Goal: Task Accomplishment & Management: Complete application form

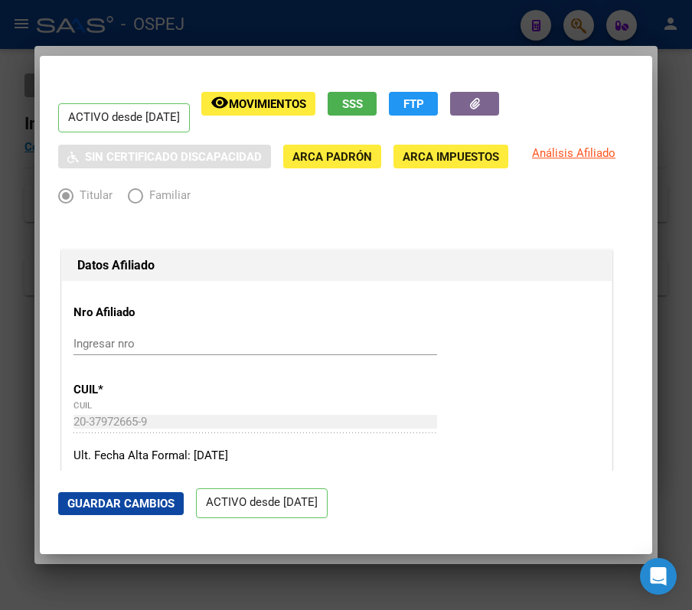
scroll to position [386, 0]
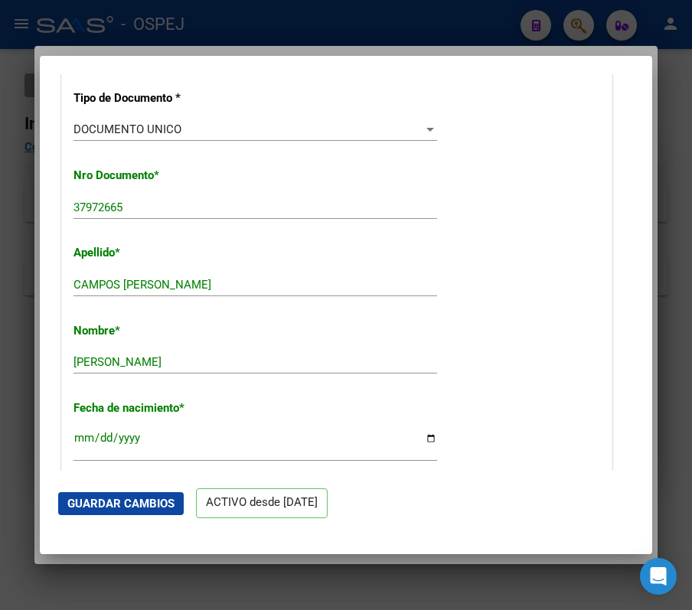
drag, startPoint x: -2, startPoint y: 365, endPoint x: 0, endPoint y: 344, distance: 21.5
click at [0, 354] on html "menu - OSPEJ person Firma Express Inicio Calendario SSS Instructivos Contacto O…" at bounding box center [346, 305] width 692 height 610
click at [135, 492] on button "Guardar Cambios" at bounding box center [121, 503] width 126 height 23
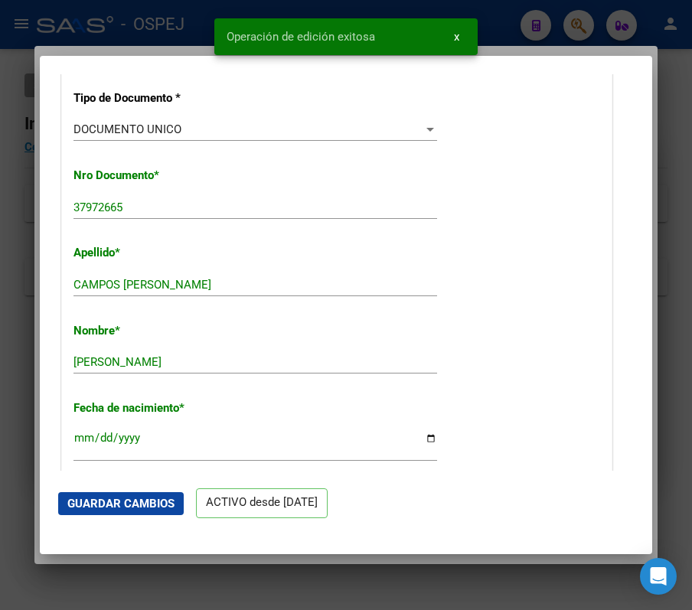
click at [83, 18] on div at bounding box center [346, 305] width 692 height 610
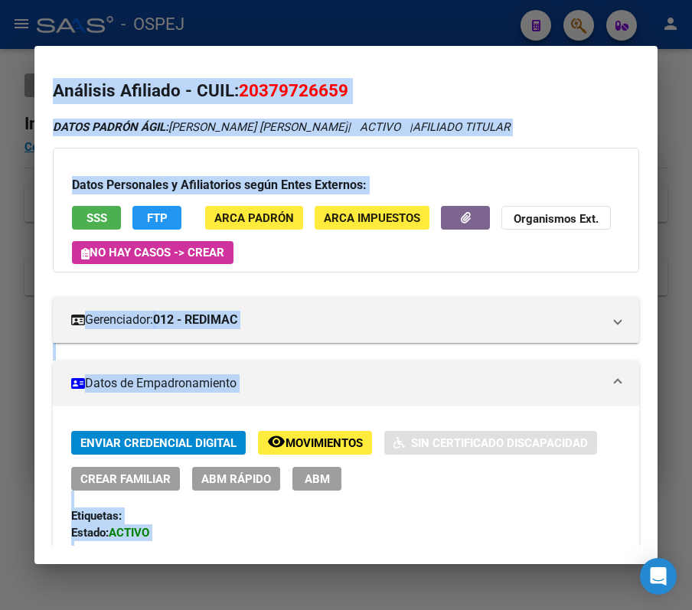
click at [470, 14] on div at bounding box center [346, 305] width 692 height 610
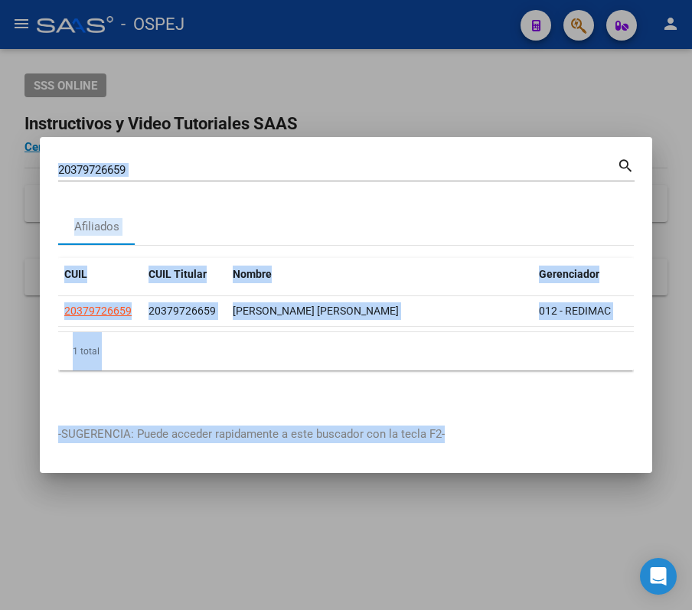
click at [370, 158] on div "20379726659 Buscar (apellido, dni, cuil, nro traspaso, cuit, obra social)" at bounding box center [337, 169] width 559 height 23
click at [366, 168] on input "20379726659" at bounding box center [337, 170] width 559 height 14
paste input "441759364"
type input "20441759364"
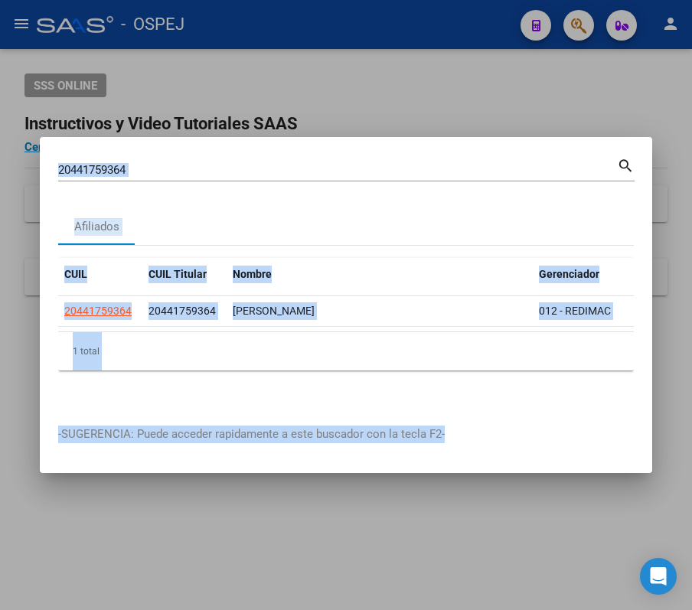
click at [99, 288] on datatable-header "CUIL CUIL Titular Nombre Gerenciador Activo" at bounding box center [345, 277] width 575 height 38
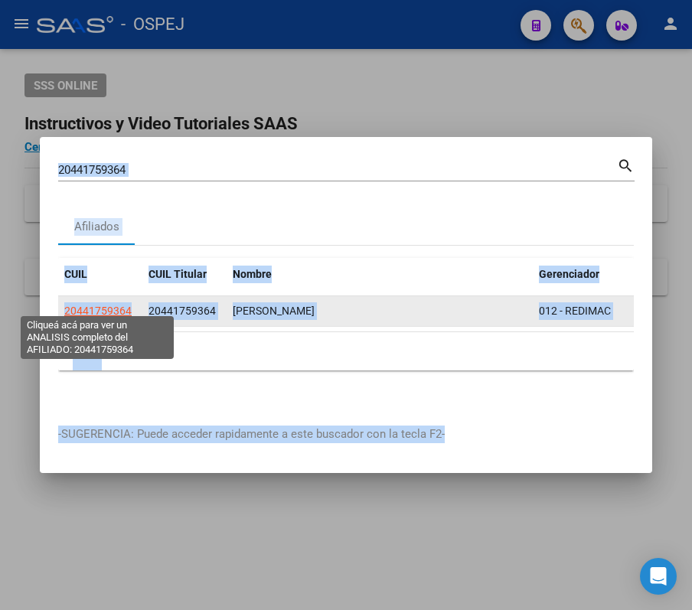
click at [116, 305] on span "20441759364" at bounding box center [97, 311] width 67 height 12
type textarea "20441759364"
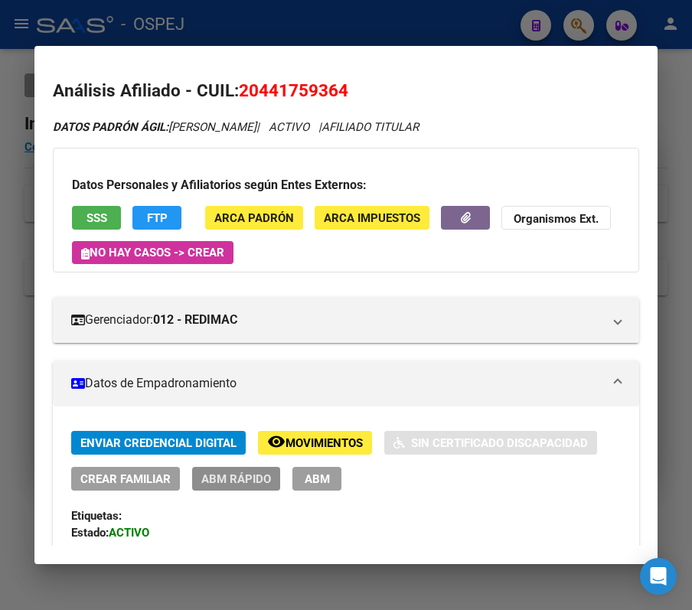
click at [265, 485] on span "ABM Rápido" at bounding box center [236, 479] width 70 height 14
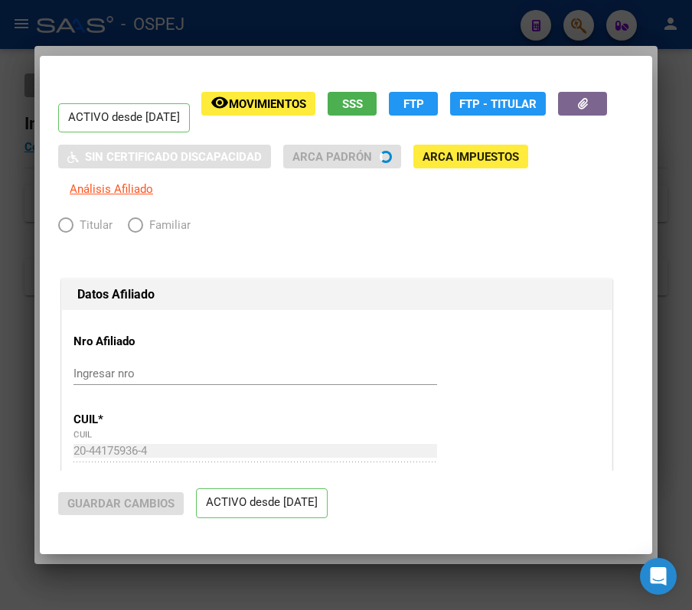
radio input "true"
type input "30-67537666-9"
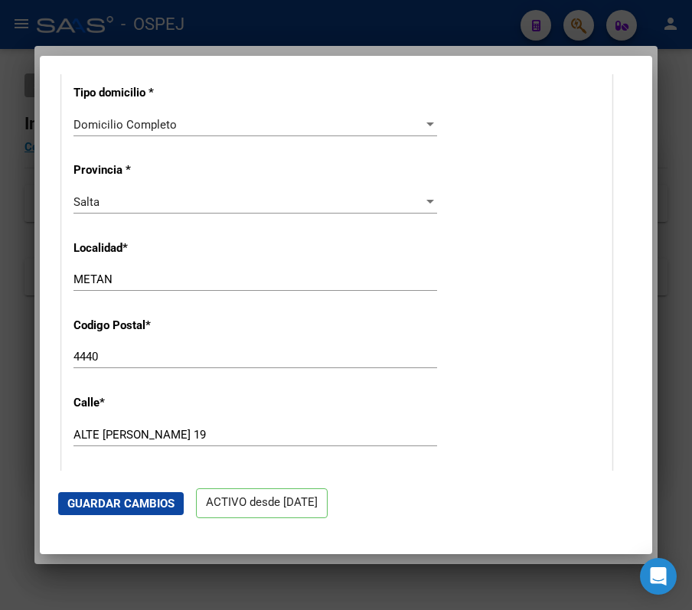
scroll to position [1428, 0]
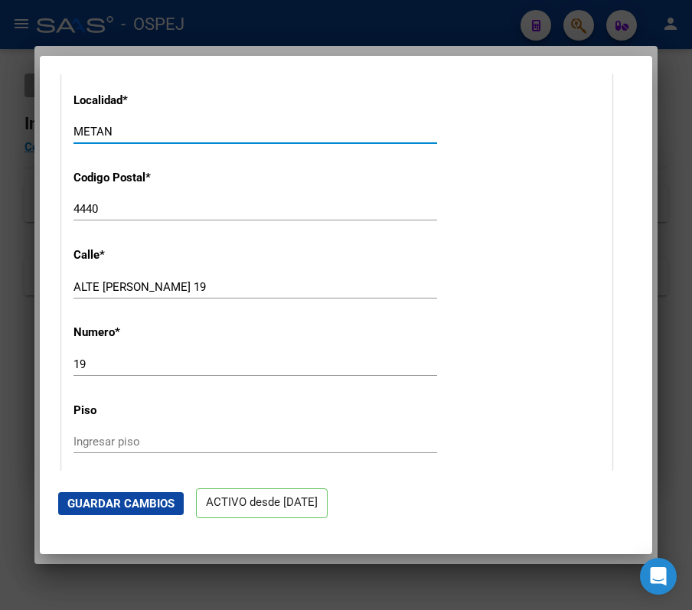
drag, startPoint x: 369, startPoint y: 162, endPoint x: 334, endPoint y: 129, distance: 48.7
click at [334, 129] on input "METAN" at bounding box center [254, 132] width 363 height 14
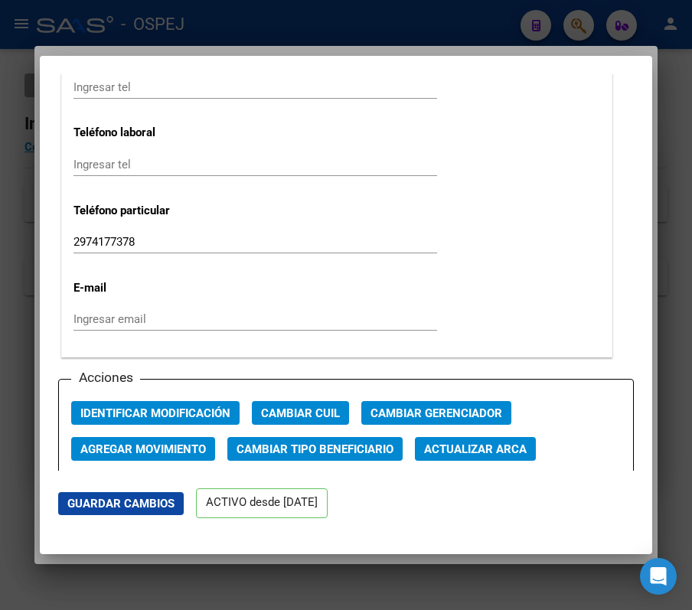
scroll to position [1938, 0]
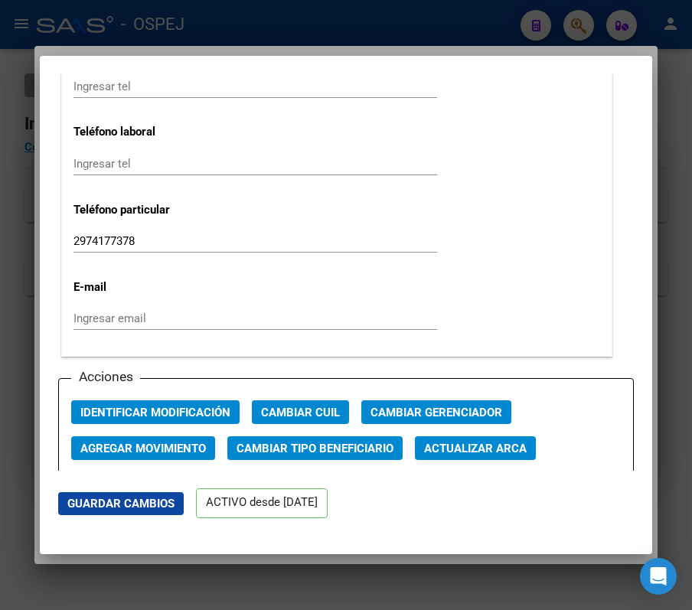
click at [458, 433] on div "Acciones Identificar Modificación Cambiar CUIL Cambiar Gerenciador Agregar Movi…" at bounding box center [345, 467] width 575 height 179
click at [467, 447] on span "Actualizar ARCA" at bounding box center [475, 449] width 103 height 14
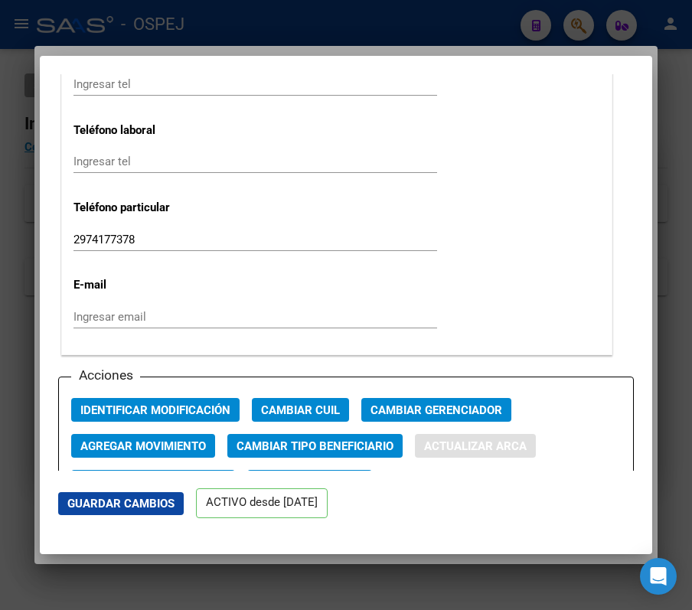
type input "[PERSON_NAME]"
type input "IGNACIO JOAQUIN"
type input "2002-04-26"
type input "METAN"
type input "ALTE G BROWN"
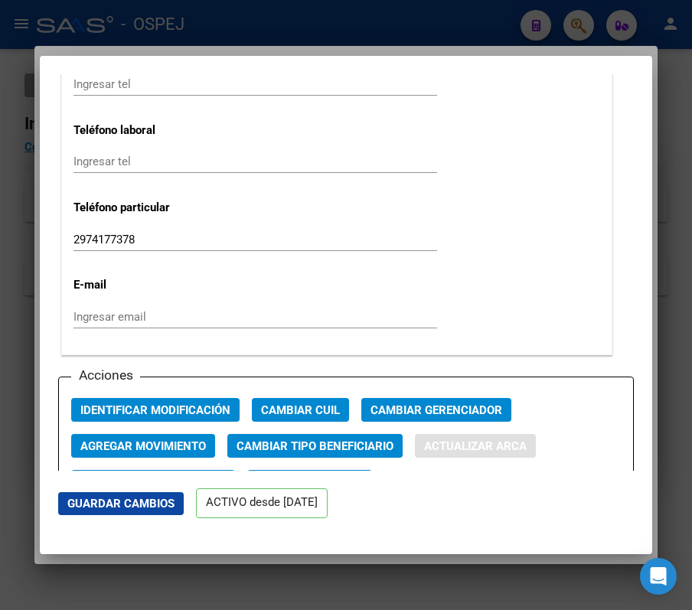
type input "19"
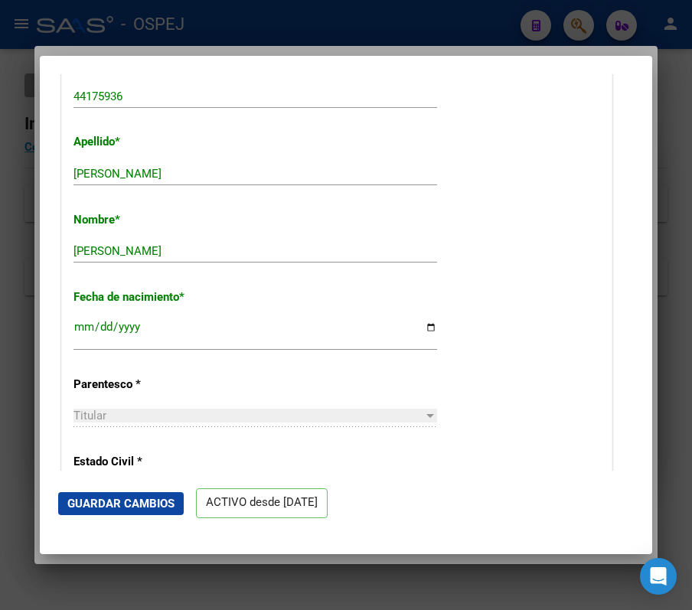
scroll to position [487, 0]
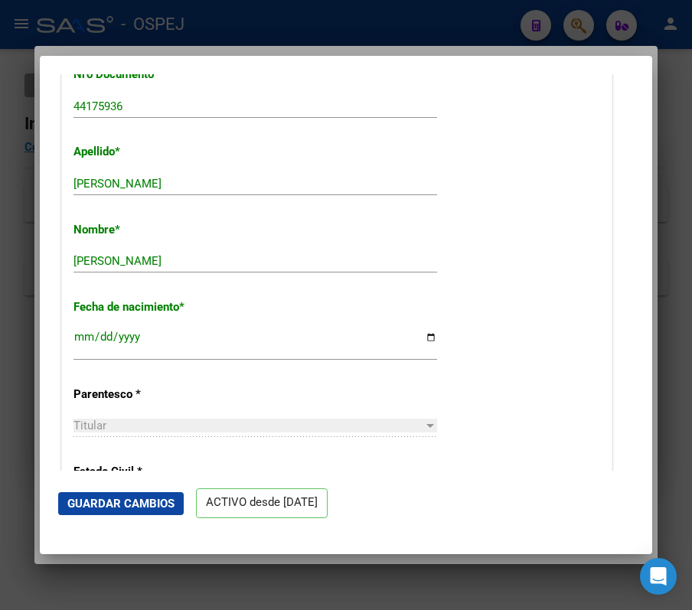
click at [429, 38] on div at bounding box center [346, 305] width 692 height 610
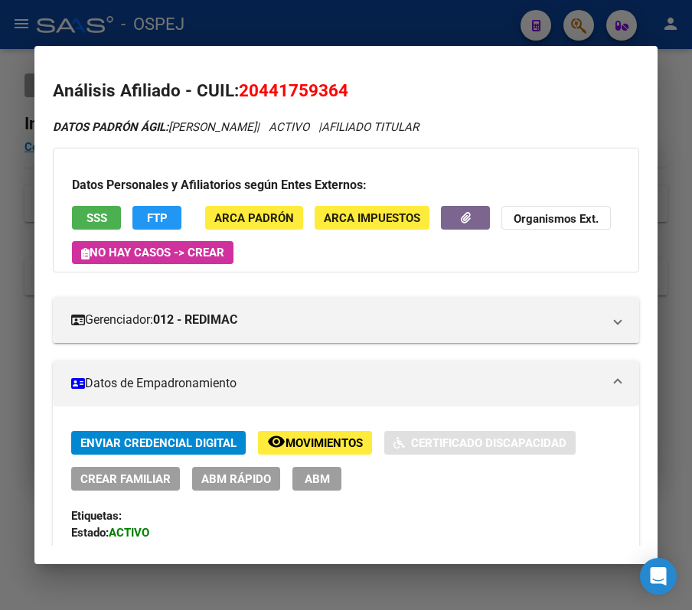
click at [429, 38] on div at bounding box center [346, 305] width 692 height 610
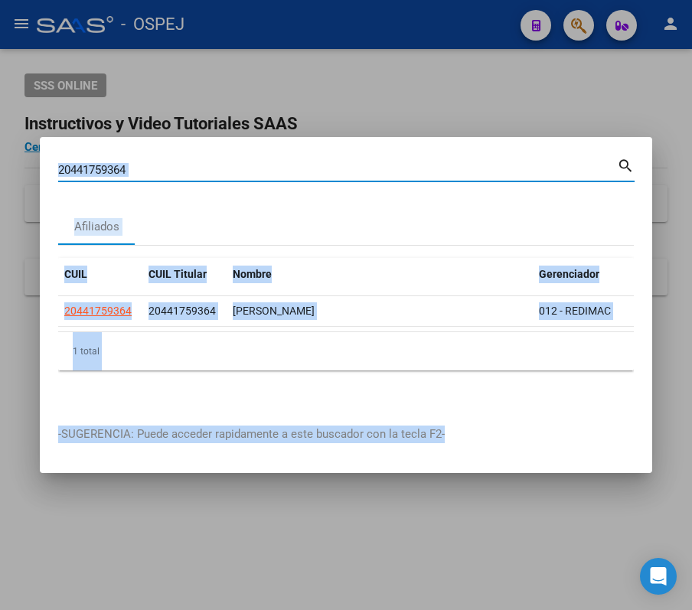
click at [445, 166] on input "20441759364" at bounding box center [337, 170] width 559 height 14
paste input "7369253013"
type input "27369253013"
click at [367, 170] on div "27369253013 Buscar (apellido, dni, cuil, nro traspaso, cuit, obra social)" at bounding box center [337, 169] width 559 height 23
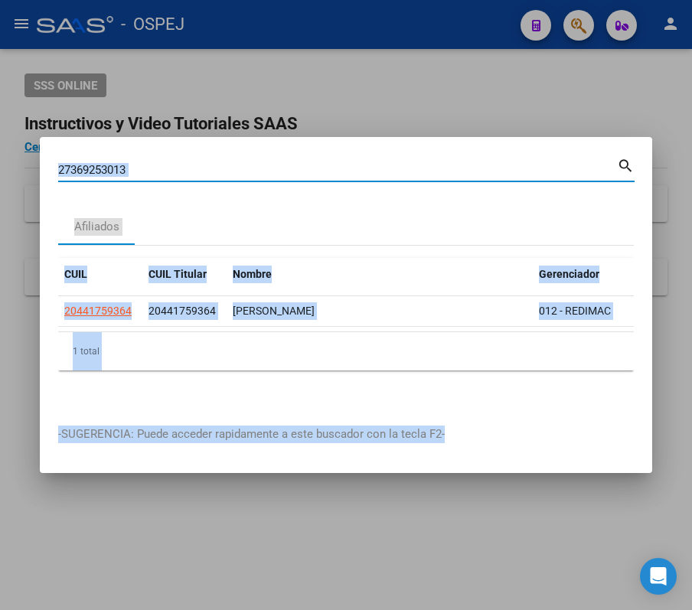
click at [360, 163] on input "27369253013" at bounding box center [337, 170] width 559 height 14
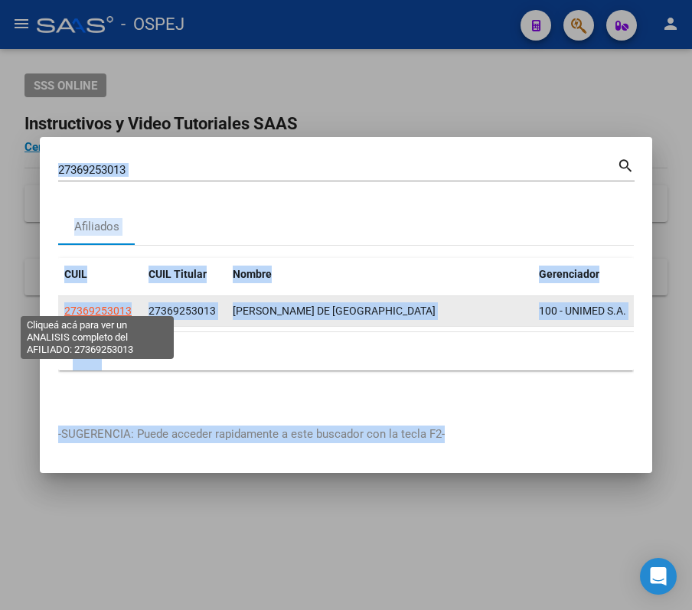
click at [110, 305] on span "27369253013" at bounding box center [97, 311] width 67 height 12
type textarea "27369253013"
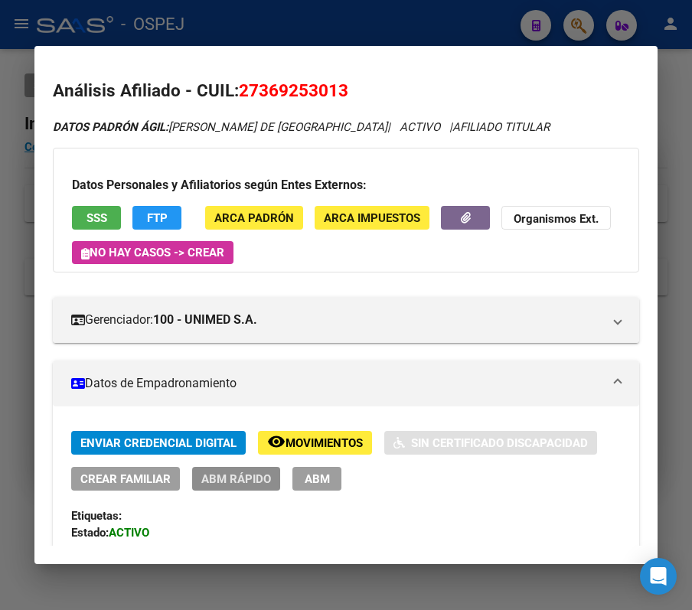
click at [259, 481] on span "ABM Rápido" at bounding box center [236, 479] width 70 height 14
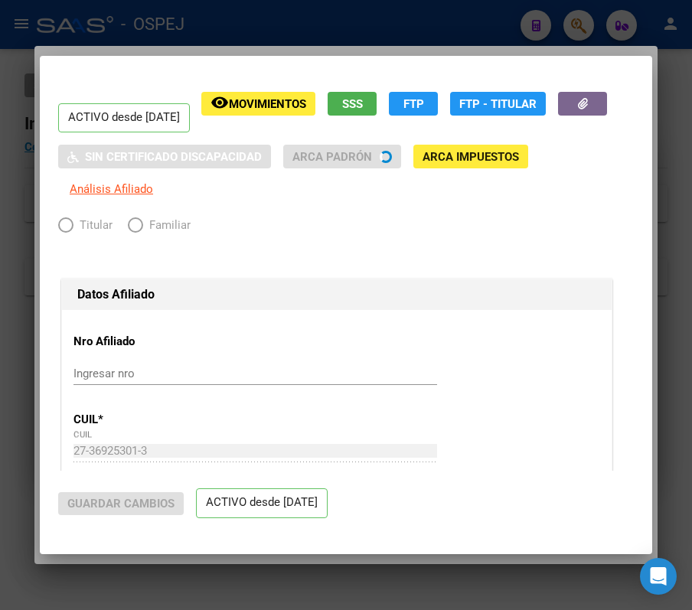
radio input "true"
type input "30-58374779-2"
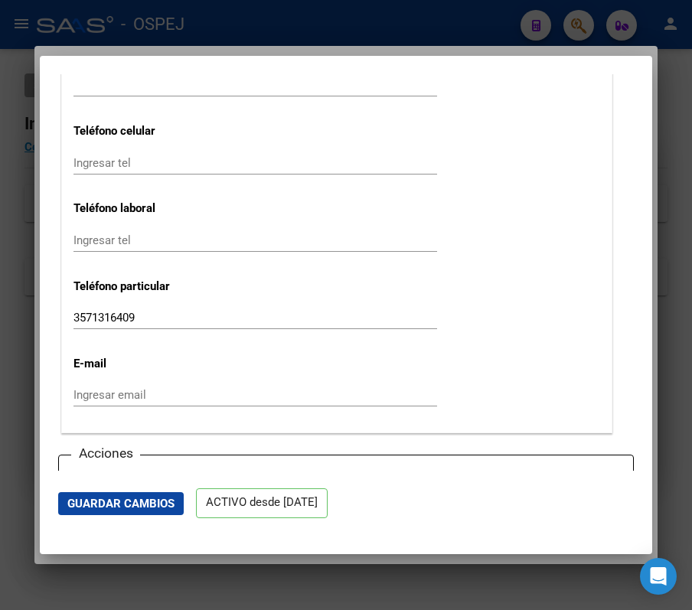
scroll to position [2143, 0]
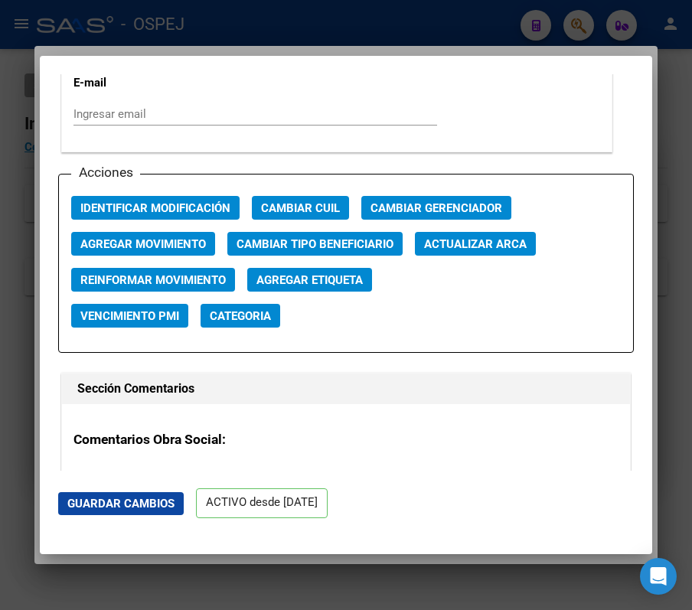
click at [494, 246] on span "Actualizar ARCA" at bounding box center [475, 244] width 103 height 14
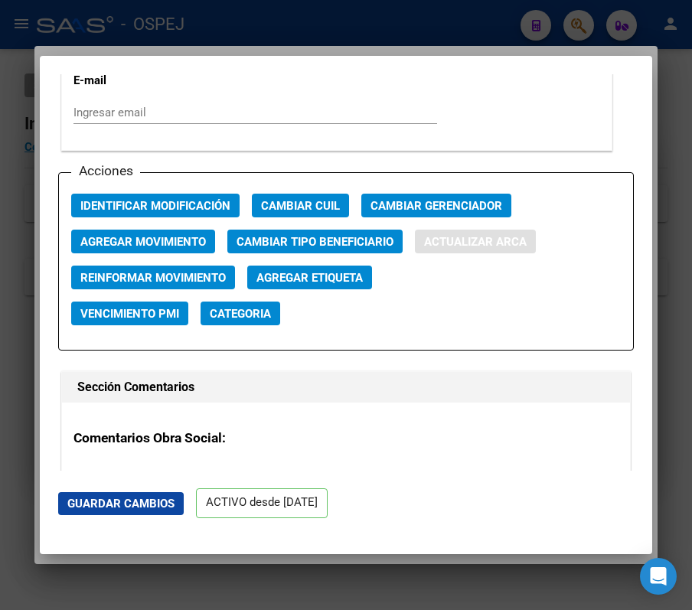
type input "SOSA"
type input "MARIA DE LOS ANGELES"
type input "1992-06-04"
type input "MINA CLAVERO"
type input "5889"
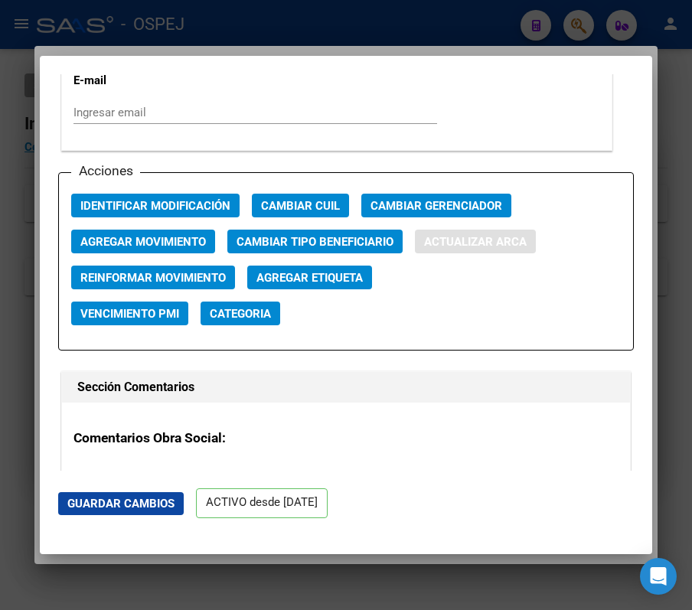
type input "A FABRE DE MERLO"
type input "415"
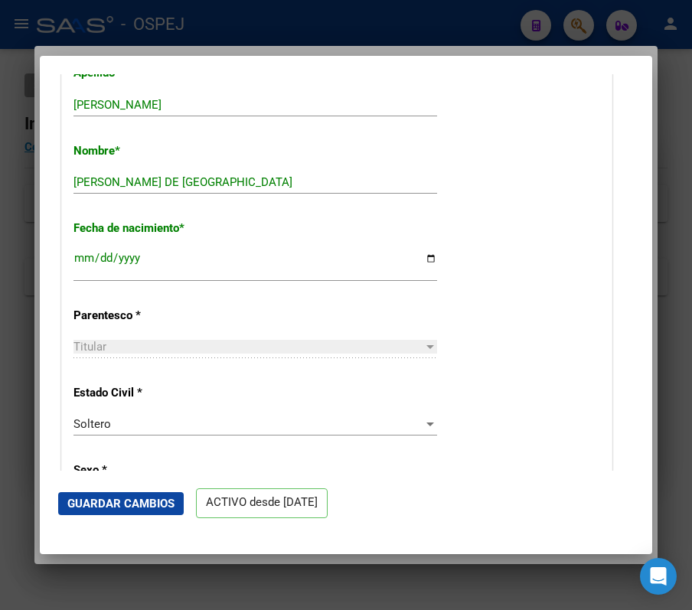
scroll to position [0, 0]
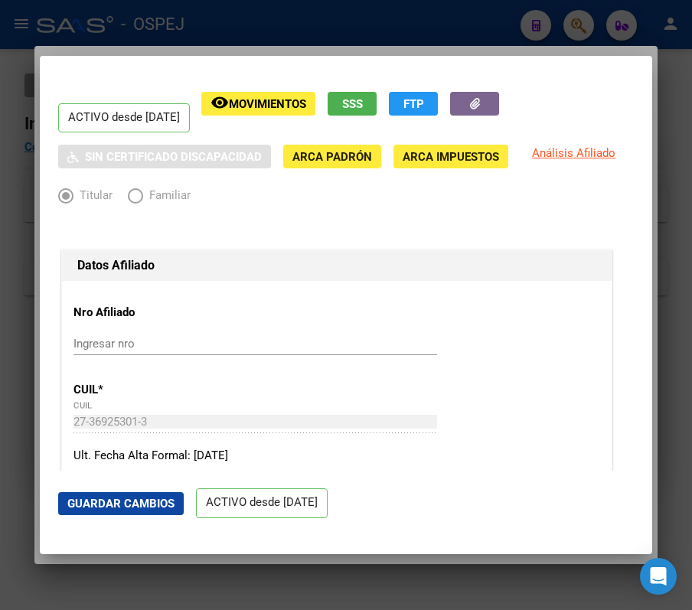
click at [155, 497] on span "Guardar Cambios" at bounding box center [120, 504] width 107 height 14
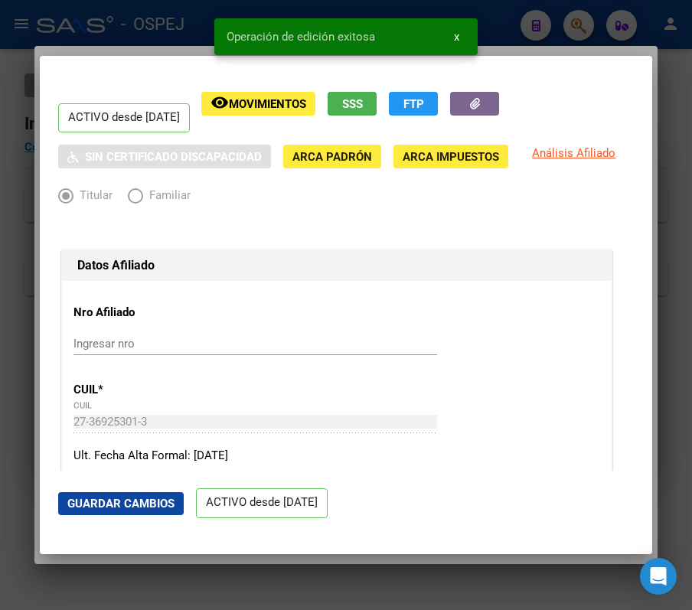
click at [19, 335] on div at bounding box center [346, 305] width 692 height 610
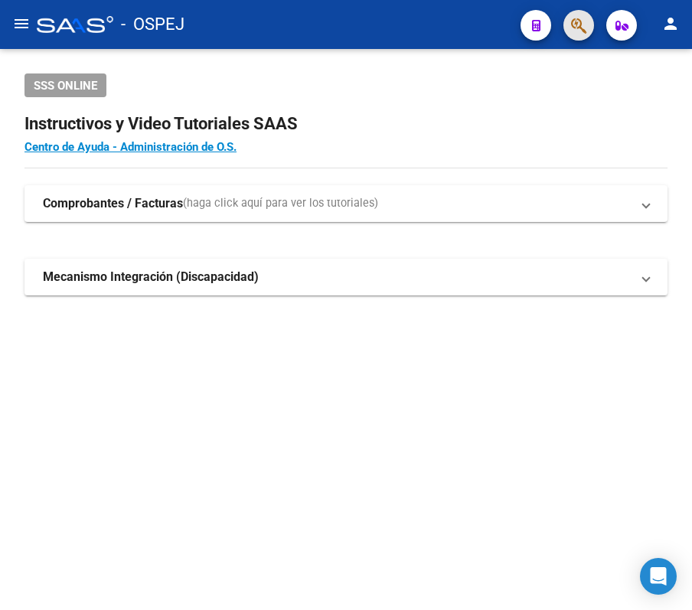
click at [567, 17] on button "button" at bounding box center [578, 25] width 31 height 31
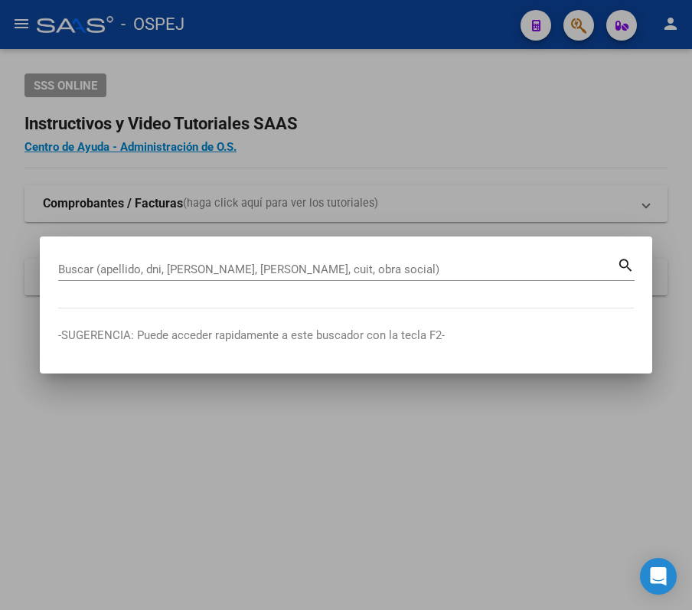
click at [451, 259] on div "Buscar (apellido, dni, [PERSON_NAME], [PERSON_NAME], cuit, obra social)" at bounding box center [337, 269] width 559 height 23
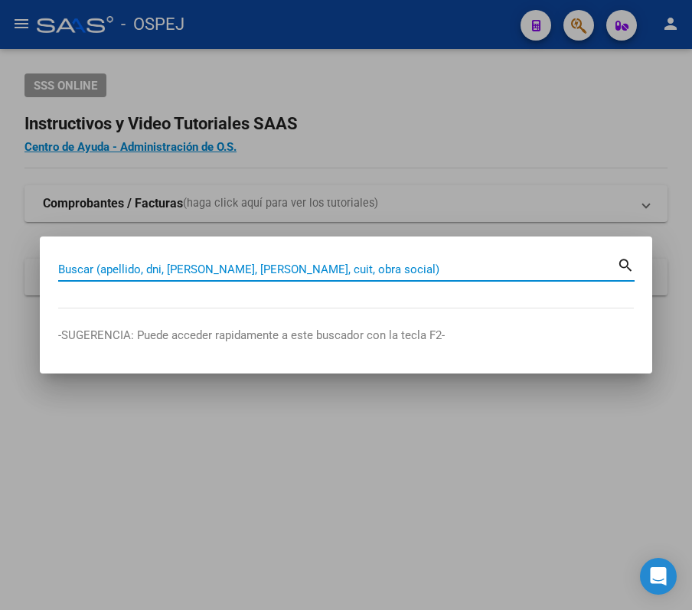
click at [455, 263] on input "Buscar (apellido, dni, [PERSON_NAME], [PERSON_NAME], cuit, obra social)" at bounding box center [337, 269] width 559 height 14
paste input "27332885923"
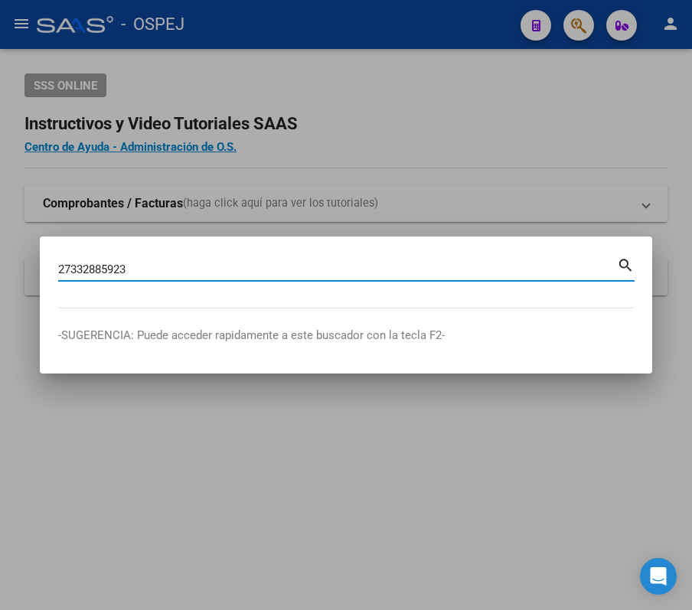
type input "27332885923"
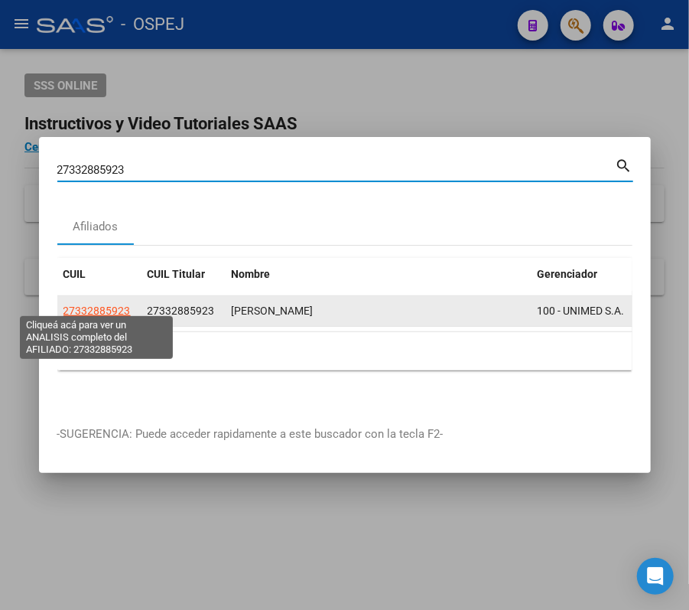
click at [99, 305] on span "27332885923" at bounding box center [97, 311] width 67 height 12
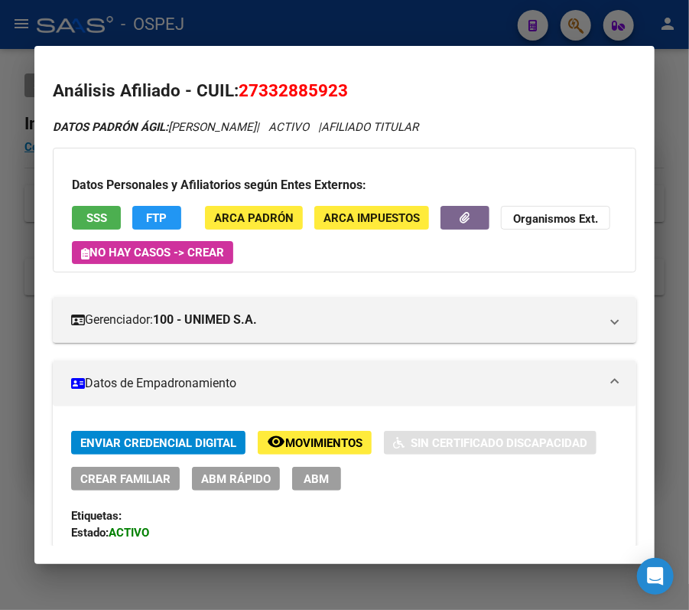
click at [246, 481] on span "ABM Rápido" at bounding box center [236, 479] width 70 height 14
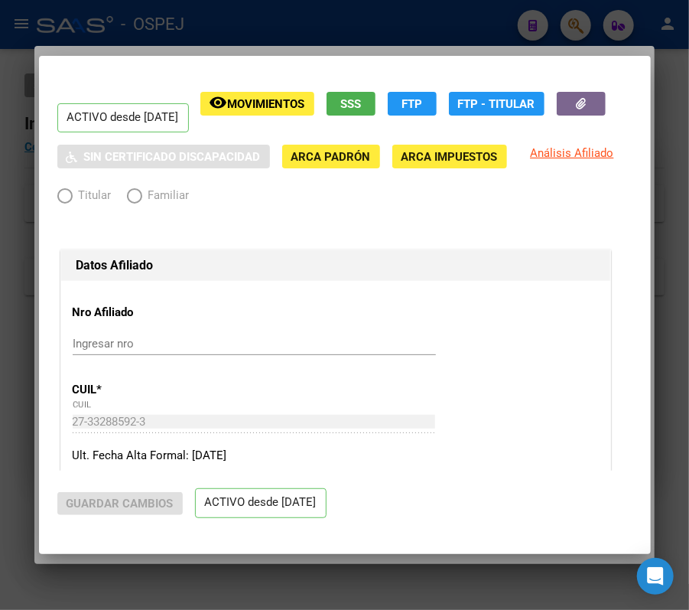
radio input "true"
type input "30-58374779-2"
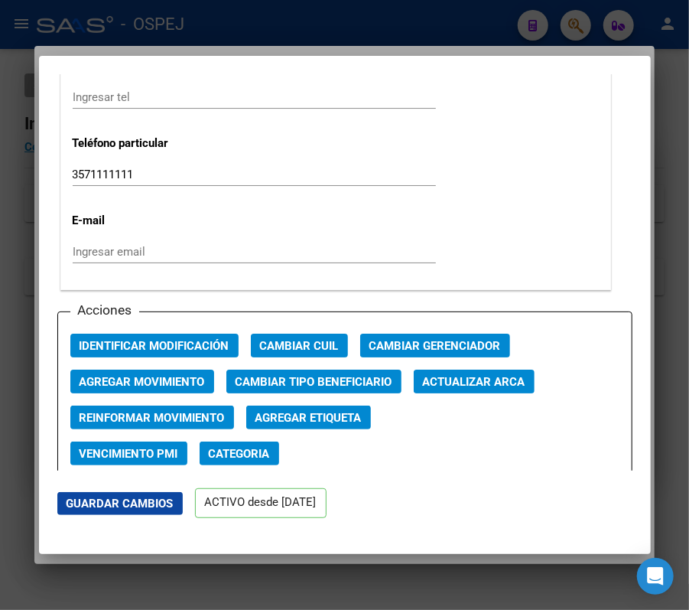
scroll to position [1951, 0]
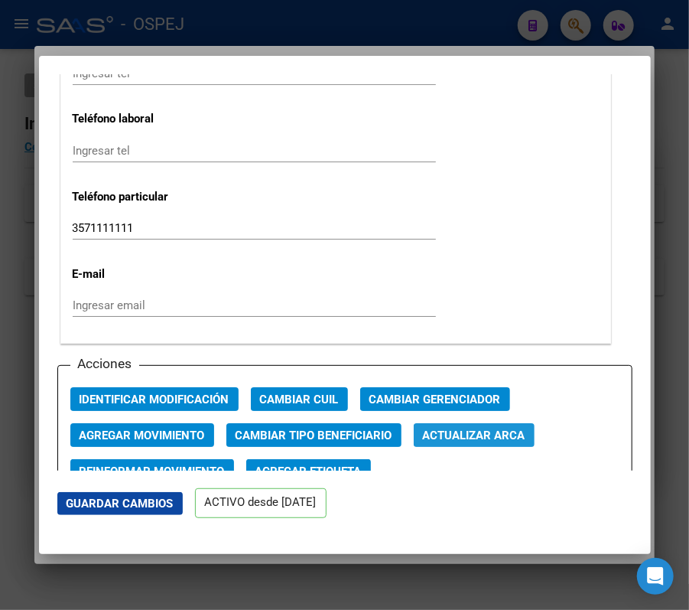
click at [526, 438] on span "Actualizar ARCA" at bounding box center [474, 436] width 103 height 14
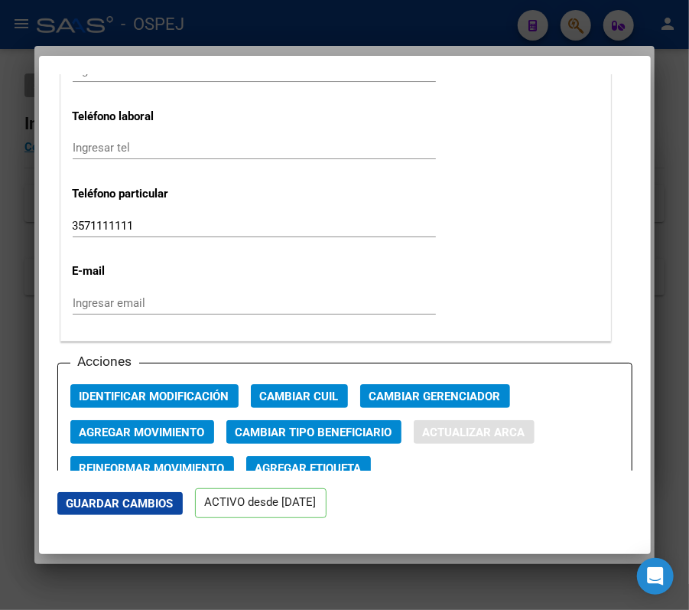
type input "BRIZUELA MELISA ANABEL"
type input "1989-01-05"
type input "VILLA CURA BROC"
type input "VELEZ SARFIELD"
type input "32"
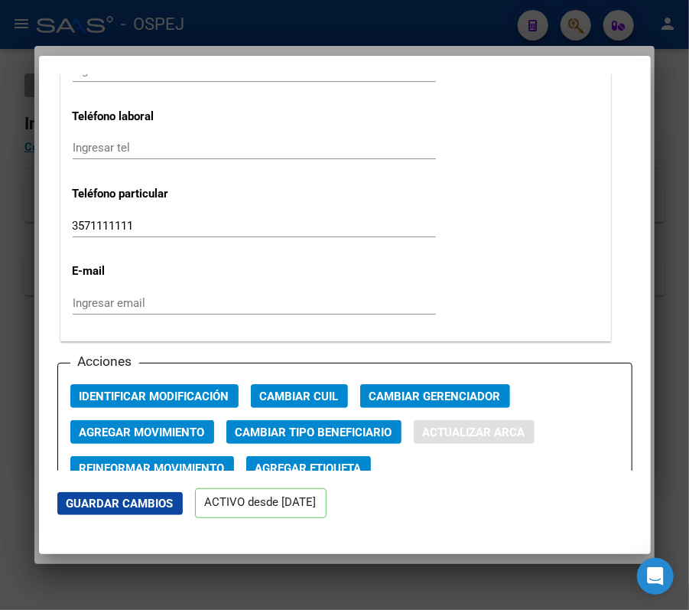
type input "00"
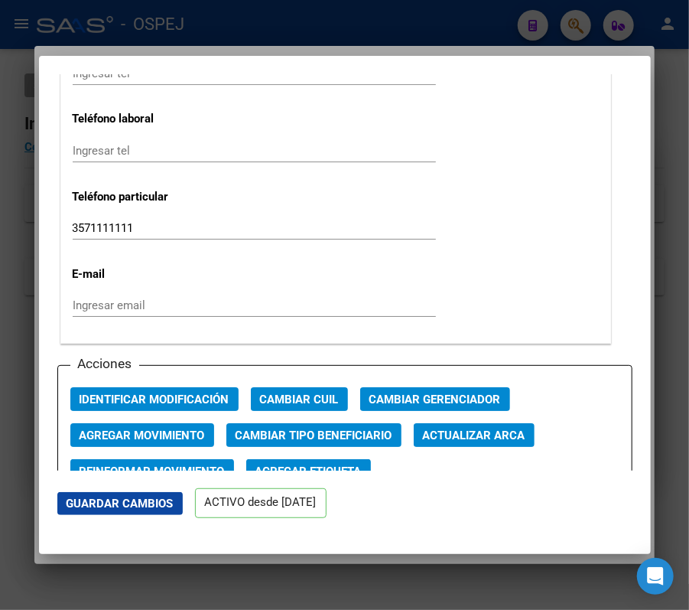
click at [634, 302] on mat-dialog-content "ACTIVO desde 01/03/2025 remove_red_eye Movimientos SSS FTP Sin Certificado Disc…" at bounding box center [345, 272] width 612 height 396
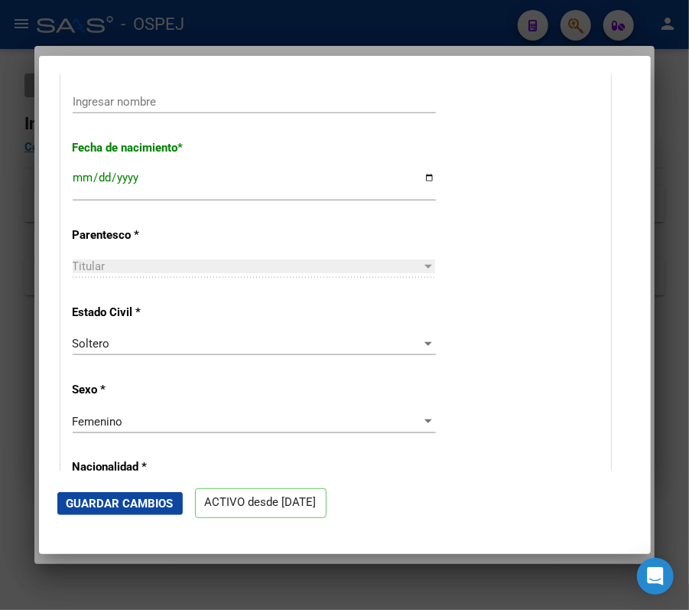
scroll to position [459, 0]
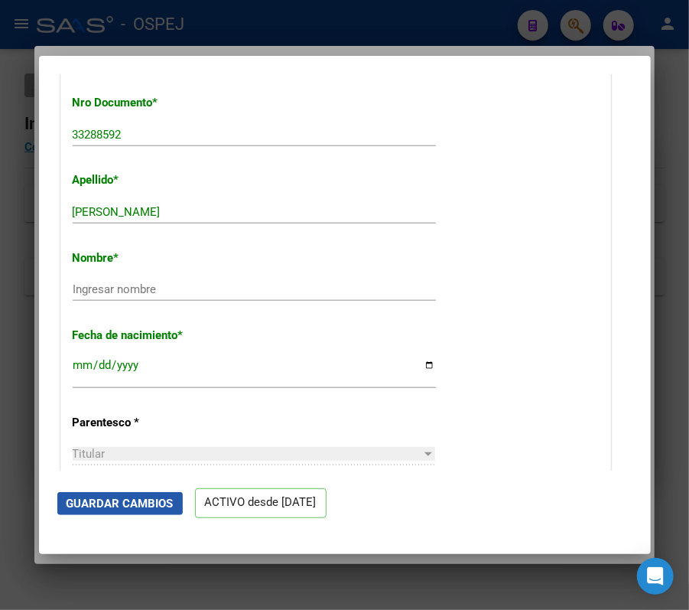
drag, startPoint x: 119, startPoint y: 511, endPoint x: 92, endPoint y: 500, distance: 29.8
click at [111, 507] on button "Guardar Cambios" at bounding box center [120, 503] width 126 height 23
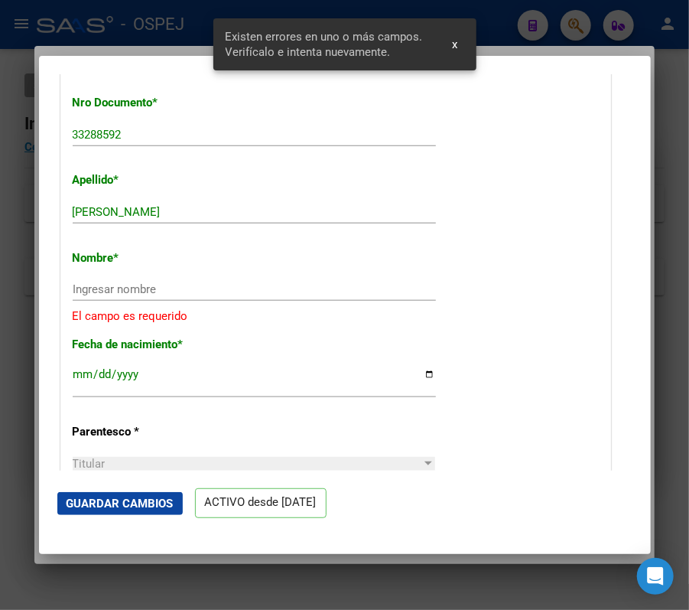
click at [141, 276] on div "Nombre * Ingresar nombre El campo es requerido" at bounding box center [336, 281] width 526 height 87
click at [153, 289] on input "Ingresar nombre" at bounding box center [254, 289] width 363 height 14
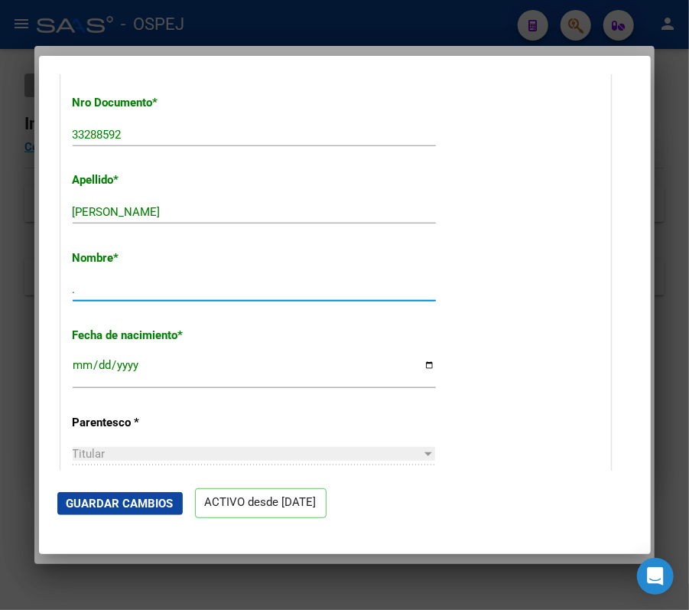
type input "."
click at [150, 515] on mat-dialog-actions "Guardar Cambios ACTIVO desde [DATE]" at bounding box center [344, 503] width 575 height 65
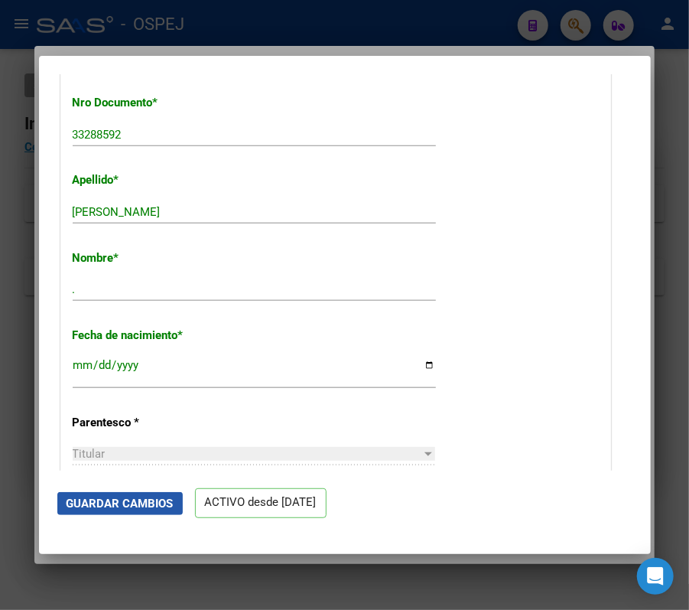
click at [148, 513] on button "Guardar Cambios" at bounding box center [120, 503] width 126 height 23
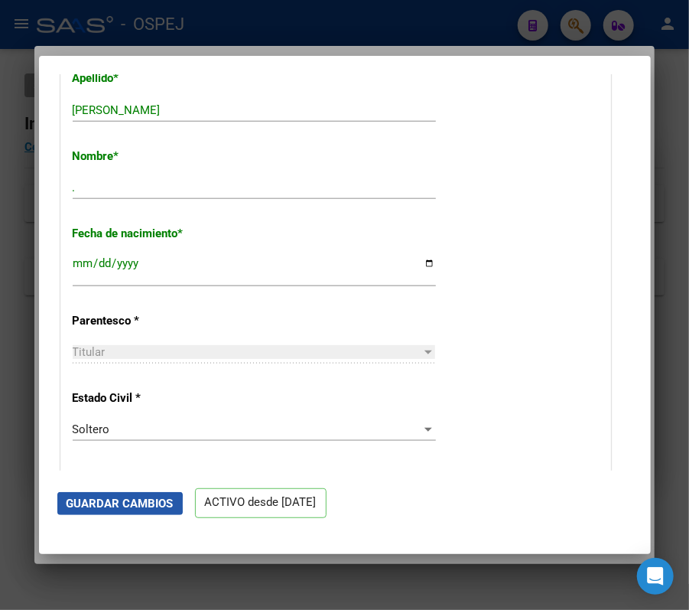
click at [117, 505] on span "Guardar Cambios" at bounding box center [120, 504] width 107 height 14
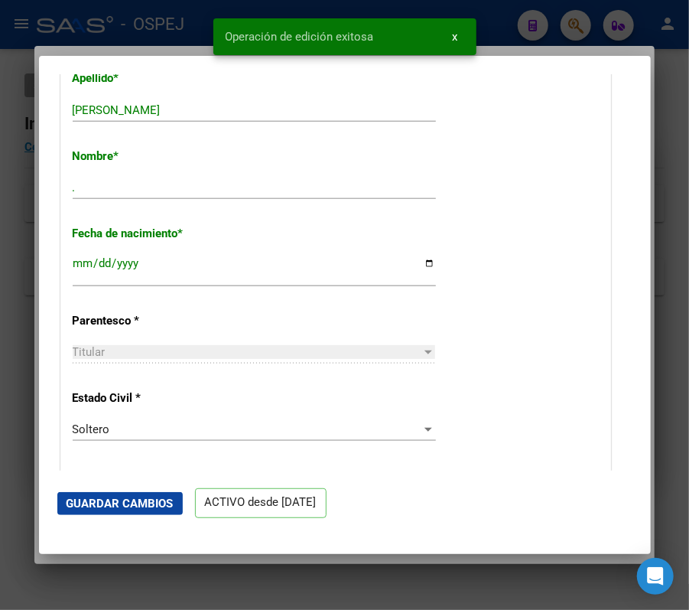
click at [178, 4] on div at bounding box center [344, 305] width 689 height 610
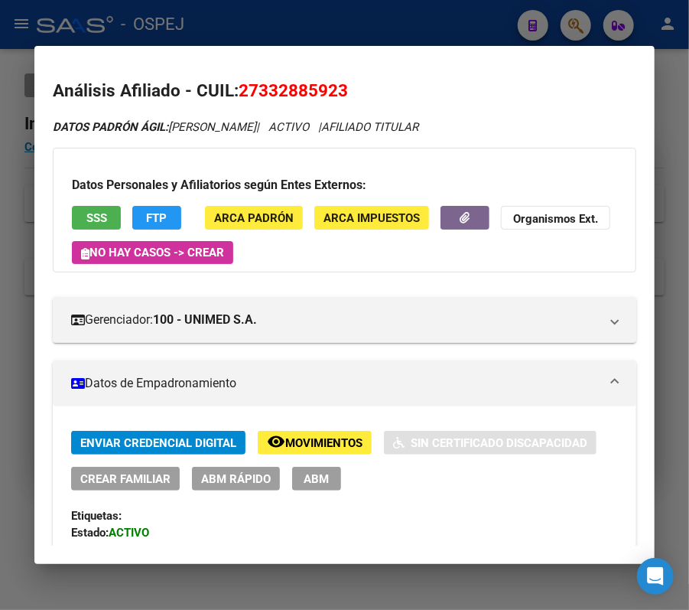
click at [438, 11] on div at bounding box center [344, 305] width 689 height 610
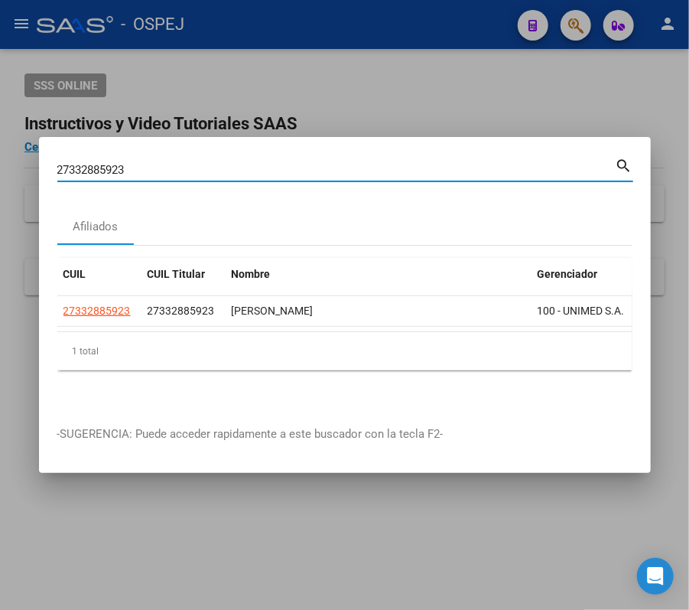
click at [350, 163] on input "27332885923" at bounding box center [336, 170] width 559 height 14
paste input "0301953330"
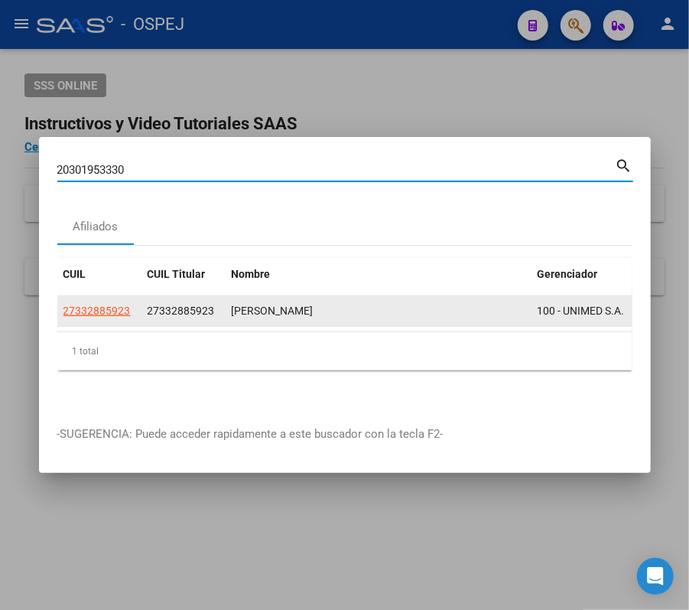
type input "20301953330"
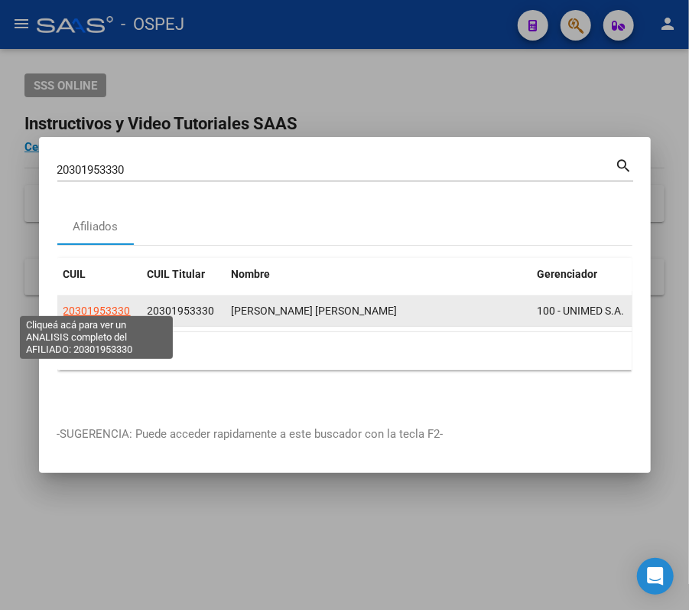
click at [119, 305] on span "20301953330" at bounding box center [97, 311] width 67 height 12
type textarea "20301953330"
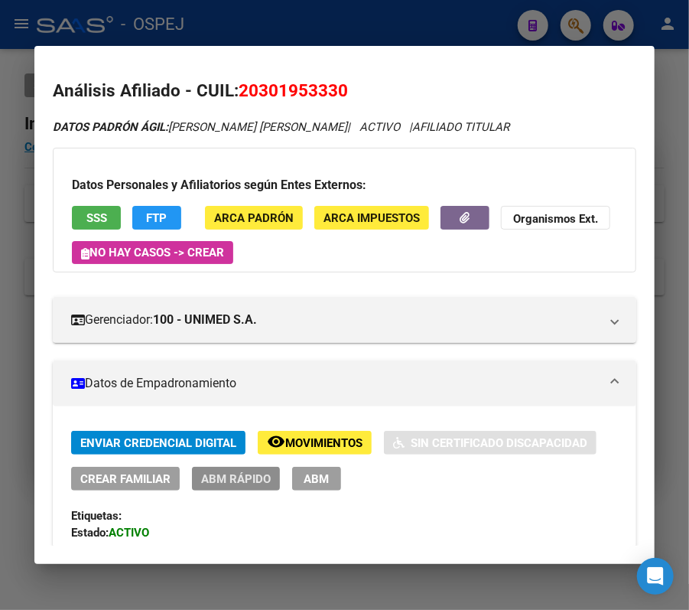
click at [245, 476] on span "ABM Rápido" at bounding box center [236, 479] width 70 height 14
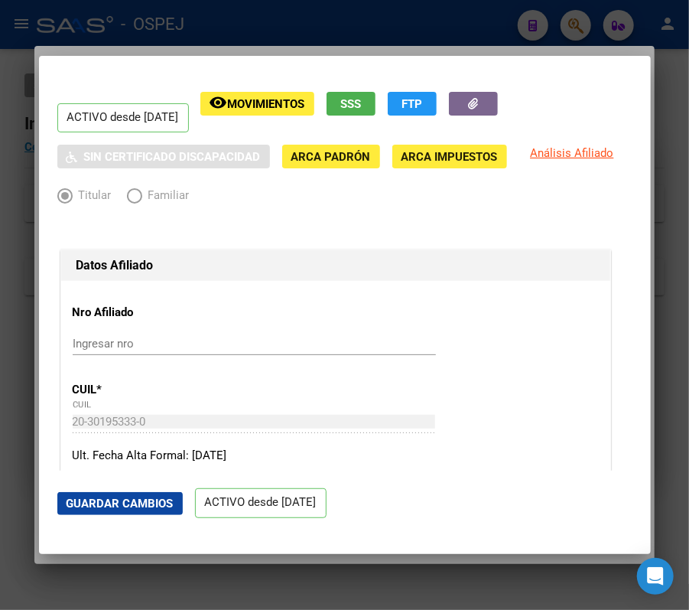
radio input "true"
type input "30-56275470-5"
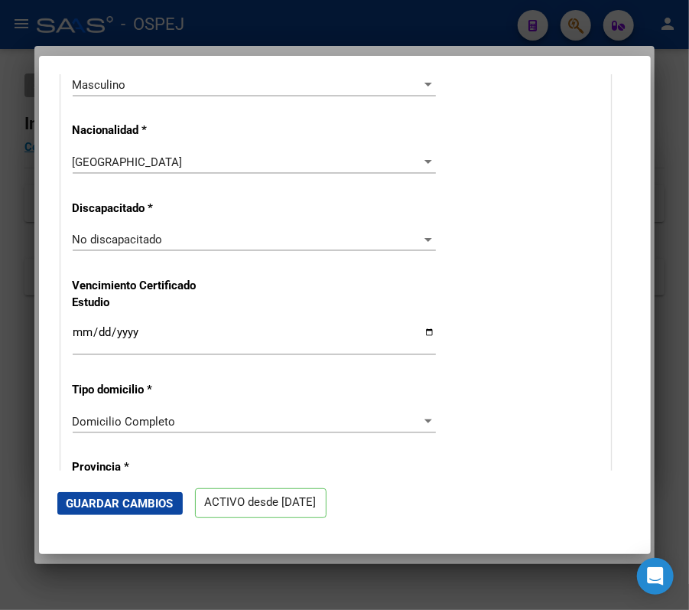
scroll to position [1224, 0]
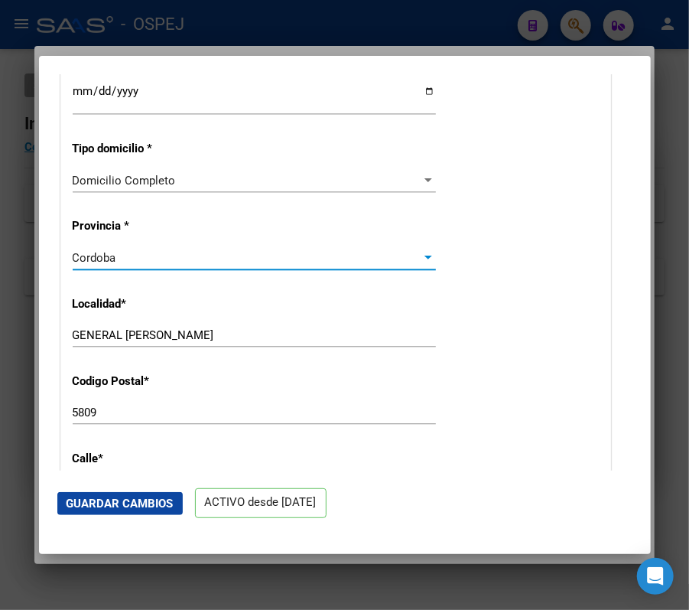
drag, startPoint x: 392, startPoint y: 306, endPoint x: 359, endPoint y: 256, distance: 60.3
click at [359, 256] on div "Cordoba" at bounding box center [248, 258] width 350 height 14
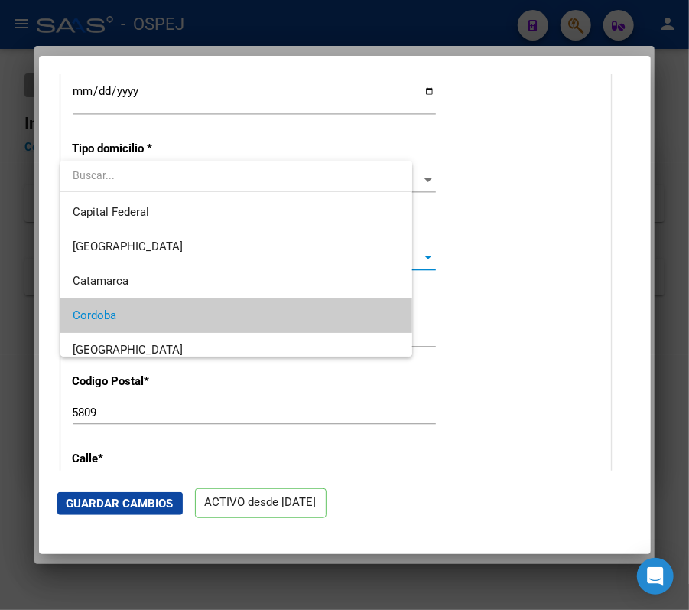
scroll to position [57, 0]
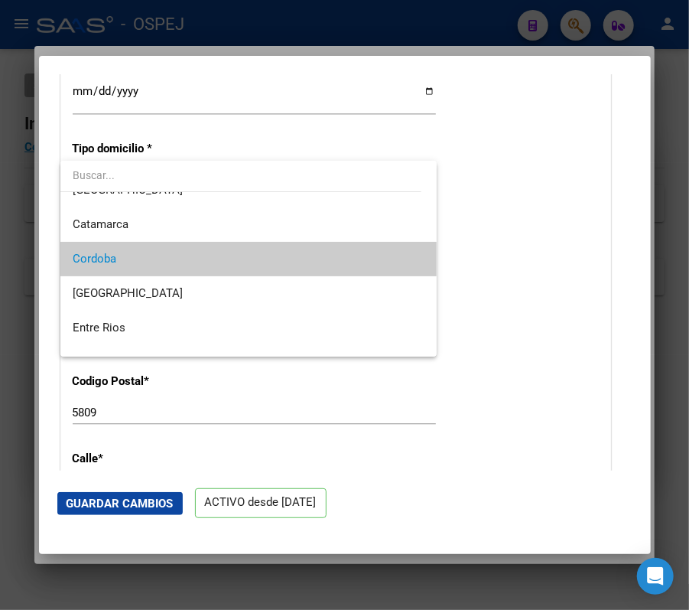
click at [585, 271] on div at bounding box center [344, 305] width 689 height 610
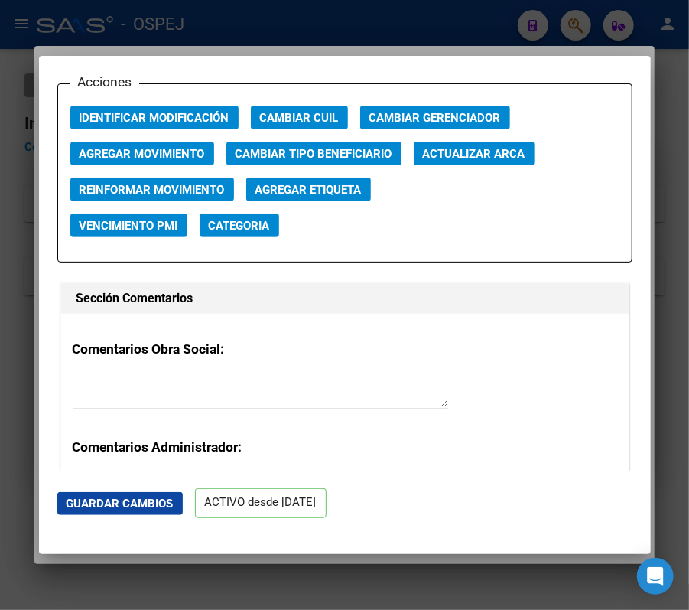
scroll to position [2244, 0]
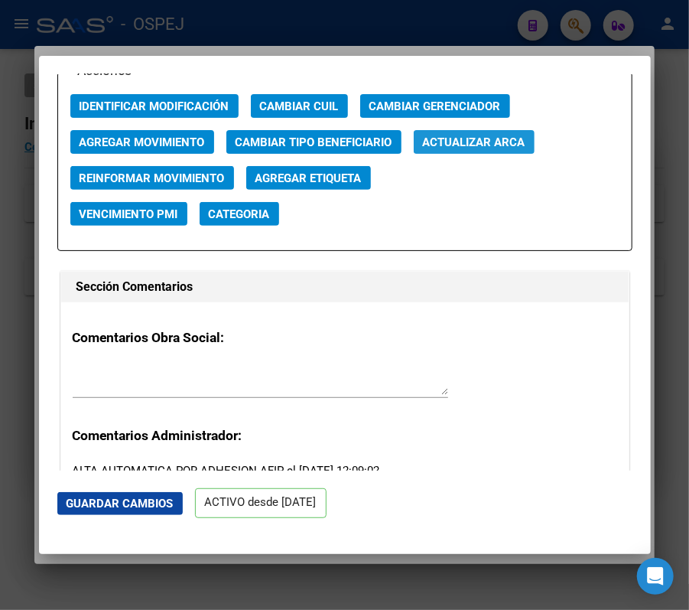
click at [505, 132] on button "Actualizar ARCA" at bounding box center [474, 142] width 121 height 24
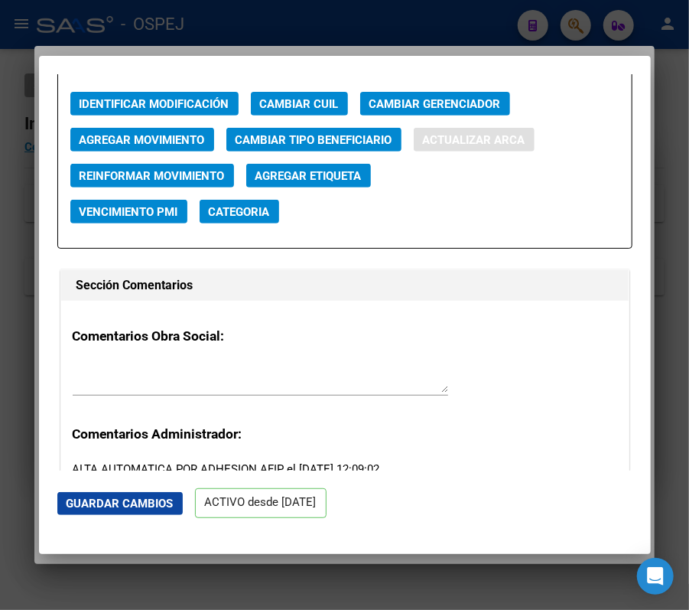
type input "GAUNA CASTILLO"
type input "VICTOR FABIAN"
type input "1983-06-25"
type input "GENERAL CABRERA"
type input "AVDA BELGRANO"
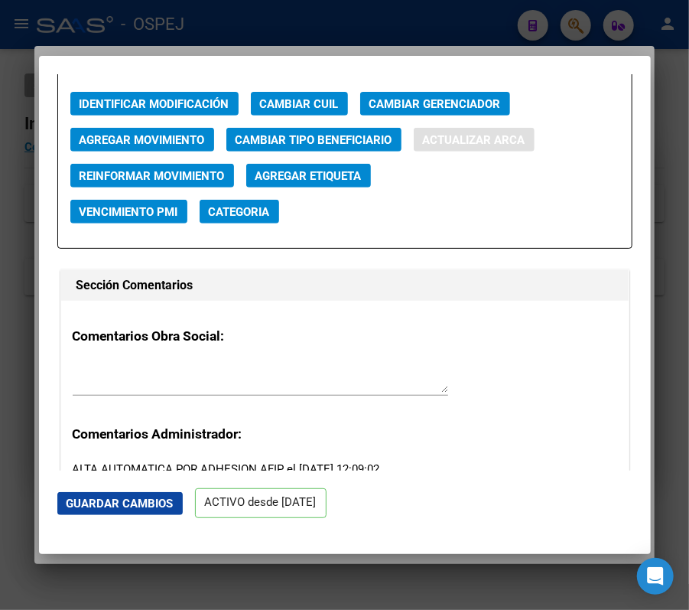
type input "1136"
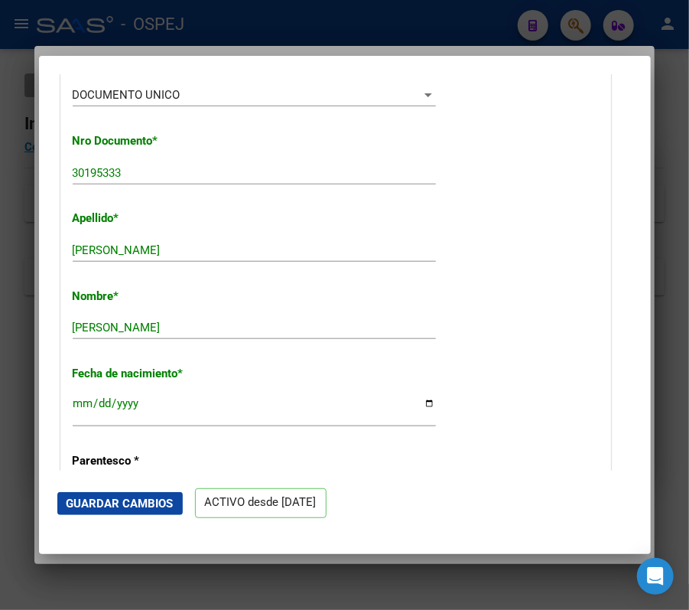
scroll to position [476, 0]
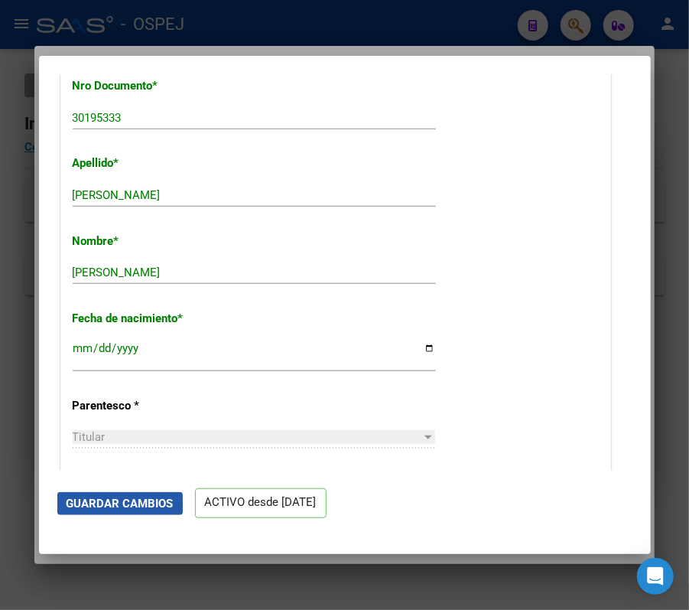
click at [68, 500] on span "Guardar Cambios" at bounding box center [120, 504] width 107 height 14
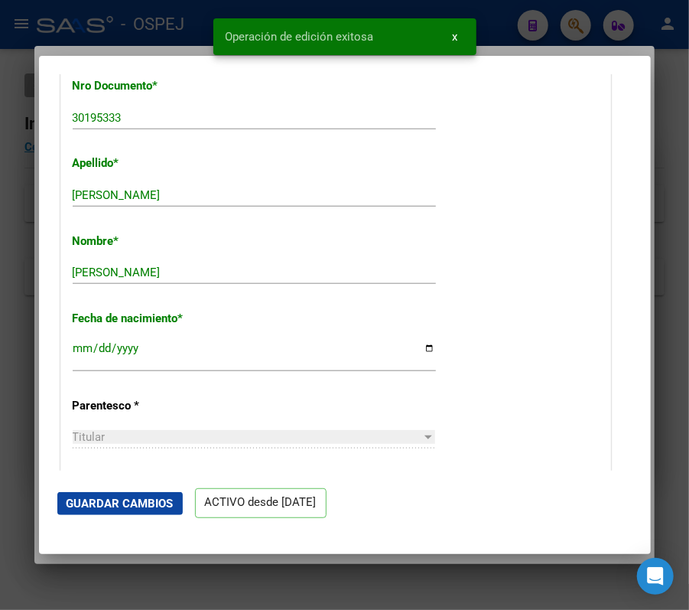
click at [26, 187] on div at bounding box center [344, 305] width 689 height 610
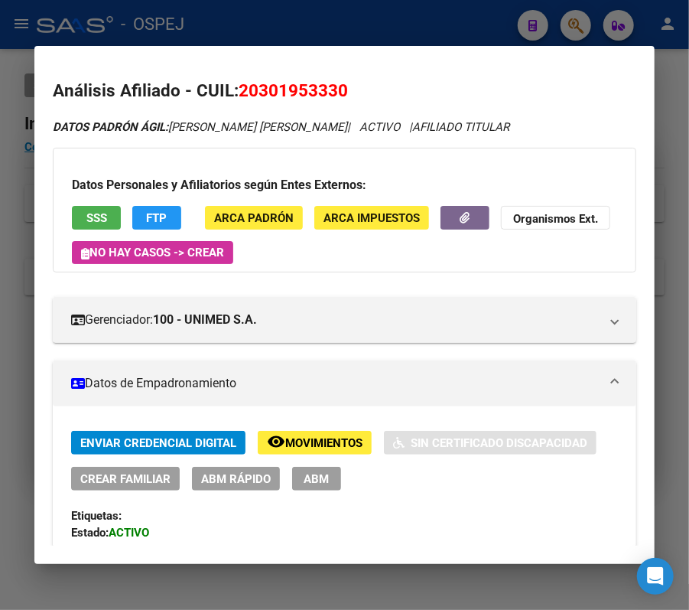
click at [484, 20] on div at bounding box center [344, 305] width 689 height 610
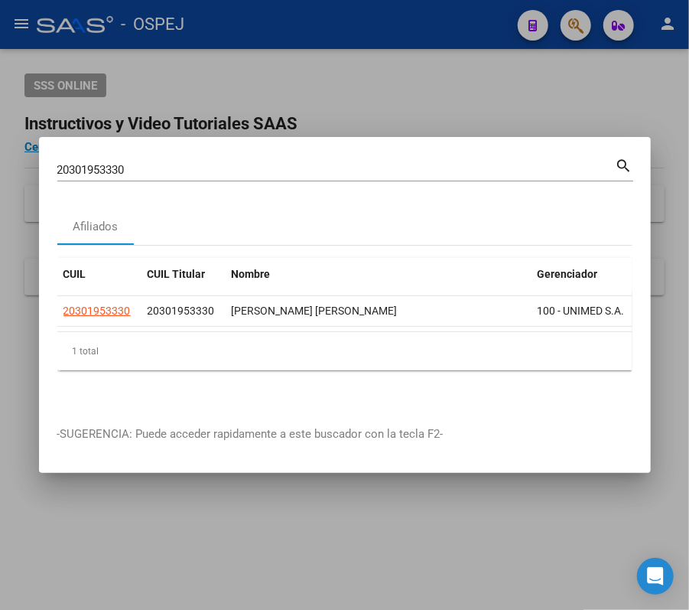
click at [358, 169] on div "20301953330 Buscar (apellido, dni, cuil, nro traspaso, cuit, obra social)" at bounding box center [336, 169] width 559 height 23
click at [366, 172] on div "20301953330 Buscar (apellido, dni, cuil, nro traspaso, cuit, obra social)" at bounding box center [336, 169] width 559 height 23
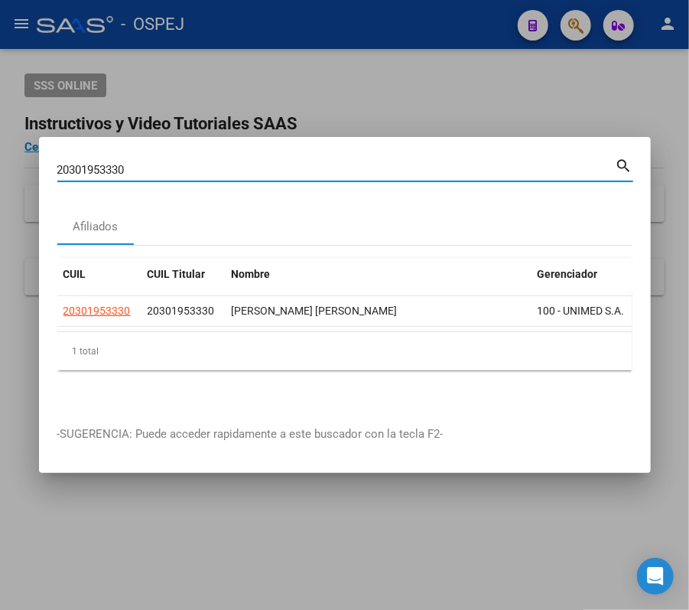
click at [359, 163] on input "20301953330" at bounding box center [336, 170] width 559 height 14
paste input "3394049999"
type input "23394049999"
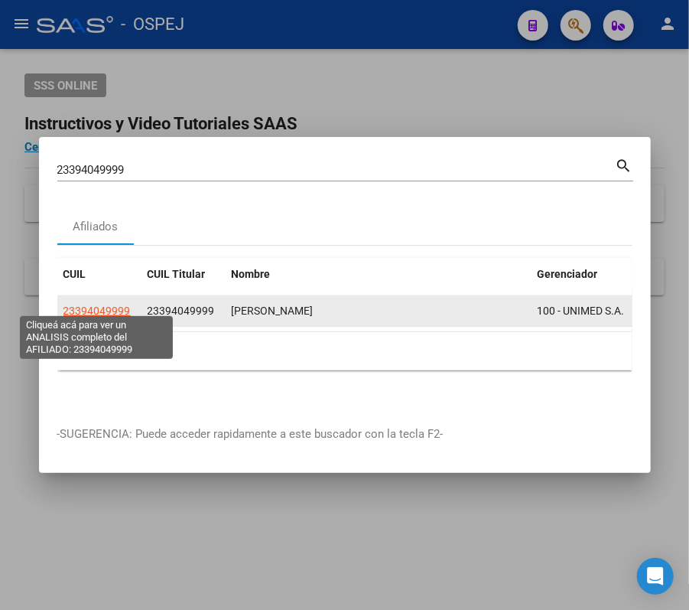
click at [86, 308] on span "23394049999" at bounding box center [97, 311] width 67 height 12
type textarea "23394049999"
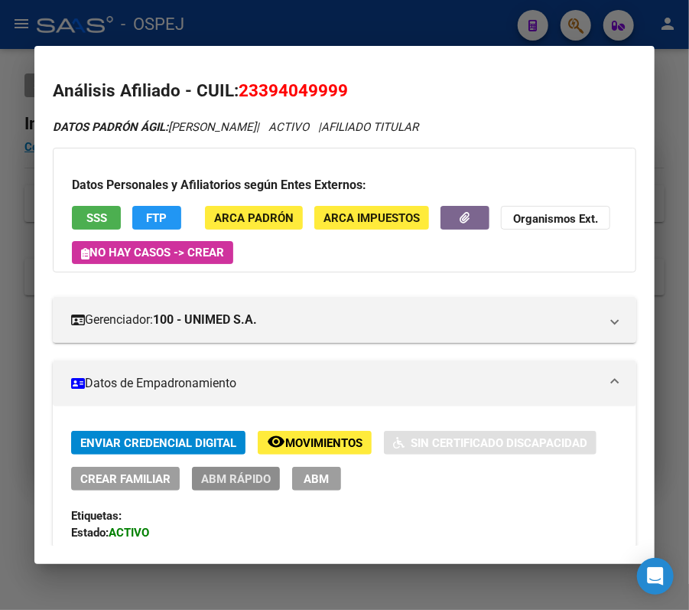
click at [214, 474] on span "ABM Rápido" at bounding box center [236, 479] width 70 height 14
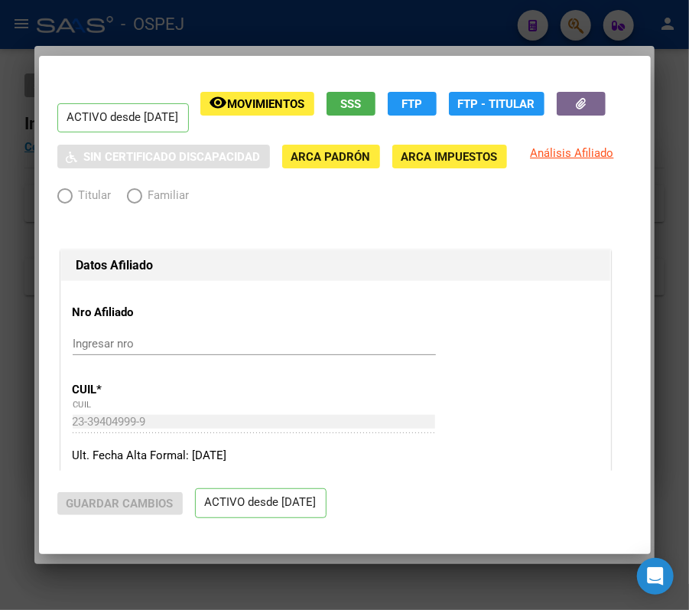
radio input "true"
type input "30-58374779-2"
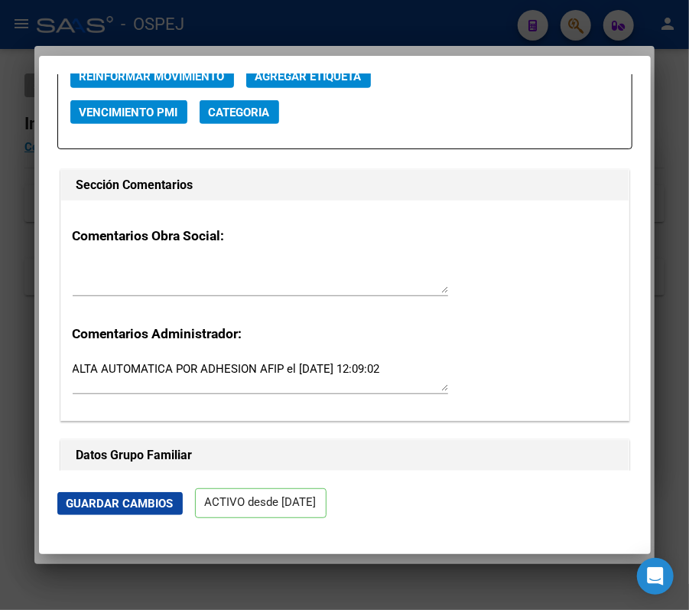
scroll to position [2244, 0]
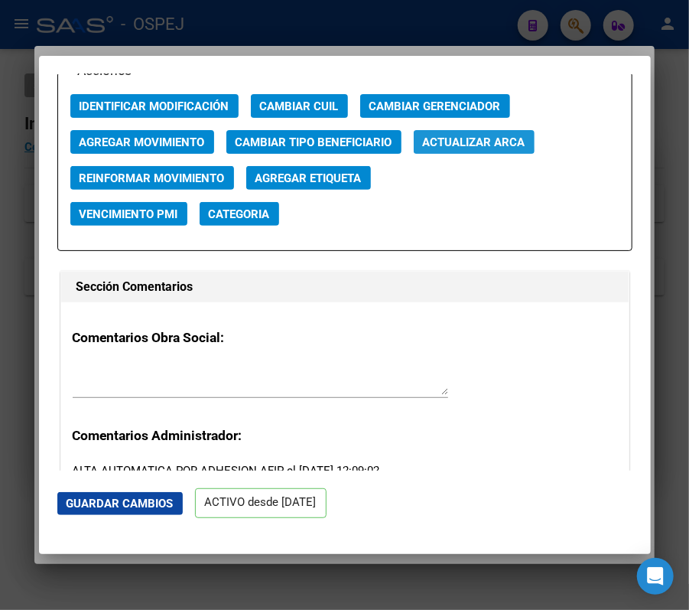
click at [438, 132] on button "Actualizar ARCA" at bounding box center [474, 142] width 121 height 24
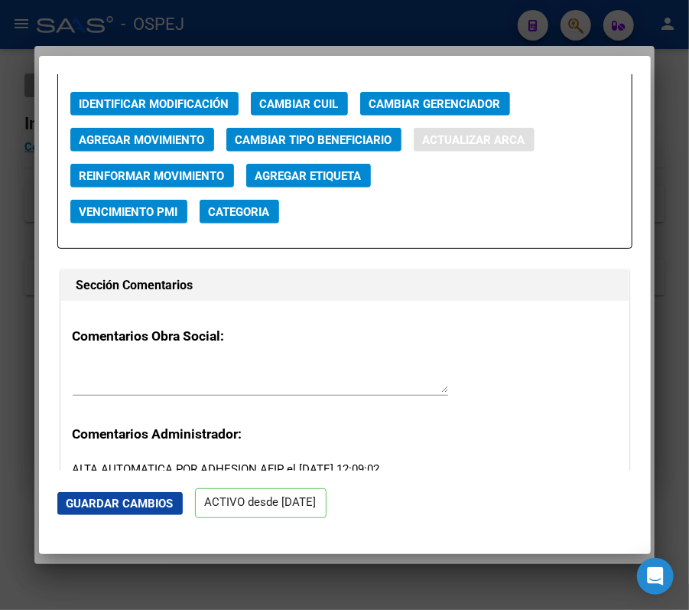
type input "TOBARES"
type input "GUSTAVO FERNANDO"
type input "1996-06-10"
type input "RIO CUARTO"
type input "SAN LUIS"
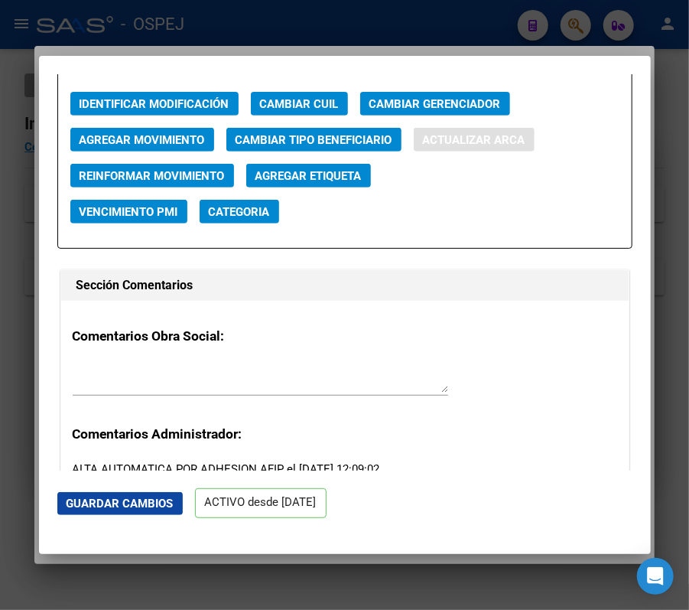
type input "1115"
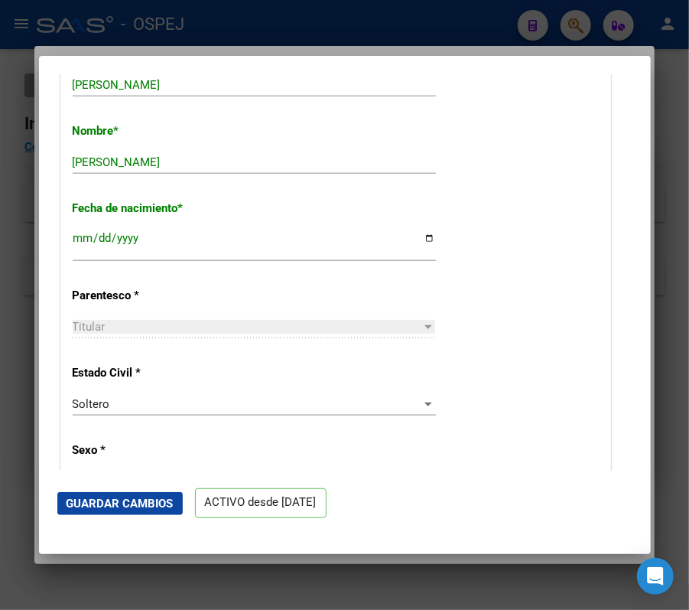
scroll to position [566, 0]
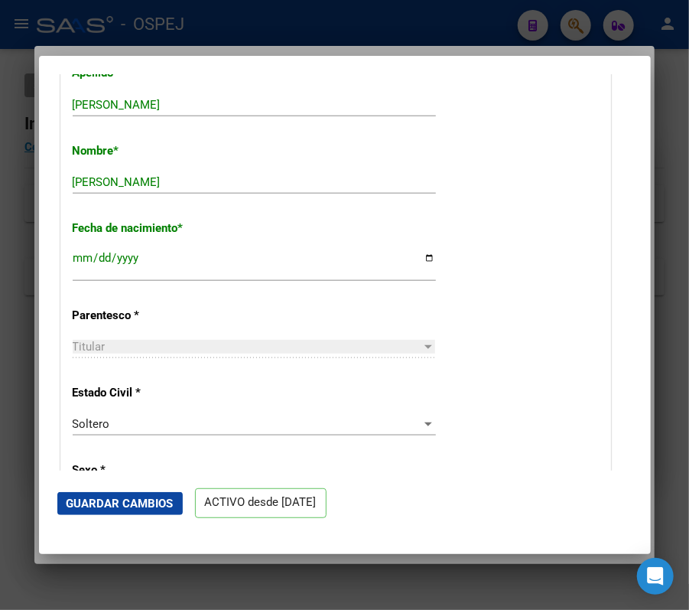
click at [171, 500] on span "Guardar Cambios" at bounding box center [120, 504] width 107 height 14
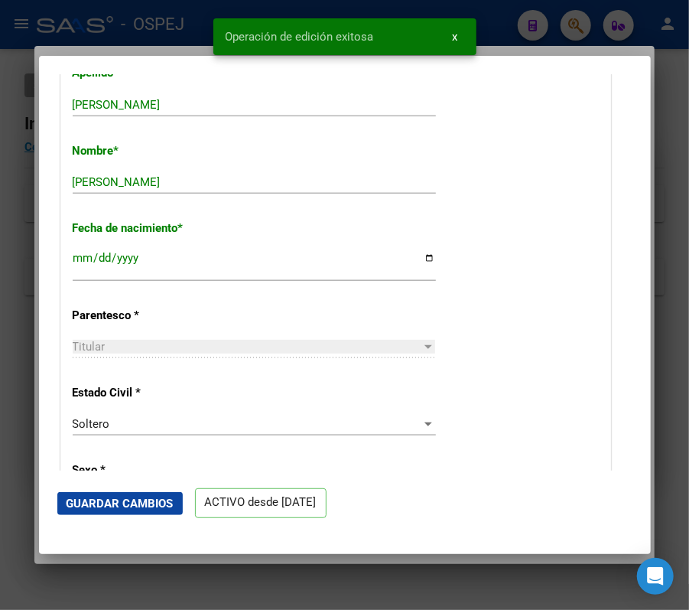
click at [12, 178] on div at bounding box center [344, 305] width 689 height 610
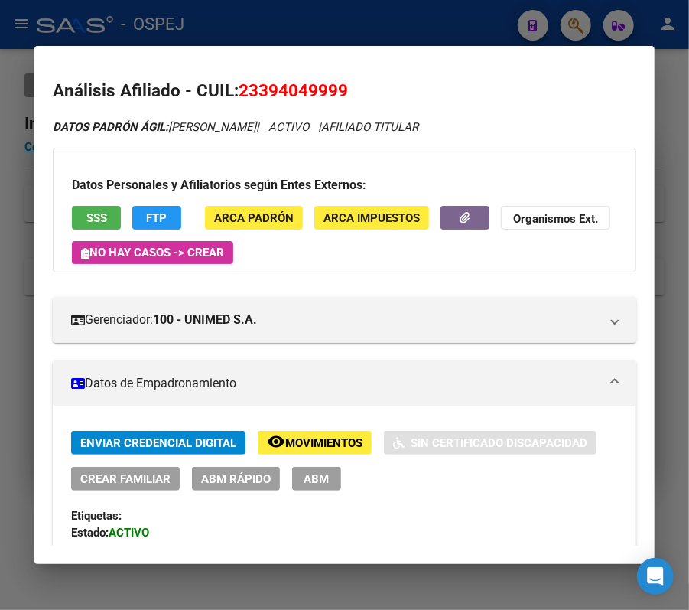
click at [214, 487] on button "ABM Rápido" at bounding box center [236, 479] width 88 height 24
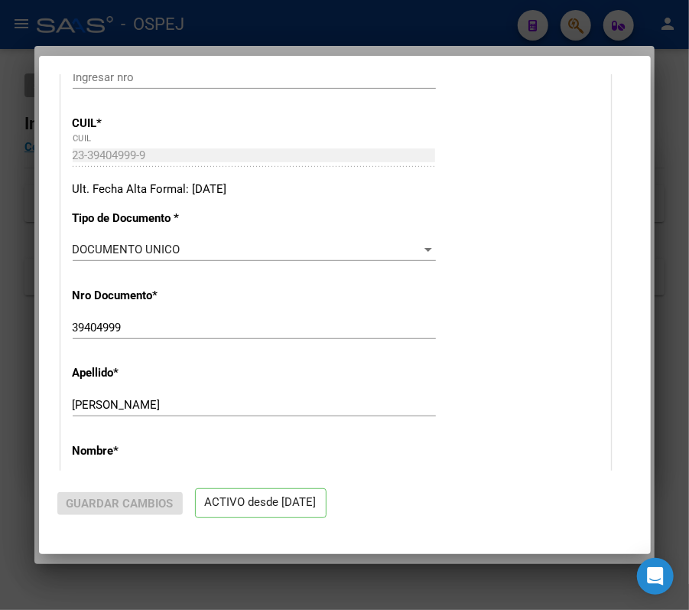
radio input "true"
type input "30-58374779-2"
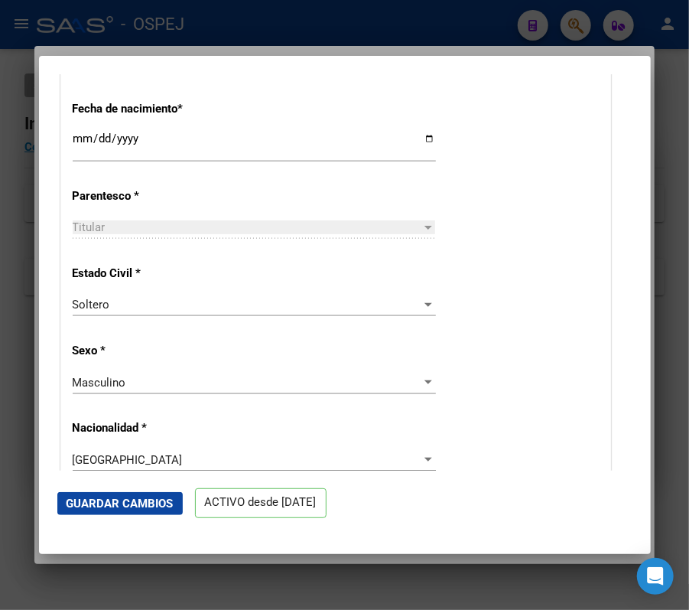
scroll to position [583, 0]
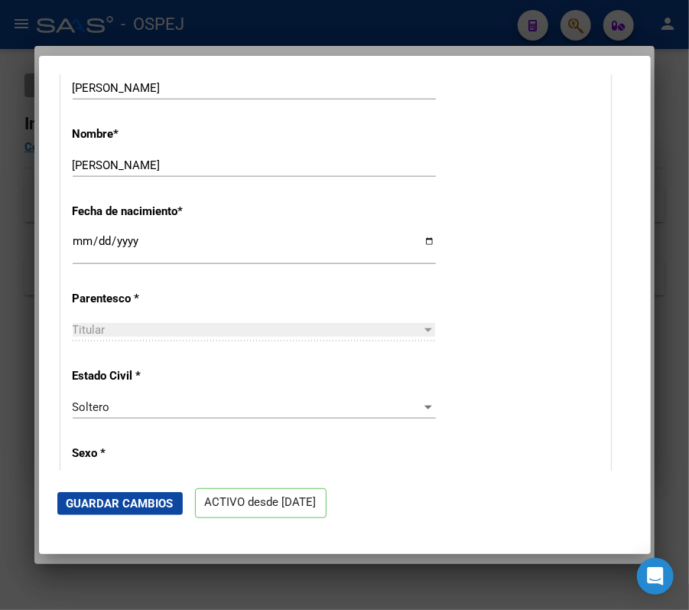
click at [157, 15] on div at bounding box center [344, 305] width 689 height 610
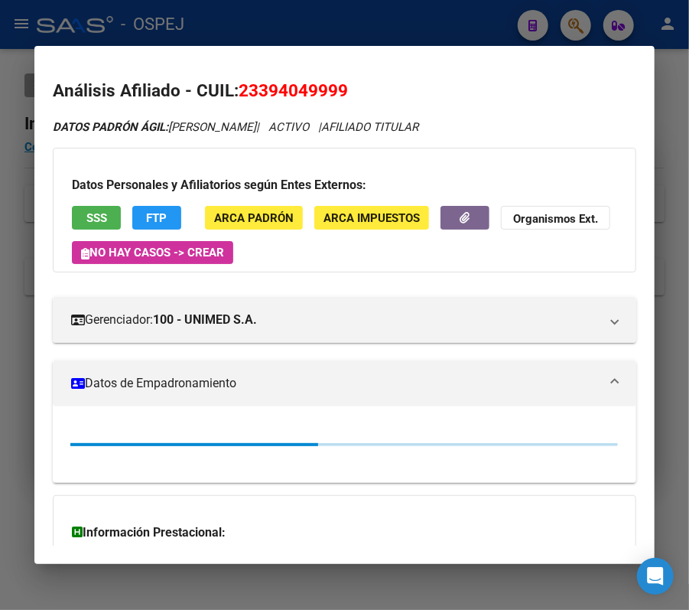
click at [157, 15] on div at bounding box center [344, 305] width 689 height 610
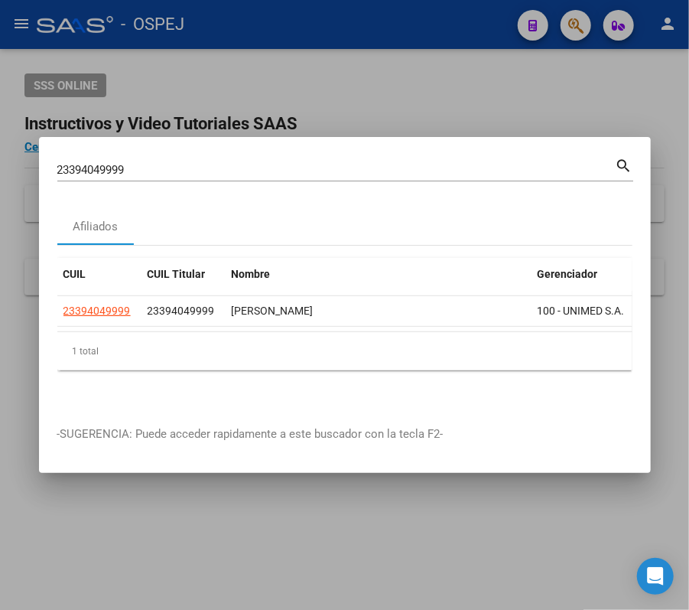
click at [422, 175] on div "23394049999 Buscar (apellido, dni, cuil, nro traspaso, cuit, obra social) search" at bounding box center [345, 175] width 576 height 41
drag, startPoint x: 422, startPoint y: 175, endPoint x: 403, endPoint y: 158, distance: 26.6
click at [403, 158] on div "23394049999 Buscar (apellido, dni, cuil, nro traspaso, cuit, obra social) search" at bounding box center [345, 175] width 576 height 41
click at [402, 163] on input "23394049999" at bounding box center [336, 170] width 559 height 14
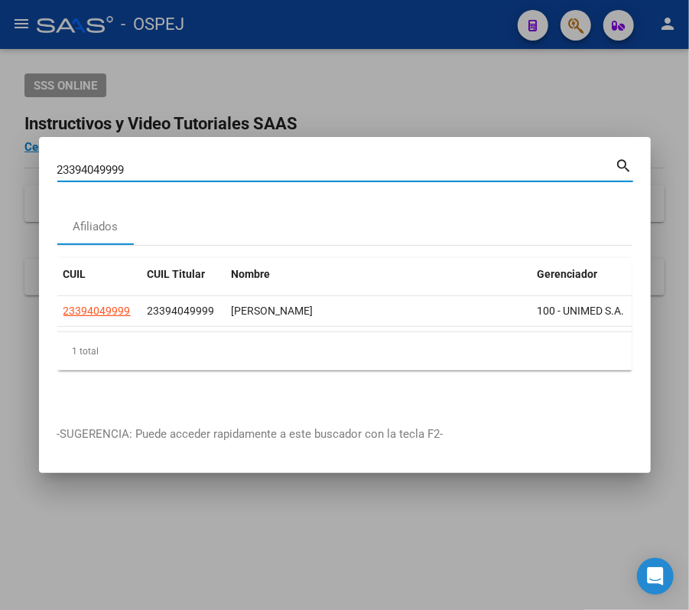
click at [402, 163] on input "23394049999" at bounding box center [336, 170] width 559 height 14
paste input "042185308"
type input "20421853089"
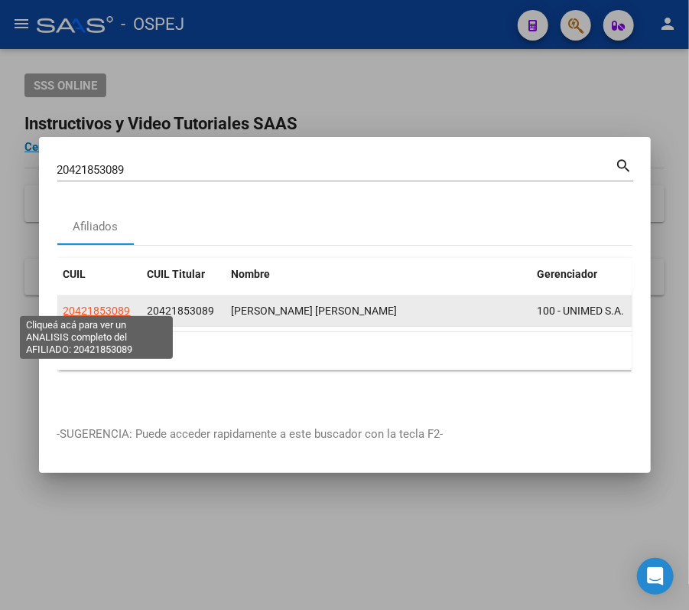
click at [107, 310] on span "20421853089" at bounding box center [97, 311] width 67 height 12
type textarea "20421853089"
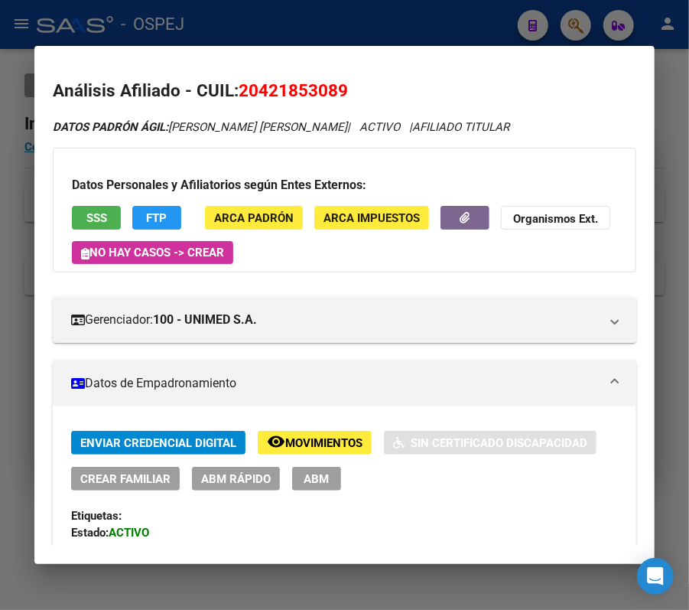
click at [254, 469] on div "Enviar Credencial Digital remove_red_eye Movimientos Sin Certificado Discapacid…" at bounding box center [344, 461] width 547 height 60
click at [259, 473] on span "ABM Rápido" at bounding box center [236, 479] width 70 height 14
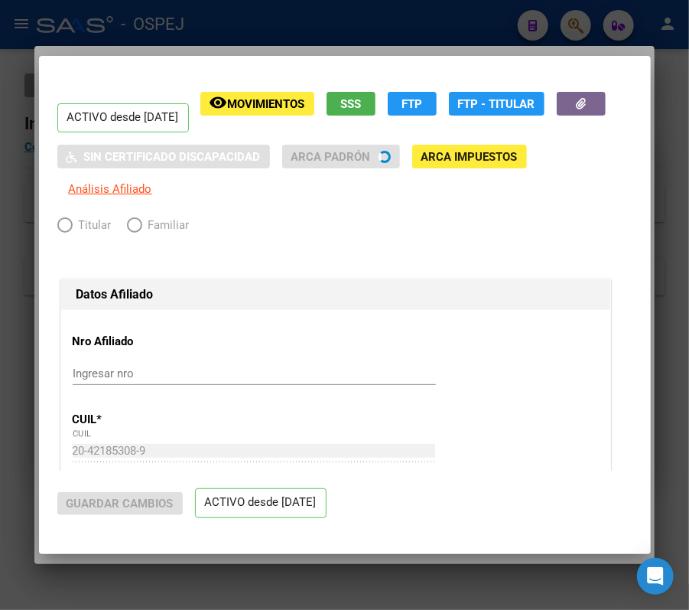
radio input "true"
type input "30-58374779-2"
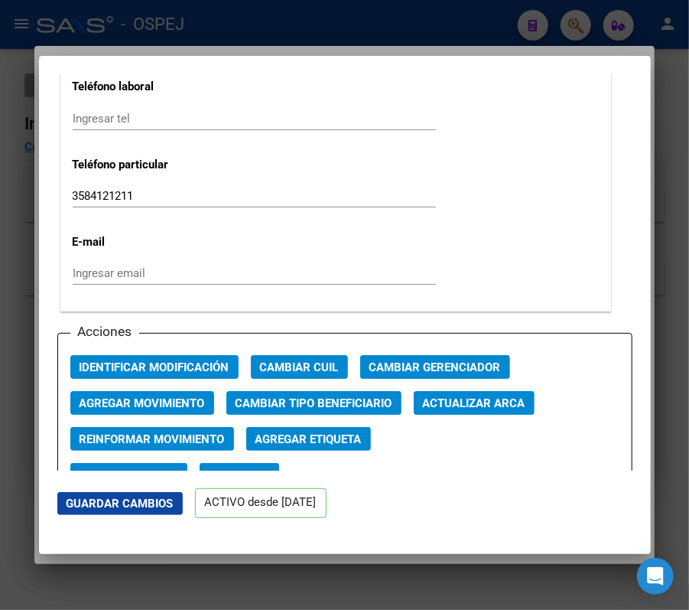
scroll to position [2015, 0]
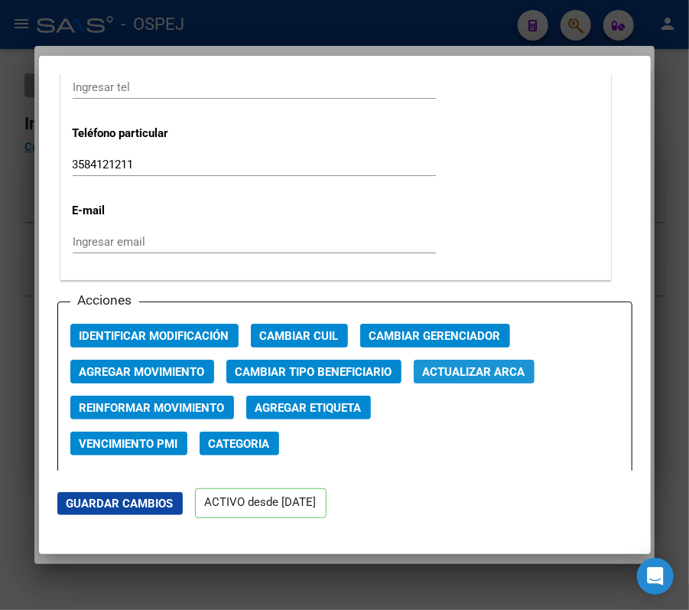
click at [472, 365] on span "Actualizar ARCA" at bounding box center [474, 372] width 103 height 14
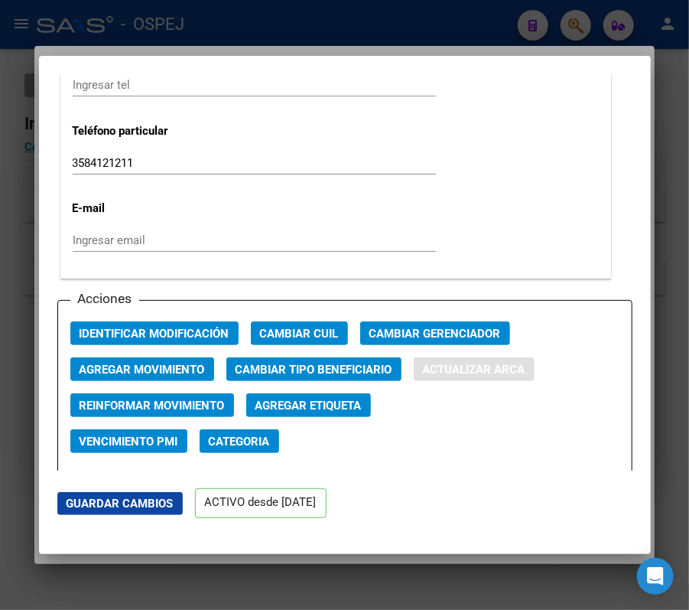
type input "SOSA"
type input "JONATAN GABRIEL"
type input "1999-12-26"
type input "RIO CUARTO"
type input "IGUAZU"
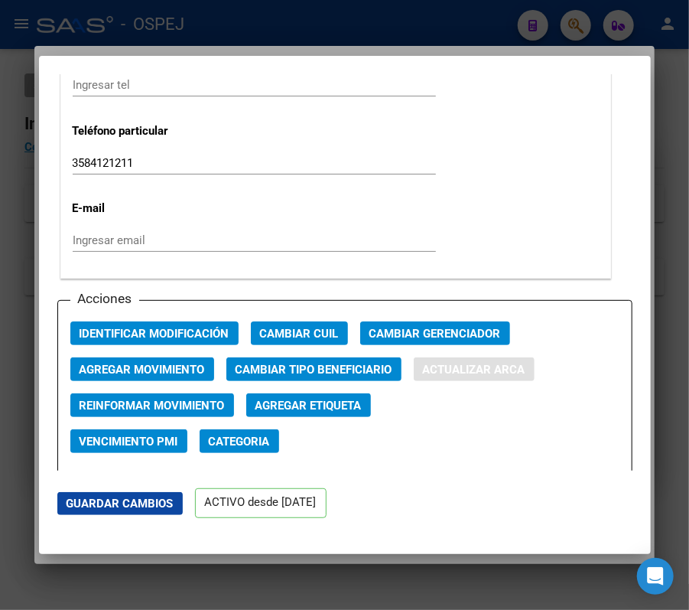
type input "256"
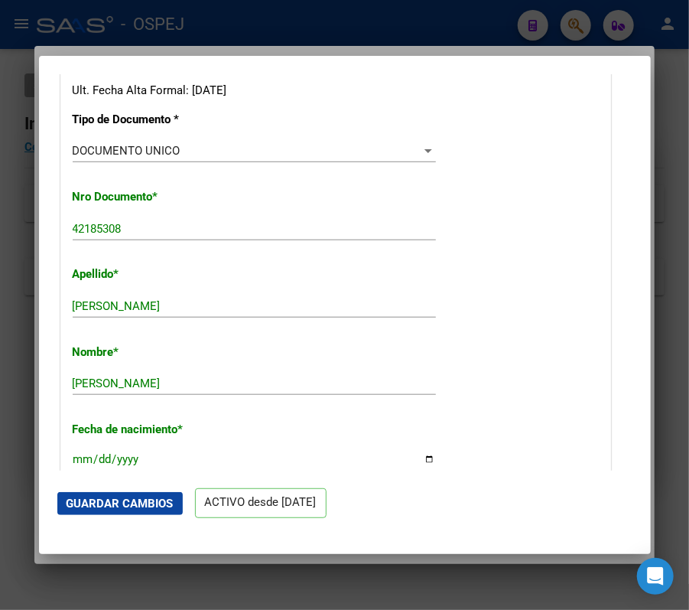
scroll to position [0, 0]
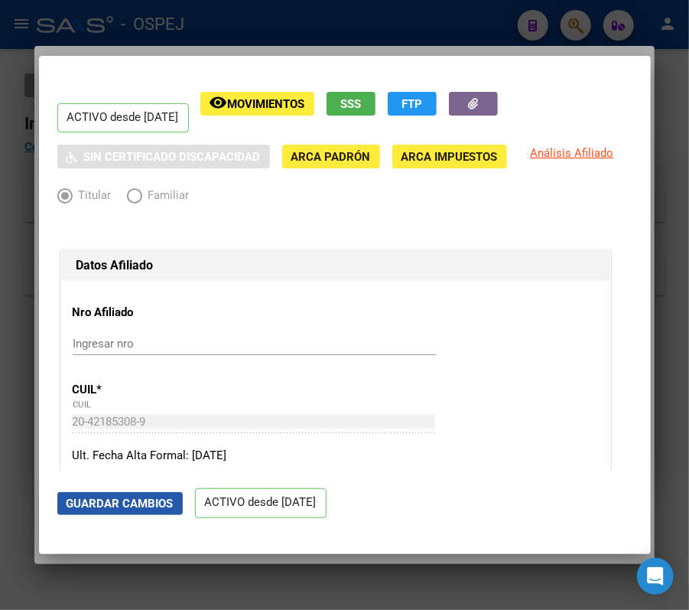
click at [104, 509] on span "Guardar Cambios" at bounding box center [120, 504] width 107 height 14
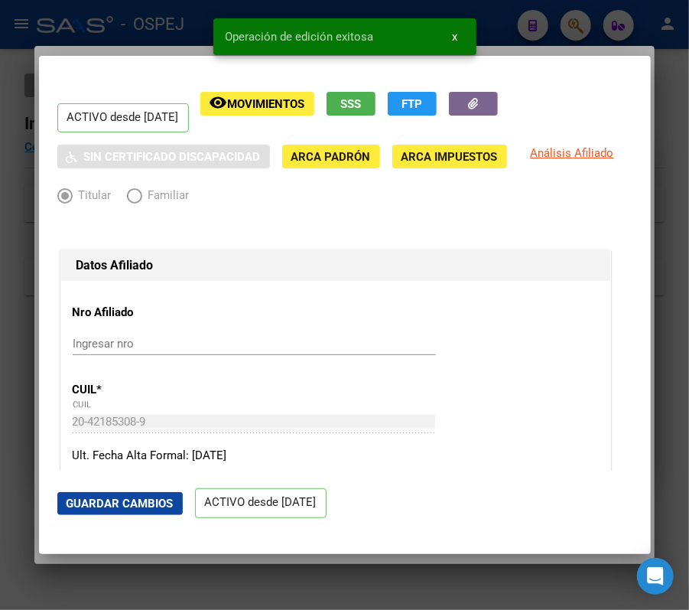
click at [14, 435] on div at bounding box center [344, 305] width 689 height 610
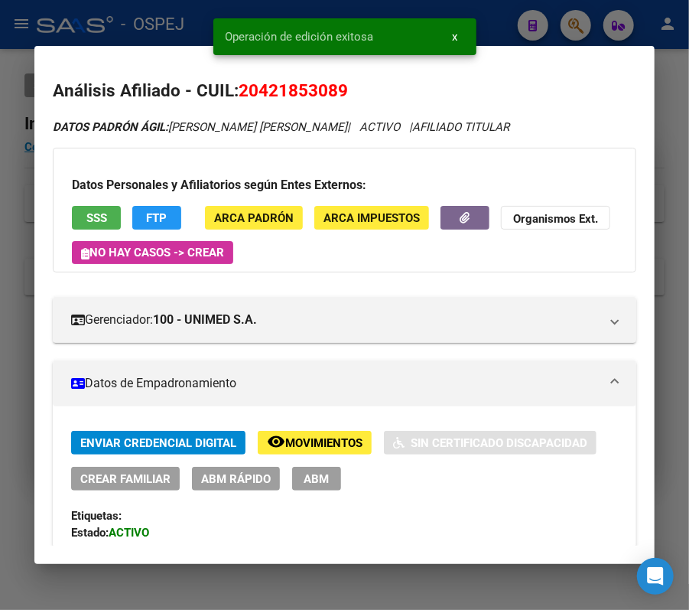
click at [607, 6] on div at bounding box center [344, 305] width 689 height 610
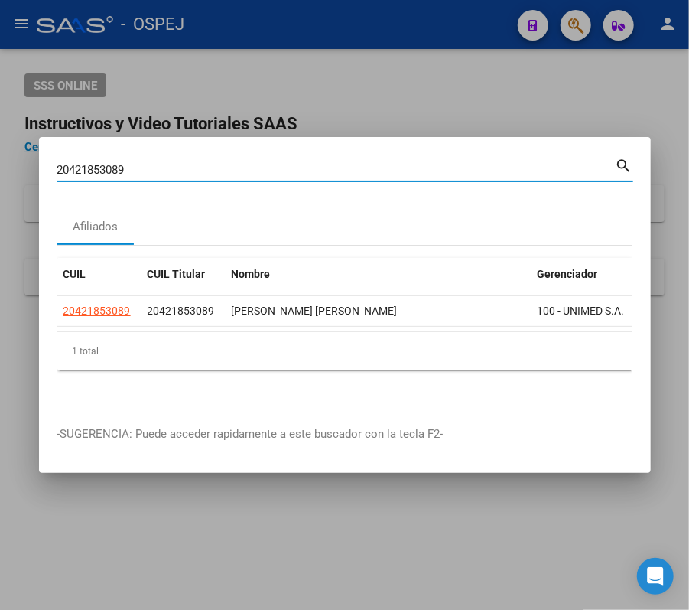
click at [509, 163] on input "20421853089" at bounding box center [336, 170] width 559 height 14
click at [516, 163] on input "20421853089" at bounding box center [336, 170] width 559 height 14
click at [522, 163] on input "20421853089" at bounding box center [336, 170] width 559 height 14
drag, startPoint x: 435, startPoint y: 166, endPoint x: 628, endPoint y: 72, distance: 213.9
click at [570, 104] on div "20421853089 Buscar (apellido, dni, cuil, nro traspaso, cuit, obra social) searc…" at bounding box center [344, 305] width 689 height 610
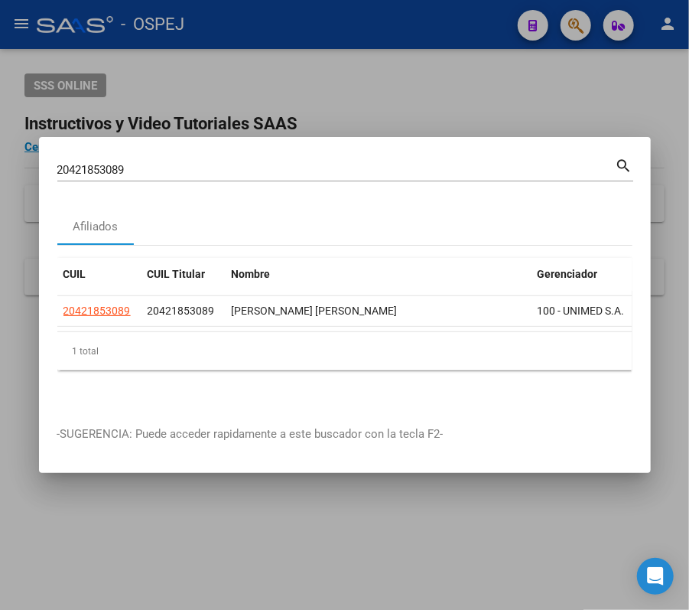
drag, startPoint x: 628, startPoint y: 69, endPoint x: 500, endPoint y: 181, distance: 170.3
click at [592, 99] on div at bounding box center [344, 305] width 689 height 610
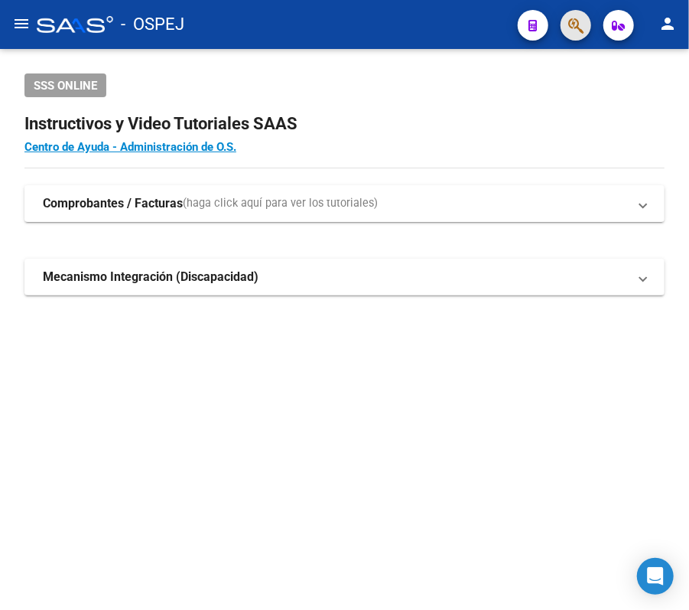
click at [573, 11] on span "button" at bounding box center [576, 25] width 15 height 31
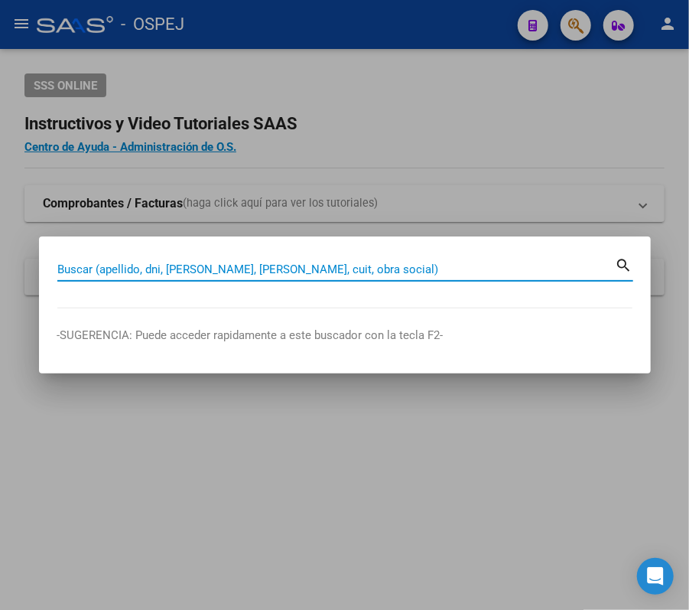
click at [478, 263] on input "Buscar (apellido, dni, [PERSON_NAME], [PERSON_NAME], cuit, obra social)" at bounding box center [336, 269] width 559 height 14
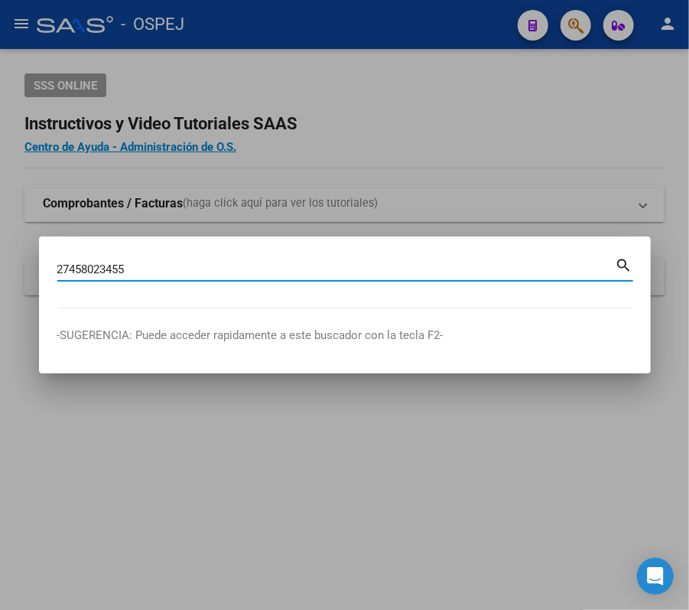
type input "27458023455"
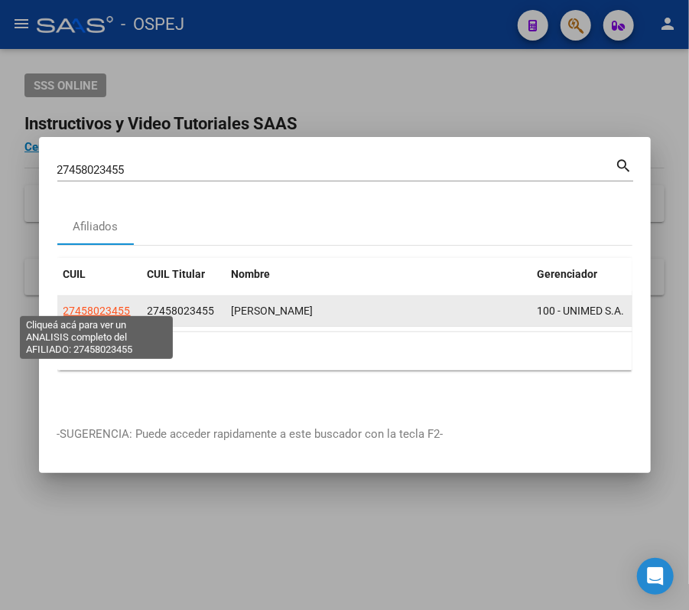
drag, startPoint x: 83, startPoint y: 313, endPoint x: 77, endPoint y: 308, distance: 8.7
click at [77, 308] on datatable-body-cell "27458023455" at bounding box center [99, 311] width 84 height 30
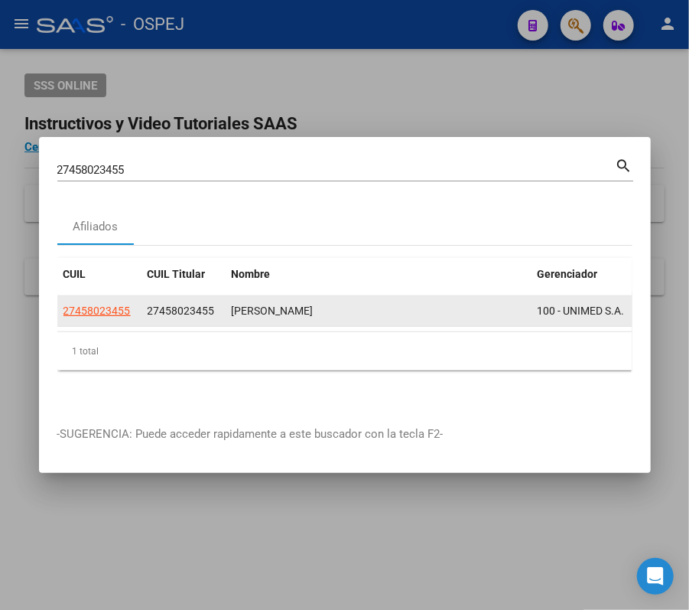
click at [77, 308] on span "27458023455" at bounding box center [97, 311] width 67 height 12
copy span "458023455"
type textarea "27458023455"
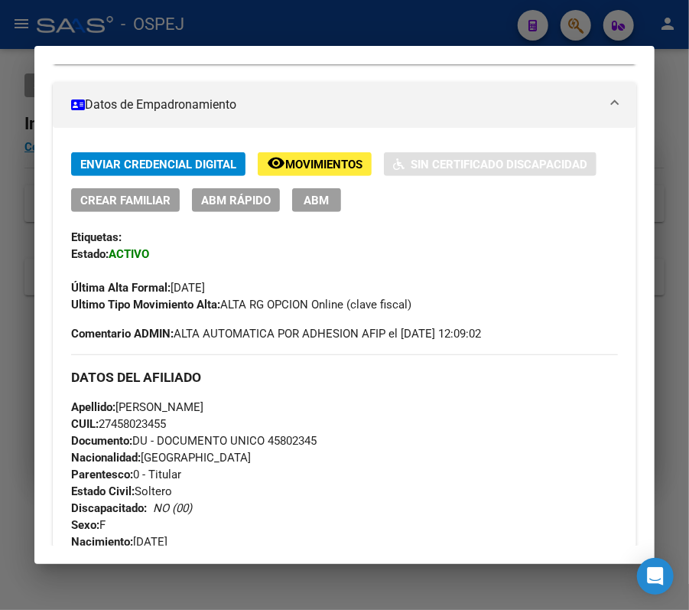
scroll to position [310, 0]
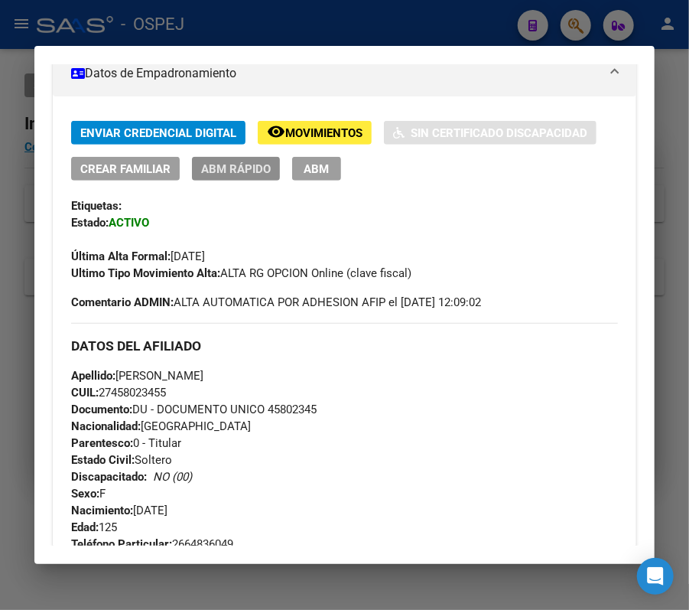
click at [246, 165] on span "ABM Rápido" at bounding box center [236, 169] width 70 height 14
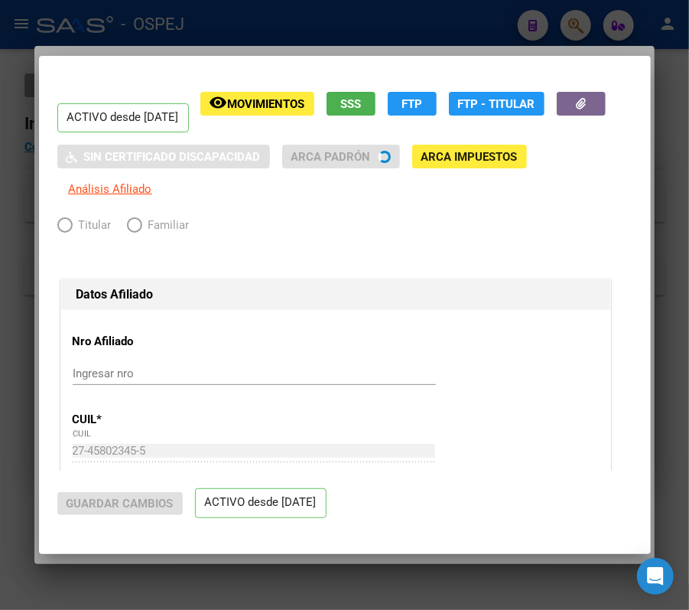
radio input "true"
type input "30-58374779-2"
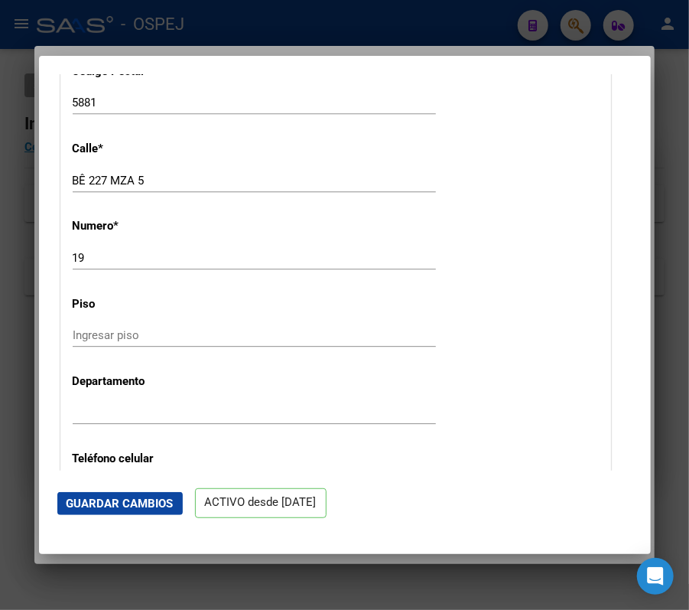
scroll to position [2088, 0]
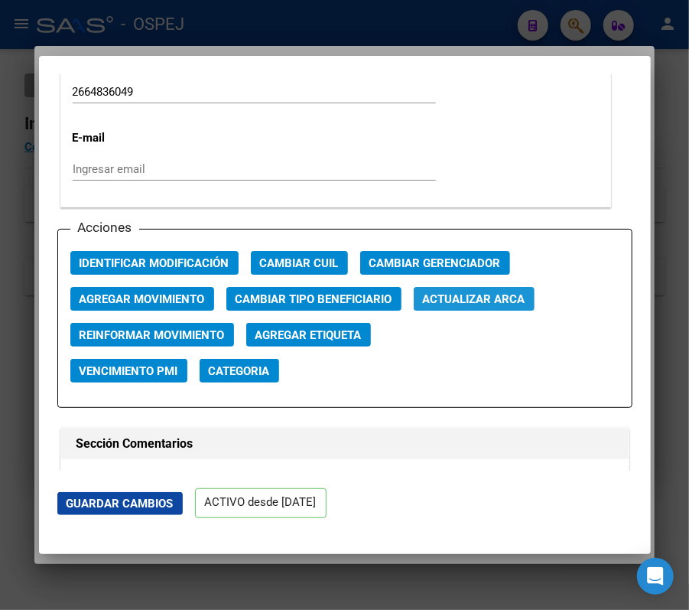
click at [515, 300] on span "Actualizar ARCA" at bounding box center [474, 299] width 103 height 14
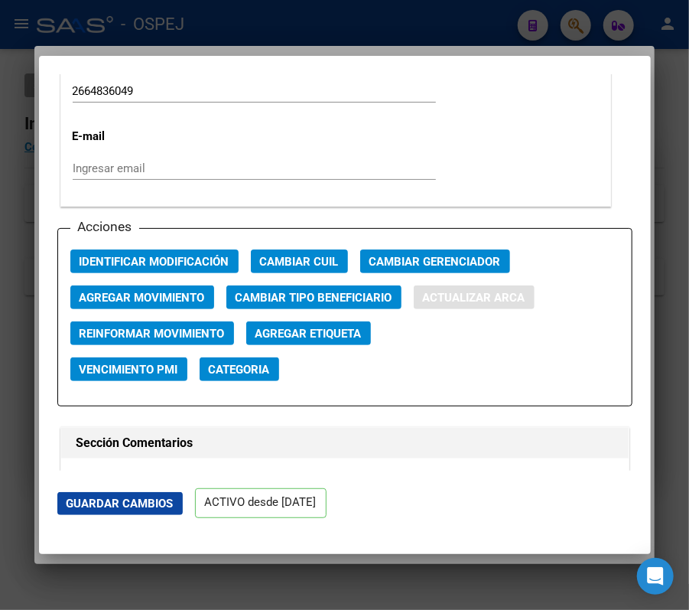
type input "GOMEZ"
type input "ANGIE NATALI"
type input "2003-01-27"
type input "MERLO"
type input "BÊ 227 MZA 5 CASA 19"
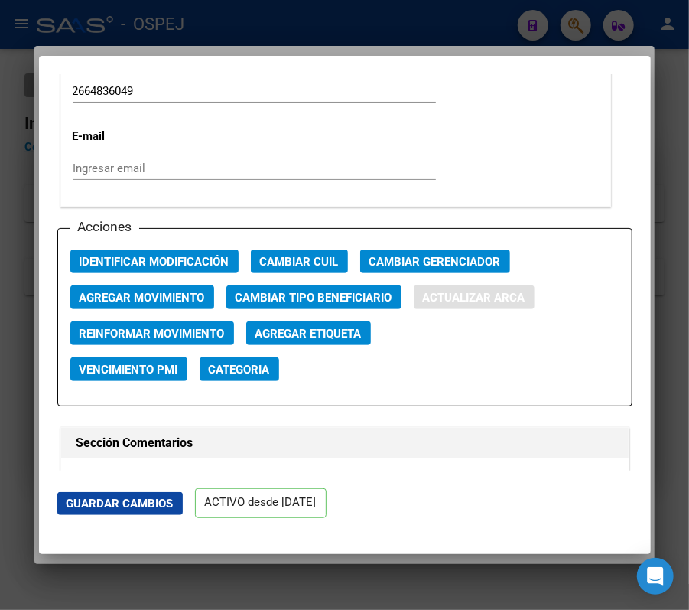
type input "19"
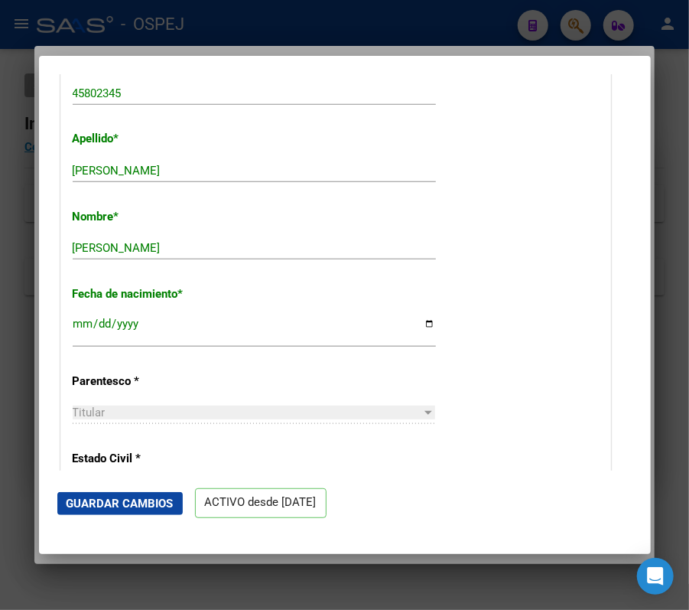
scroll to position [491, 0]
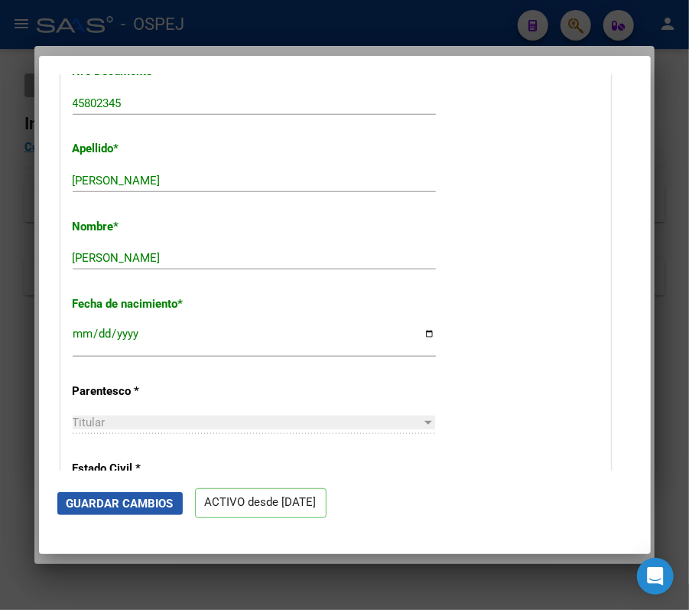
click at [106, 513] on button "Guardar Cambios" at bounding box center [120, 503] width 126 height 23
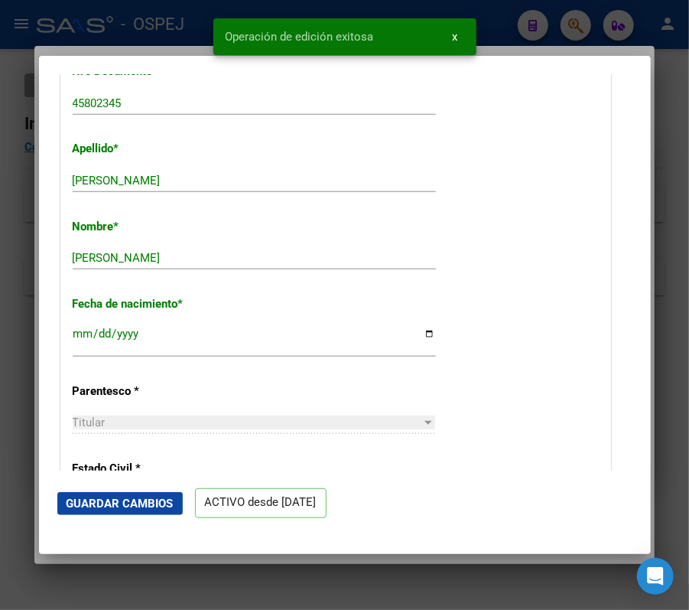
click at [12, 197] on div at bounding box center [344, 305] width 689 height 610
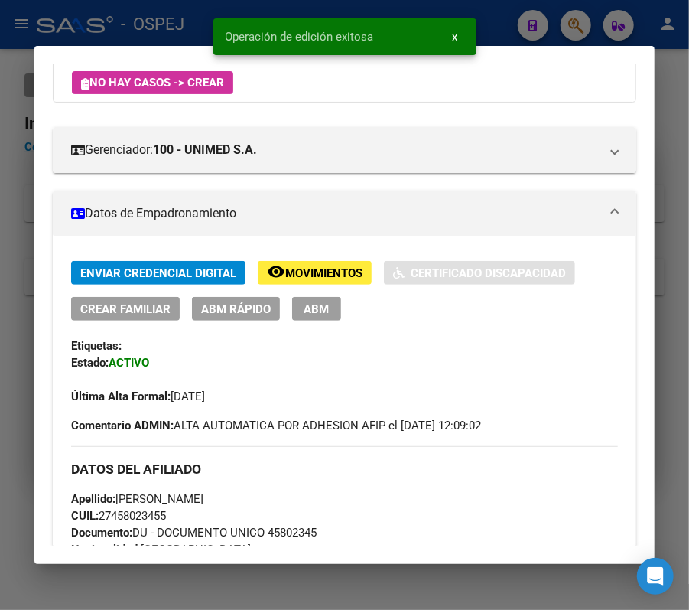
scroll to position [310, 0]
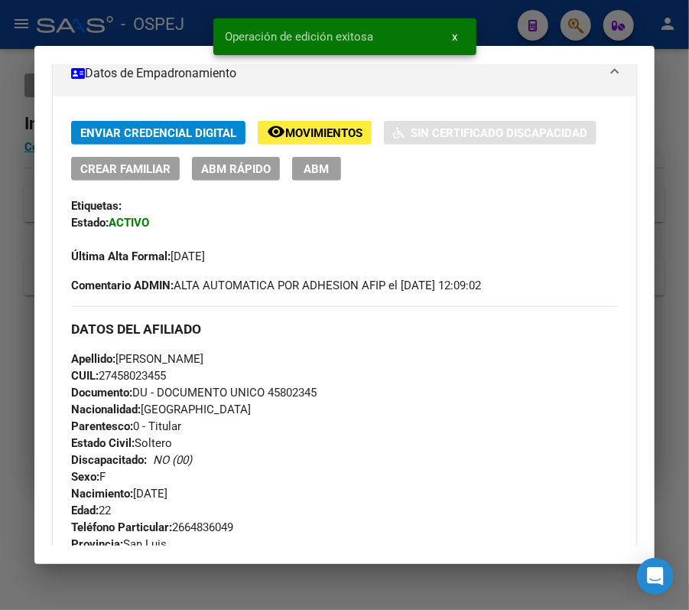
click at [12, 197] on div at bounding box center [344, 305] width 689 height 610
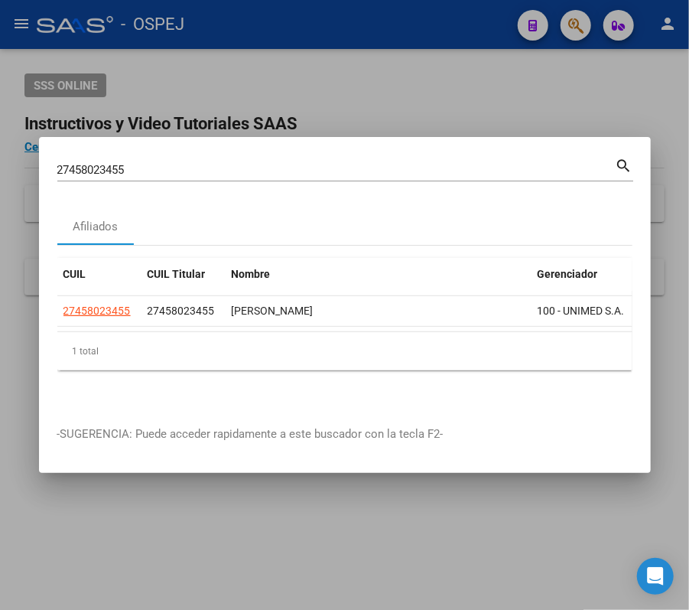
click at [354, 163] on input "27458023455" at bounding box center [336, 170] width 559 height 14
paste input "382650374"
type input "27382650374"
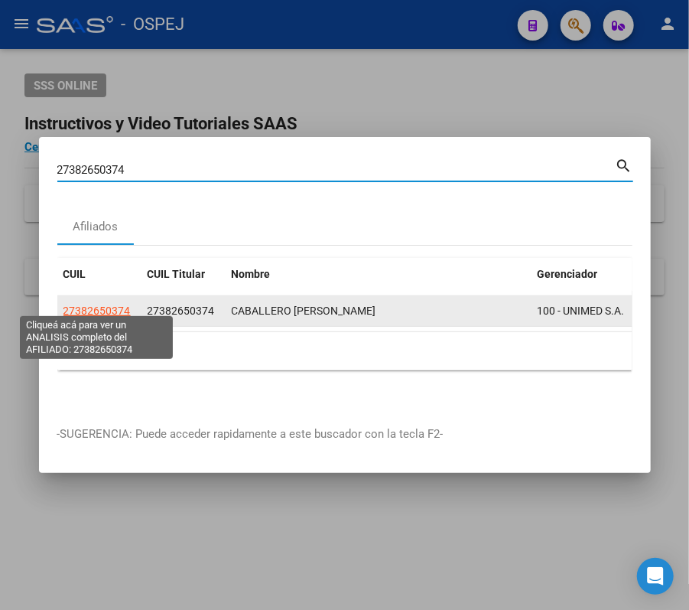
click at [87, 306] on span "27382650374" at bounding box center [97, 311] width 67 height 12
type textarea "27382650374"
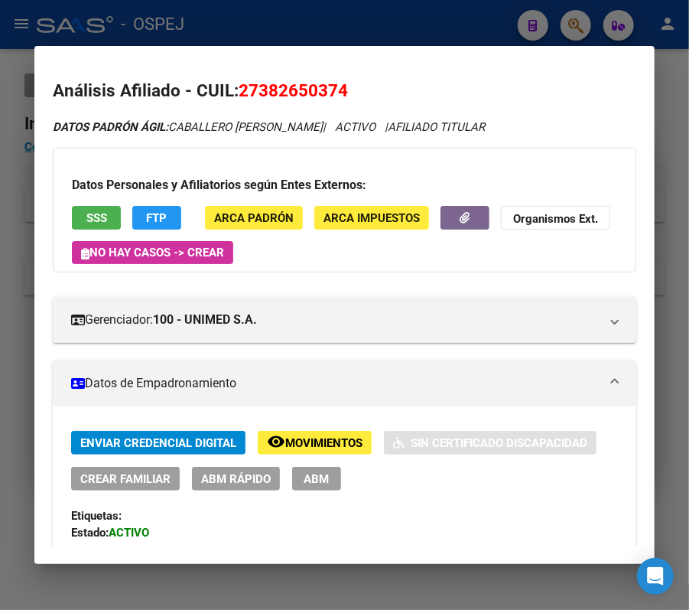
drag, startPoint x: 248, startPoint y: 500, endPoint x: 243, endPoint y: 478, distance: 22.8
click at [243, 478] on div "Enviar Credencial Digital remove_red_eye Movimientos Sin Certificado Discapacid…" at bounding box center [344, 511] width 547 height 161
click at [243, 478] on span "ABM Rápido" at bounding box center [236, 479] width 70 height 14
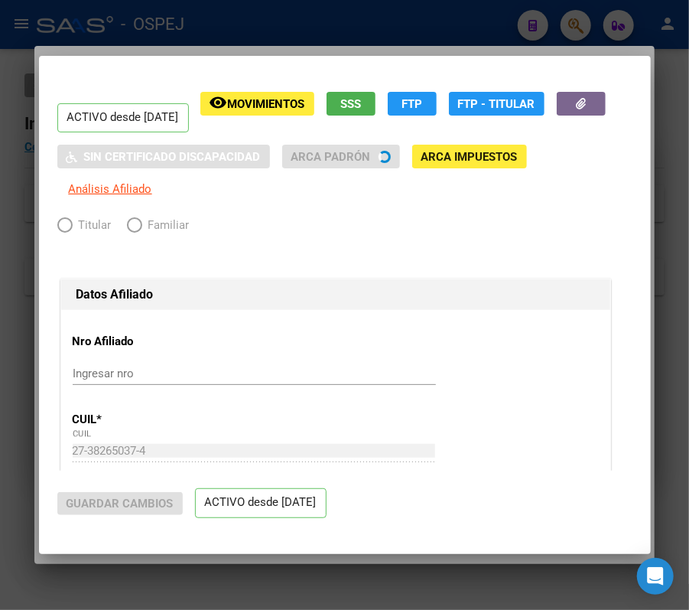
radio input "true"
type input "30-58374779-2"
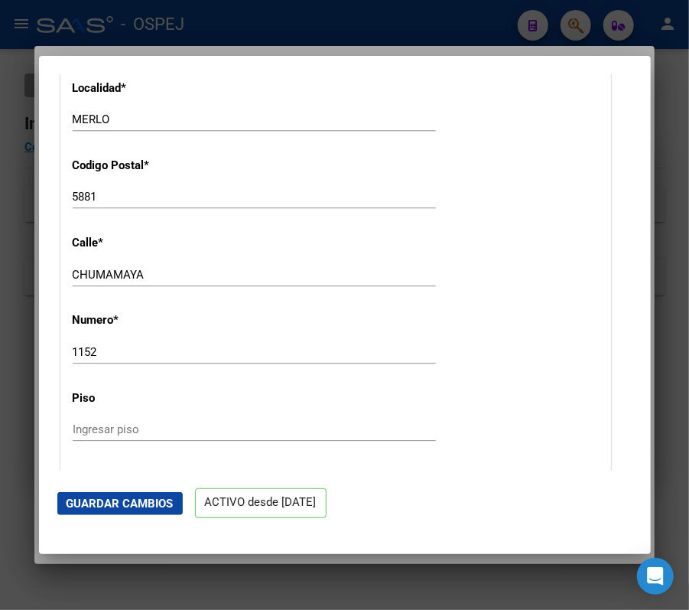
scroll to position [1941, 0]
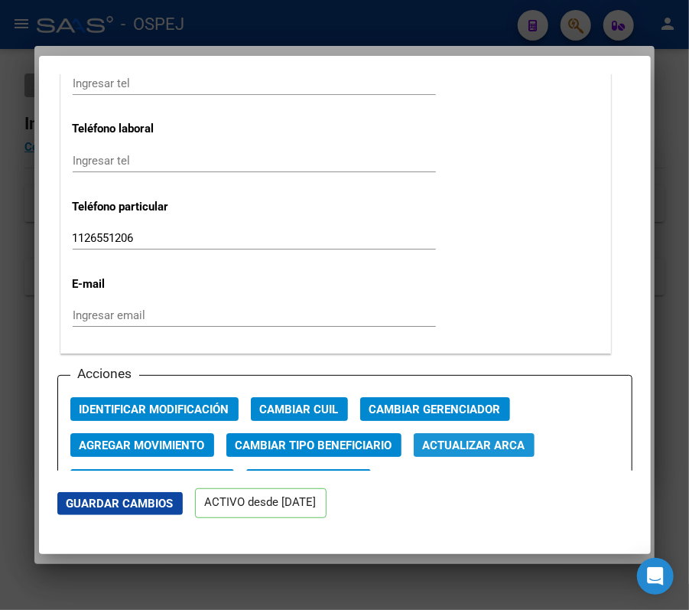
click at [528, 438] on button "Actualizar ARCA" at bounding box center [474, 445] width 121 height 24
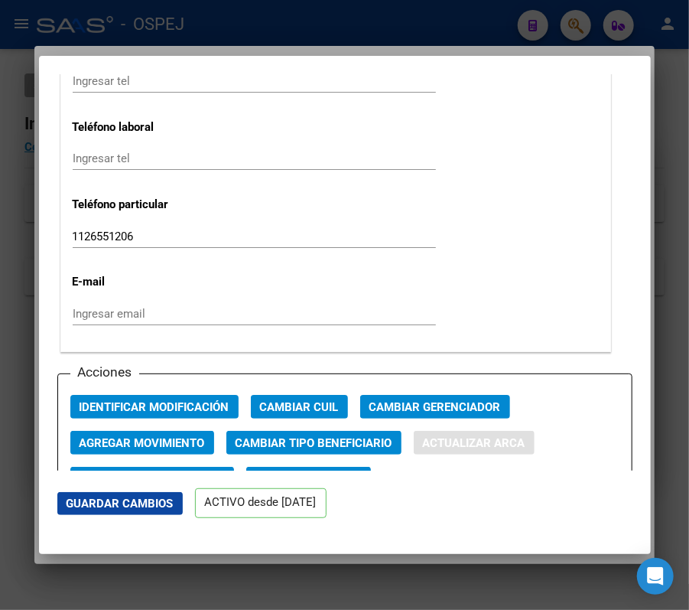
type input "CABALLERO"
type input "CARLA ADRIANA"
type input "1994-09-04"
type input "MERLO"
type input "CHUMAMAYA"
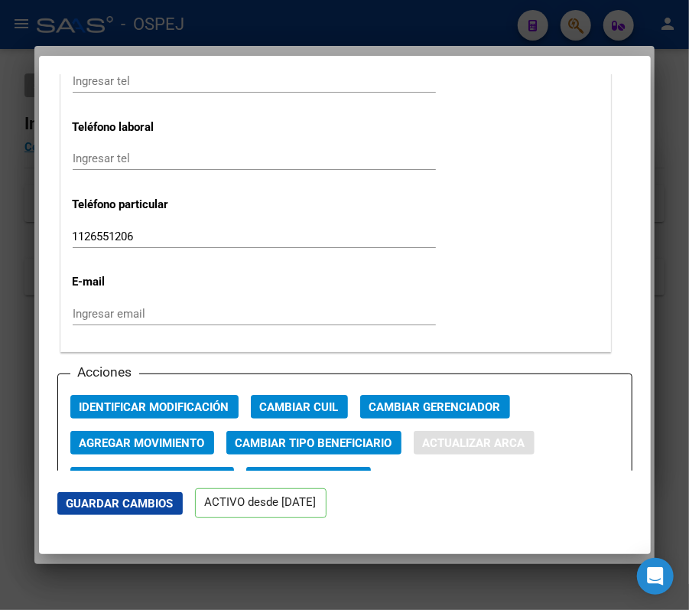
type input "1152"
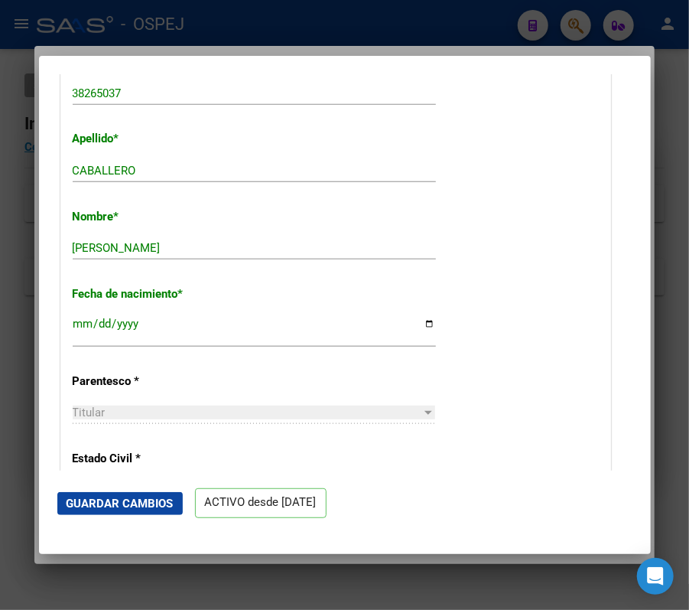
scroll to position [407, 0]
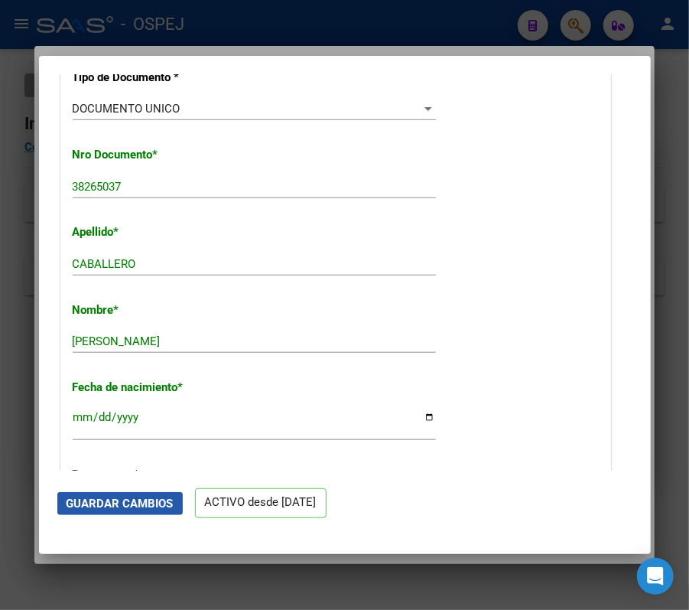
click at [132, 497] on span "Guardar Cambios" at bounding box center [120, 504] width 107 height 14
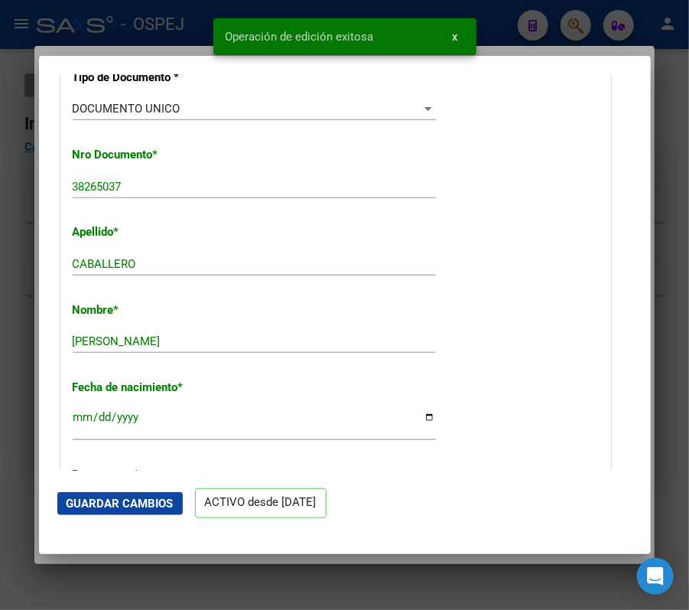
click at [28, 268] on div at bounding box center [344, 305] width 689 height 610
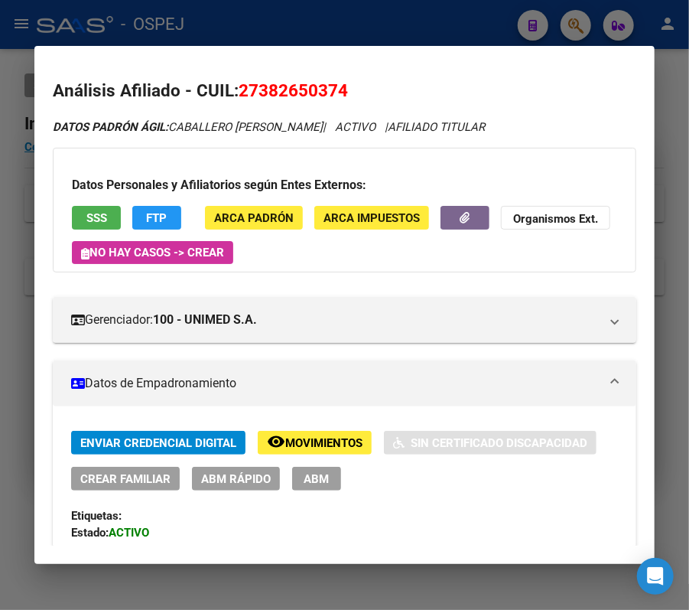
click at [383, 23] on div at bounding box center [344, 305] width 689 height 610
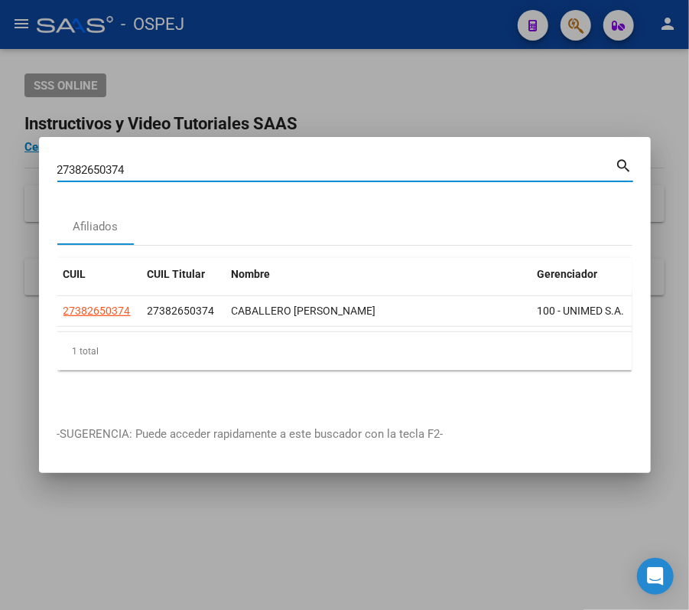
click at [295, 163] on input "27382650374" at bounding box center [336, 170] width 559 height 14
paste input "23397282"
type input "27323397282"
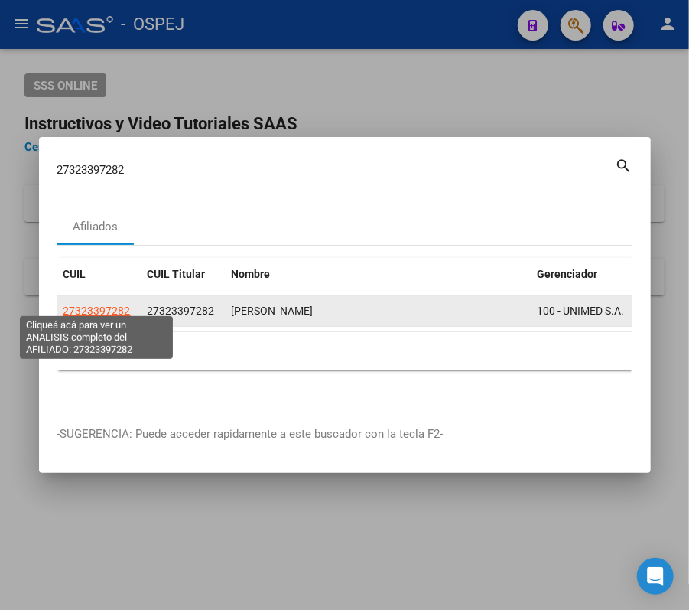
click at [118, 305] on span "27323397282" at bounding box center [97, 311] width 67 height 12
type textarea "27323397282"
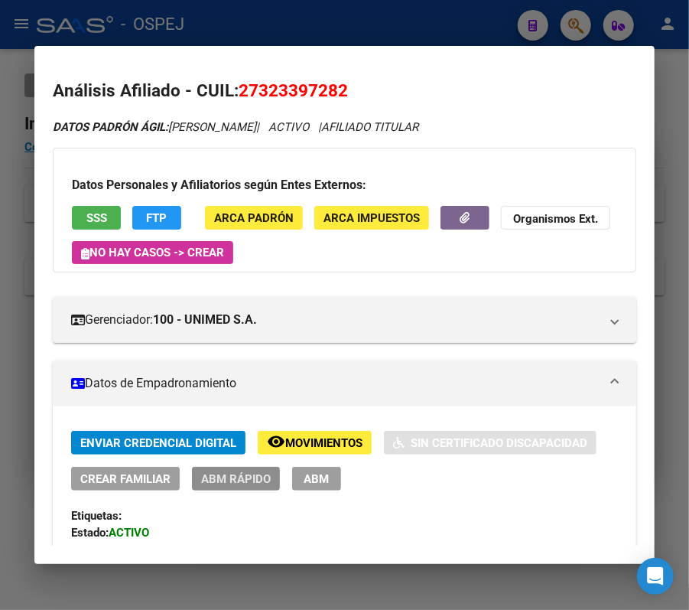
click at [237, 469] on button "ABM Rápido" at bounding box center [236, 479] width 88 height 24
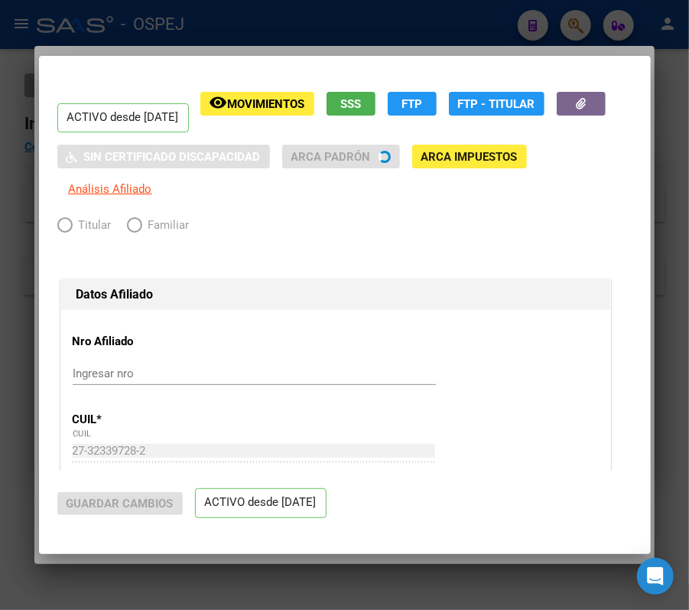
radio input "true"
type input "30-69852495-9"
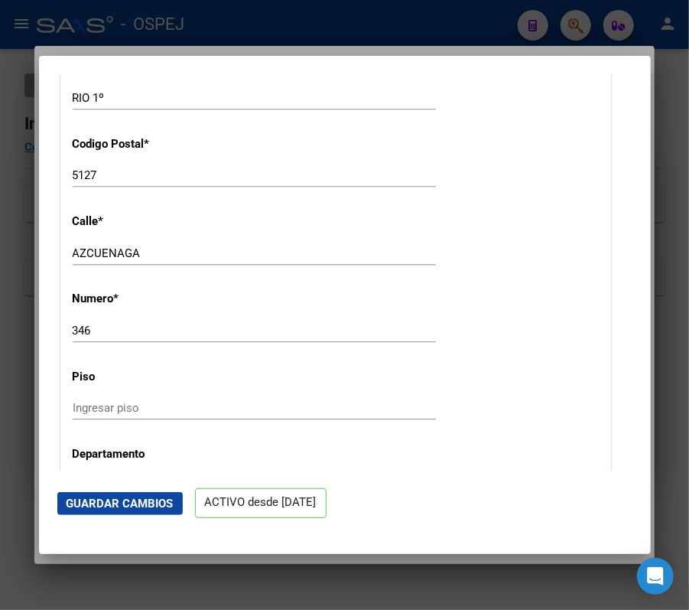
scroll to position [1973, 0]
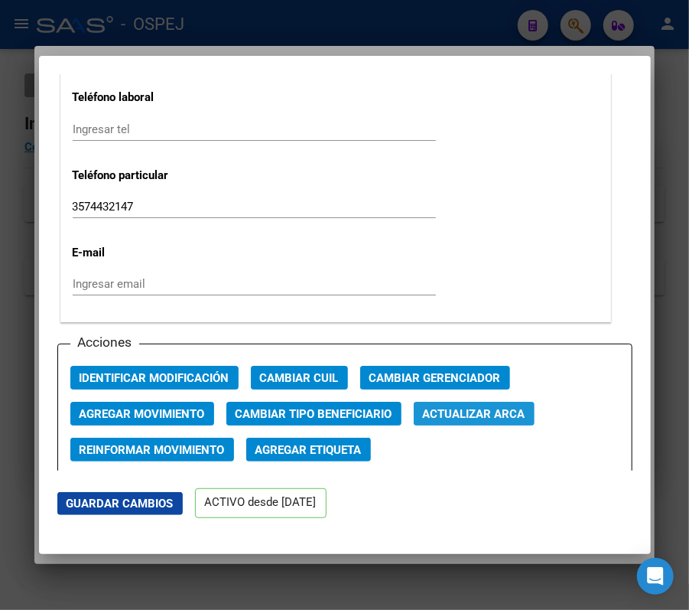
click at [505, 407] on span "Actualizar ARCA" at bounding box center [474, 414] width 103 height 14
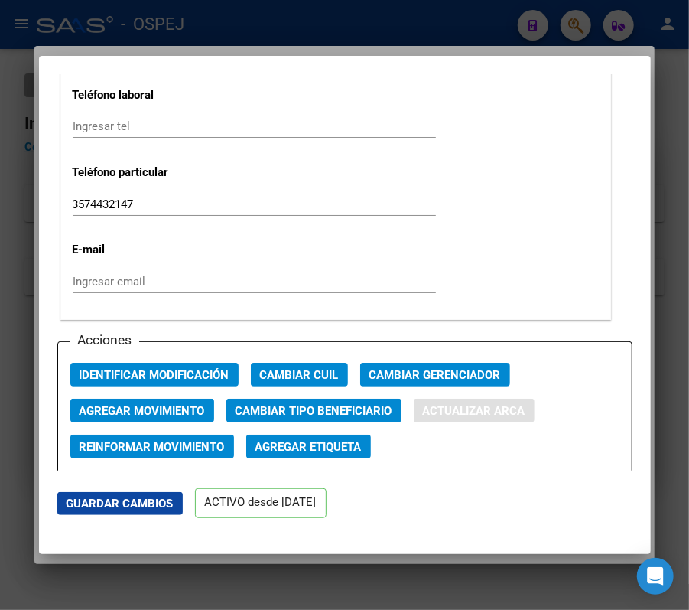
type input "ORELLANO"
type input "ROMINA PAOLA"
type input "1986-06-30"
type input "CORDOBA"
type input "5000"
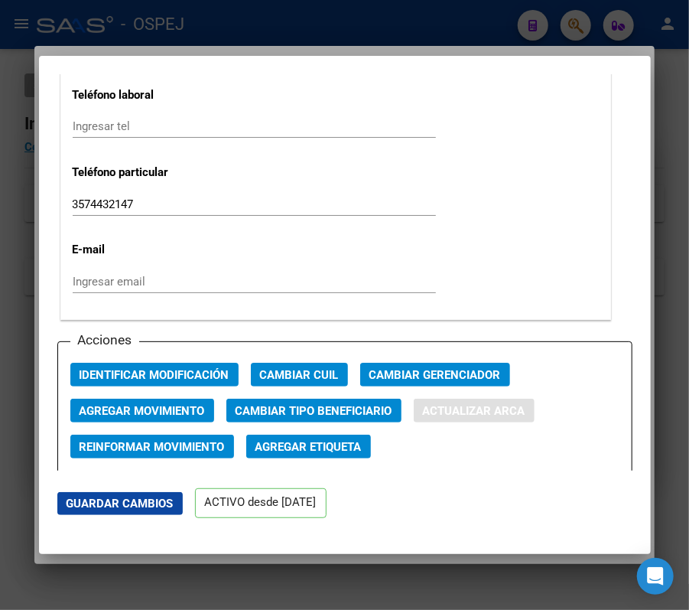
type input "AZCUENAGA"
type input "346"
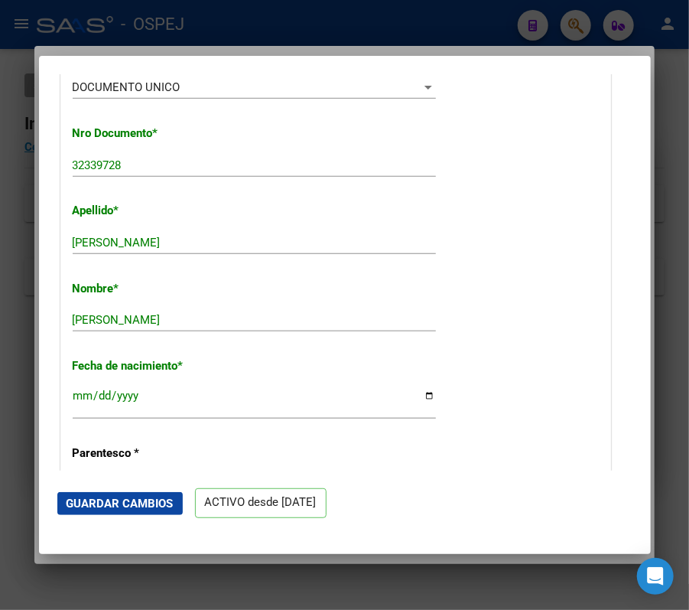
scroll to position [375, 0]
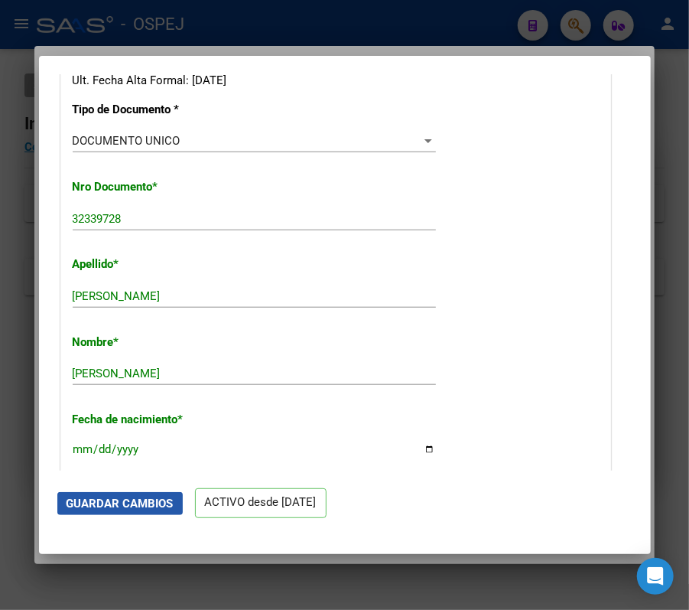
click at [133, 500] on span "Guardar Cambios" at bounding box center [120, 504] width 107 height 14
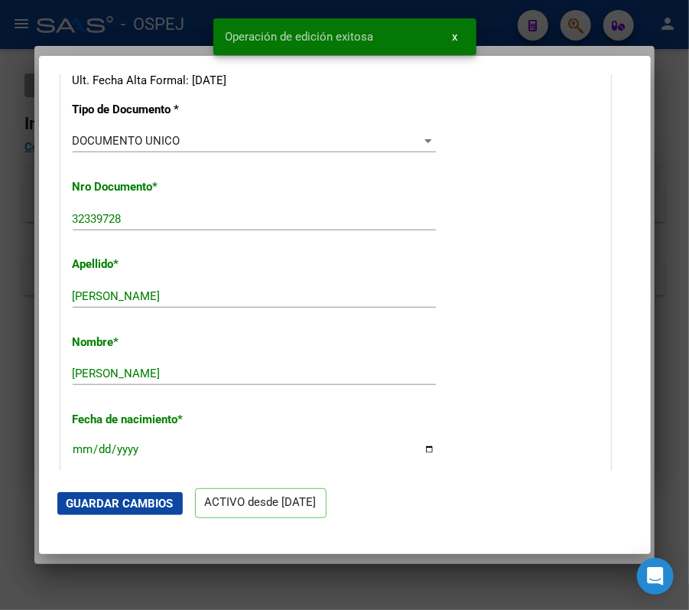
click at [5, 277] on div at bounding box center [344, 305] width 689 height 610
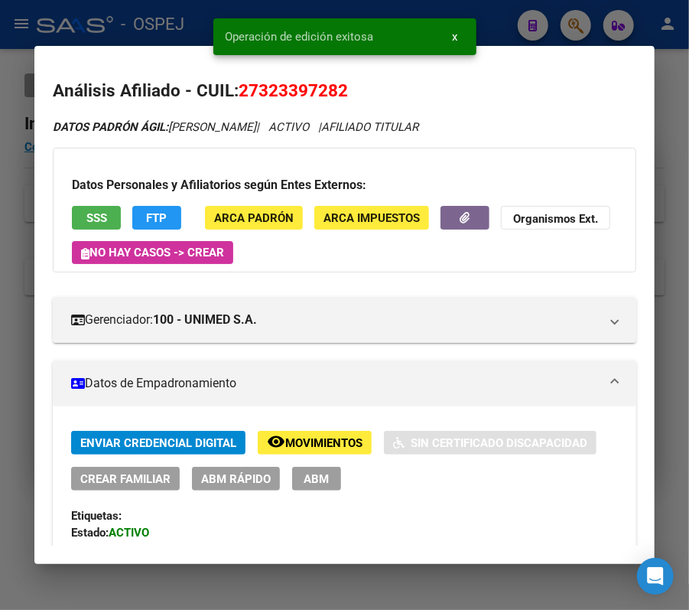
click at [121, 28] on div at bounding box center [344, 305] width 689 height 610
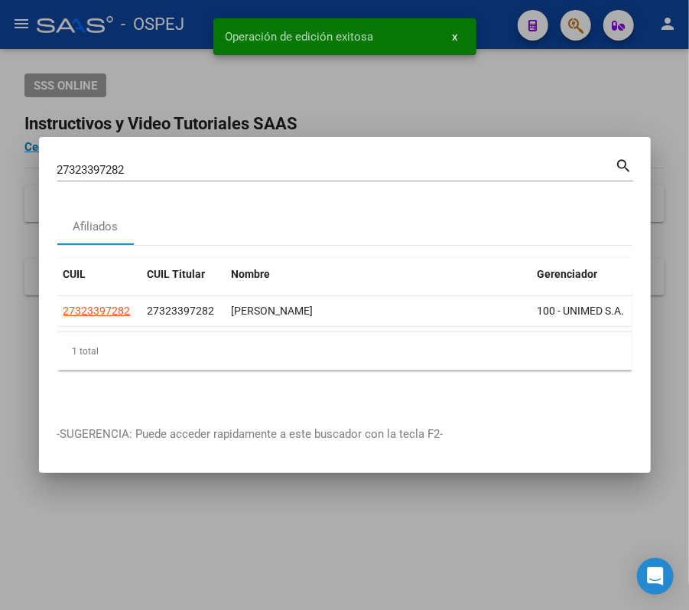
click at [459, 163] on input "27323397282" at bounding box center [336, 170] width 559 height 14
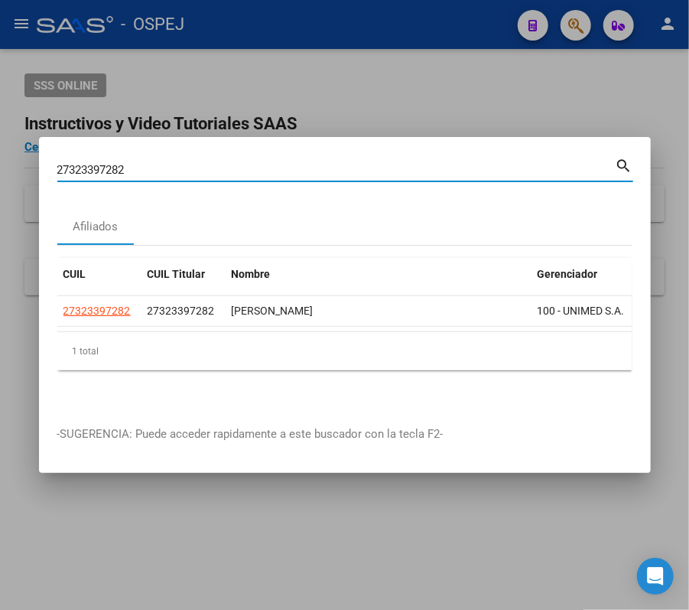
paste input "224777014"
type input "27224777014"
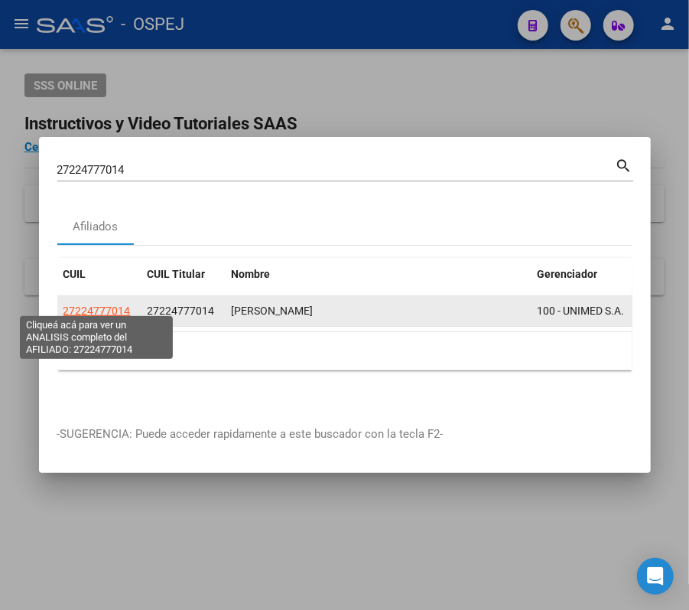
click at [126, 305] on span "27224777014" at bounding box center [97, 311] width 67 height 12
type textarea "27224777014"
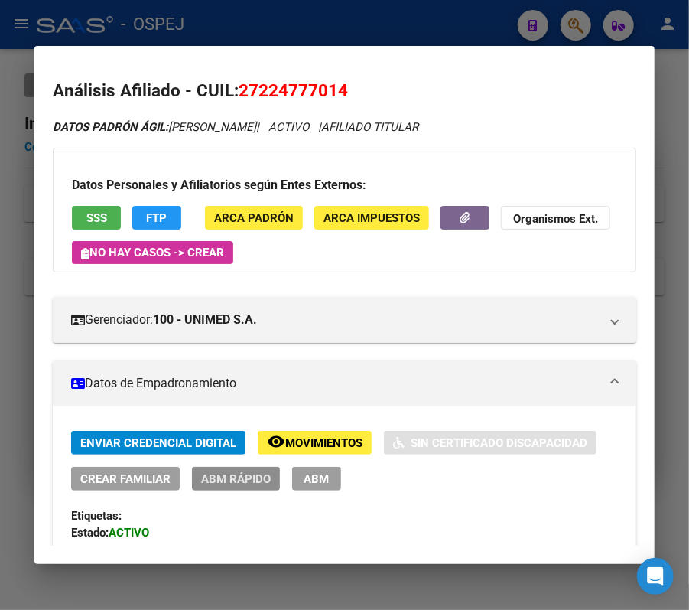
click at [262, 485] on span "ABM Rápido" at bounding box center [236, 479] width 70 height 14
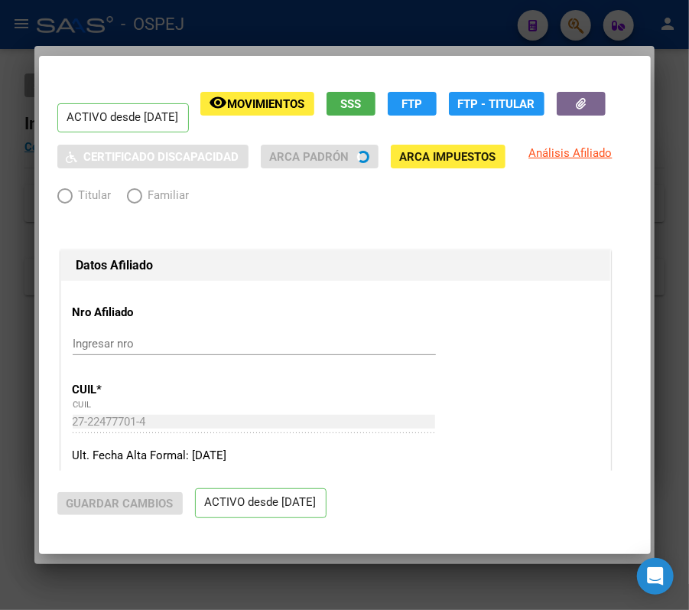
radio input "true"
type input "30-71194663-9"
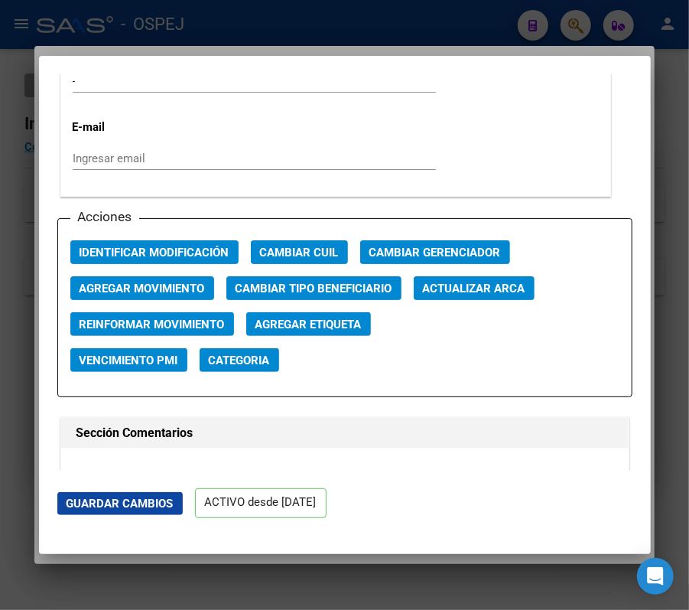
scroll to position [2192, 0]
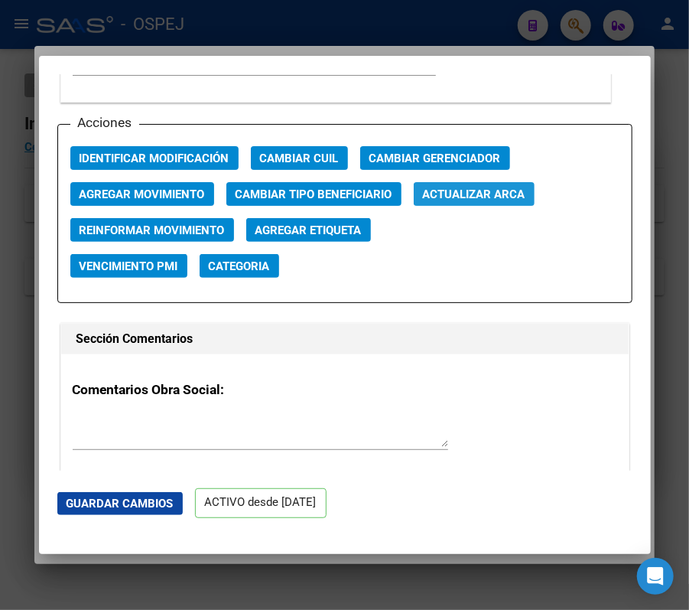
click at [508, 204] on button "Actualizar ARCA" at bounding box center [474, 194] width 121 height 24
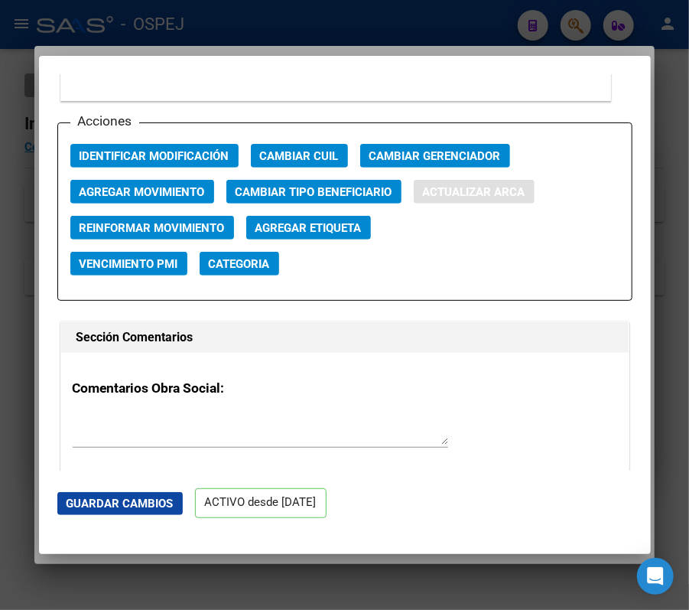
type input "LAFUENTE"
type input "TERESITA ALEJANDRA"
type input "1971-10-03"
type input "RIO TERCERO"
type input "BELGRANO"
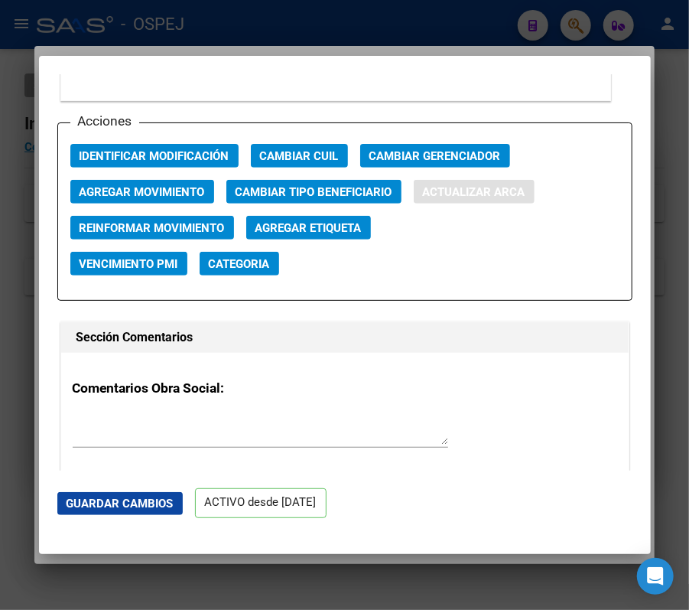
type input "177"
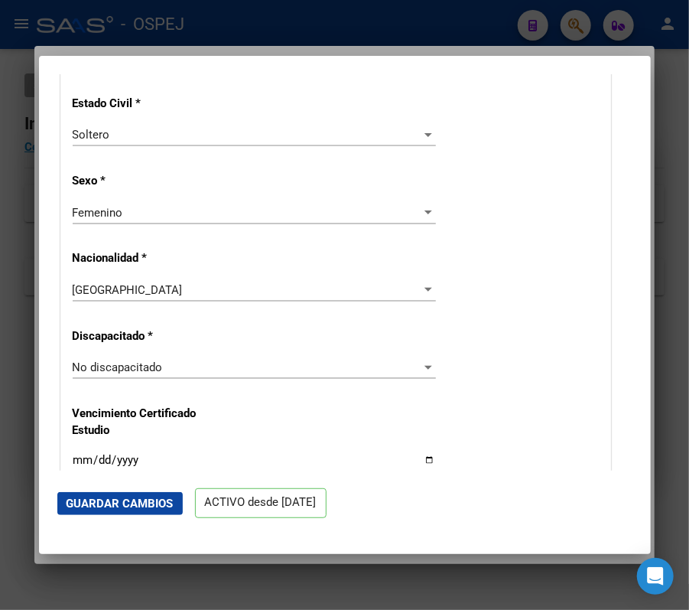
scroll to position [658, 0]
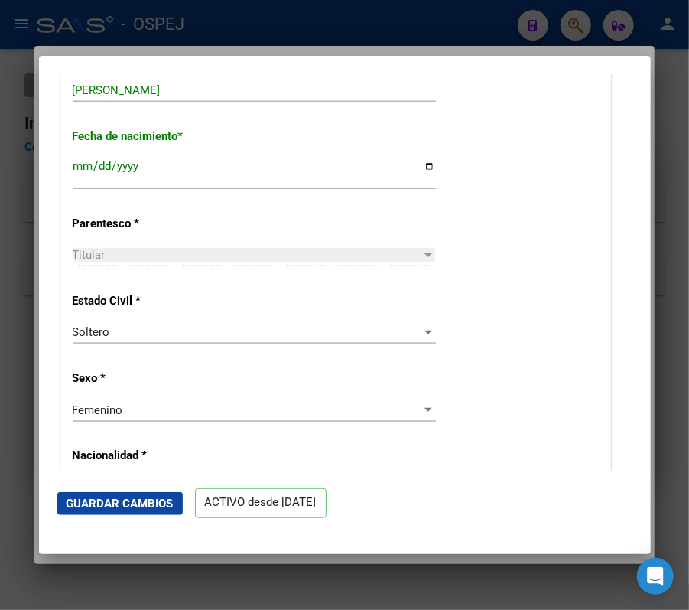
click at [77, 515] on mat-dialog-actions "Guardar Cambios ACTIVO desde [DATE]" at bounding box center [344, 503] width 575 height 65
click at [69, 493] on button "Guardar Cambios" at bounding box center [120, 503] width 126 height 23
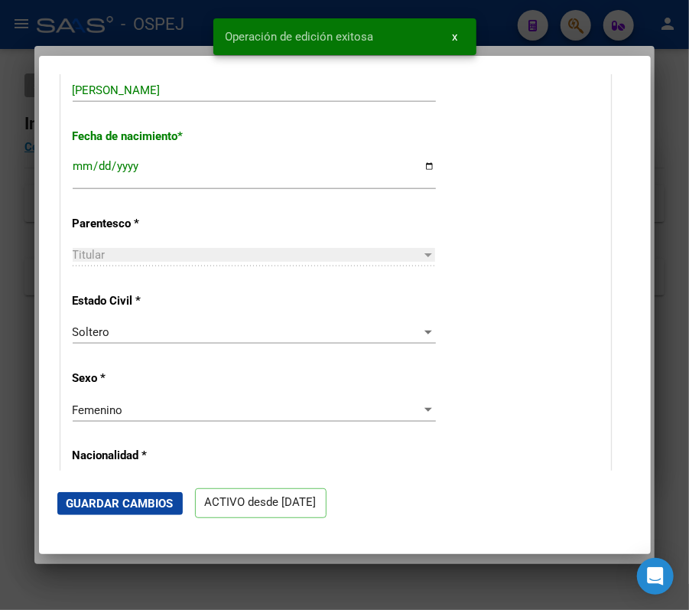
click at [0, 402] on div at bounding box center [344, 305] width 689 height 610
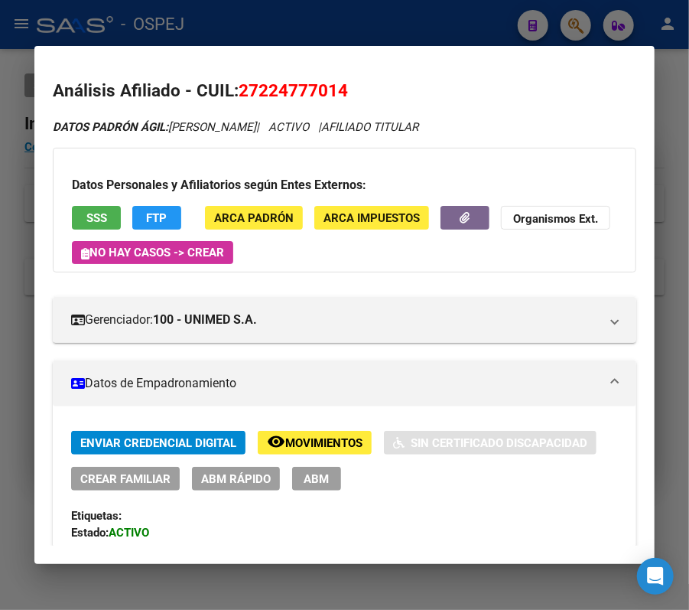
click at [499, 25] on div at bounding box center [344, 305] width 689 height 610
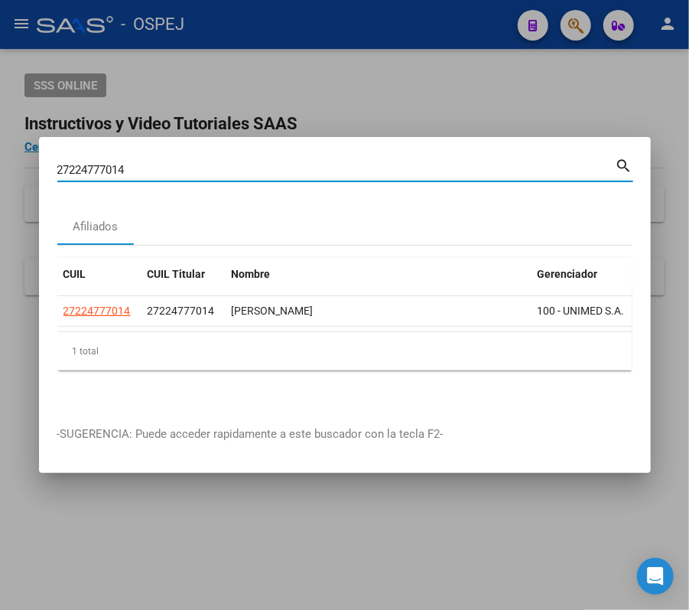
click at [399, 163] on input "27224777014" at bounding box center [336, 170] width 559 height 14
paste input "370932897"
type input "27370932897"
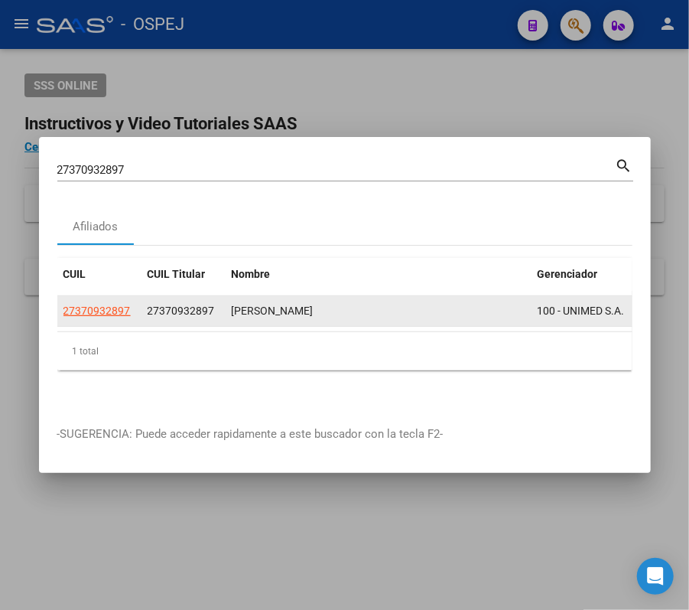
click at [120, 302] on app-link-go-to "27370932897" at bounding box center [97, 311] width 67 height 18
click at [135, 310] on div "27370932897" at bounding box center [100, 311] width 72 height 18
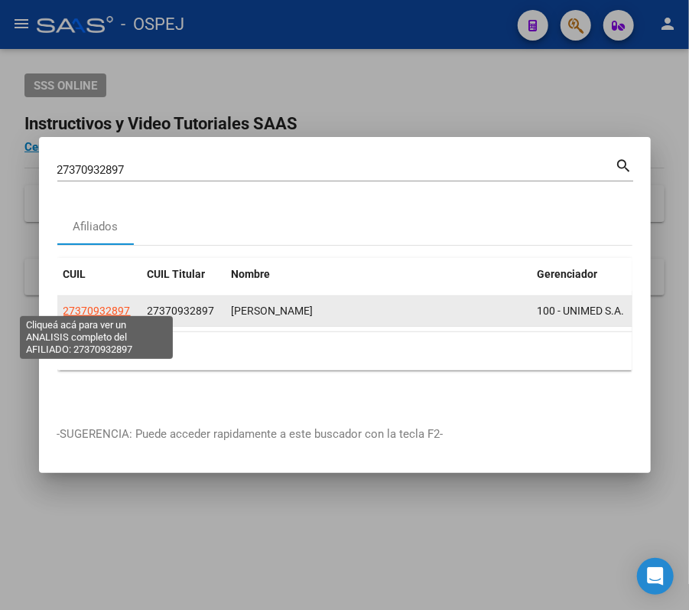
click at [101, 305] on span "27370932897" at bounding box center [97, 311] width 67 height 12
type textarea "27370932897"
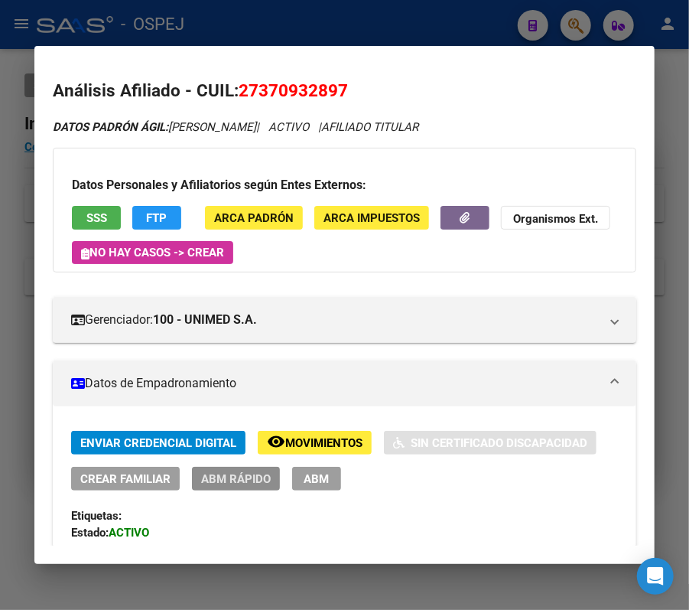
click at [248, 482] on span "ABM Rápido" at bounding box center [236, 479] width 70 height 14
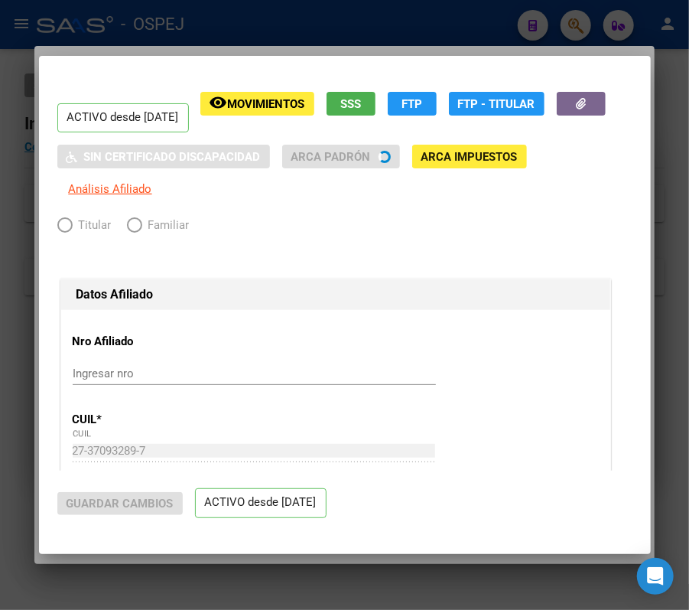
radio input "true"
type input "30-71194663-9"
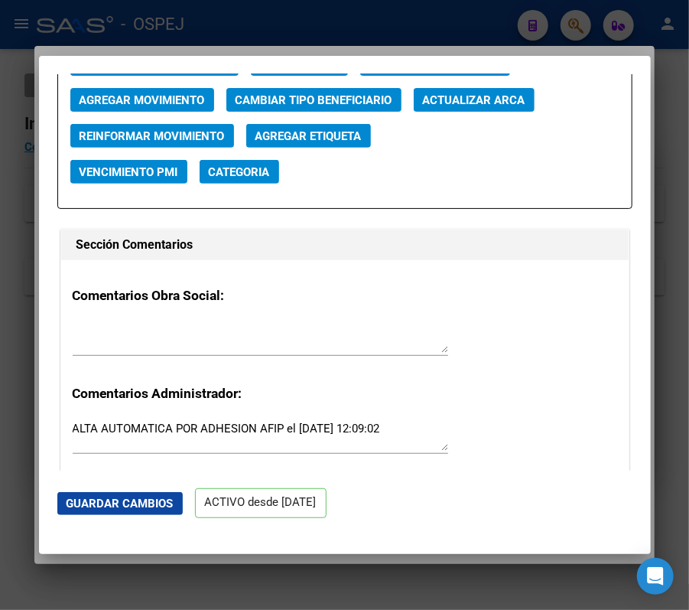
scroll to position [2297, 0]
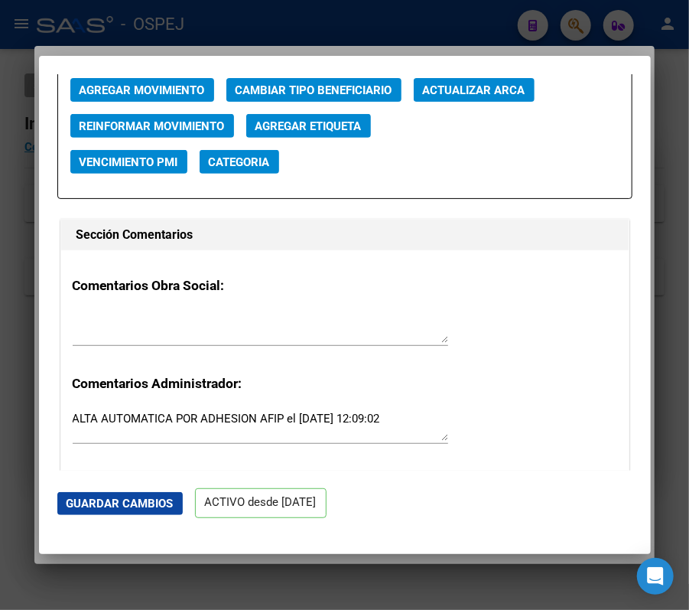
drag, startPoint x: 481, startPoint y: 77, endPoint x: 484, endPoint y: 84, distance: 7.9
click at [481, 80] on div "Acciones Identificar Modificación Cambiar CUIL Cambiar Gerenciador Agregar Movi…" at bounding box center [344, 109] width 575 height 179
click at [485, 86] on span "Actualizar ARCA" at bounding box center [474, 90] width 103 height 14
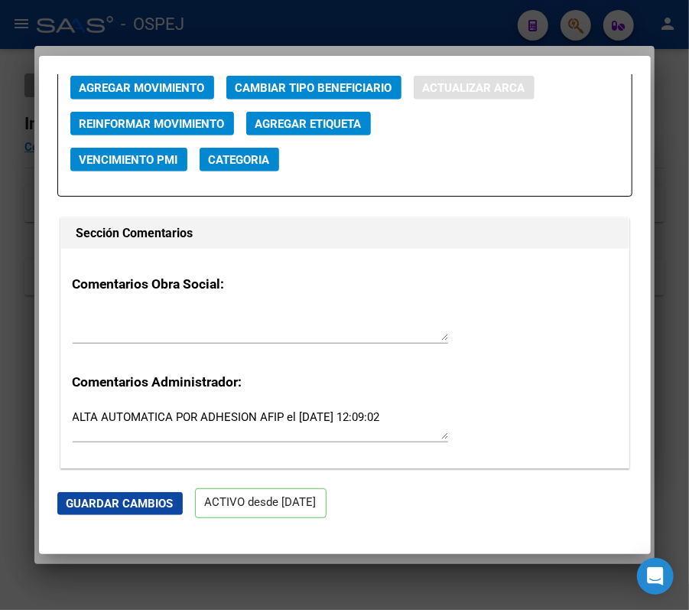
type input "MARTINEZ SILVANA FABIANA"
type input "1992-09-29"
type input "CRUZ DEL EJE"
type input "5280"
type input "DIAG. SAN MARTIN"
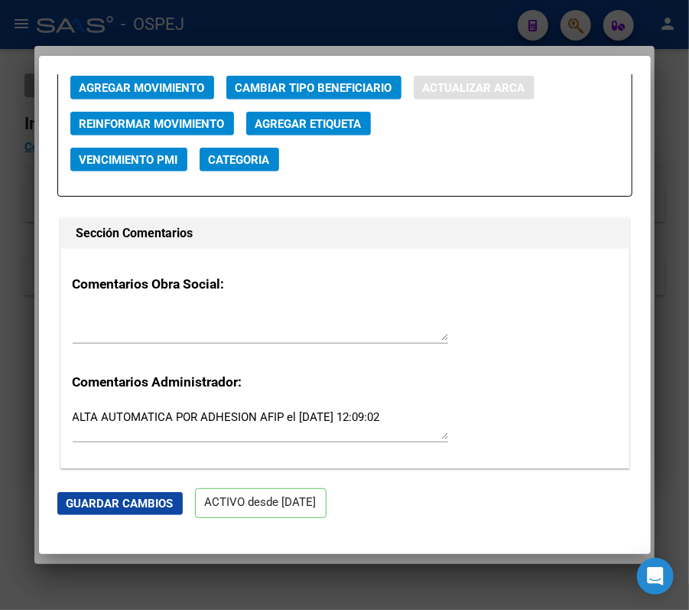
type input "41"
type input "00"
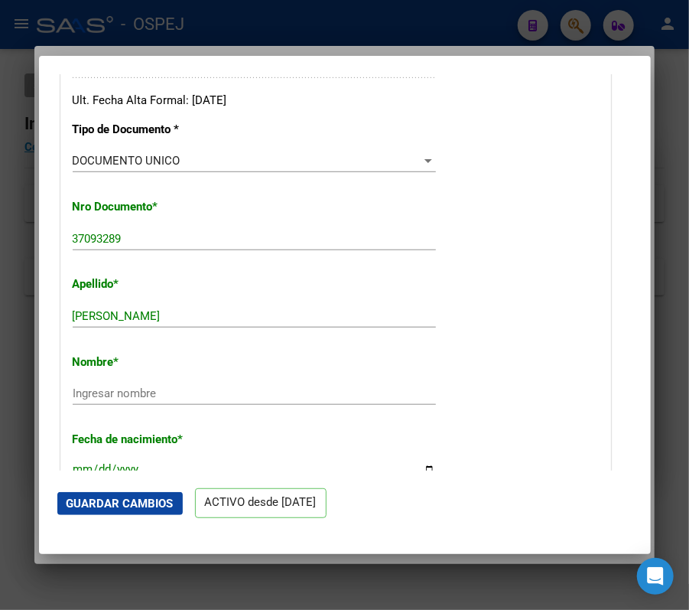
scroll to position [407, 0]
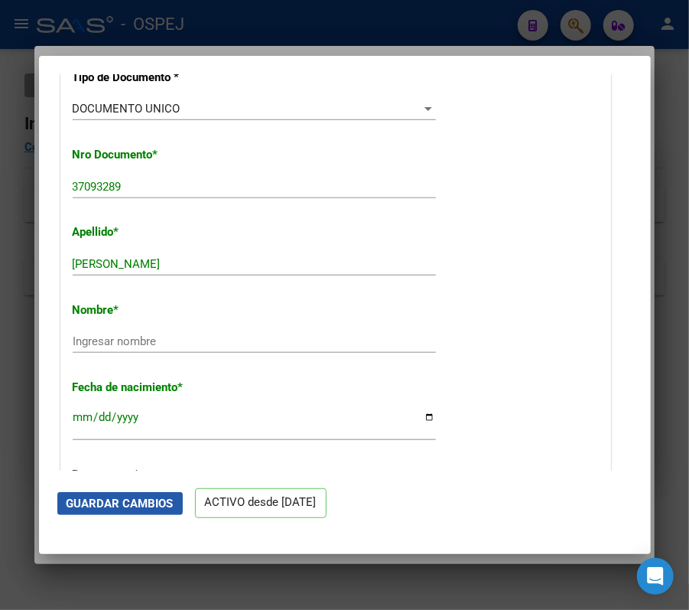
click at [74, 507] on span "Guardar Cambios" at bounding box center [120, 504] width 107 height 14
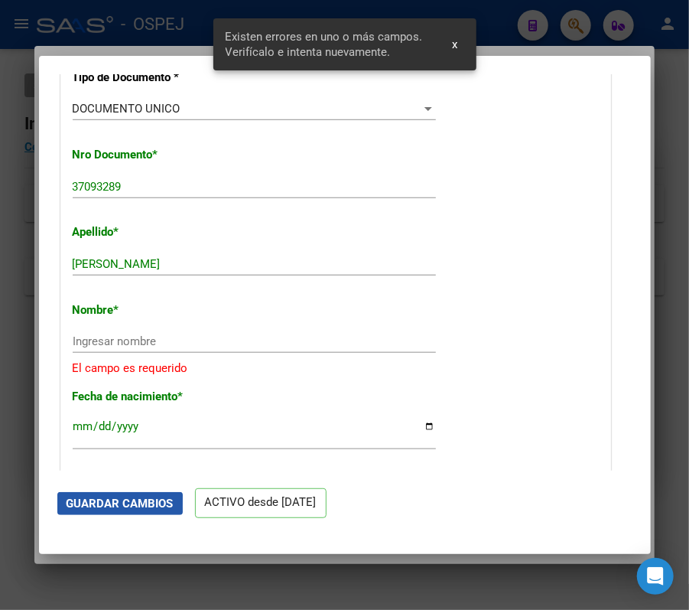
click at [74, 507] on span "Guardar Cambios" at bounding box center [120, 504] width 107 height 14
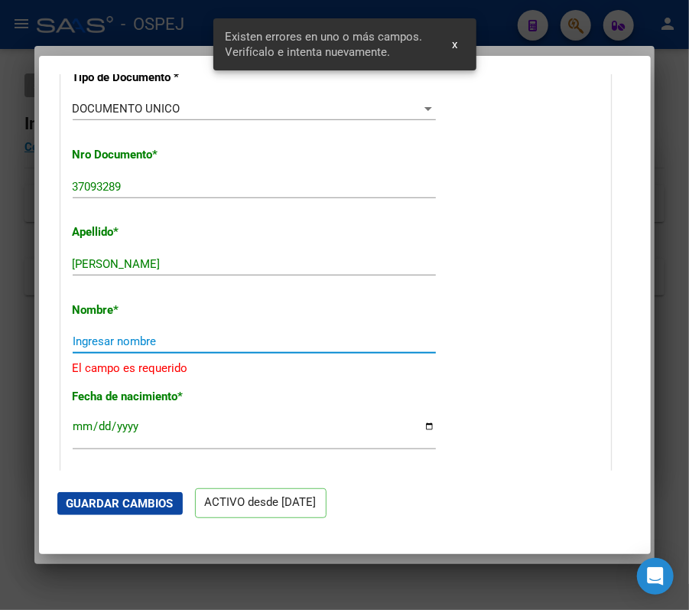
click at [184, 347] on input "Ingresar nombre" at bounding box center [254, 341] width 363 height 14
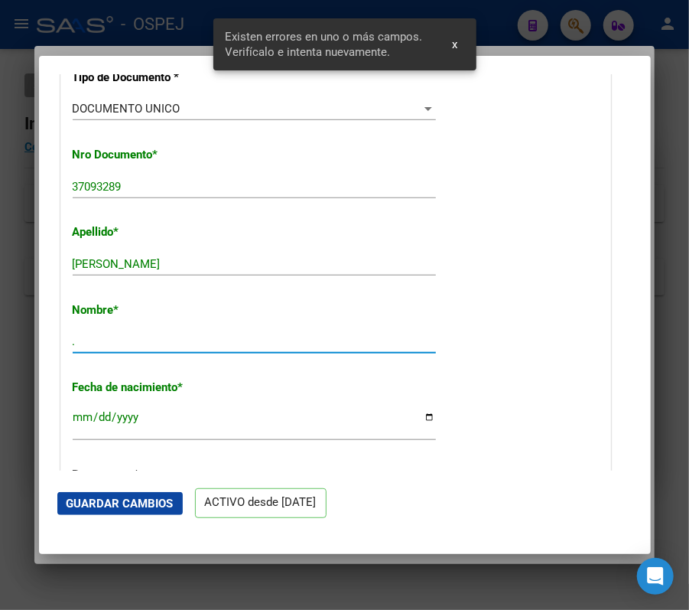
type input "."
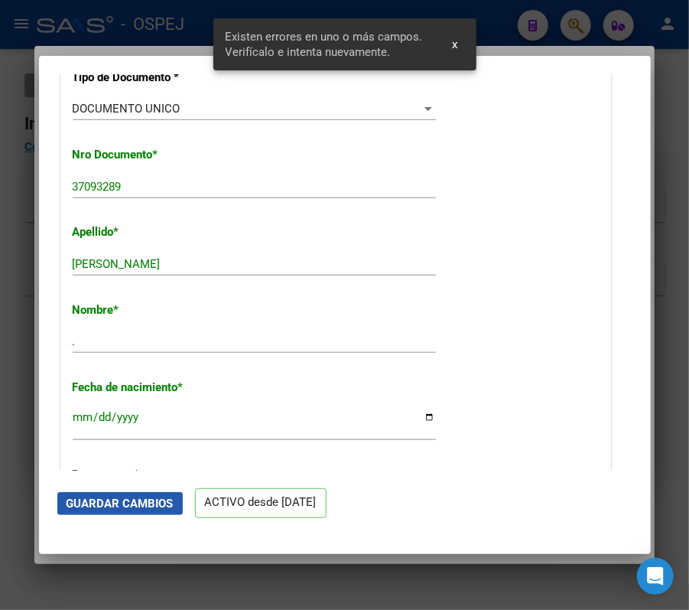
click at [98, 505] on span "Guardar Cambios" at bounding box center [120, 504] width 107 height 14
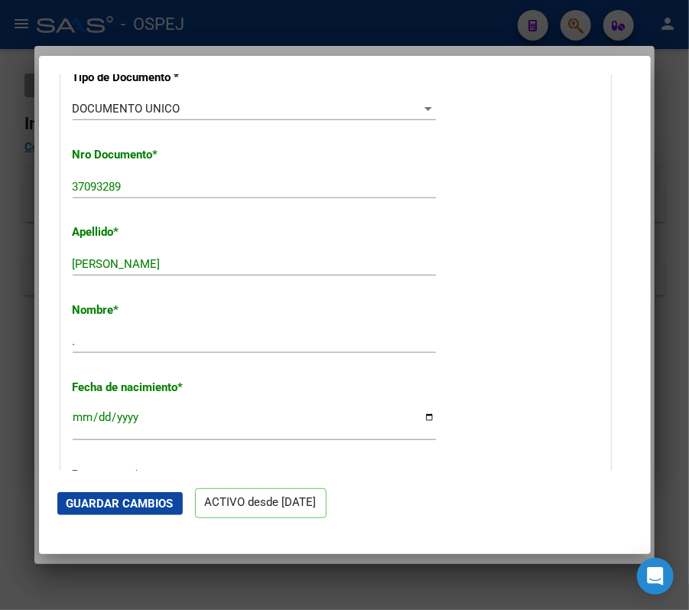
click at [17, 408] on div at bounding box center [344, 305] width 689 height 610
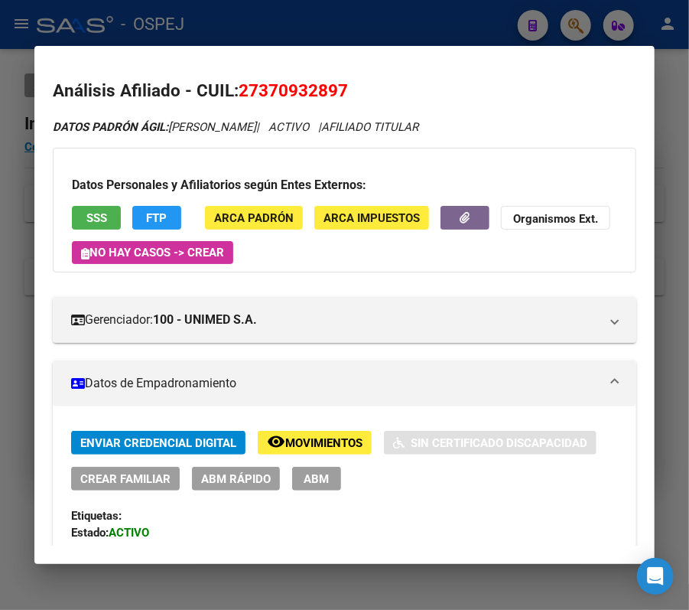
click at [411, 23] on div at bounding box center [344, 305] width 689 height 610
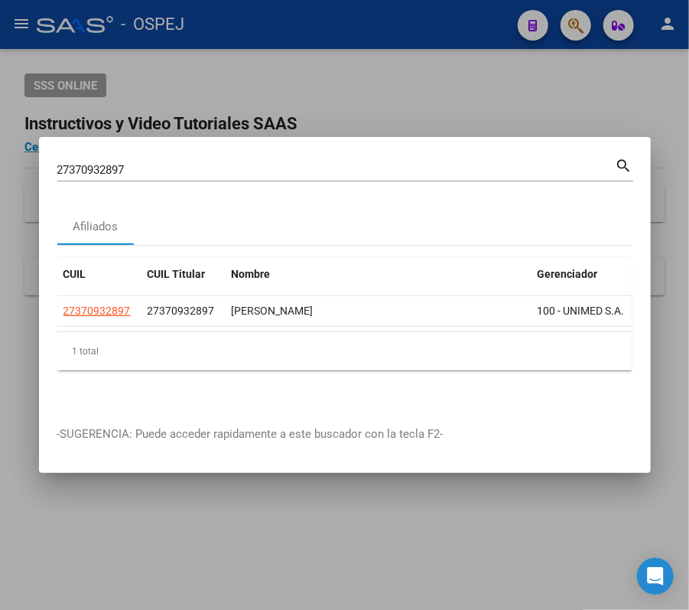
click at [393, 155] on div "27370932897 Buscar (apellido, dni, cuil, nro traspaso, cuit, obra social) search" at bounding box center [345, 168] width 576 height 26
click at [415, 164] on input "27370932897" at bounding box center [336, 170] width 559 height 14
paste input "184614184"
type input "27184614184"
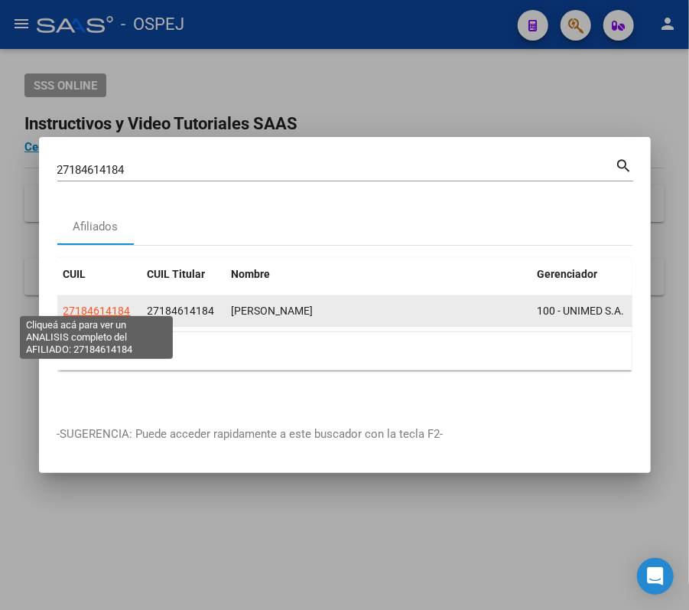
drag, startPoint x: 129, startPoint y: 302, endPoint x: 119, endPoint y: 295, distance: 11.7
click at [119, 302] on div "27184614184" at bounding box center [100, 311] width 72 height 18
click at [119, 305] on span "27184614184" at bounding box center [97, 311] width 67 height 12
copy span "84"
type textarea "27184614184"
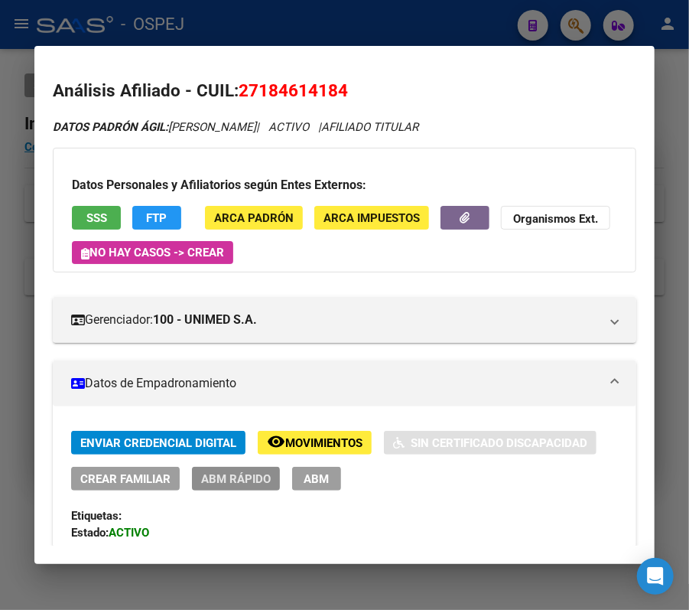
click at [221, 484] on span "ABM Rápido" at bounding box center [236, 479] width 70 height 14
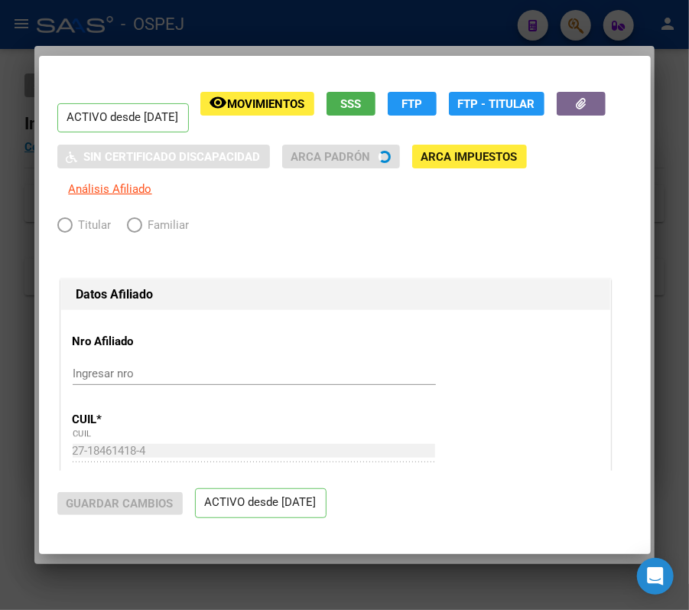
radio input "true"
type input "30-71194663-9"
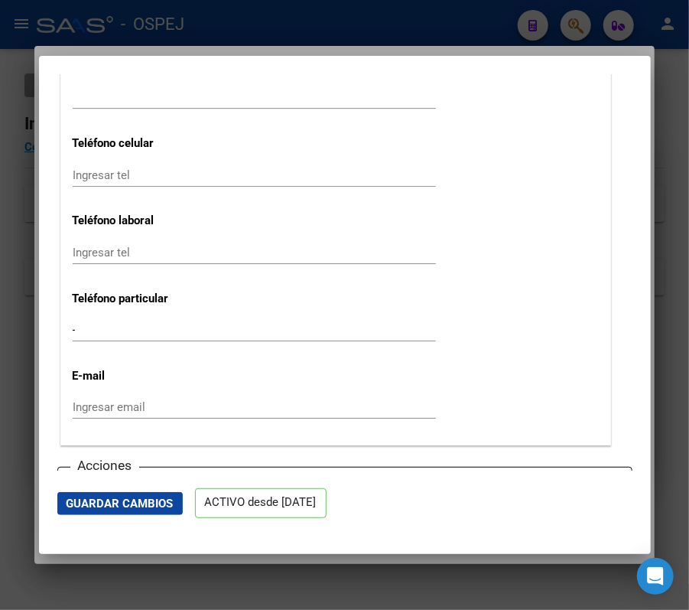
scroll to position [2040, 0]
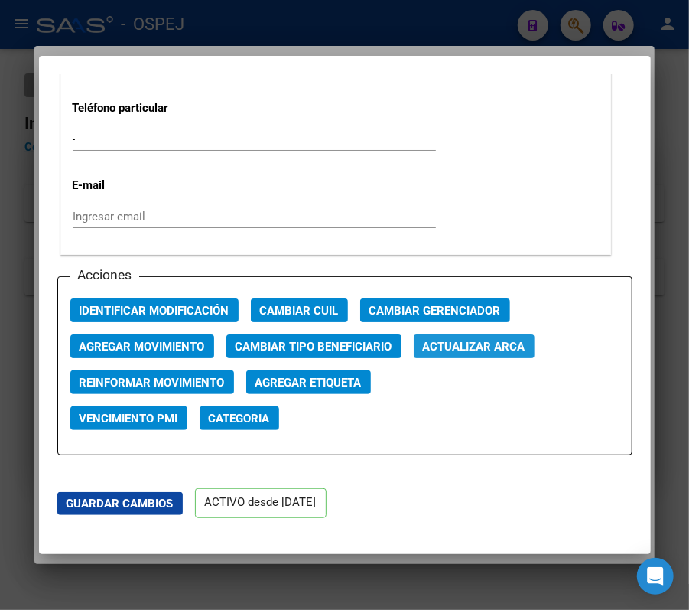
click at [471, 354] on span "Actualizar ARCA" at bounding box center [474, 347] width 103 height 14
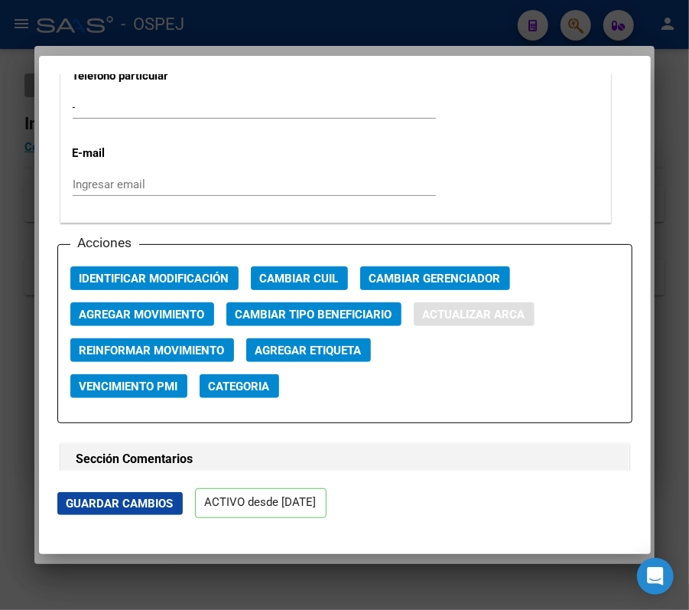
type input "EPELBAUM"
type input "SILVIA LILIANA"
type input "1967-10-01"
type input "RIO TERCERO"
type input "SAN MIGUEL"
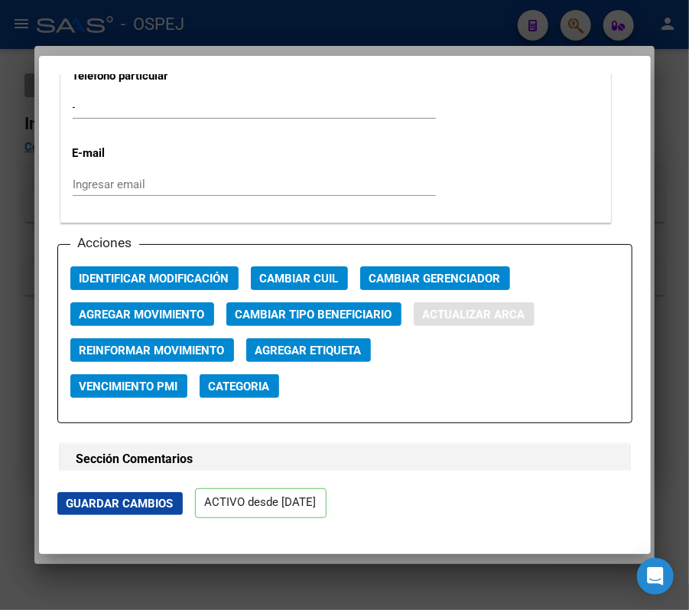
type input "1353"
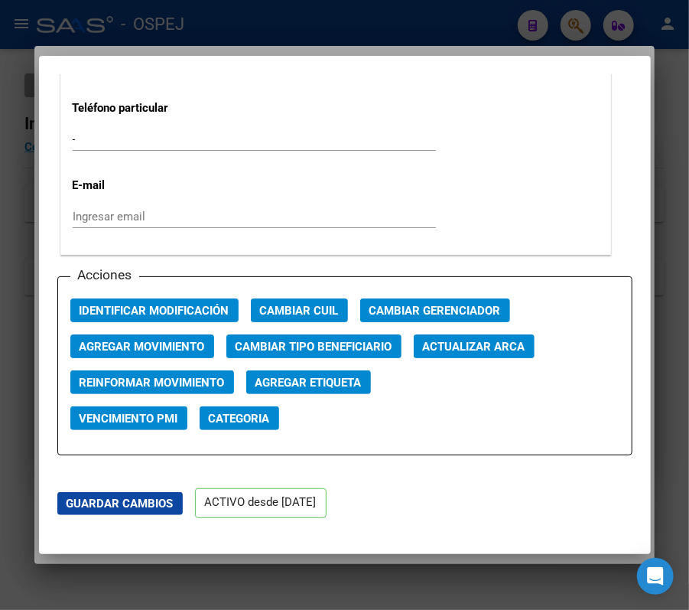
click at [628, 315] on mat-dialog-content "ACTIVO desde 01/03/2025 remove_red_eye Movimientos SSS FTP Sin Certificado Disc…" at bounding box center [345, 272] width 612 height 396
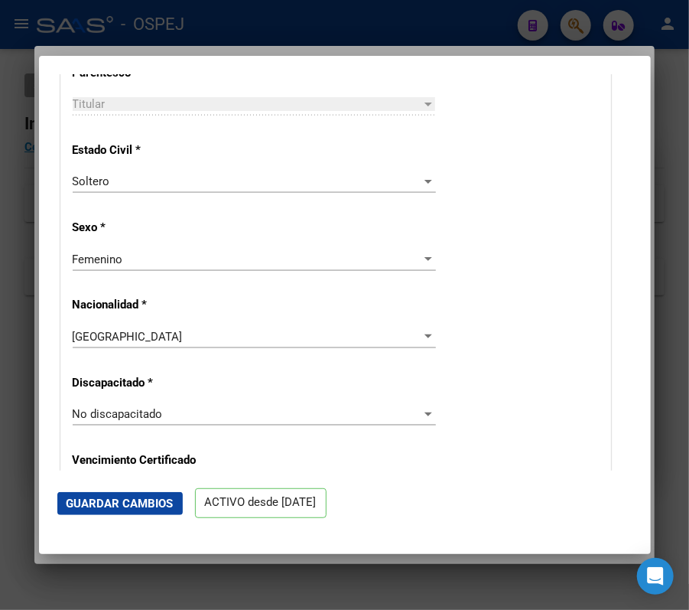
scroll to position [652, 0]
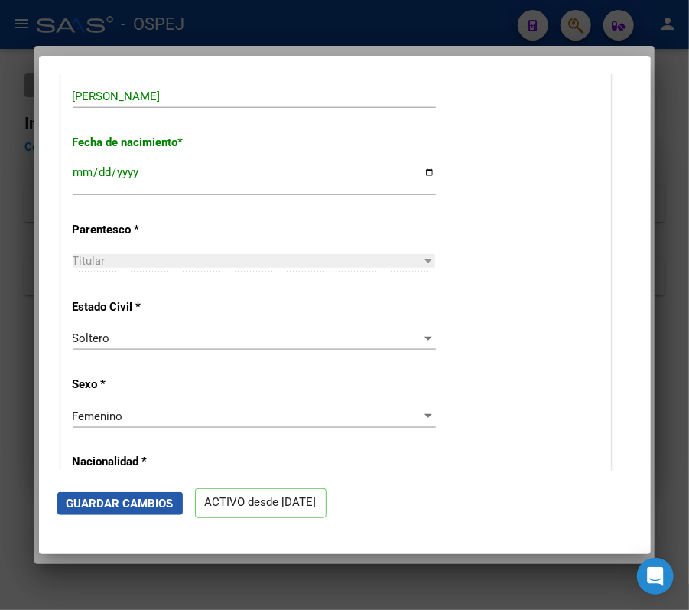
click at [124, 512] on button "Guardar Cambios" at bounding box center [120, 503] width 126 height 23
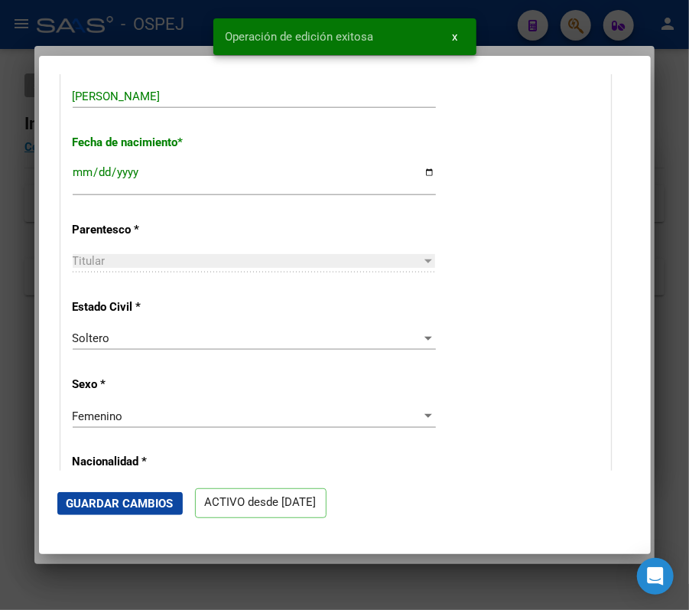
click at [35, 200] on div at bounding box center [344, 305] width 689 height 610
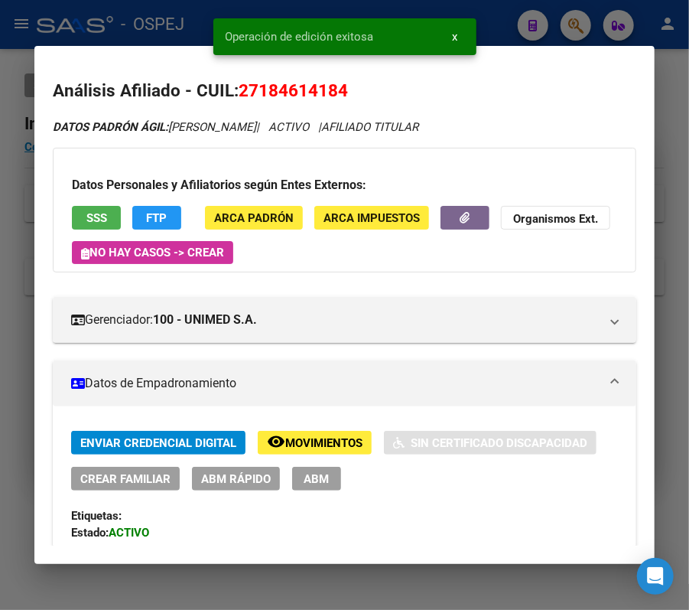
click at [514, 24] on div at bounding box center [344, 305] width 689 height 610
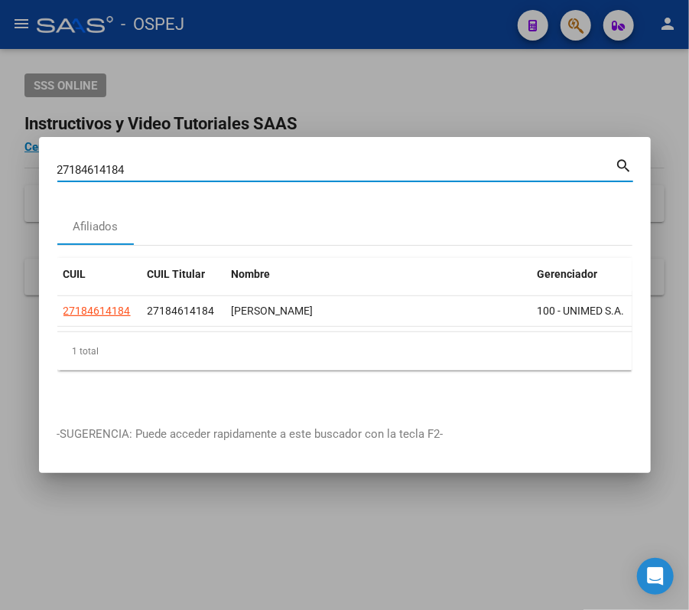
click at [318, 163] on input "27184614184" at bounding box center [336, 170] width 559 height 14
paste input "0397341535"
type input "20397341535"
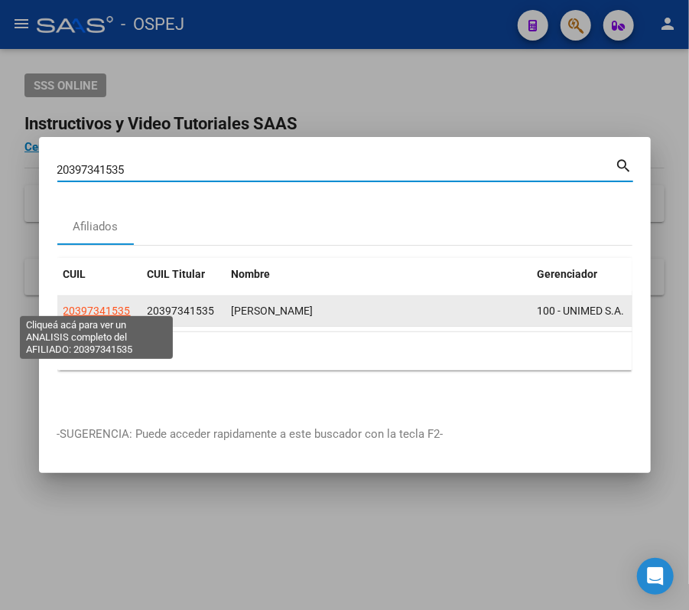
click at [87, 307] on span "20397341535" at bounding box center [97, 311] width 67 height 12
type textarea "20397341535"
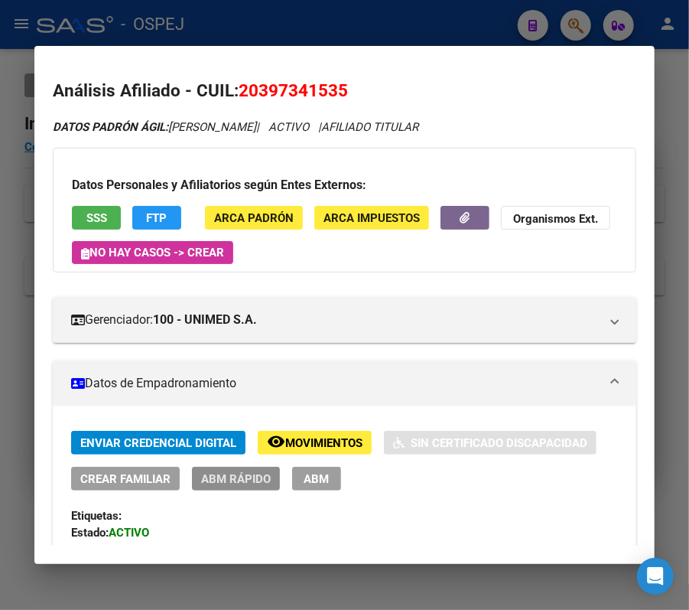
drag, startPoint x: 223, startPoint y: 471, endPoint x: 230, endPoint y: 478, distance: 9.2
click at [230, 478] on span "ABM Rápido" at bounding box center [236, 478] width 70 height 14
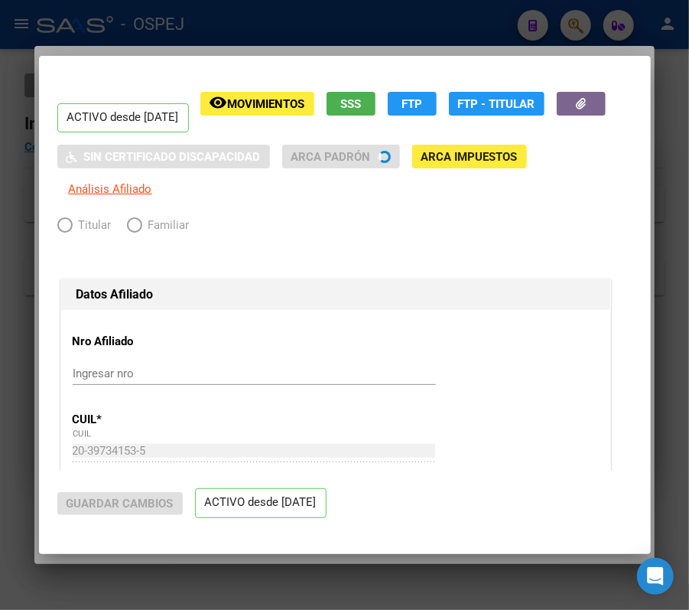
radio input "true"
type input "20-26686184-3"
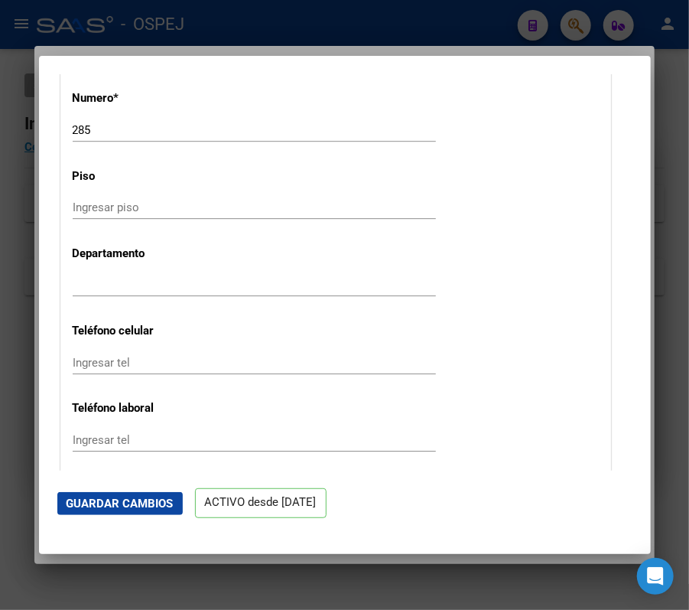
scroll to position [1938, 0]
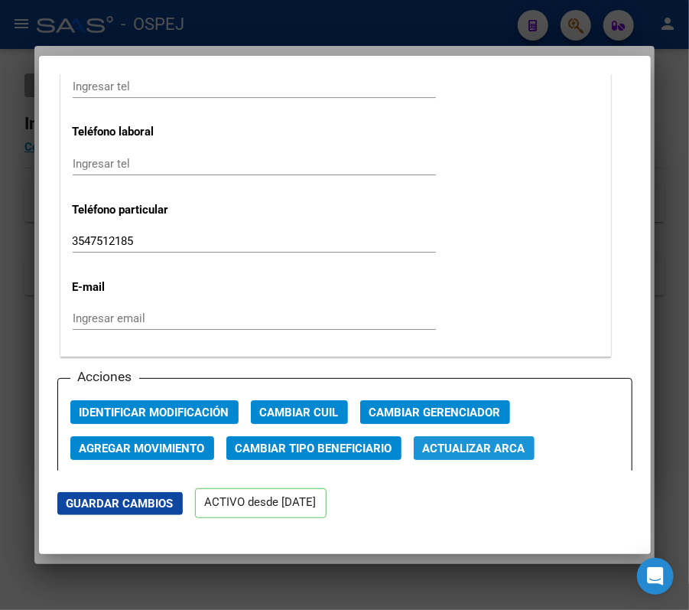
click at [466, 445] on span "Actualizar ARCA" at bounding box center [474, 449] width 103 height 14
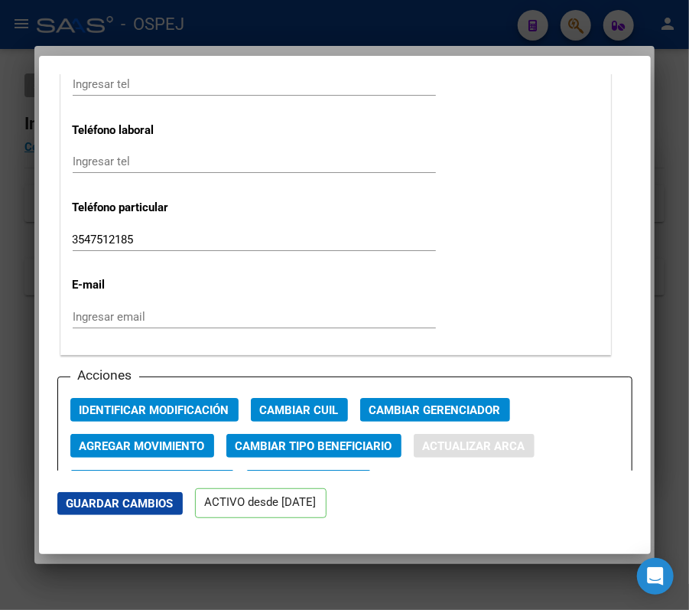
type input "GAIDO"
type input "LUCAS GABRIEL"
type input "1996-12-25"
type input "VILLA PARQUE SA"
type input "5101"
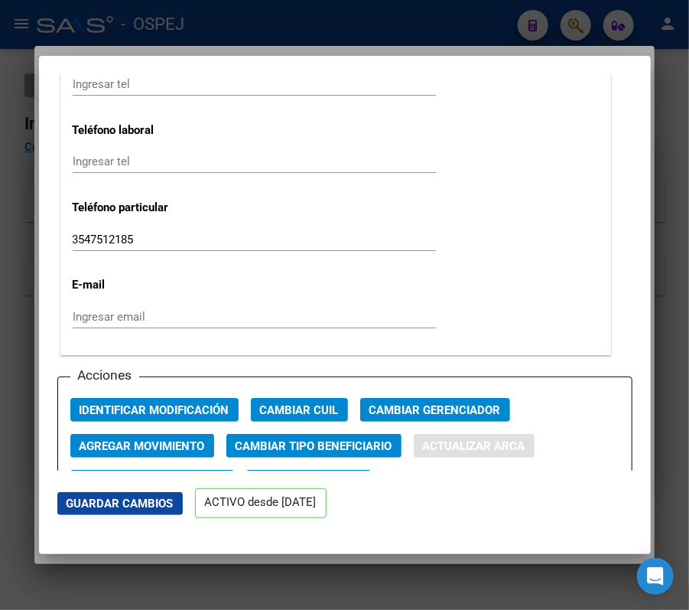
type input "CALLE N 9 S/N"
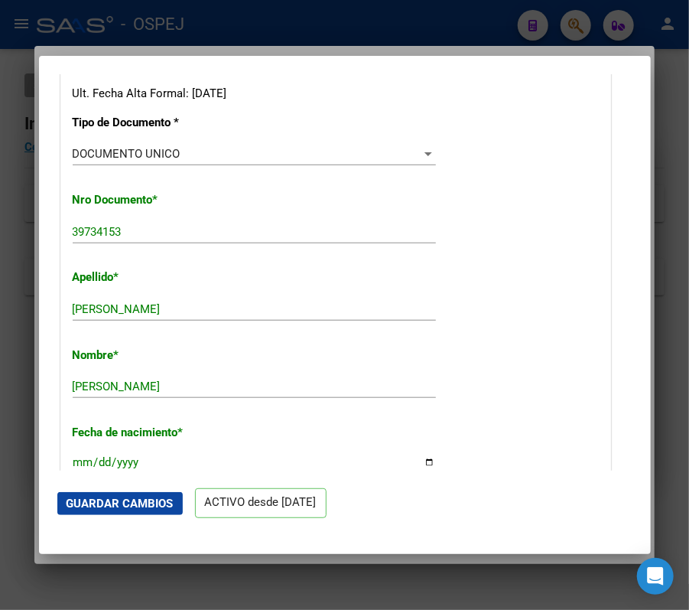
scroll to position [571, 0]
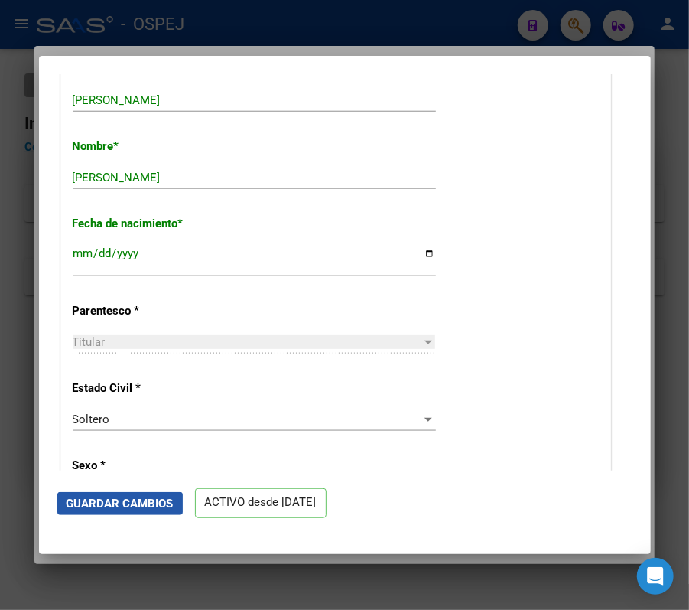
click at [148, 512] on button "Guardar Cambios" at bounding box center [120, 503] width 126 height 23
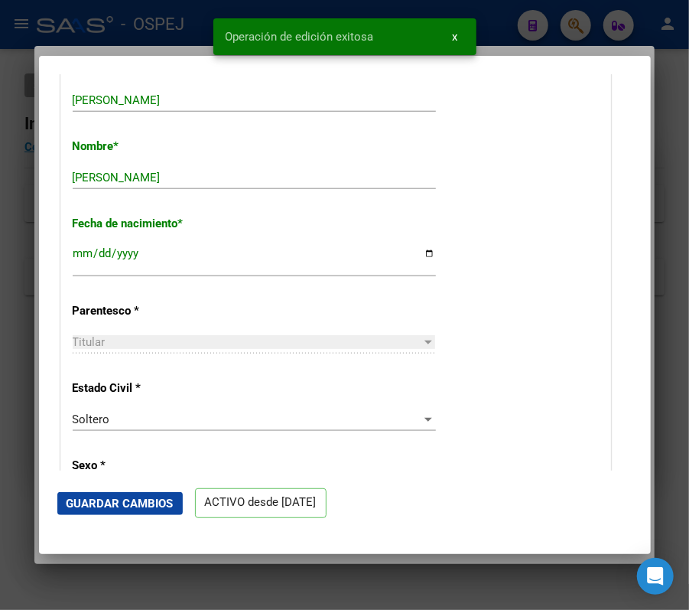
click at [31, 304] on div at bounding box center [344, 305] width 689 height 610
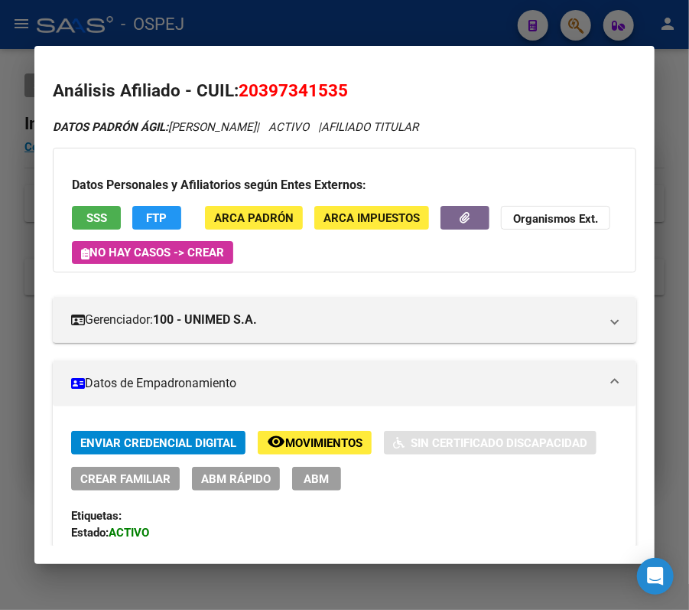
click at [509, 35] on div at bounding box center [344, 305] width 689 height 610
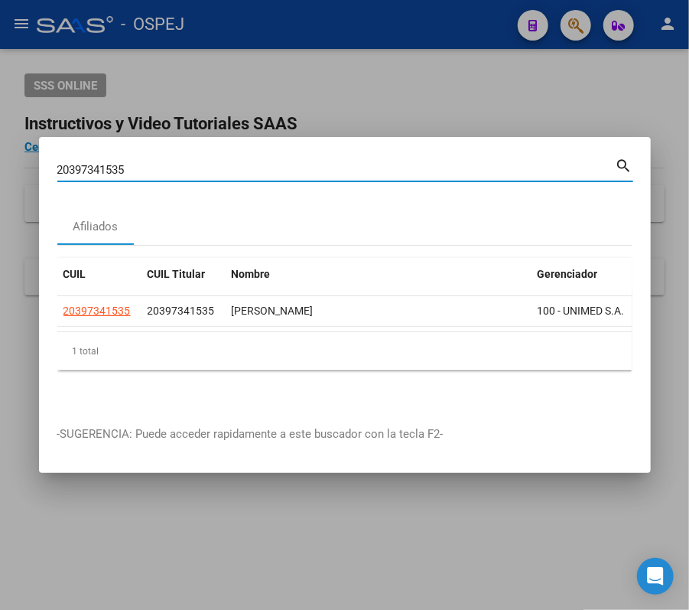
click at [410, 163] on input "20397341535" at bounding box center [336, 170] width 559 height 14
paste input "408417571"
type input "20408417571"
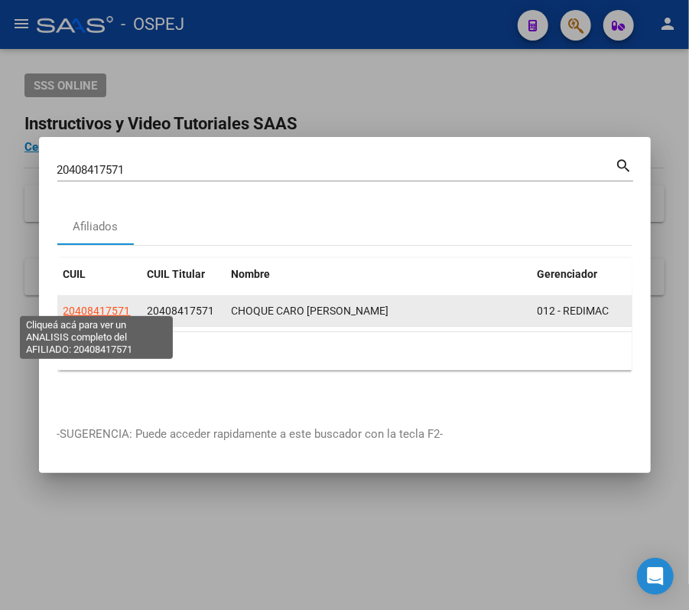
click at [107, 305] on span "20408417571" at bounding box center [97, 311] width 67 height 12
type textarea "20408417571"
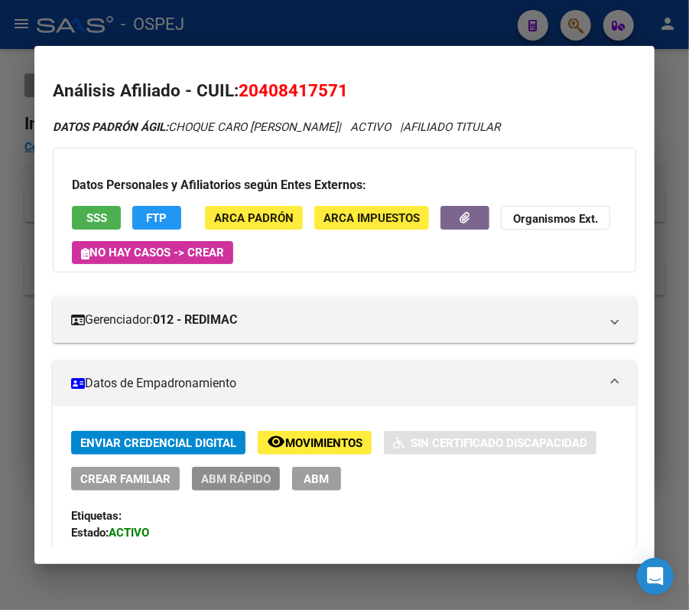
click at [230, 478] on span "ABM Rápido" at bounding box center [236, 479] width 70 height 14
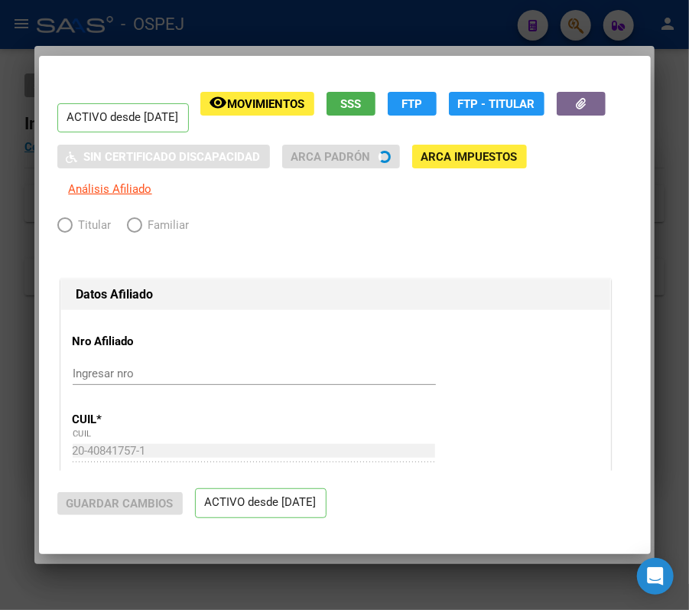
radio input "true"
type input "30-71687100-9"
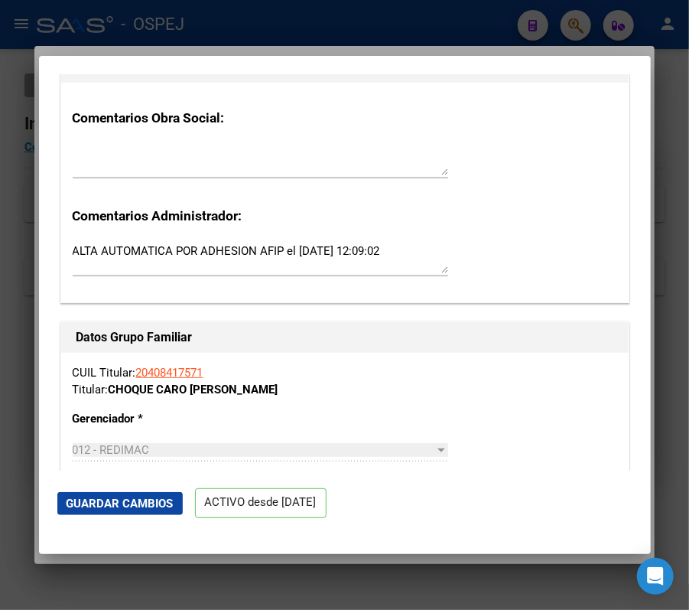
scroll to position [2287, 0]
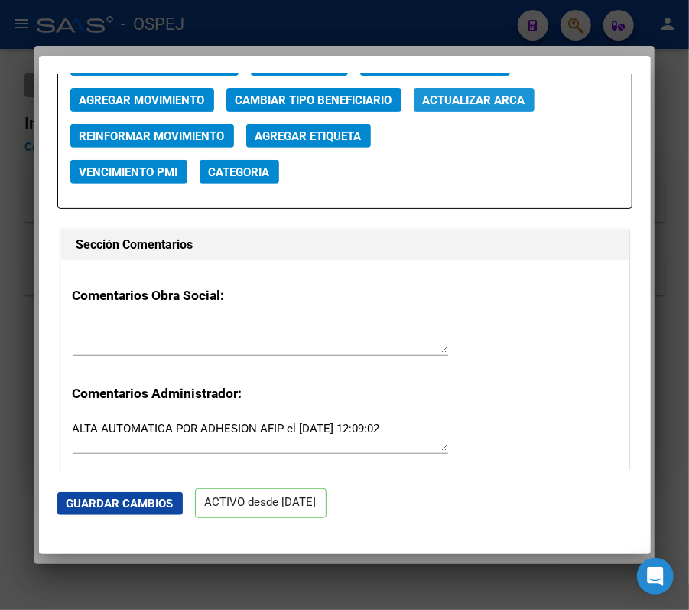
click at [487, 110] on button "Actualizar ARCA" at bounding box center [474, 100] width 121 height 24
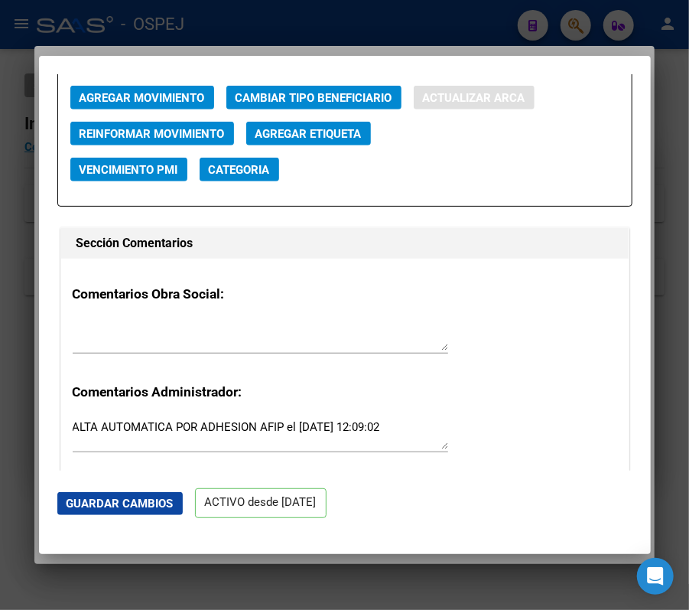
type input "CHOQUE CARO DAVID RONALDO"
type input "1991-04-16"
type input "SALTA"
type input "BARRIO DIVINO NI¹O"
type input "23"
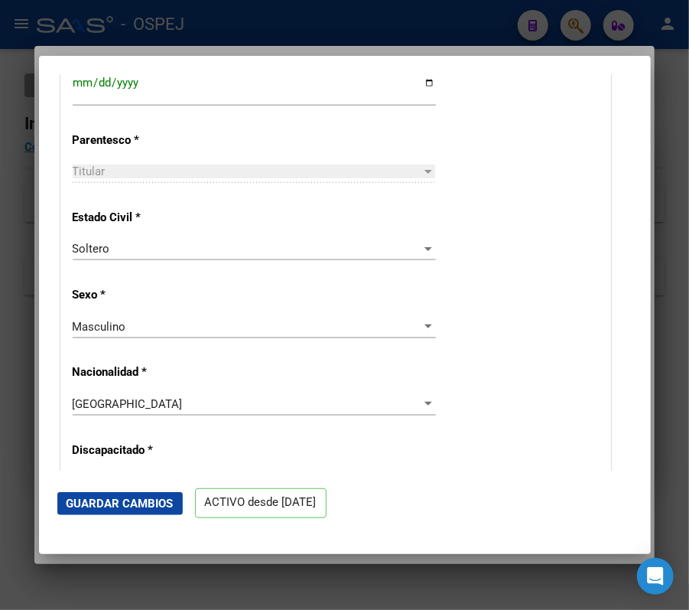
scroll to position [637, 0]
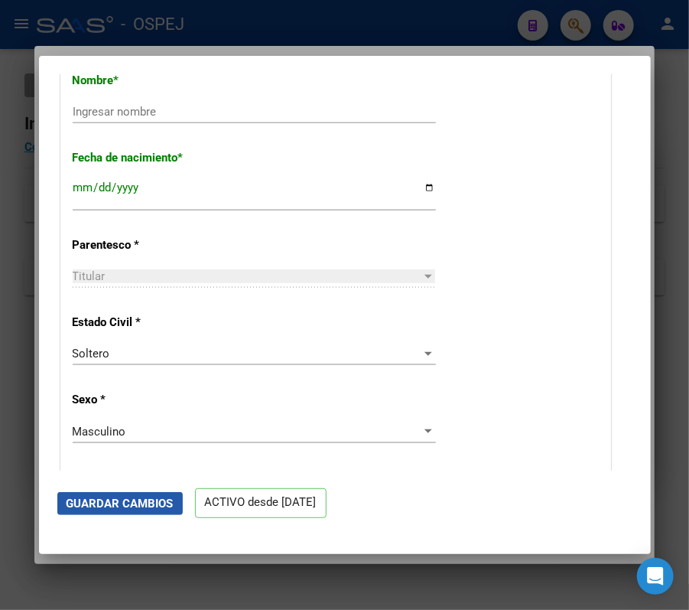
click at [152, 494] on button "Guardar Cambios" at bounding box center [120, 503] width 126 height 23
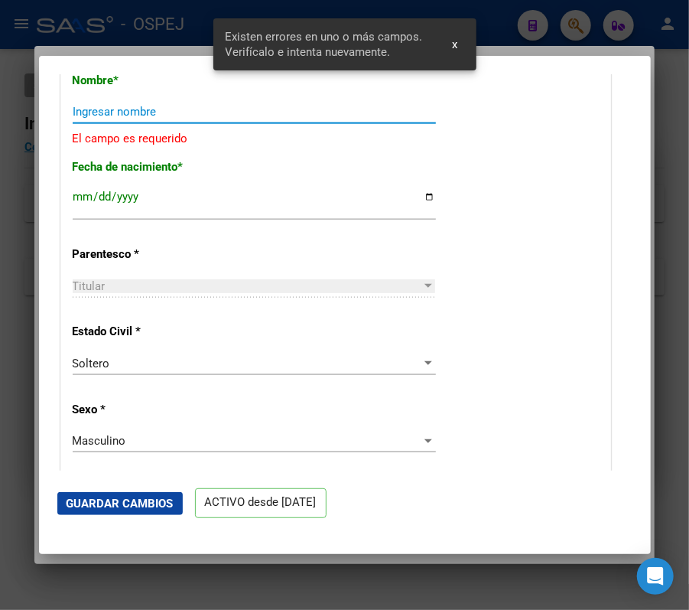
click at [264, 117] on input "Ingresar nombre" at bounding box center [254, 112] width 363 height 14
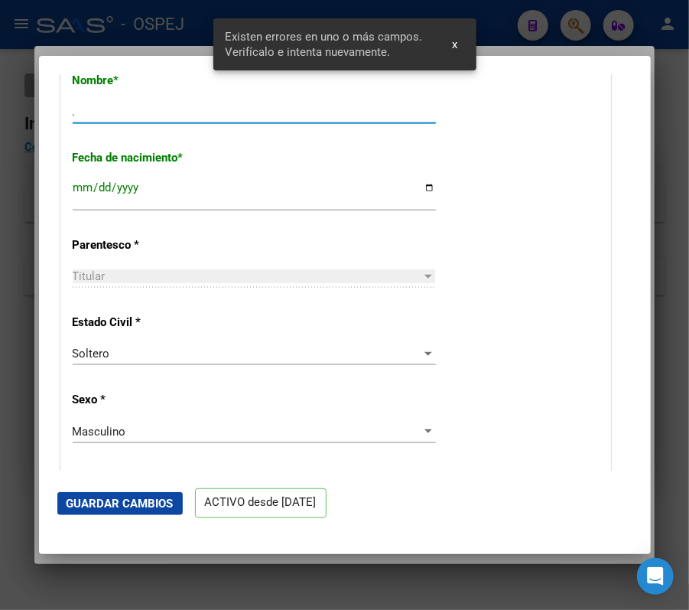
type input "."
click at [120, 524] on mat-dialog-actions "Guardar Cambios ACTIVO desde [DATE]" at bounding box center [344, 503] width 575 height 65
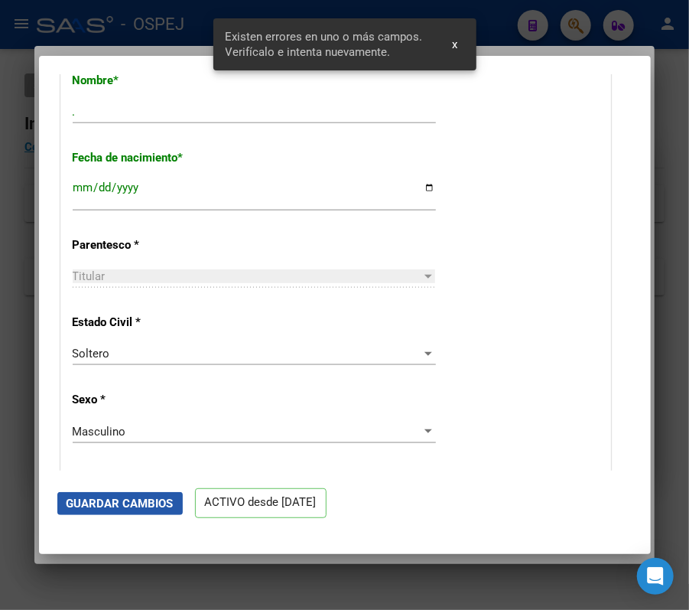
click at [120, 502] on span "Guardar Cambios" at bounding box center [120, 504] width 107 height 14
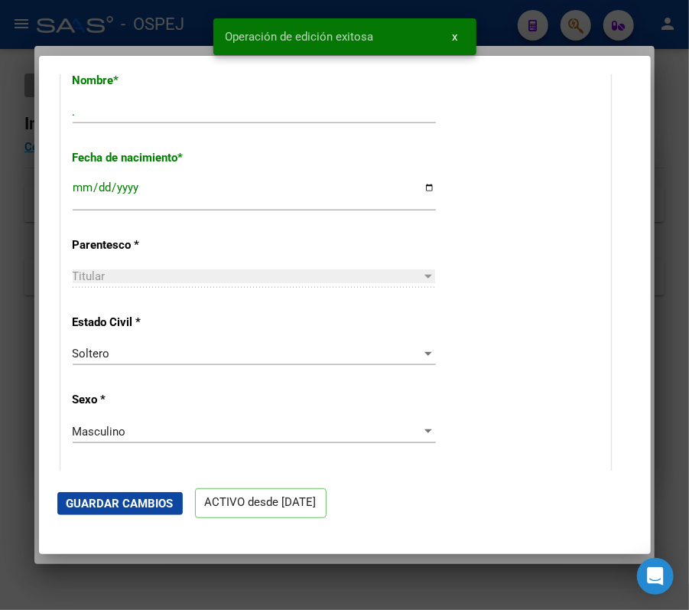
click at [31, 261] on div at bounding box center [344, 305] width 689 height 610
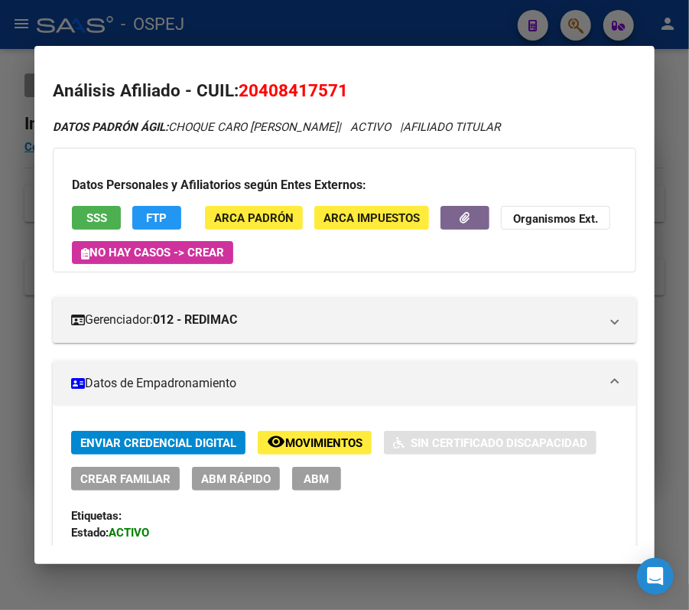
click at [540, 19] on div at bounding box center [344, 305] width 689 height 610
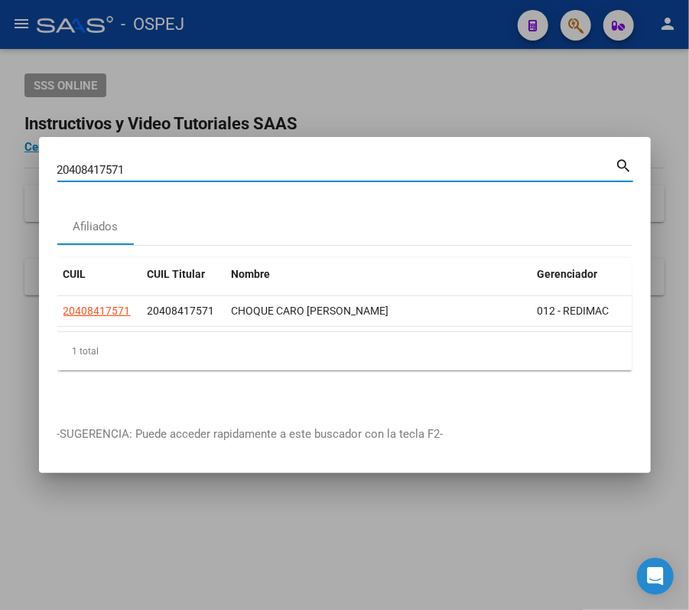
click at [414, 167] on input "20408417571" at bounding box center [336, 170] width 559 height 14
paste input "333205190"
type input "20333205190"
click at [616, 155] on mat-icon "search" at bounding box center [625, 164] width 18 height 18
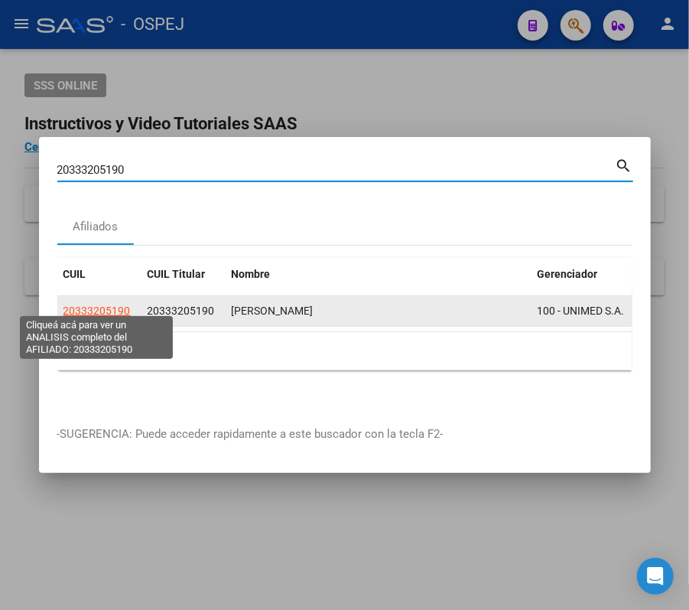
click at [121, 305] on span "20333205190" at bounding box center [97, 311] width 67 height 12
type textarea "20333205190"
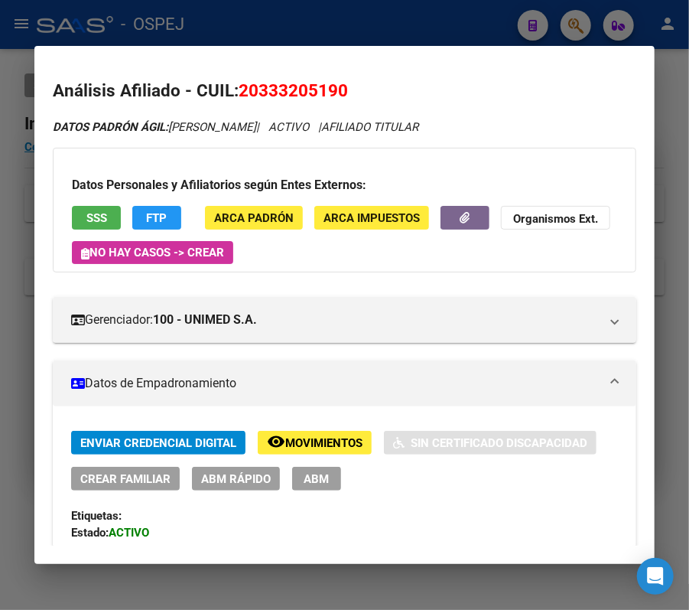
click at [255, 466] on div "Enviar Credencial Digital remove_red_eye Movimientos Sin Certificado Discapacid…" at bounding box center [344, 461] width 547 height 60
click at [249, 476] on span "ABM Rápido" at bounding box center [236, 479] width 70 height 14
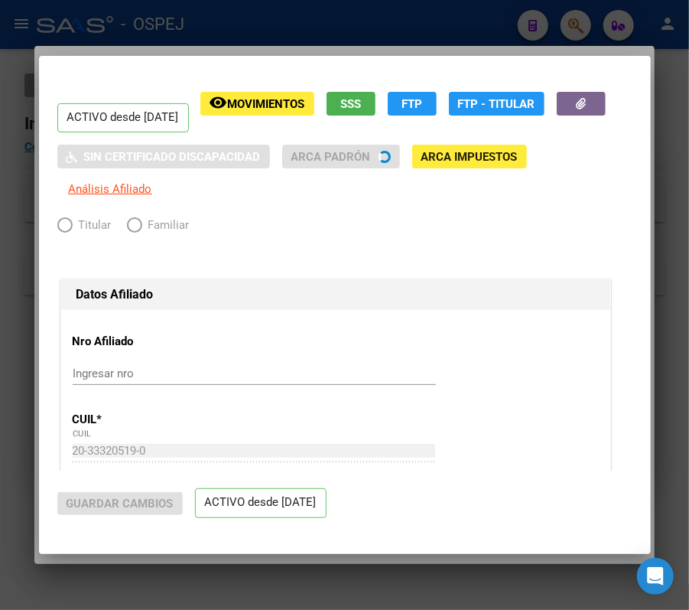
radio input "true"
type input "30-71455830-3"
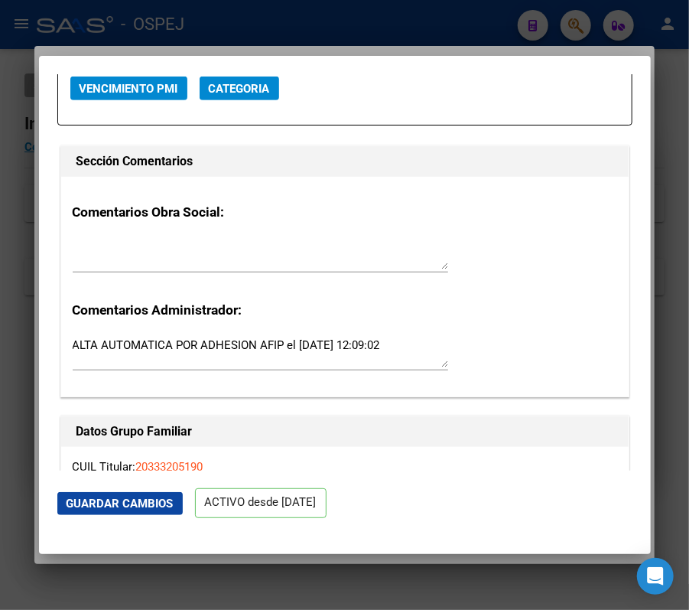
scroll to position [2057, 0]
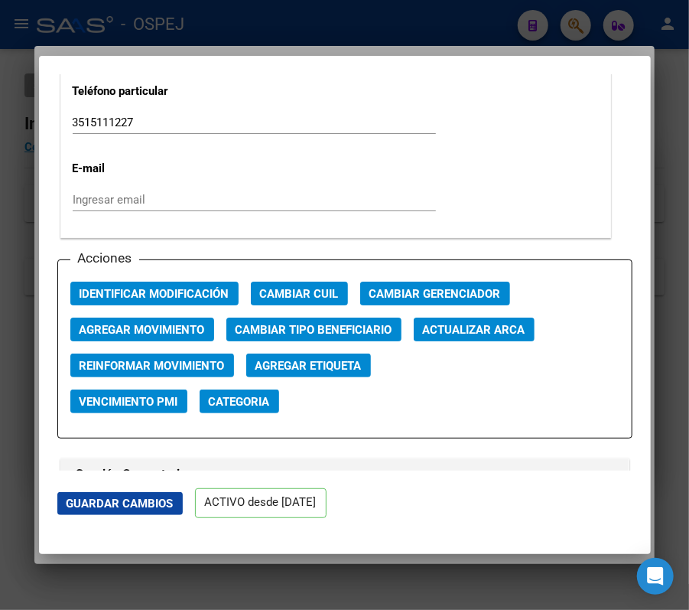
drag, startPoint x: 509, startPoint y: 310, endPoint x: 511, endPoint y: 334, distance: 24.6
click at [511, 326] on div "Acciones Identificar Modificación Cambiar CUIL Cambiar Gerenciador Agregar Movi…" at bounding box center [344, 348] width 575 height 179
click at [511, 334] on span "Actualizar ARCA" at bounding box center [474, 330] width 103 height 14
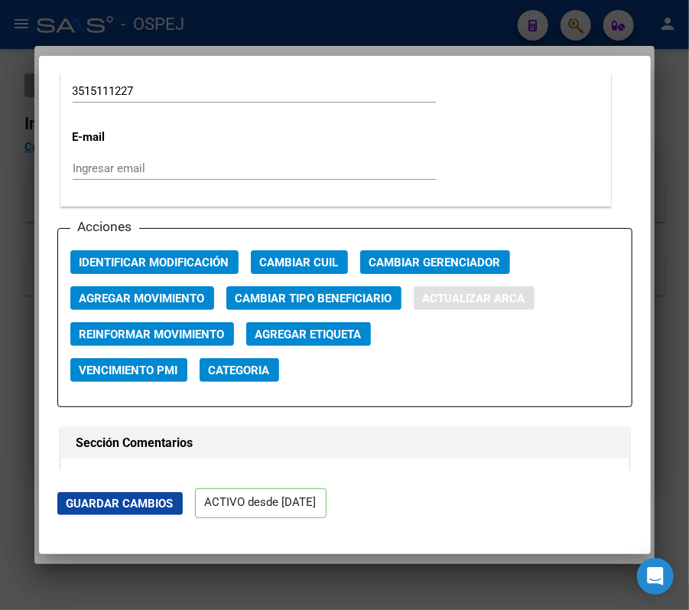
type input "GONZALEZ VICTOR GERARDO"
type input "1987-06-11"
type input "CORDOBA"
type input "BELGRANO 1339"
type input "1339"
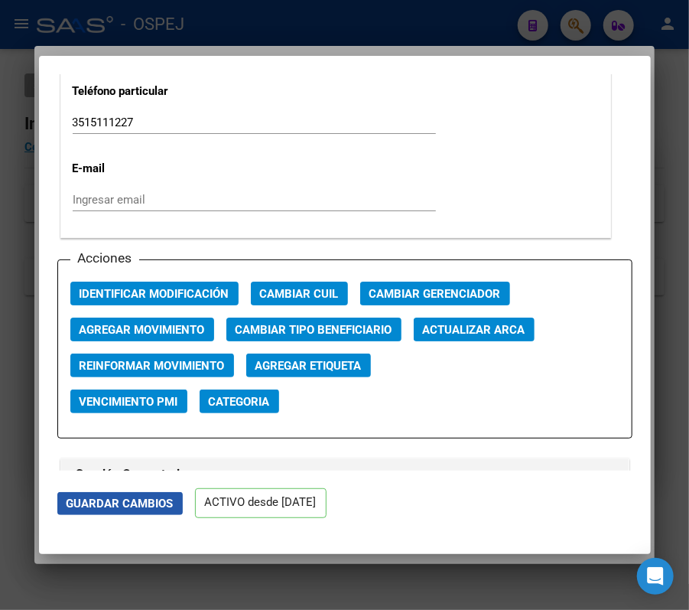
click at [126, 497] on span "Guardar Cambios" at bounding box center [120, 504] width 107 height 14
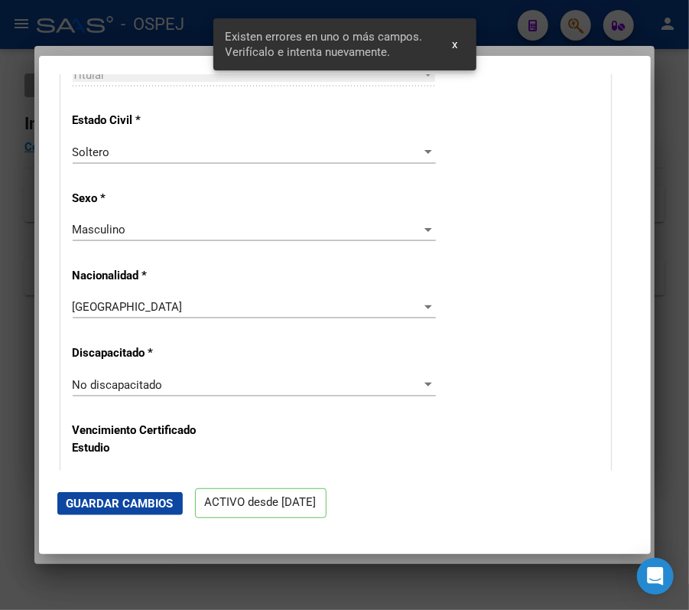
scroll to position [565, 0]
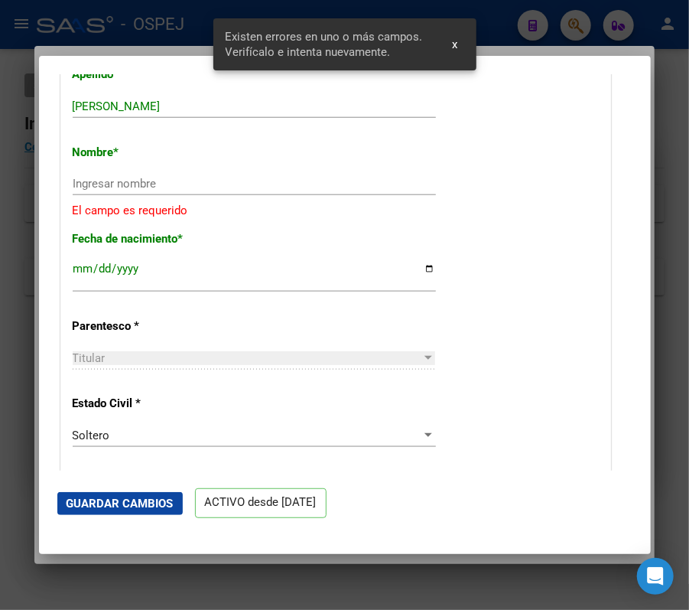
click at [313, 172] on div "Ingresar nombre" at bounding box center [254, 183] width 363 height 23
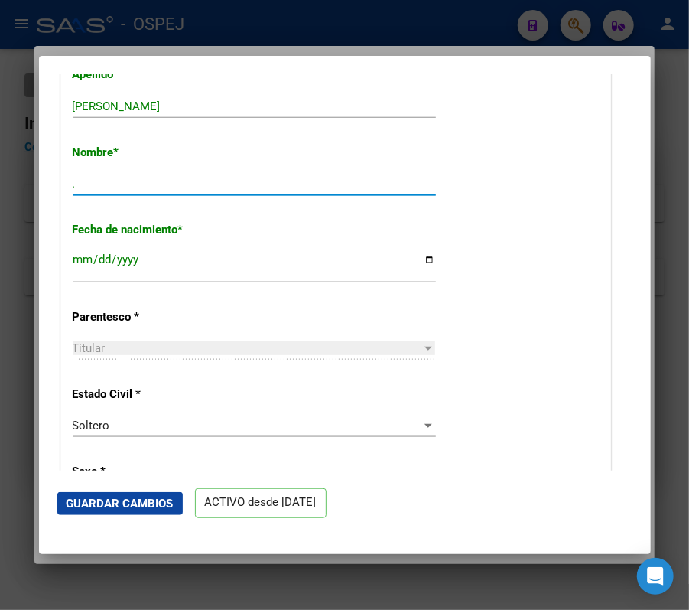
type input "."
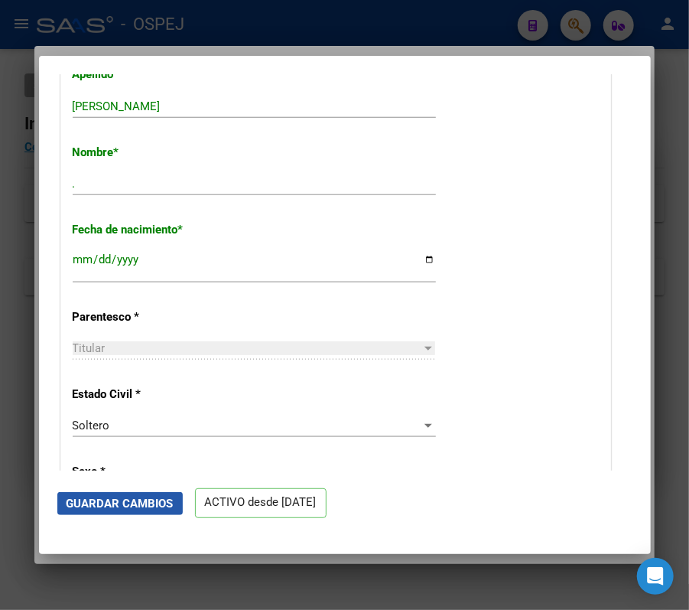
click at [154, 509] on span "Guardar Cambios" at bounding box center [120, 504] width 107 height 14
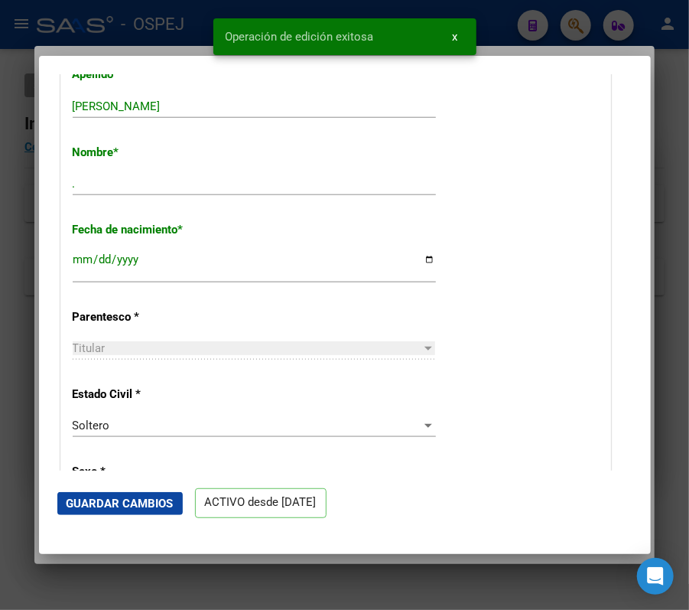
click at [536, 11] on div at bounding box center [344, 305] width 689 height 610
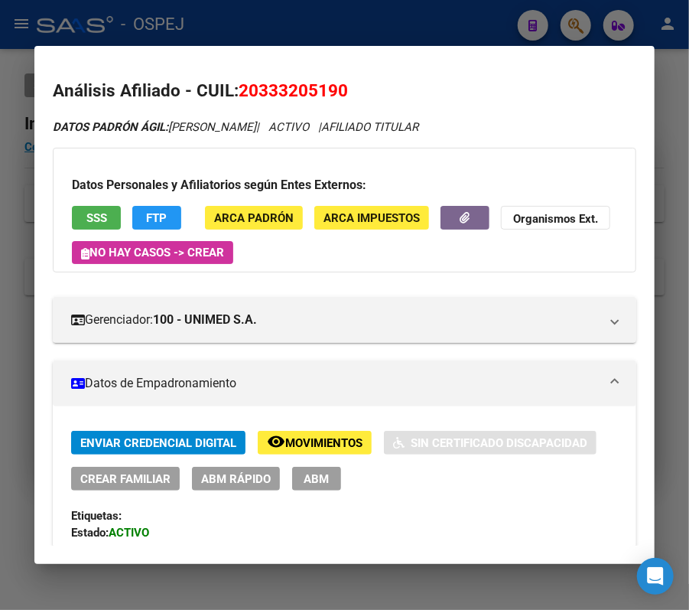
click at [588, 20] on div at bounding box center [344, 305] width 689 height 610
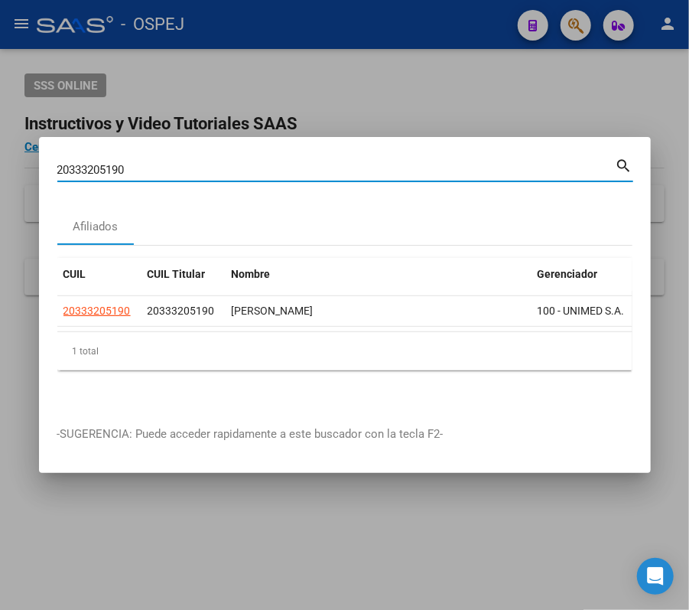
click at [460, 164] on input "20333205190" at bounding box center [336, 170] width 559 height 14
paste input "401127489"
type input "20401127489"
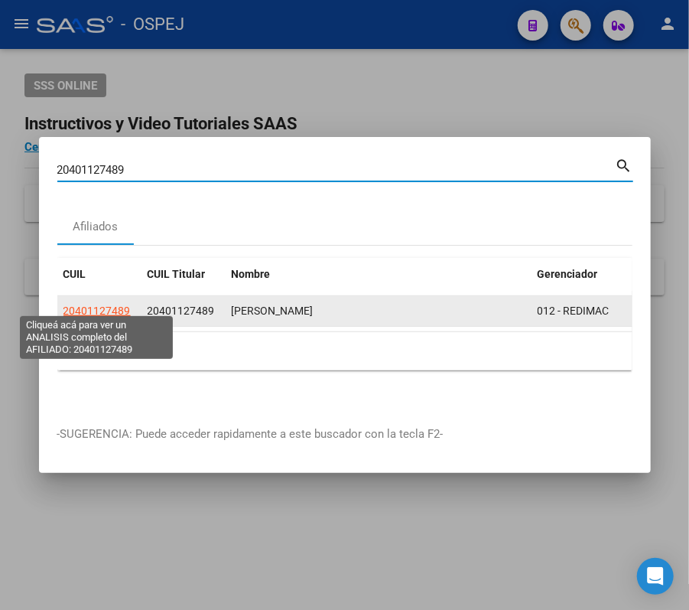
click at [119, 307] on span "20401127489" at bounding box center [97, 311] width 67 height 12
type textarea "20401127489"
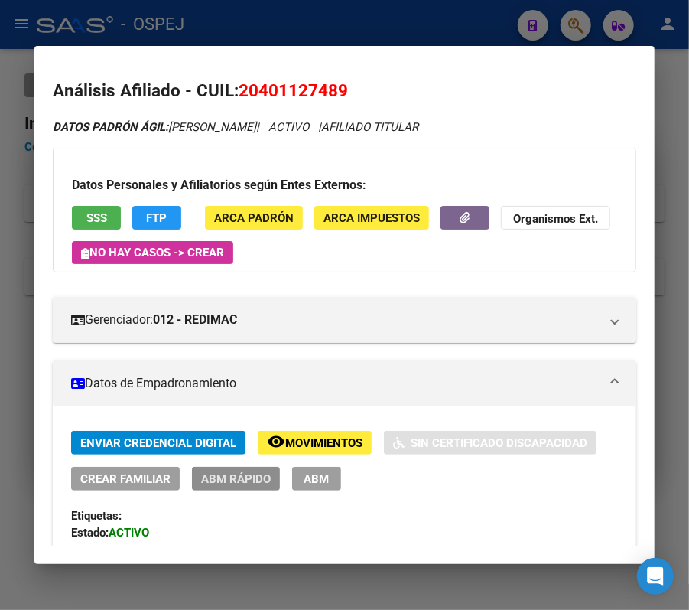
click at [242, 469] on button "ABM Rápido" at bounding box center [236, 479] width 88 height 24
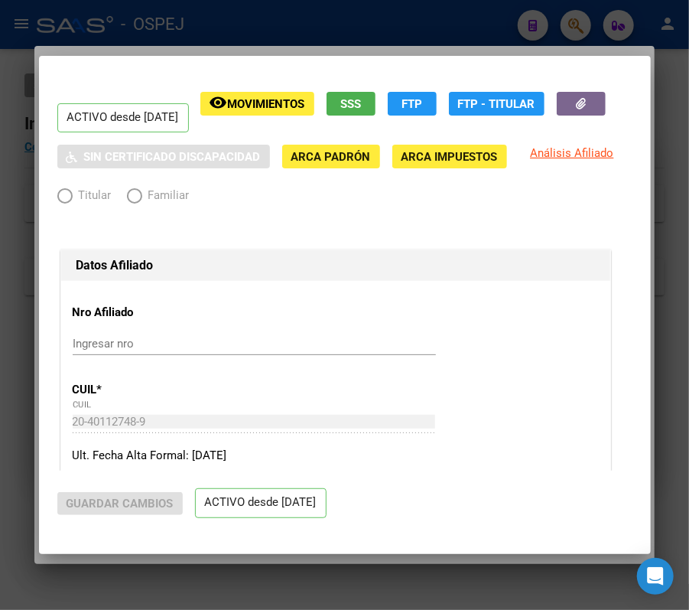
radio input "true"
type input "30-71488182-1"
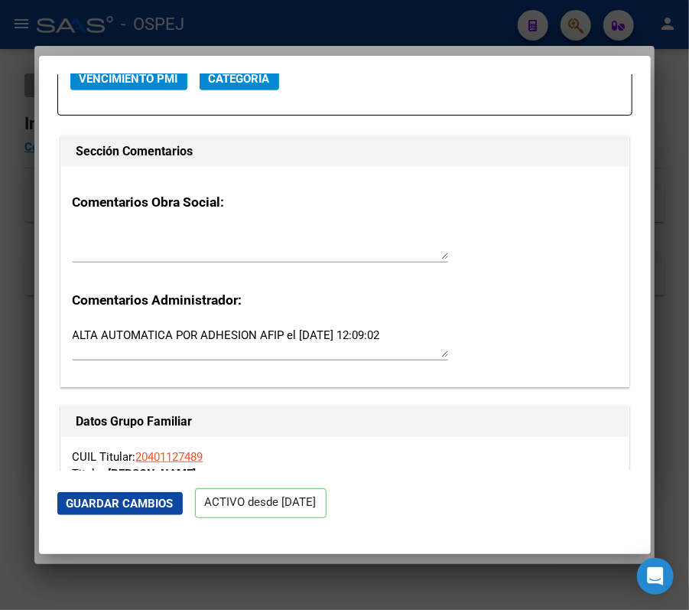
scroll to position [1941, 0]
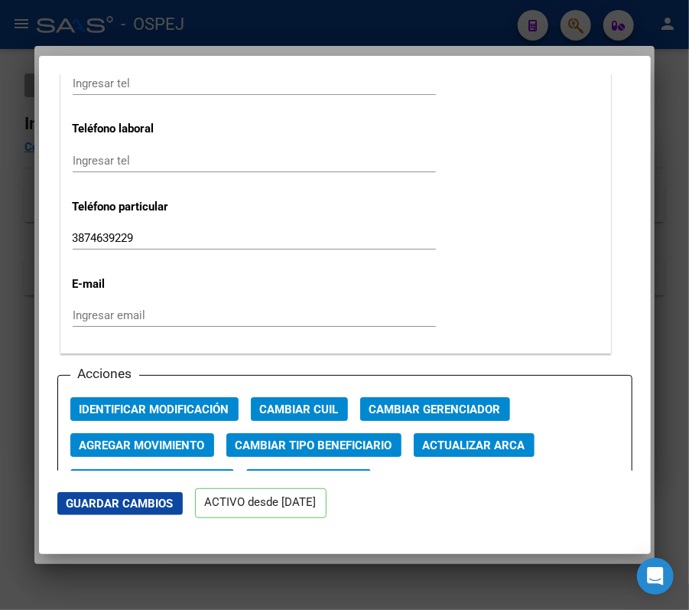
click at [502, 442] on span "Actualizar ARCA" at bounding box center [474, 445] width 103 height 14
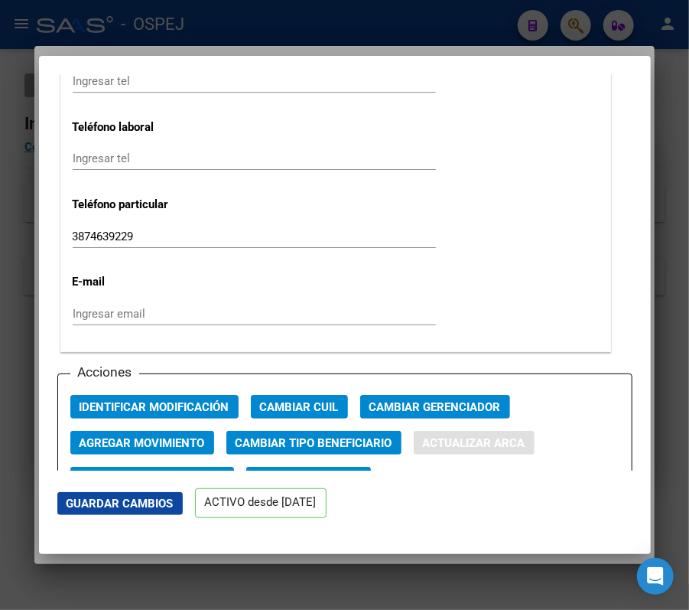
type input "FERNANDEZ"
type input "GUIDO LEONEL"
type input "1997-01-22"
type input "SALTA"
type input "ANGEL VARGAS"
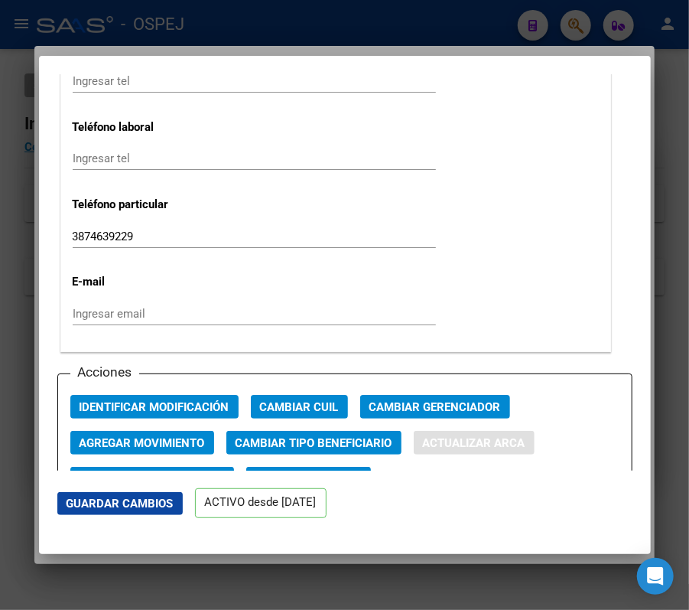
type input "24"
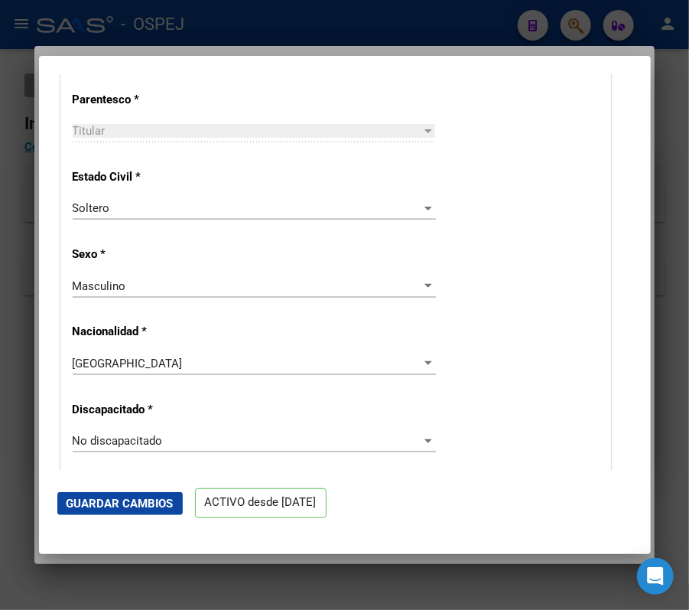
scroll to position [522, 0]
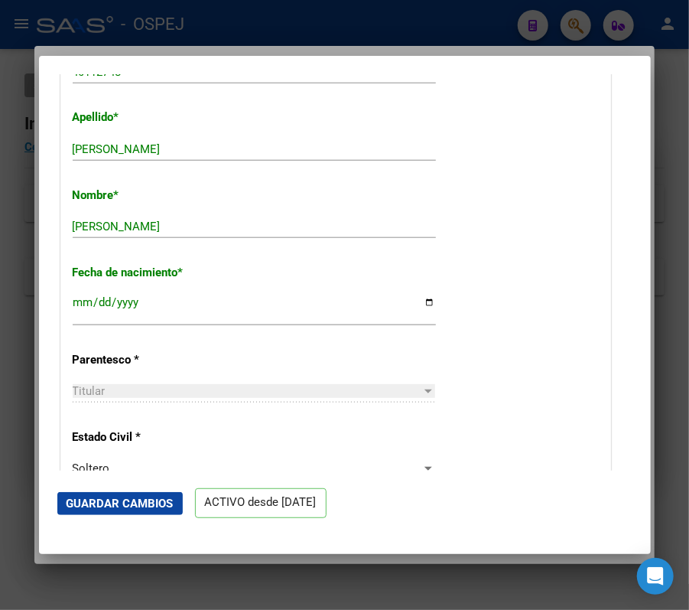
click at [111, 500] on span "Guardar Cambios" at bounding box center [120, 504] width 107 height 14
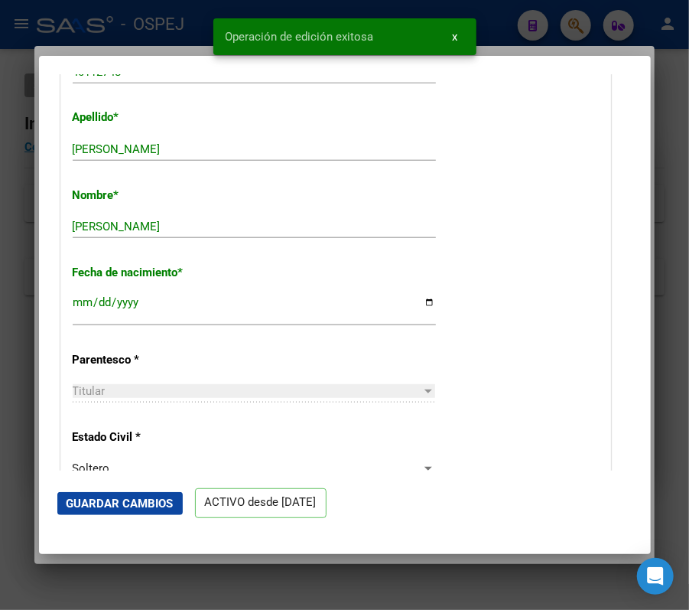
click at [212, 17] on div "Operación de edición exitosa x" at bounding box center [345, 36] width 300 height 73
click at [165, 14] on div at bounding box center [344, 305] width 689 height 610
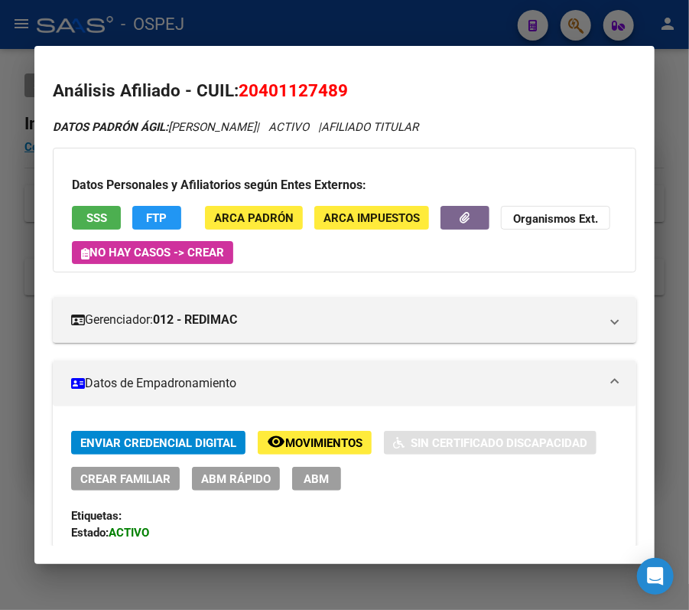
drag, startPoint x: 583, startPoint y: 9, endPoint x: 576, endPoint y: 13, distance: 7.9
click at [585, 10] on div at bounding box center [344, 305] width 689 height 610
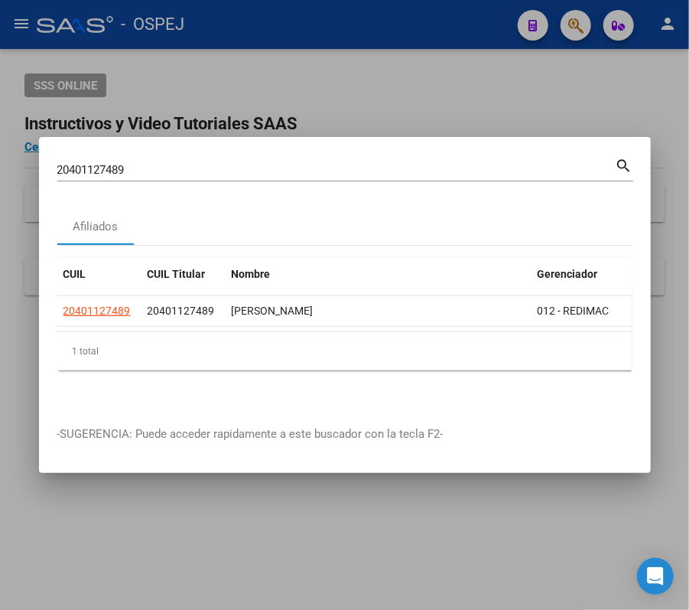
click at [334, 179] on div "20401127489 Buscar (apellido, dni, cuil, nro traspaso, cuit, obra social) search" at bounding box center [345, 175] width 576 height 41
click at [318, 167] on input "20401127489" at bounding box center [336, 170] width 559 height 14
click at [323, 170] on div "20401127489 Buscar (apellido, dni, cuil, nro traspaso, cuit, obra social)" at bounding box center [336, 169] width 559 height 23
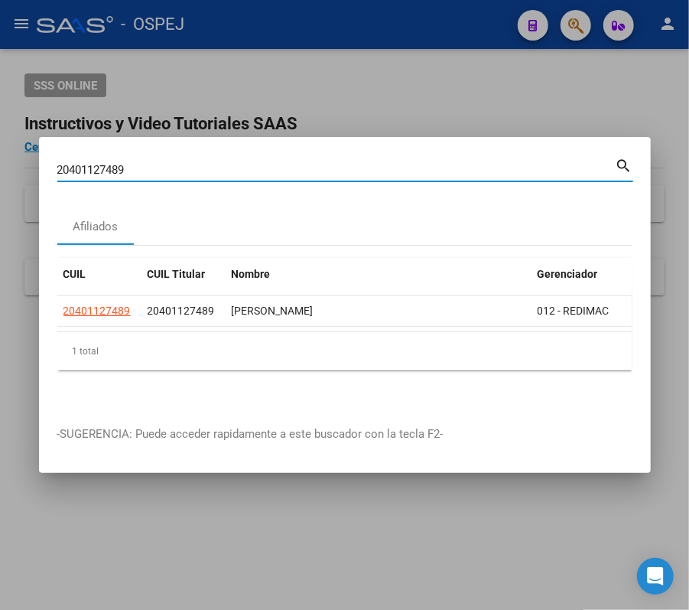
paste input "7409407558"
type input "27409407558"
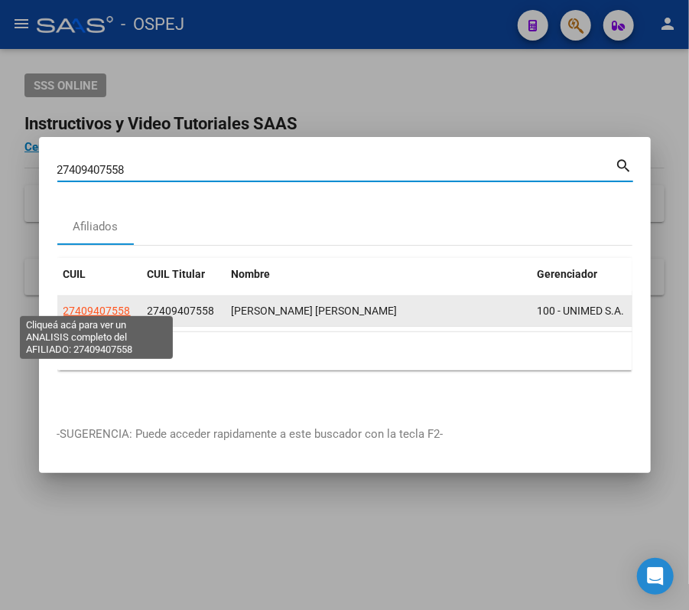
click at [101, 305] on span "27409407558" at bounding box center [97, 311] width 67 height 12
type textarea "27409407558"
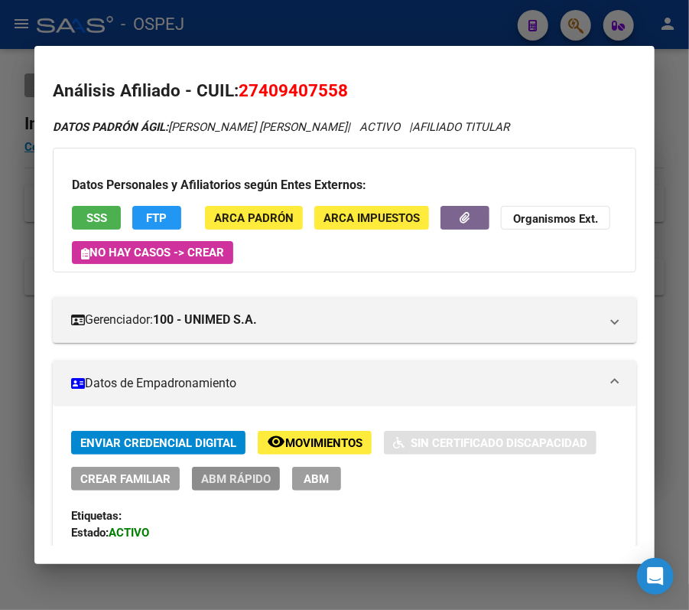
click at [207, 482] on span "ABM Rápido" at bounding box center [236, 479] width 70 height 14
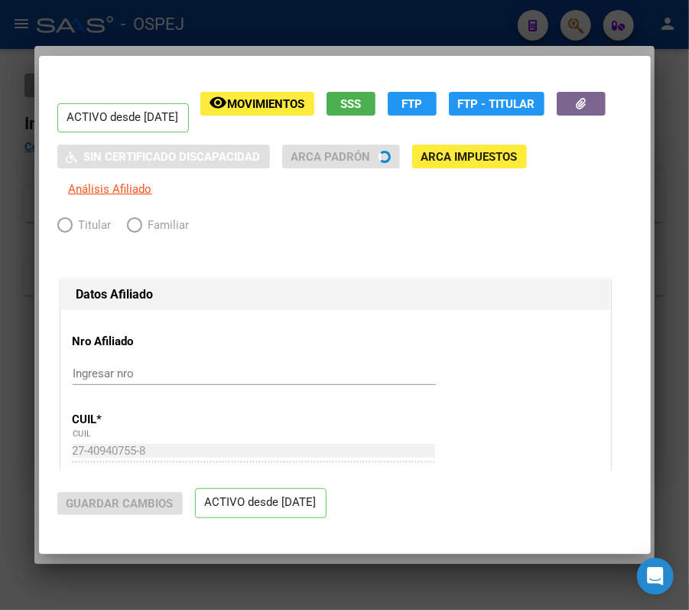
radio input "true"
type input "30-71233174-3"
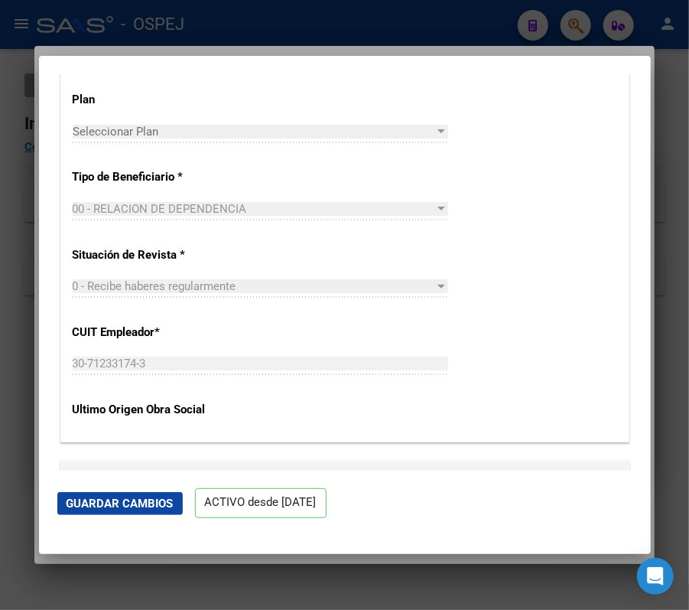
scroll to position [2192, 0]
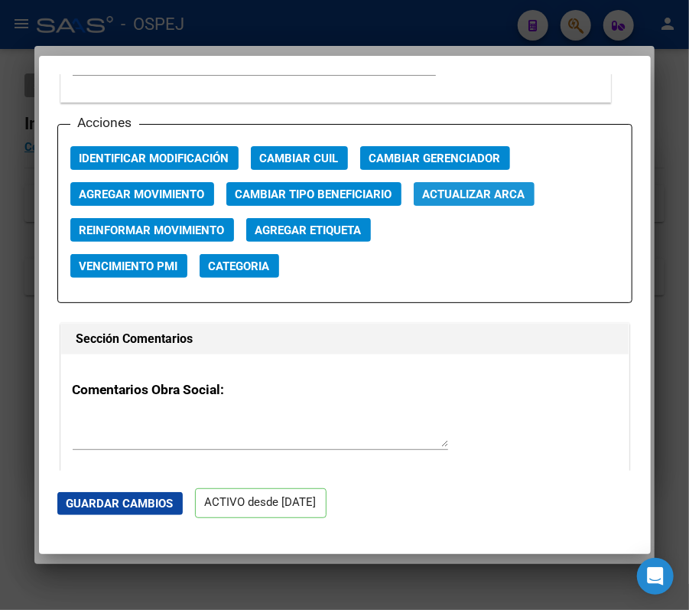
click at [453, 187] on span "Actualizar ARCA" at bounding box center [474, 194] width 103 height 14
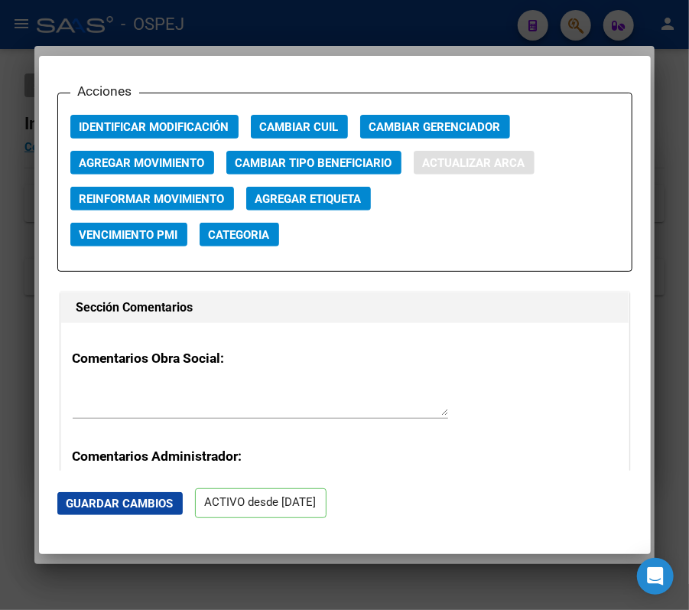
type input "ORTEGA"
type input "EVELYN TAMARA"
type input "1998-02-14"
type input "CORDOBA CAPITAL"
type input "5012"
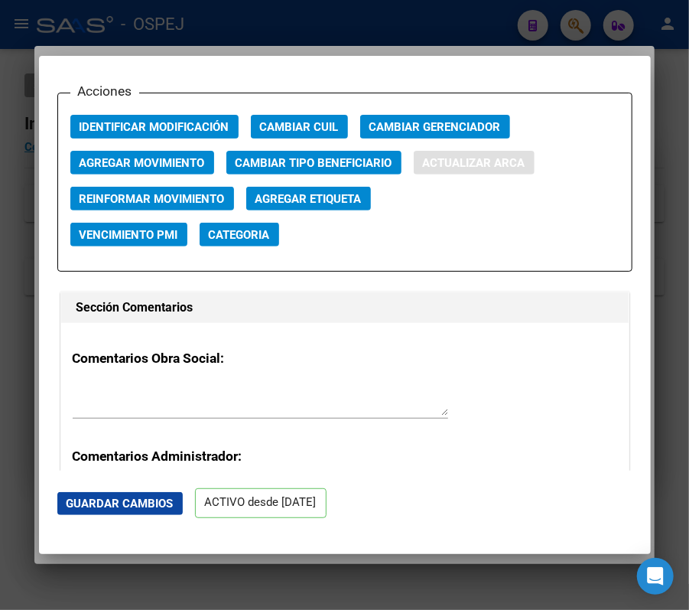
type input "CORREA DE SAA"
type input "2127"
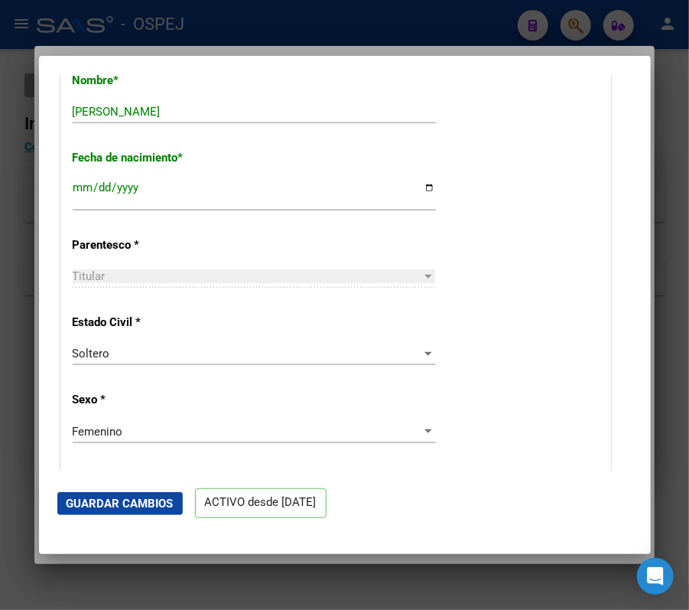
scroll to position [522, 0]
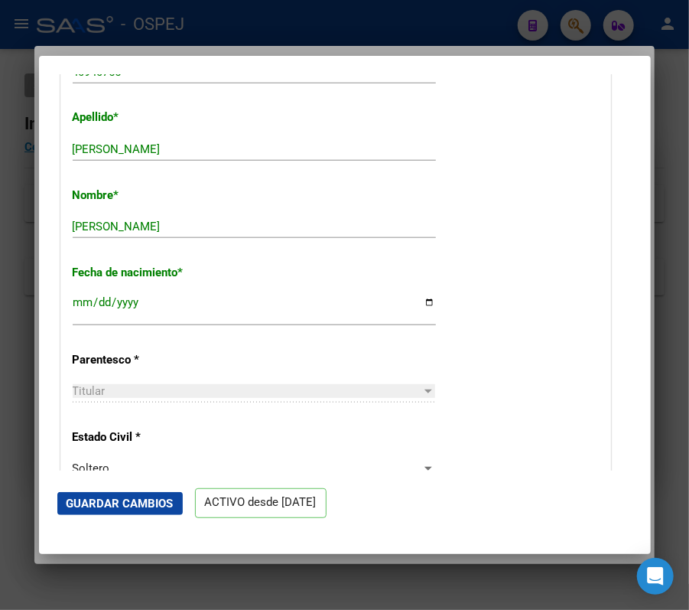
click at [152, 482] on mat-dialog-actions "Guardar Cambios ACTIVO desde [DATE]" at bounding box center [344, 503] width 575 height 65
click at [145, 500] on span "Guardar Cambios" at bounding box center [120, 504] width 107 height 14
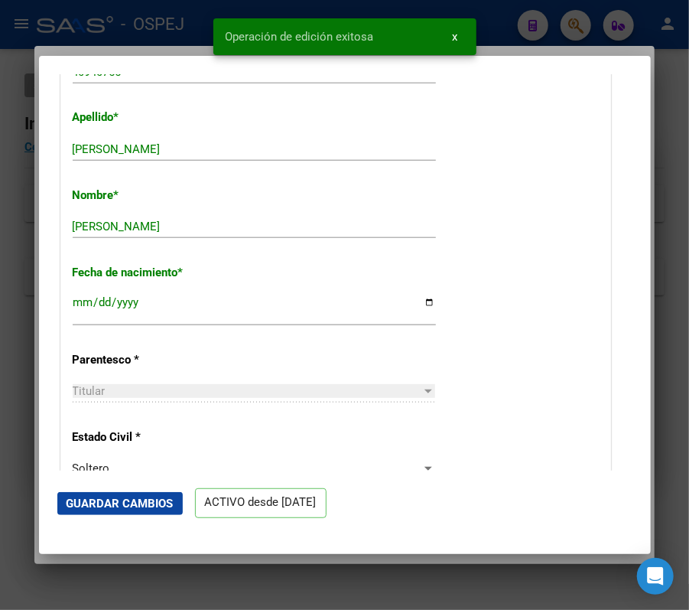
click at [18, 273] on div at bounding box center [344, 305] width 689 height 610
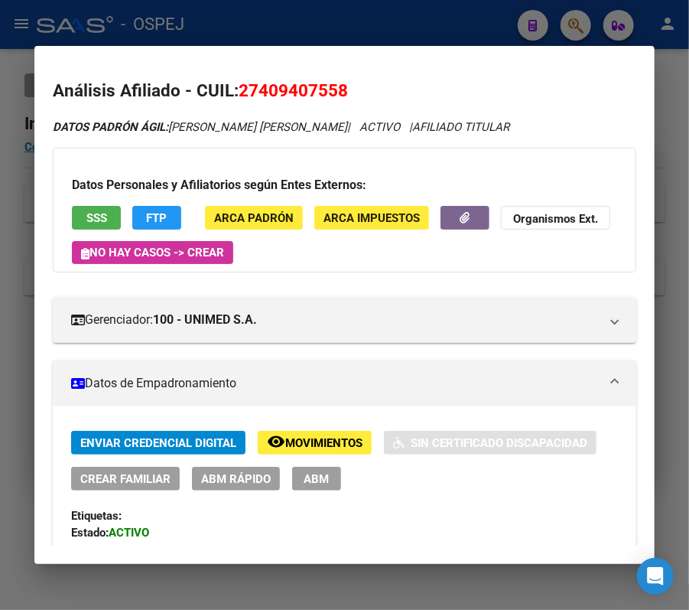
click at [302, 19] on div at bounding box center [344, 305] width 689 height 610
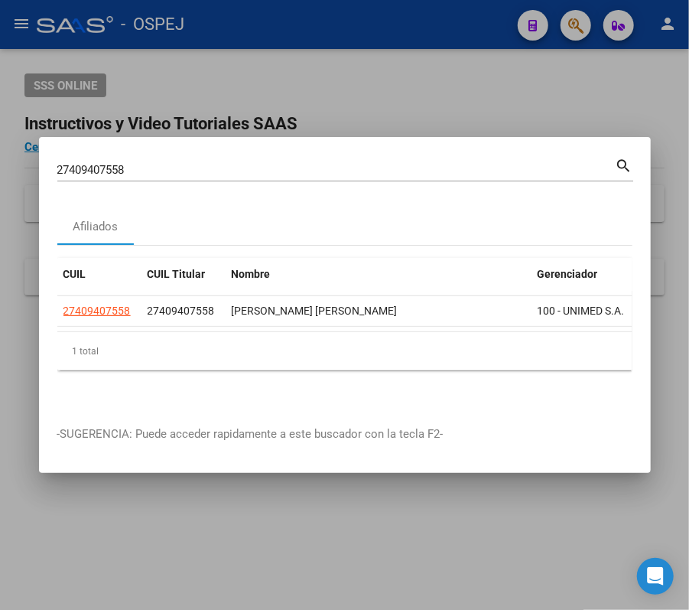
click at [413, 163] on input "27409407558" at bounding box center [336, 170] width 559 height 14
paste input "320153064"
type input "27320153064"
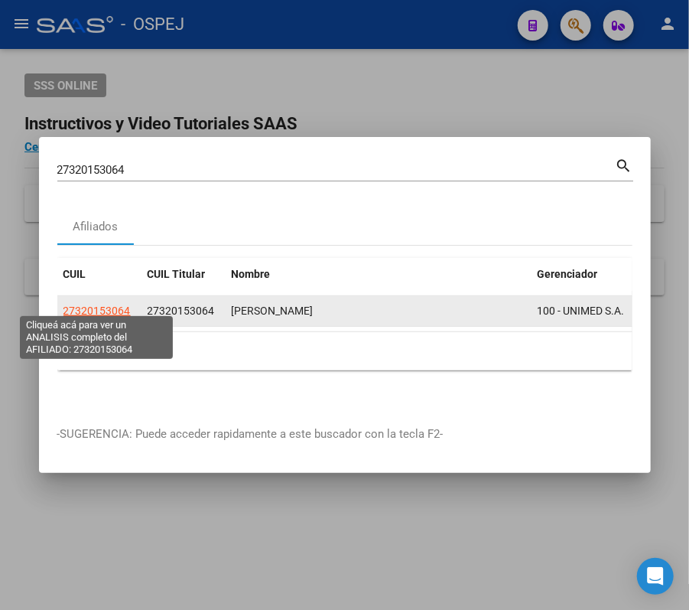
click at [104, 306] on span "27320153064" at bounding box center [97, 311] width 67 height 12
type textarea "27320153064"
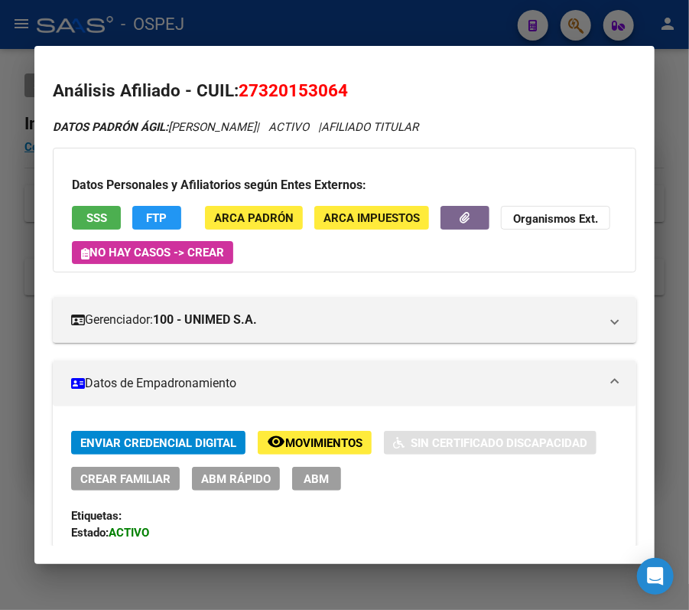
click at [282, 478] on div "Enviar Credencial Digital remove_red_eye Movimientos Sin Certificado Discapacid…" at bounding box center [344, 461] width 547 height 60
click at [261, 478] on span "ABM Rápido" at bounding box center [236, 479] width 70 height 14
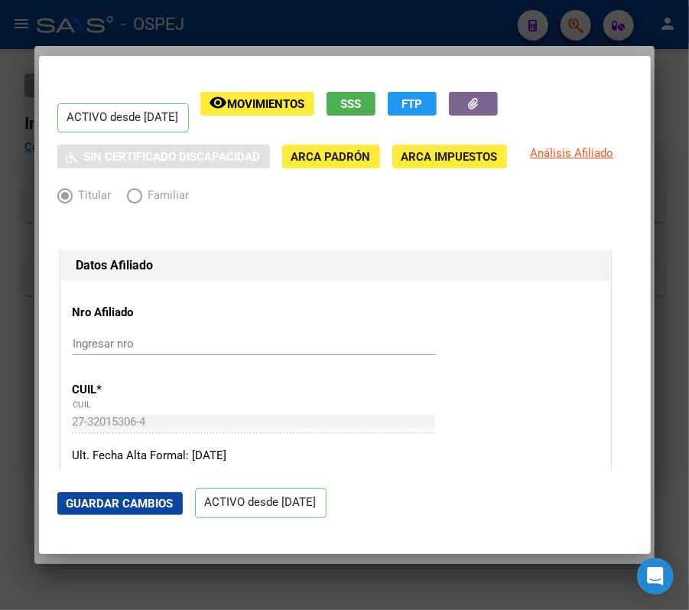
radio input "true"
type input "30-71238203-8"
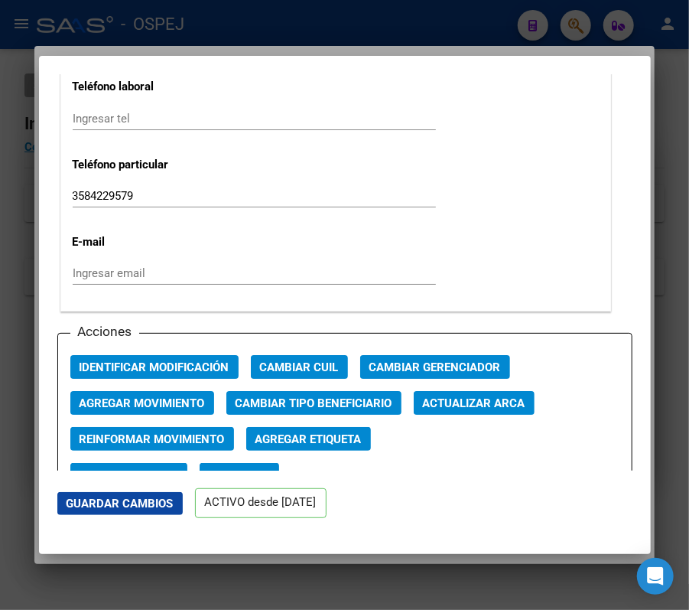
scroll to position [2036, 0]
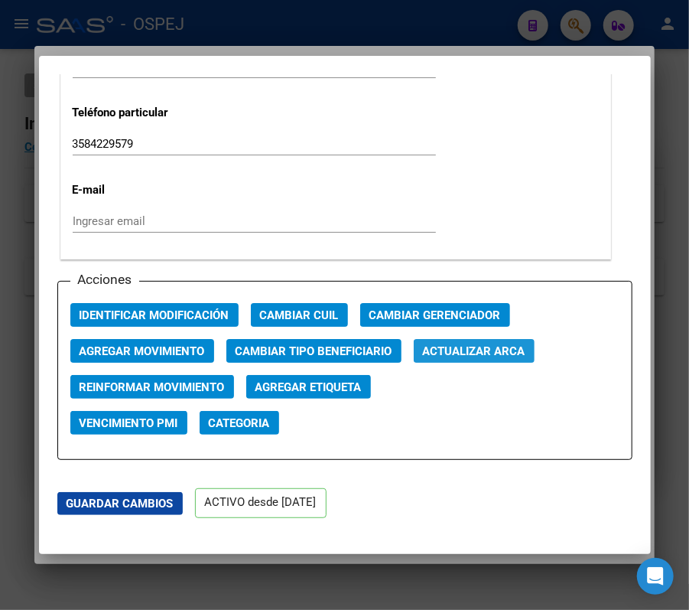
click at [476, 344] on span "Actualizar ARCA" at bounding box center [474, 351] width 103 height 14
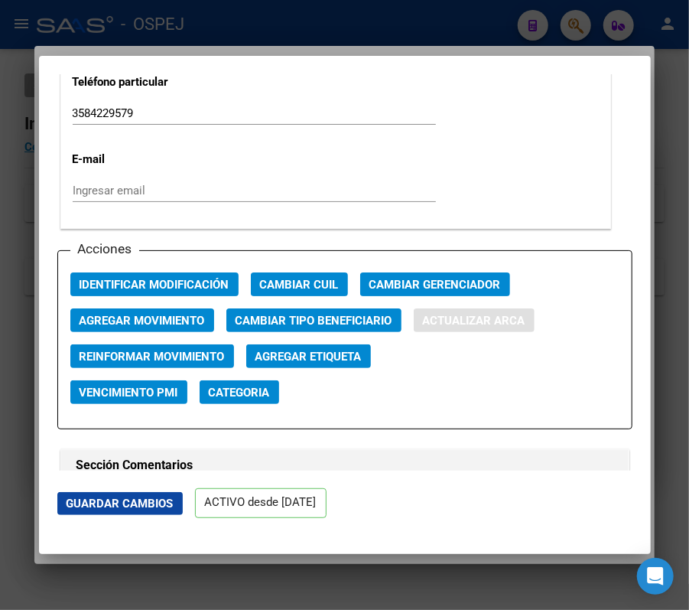
type input "LUCERO"
type input "JESICA MELISA"
type input "1986-07-01"
type input "RIO CUARTO"
type input "1575"
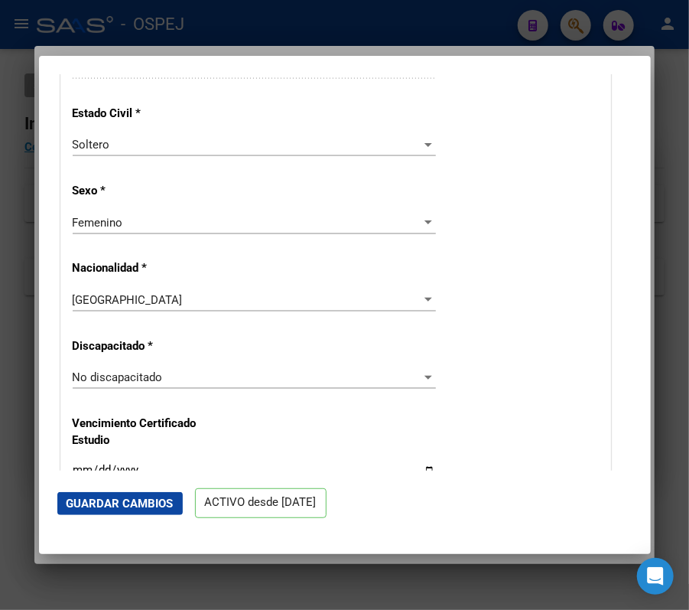
scroll to position [585, 0]
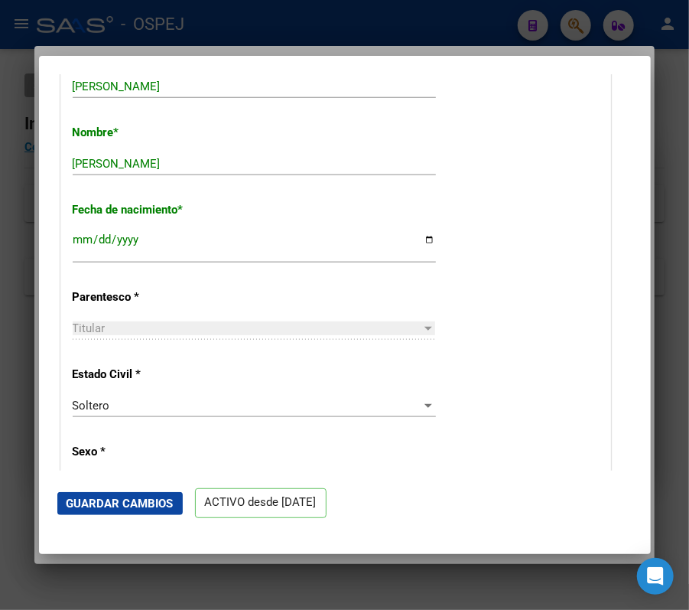
click at [158, 516] on mat-dialog-actions "Guardar Cambios ACTIVO desde [DATE]" at bounding box center [344, 503] width 575 height 65
click at [141, 500] on span "Guardar Cambios" at bounding box center [120, 504] width 107 height 14
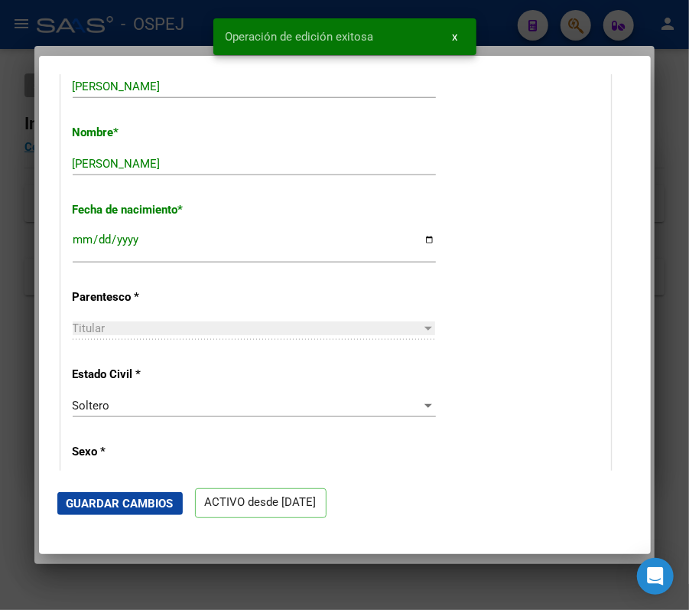
click at [136, 34] on div at bounding box center [344, 305] width 689 height 610
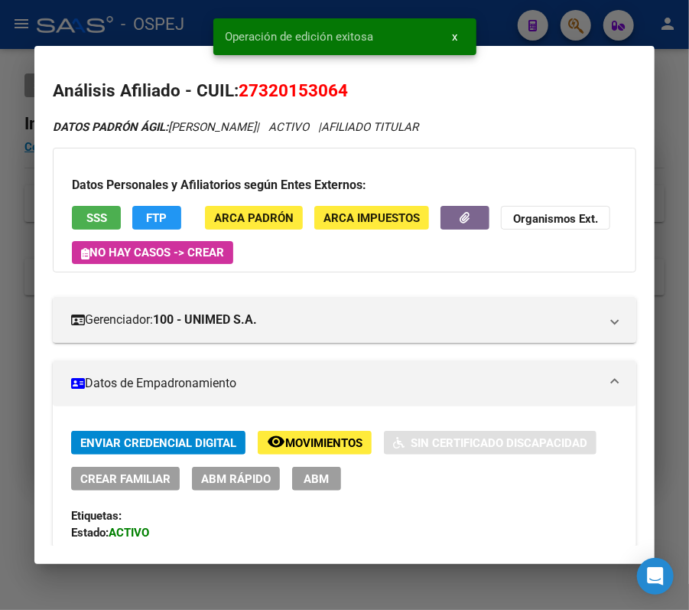
click at [568, 15] on div at bounding box center [344, 305] width 689 height 610
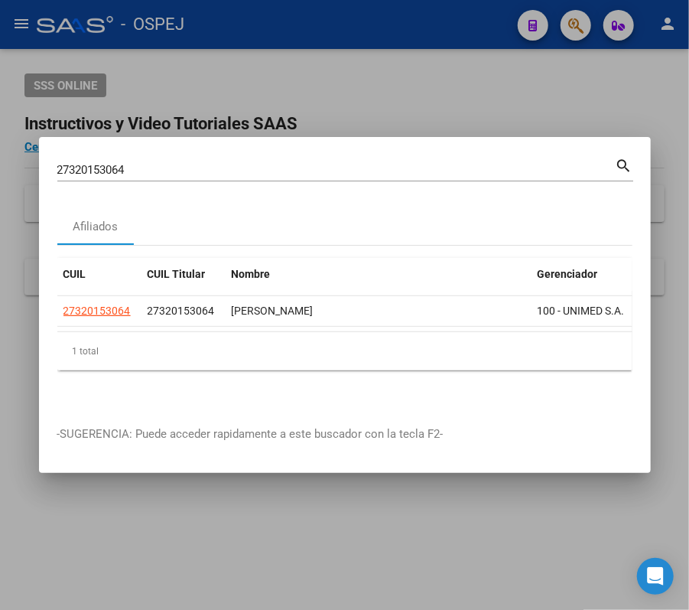
click at [461, 158] on div "27320153064 Buscar (apellido, dni, cuil, nro traspaso, cuit, obra social)" at bounding box center [336, 169] width 559 height 23
click at [465, 163] on input "27320153064" at bounding box center [336, 170] width 559 height 14
paste input "3330626089"
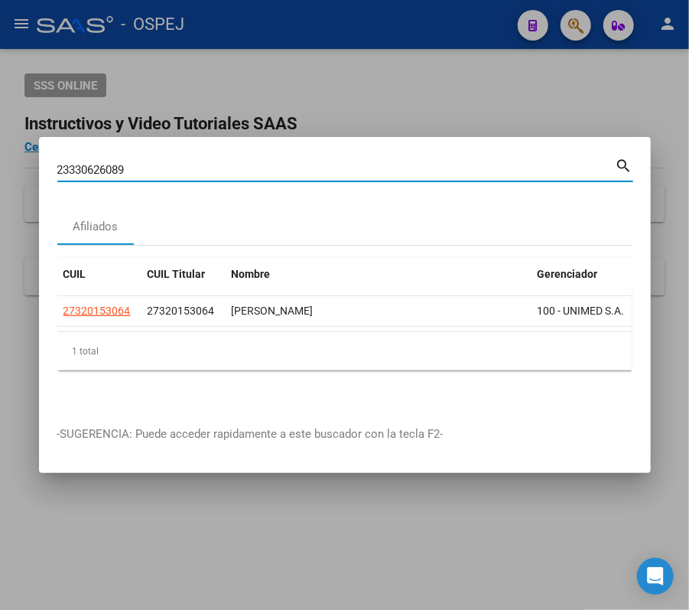
type input "23330626089"
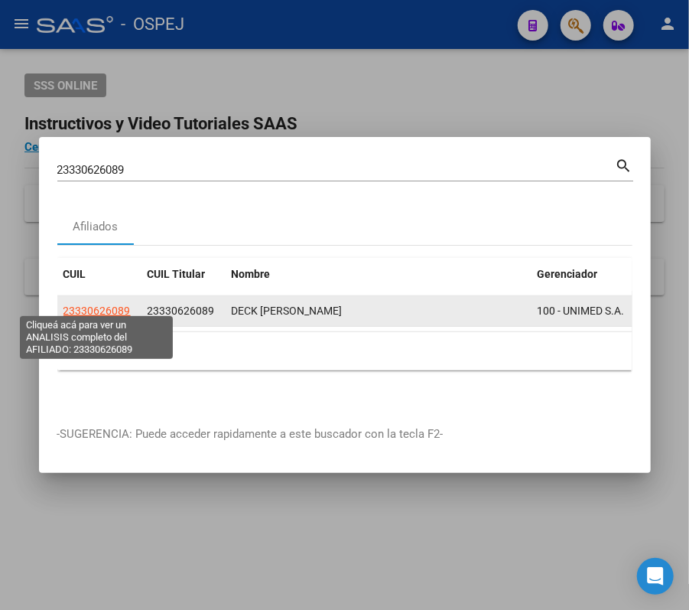
click at [92, 309] on span "23330626089" at bounding box center [97, 311] width 67 height 12
type textarea "23330626089"
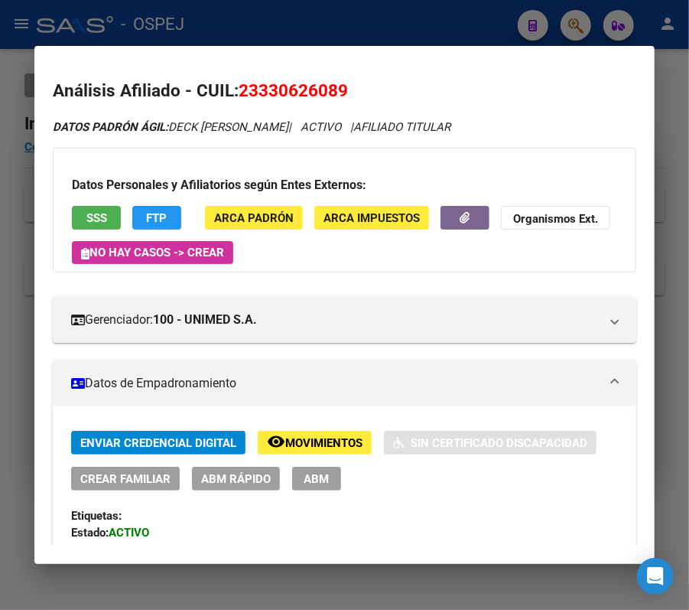
scroll to position [269, 0]
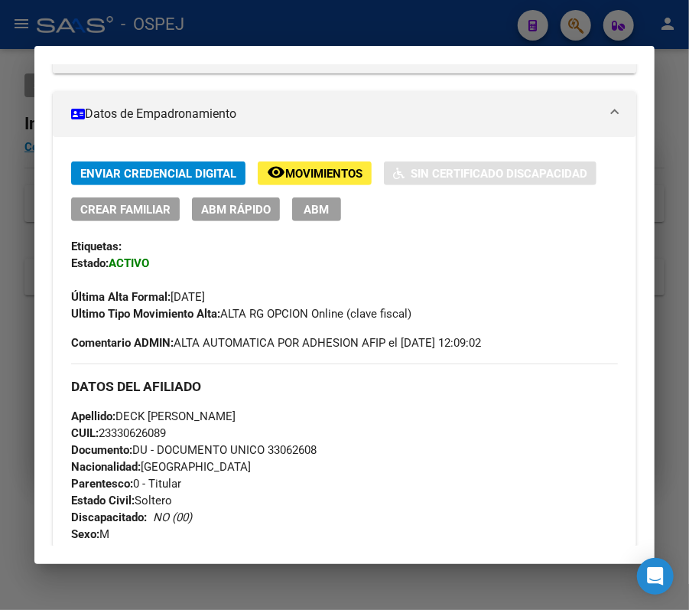
click at [230, 203] on span "ABM Rápido" at bounding box center [236, 210] width 70 height 14
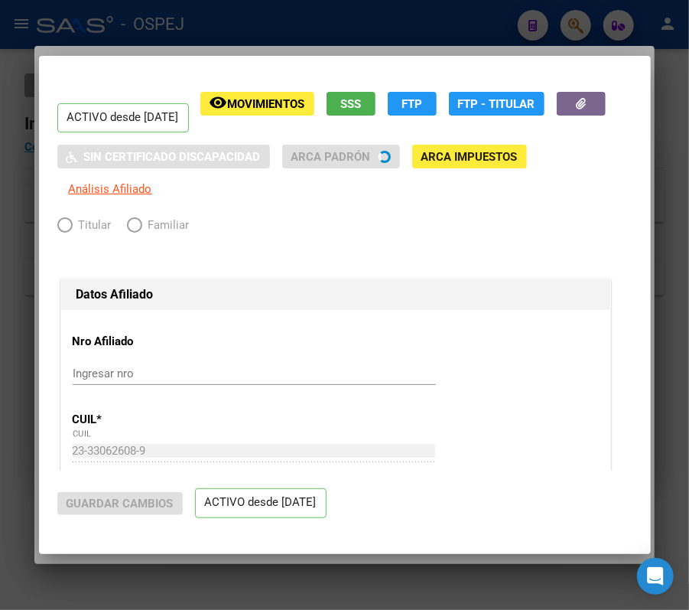
radio input "true"
type input "20-21821939-0"
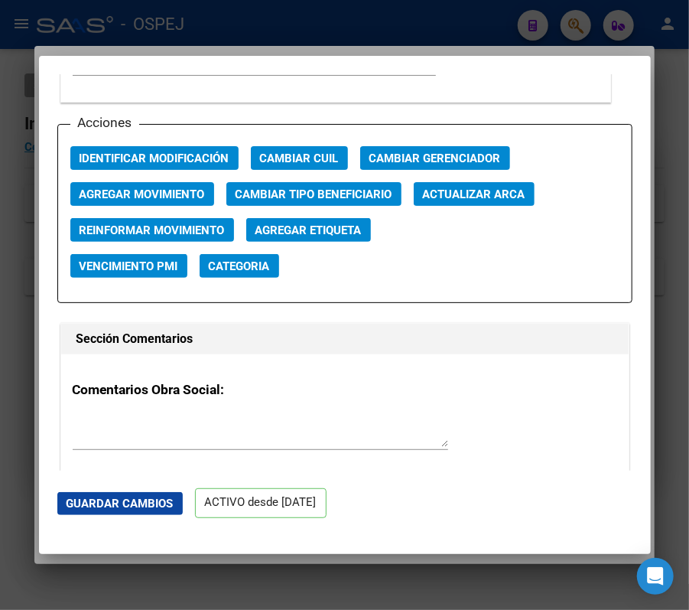
scroll to position [2202, 0]
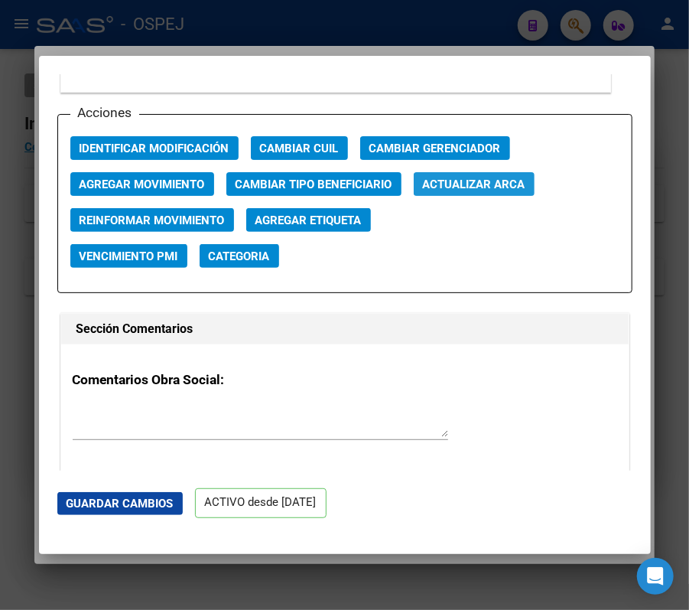
click at [533, 194] on button "Actualizar ARCA" at bounding box center [474, 184] width 121 height 24
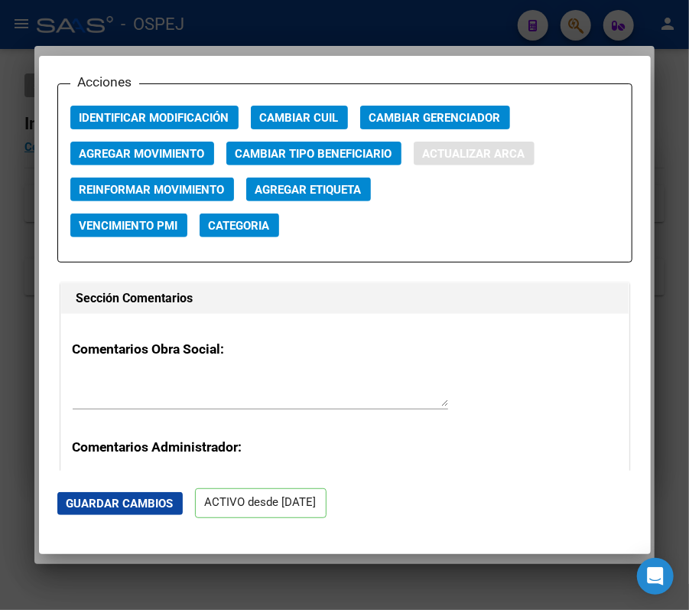
type input "DECK"
type input "JOSE ARIEL"
type input "1987-04-11"
type input "TRANSITO"
type input "PRESIDENTE JUAN DOMINGO PERON"
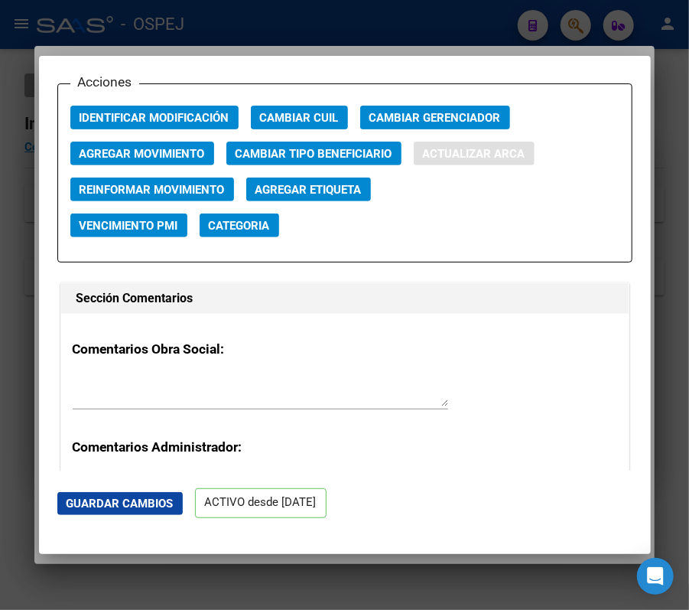
type input "512"
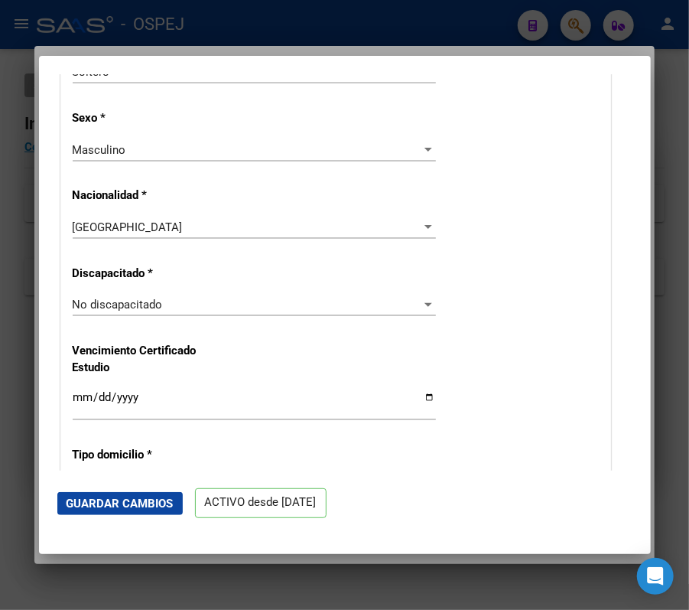
scroll to position [626, 0]
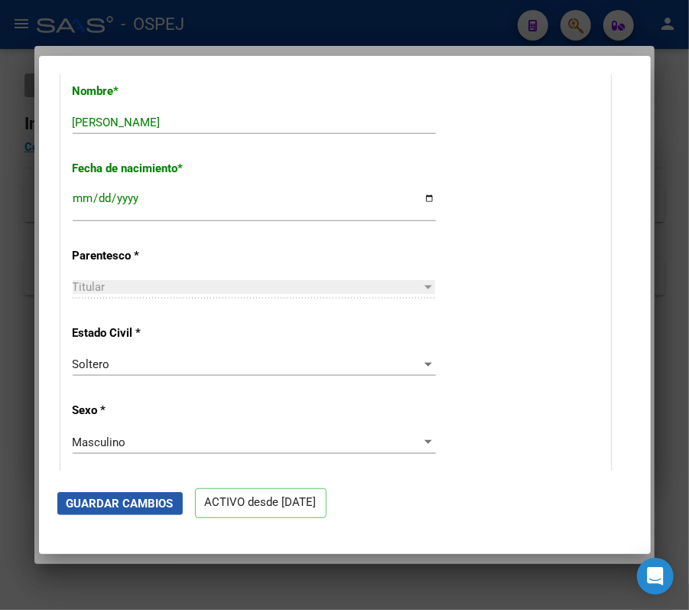
click at [135, 497] on span "Guardar Cambios" at bounding box center [120, 504] width 107 height 14
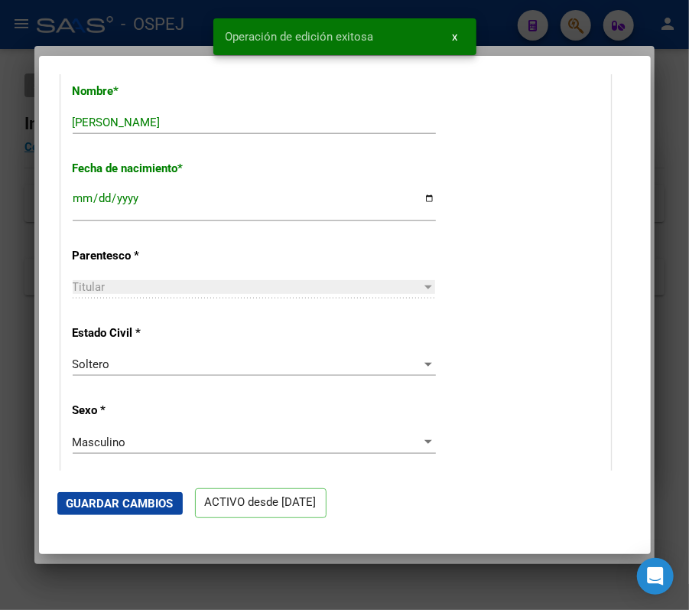
click at [176, 31] on div at bounding box center [344, 305] width 689 height 610
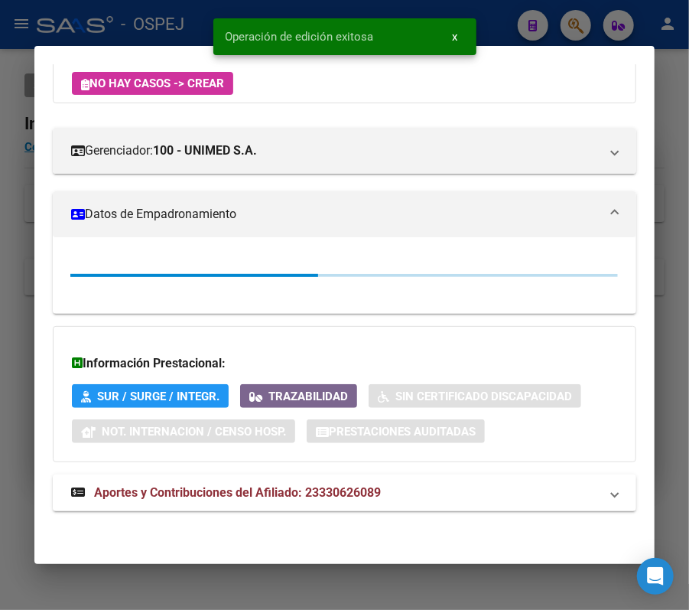
scroll to position [269, 0]
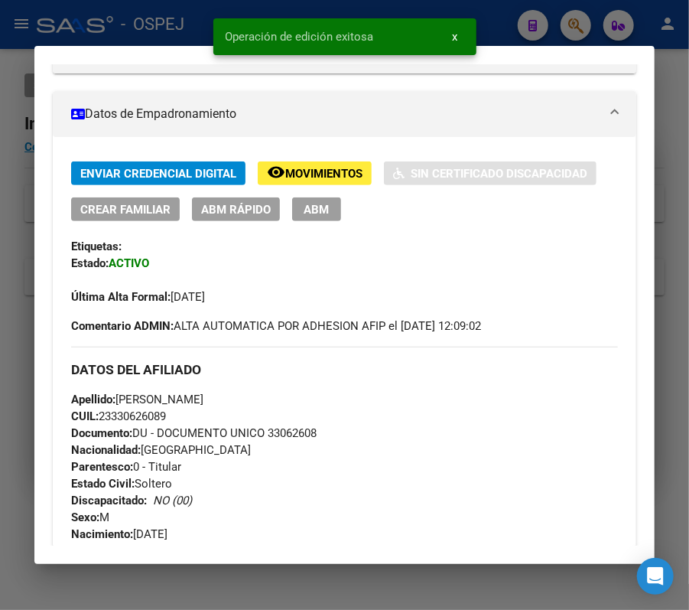
click at [540, 38] on div at bounding box center [344, 305] width 689 height 610
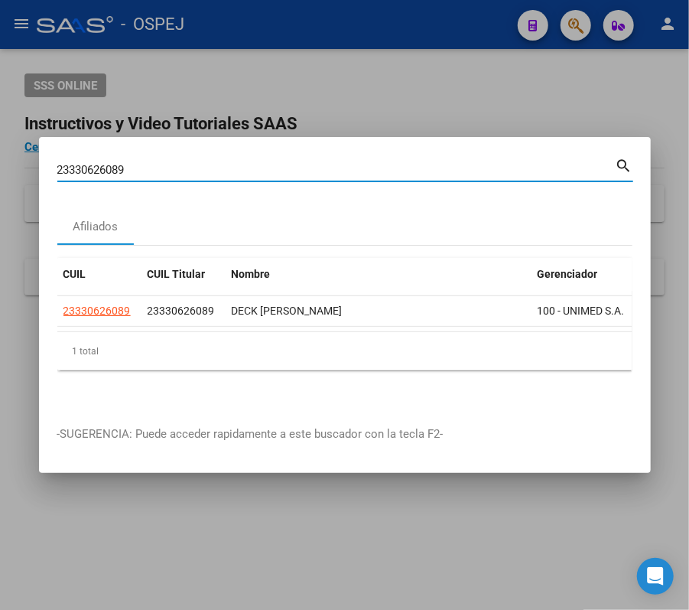
click at [525, 163] on input "23330626089" at bounding box center [336, 170] width 559 height 14
paste input "7296507690"
type input "27296507690"
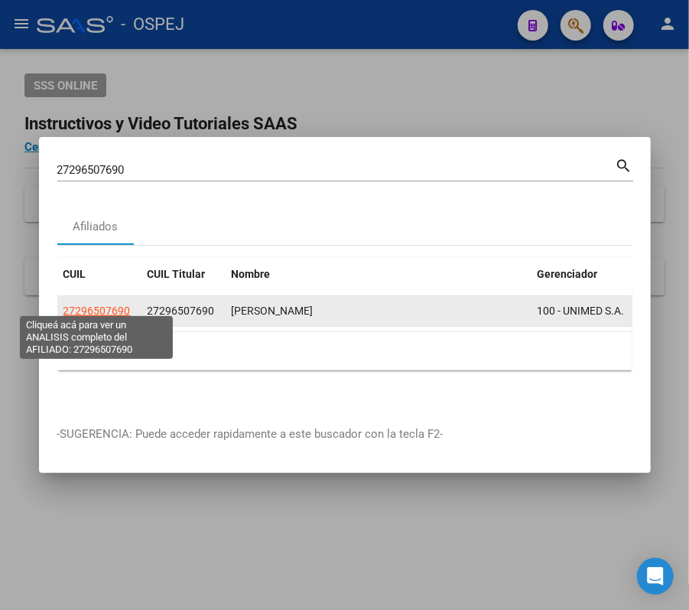
click at [96, 305] on span "27296507690" at bounding box center [97, 311] width 67 height 12
type textarea "27296507690"
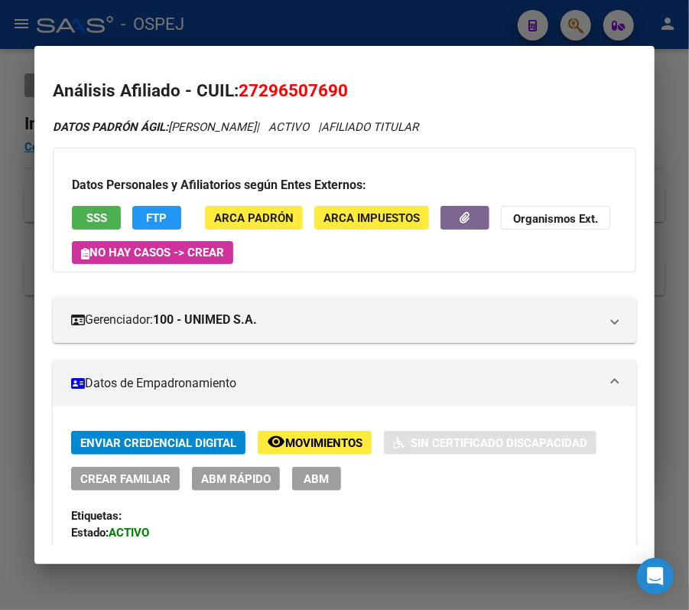
click at [249, 491] on div "Enviar Credencial Digital remove_red_eye Movimientos Sin Certificado Discapacid…" at bounding box center [344, 511] width 547 height 161
click at [251, 478] on span "ABM Rápido" at bounding box center [236, 479] width 70 height 14
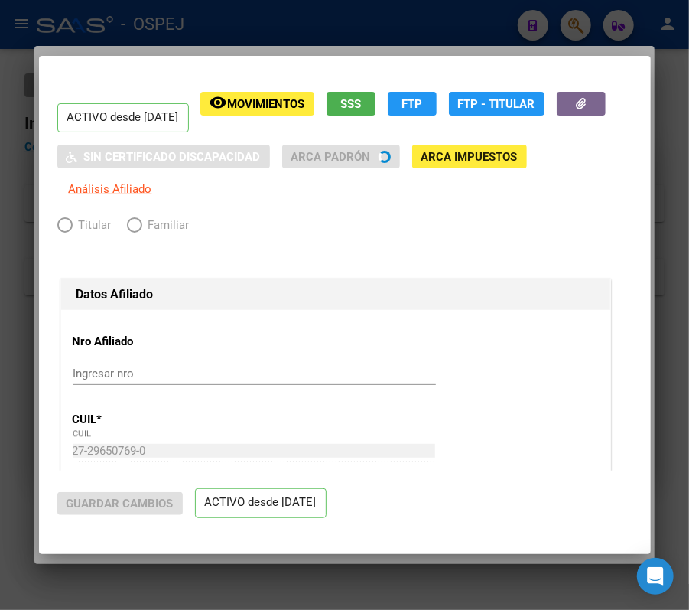
radio input "true"
type input "30-60199711-4"
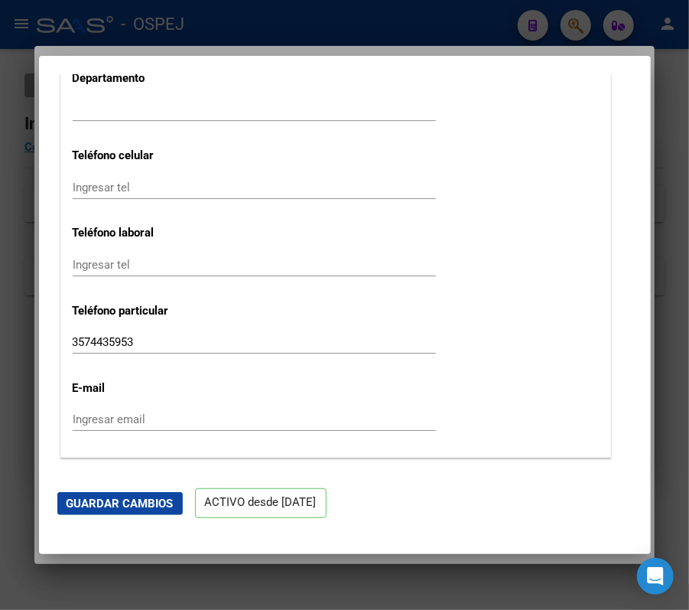
scroll to position [2046, 0]
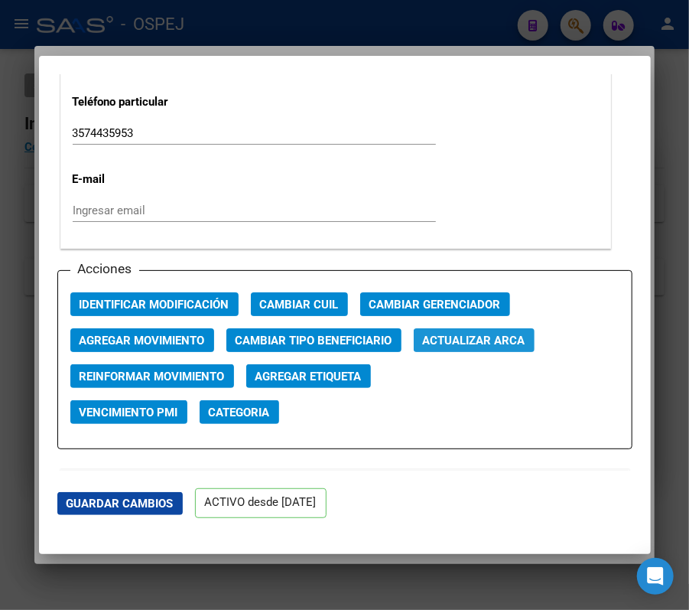
drag, startPoint x: 478, startPoint y: 335, endPoint x: 559, endPoint y: 300, distance: 88.4
click at [546, 303] on div "Acciones Identificar Modificación Cambiar CUIL Cambiar Gerenciador Agregar Movi…" at bounding box center [344, 359] width 575 height 179
click at [519, 341] on span "Actualizar ARCA" at bounding box center [474, 341] width 103 height 14
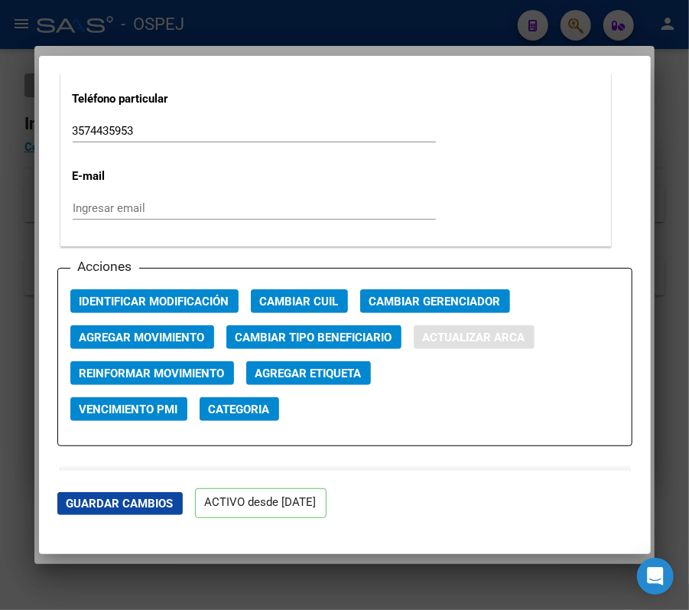
type input "VERA"
type input "ROMINA DEL VALLE"
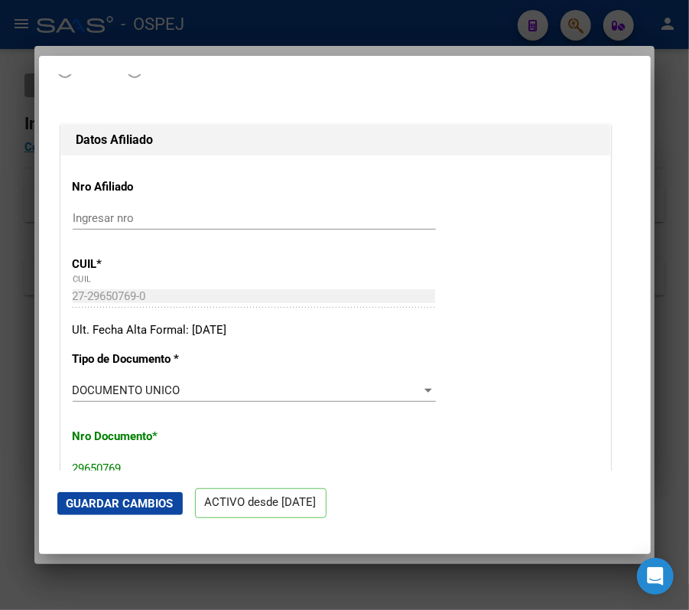
scroll to position [0, 0]
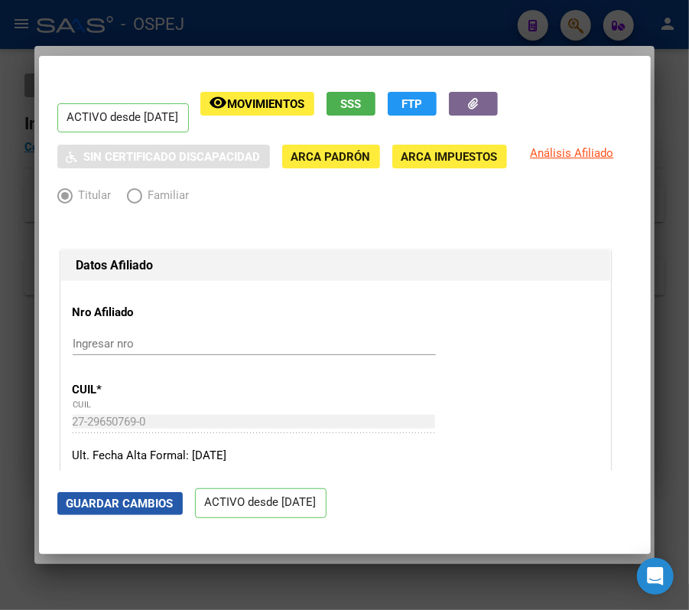
click at [145, 497] on span "Guardar Cambios" at bounding box center [120, 504] width 107 height 14
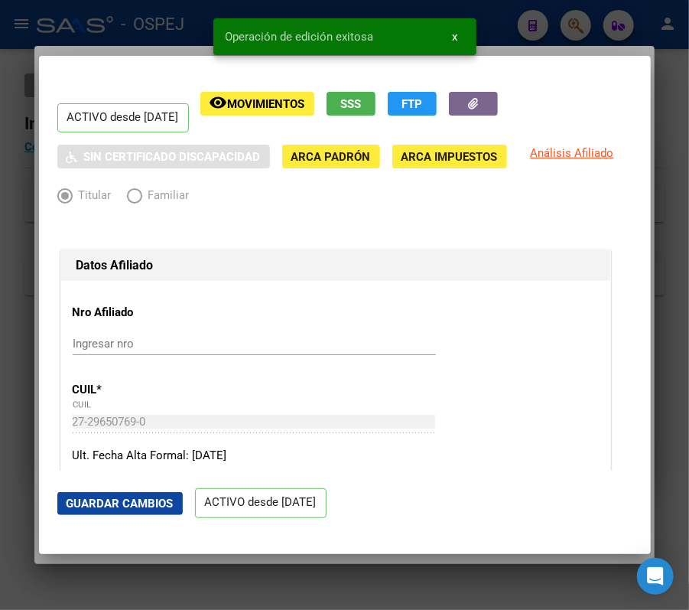
click at [28, 196] on div at bounding box center [344, 305] width 689 height 610
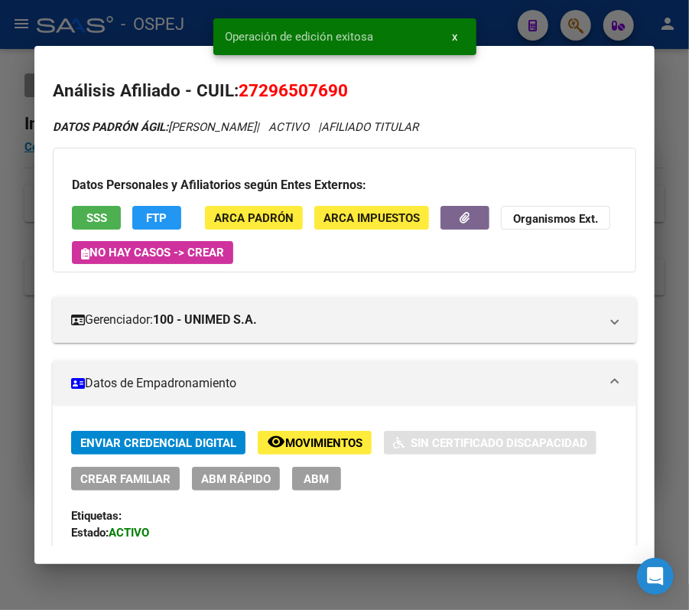
click at [519, 13] on div at bounding box center [344, 305] width 689 height 610
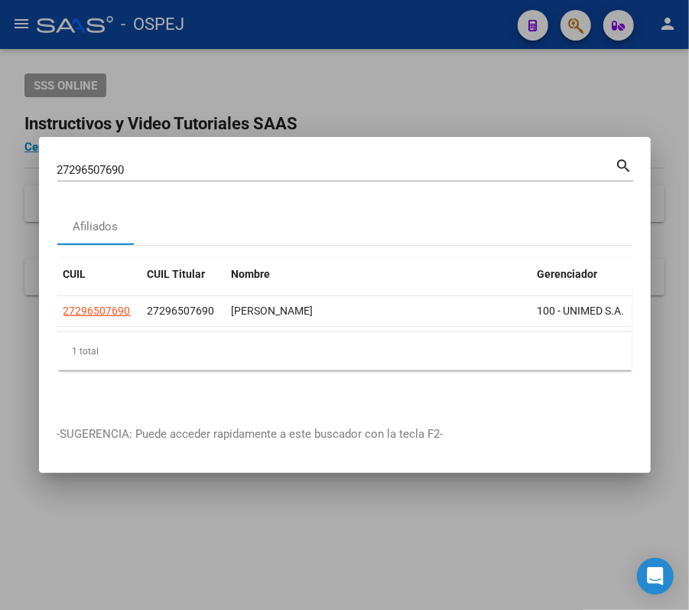
click at [283, 170] on div "27296507690 Buscar (apellido, dni, cuil, nro traspaso, cuit, obra social)" at bounding box center [336, 169] width 559 height 23
click at [258, 158] on div "27296507690 Buscar (apellido, dni, cuil, nro traspaso, cuit, obra social)" at bounding box center [336, 169] width 559 height 23
click at [257, 167] on input "27296507690" at bounding box center [336, 170] width 559 height 14
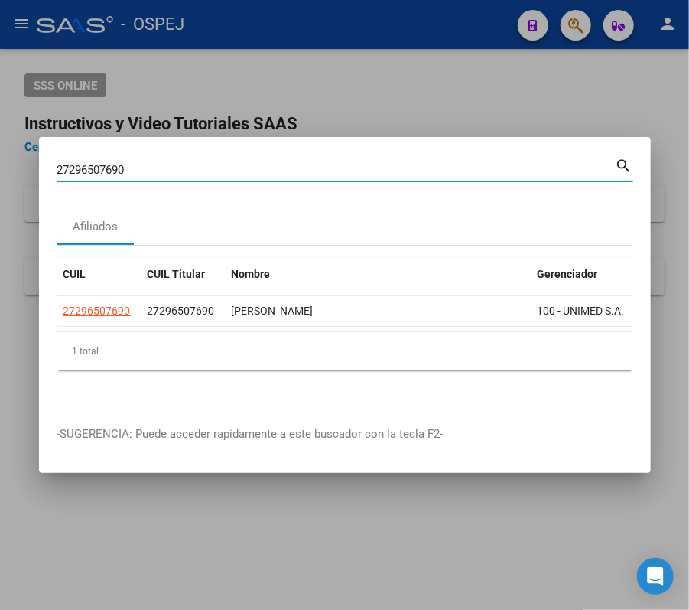
paste input "0373217213"
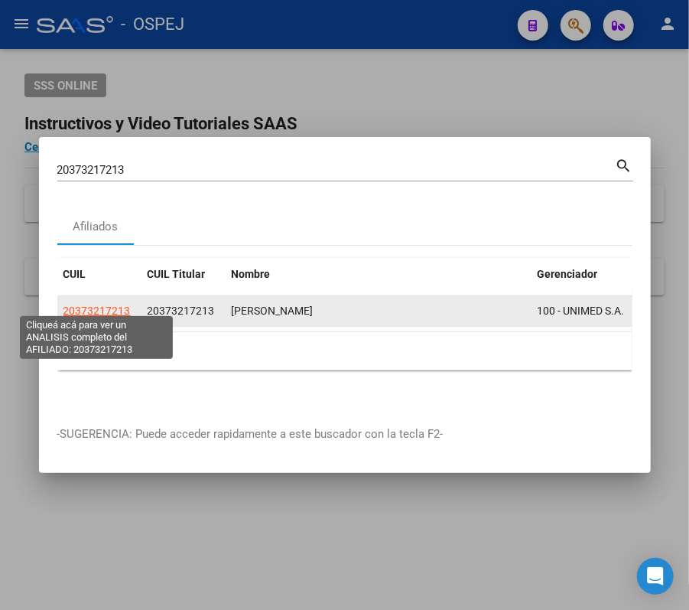
click at [123, 305] on span "20373217213" at bounding box center [97, 311] width 67 height 12
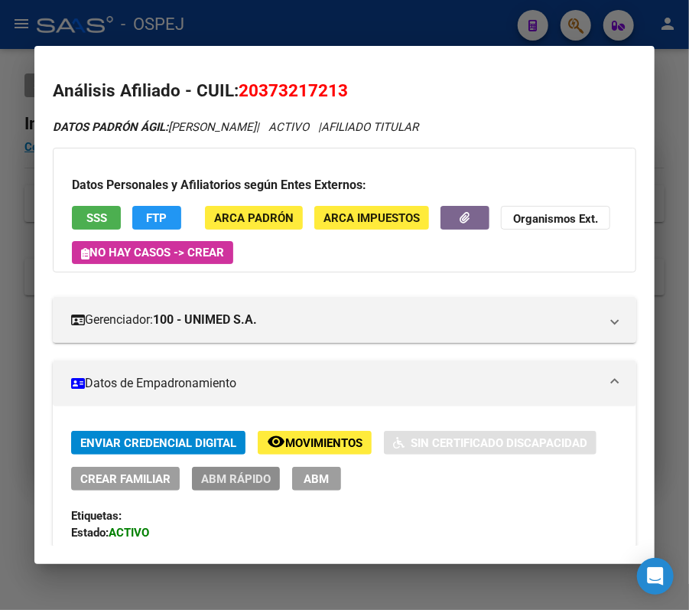
click at [249, 490] on button "ABM Rápido" at bounding box center [236, 479] width 88 height 24
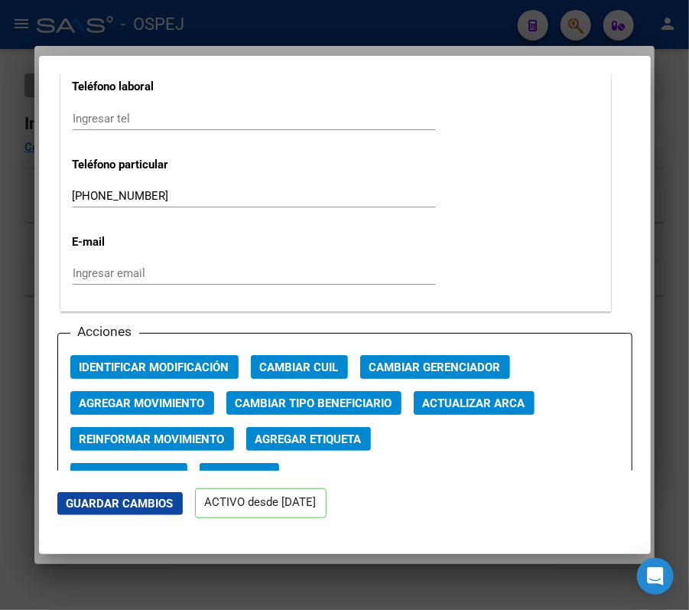
scroll to position [2161, 0]
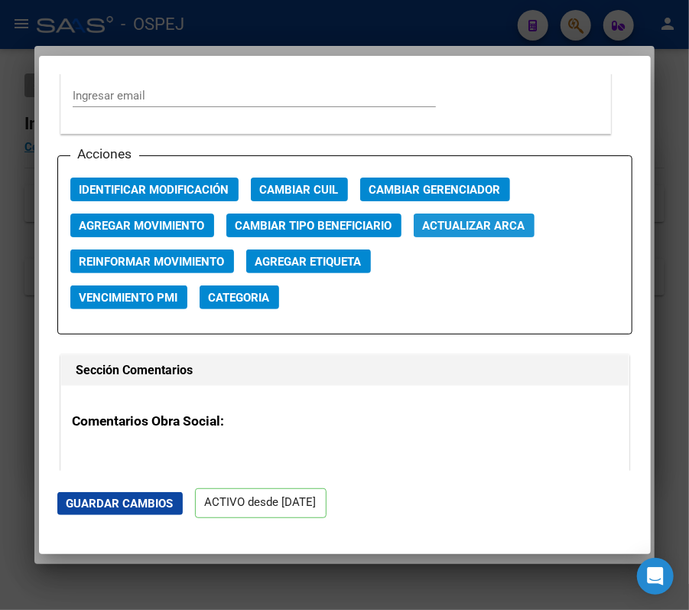
click at [441, 230] on span "Actualizar ARCA" at bounding box center [474, 226] width 103 height 14
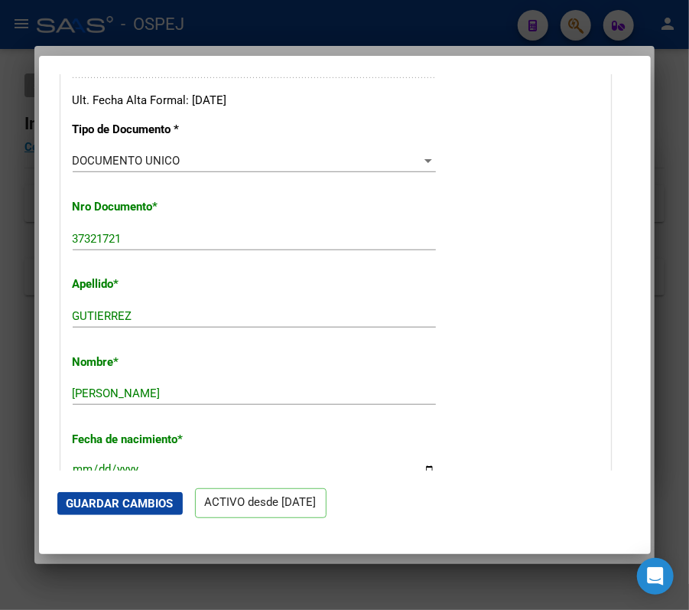
scroll to position [637, 0]
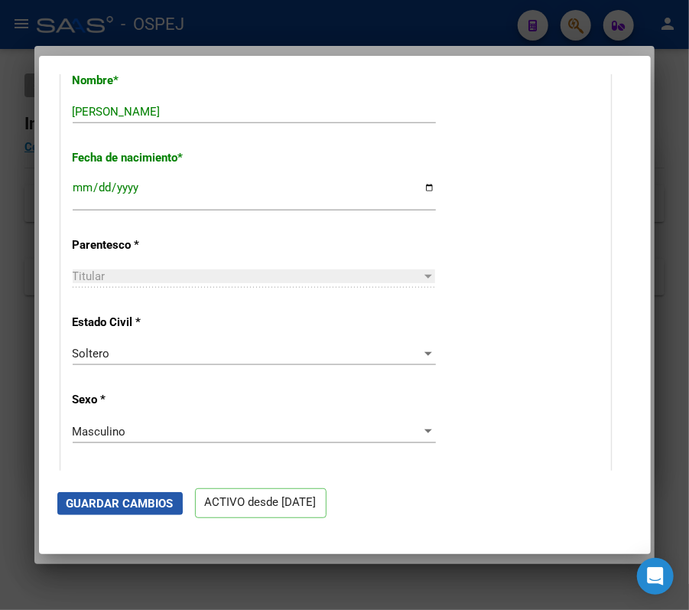
click at [112, 502] on span "Guardar Cambios" at bounding box center [120, 504] width 107 height 14
click at [618, 34] on div at bounding box center [344, 305] width 689 height 610
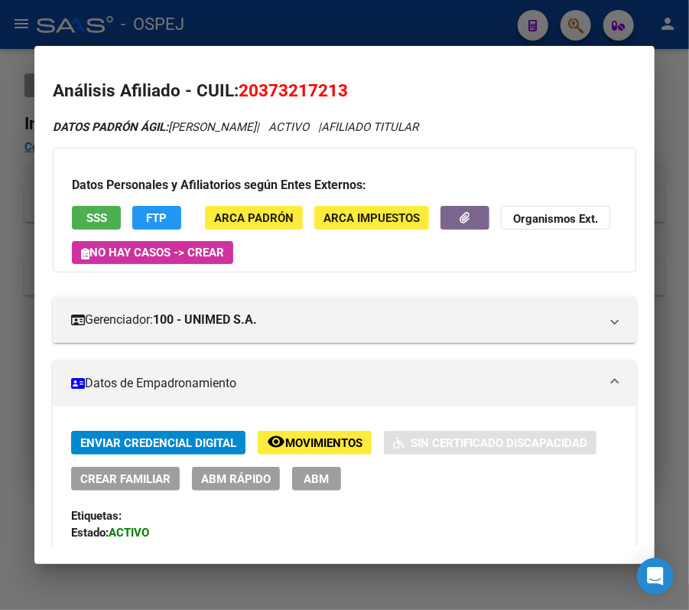
click at [463, 31] on div at bounding box center [344, 305] width 689 height 610
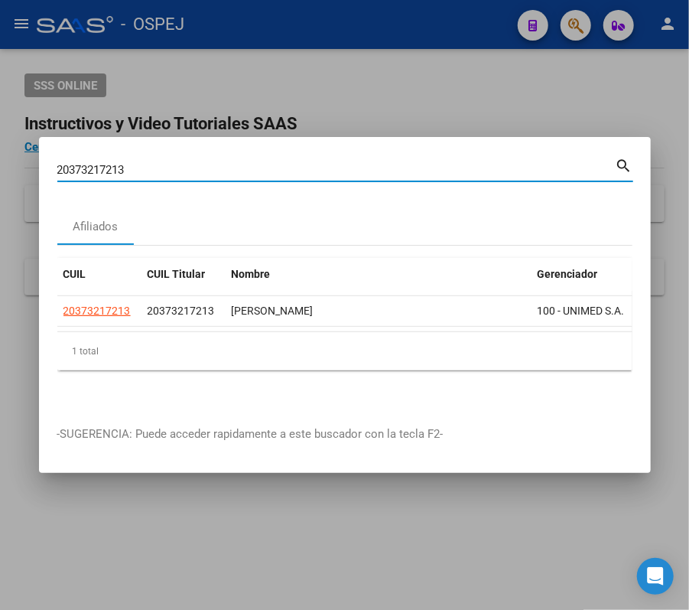
click at [368, 163] on input "20373217213" at bounding box center [336, 170] width 559 height 14
paste input "28927021"
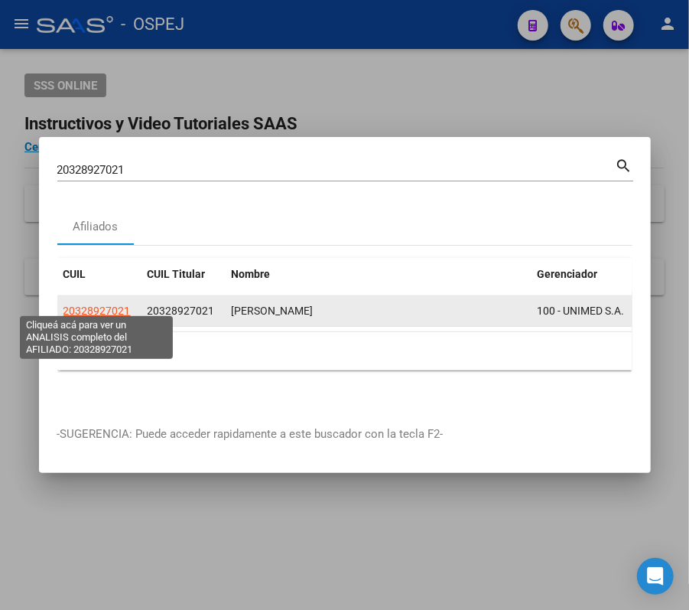
click at [78, 308] on span "20328927021" at bounding box center [97, 311] width 67 height 12
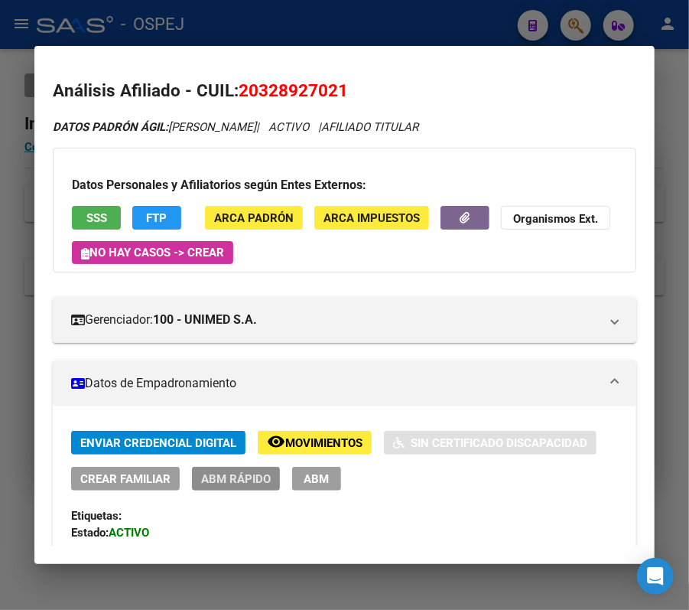
click at [234, 474] on span "ABM Rápido" at bounding box center [236, 479] width 70 height 14
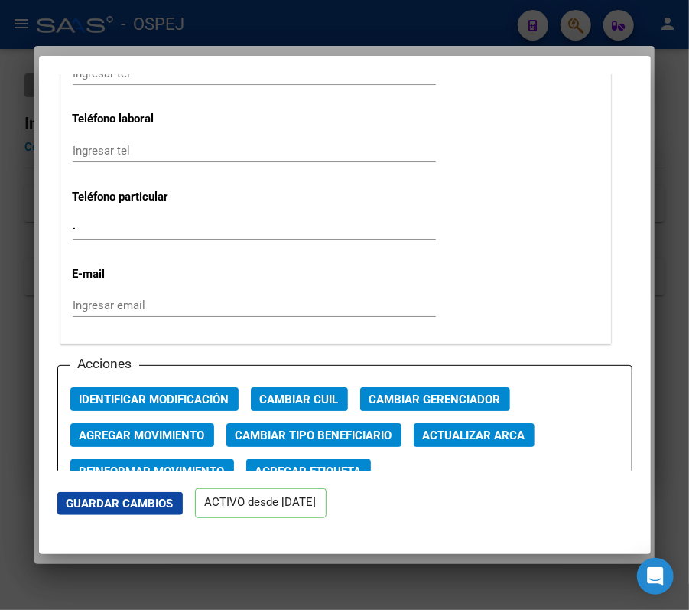
scroll to position [2005, 0]
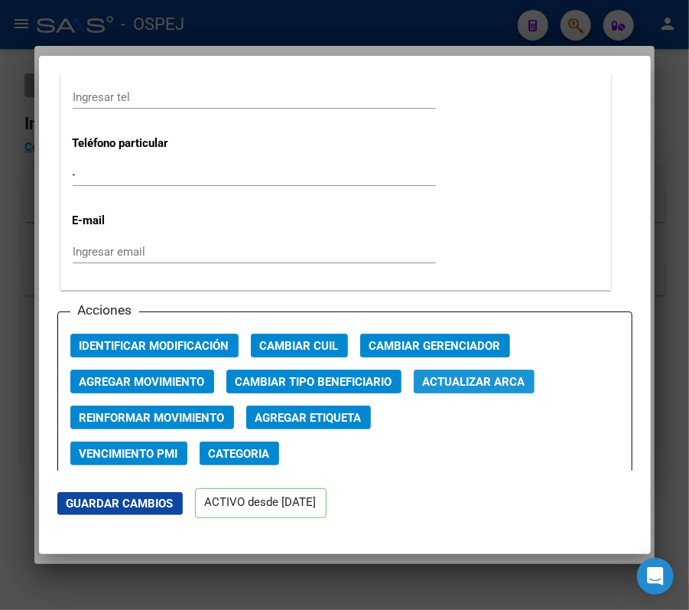
click at [484, 380] on span "Actualizar ARCA" at bounding box center [474, 382] width 103 height 14
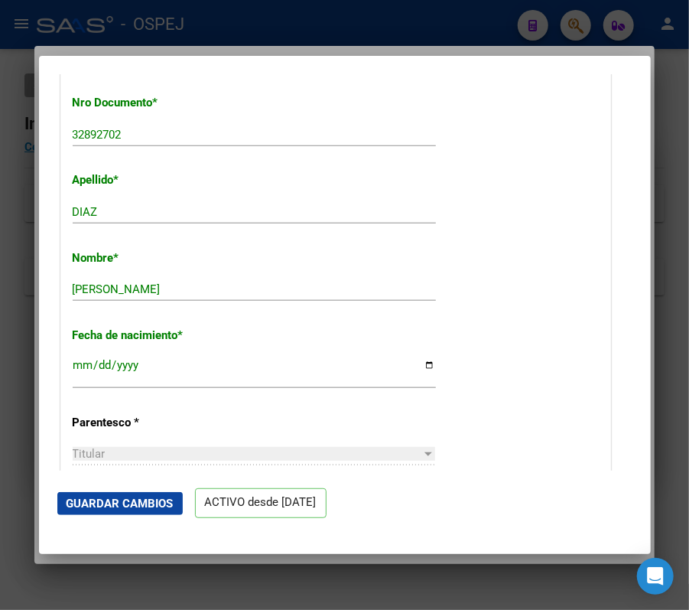
scroll to position [448, 0]
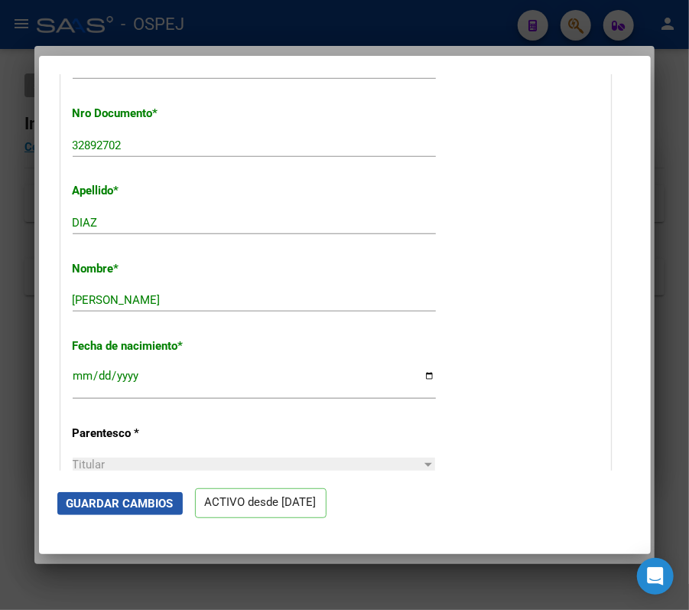
click at [133, 497] on span "Guardar Cambios" at bounding box center [120, 504] width 107 height 14
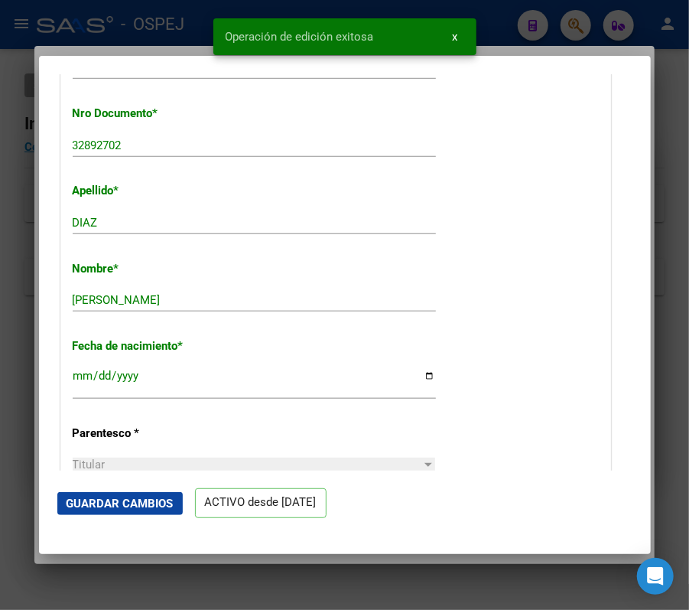
click at [0, 276] on div at bounding box center [344, 305] width 689 height 610
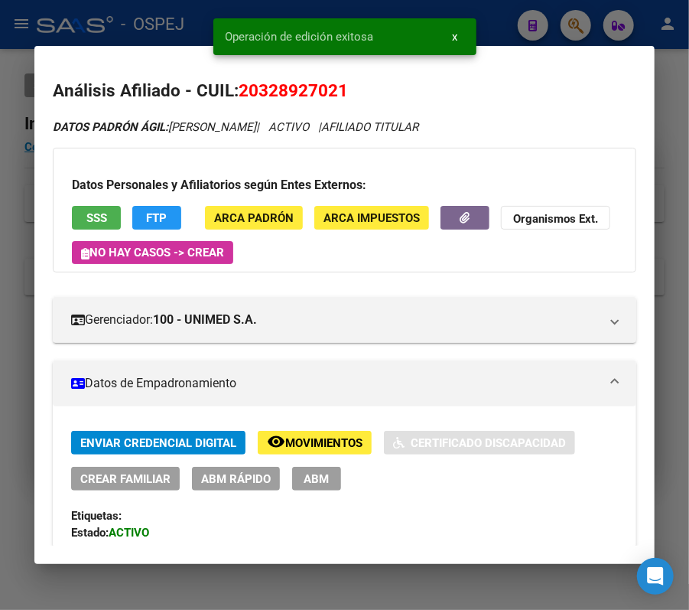
click at [0, 276] on div at bounding box center [344, 305] width 689 height 610
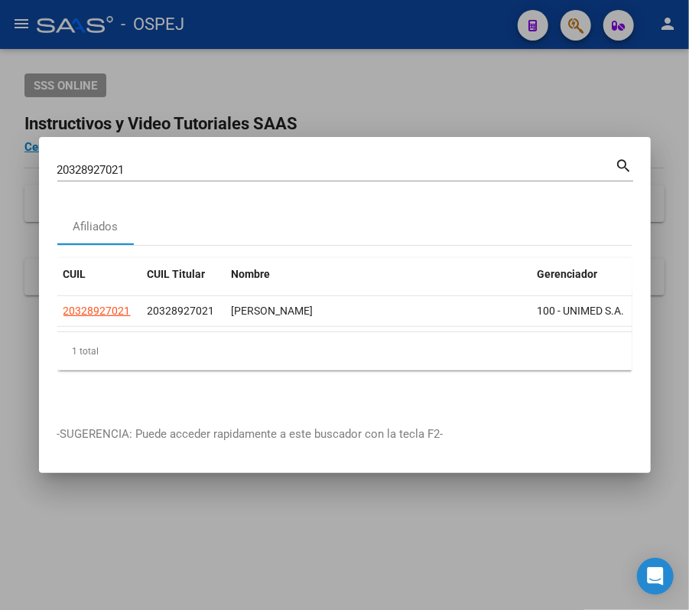
click at [356, 163] on input "20328927021" at bounding box center [336, 170] width 559 height 14
paste input "7291161605"
click at [624, 168] on div "search" at bounding box center [625, 165] width 18 height 21
click at [629, 155] on mat-icon "search" at bounding box center [625, 164] width 18 height 18
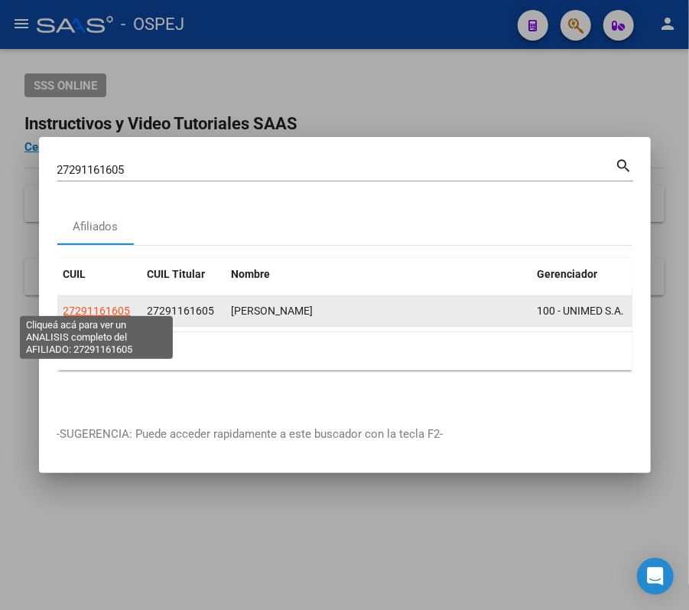
click at [108, 305] on span "27291161605" at bounding box center [97, 311] width 67 height 12
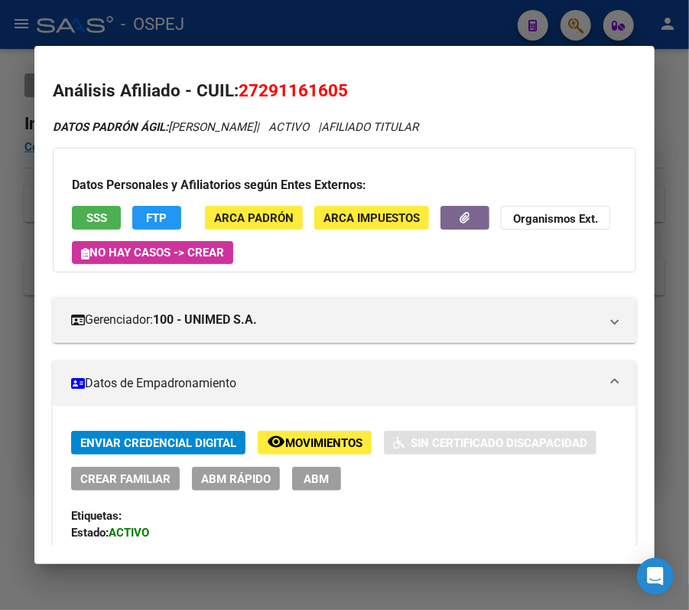
click at [212, 491] on button "ABM Rápido" at bounding box center [236, 479] width 88 height 24
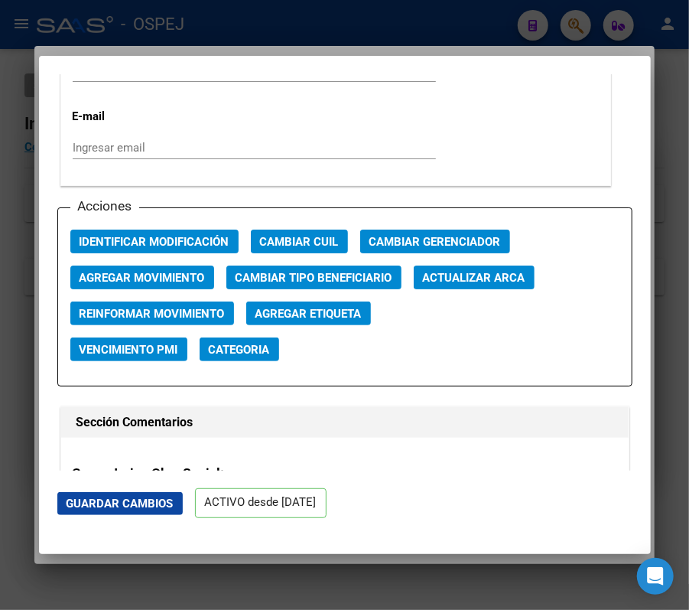
scroll to position [2077, 0]
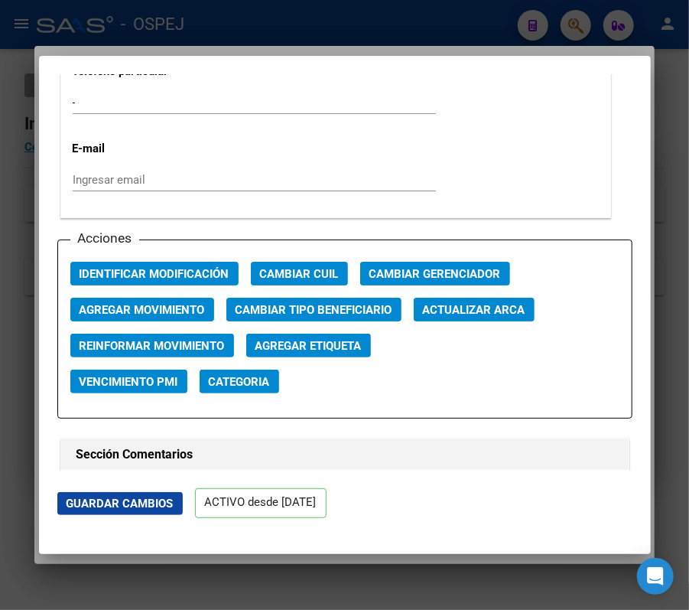
click at [537, 312] on div "Acciones Identificar Modificación Cambiar CUIL Cambiar Gerenciador Agregar Movi…" at bounding box center [344, 329] width 575 height 179
click at [531, 307] on button "Actualizar ARCA" at bounding box center [474, 310] width 121 height 24
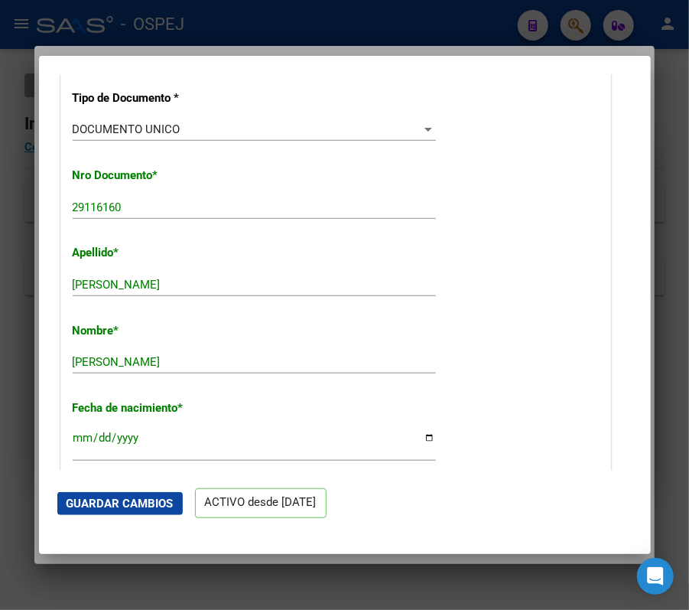
scroll to position [511, 0]
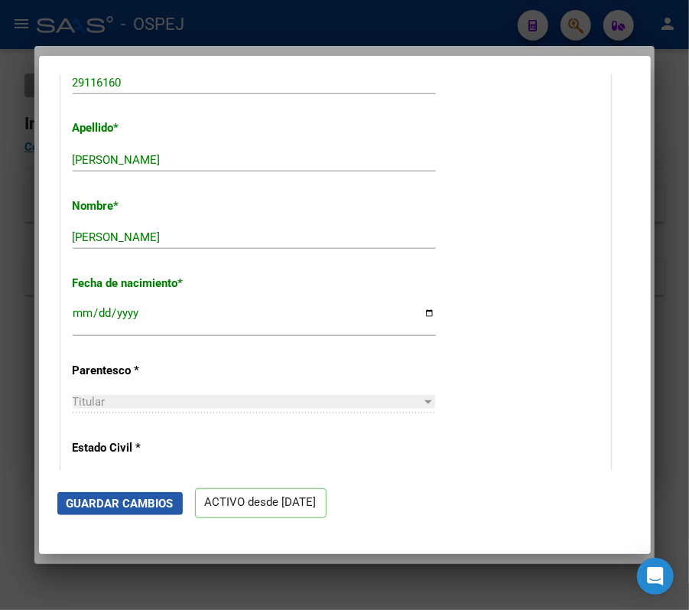
click at [130, 505] on span "Guardar Cambios" at bounding box center [120, 504] width 107 height 14
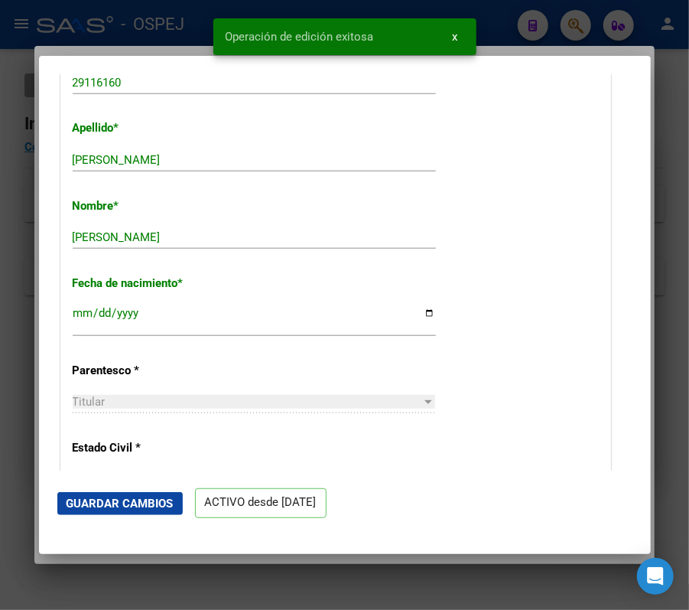
click at [562, 41] on div at bounding box center [344, 305] width 689 height 610
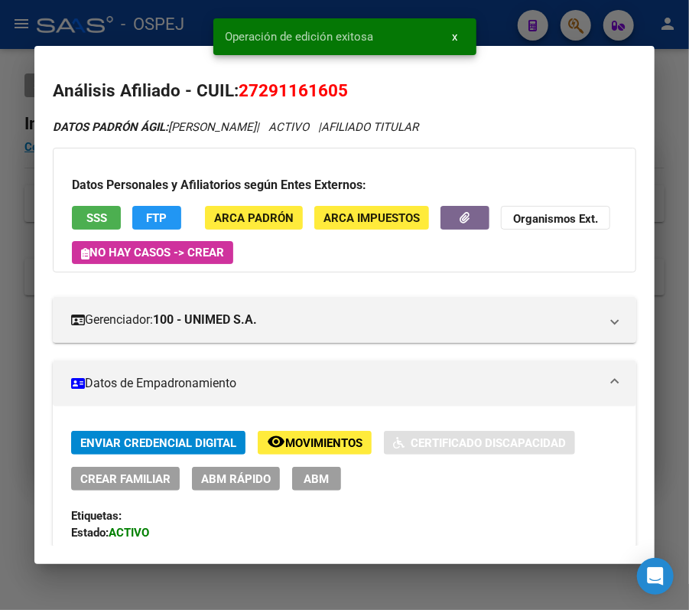
click at [536, 26] on div at bounding box center [344, 305] width 689 height 610
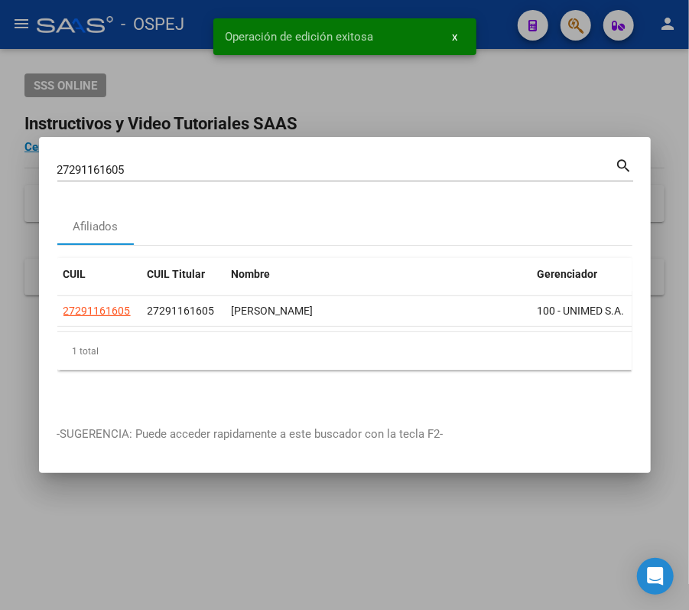
click at [422, 179] on div "27291161605 Buscar (apellido, dni, cuil, nro traspaso, cuit, obra social) search" at bounding box center [345, 175] width 576 height 41
click at [399, 164] on input "27291161605" at bounding box center [336, 170] width 559 height 14
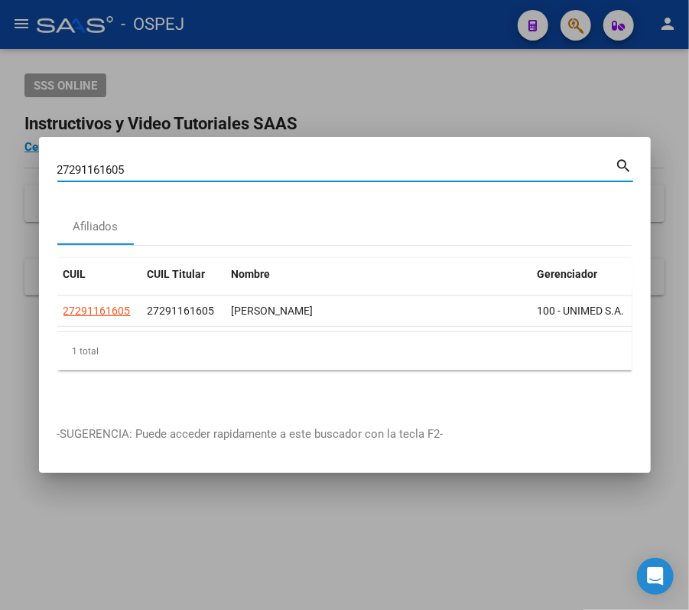
paste input "3310559369"
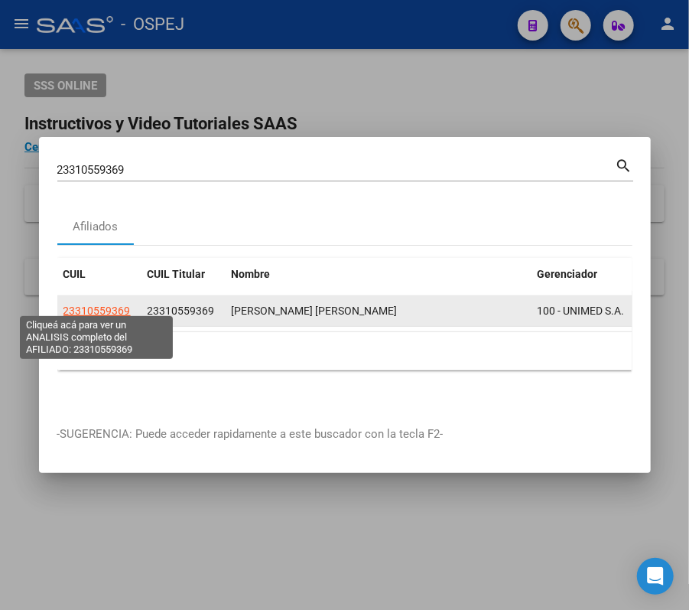
click at [86, 305] on span "23310559369" at bounding box center [97, 311] width 67 height 12
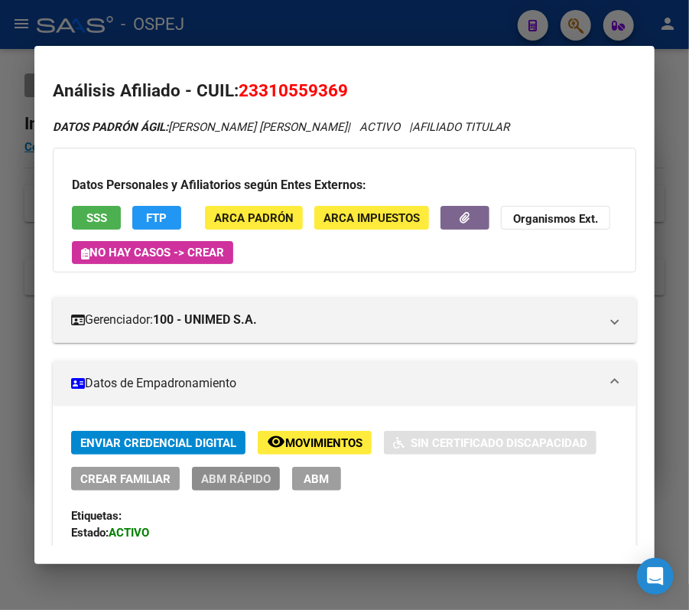
click at [240, 481] on span "ABM Rápido" at bounding box center [236, 479] width 70 height 14
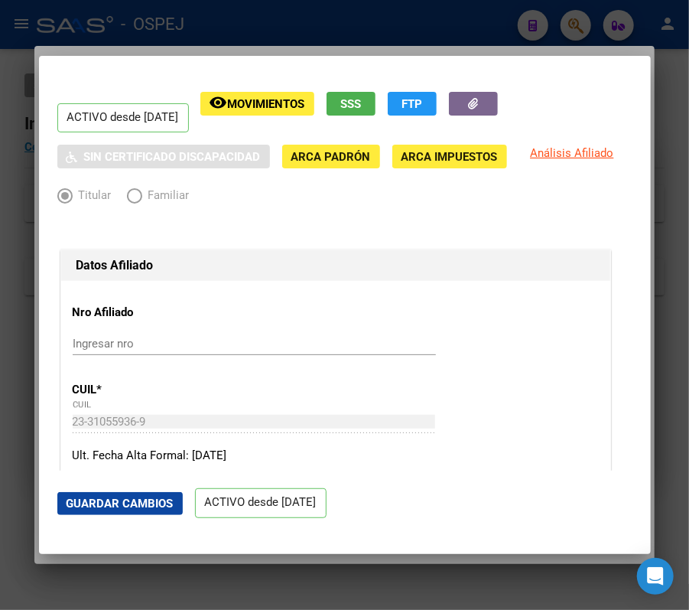
click at [634, 99] on mat-dialog-content "ACTIVO desde 01/03/2025 remove_red_eye Movimientos SSS FTP Sin Certificado Disc…" at bounding box center [345, 272] width 612 height 396
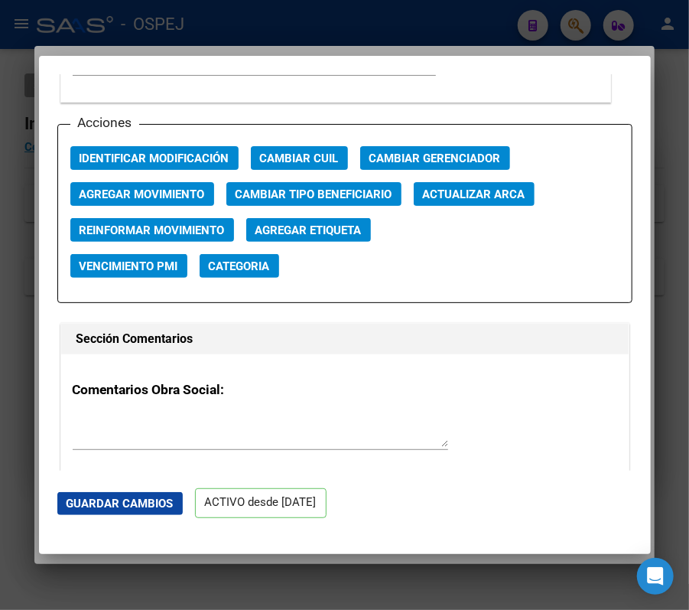
scroll to position [2182, 0]
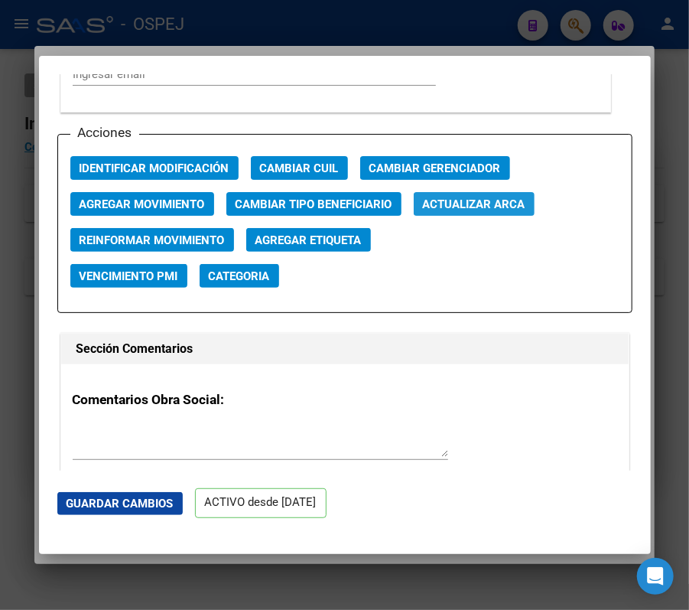
drag, startPoint x: 523, startPoint y: 197, endPoint x: 546, endPoint y: 228, distance: 37.8
click at [536, 216] on div "Acciones Identificar Modificación Cambiar CUIL Cambiar Gerenciador Agregar Movi…" at bounding box center [344, 223] width 575 height 179
click at [511, 205] on span "Actualizar ARCA" at bounding box center [474, 204] width 103 height 14
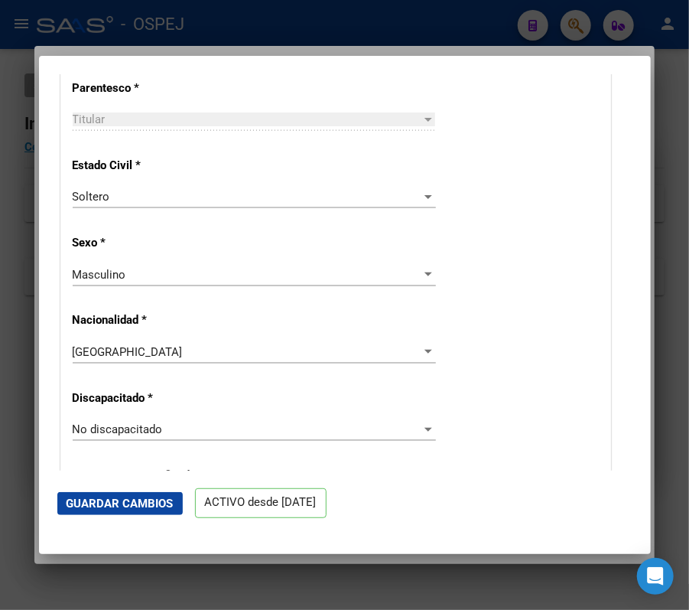
scroll to position [626, 0]
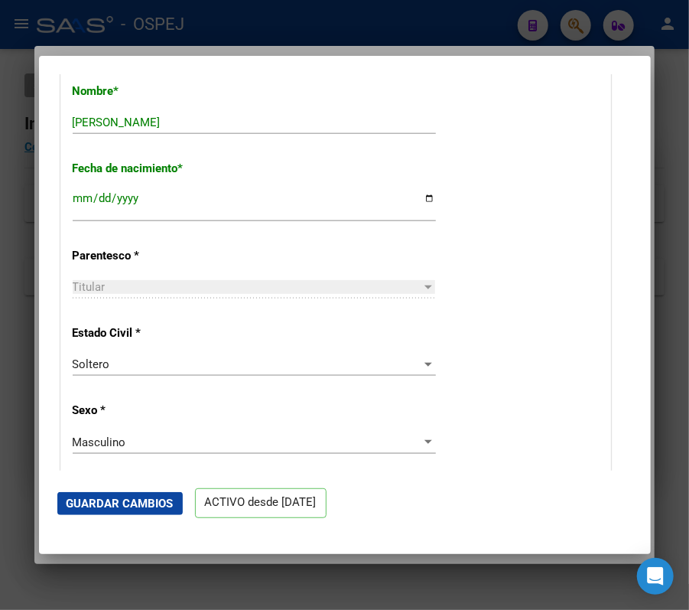
click at [96, 494] on button "Guardar Cambios" at bounding box center [120, 503] width 126 height 23
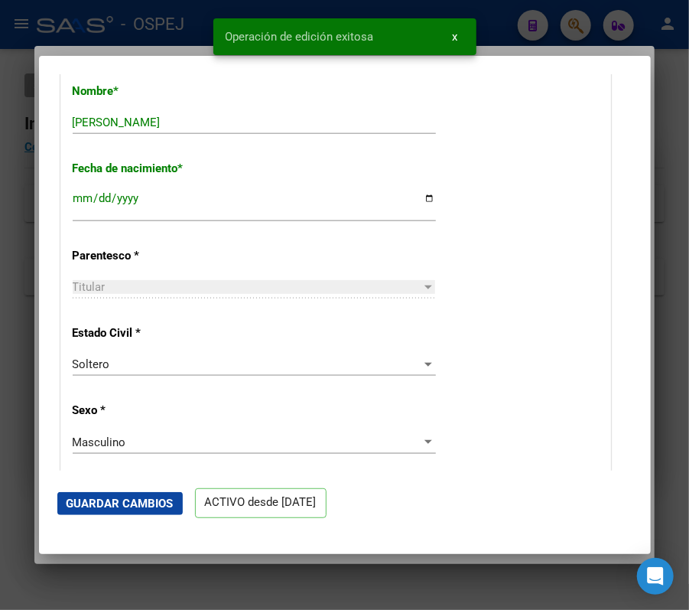
click at [18, 310] on div at bounding box center [344, 305] width 689 height 610
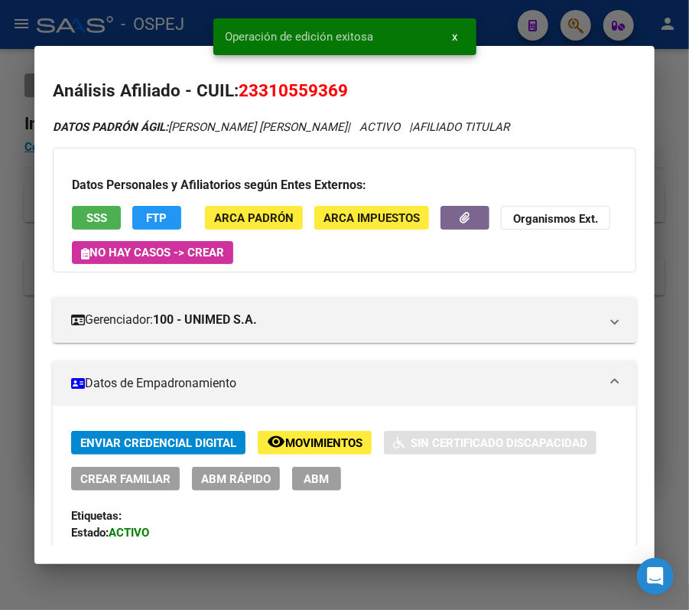
click at [595, 19] on div at bounding box center [344, 305] width 689 height 610
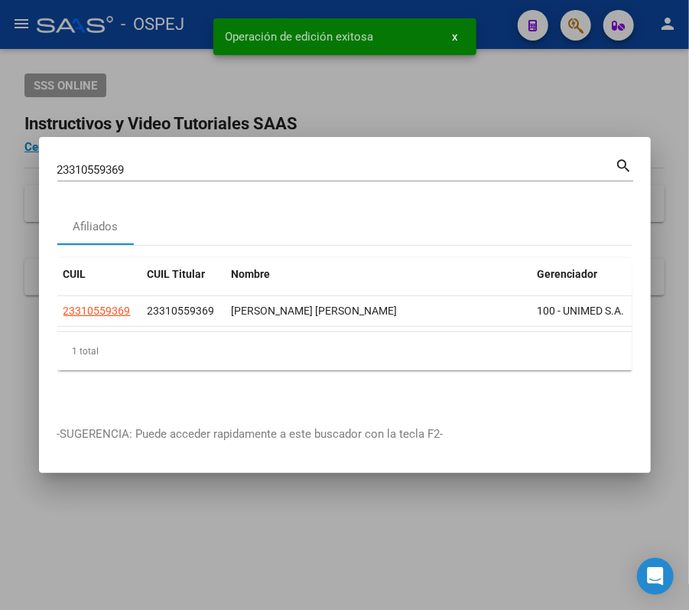
click at [491, 163] on input "23310559369" at bounding box center [336, 170] width 559 height 14
paste input "0438359150"
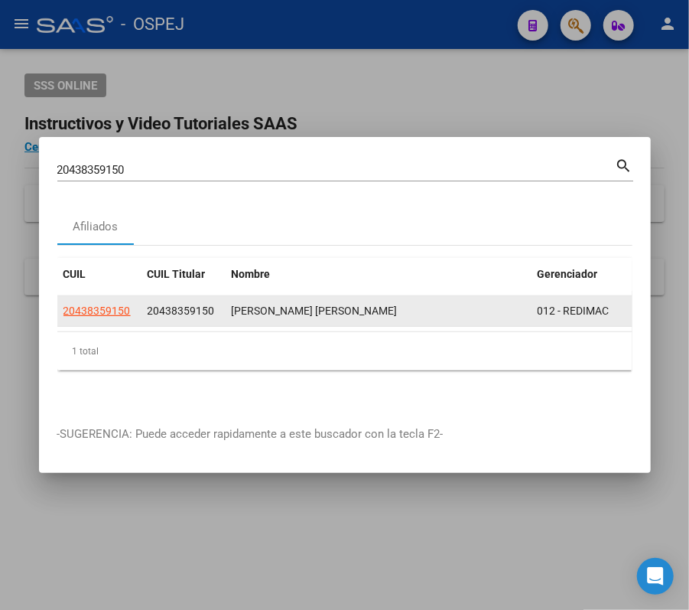
click at [109, 318] on datatable-body-cell "20438359150" at bounding box center [99, 311] width 84 height 30
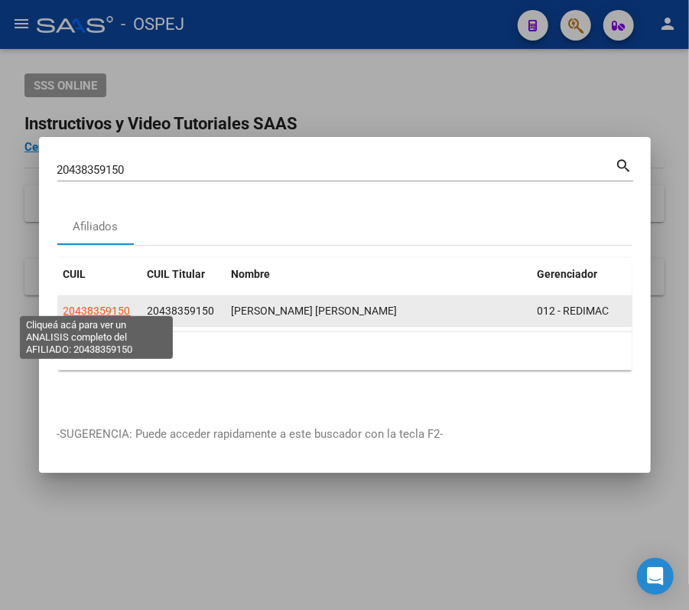
click at [108, 310] on span "20438359150" at bounding box center [97, 311] width 67 height 12
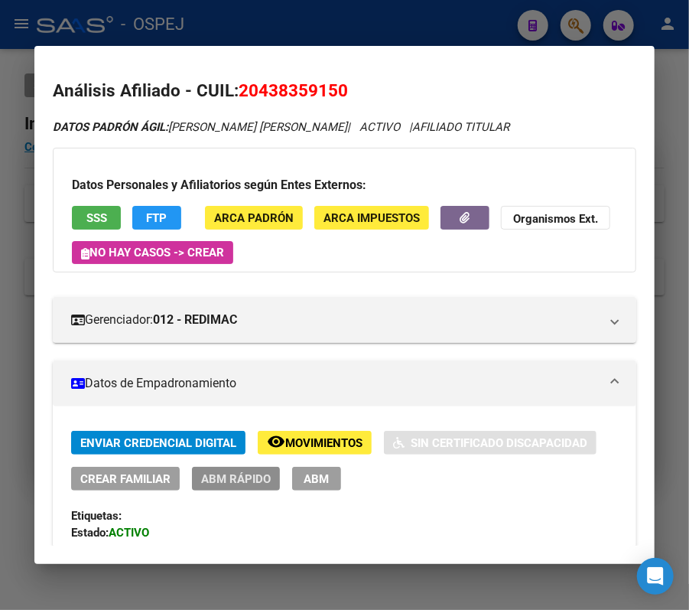
click at [219, 467] on button "ABM Rápido" at bounding box center [236, 479] width 88 height 24
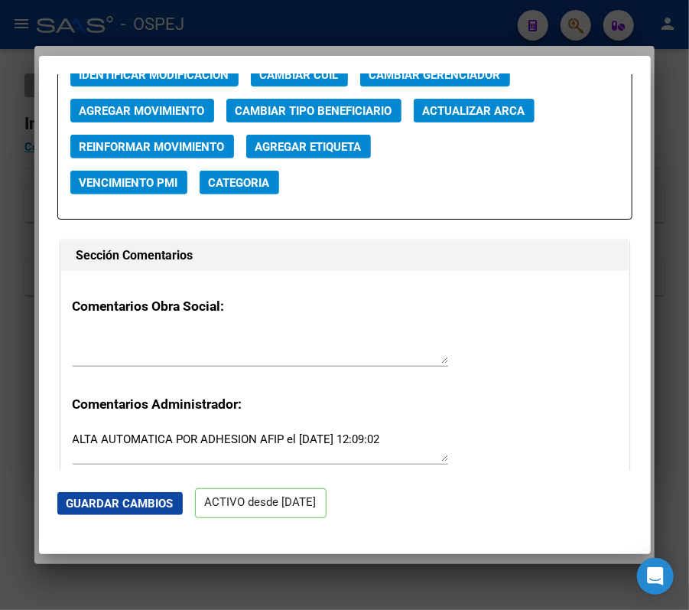
scroll to position [2297, 0]
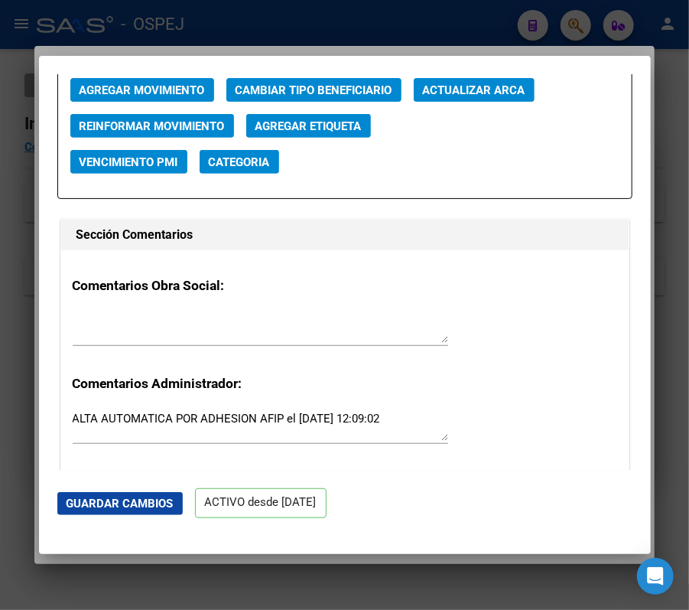
click at [528, 75] on div "Acciones Identificar Modificación Cambiar CUIL Cambiar Gerenciador Agregar Movi…" at bounding box center [344, 109] width 575 height 179
click at [511, 95] on span "Actualizar ARCA" at bounding box center [474, 90] width 103 height 14
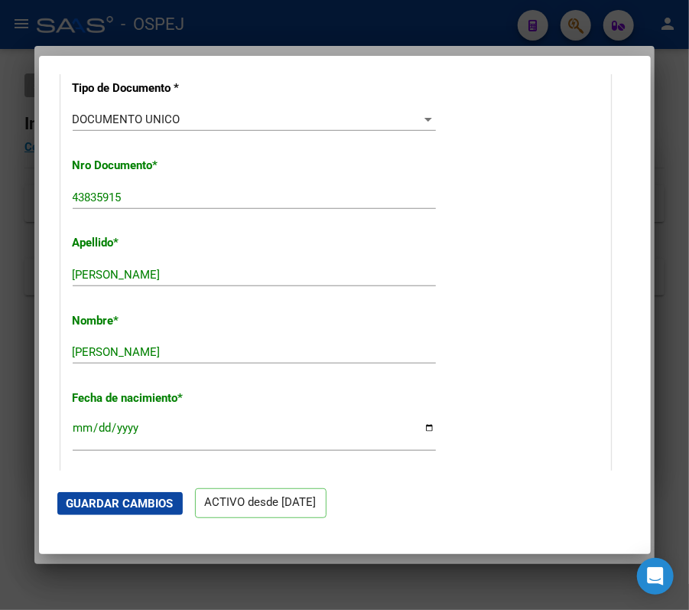
scroll to position [73, 0]
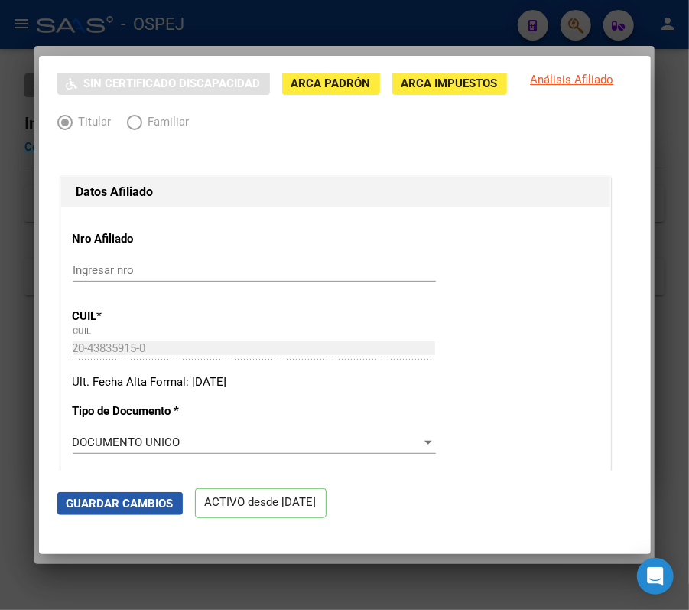
click at [133, 494] on button "Guardar Cambios" at bounding box center [120, 503] width 126 height 23
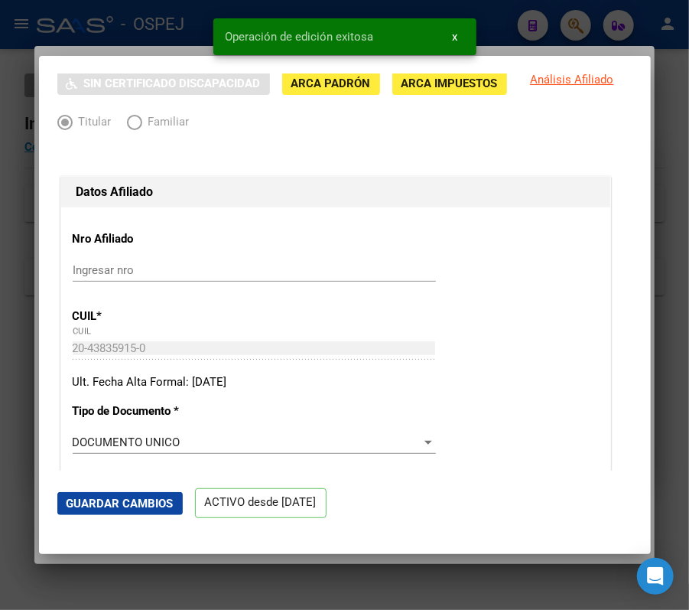
click at [164, 37] on div at bounding box center [344, 305] width 689 height 610
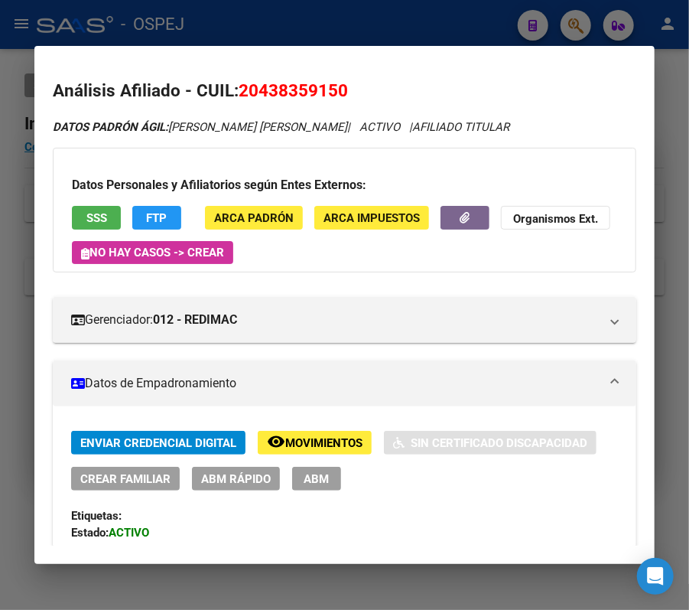
click at [557, 18] on div at bounding box center [344, 305] width 689 height 610
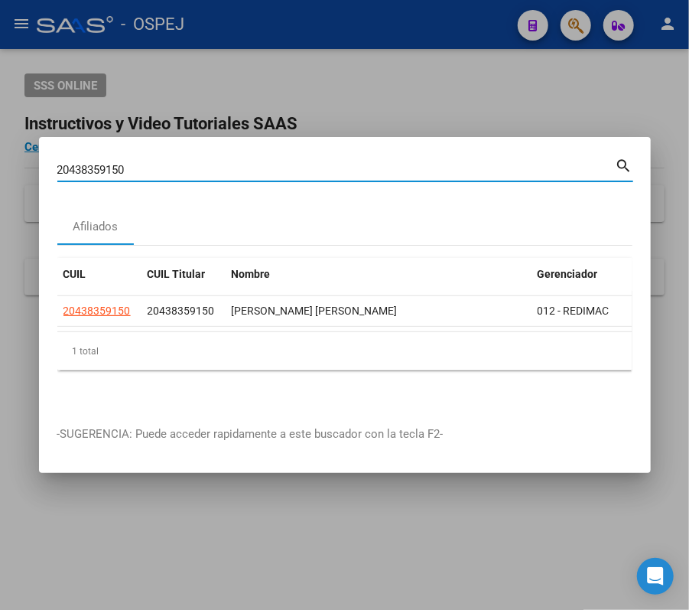
click at [478, 165] on input "20438359150" at bounding box center [336, 170] width 559 height 14
paste input "7460844245"
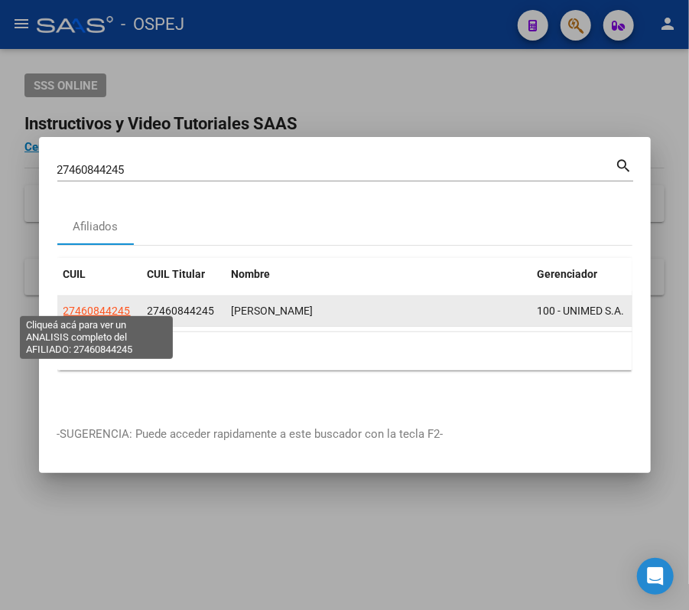
click at [86, 309] on span "27460844245" at bounding box center [97, 311] width 67 height 12
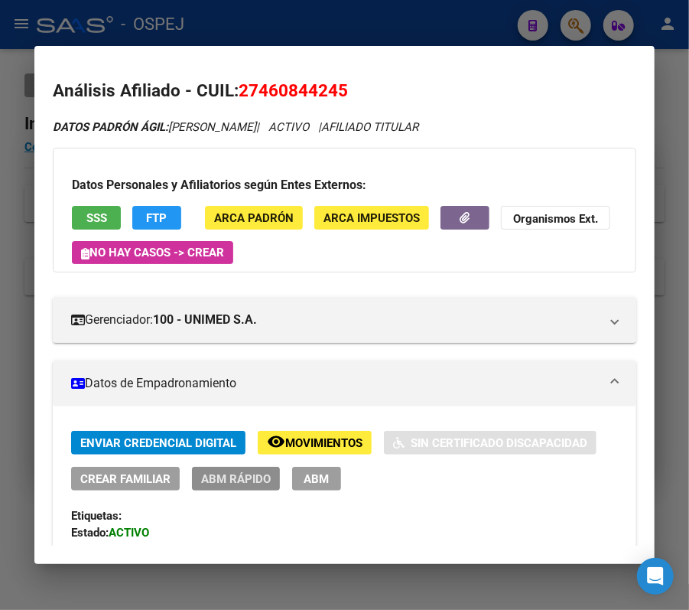
click at [274, 482] on button "ABM Rápido" at bounding box center [236, 479] width 88 height 24
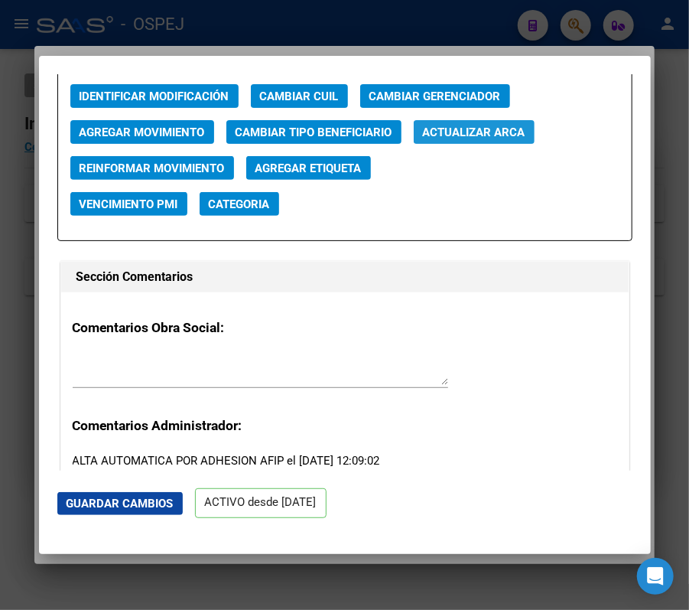
click at [500, 142] on button "Actualizar ARCA" at bounding box center [474, 132] width 121 height 24
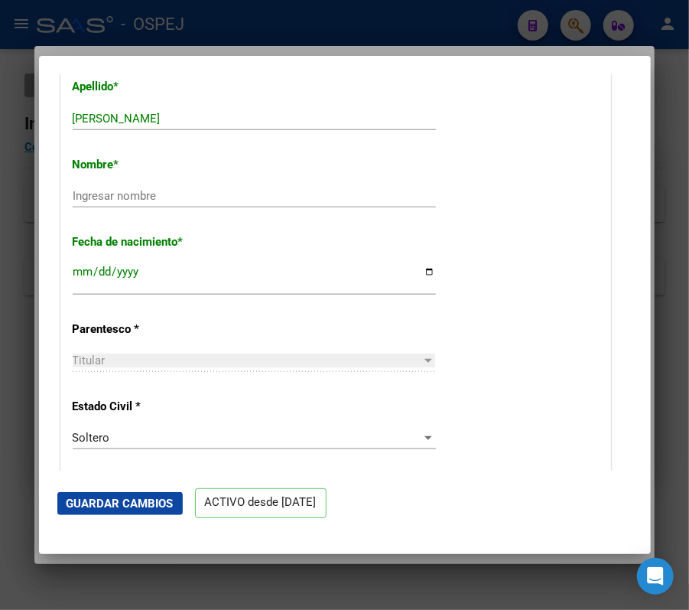
scroll to position [500, 0]
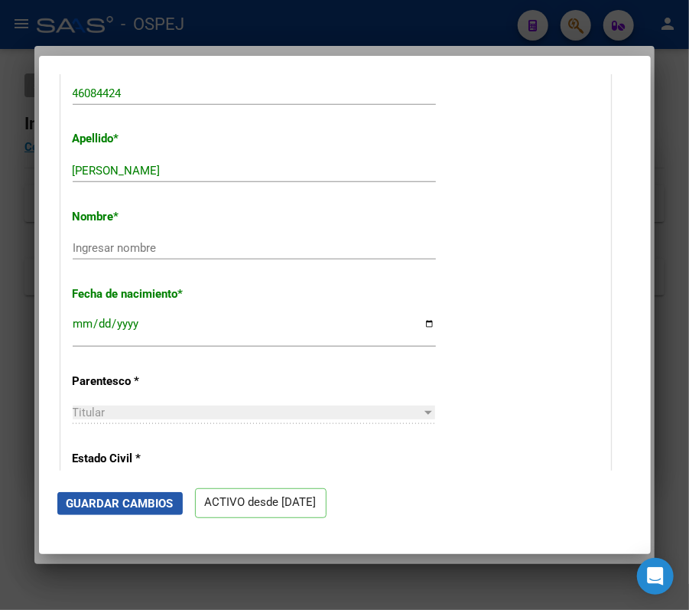
click at [158, 503] on span "Guardar Cambios" at bounding box center [120, 504] width 107 height 14
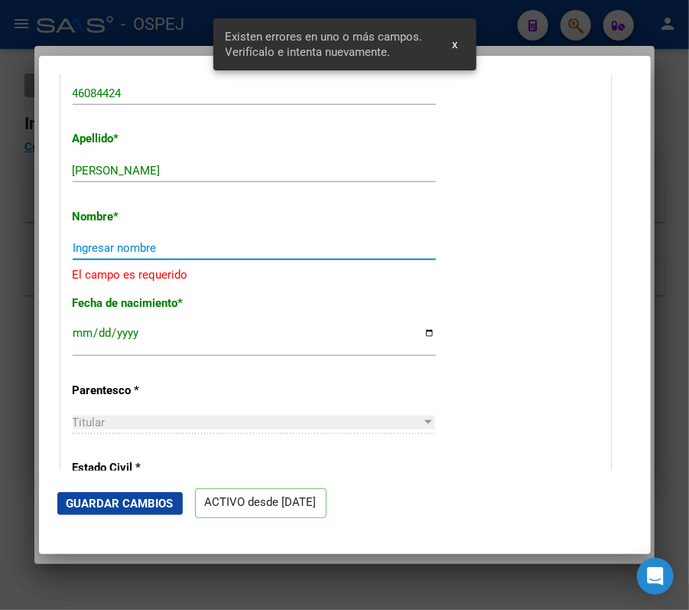
click at [119, 248] on input "Ingresar nombre" at bounding box center [254, 248] width 363 height 14
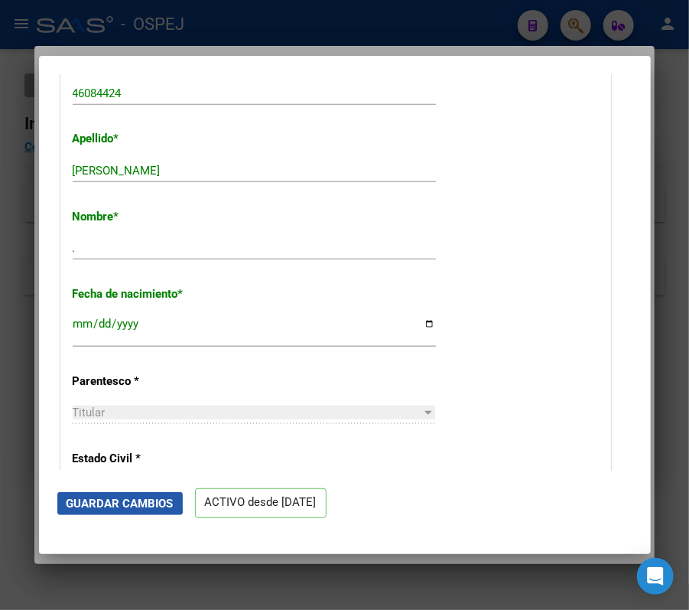
click at [119, 499] on span "Guardar Cambios" at bounding box center [120, 504] width 107 height 14
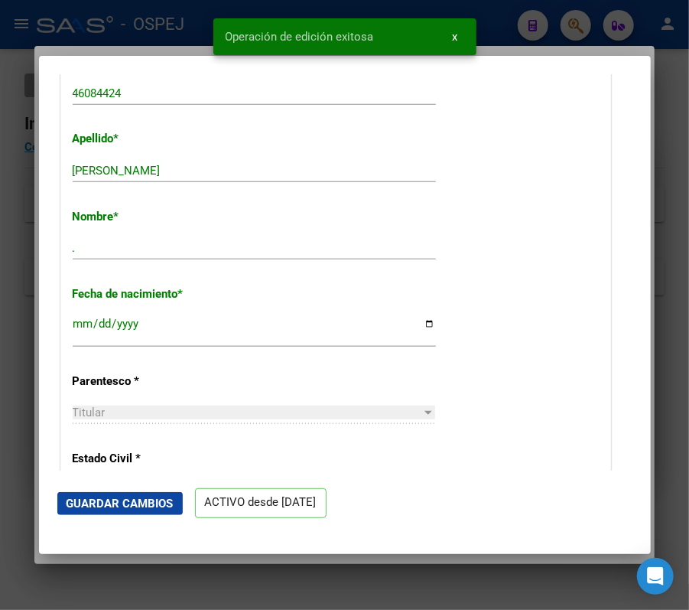
click at [31, 295] on div at bounding box center [344, 305] width 689 height 610
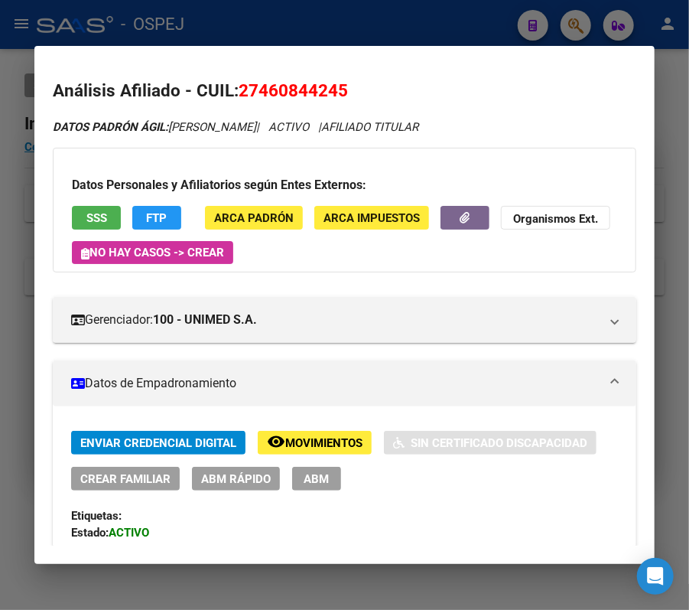
click at [473, 29] on div at bounding box center [344, 305] width 689 height 610
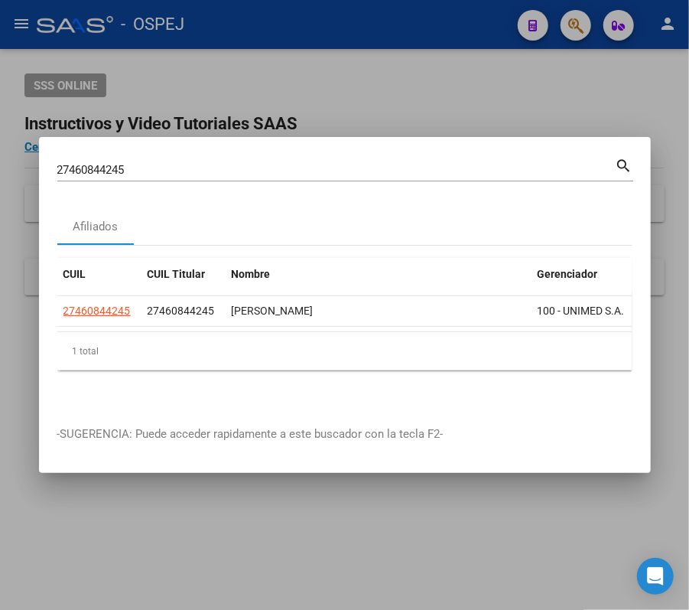
click at [414, 169] on div "27460844245 Buscar (apellido, dni, cuil, nro traspaso, cuit, obra social)" at bounding box center [336, 169] width 559 height 23
click at [399, 163] on input "27460844245" at bounding box center [336, 170] width 559 height 14
paste input "34770519"
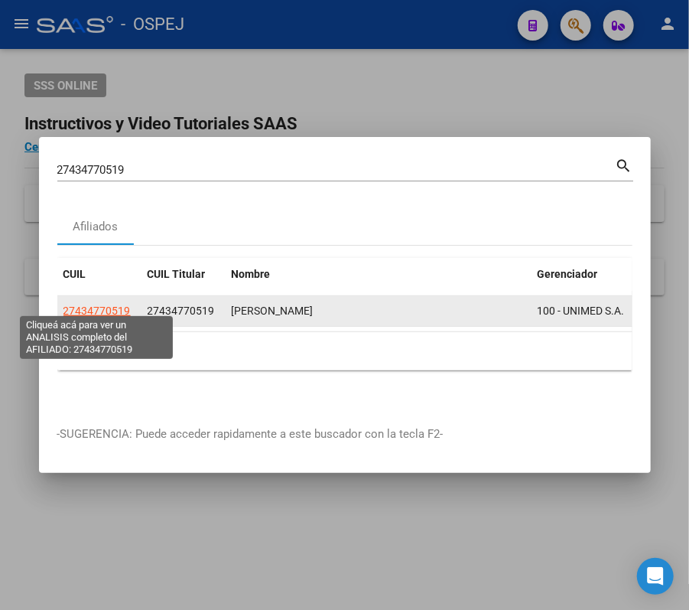
click at [106, 310] on span "27434770519" at bounding box center [97, 311] width 67 height 12
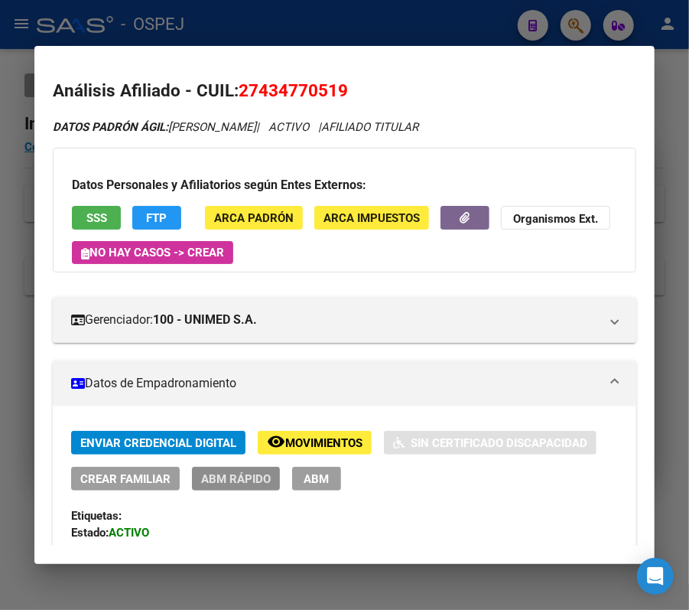
click at [227, 468] on button "ABM Rápido" at bounding box center [236, 479] width 88 height 24
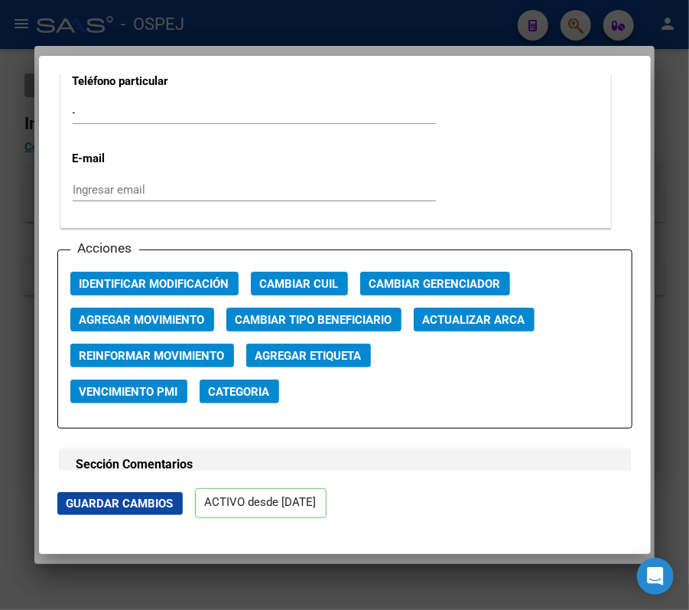
scroll to position [2077, 0]
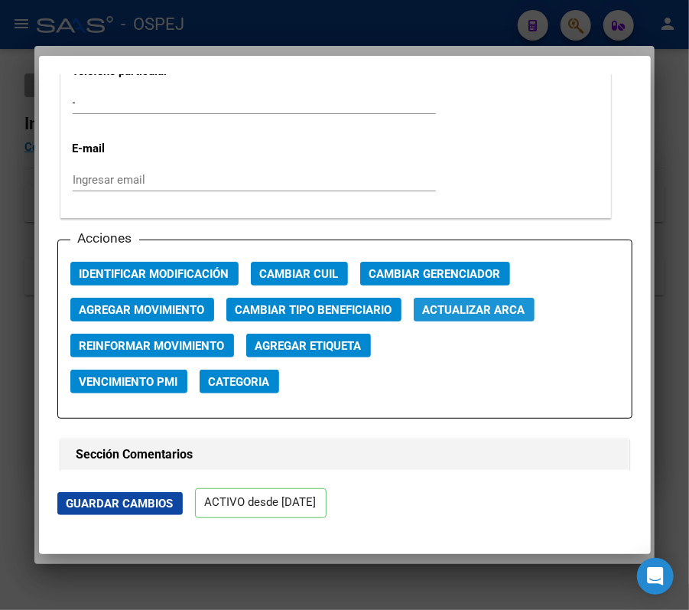
click at [466, 311] on span "Actualizar ARCA" at bounding box center [474, 310] width 103 height 14
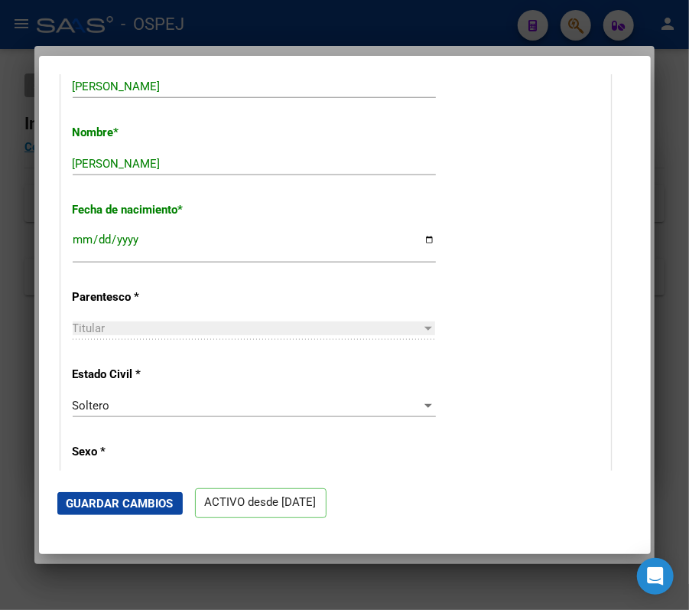
scroll to position [511, 0]
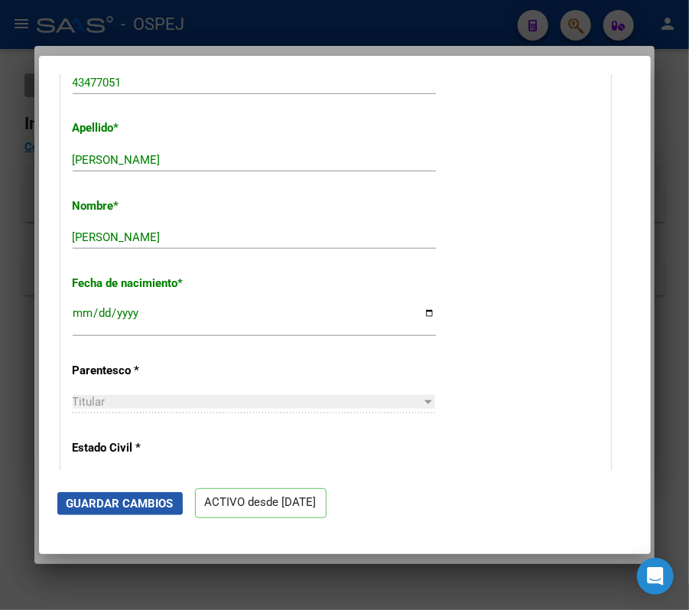
click at [71, 494] on button "Guardar Cambios" at bounding box center [120, 503] width 126 height 23
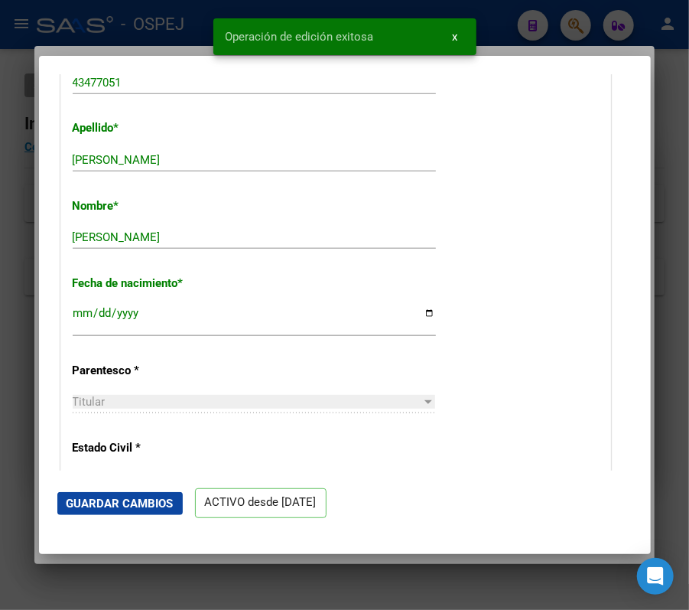
click at [2, 347] on div at bounding box center [344, 305] width 689 height 610
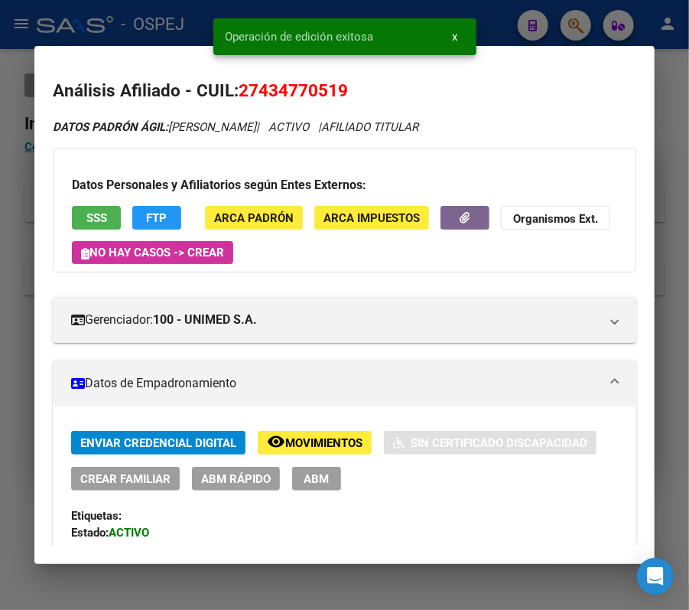
click at [2, 347] on div at bounding box center [344, 305] width 689 height 610
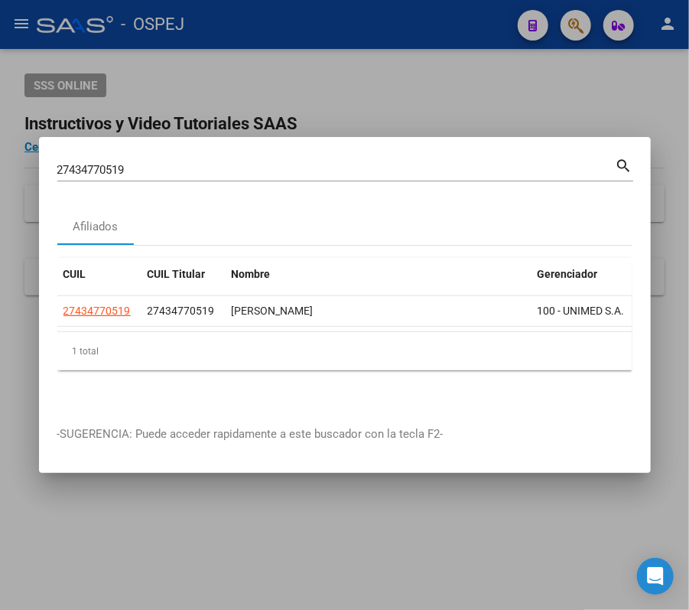
click at [533, 163] on input "27434770519" at bounding box center [336, 170] width 559 height 14
paste input "0437484423"
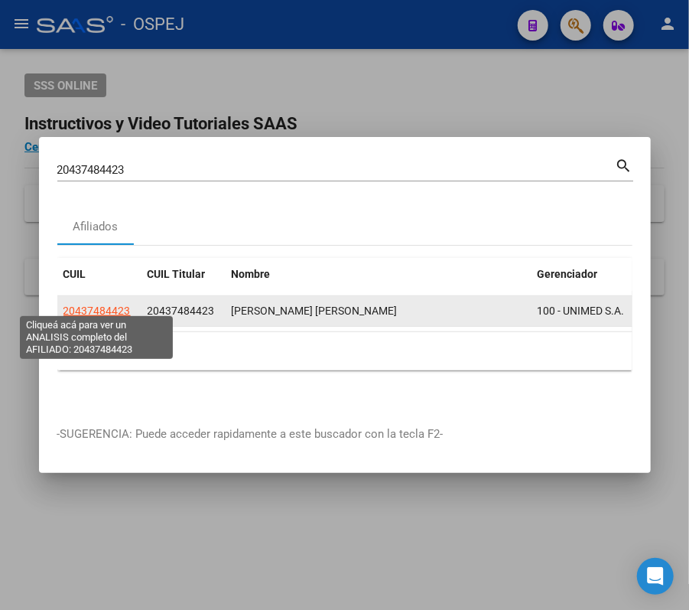
click at [121, 305] on span "20437484423" at bounding box center [97, 311] width 67 height 12
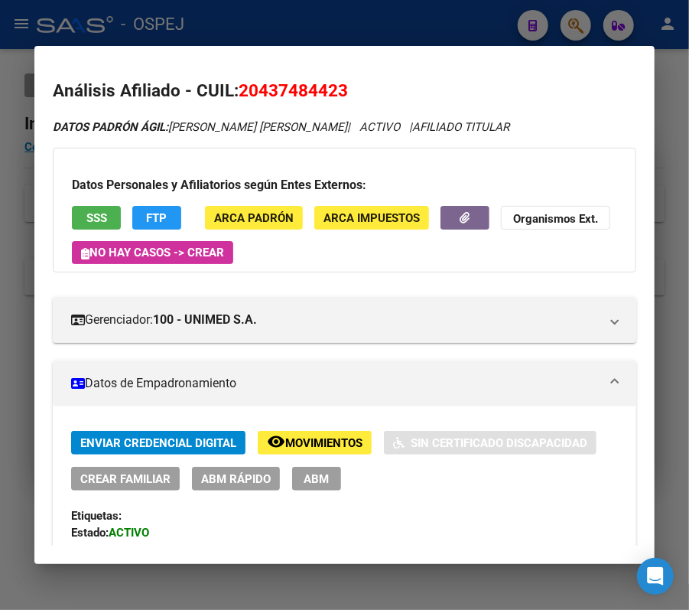
click at [248, 471] on span "ABM Rápido" at bounding box center [236, 478] width 70 height 14
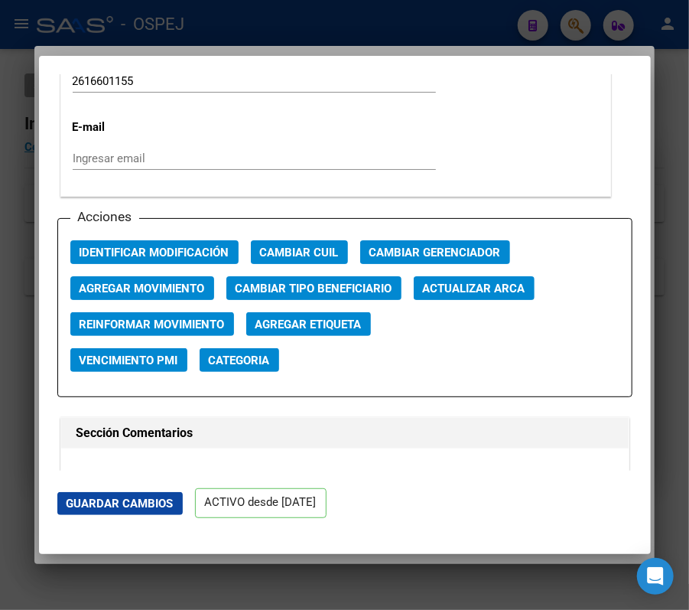
scroll to position [2192, 0]
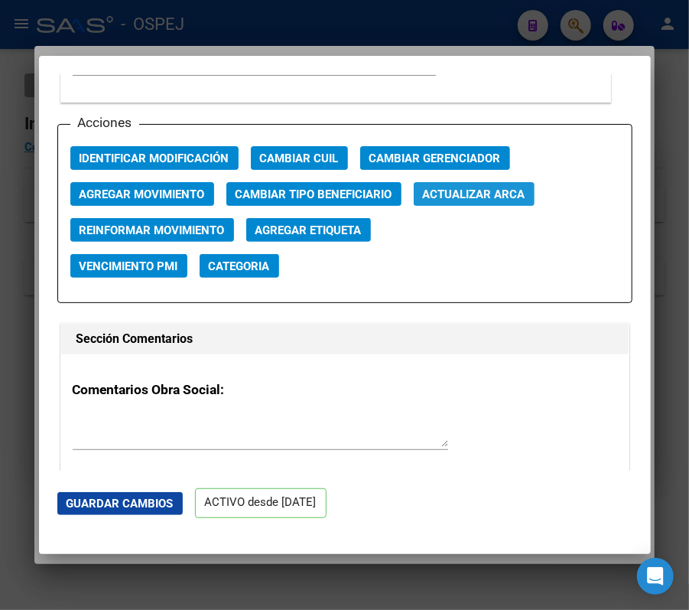
click at [494, 205] on button "Actualizar ARCA" at bounding box center [474, 194] width 121 height 24
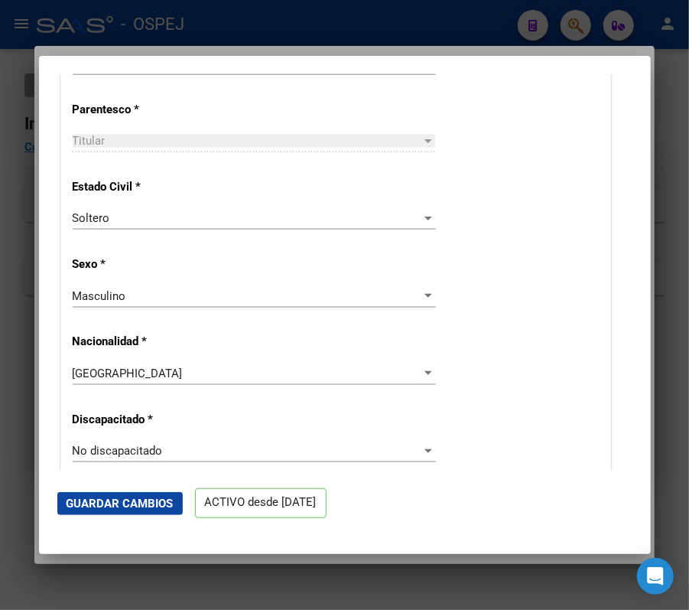
scroll to position [605, 0]
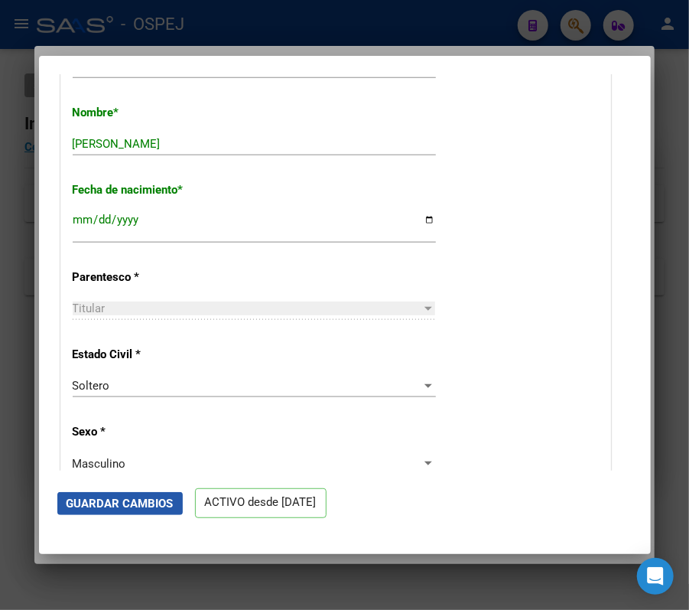
click at [161, 492] on button "Guardar Cambios" at bounding box center [120, 503] width 126 height 23
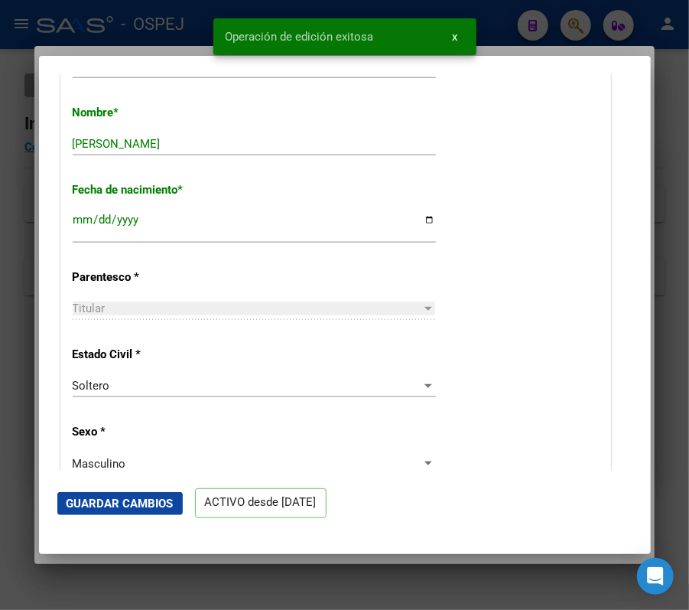
click at [37, 230] on div at bounding box center [344, 305] width 689 height 610
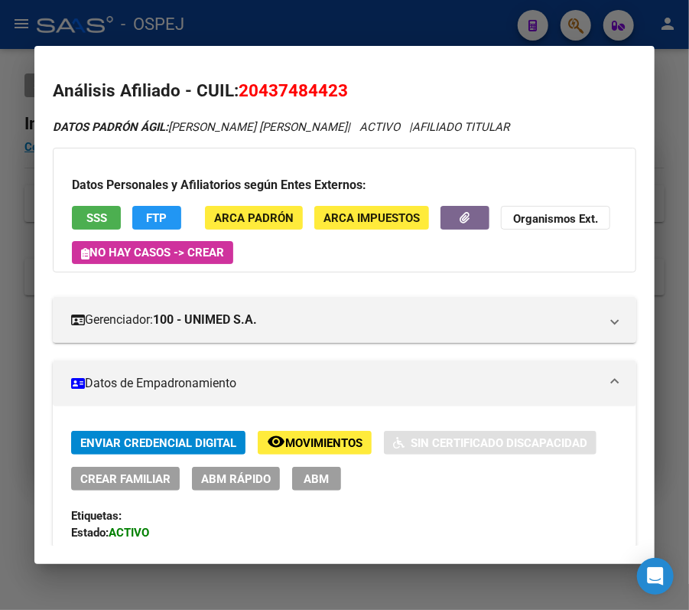
click at [531, 21] on div at bounding box center [344, 305] width 689 height 610
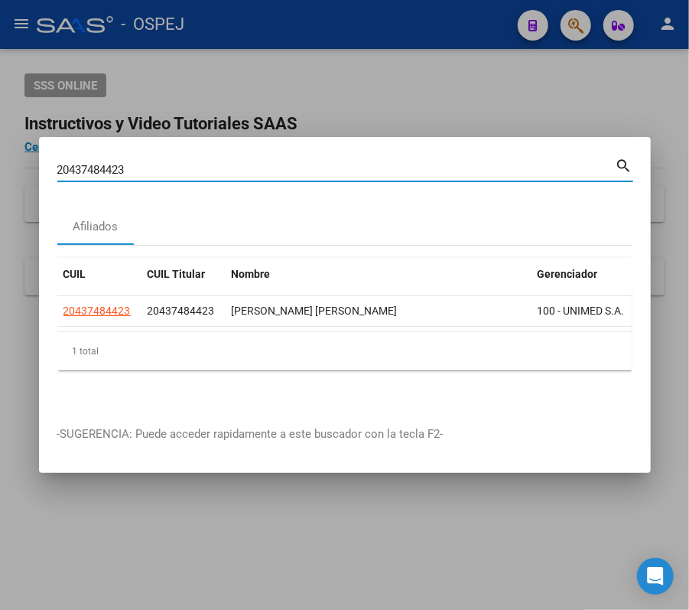
click at [323, 163] on input "20437484423" at bounding box center [336, 170] width 559 height 14
paste input "3390039549"
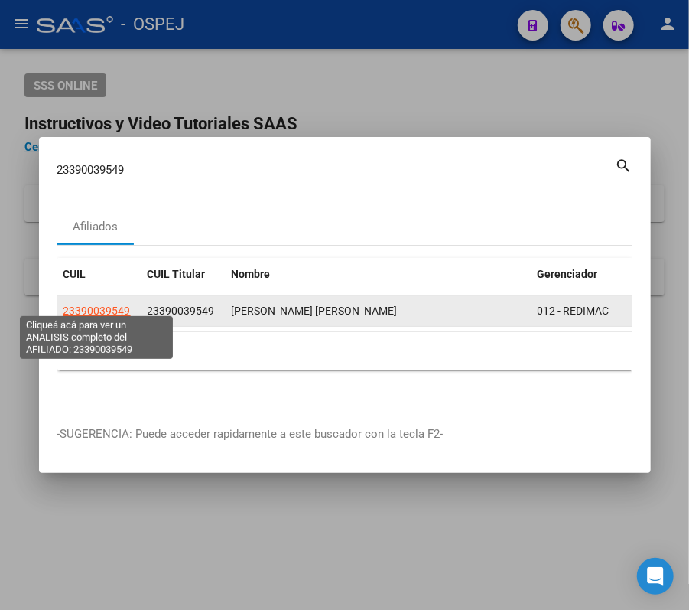
click at [98, 305] on span "23390039549" at bounding box center [97, 311] width 67 height 12
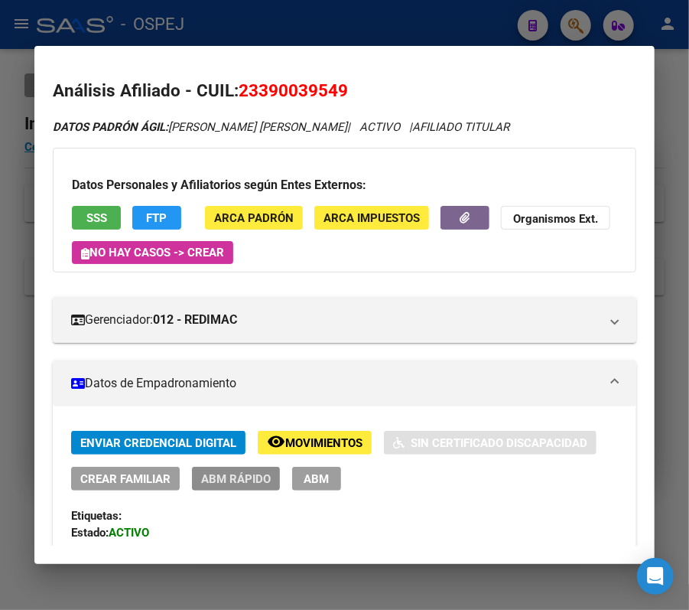
click at [240, 472] on span "ABM Rápido" at bounding box center [236, 479] width 70 height 14
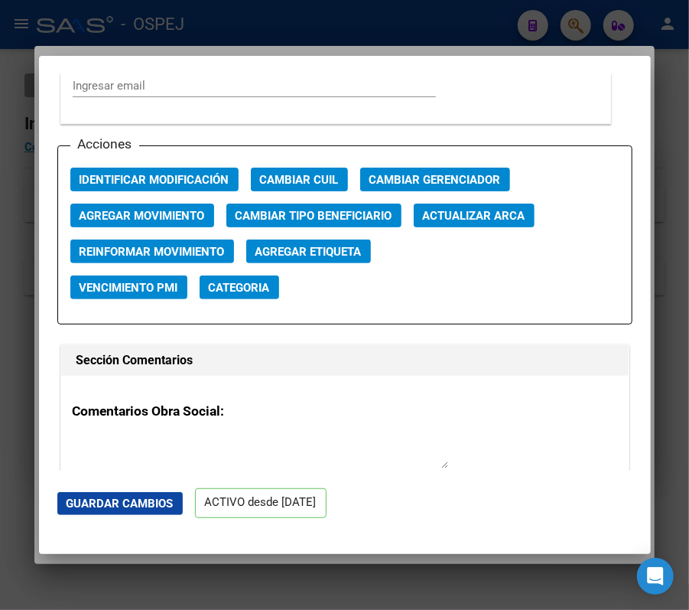
scroll to position [2161, 0]
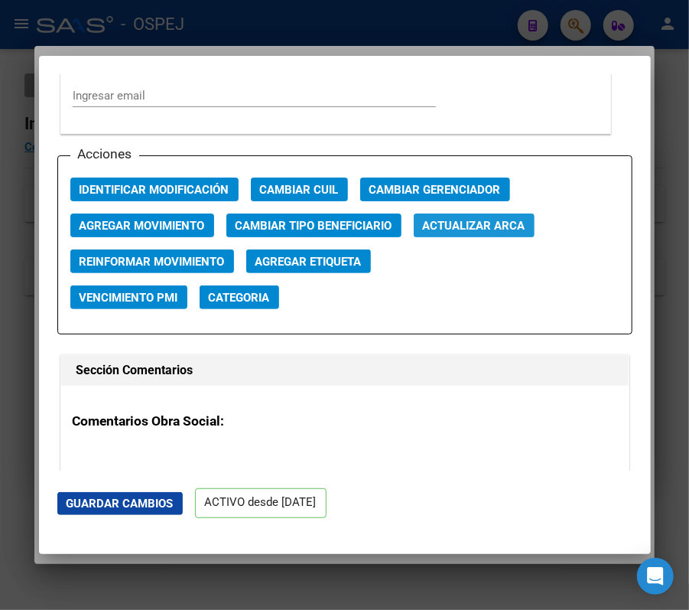
click at [484, 231] on span "Actualizar ARCA" at bounding box center [474, 226] width 103 height 14
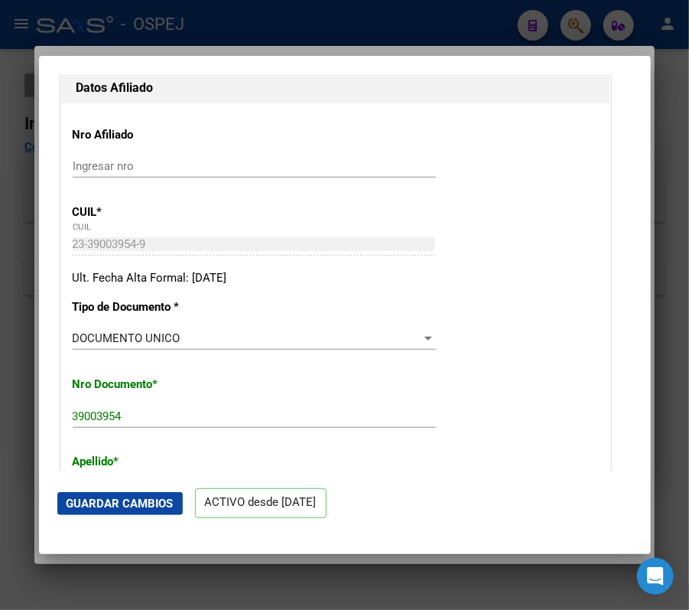
scroll to position [417, 0]
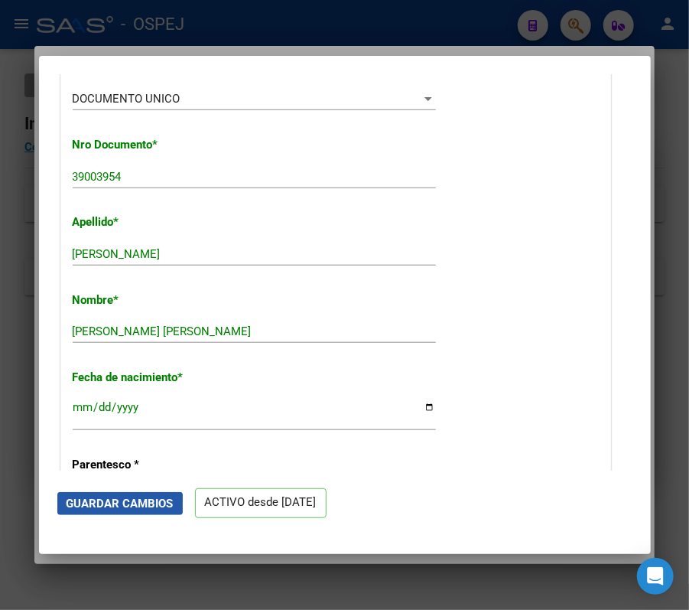
click at [77, 505] on span "Guardar Cambios" at bounding box center [120, 504] width 107 height 14
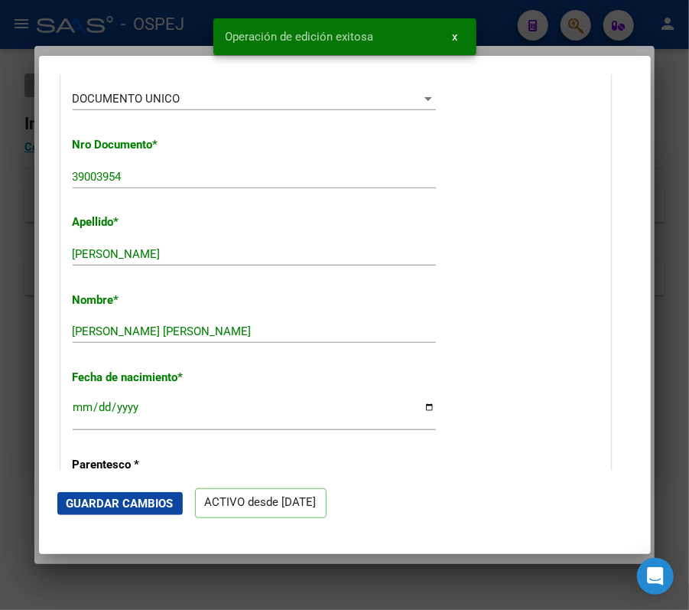
click at [9, 368] on div at bounding box center [344, 305] width 689 height 610
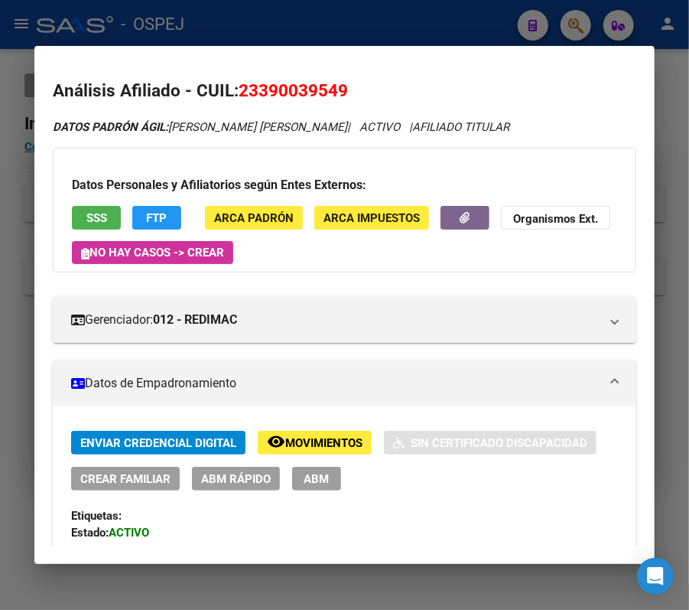
click at [438, 34] on div at bounding box center [344, 305] width 689 height 610
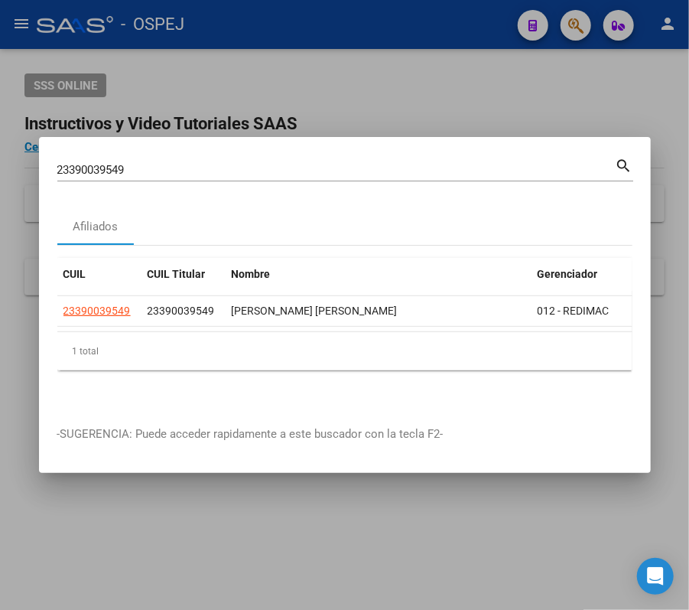
click at [364, 163] on input "23390039549" at bounding box center [336, 170] width 559 height 14
paste input "0229877780"
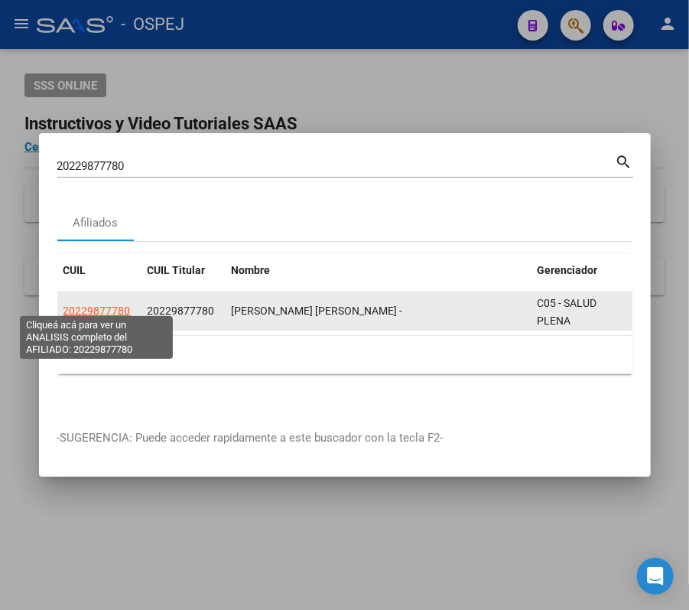
click at [107, 309] on span "20229877780" at bounding box center [97, 311] width 67 height 12
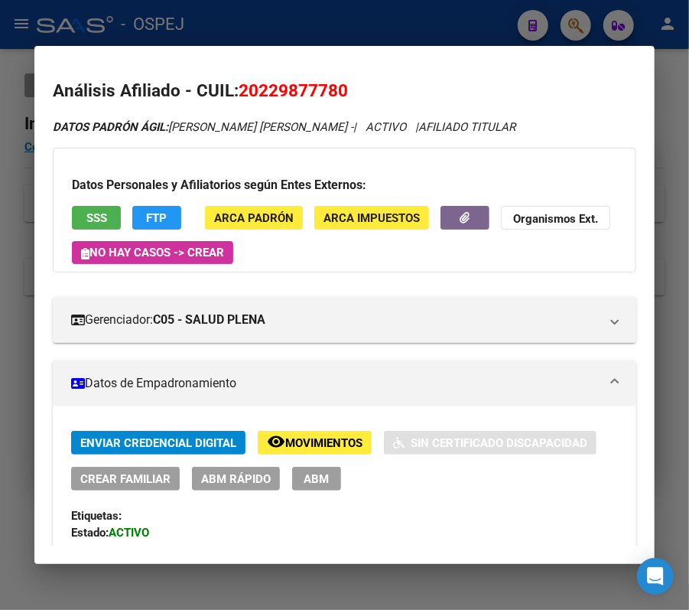
click at [223, 481] on span "ABM Rápido" at bounding box center [236, 479] width 70 height 14
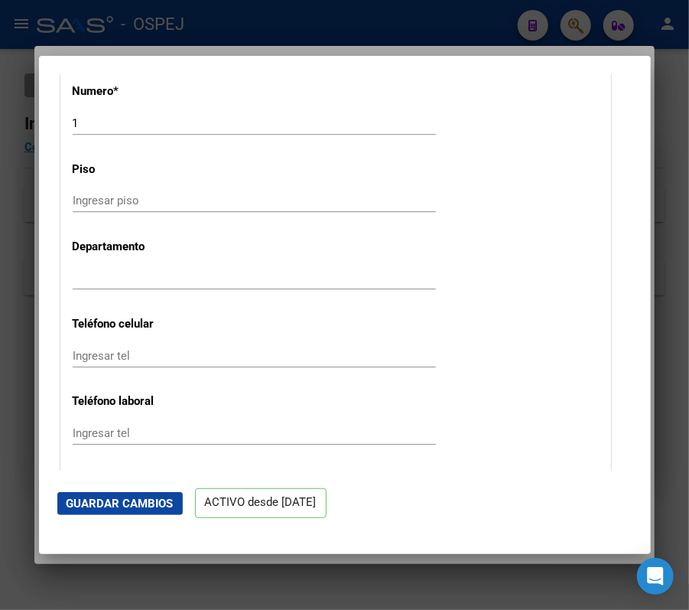
scroll to position [1976, 0]
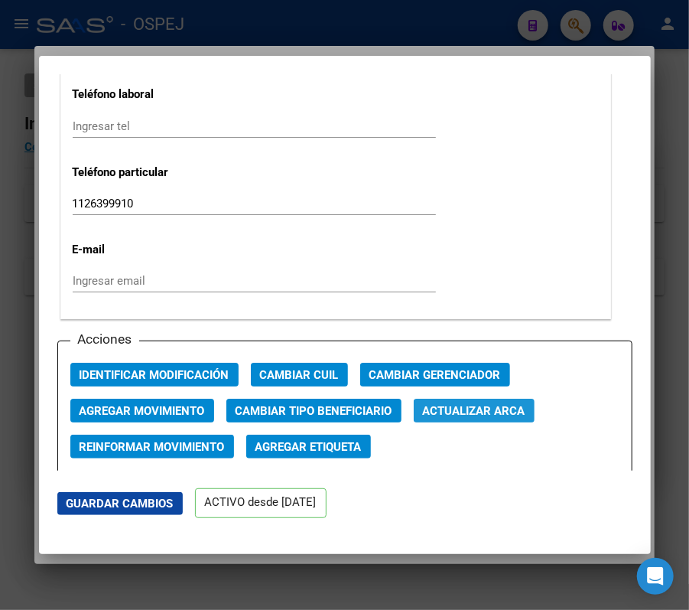
click at [515, 399] on button "Actualizar ARCA" at bounding box center [474, 411] width 121 height 24
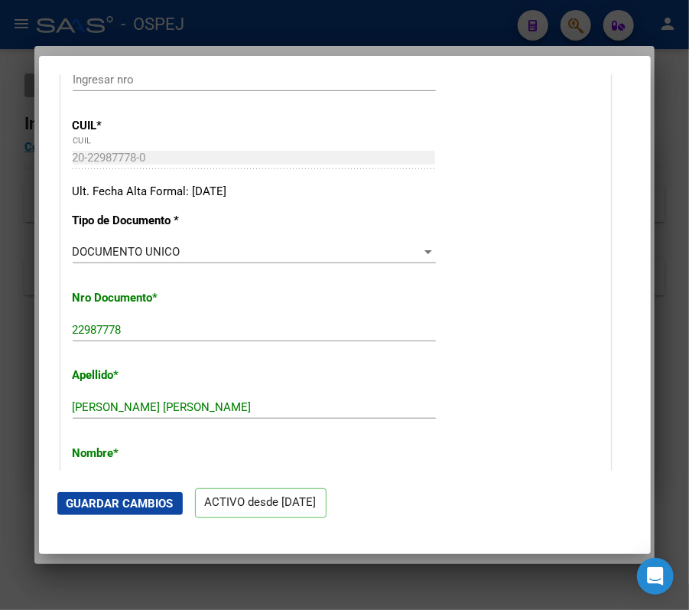
scroll to position [0, 0]
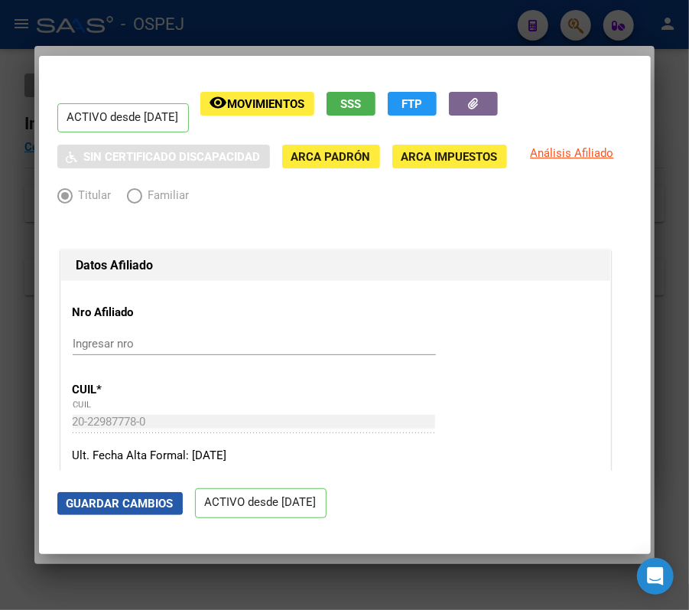
click at [98, 503] on span "Guardar Cambios" at bounding box center [120, 504] width 107 height 14
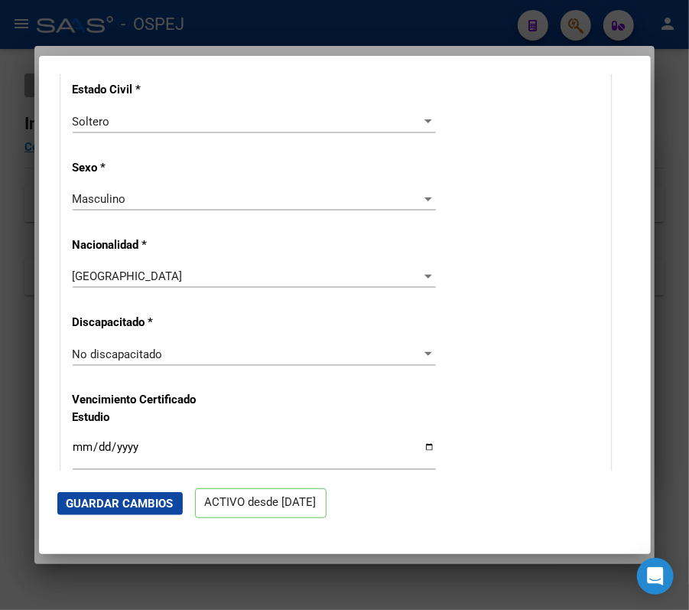
scroll to position [649, 0]
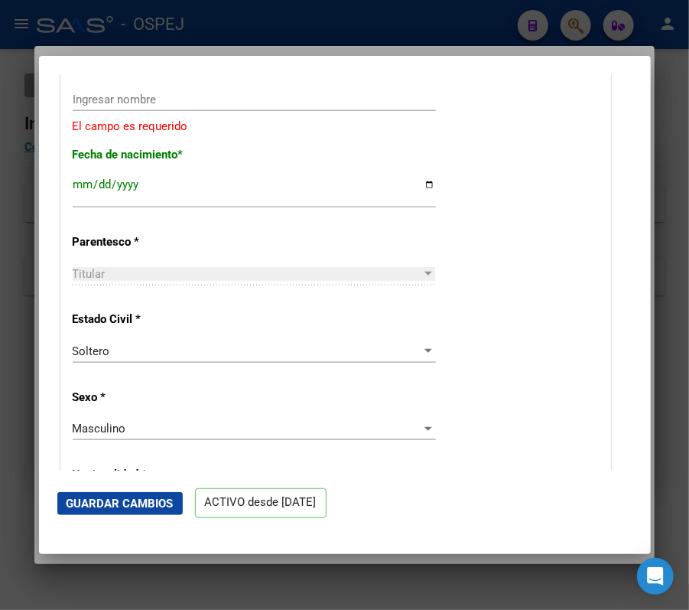
click at [280, 78] on div "Nombre * Ingresar nombre El campo es requerido" at bounding box center [336, 91] width 526 height 87
click at [298, 93] on input "Ingresar nombre" at bounding box center [254, 100] width 363 height 14
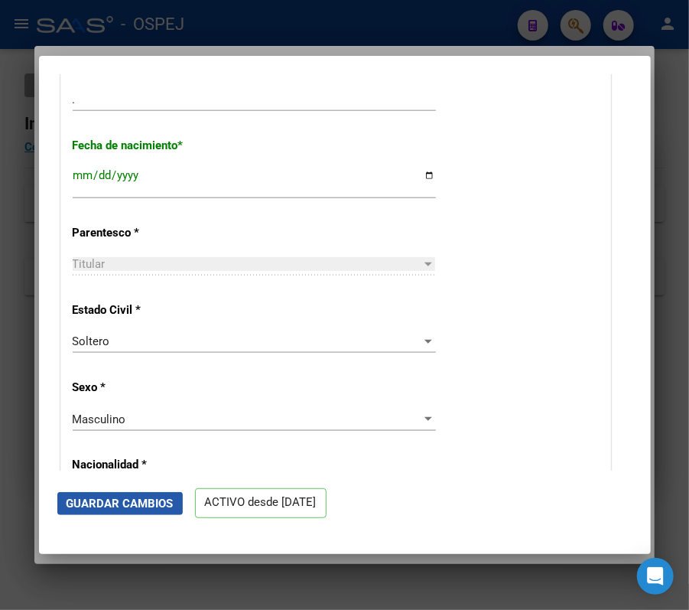
click at [123, 506] on span "Guardar Cambios" at bounding box center [120, 504] width 107 height 14
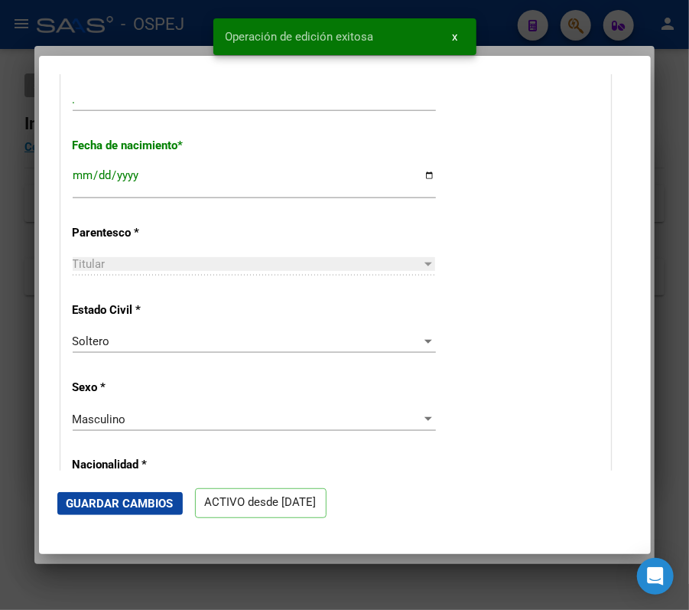
click at [11, 239] on div at bounding box center [344, 305] width 689 height 610
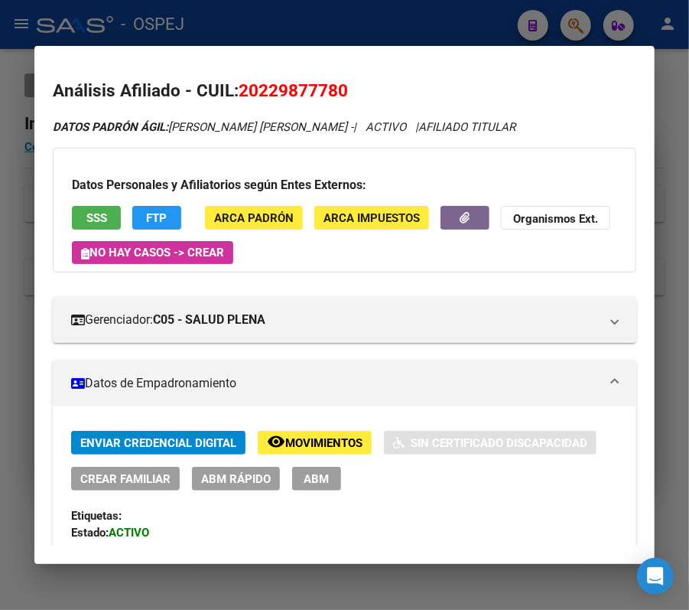
click at [454, 47] on mat-dialog-container "Análisis Afiliado - CUIL: 20229877780 DATOS PADRÓN ÁGIL: ARRIETA GUSTAVO PEDRO …" at bounding box center [344, 305] width 621 height 518
click at [418, 25] on div at bounding box center [344, 305] width 689 height 610
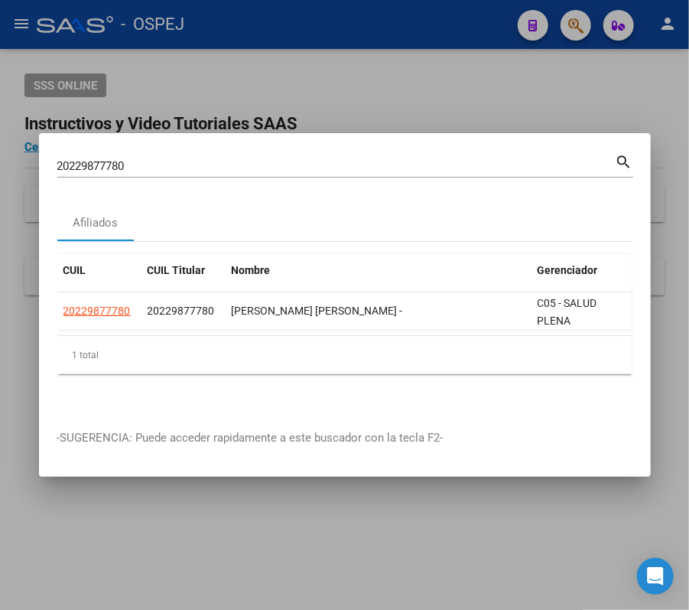
drag, startPoint x: 249, startPoint y: 185, endPoint x: 242, endPoint y: 170, distance: 16.8
click at [246, 181] on mat-dialog-content "20229877780 Buscar (apellido, dni, cuil, nro traspaso, cuit, obra social) searc…" at bounding box center [345, 281] width 612 height 259
click at [242, 170] on div "20229877780 Buscar (apellido, dni, cuil, nro traspaso, cuit, obra social) search" at bounding box center [345, 172] width 576 height 41
click at [223, 159] on input "20229877780" at bounding box center [336, 166] width 559 height 14
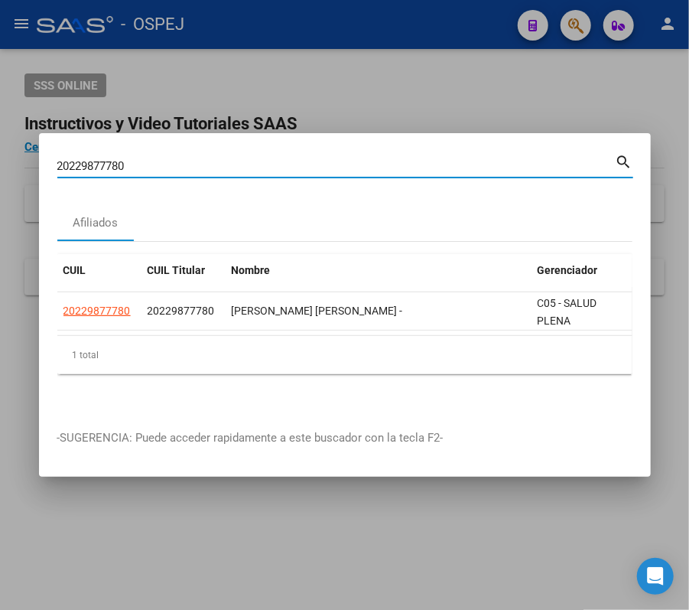
click at [223, 159] on input "20229877780" at bounding box center [336, 166] width 559 height 14
paste input "13957997"
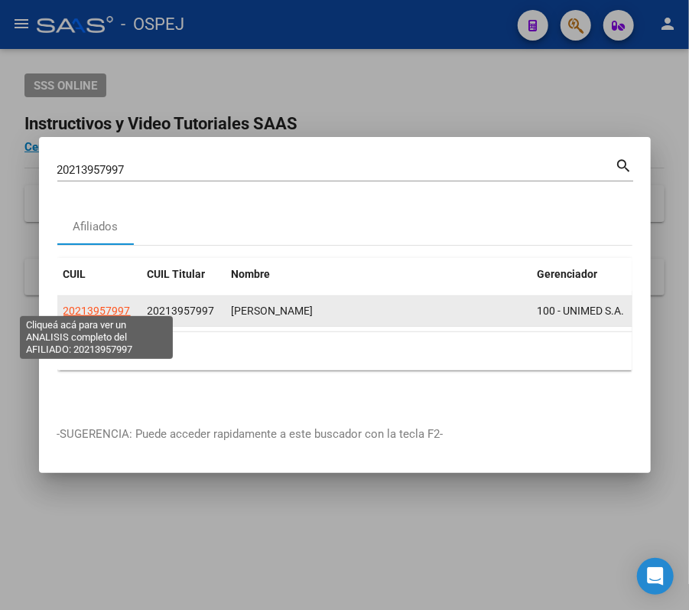
click at [101, 309] on span "20213957997" at bounding box center [97, 311] width 67 height 12
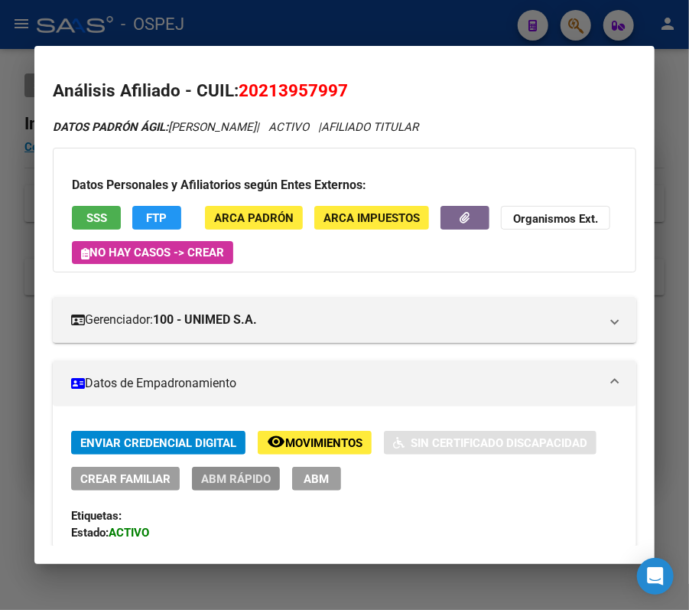
click at [243, 488] on button "ABM Rápido" at bounding box center [236, 479] width 88 height 24
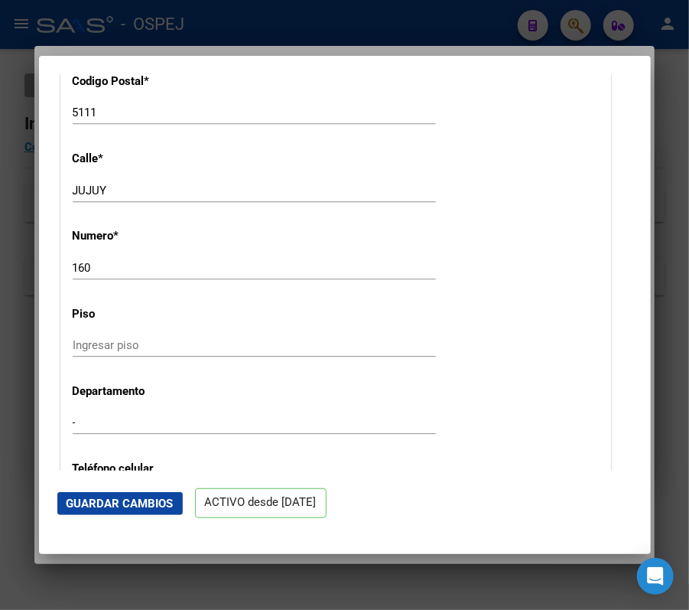
scroll to position [2025, 0]
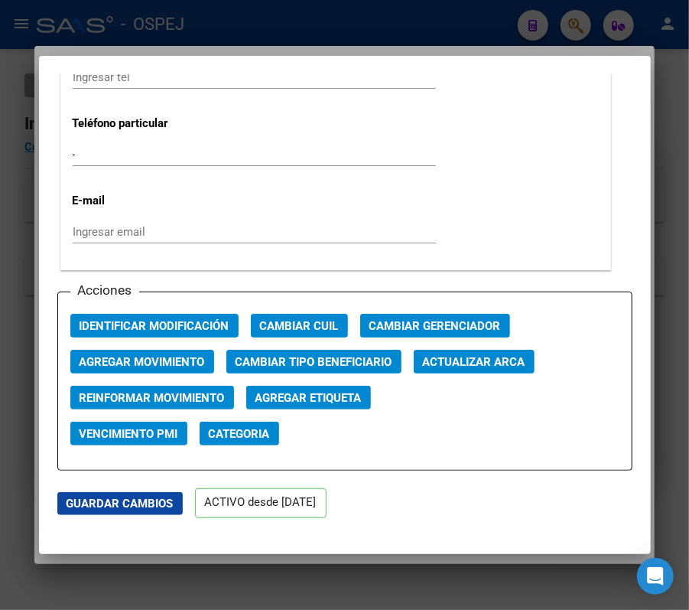
click at [536, 358] on div "Acciones Identificar Modificación Cambiar CUIL Cambiar Gerenciador Agregar Movi…" at bounding box center [344, 381] width 575 height 179
click at [517, 341] on div "Acciones Identificar Modificación Cambiar CUIL Cambiar Gerenciador Agregar Movi…" at bounding box center [344, 381] width 575 height 179
click at [514, 352] on button "Actualizar ARCA" at bounding box center [474, 362] width 121 height 24
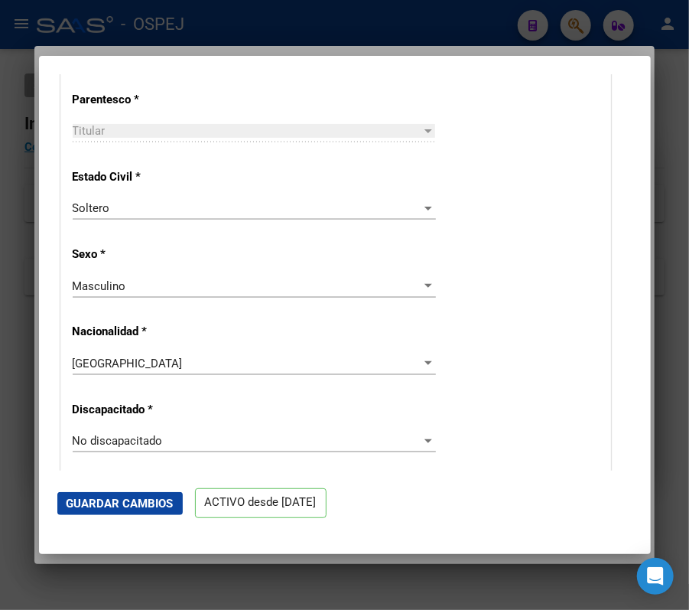
scroll to position [585, 0]
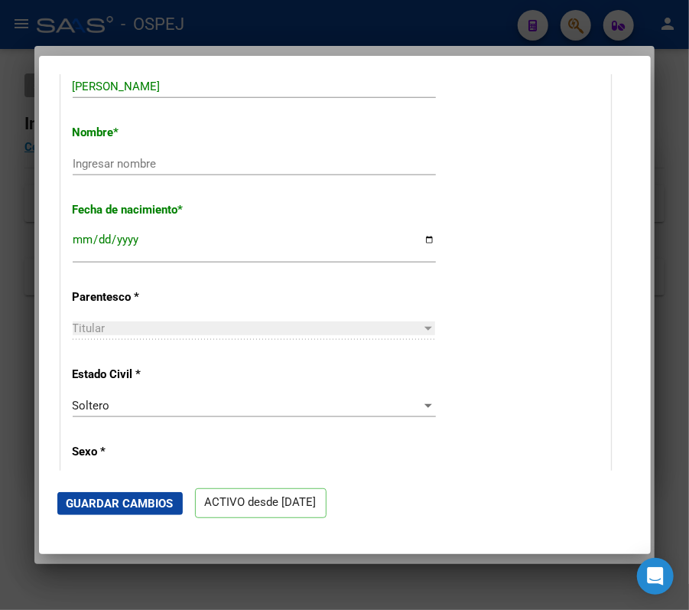
drag, startPoint x: 205, startPoint y: 145, endPoint x: 218, endPoint y: 155, distance: 16.4
click at [216, 154] on div "Nombre * Ingresar nombre" at bounding box center [336, 150] width 526 height 77
click at [223, 161] on input "Ingresar nombre" at bounding box center [254, 164] width 363 height 14
click at [101, 514] on button "Guardar Cambios" at bounding box center [120, 503] width 126 height 23
click at [497, 14] on div at bounding box center [344, 305] width 689 height 610
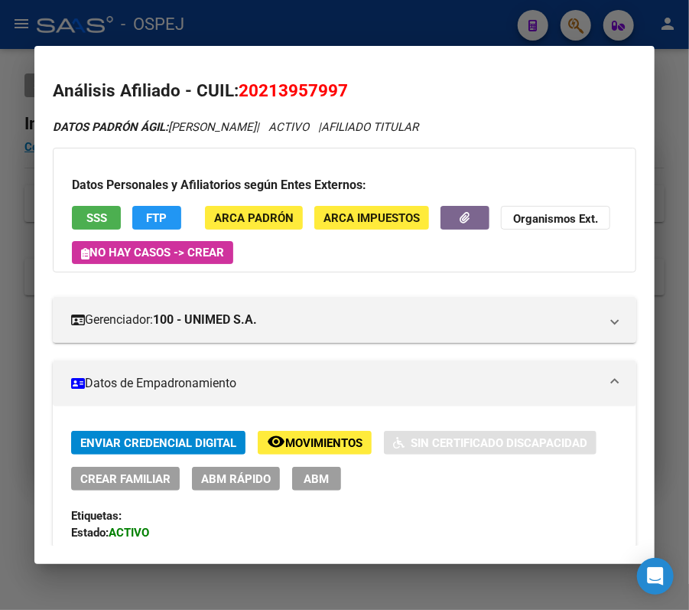
click at [451, 37] on div at bounding box center [344, 305] width 689 height 610
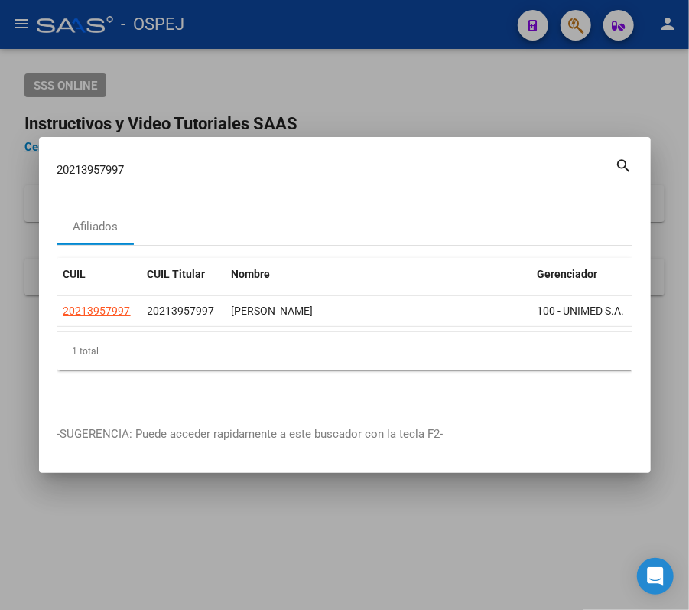
click at [413, 158] on div "20213957997 Buscar (apellido, dni, cuil, nro traspaso, cuit, obra social)" at bounding box center [336, 169] width 559 height 23
click at [420, 163] on input "20213957997" at bounding box center [336, 170] width 559 height 14
paste input "7307876669"
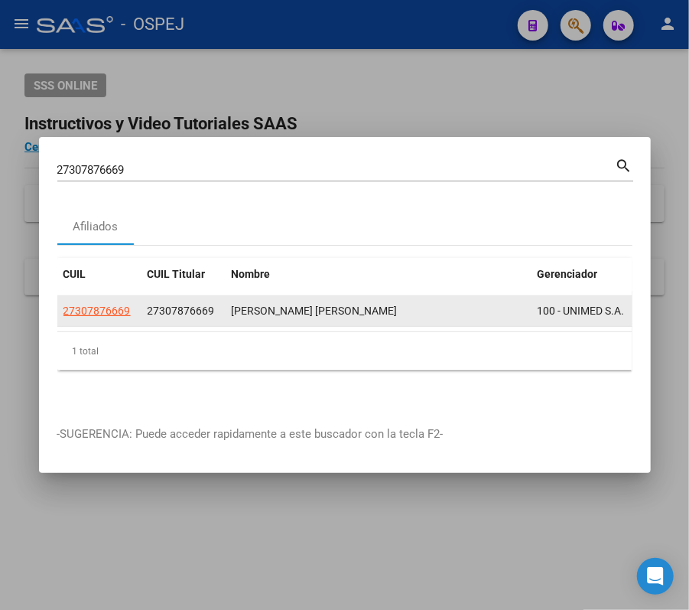
click at [106, 312] on app-link-go-to "27307876669" at bounding box center [97, 311] width 67 height 18
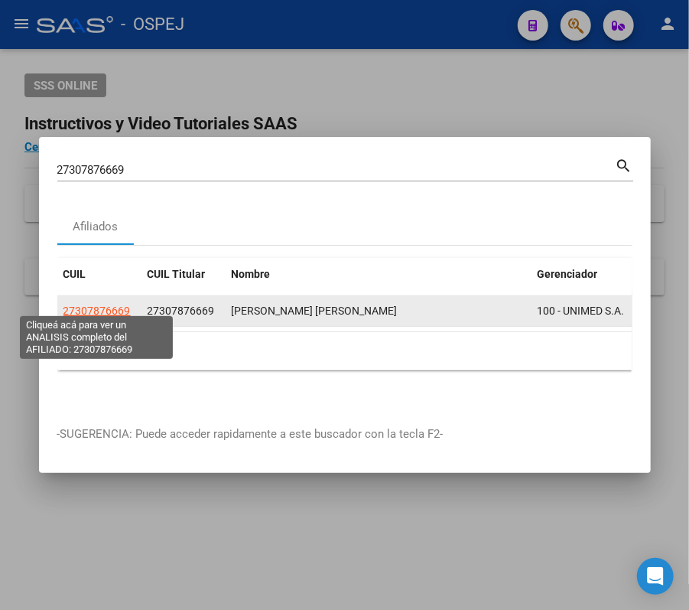
click at [90, 305] on span "27307876669" at bounding box center [97, 311] width 67 height 12
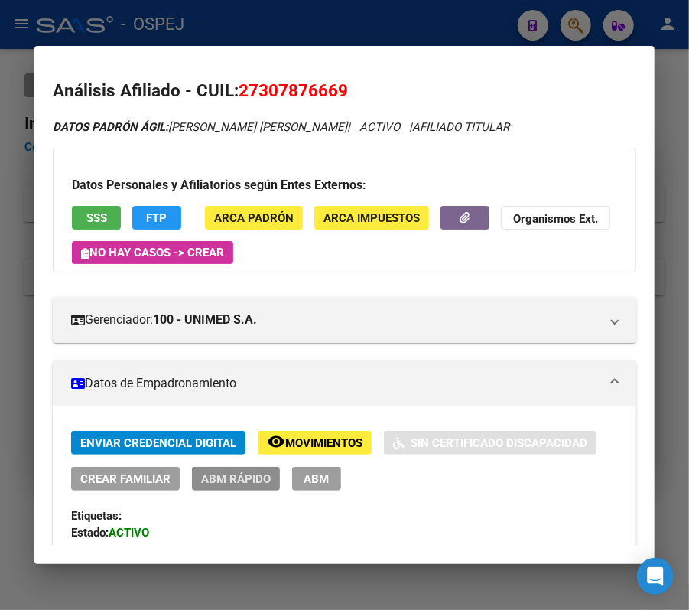
click at [267, 487] on button "ABM Rápido" at bounding box center [236, 479] width 88 height 24
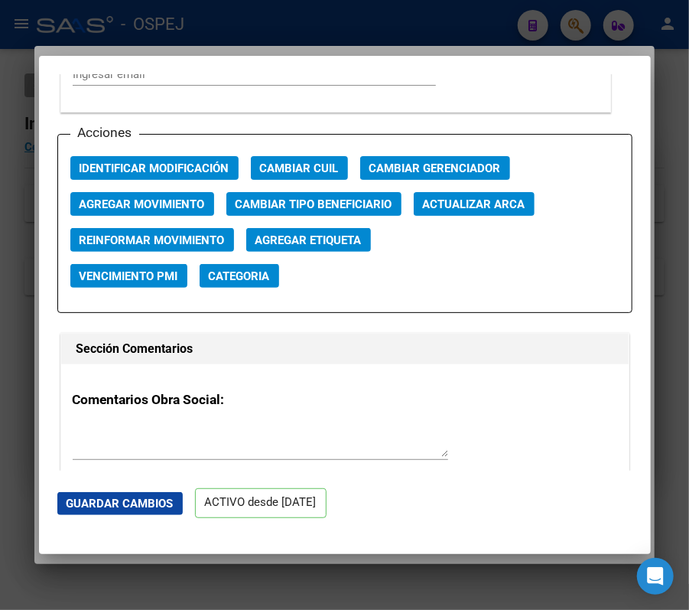
scroll to position [1921, 0]
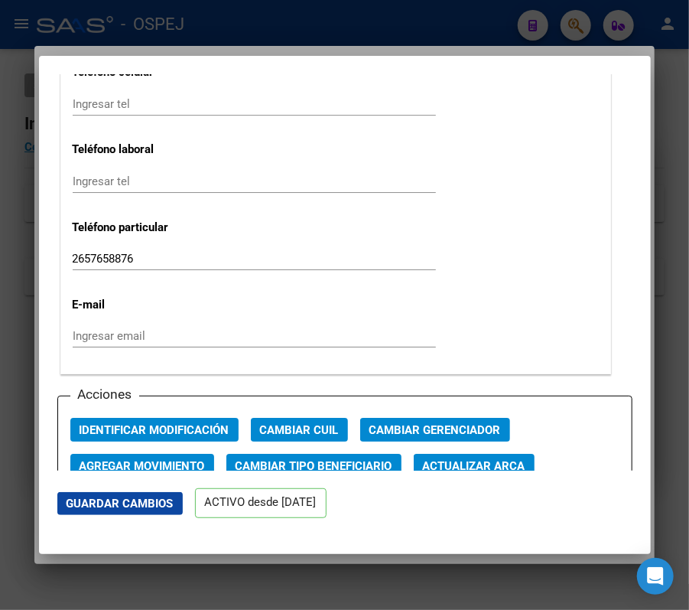
click at [487, 475] on mat-dialog-actions "Guardar Cambios ACTIVO desde [DATE]" at bounding box center [344, 503] width 575 height 65
click at [482, 472] on app-form-afiliado-create-edit "ACTIVO desde 01/03/2025 remove_red_eye Movimientos SSS FTP Sin Certificado Disc…" at bounding box center [344, 304] width 575 height 461
click at [530, 459] on button "Actualizar ARCA" at bounding box center [474, 466] width 121 height 24
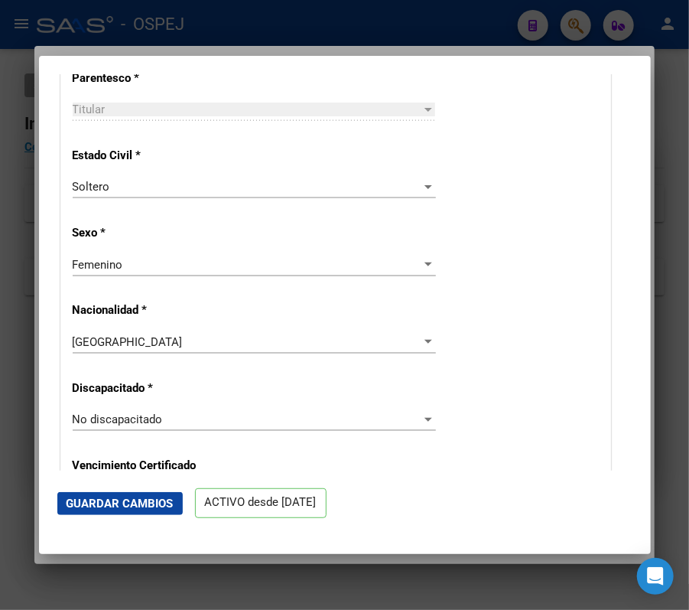
scroll to position [647, 0]
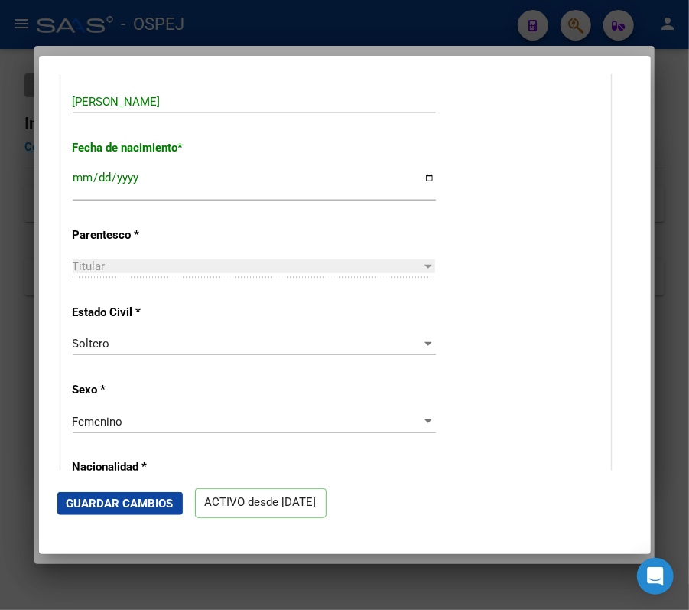
click at [121, 487] on mat-dialog-actions "Guardar Cambios ACTIVO desde [DATE]" at bounding box center [344, 503] width 575 height 65
click at [120, 494] on button "Guardar Cambios" at bounding box center [120, 503] width 126 height 23
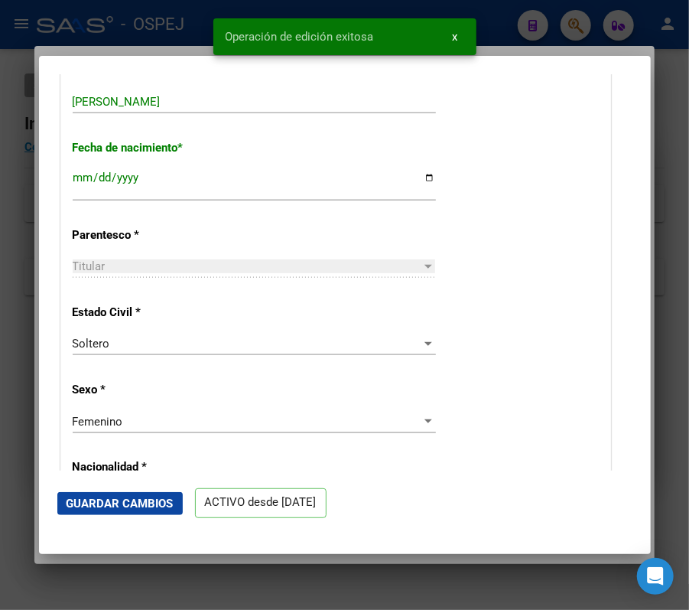
click at [5, 325] on div at bounding box center [344, 305] width 689 height 610
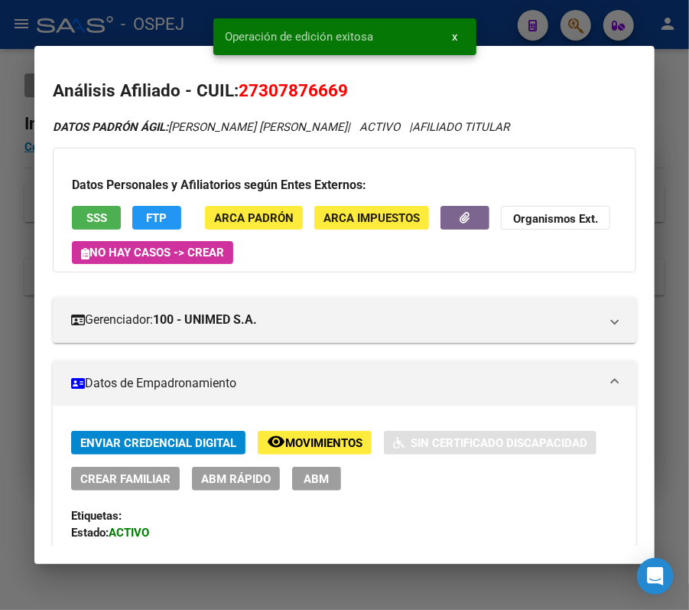
click at [5, 325] on div at bounding box center [344, 305] width 689 height 610
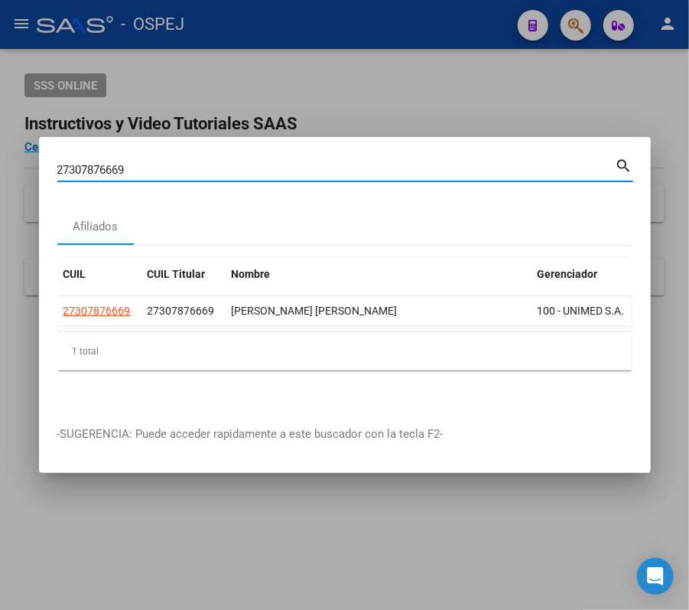
click at [423, 163] on input "27307876669" at bounding box center [336, 170] width 559 height 14
paste input "0256511917"
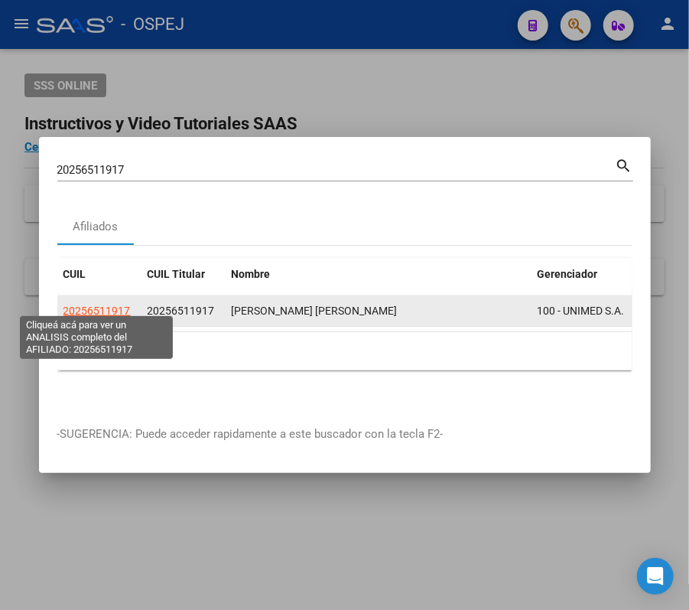
click at [116, 305] on span "20256511917" at bounding box center [97, 311] width 67 height 12
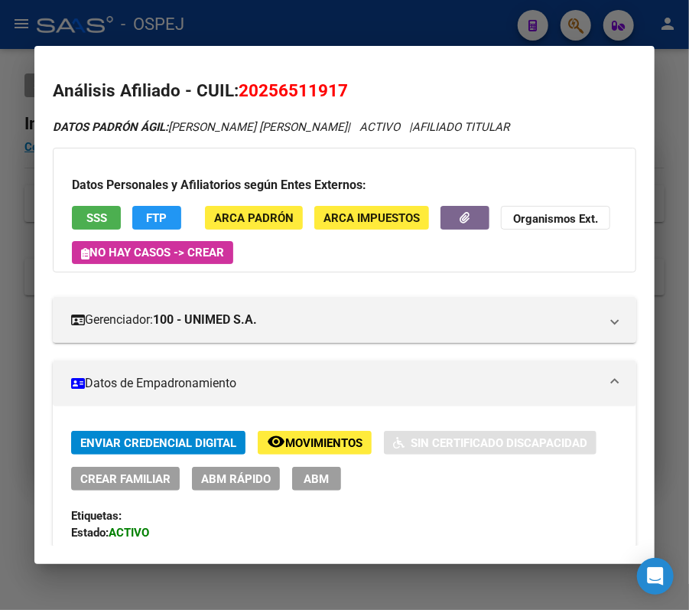
click at [243, 491] on div "Enviar Credencial Digital remove_red_eye Movimientos Sin Certificado Discapacid…" at bounding box center [344, 511] width 547 height 161
drag, startPoint x: 246, startPoint y: 484, endPoint x: 236, endPoint y: 479, distance: 11.3
click at [236, 479] on span "ABM Rápido" at bounding box center [236, 479] width 70 height 14
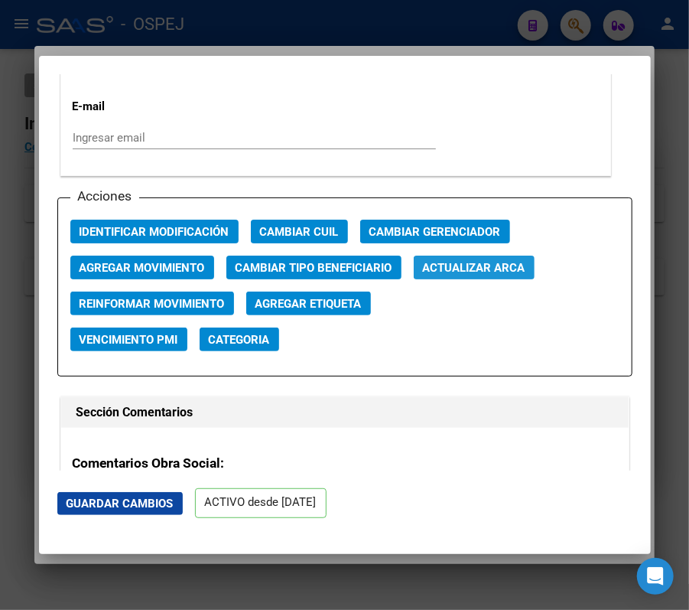
click at [497, 266] on span "Actualizar ARCA" at bounding box center [474, 268] width 103 height 14
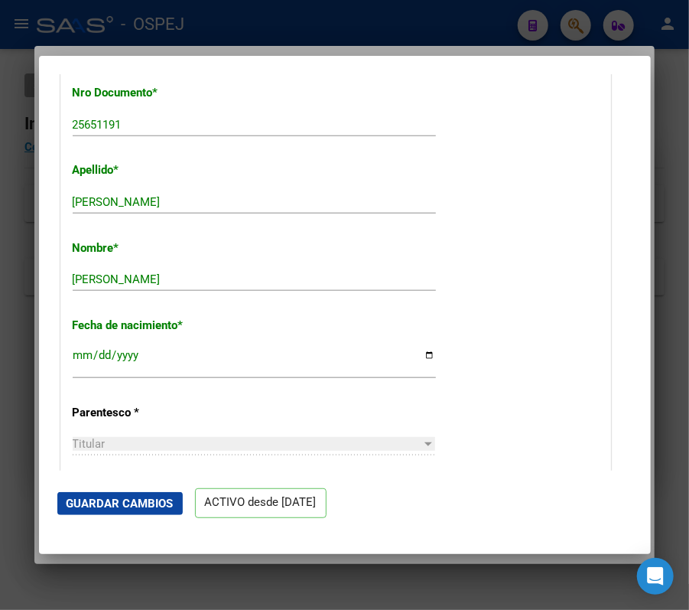
scroll to position [658, 0]
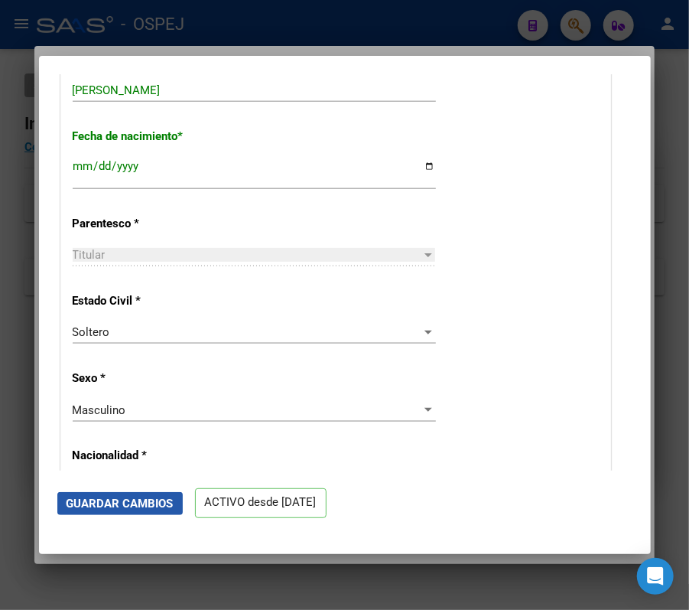
click at [158, 508] on span "Guardar Cambios" at bounding box center [120, 504] width 107 height 14
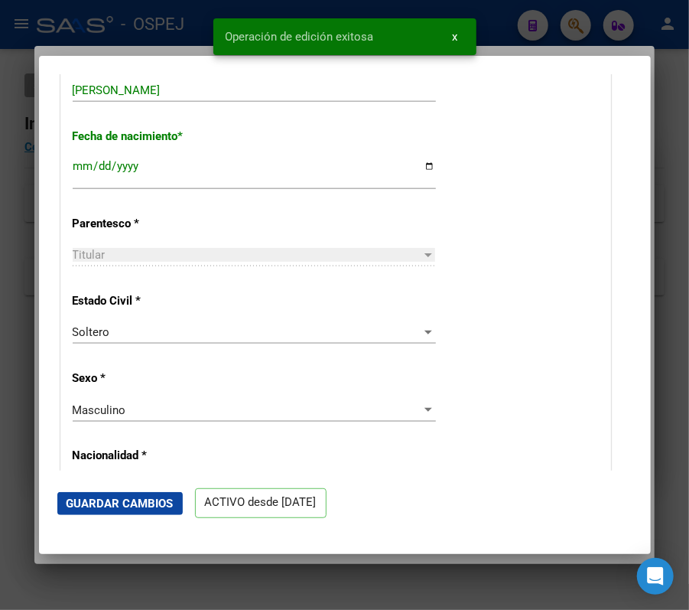
click at [516, 34] on div at bounding box center [344, 305] width 689 height 610
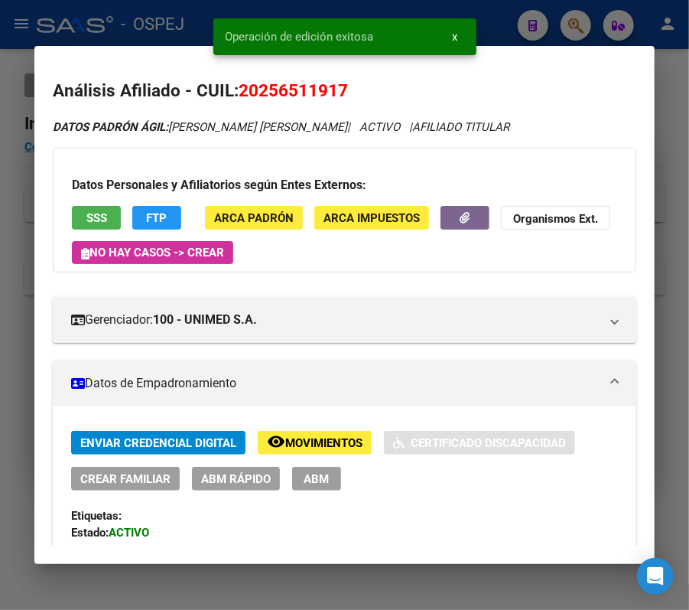
click at [509, 37] on div at bounding box center [344, 305] width 689 height 610
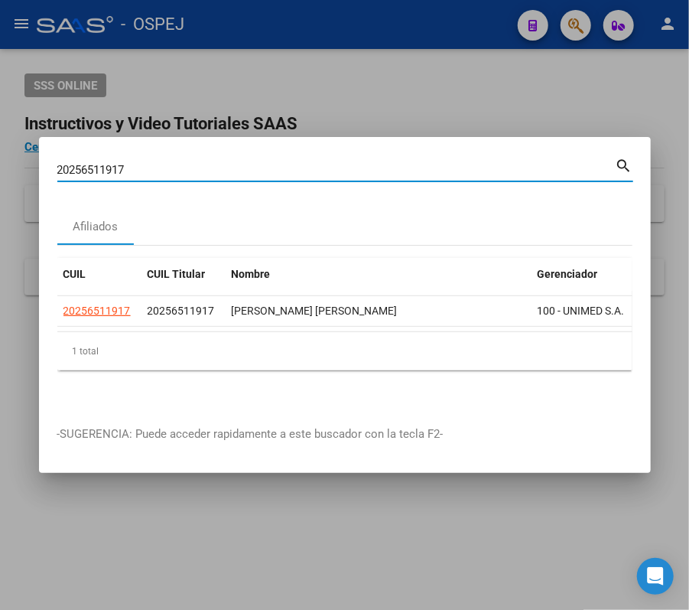
click at [365, 163] on input "20256511917" at bounding box center [336, 170] width 559 height 14
paste input "434995311"
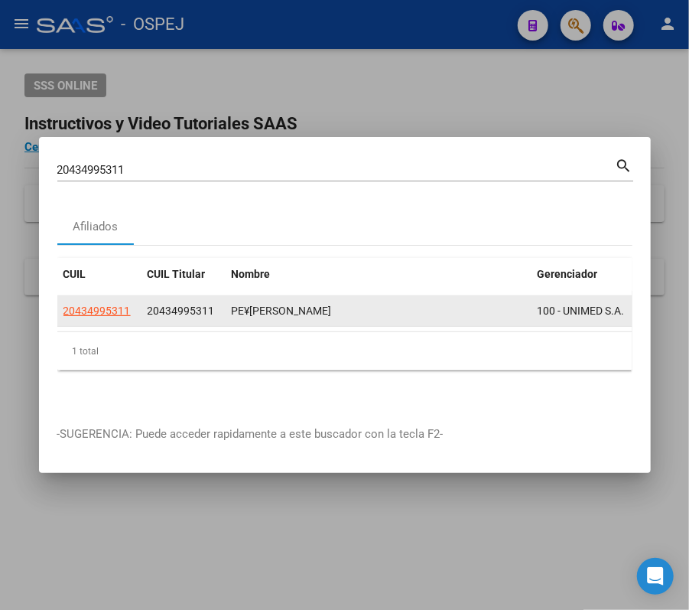
drag, startPoint x: 67, startPoint y: 285, endPoint x: 81, endPoint y: 295, distance: 17.0
click at [81, 295] on div "CUIL CUIL Titular Nombre Gerenciador Activo 20434995311 20434995311 PE¥ALOZA FA…" at bounding box center [344, 314] width 575 height 112
click at [81, 302] on app-link-go-to "20434995311" at bounding box center [97, 311] width 67 height 18
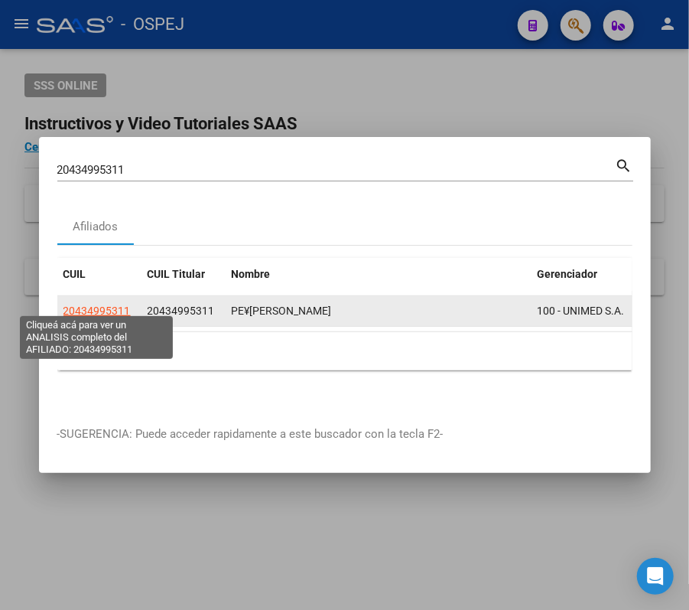
click at [90, 305] on span "20434995311" at bounding box center [97, 311] width 67 height 12
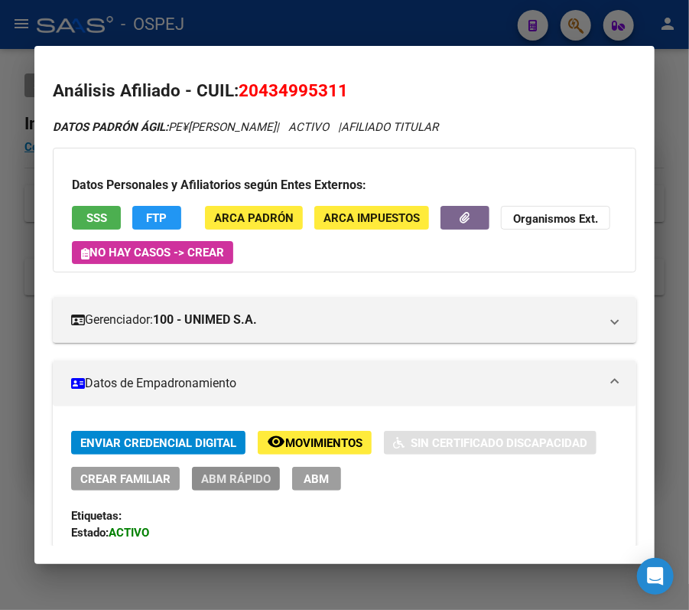
click at [257, 473] on span "ABM Rápido" at bounding box center [236, 479] width 70 height 14
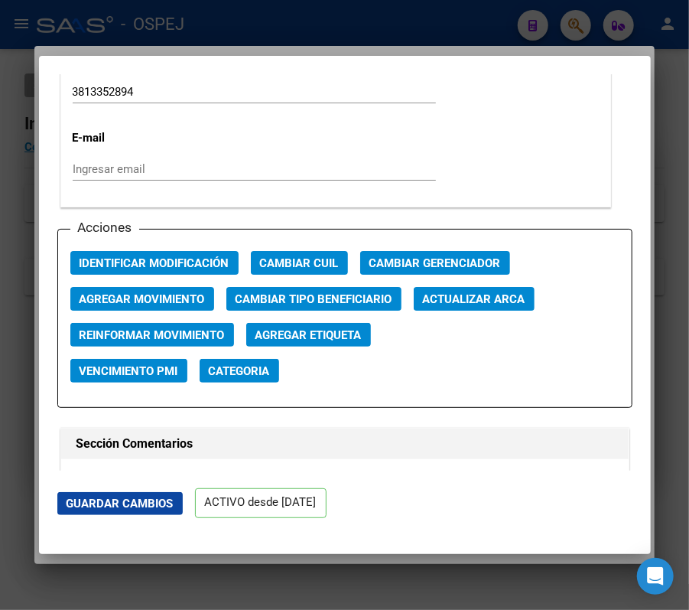
scroll to position [2025, 0]
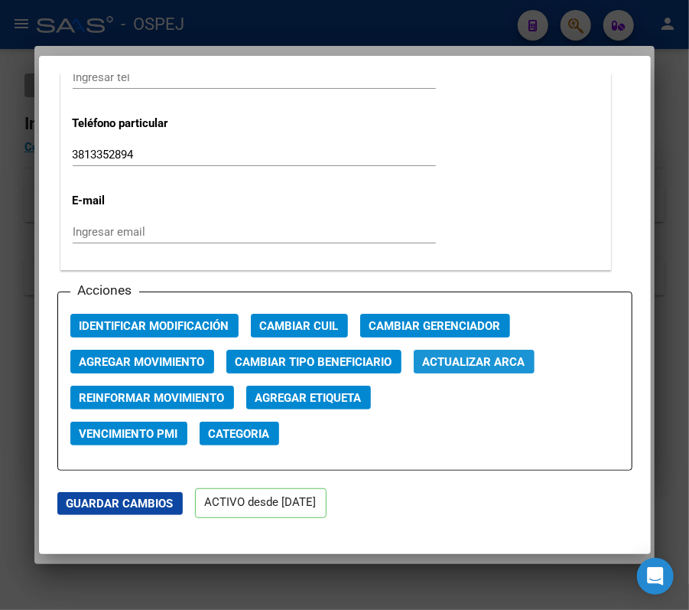
click at [476, 350] on button "Actualizar ARCA" at bounding box center [474, 362] width 121 height 24
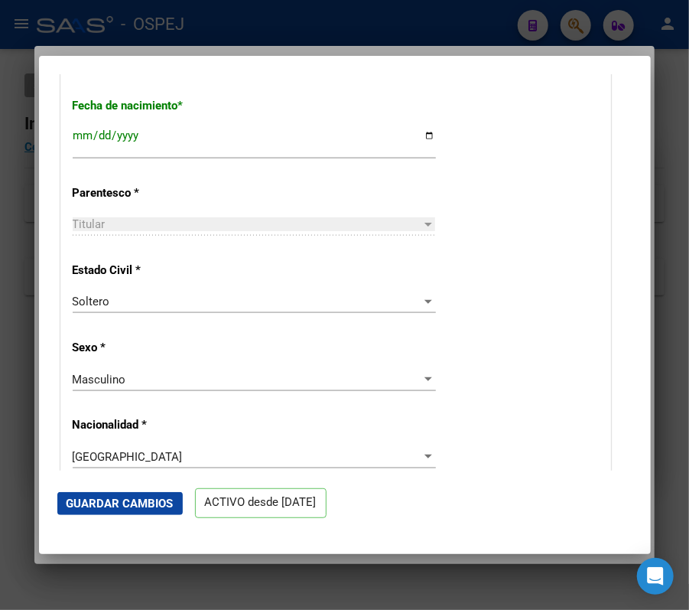
scroll to position [585, 0]
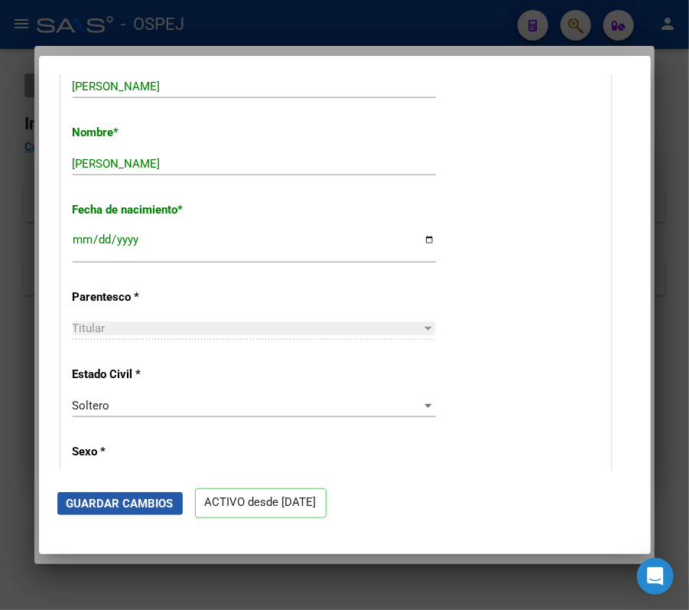
click at [153, 507] on span "Guardar Cambios" at bounding box center [120, 504] width 107 height 14
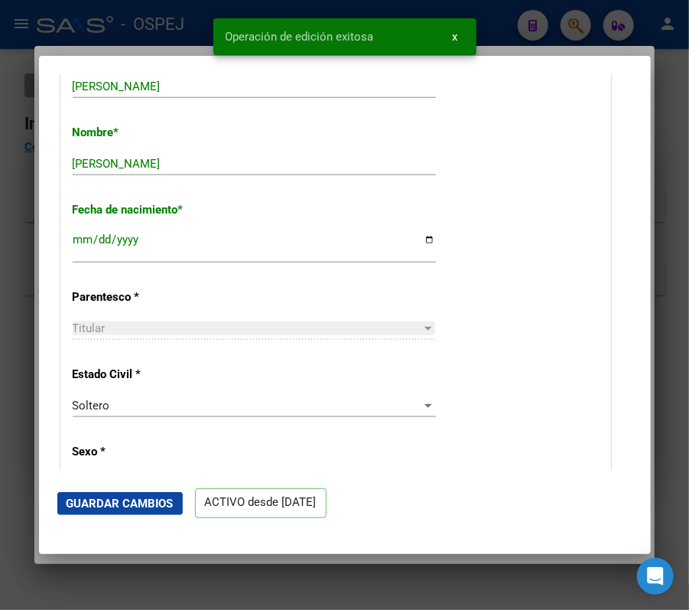
click at [10, 317] on div at bounding box center [344, 305] width 689 height 610
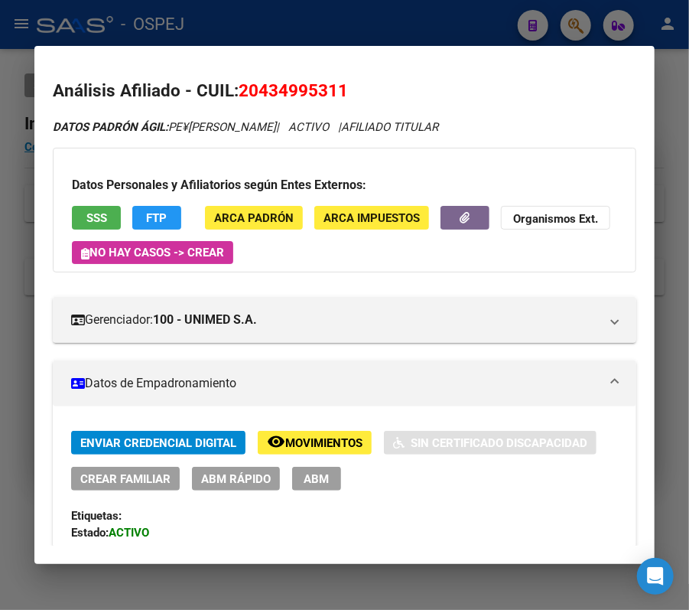
click at [543, 10] on div at bounding box center [344, 305] width 689 height 610
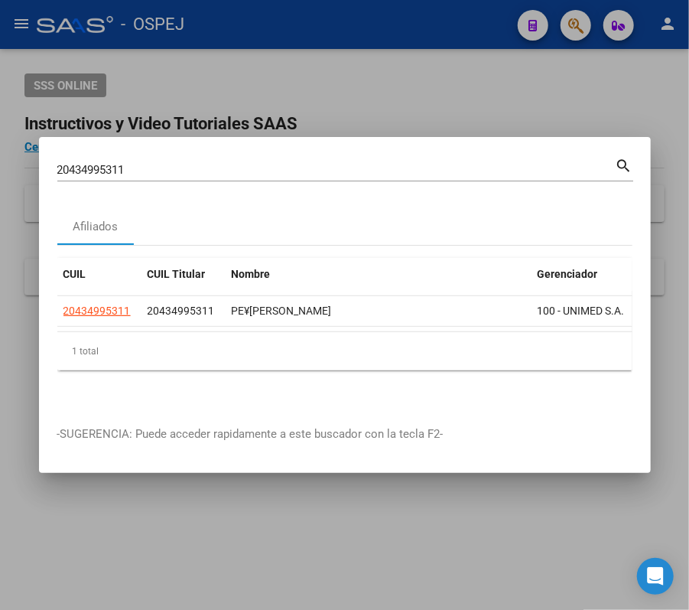
click at [389, 170] on div "20434995311 Buscar (apellido, dni, cuil, nro traspaso, cuit, obra social)" at bounding box center [336, 169] width 559 height 23
click at [373, 167] on input "20434995311" at bounding box center [336, 170] width 559 height 14
paste input "296056007"
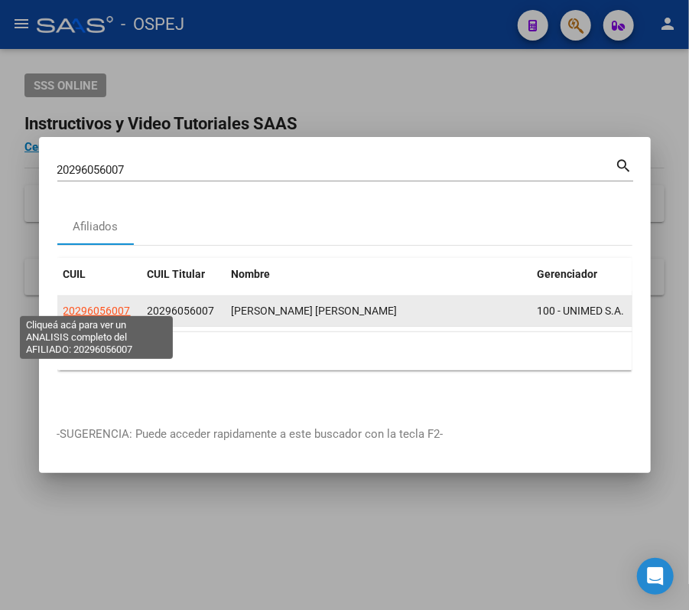
click at [127, 305] on span "20296056007" at bounding box center [97, 311] width 67 height 12
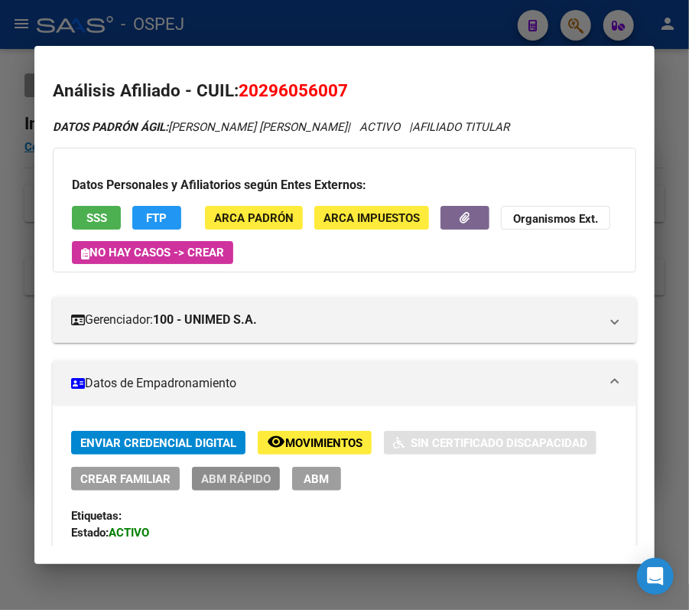
click at [249, 482] on span "ABM Rápido" at bounding box center [236, 479] width 70 height 14
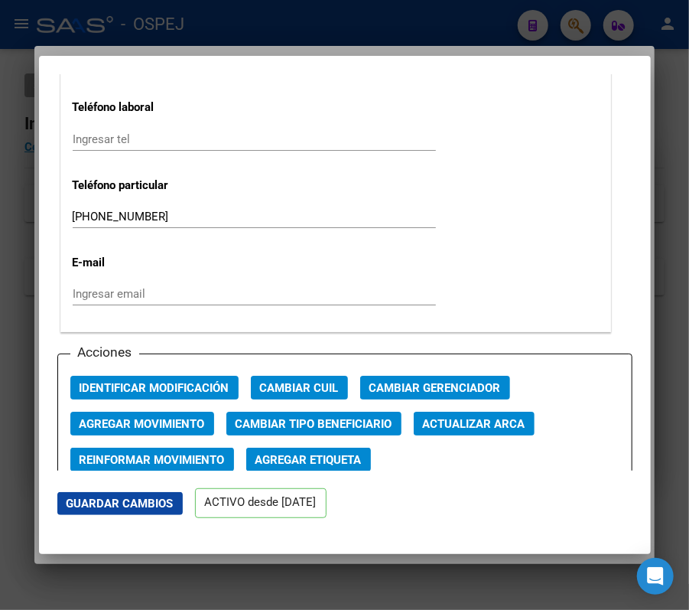
scroll to position [1984, 0]
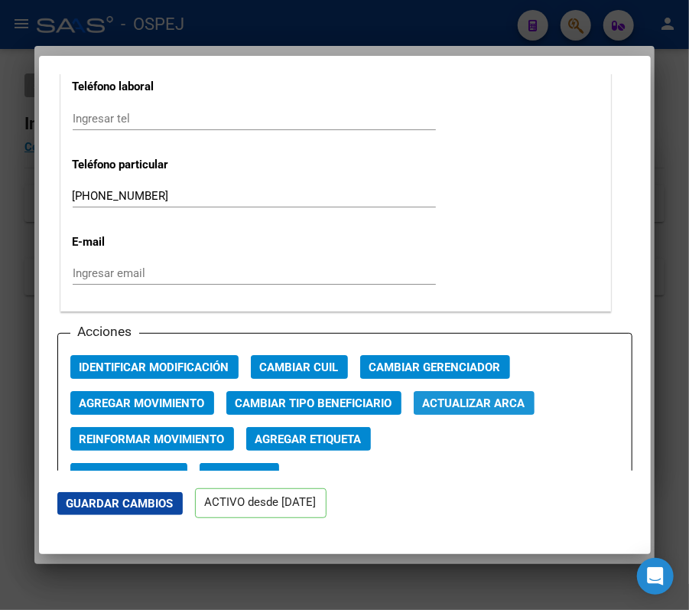
click at [455, 403] on span "Actualizar ARCA" at bounding box center [474, 403] width 103 height 14
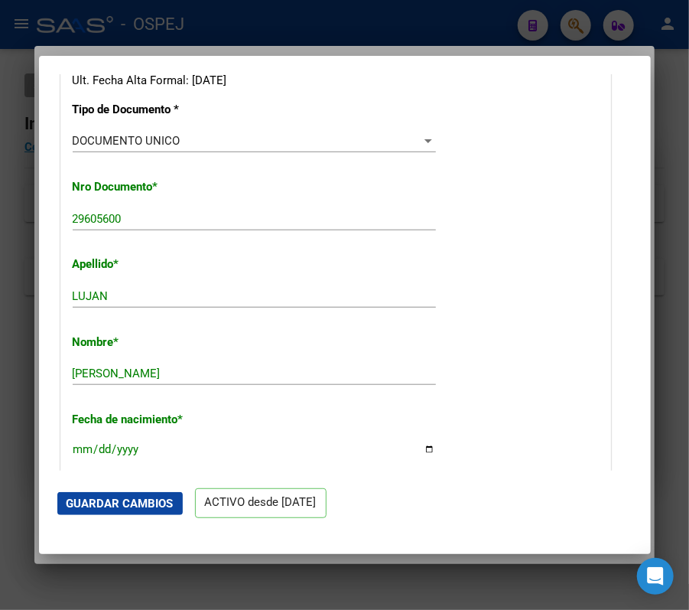
scroll to position [605, 0]
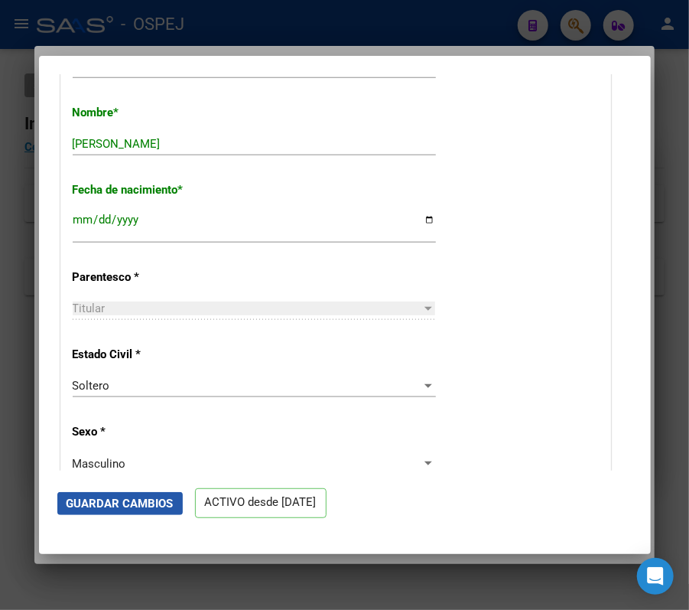
click at [130, 497] on span "Guardar Cambios" at bounding box center [120, 504] width 107 height 14
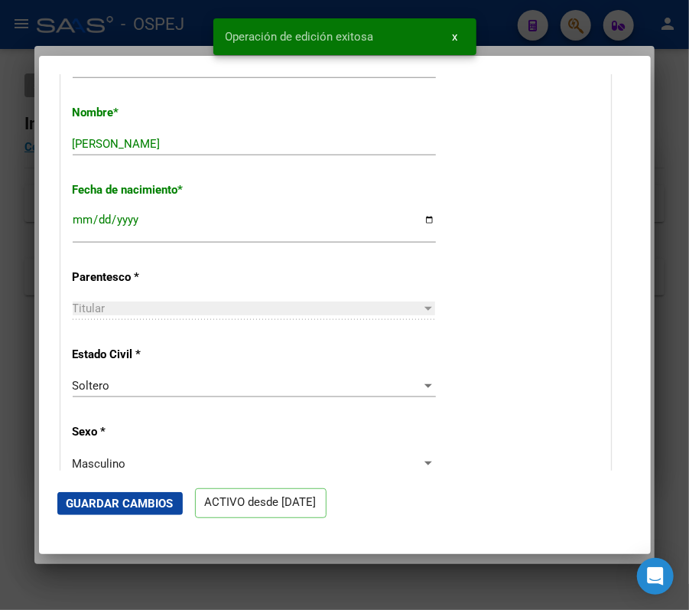
click at [540, 37] on div "20296056007 Buscar (apellido, dni, cuil, nro traspaso, cuit, obra social) searc…" at bounding box center [344, 305] width 689 height 610
click at [540, 37] on div at bounding box center [344, 305] width 689 height 610
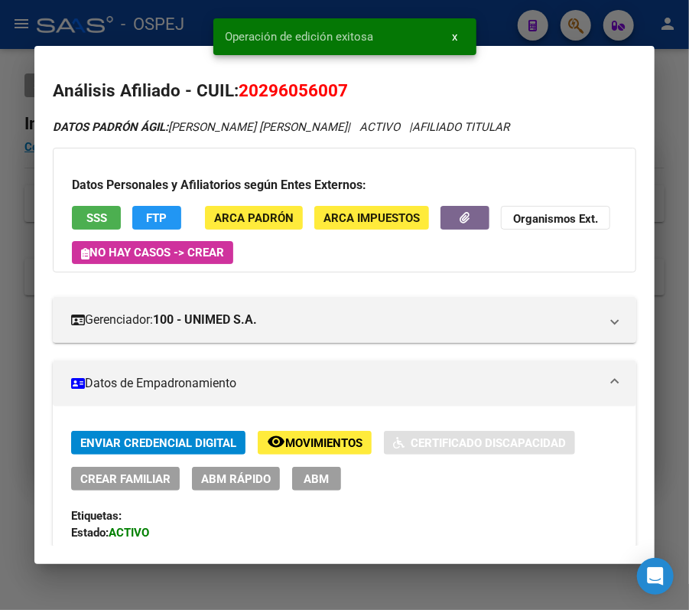
click at [540, 37] on div at bounding box center [344, 305] width 689 height 610
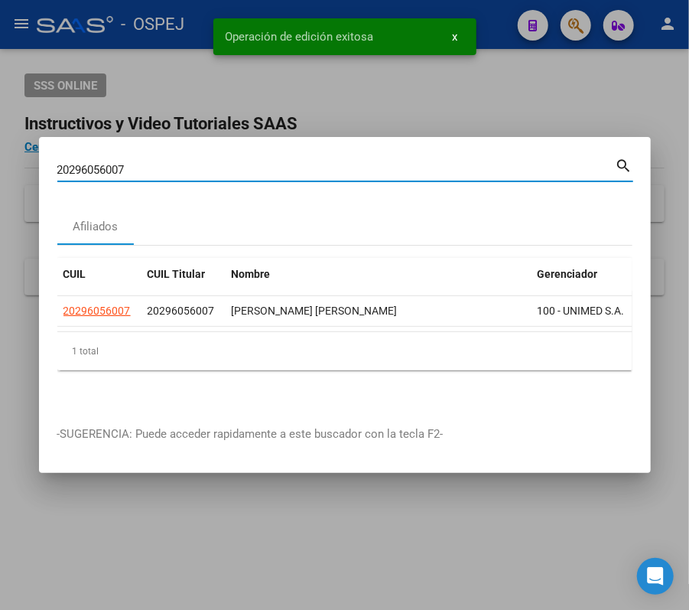
click at [435, 163] on input "20296056007" at bounding box center [336, 170] width 559 height 14
paste input "7371334063"
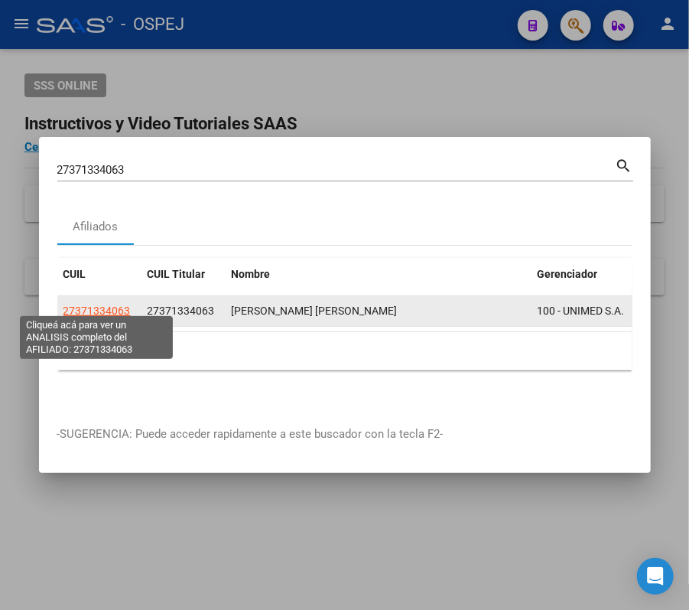
click at [93, 305] on span "27371334063" at bounding box center [97, 311] width 67 height 12
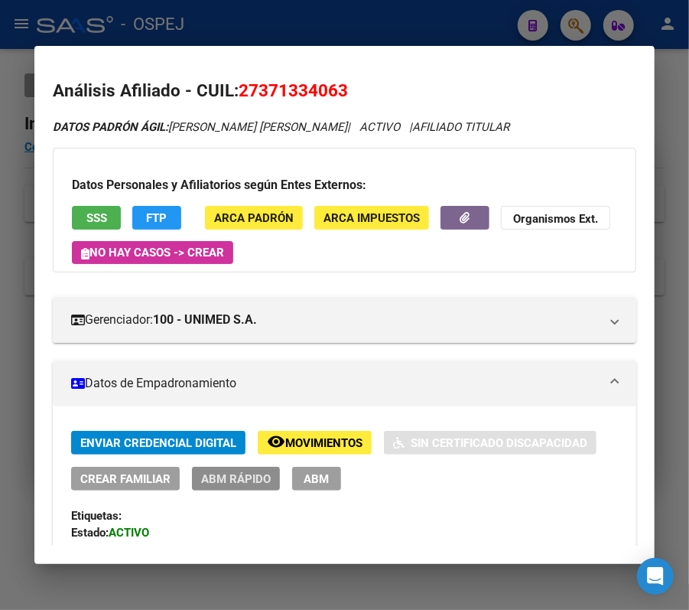
click at [251, 468] on button "ABM Rápido" at bounding box center [236, 479] width 88 height 24
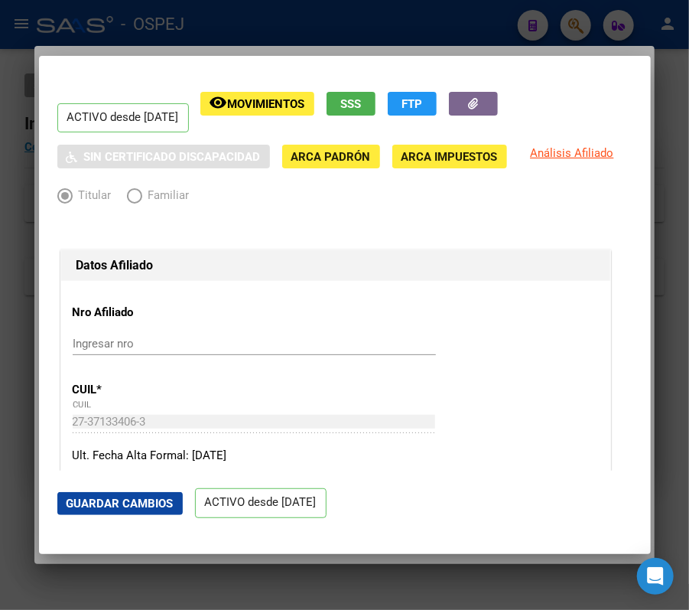
click at [634, 126] on mat-dialog-content "ACTIVO desde 01/03/2025 remove_red_eye Movimientos SSS FTP Sin Certificado Disc…" at bounding box center [345, 272] width 612 height 396
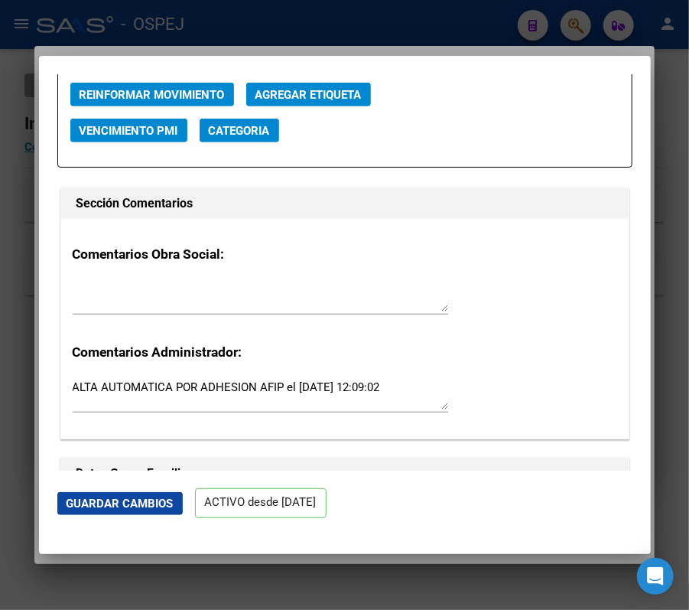
scroll to position [1951, 0]
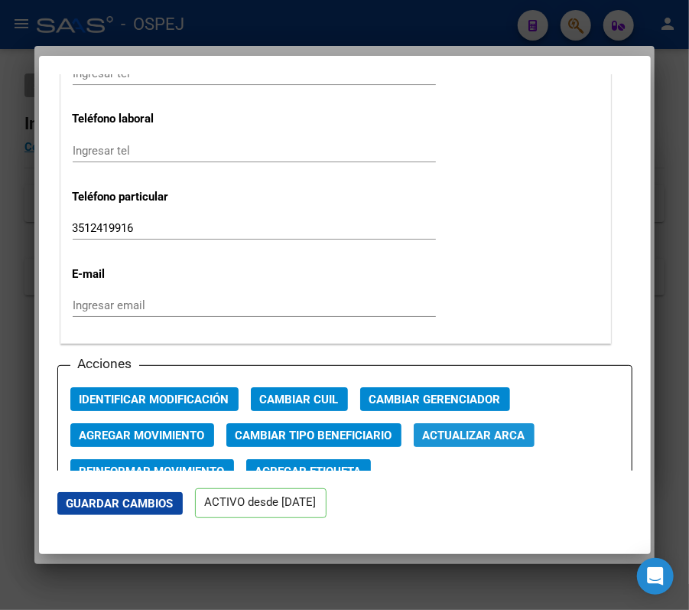
click at [511, 425] on button "Actualizar ARCA" at bounding box center [474, 435] width 121 height 24
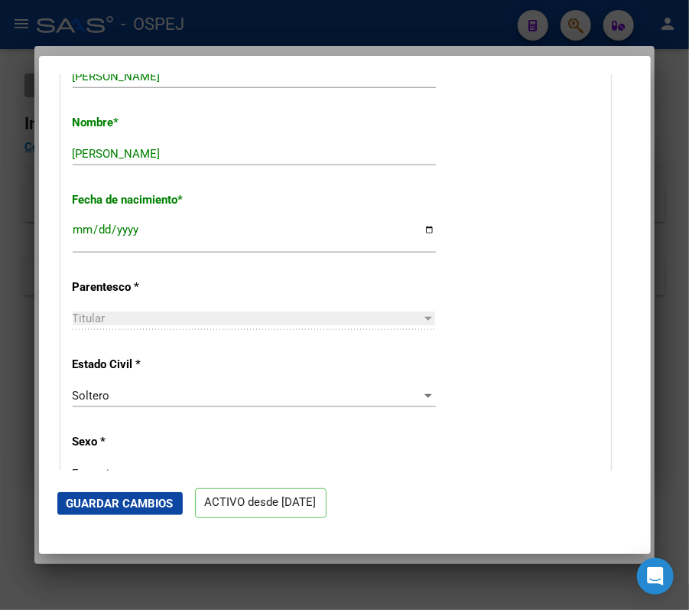
scroll to position [522, 0]
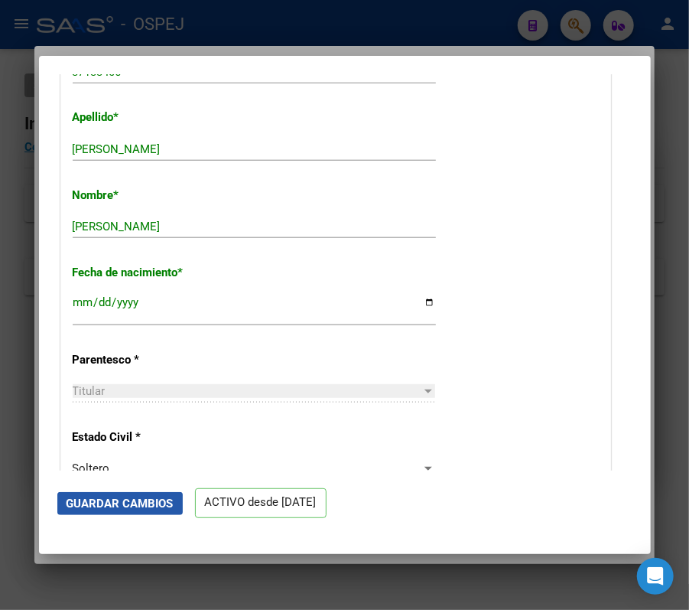
click at [116, 513] on button "Guardar Cambios" at bounding box center [120, 503] width 126 height 23
click at [132, 494] on button "Guardar Cambios" at bounding box center [120, 503] width 126 height 23
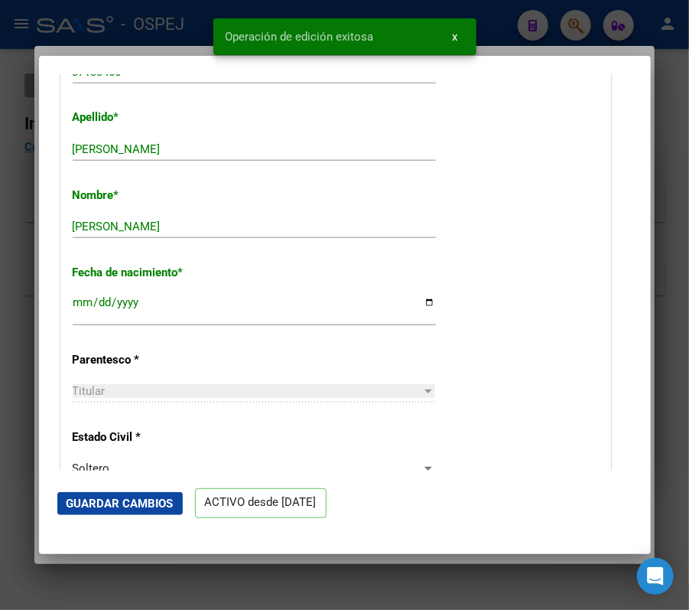
click at [598, 47] on div at bounding box center [344, 305] width 689 height 610
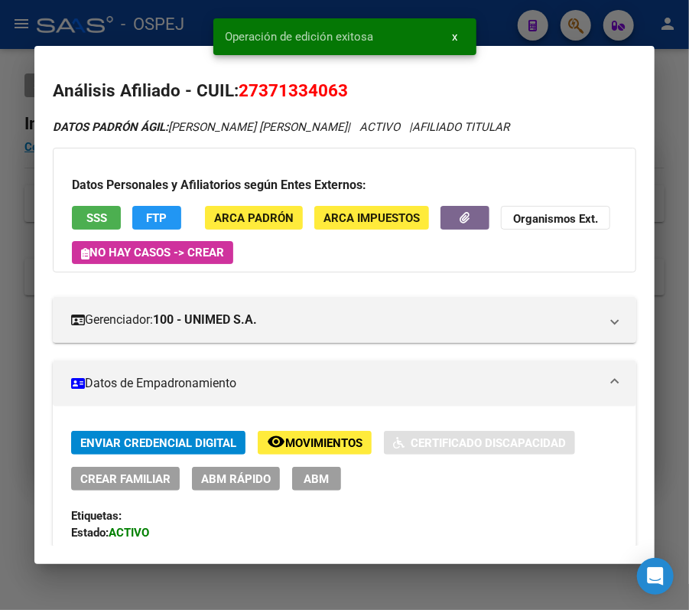
click at [553, 28] on div at bounding box center [344, 305] width 689 height 610
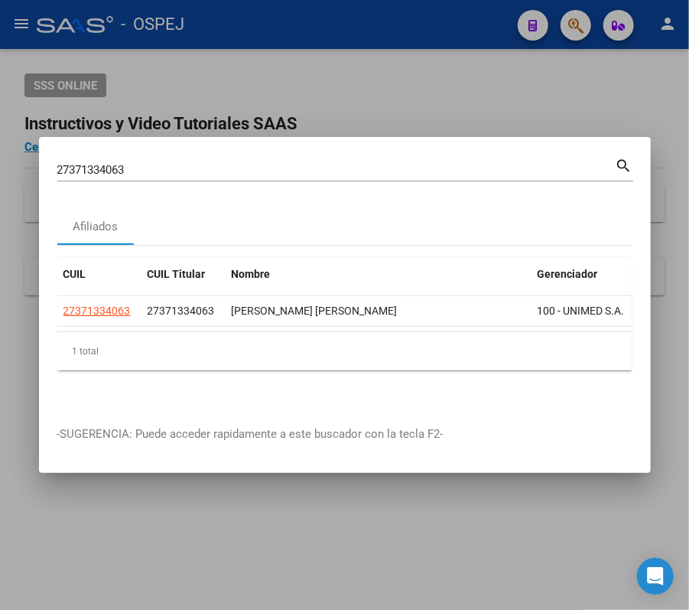
click at [487, 187] on div "27371334063 Buscar (apellido, dni, cuil, nro traspaso, cuit, obra social) search" at bounding box center [345, 175] width 576 height 41
click at [491, 166] on input "27371334063" at bounding box center [336, 170] width 559 height 14
paste input "426345167"
click at [637, 441] on mat-dialog-container "27426345167 Buscar (apellido, dni, cuil, nro traspaso, cuit, obra social) searc…" at bounding box center [345, 305] width 612 height 336
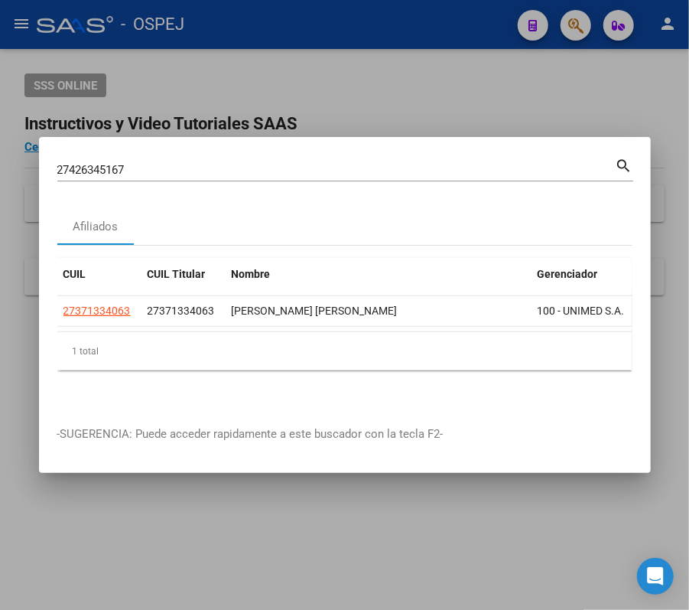
click at [473, 145] on mat-dialog-container "27426345167 Buscar (apellido, dni, cuil, nro traspaso, cuit, obra social) searc…" at bounding box center [345, 305] width 612 height 336
click at [473, 169] on div "27426345167 Buscar (apellido, dni, cuil, nro traspaso, cuit, obra social)" at bounding box center [336, 169] width 559 height 23
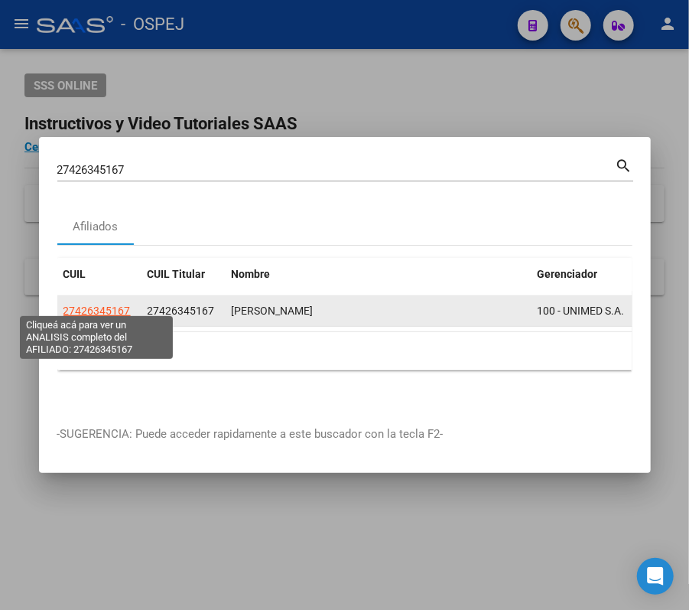
click at [118, 305] on span "27426345167" at bounding box center [97, 311] width 67 height 12
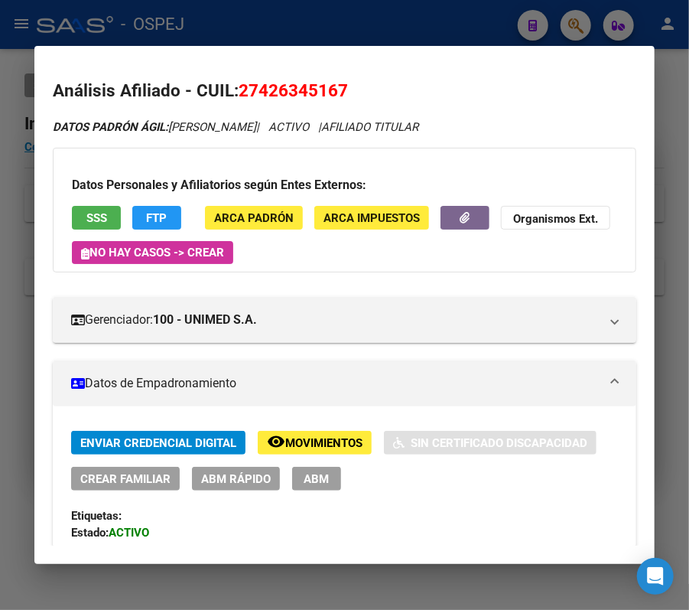
click at [239, 476] on span "ABM Rápido" at bounding box center [236, 479] width 70 height 14
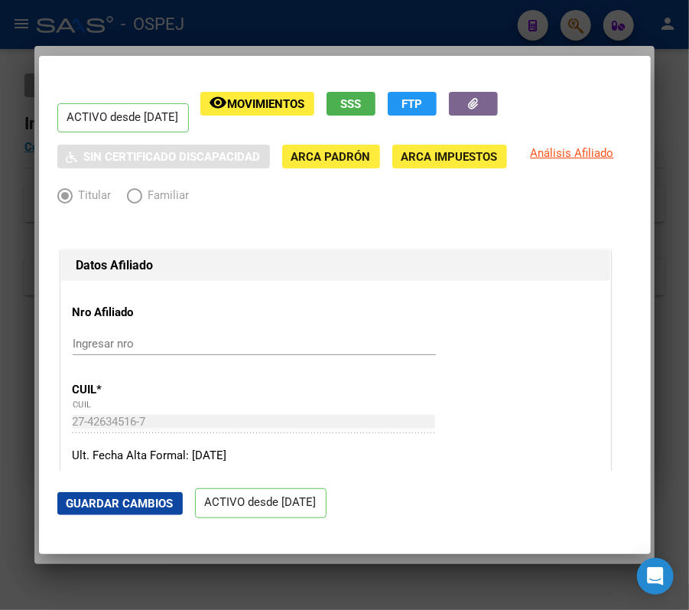
drag, startPoint x: 632, startPoint y: 117, endPoint x: 640, endPoint y: 120, distance: 8.2
click at [640, 120] on mat-dialog-content "ACTIVO desde 01/03/2025 remove_red_eye Movimientos SSS FTP Sin Certificado Disc…" at bounding box center [345, 272] width 612 height 396
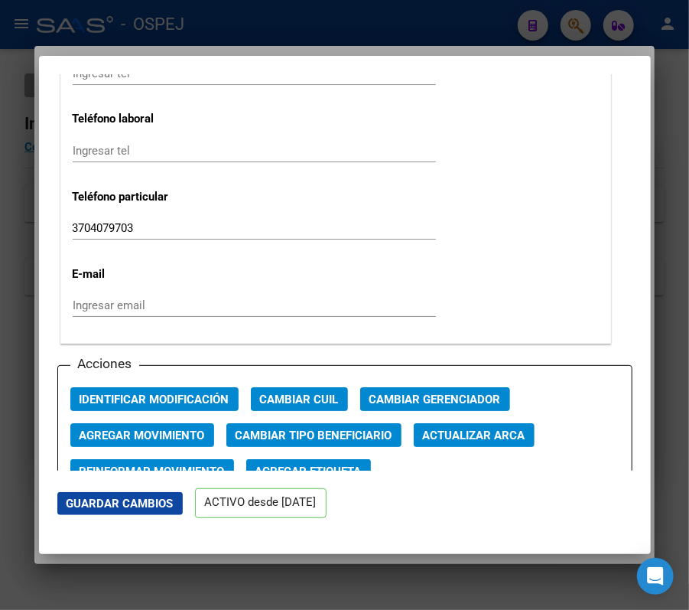
click at [474, 436] on span "Actualizar ARCA" at bounding box center [474, 436] width 103 height 14
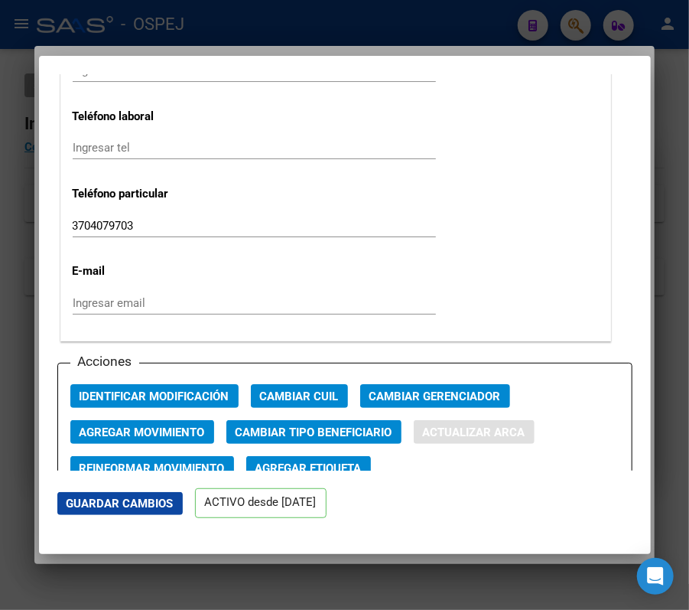
scroll to position [1951, 0]
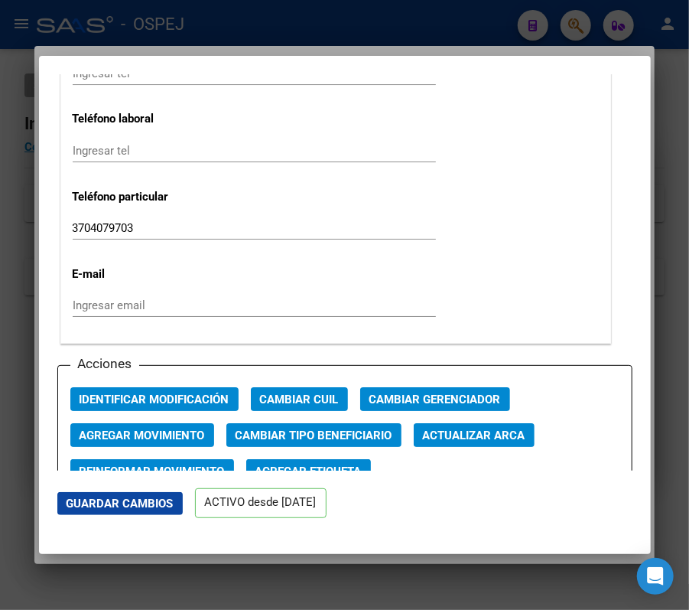
click at [80, 492] on button "Guardar Cambios" at bounding box center [120, 503] width 126 height 23
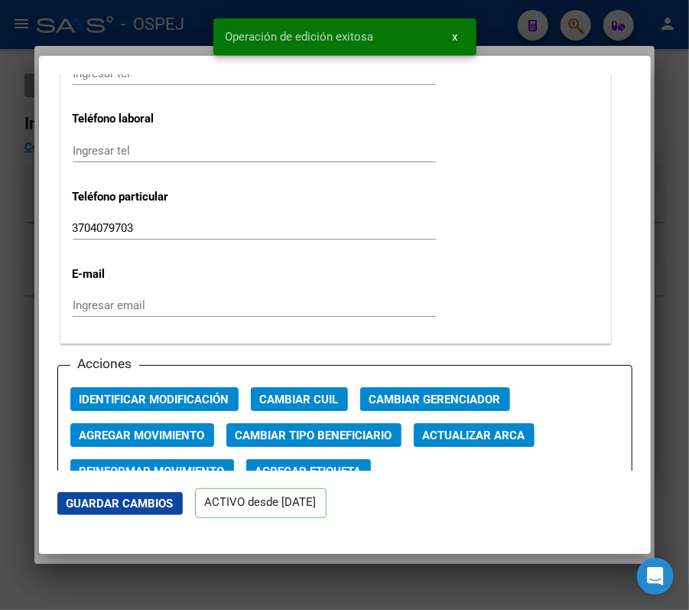
click at [28, 277] on div at bounding box center [344, 305] width 689 height 610
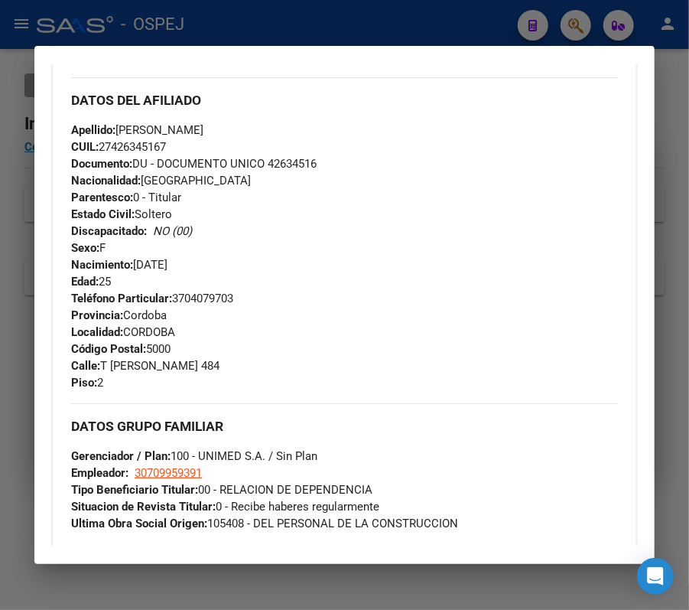
scroll to position [0, 0]
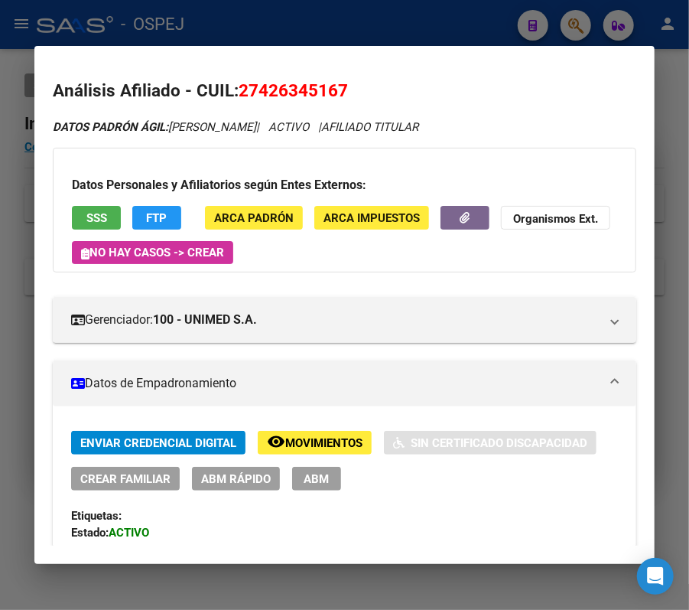
click at [509, 12] on div at bounding box center [344, 305] width 689 height 610
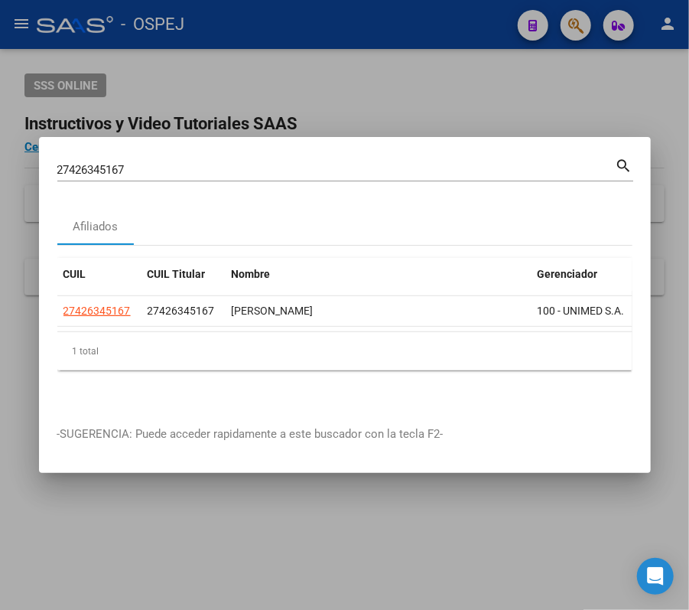
click at [390, 171] on div "27426345167 Buscar (apellido, dni, cuil, nro traspaso, cuit, obra social)" at bounding box center [336, 169] width 559 height 23
click at [372, 163] on input "27426345167" at bounding box center [336, 170] width 559 height 14
paste input "0274269368"
click at [600, 158] on div "20274269368 Buscar (apellido, dni, cuil, nro traspaso, cuit, obra social)" at bounding box center [336, 169] width 559 height 23
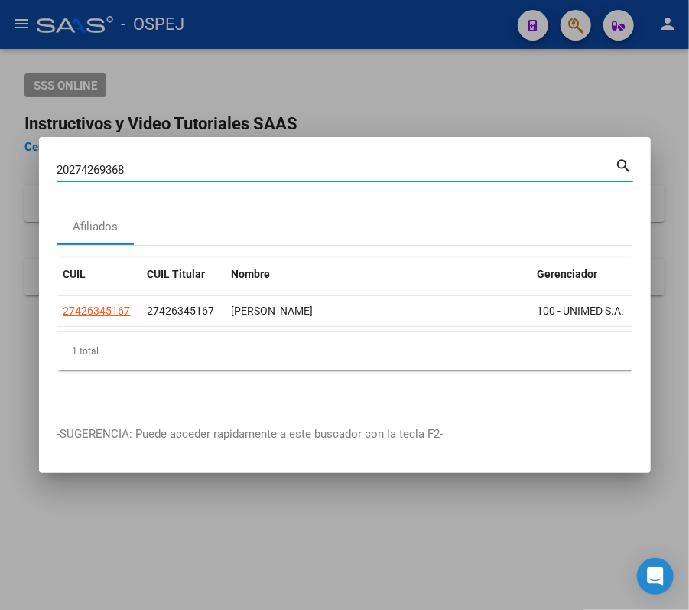
click at [614, 163] on input "20274269368" at bounding box center [336, 170] width 559 height 14
click at [628, 161] on mat-icon "search" at bounding box center [625, 164] width 18 height 18
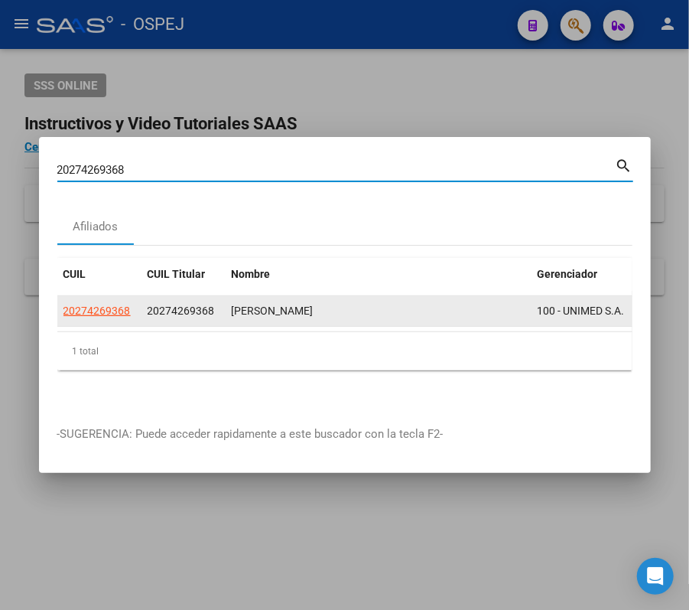
drag, startPoint x: 116, startPoint y: 320, endPoint x: 113, endPoint y: 312, distance: 8.2
click at [113, 316] on datatable-selection "20274269368 20274269368 PERRET CLAUDIO FABIAN 100 - UNIMED S.A." at bounding box center [344, 323] width 575 height 14
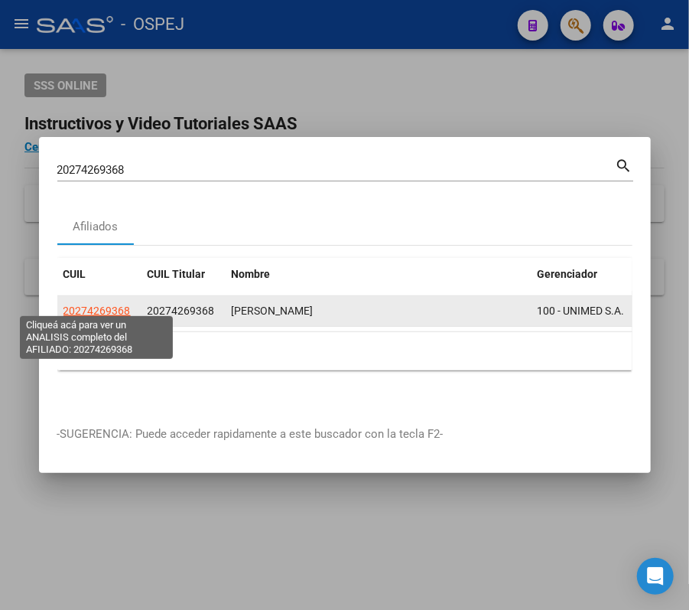
click at [110, 305] on span "20274269368" at bounding box center [97, 311] width 67 height 12
copy div "368 20274269368 PERRET CLAUDIO FABIAN 100 - UNIMED S.A."
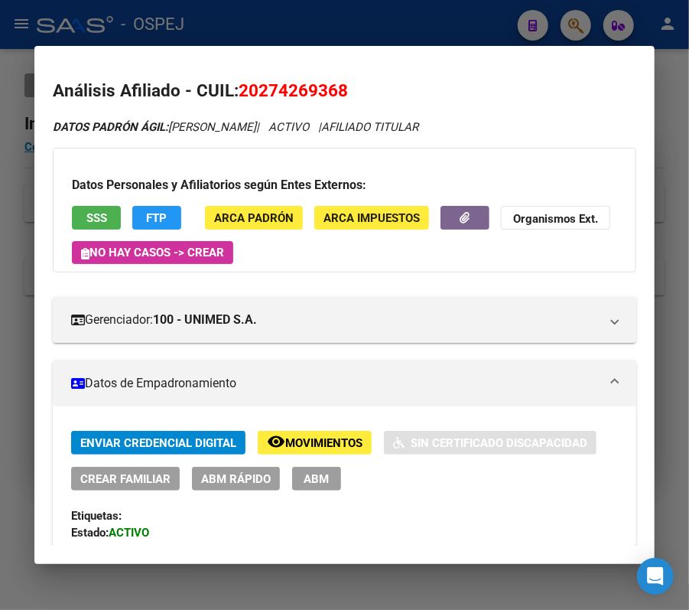
click at [256, 475] on span "ABM Rápido" at bounding box center [236, 479] width 70 height 14
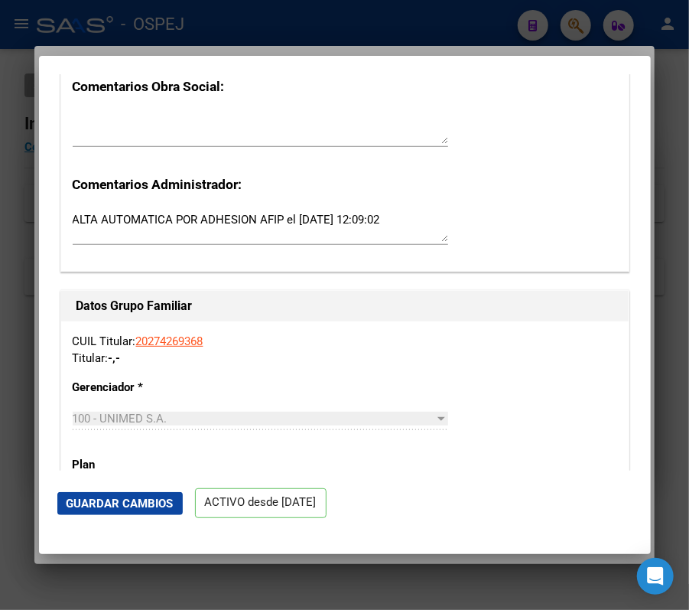
scroll to position [2192, 0]
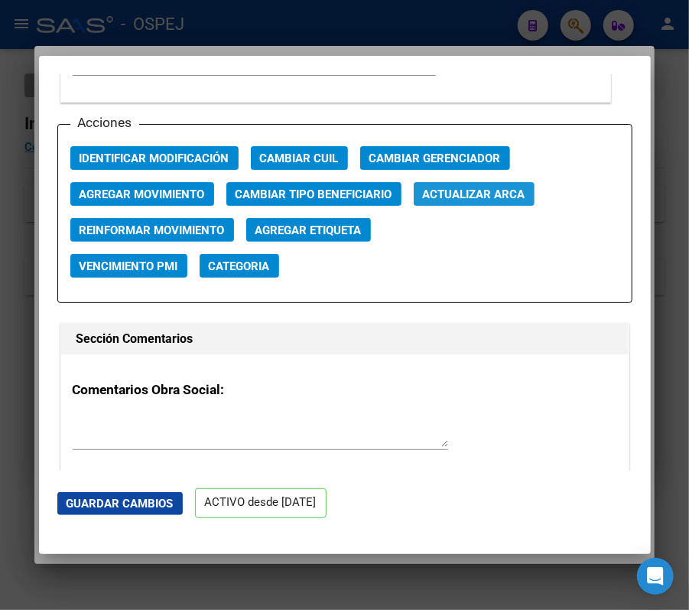
click at [482, 194] on span "Actualizar ARCA" at bounding box center [474, 194] width 103 height 14
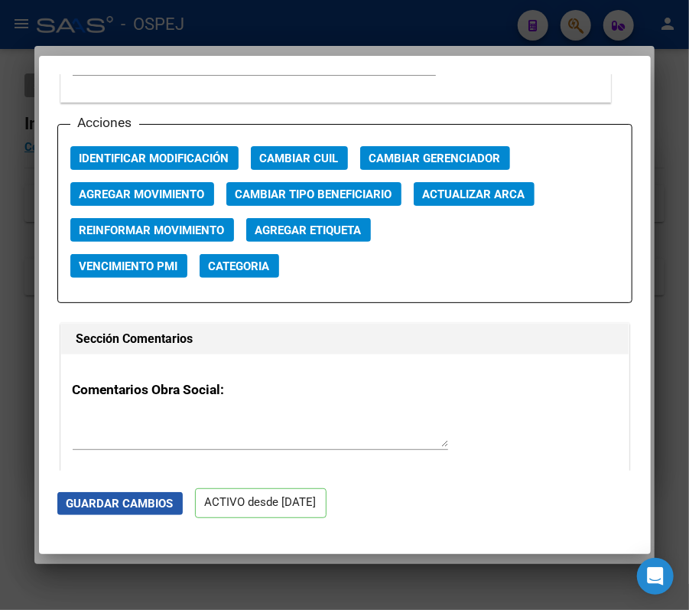
click at [135, 507] on span "Guardar Cambios" at bounding box center [120, 504] width 107 height 14
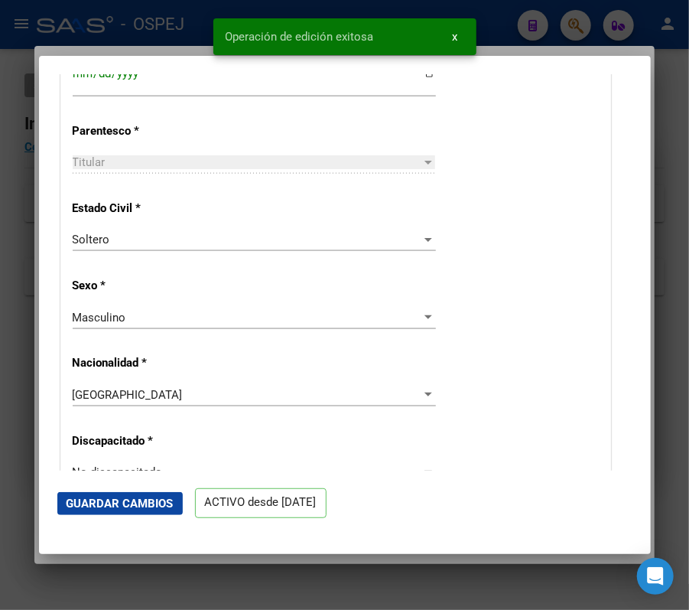
scroll to position [522, 0]
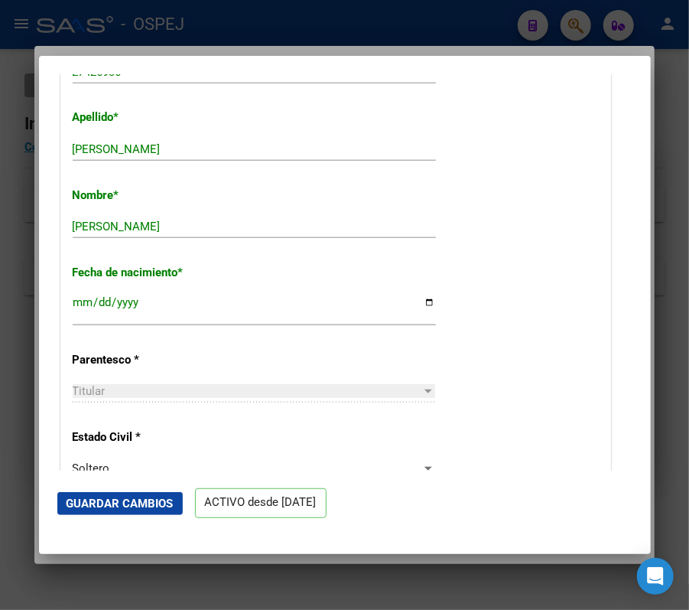
click at [524, 26] on div at bounding box center [344, 305] width 689 height 610
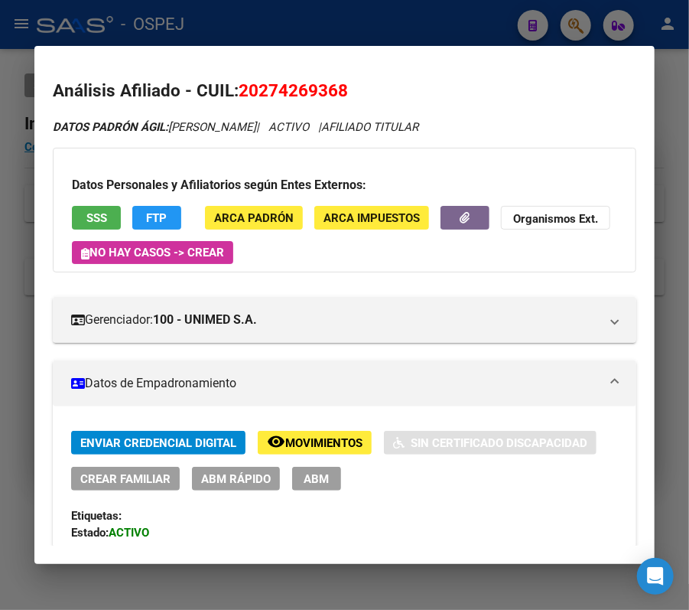
click at [465, 28] on div at bounding box center [344, 305] width 689 height 610
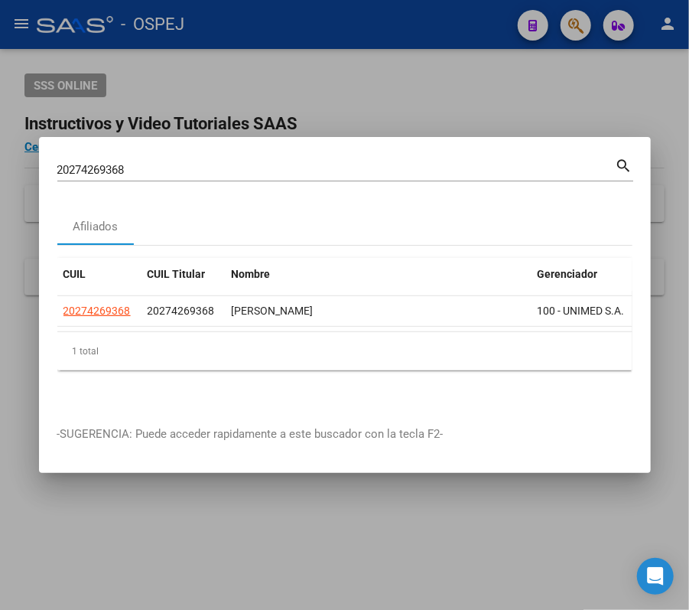
click at [393, 158] on div "20274269368 Buscar (apellido, dni, cuil, nro traspaso, cuit, obra social)" at bounding box center [336, 169] width 559 height 23
click at [384, 174] on div "20274269368 Buscar (apellido, dni, cuil, nro traspaso, cuit, obra social) search" at bounding box center [345, 175] width 576 height 41
click at [383, 171] on div "20274269368 Buscar (apellido, dni, cuil, nro traspaso, cuit, obra social)" at bounding box center [336, 169] width 559 height 23
click at [375, 166] on input "20274269368" at bounding box center [336, 170] width 559 height 14
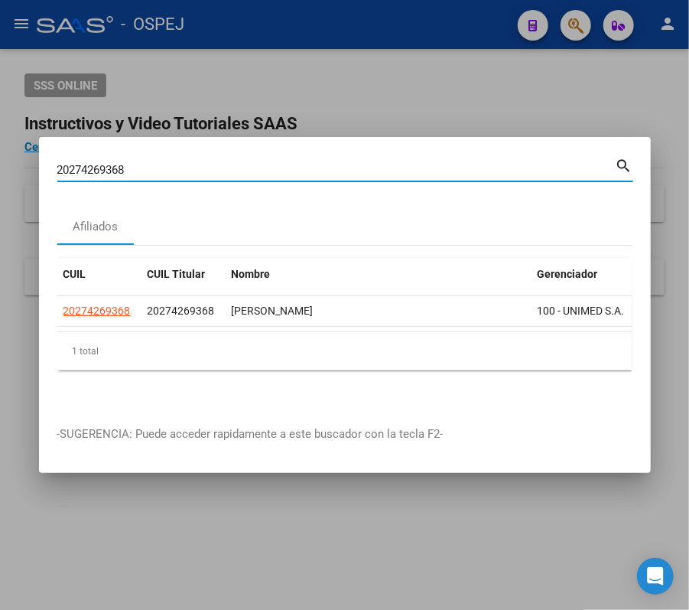
click at [375, 166] on input "20274269368" at bounding box center [336, 170] width 559 height 14
paste input "450062457"
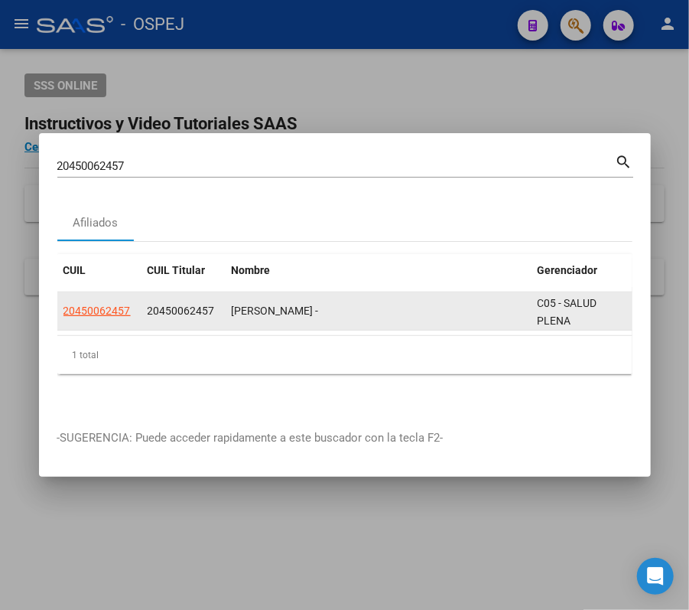
click at [86, 312] on app-link-go-to "20450062457" at bounding box center [97, 311] width 67 height 18
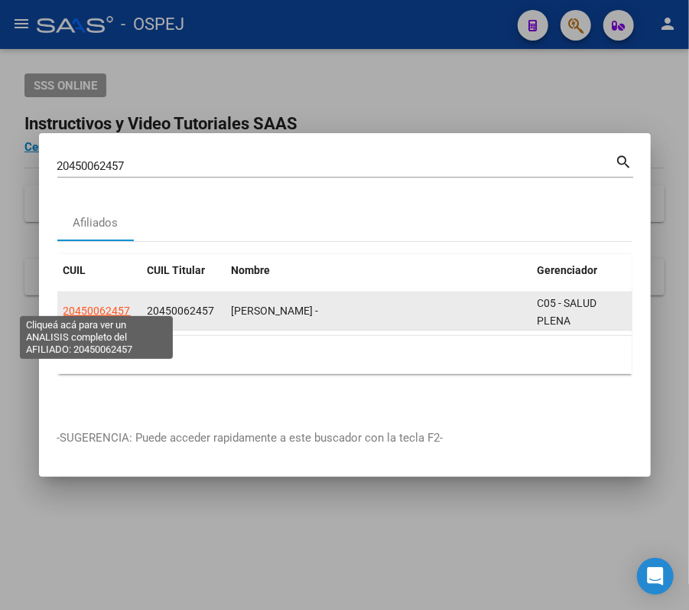
click at [105, 305] on span "20450062457" at bounding box center [97, 311] width 67 height 12
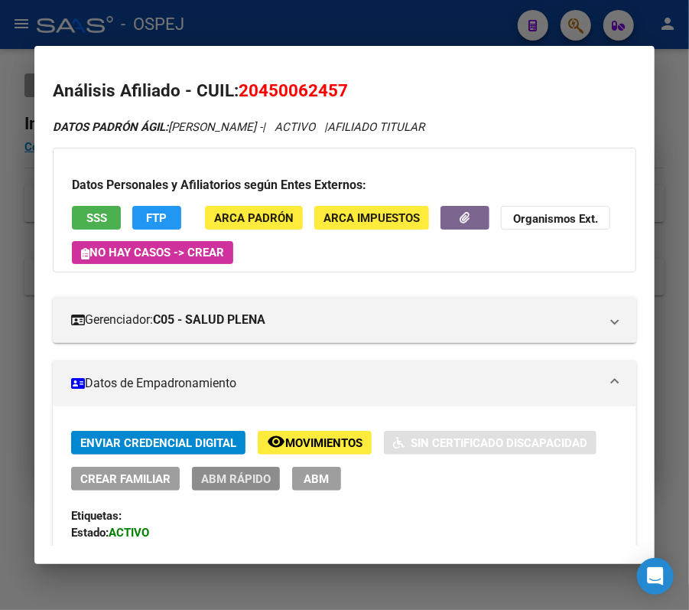
click at [242, 473] on span "ABM Rápido" at bounding box center [236, 479] width 70 height 14
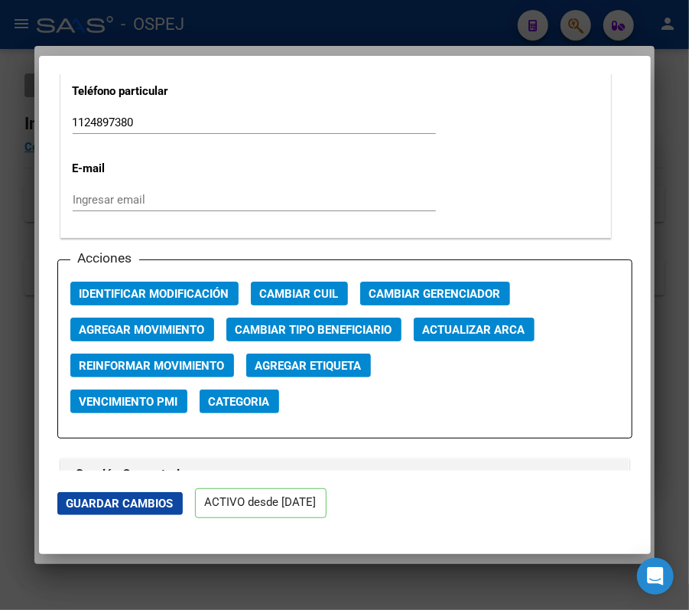
click at [517, 325] on span "Actualizar ARCA" at bounding box center [474, 330] width 103 height 14
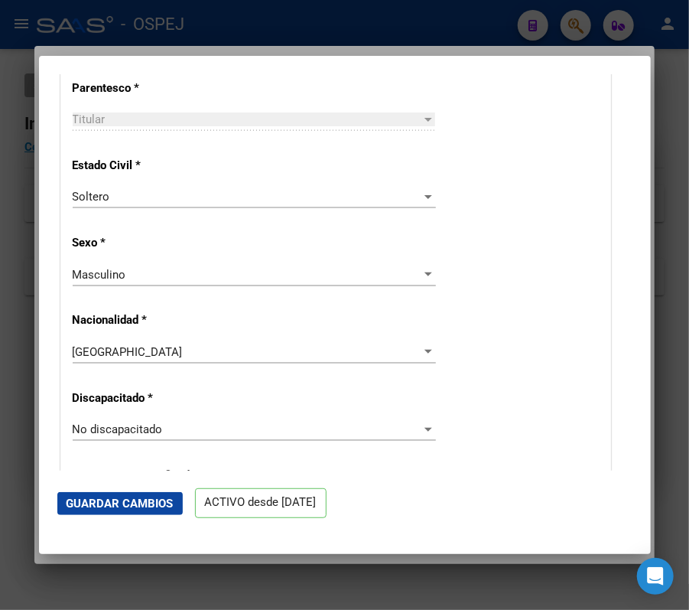
scroll to position [553, 0]
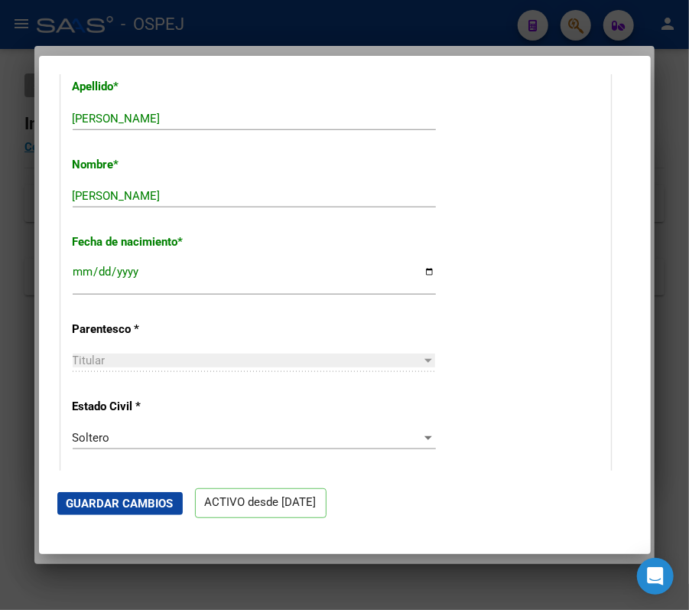
click at [170, 506] on span "Guardar Cambios" at bounding box center [120, 504] width 107 height 14
click at [573, 37] on div at bounding box center [344, 305] width 689 height 610
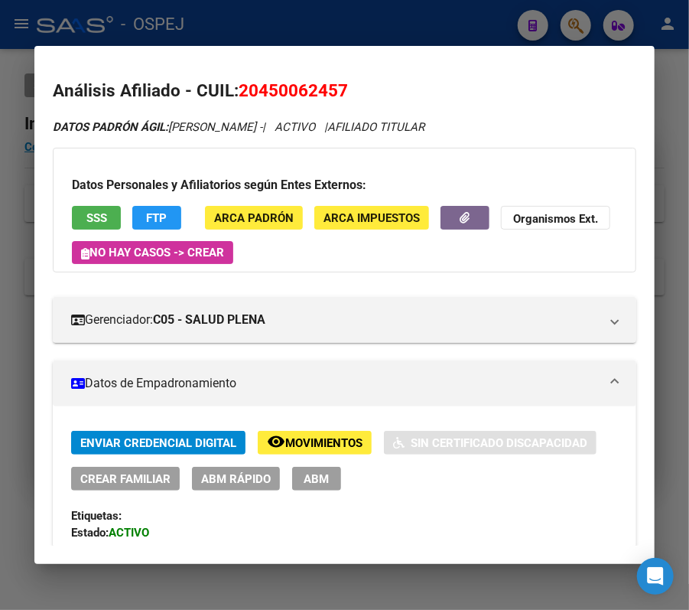
click at [242, 491] on div "Enviar Credencial Digital remove_red_eye Movimientos Sin Certificado Discapacid…" at bounding box center [344, 503] width 547 height 144
click at [246, 484] on span "ABM Rápido" at bounding box center [236, 479] width 70 height 14
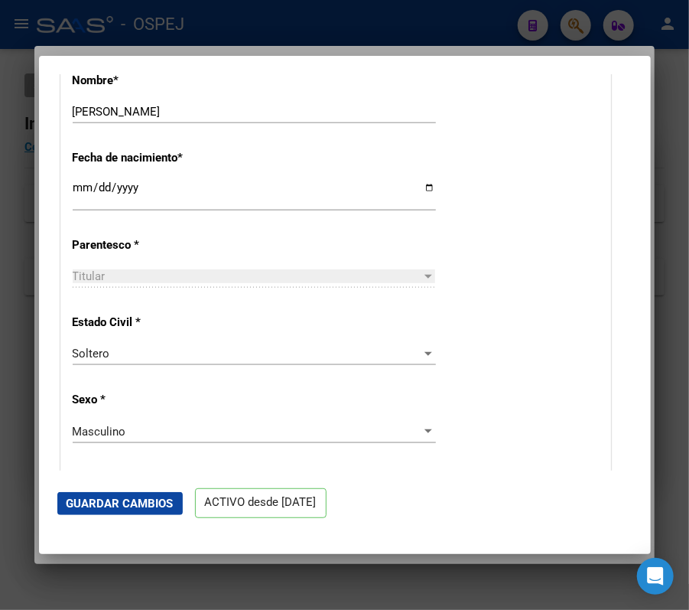
scroll to position [751, 0]
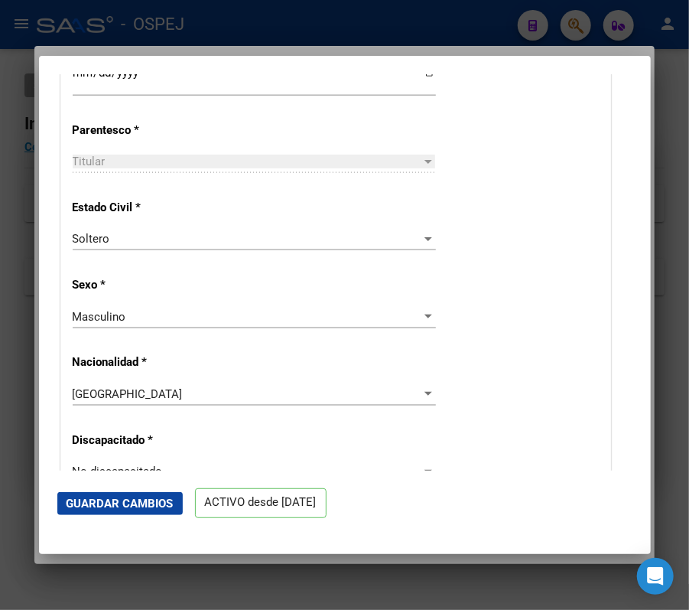
click at [506, 31] on div at bounding box center [344, 305] width 689 height 610
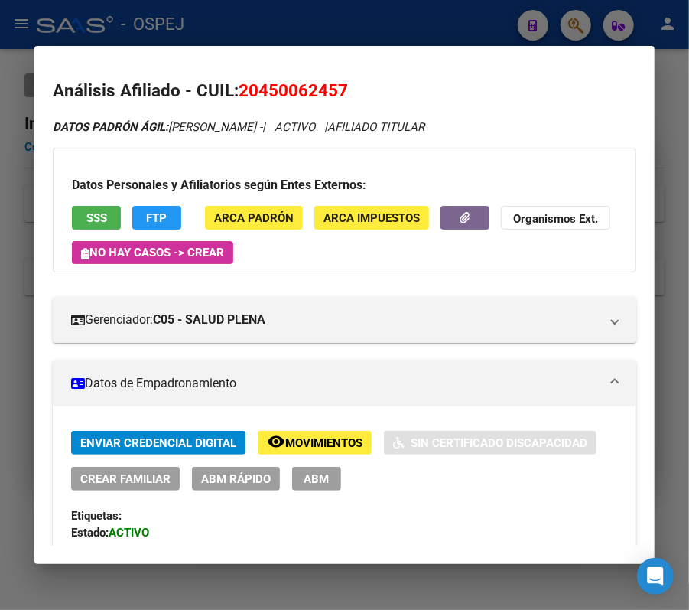
drag, startPoint x: 490, startPoint y: 22, endPoint x: 487, endPoint y: 14, distance: 9.0
click at [487, 14] on div at bounding box center [344, 305] width 689 height 610
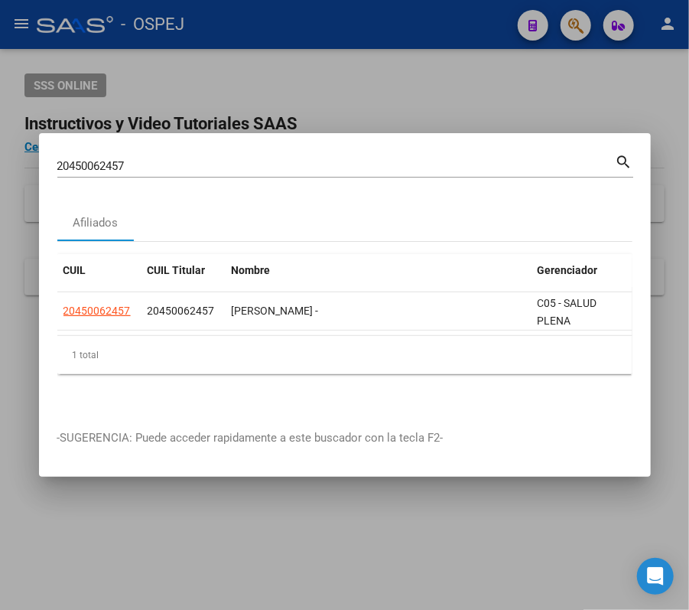
click at [383, 142] on mat-dialog-container "20450062457 Buscar (apellido, dni, cuil, nro traspaso, cuit, obra social) searc…" at bounding box center [345, 305] width 612 height 344
click at [396, 159] on input "20450062457" at bounding box center [336, 166] width 559 height 14
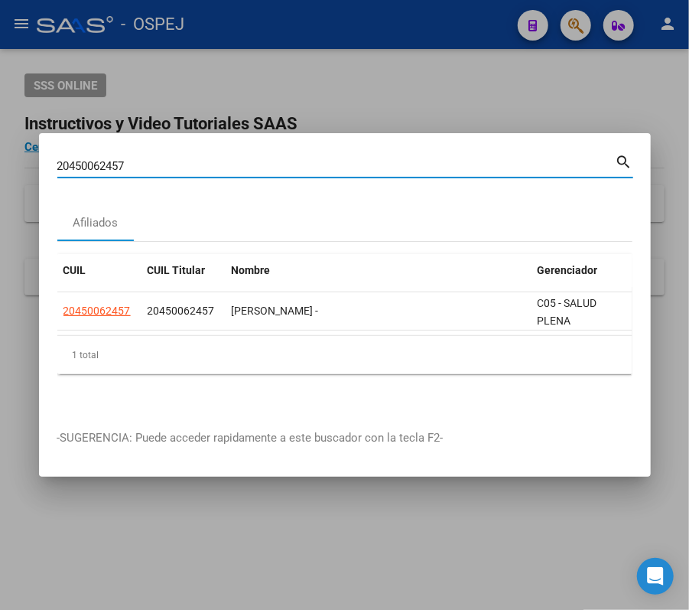
click at [396, 159] on input "20450062457" at bounding box center [336, 166] width 559 height 14
paste input "10011078"
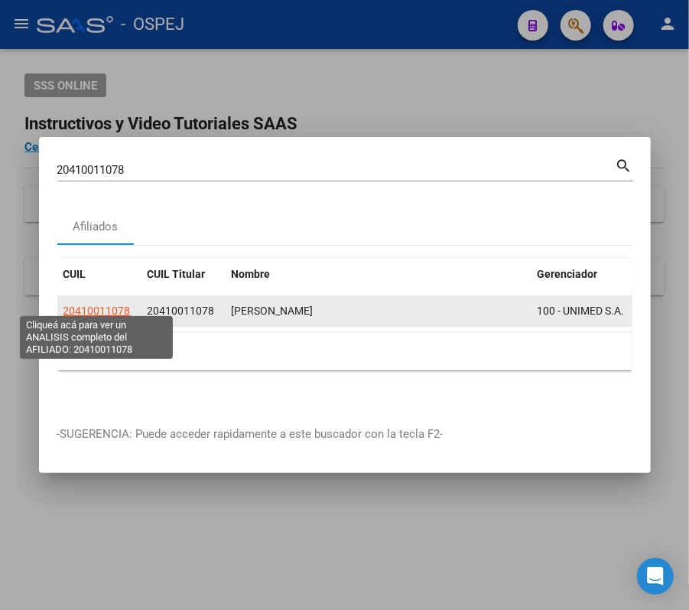
click at [129, 306] on span "20410011078" at bounding box center [97, 311] width 67 height 12
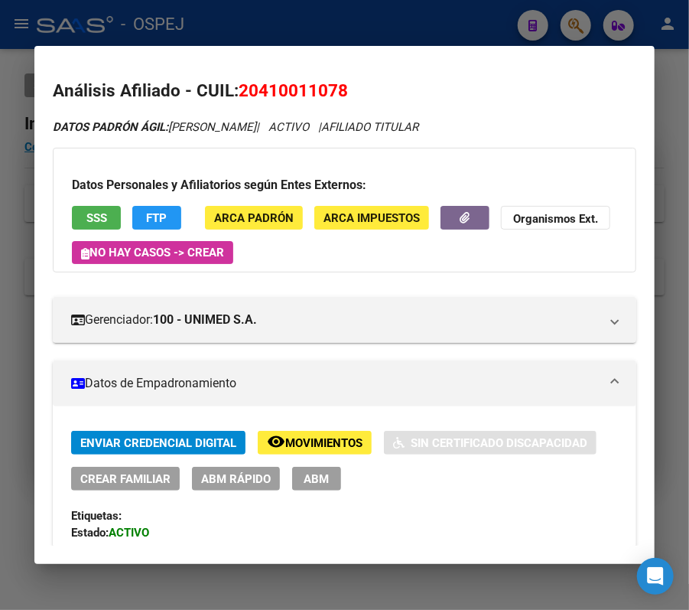
drag, startPoint x: 234, startPoint y: 494, endPoint x: 236, endPoint y: 485, distance: 9.3
click at [234, 494] on div "Enviar Credencial Digital remove_red_eye Movimientos Sin Certificado Discapacid…" at bounding box center [344, 511] width 547 height 161
click at [236, 485] on span "ABM Rápido" at bounding box center [236, 479] width 70 height 14
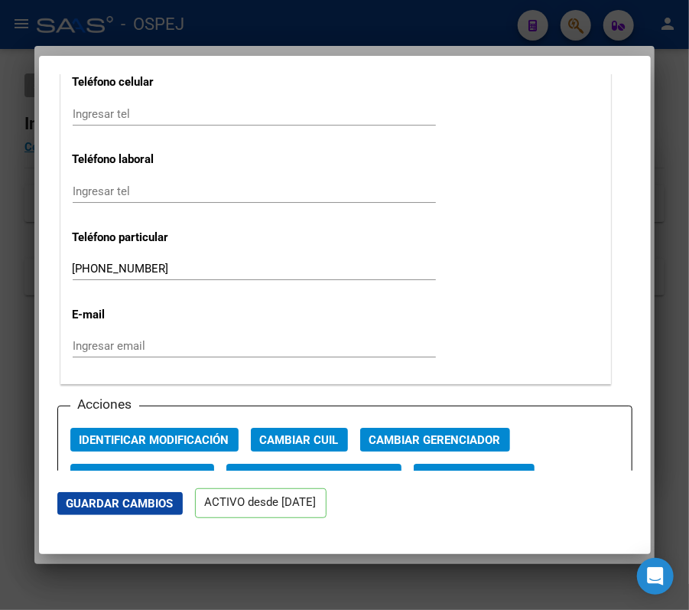
scroll to position [2235, 0]
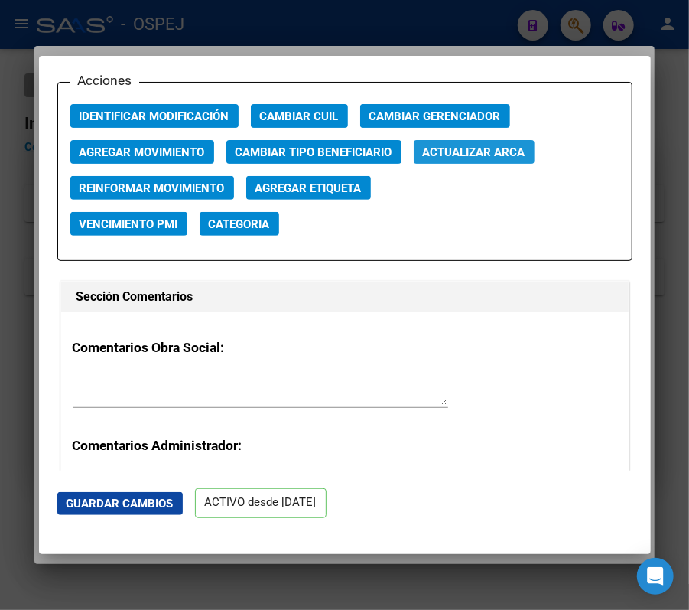
click at [507, 151] on span "Actualizar ARCA" at bounding box center [474, 152] width 103 height 14
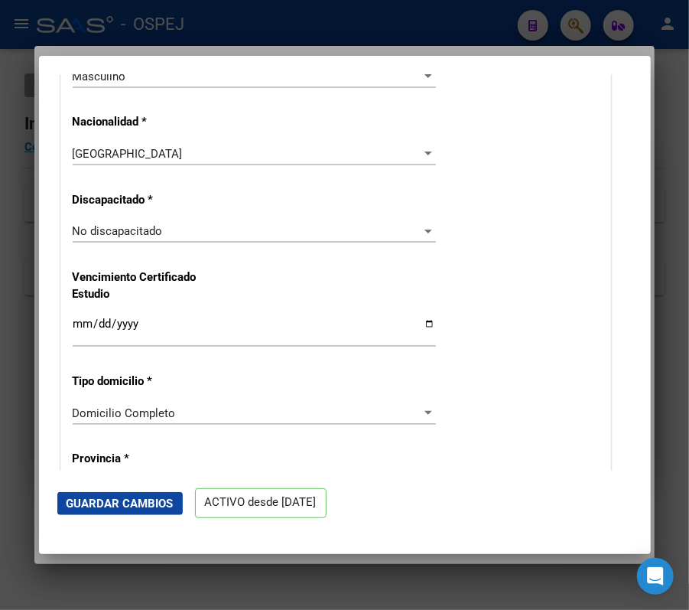
scroll to position [710, 0]
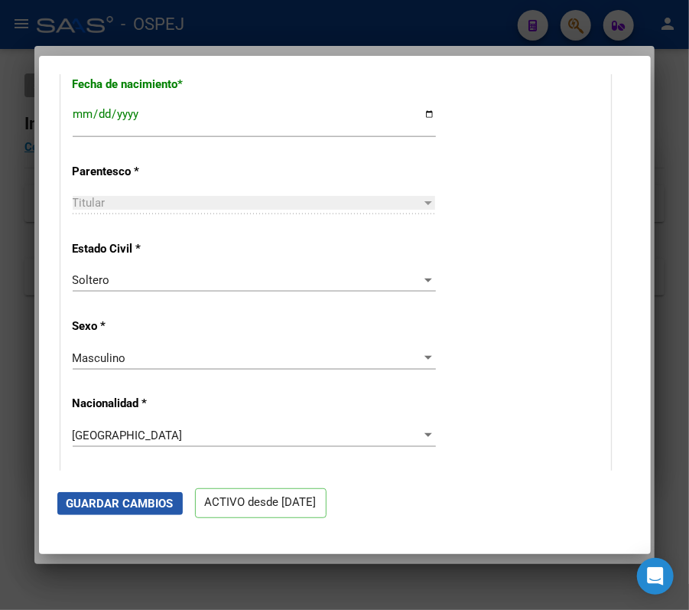
click at [176, 494] on button "Guardar Cambios" at bounding box center [120, 503] width 126 height 23
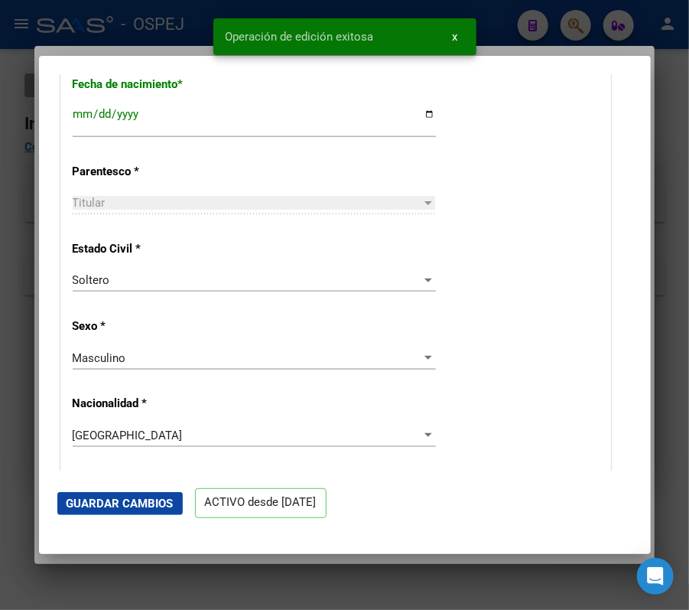
click at [90, 28] on div at bounding box center [344, 305] width 689 height 610
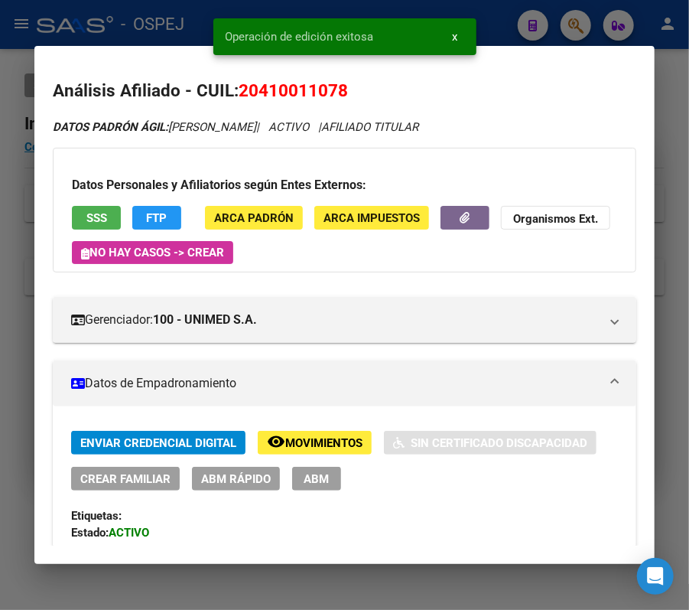
click at [90, 28] on div at bounding box center [344, 305] width 689 height 610
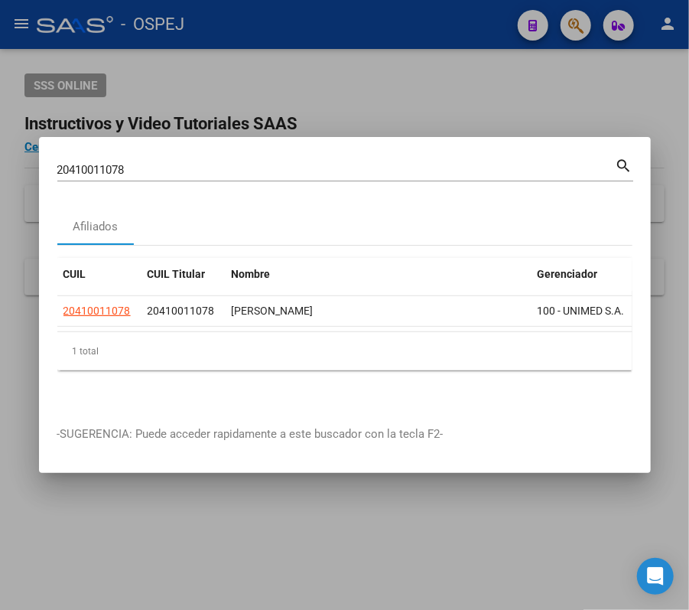
click at [496, 163] on input "20410011078" at bounding box center [336, 170] width 559 height 14
paste input "3376191974"
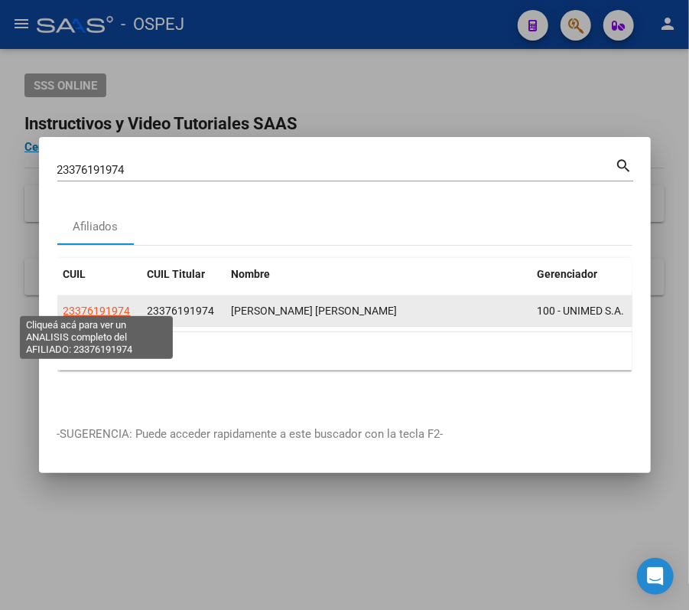
click at [127, 305] on span "23376191974" at bounding box center [97, 311] width 67 height 12
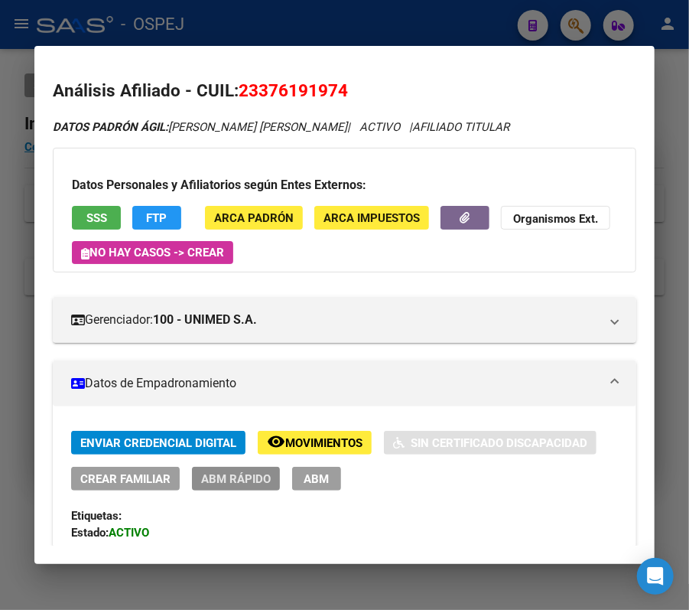
click at [243, 472] on span "ABM Rápido" at bounding box center [236, 478] width 70 height 14
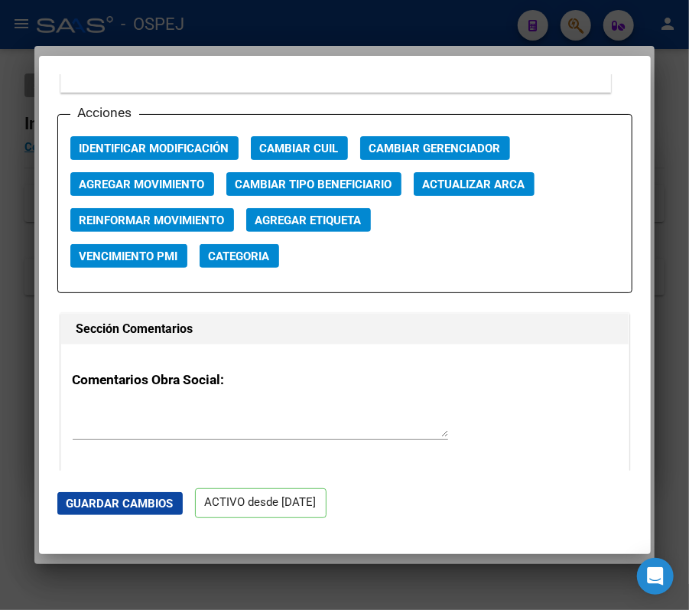
scroll to position [2088, 0]
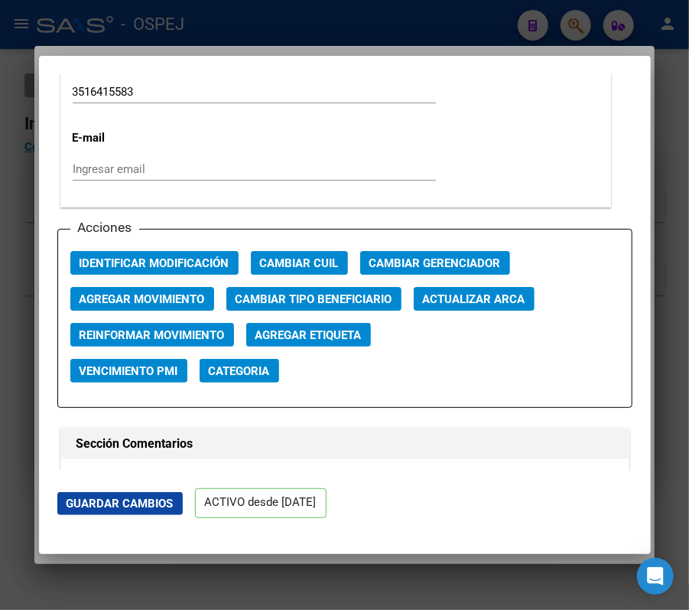
click at [531, 300] on button "Actualizar ARCA" at bounding box center [474, 299] width 121 height 24
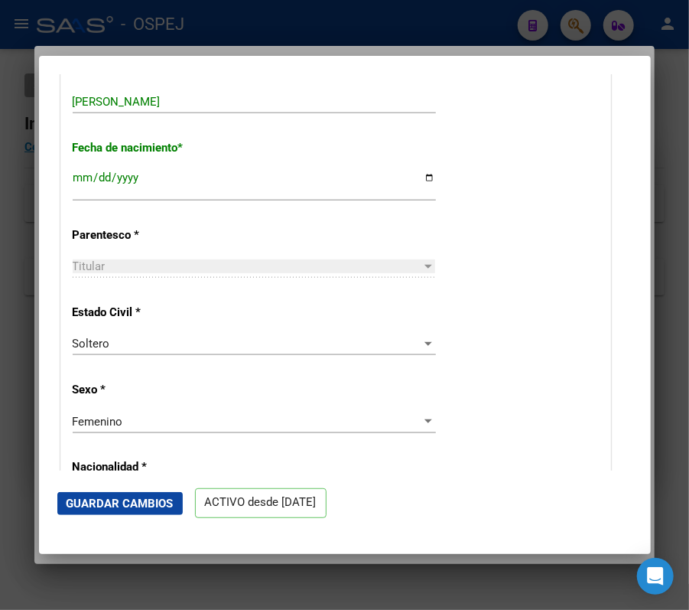
scroll to position [595, 0]
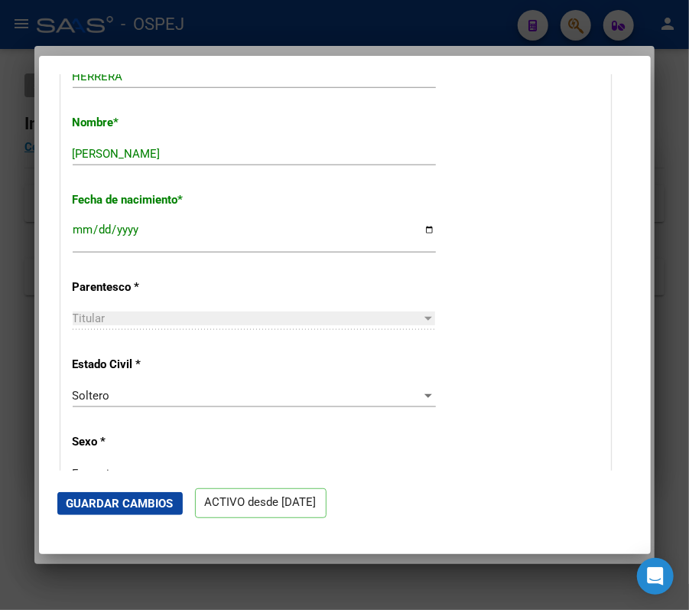
click at [111, 497] on span "Guardar Cambios" at bounding box center [120, 504] width 107 height 14
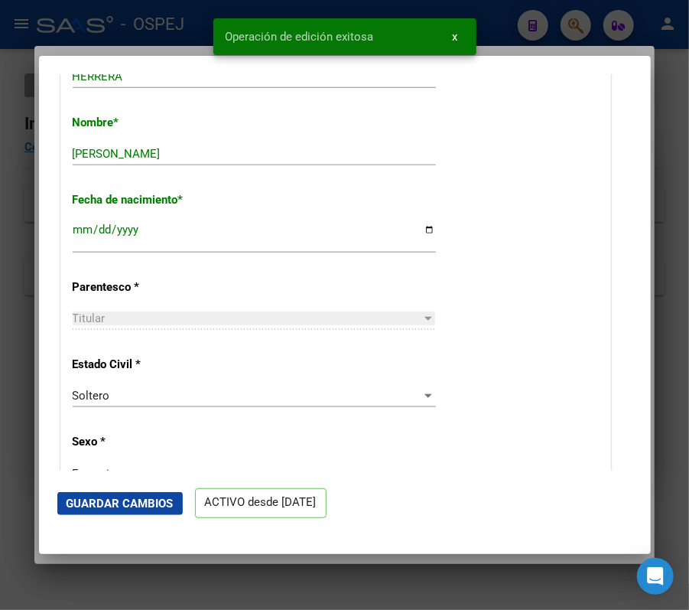
click at [20, 307] on div at bounding box center [344, 305] width 689 height 610
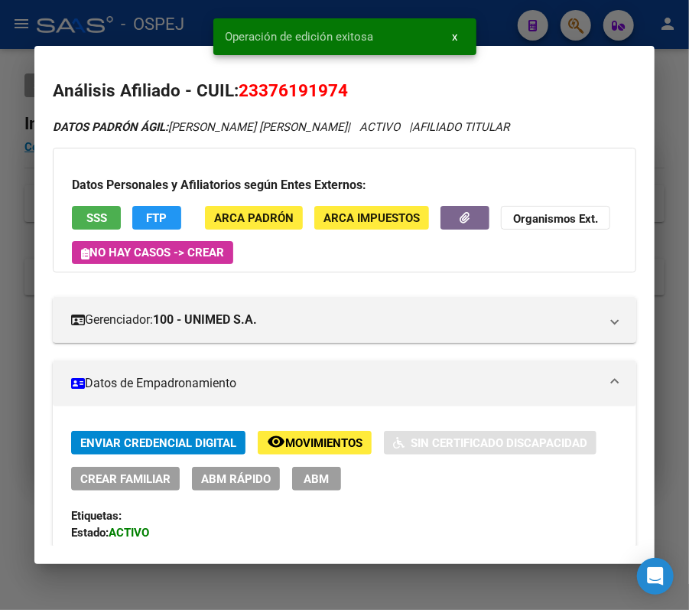
click at [199, 16] on div "Operación de edición exitosa x" at bounding box center [345, 36] width 300 height 73
click at [567, 23] on div at bounding box center [344, 305] width 689 height 610
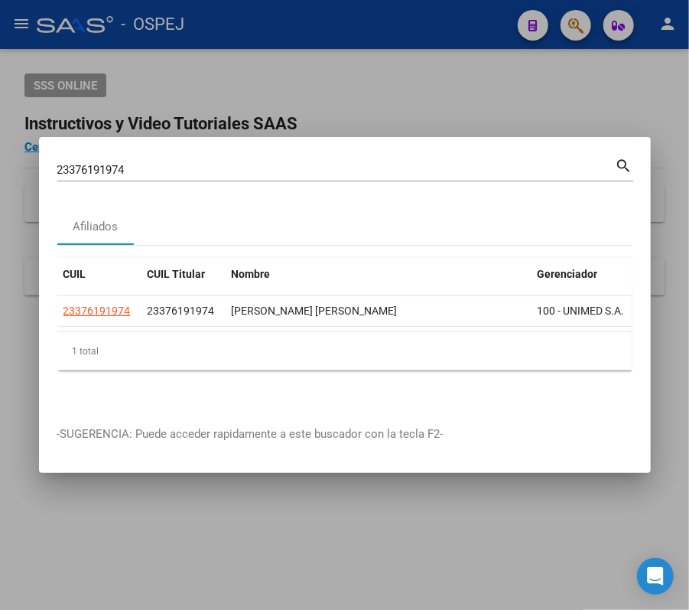
click at [167, 145] on mat-dialog-container "23376191974 Buscar (apellido, dni, cuil, nro traspaso, cuit, obra social) searc…" at bounding box center [345, 305] width 612 height 336
click at [167, 165] on input "23376191974" at bounding box center [336, 170] width 559 height 14
paste input "0234519418"
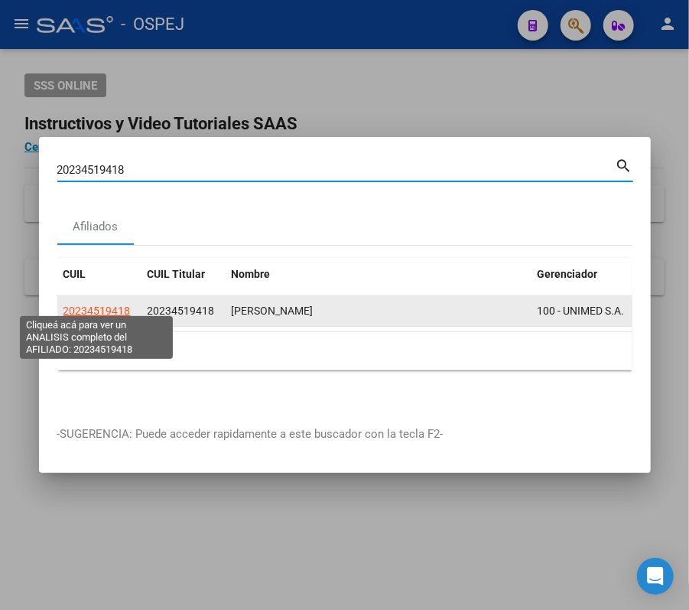
click at [129, 305] on span "20234519418" at bounding box center [97, 311] width 67 height 12
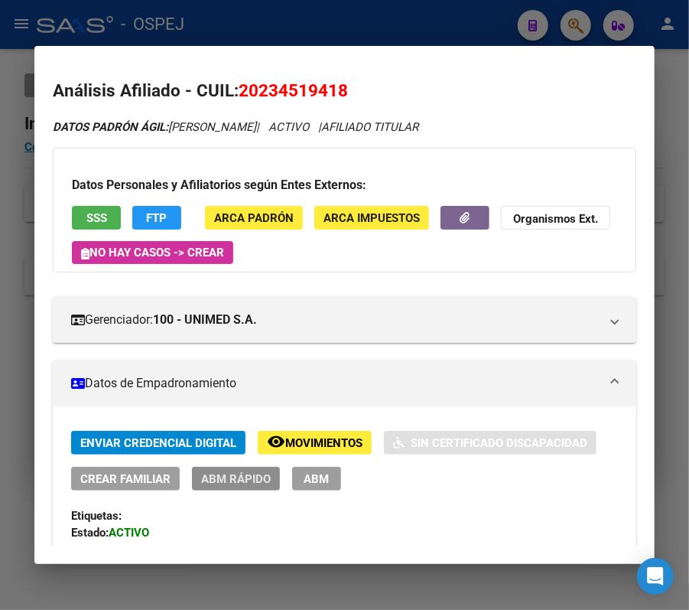
click at [267, 473] on span "ABM Rápido" at bounding box center [236, 479] width 70 height 14
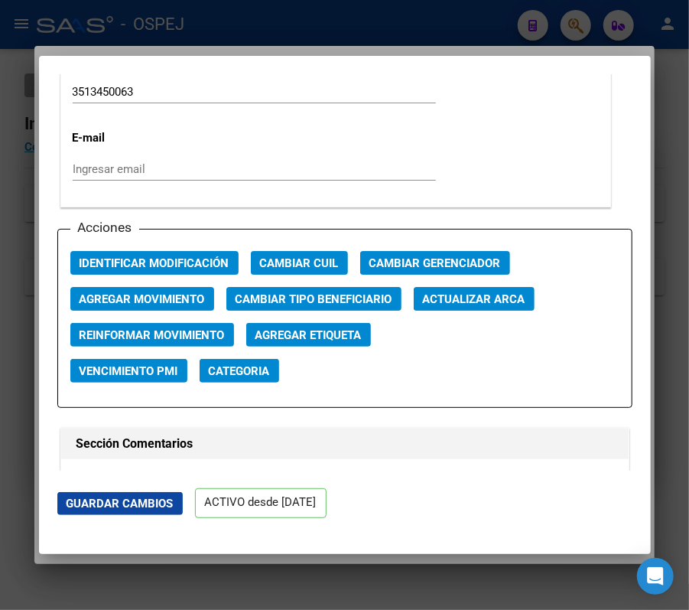
scroll to position [2150, 0]
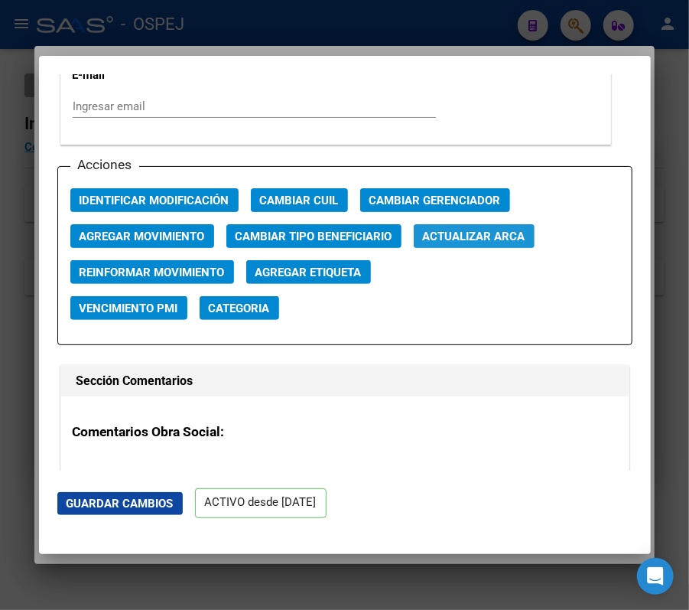
click at [469, 227] on button "Actualizar ARCA" at bounding box center [474, 236] width 121 height 24
drag, startPoint x: 653, startPoint y: 310, endPoint x: 641, endPoint y: 301, distance: 14.7
click at [641, 301] on div "20234519418 Buscar (apellido, dni, cuil, nro traspaso, cuit, obra social) searc…" at bounding box center [344, 305] width 689 height 610
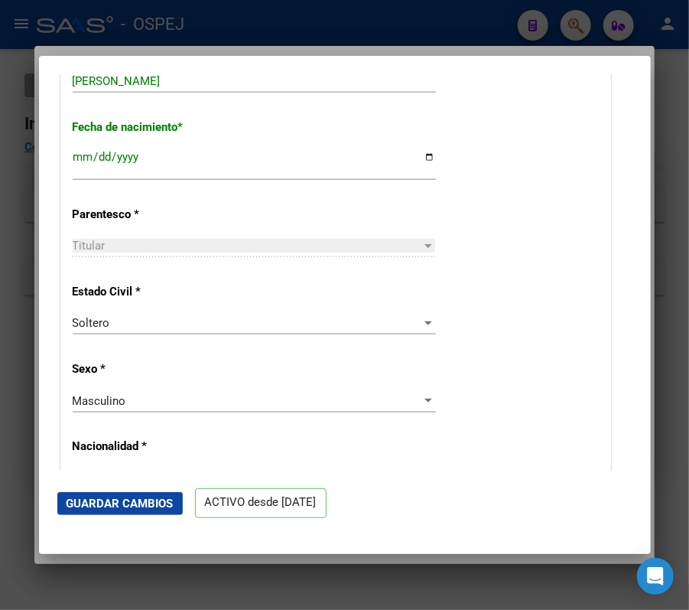
scroll to position [625, 0]
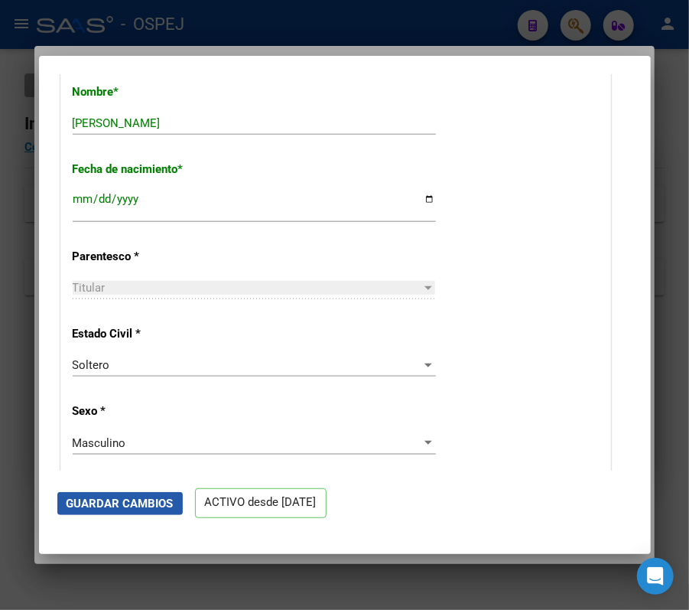
click at [174, 500] on button "Guardar Cambios" at bounding box center [120, 503] width 126 height 23
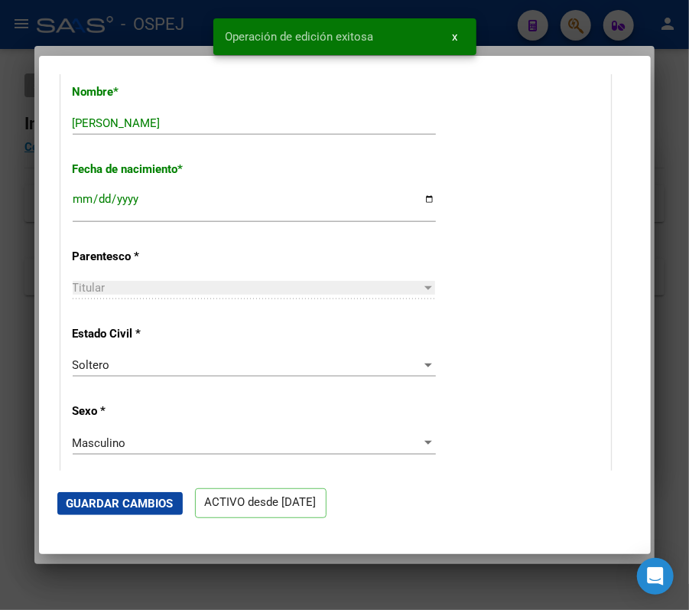
click at [69, 37] on div at bounding box center [344, 305] width 689 height 610
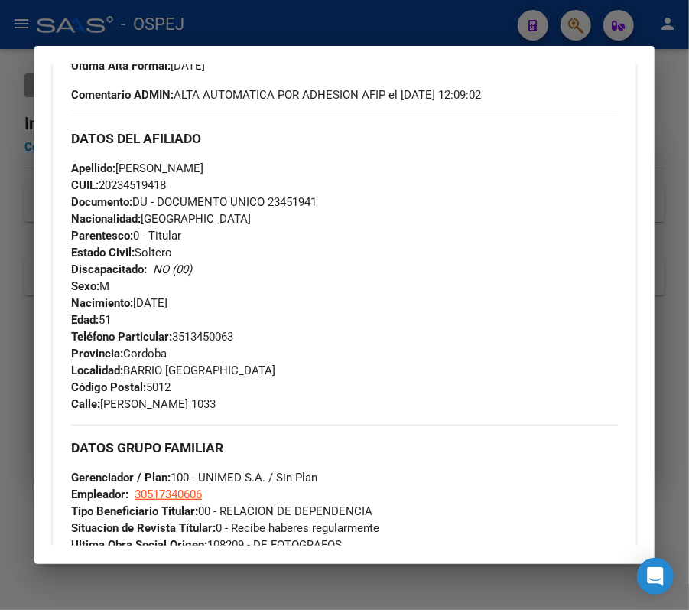
scroll to position [510, 0]
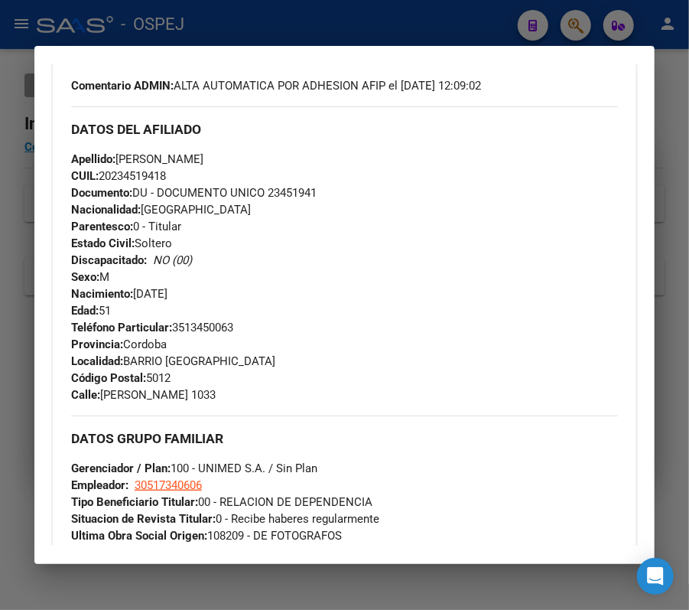
click at [583, 20] on div at bounding box center [344, 305] width 689 height 610
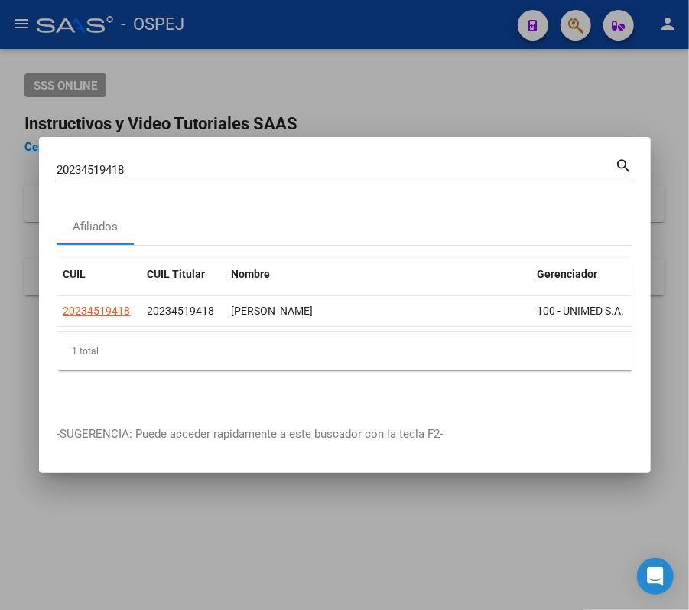
click at [485, 170] on div "20234519418 Buscar (apellido, dni, cuil, nro traspaso, cuit, obra social)" at bounding box center [336, 169] width 559 height 23
click at [473, 163] on input "20234519418" at bounding box center [336, 170] width 559 height 14
paste input "414835830"
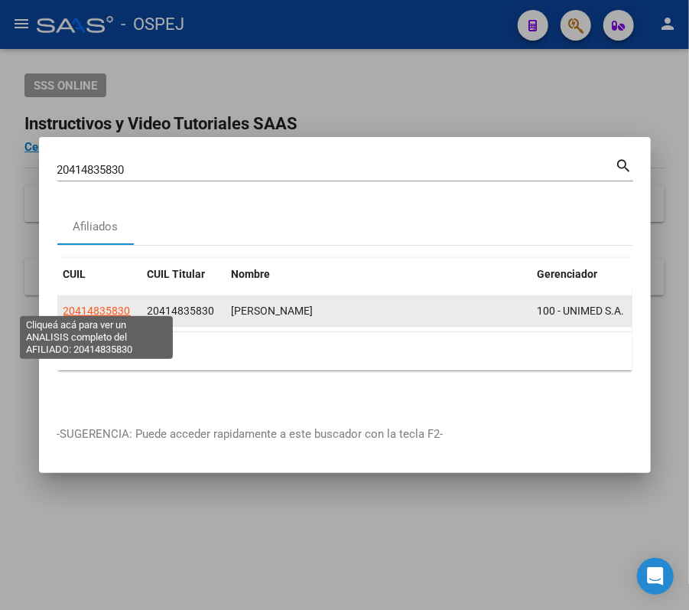
click at [116, 305] on span "20414835830" at bounding box center [97, 311] width 67 height 12
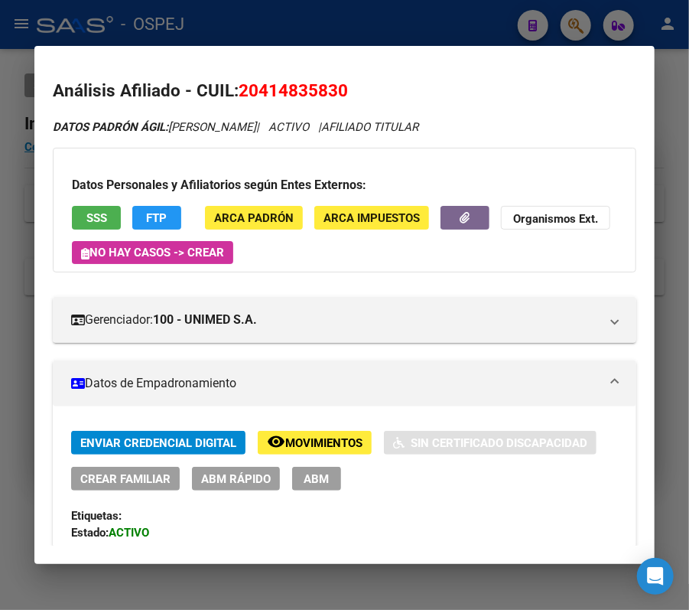
click at [272, 470] on button "ABM Rápido" at bounding box center [236, 479] width 88 height 24
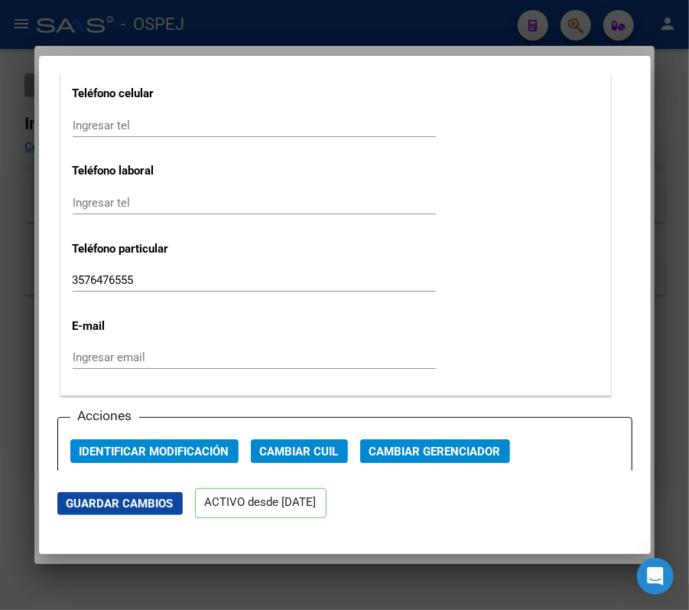
scroll to position [1984, 0]
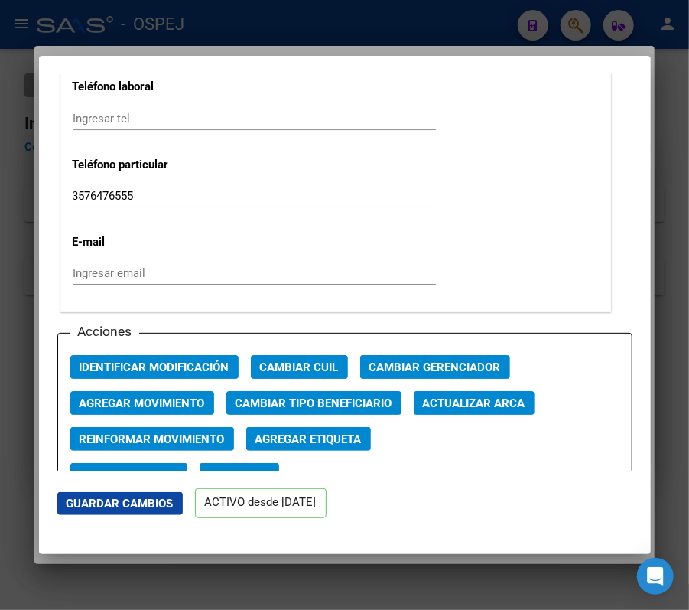
click at [518, 396] on span "Actualizar ARCA" at bounding box center [474, 403] width 103 height 14
click at [109, 502] on span "Guardar Cambios" at bounding box center [120, 504] width 107 height 14
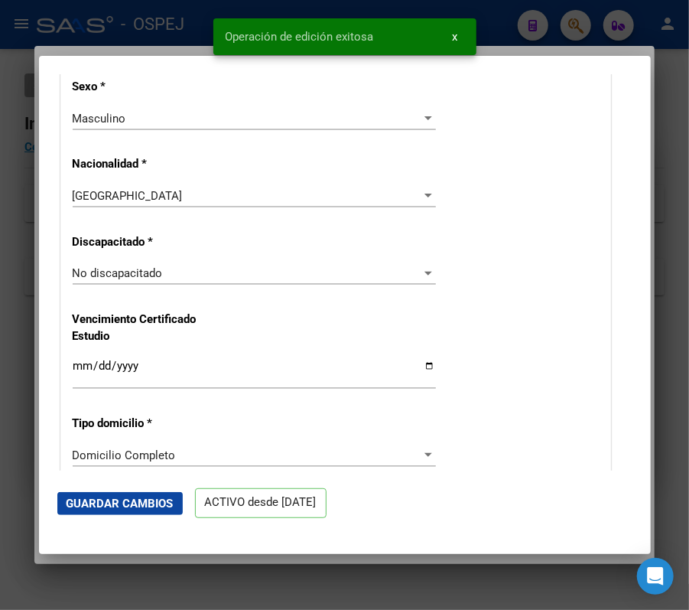
scroll to position [574, 0]
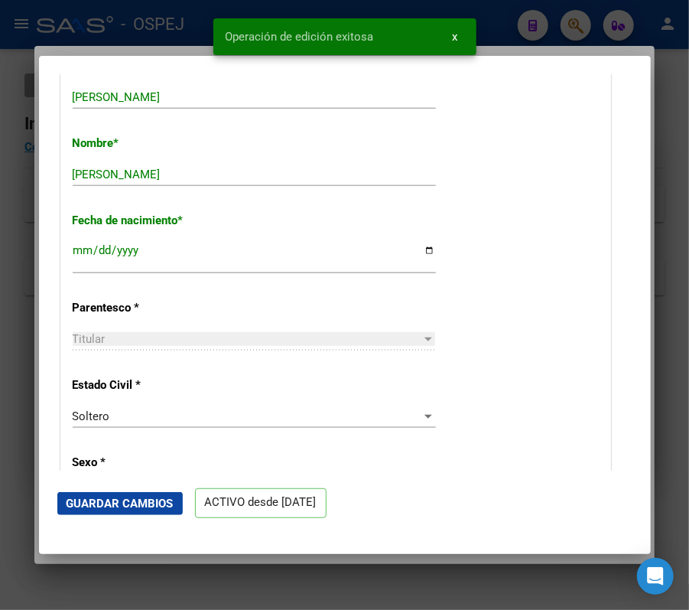
click at [569, 19] on div at bounding box center [344, 305] width 689 height 610
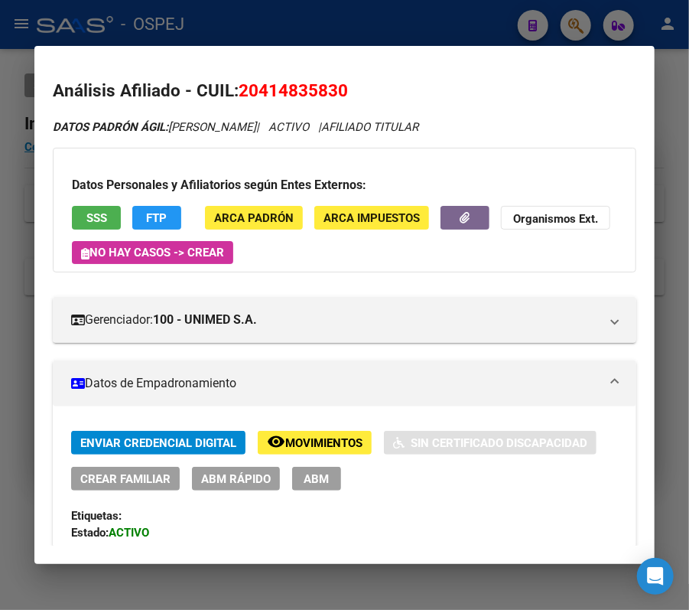
click at [525, 38] on div at bounding box center [344, 305] width 689 height 610
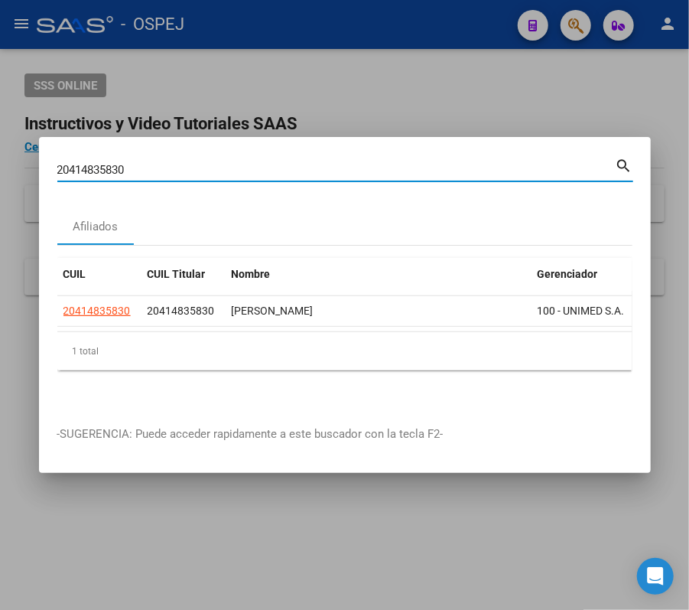
click at [447, 166] on input "20414835830" at bounding box center [336, 170] width 559 height 14
paste input "360297366"
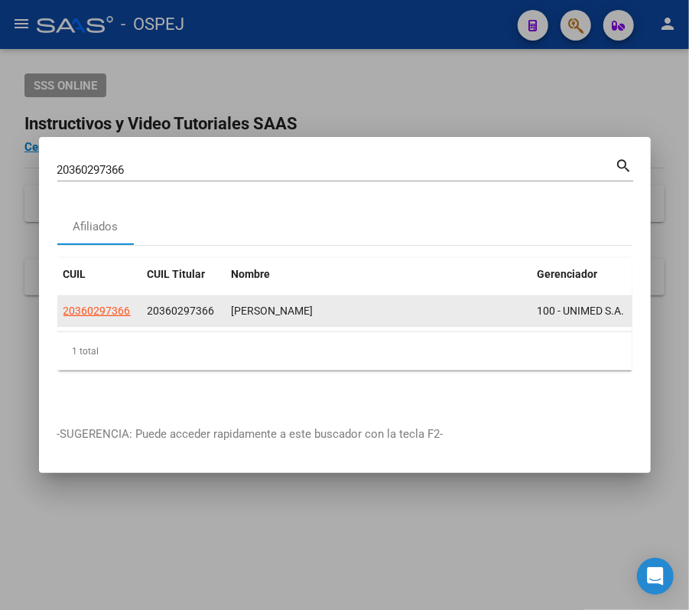
click at [104, 312] on app-link-go-to "20360297366" at bounding box center [97, 311] width 67 height 18
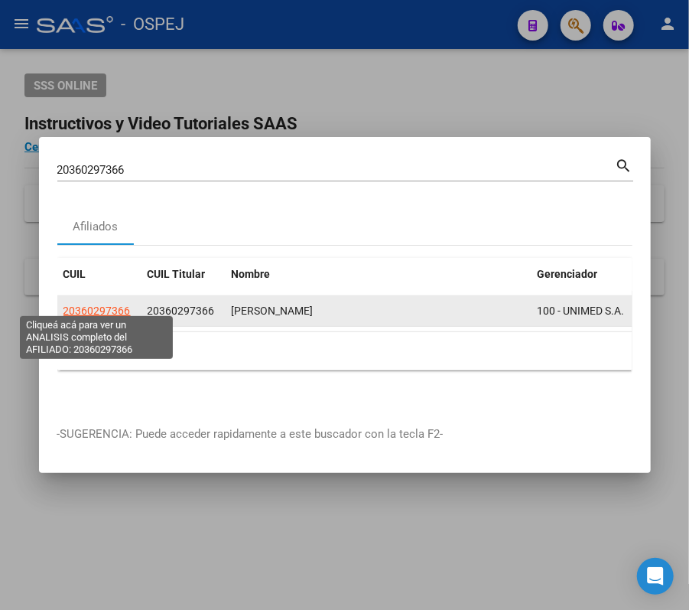
click at [95, 305] on span "20360297366" at bounding box center [97, 311] width 67 height 12
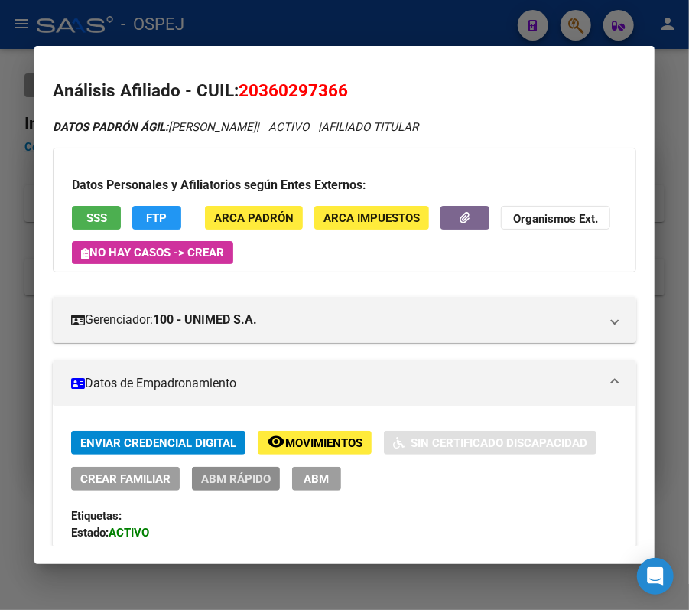
click at [192, 478] on button "ABM Rápido" at bounding box center [236, 479] width 88 height 24
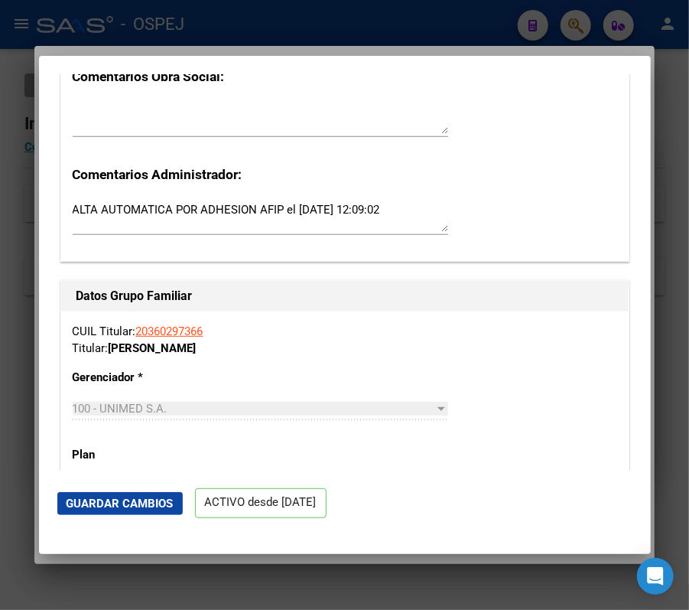
scroll to position [2088, 0]
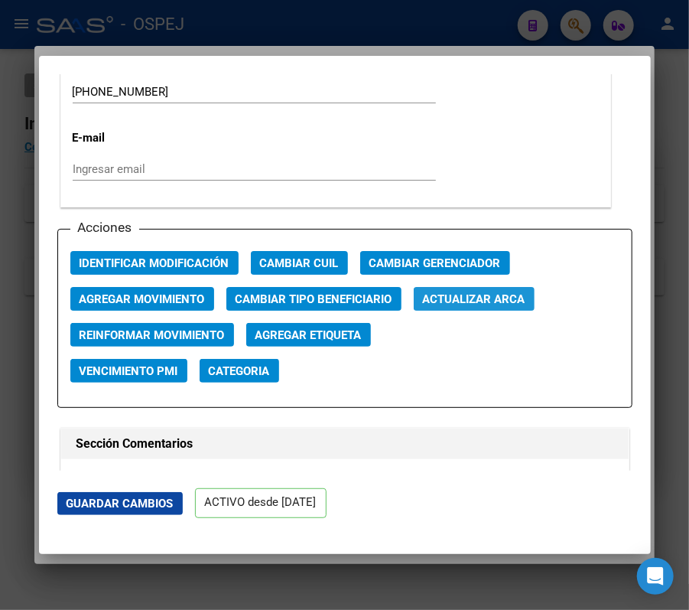
click at [533, 297] on button "Actualizar ARCA" at bounding box center [474, 299] width 121 height 24
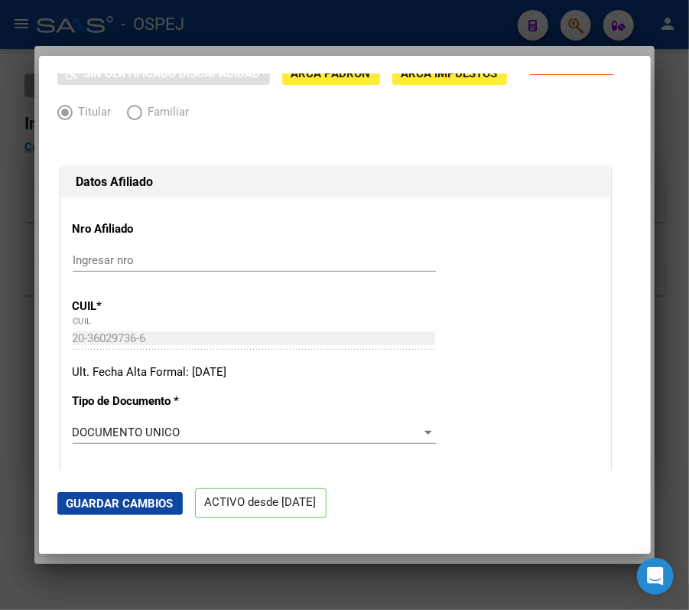
scroll to position [0, 0]
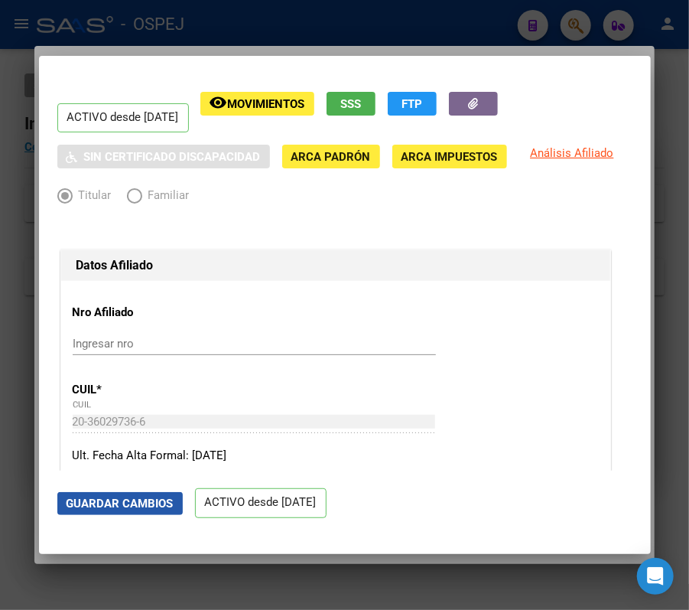
click at [171, 509] on span "Guardar Cambios" at bounding box center [120, 504] width 107 height 14
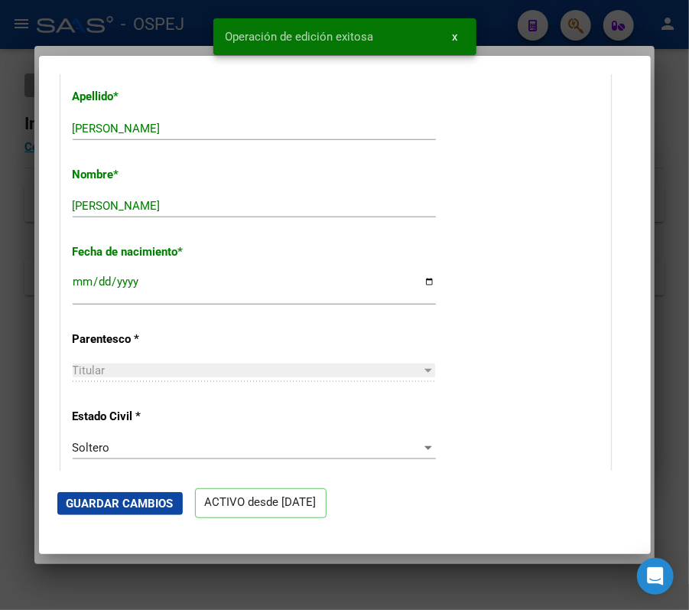
scroll to position [554, 0]
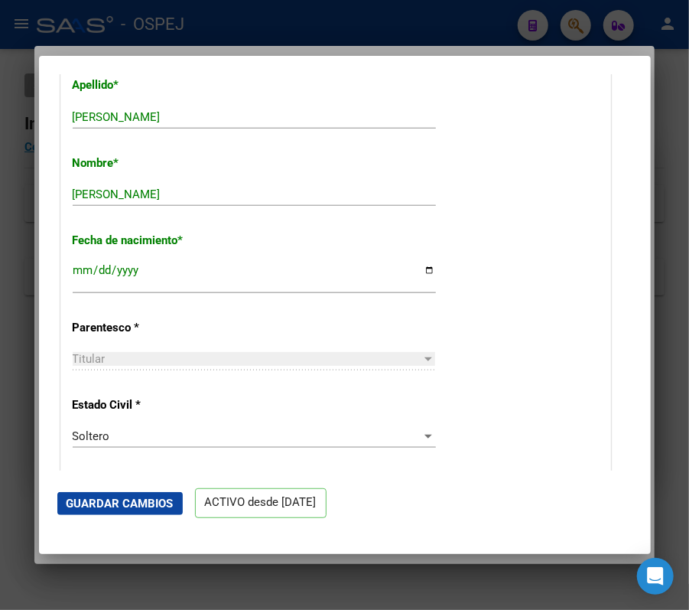
click at [512, 5] on div at bounding box center [344, 305] width 689 height 610
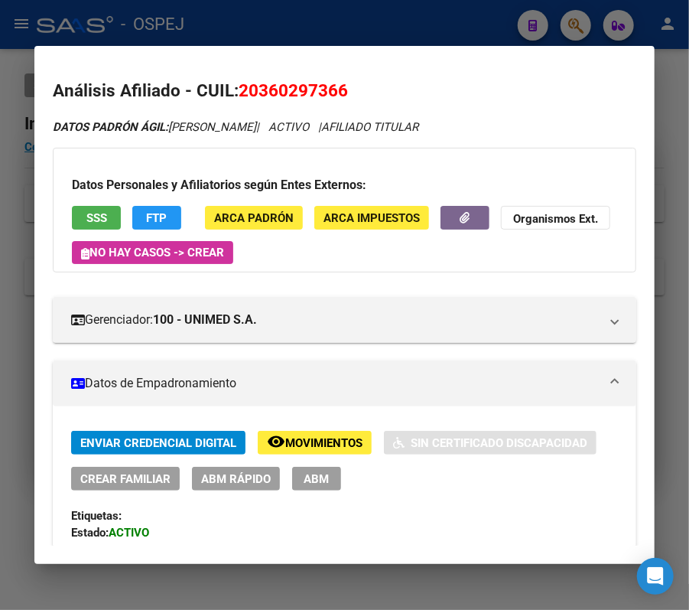
click at [467, 31] on div at bounding box center [344, 305] width 689 height 610
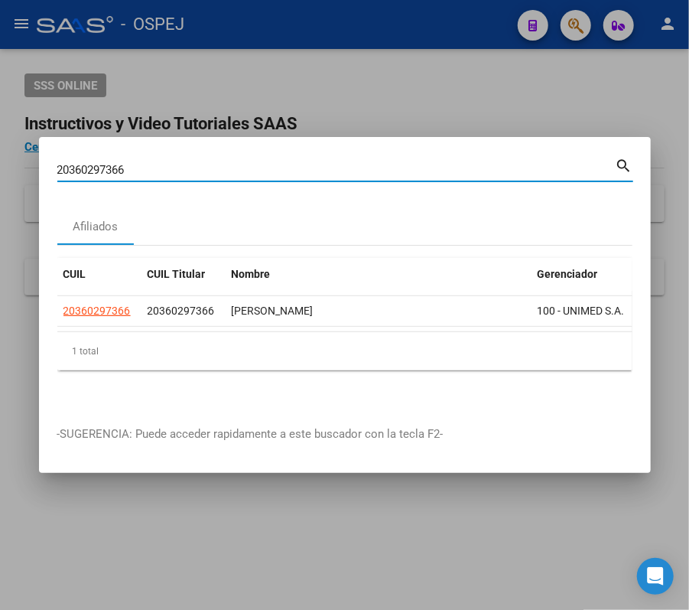
click at [386, 163] on input "20360297366" at bounding box center [336, 170] width 559 height 14
paste input "3409061249"
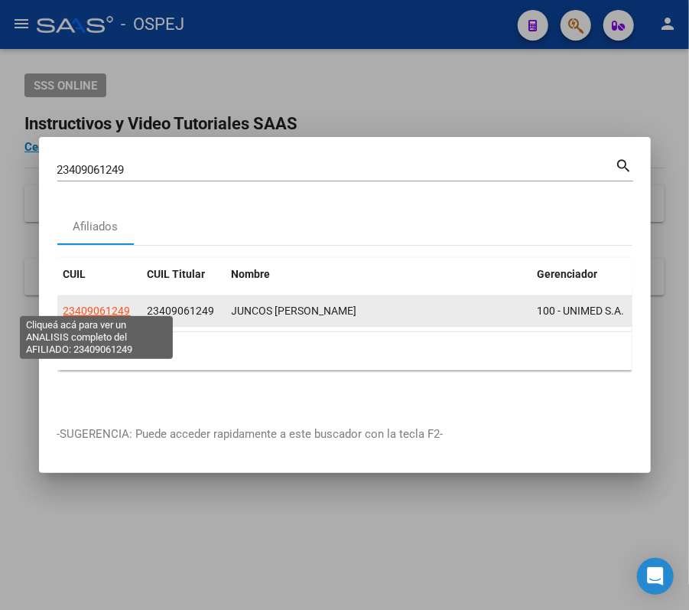
click at [102, 306] on span "23409061249" at bounding box center [97, 311] width 67 height 12
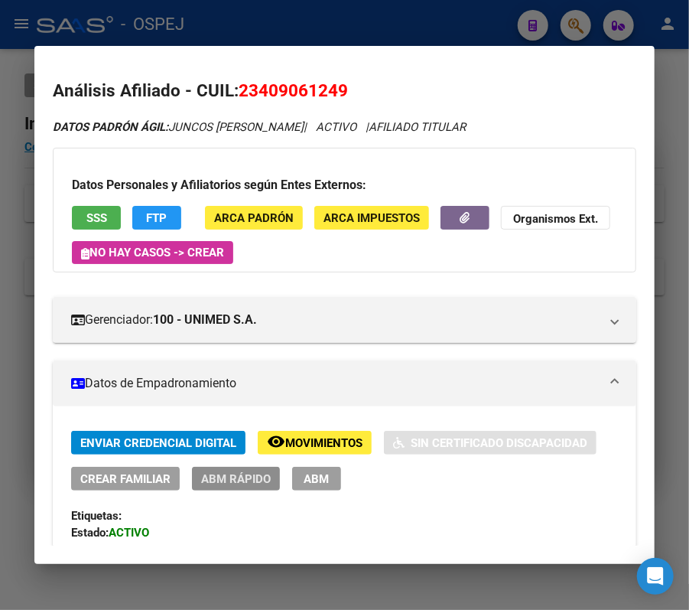
click at [256, 486] on span "ABM Rápido" at bounding box center [236, 479] width 70 height 14
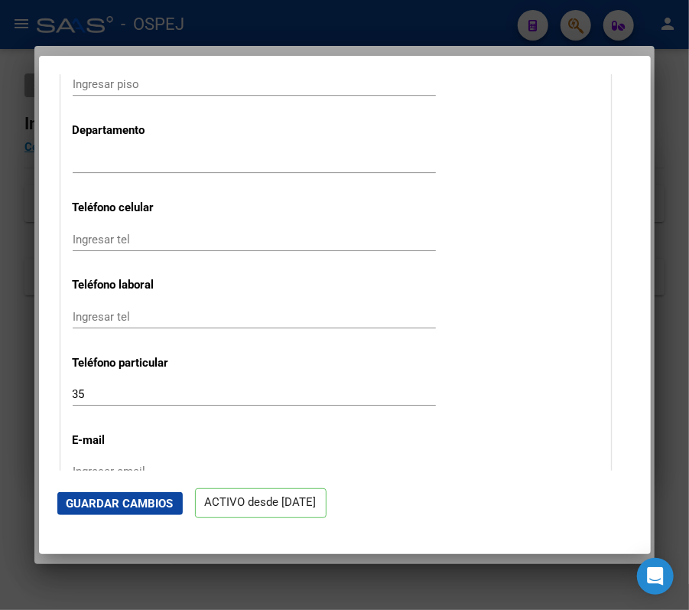
scroll to position [2150, 0]
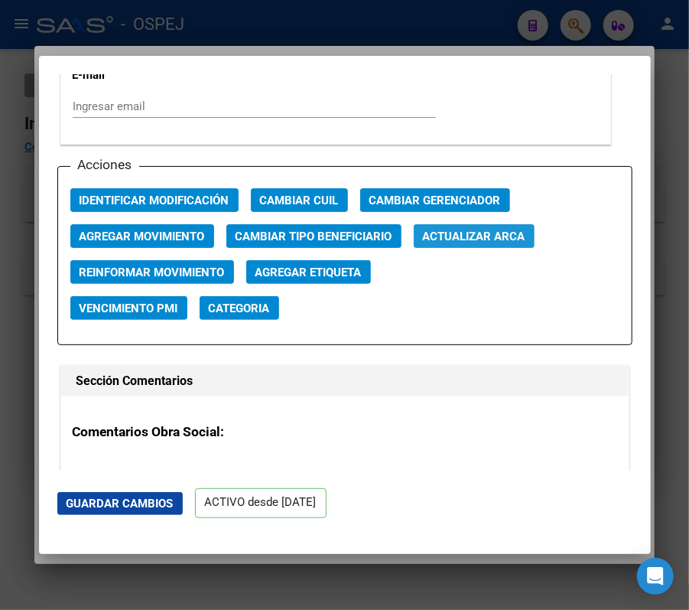
click at [487, 243] on span "Actualizar ARCA" at bounding box center [474, 237] width 103 height 14
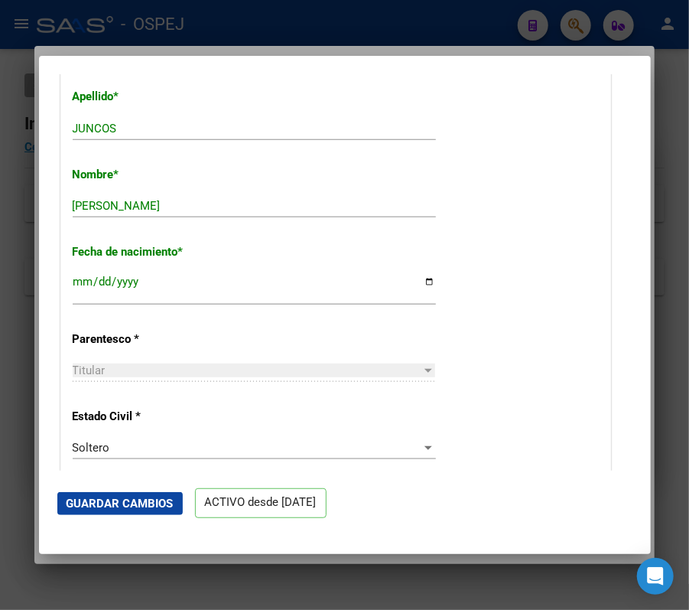
scroll to position [429, 0]
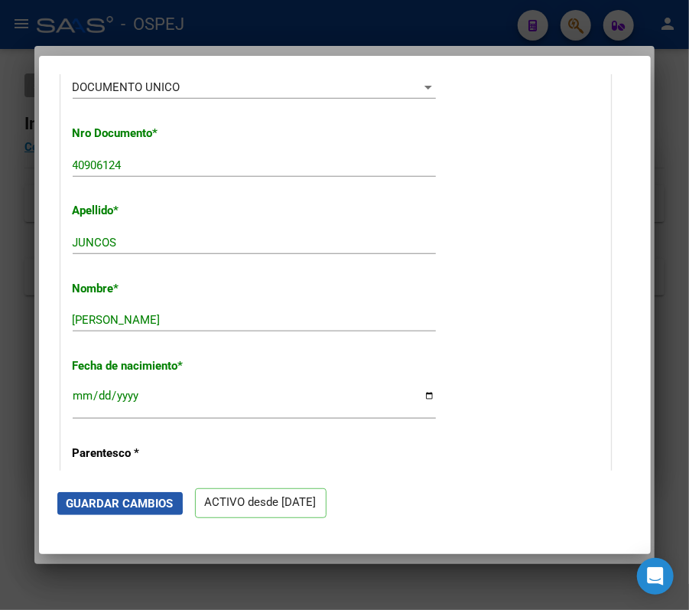
click at [101, 502] on span "Guardar Cambios" at bounding box center [120, 504] width 107 height 14
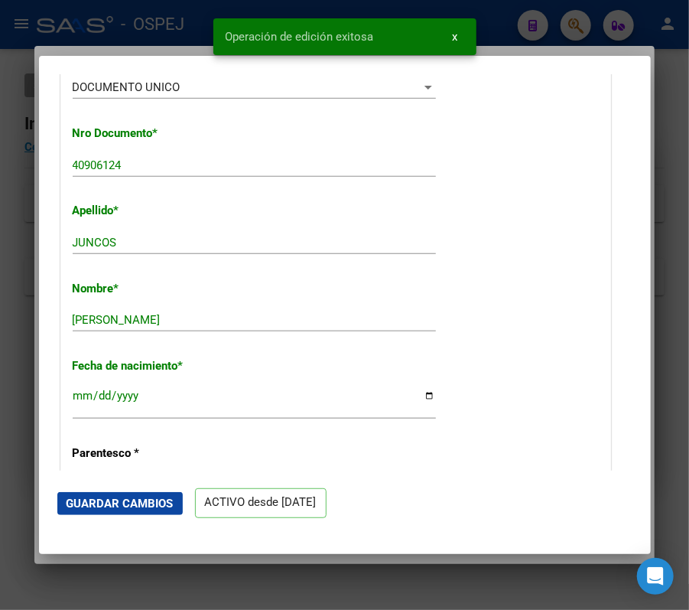
click at [588, 34] on div at bounding box center [344, 305] width 689 height 610
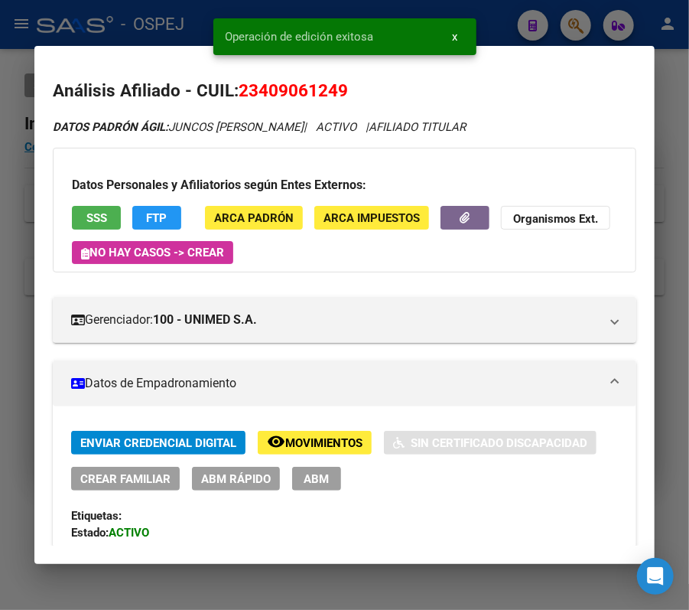
click at [568, 37] on div at bounding box center [344, 305] width 689 height 610
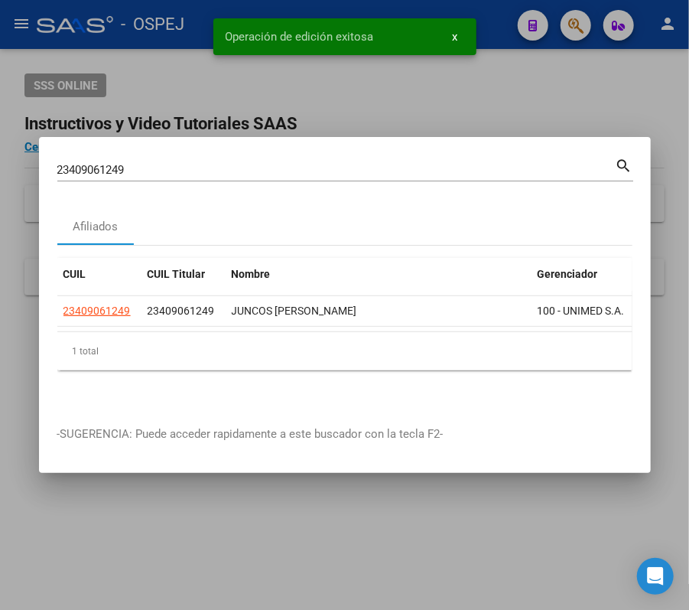
click at [470, 155] on div "23409061249 Buscar (apellido, dni, cuil, nro traspaso, cuit, obra social) search" at bounding box center [345, 168] width 576 height 26
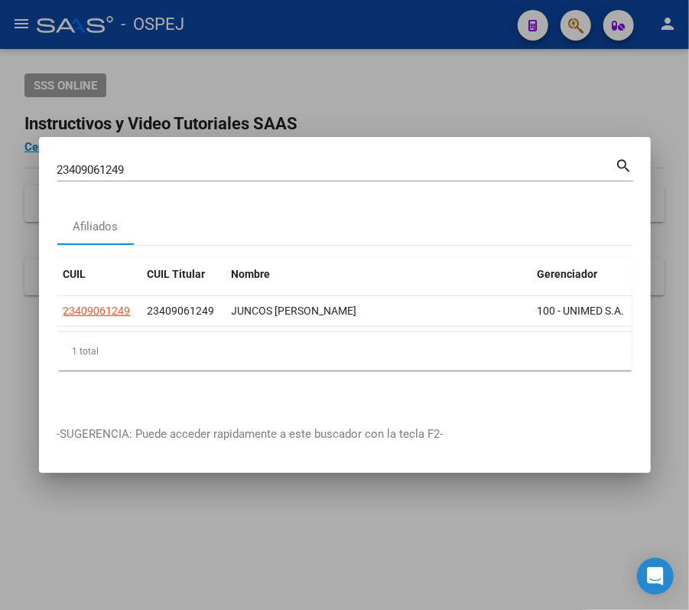
click at [478, 158] on div "23409061249 Buscar (apellido, dni, cuil, nro traspaso, cuit, obra social)" at bounding box center [336, 169] width 559 height 23
click at [470, 163] on input "23409061249" at bounding box center [336, 170] width 559 height 14
paste input "0359654902"
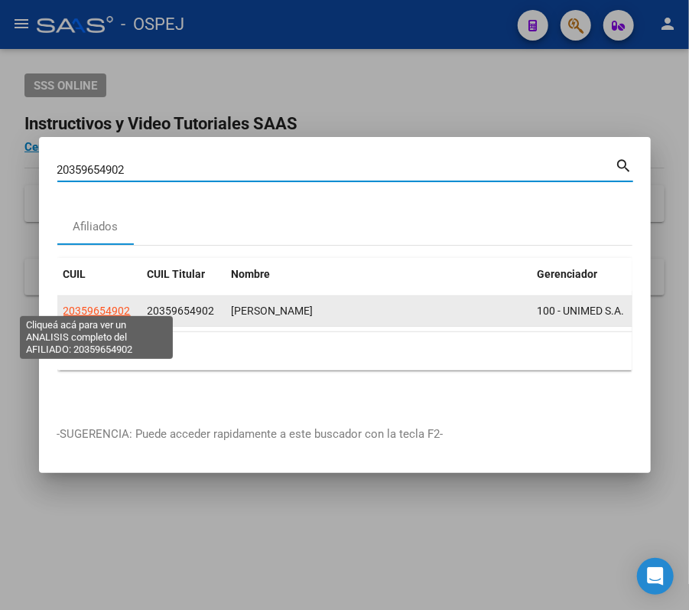
click at [89, 305] on span "20359654902" at bounding box center [97, 311] width 67 height 12
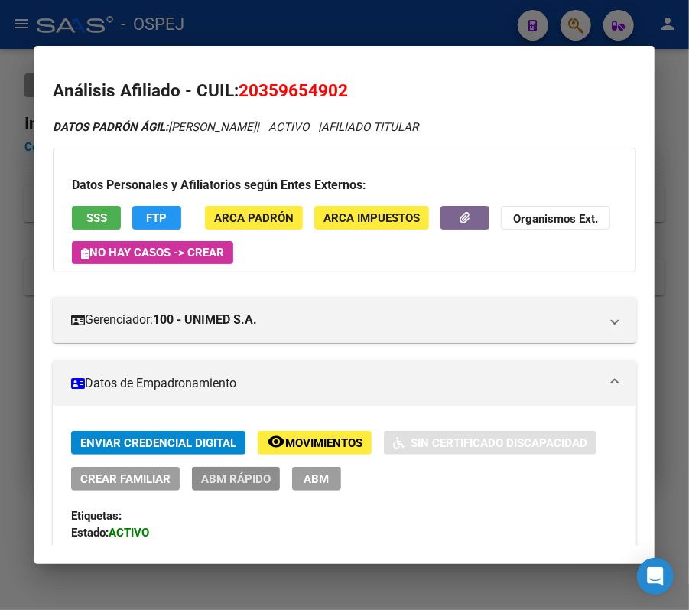
click at [237, 469] on button "ABM Rápido" at bounding box center [236, 479] width 88 height 24
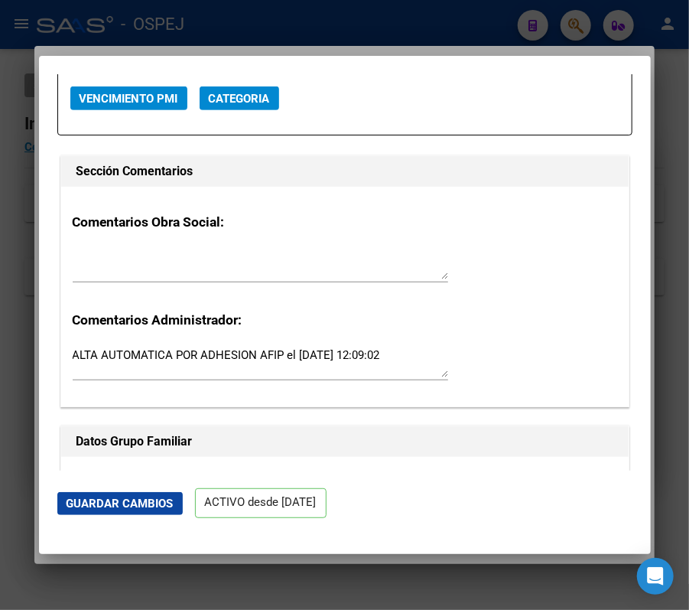
scroll to position [1911, 0]
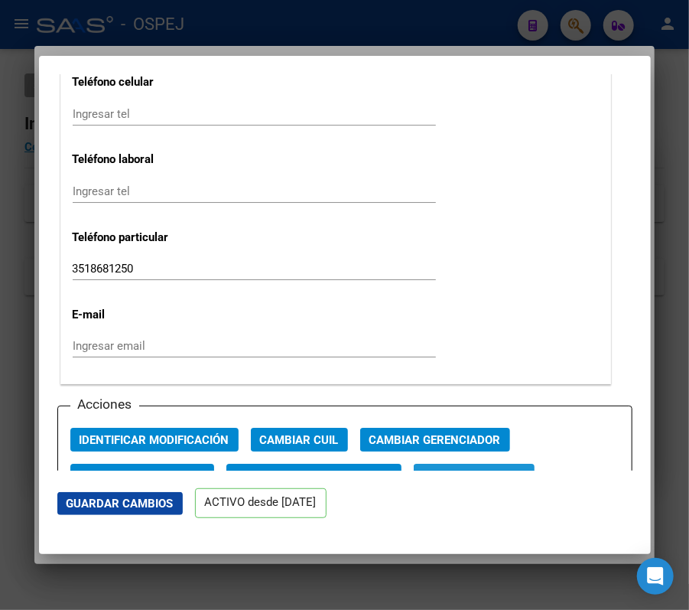
click at [508, 467] on button "Actualizar ARCA" at bounding box center [474, 476] width 121 height 24
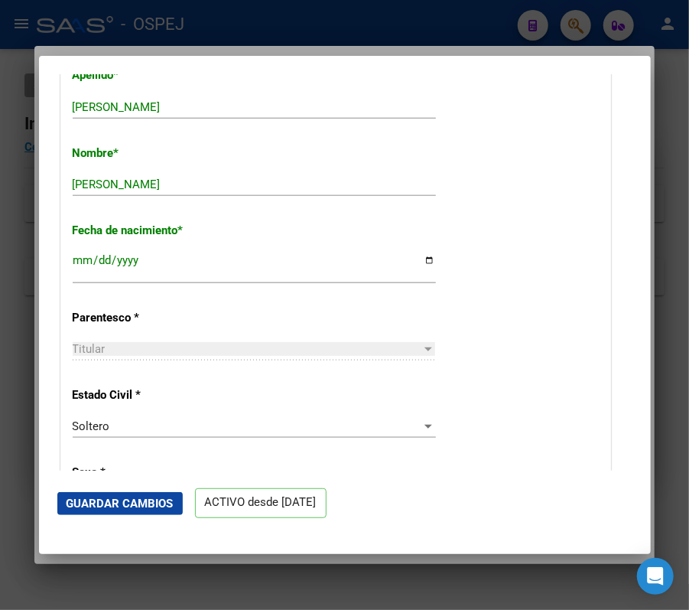
scroll to position [553, 0]
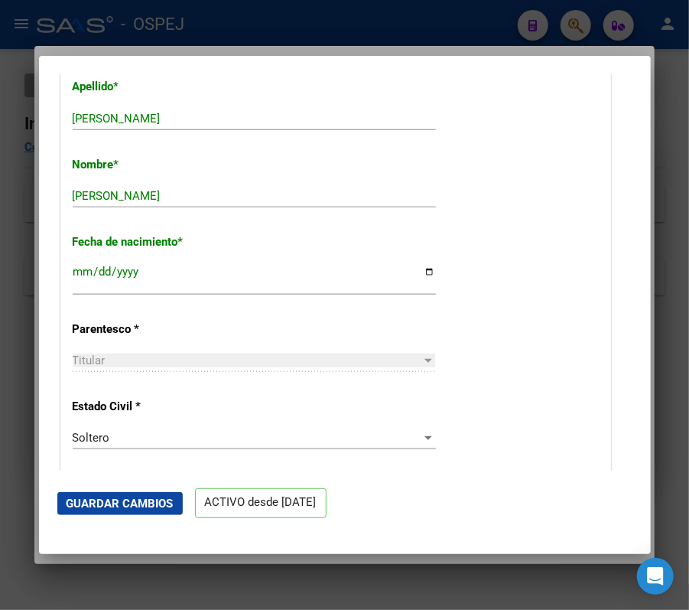
click at [166, 494] on button "Guardar Cambios" at bounding box center [120, 503] width 126 height 23
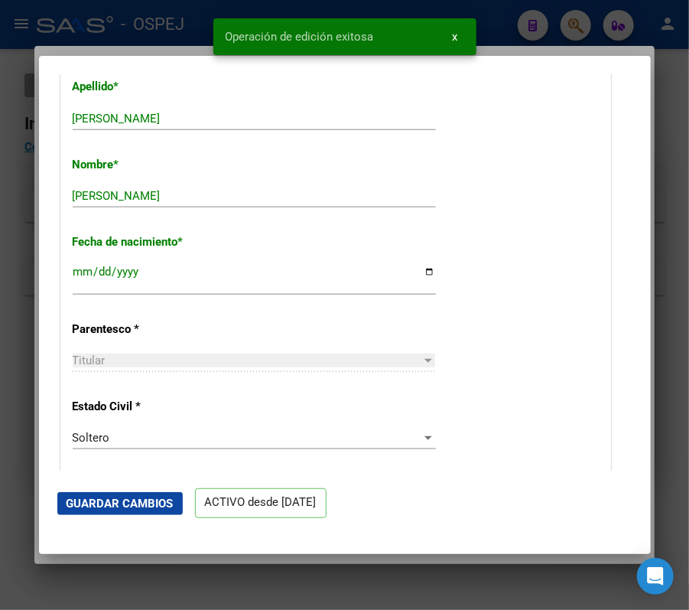
click at [15, 264] on div at bounding box center [344, 305] width 689 height 610
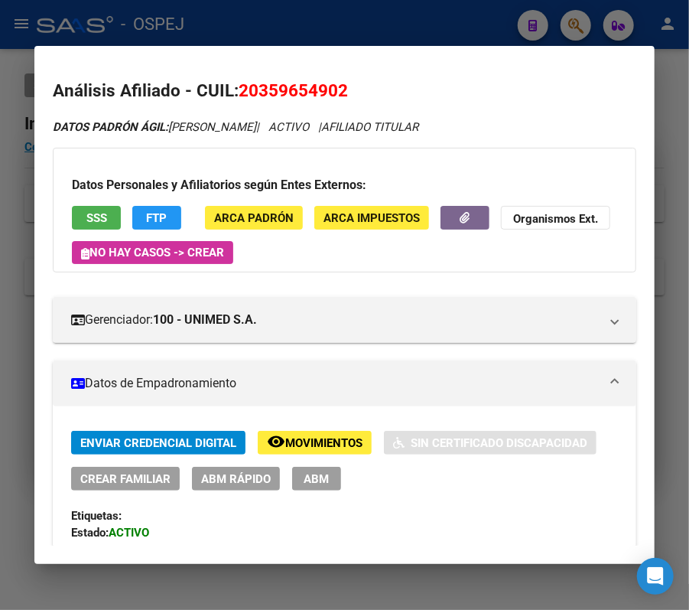
click at [503, 21] on div at bounding box center [344, 305] width 689 height 610
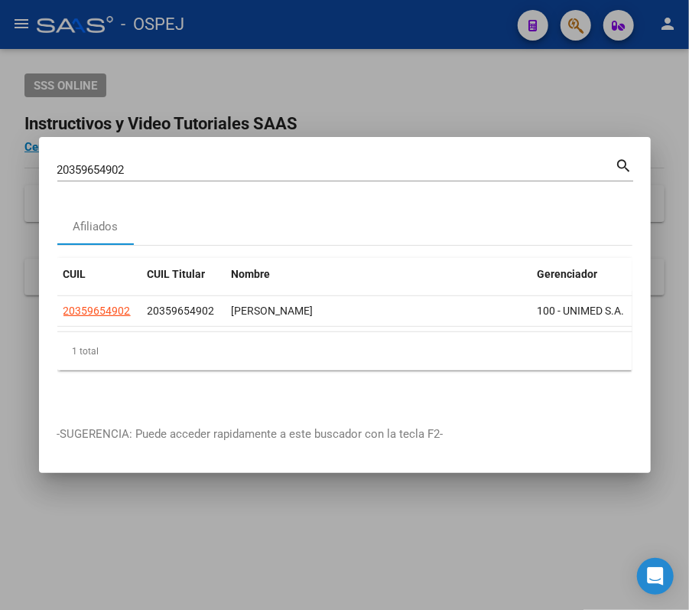
drag, startPoint x: 350, startPoint y: 178, endPoint x: 338, endPoint y: 168, distance: 14.7
click at [350, 176] on div "20359654902 Buscar (apellido, dni, cuil, nro traspaso, cuit, obra social) search" at bounding box center [345, 175] width 576 height 41
click at [338, 168] on input "20359654902" at bounding box center [336, 170] width 559 height 14
paste input "7463287959"
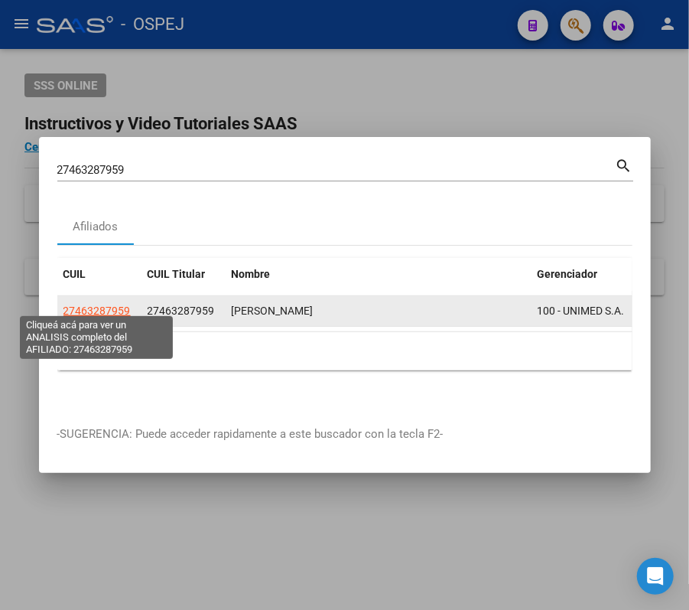
click at [115, 305] on span "27463287959" at bounding box center [97, 311] width 67 height 12
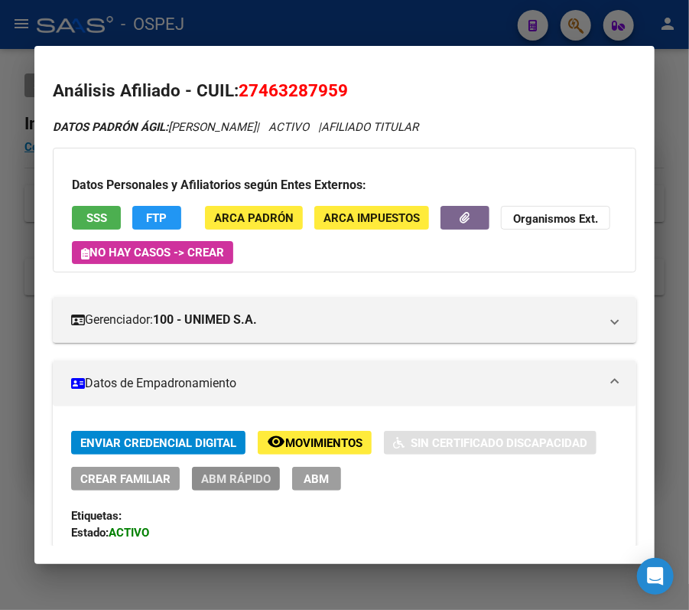
click at [228, 471] on span "ABM Rápido" at bounding box center [236, 478] width 70 height 14
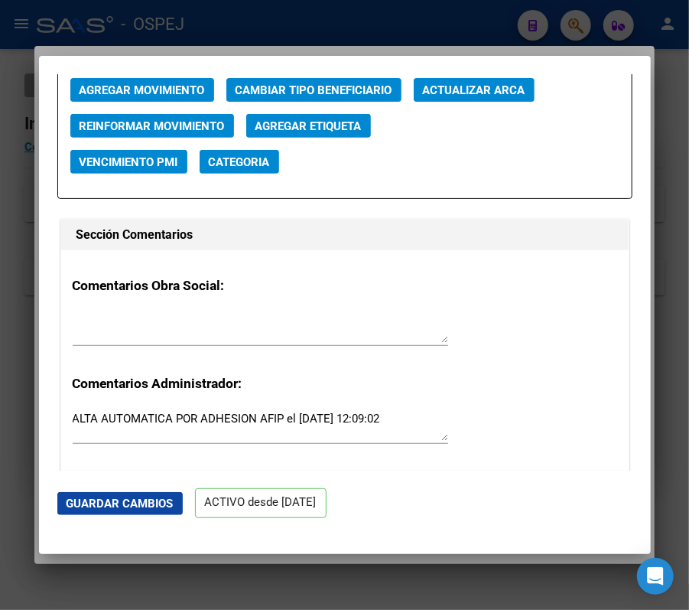
scroll to position [2119, 0]
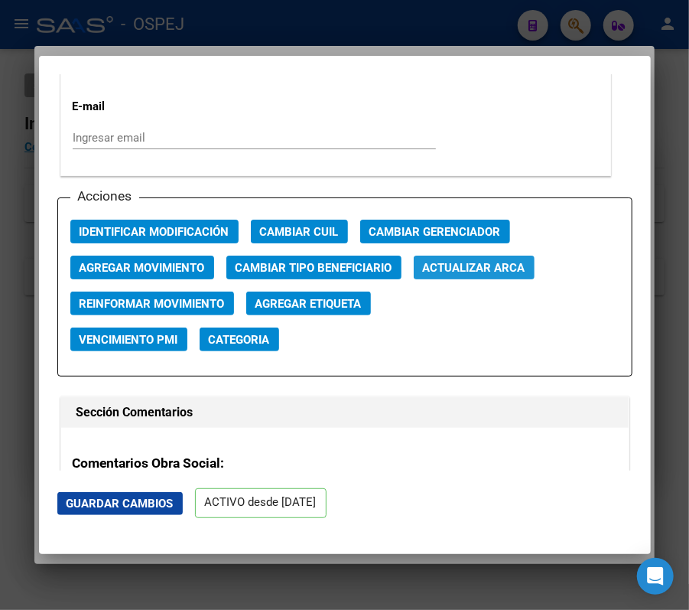
click at [507, 262] on span "Actualizar ARCA" at bounding box center [474, 268] width 103 height 14
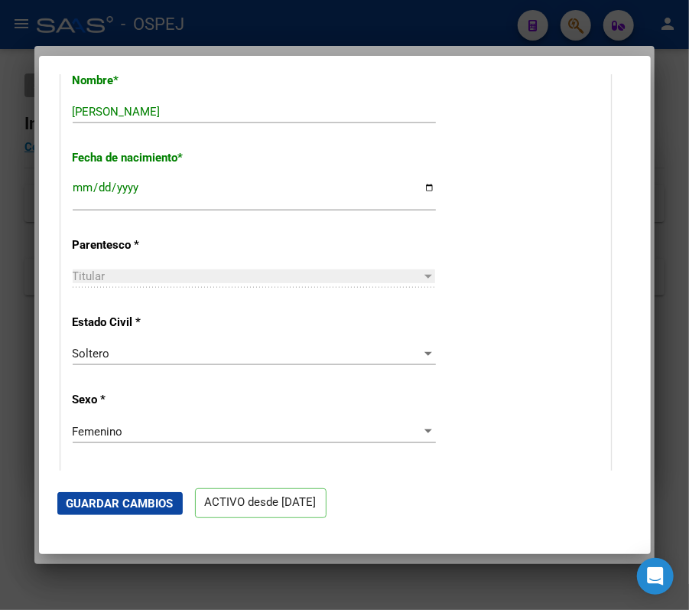
scroll to position [574, 0]
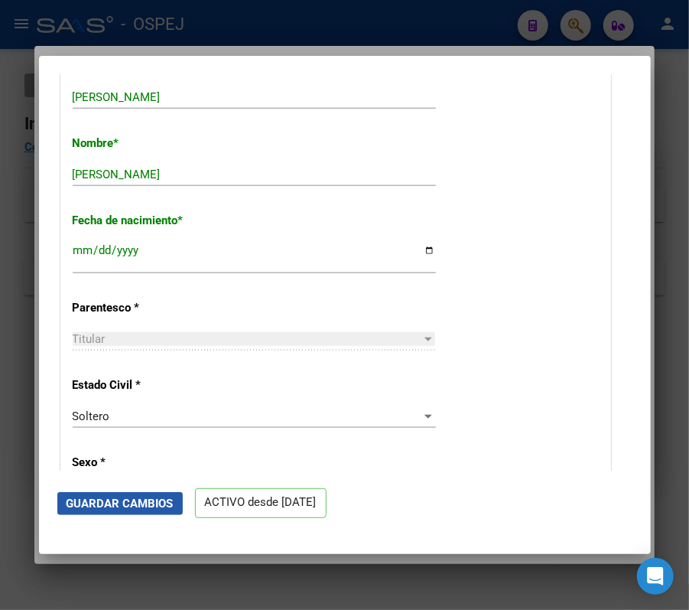
click at [139, 497] on span "Guardar Cambios" at bounding box center [120, 504] width 107 height 14
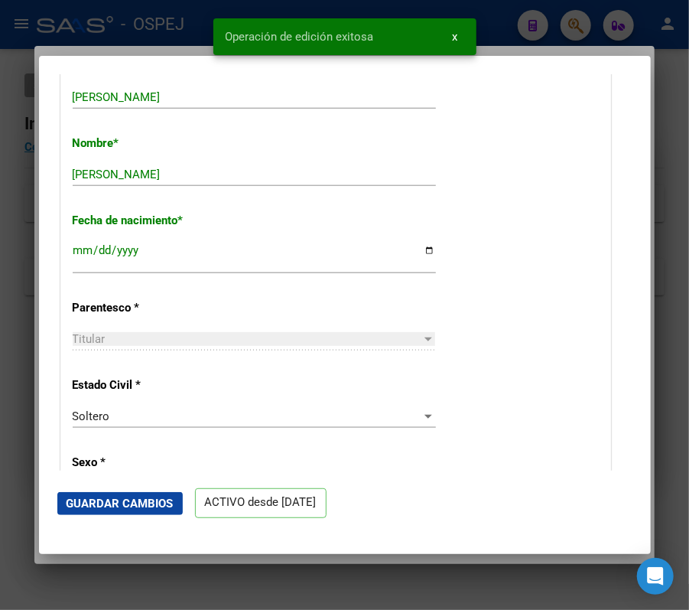
click at [10, 228] on div at bounding box center [344, 305] width 689 height 610
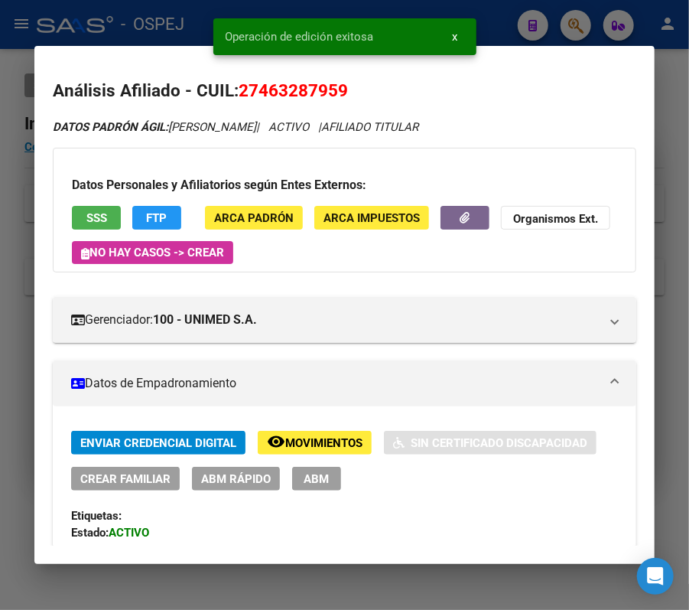
drag, startPoint x: 139, startPoint y: 2, endPoint x: 151, endPoint y: 11, distance: 14.7
click at [151, 11] on div at bounding box center [344, 305] width 689 height 610
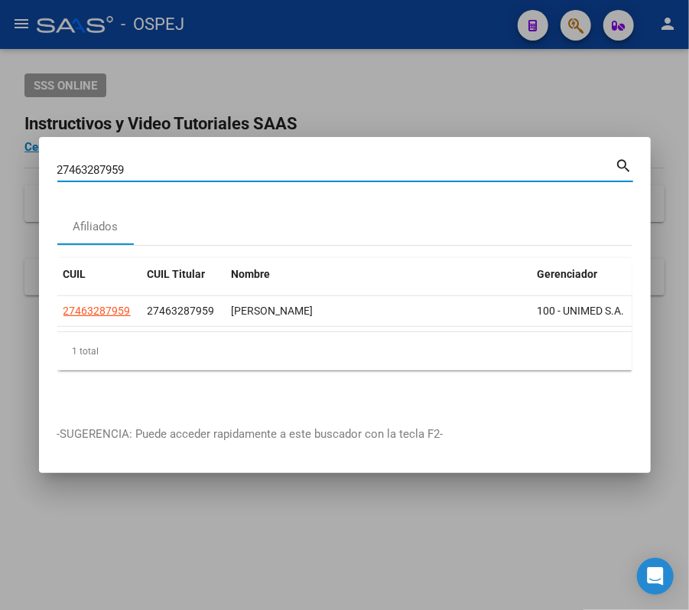
click at [285, 168] on input "27463287959" at bounding box center [336, 170] width 559 height 14
paste input "1638967"
click at [102, 286] on datatable-header "CUIL CUIL Titular Nombre Gerenciador Activo" at bounding box center [344, 277] width 575 height 38
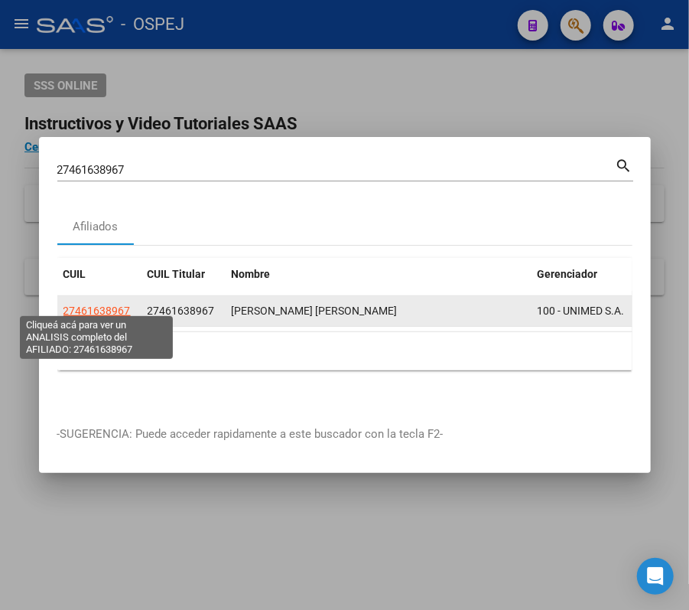
click at [107, 305] on span "27461638967" at bounding box center [97, 311] width 67 height 12
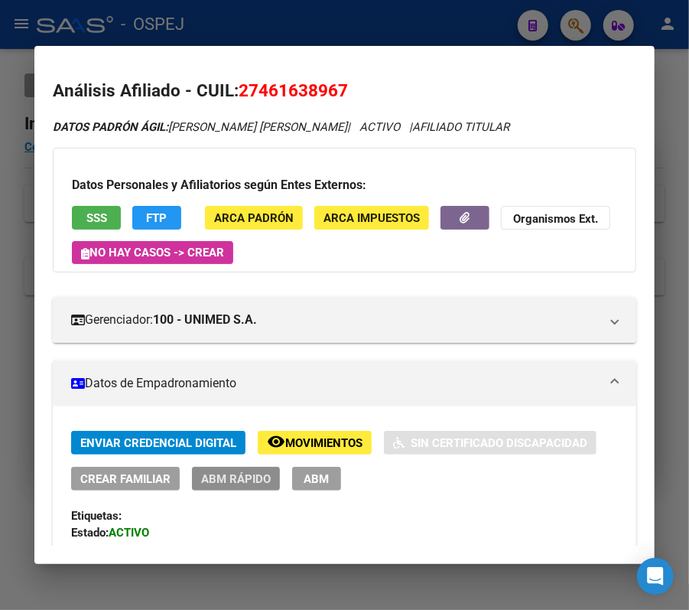
click at [236, 472] on span "ABM Rápido" at bounding box center [236, 479] width 70 height 14
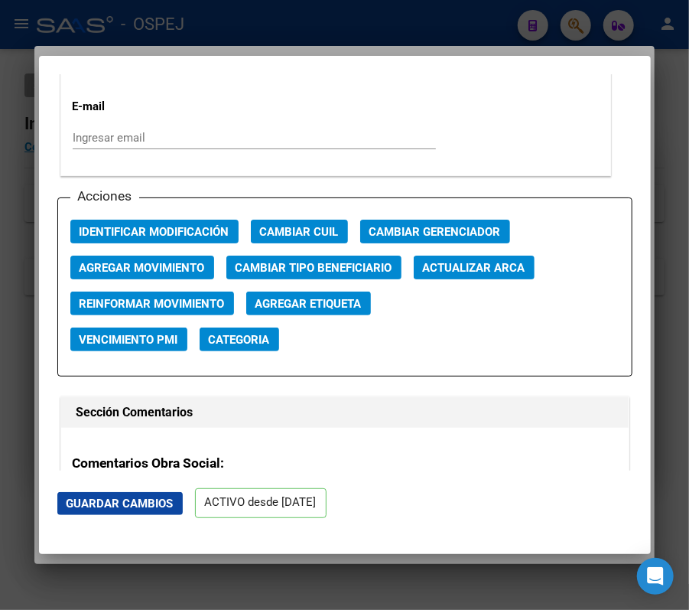
scroll to position [1984, 0]
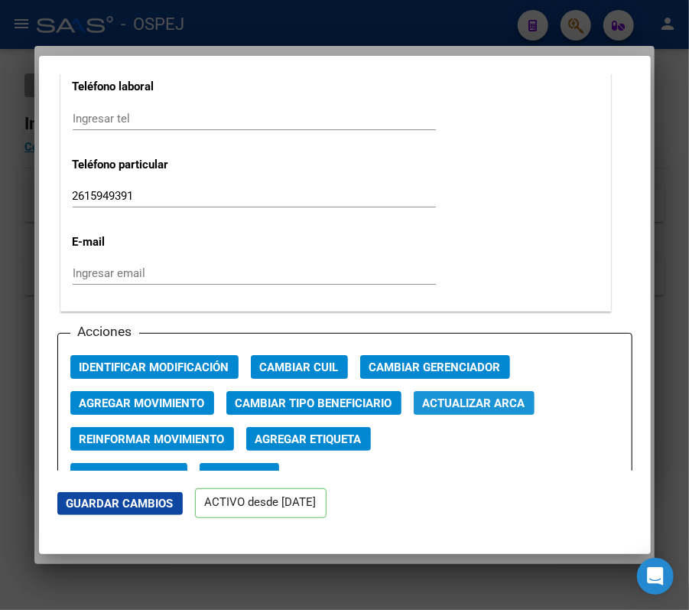
click at [511, 402] on span "Actualizar ARCA" at bounding box center [474, 403] width 103 height 14
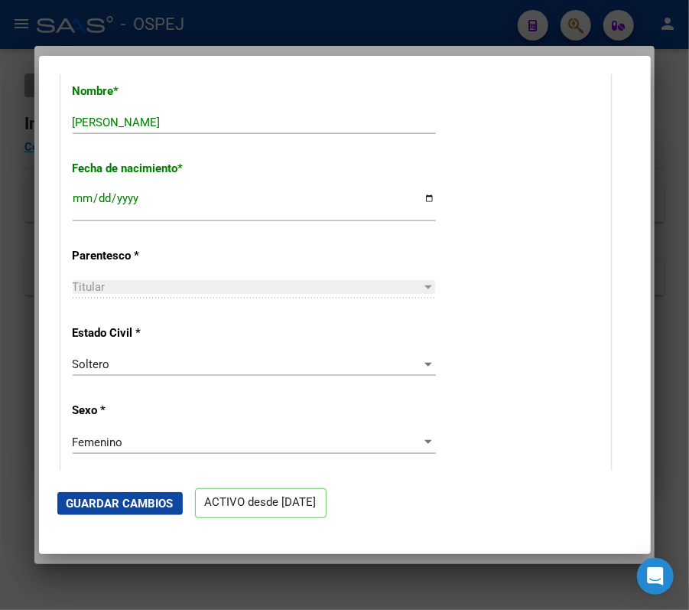
scroll to position [522, 0]
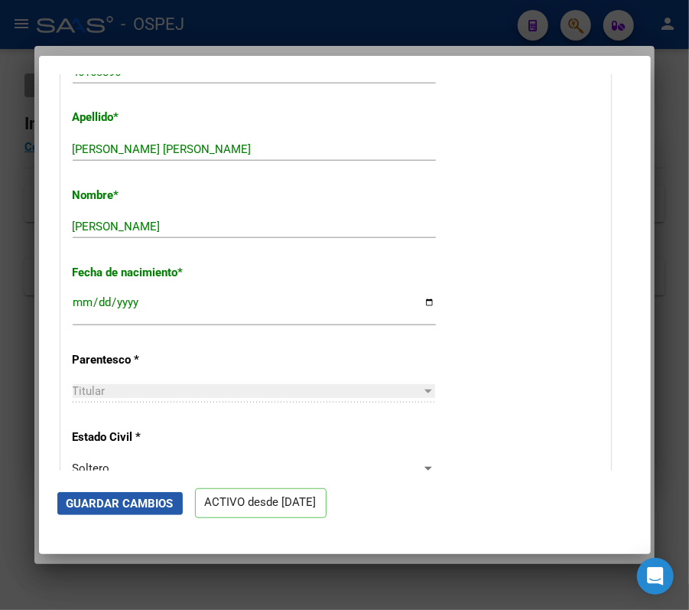
click at [112, 500] on span "Guardar Cambios" at bounding box center [120, 504] width 107 height 14
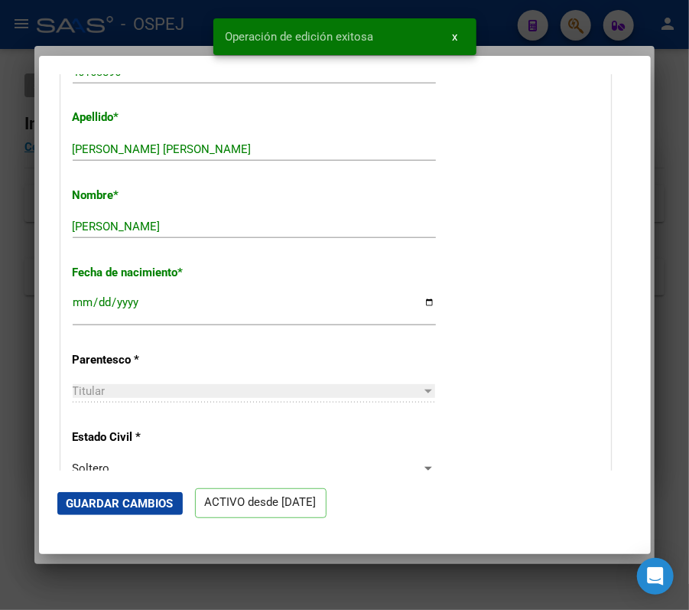
click at [13, 165] on div at bounding box center [344, 305] width 689 height 610
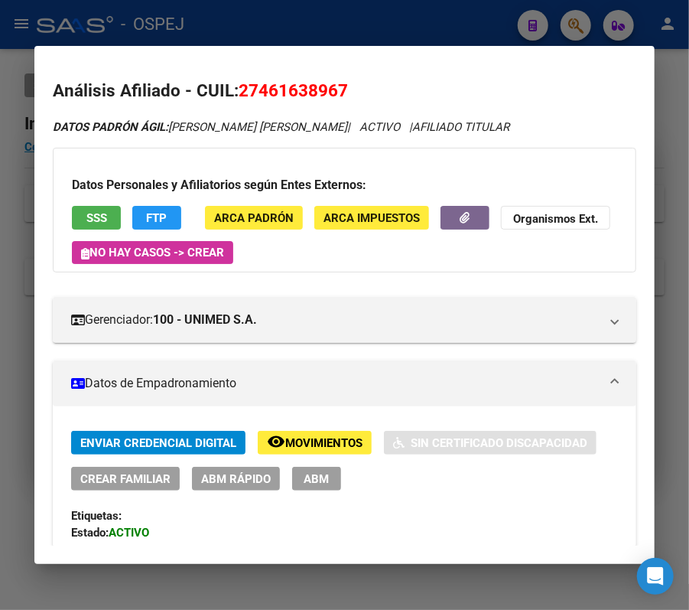
click at [567, 20] on div at bounding box center [344, 305] width 689 height 610
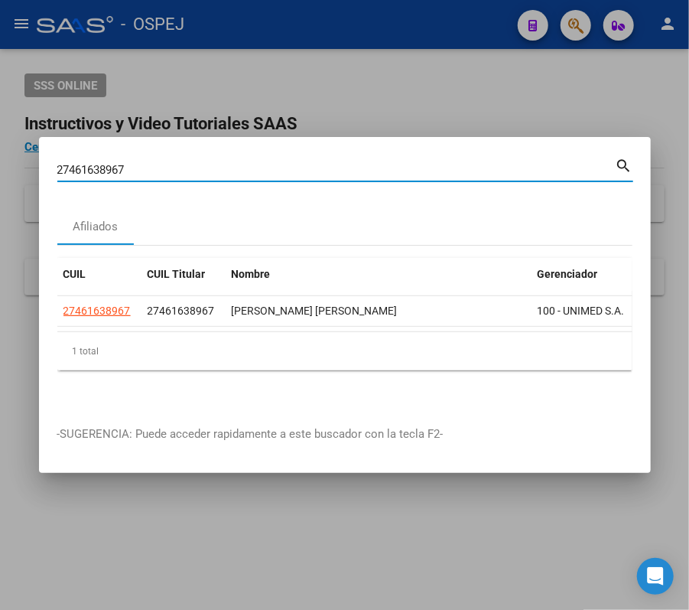
click at [421, 167] on input "27461638967" at bounding box center [336, 170] width 559 height 14
paste input "0946381072"
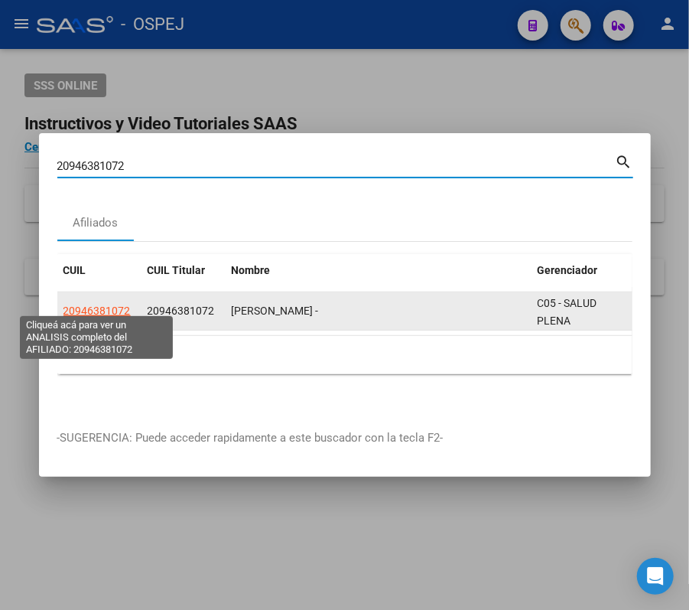
click at [107, 305] on span "20946381072" at bounding box center [97, 311] width 67 height 12
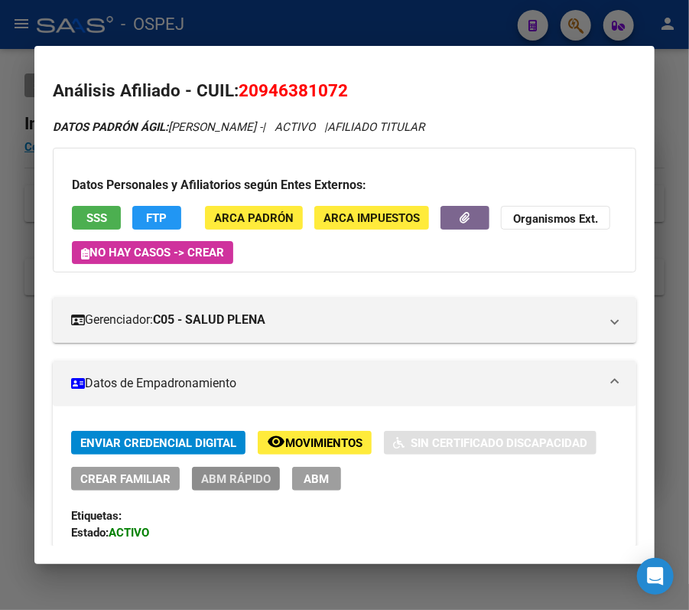
drag, startPoint x: 227, startPoint y: 487, endPoint x: 234, endPoint y: 488, distance: 7.8
click at [234, 488] on button "ABM Rápido" at bounding box center [236, 479] width 88 height 24
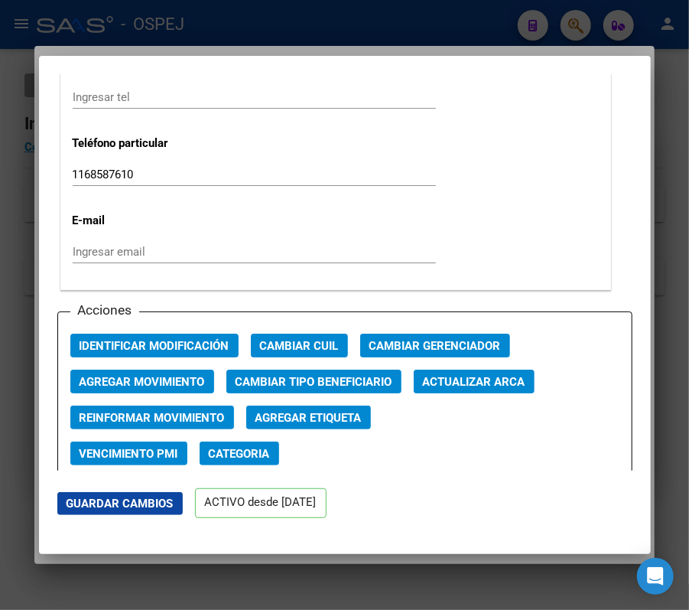
scroll to position [1973, 0]
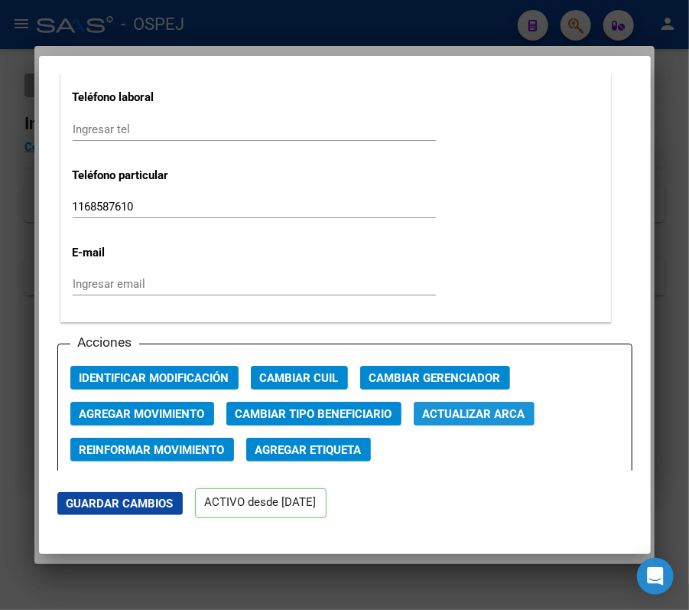
click at [497, 410] on span "Actualizar ARCA" at bounding box center [474, 414] width 103 height 14
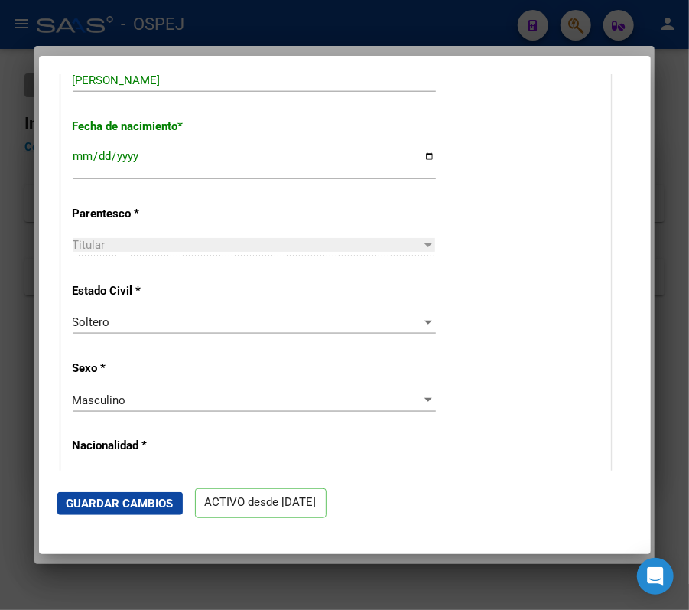
scroll to position [500, 0]
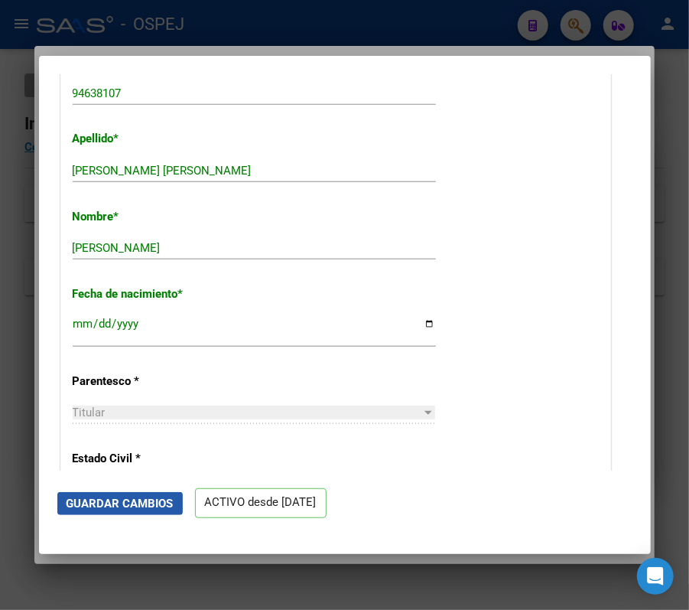
click at [176, 510] on button "Guardar Cambios" at bounding box center [120, 503] width 126 height 23
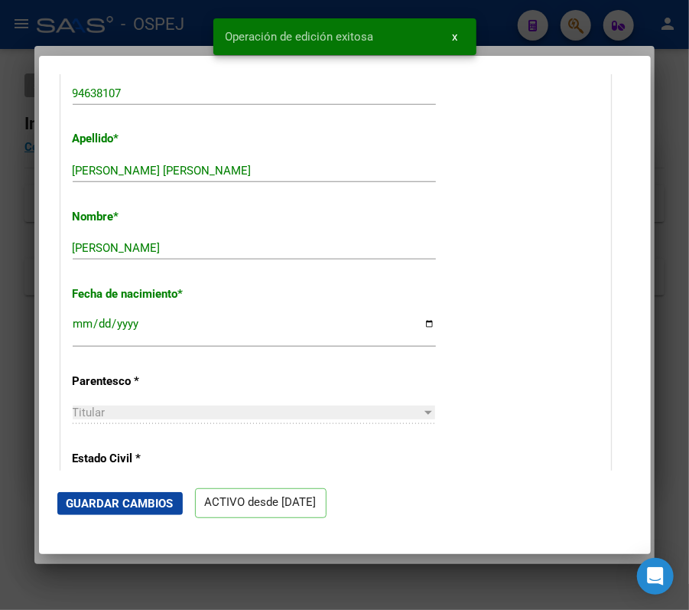
click at [549, 41] on div at bounding box center [344, 305] width 689 height 610
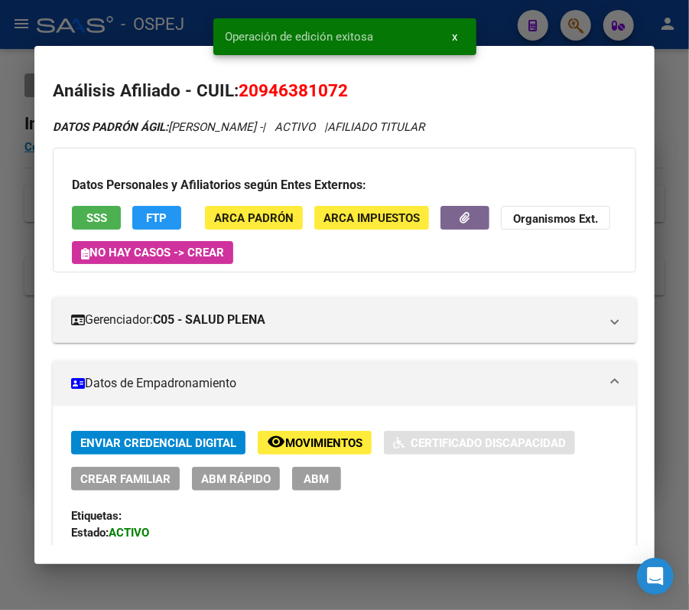
click at [520, 34] on div at bounding box center [344, 305] width 689 height 610
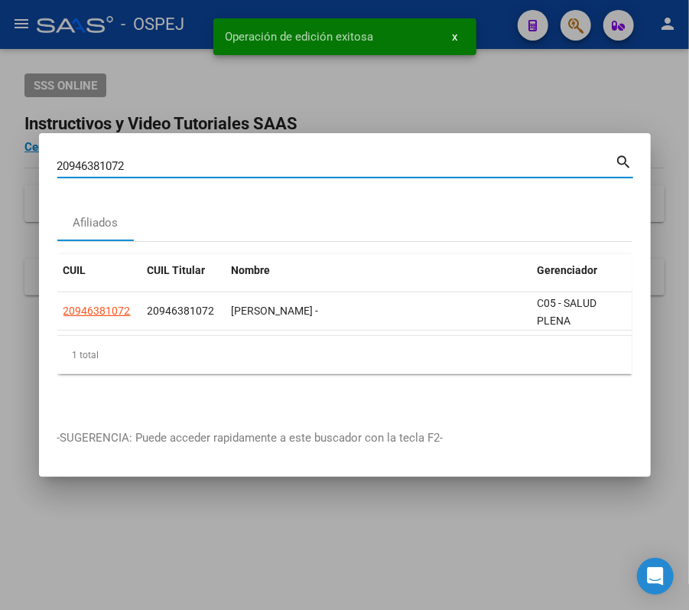
click at [402, 164] on input "20946381072" at bounding box center [336, 166] width 559 height 14
paste input "323538507"
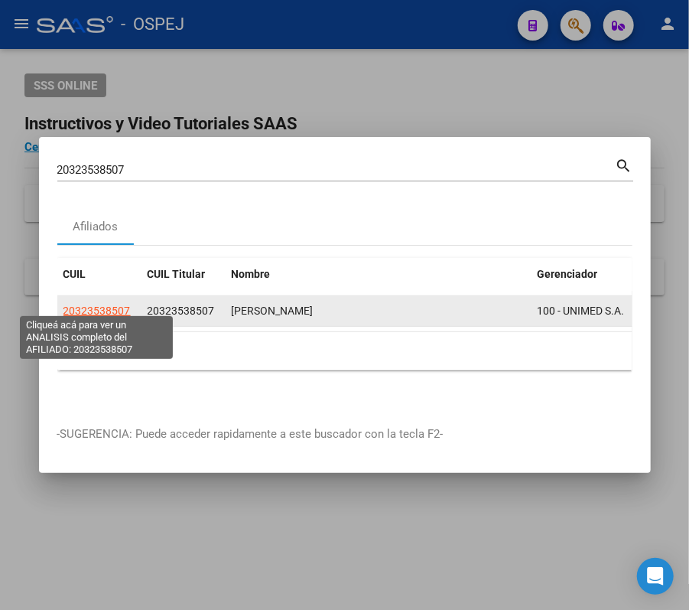
click at [109, 308] on span "20323538507" at bounding box center [97, 311] width 67 height 12
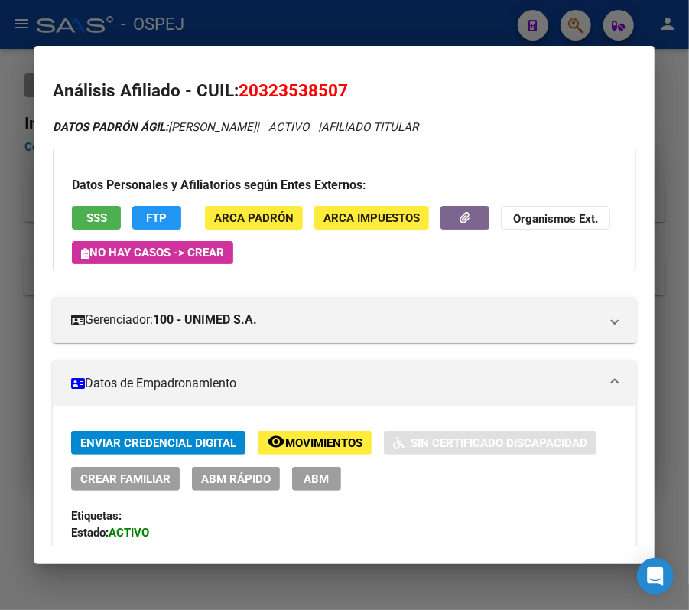
click at [218, 478] on span "ABM Rápido" at bounding box center [236, 479] width 70 height 14
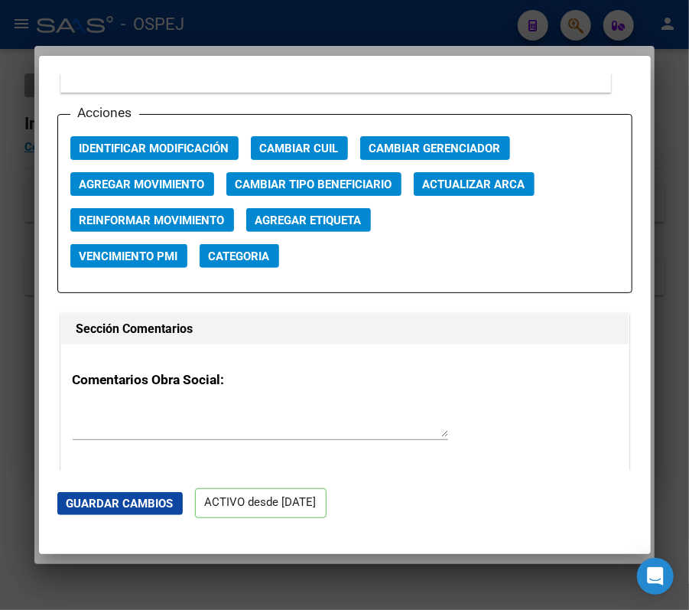
scroll to position [2161, 0]
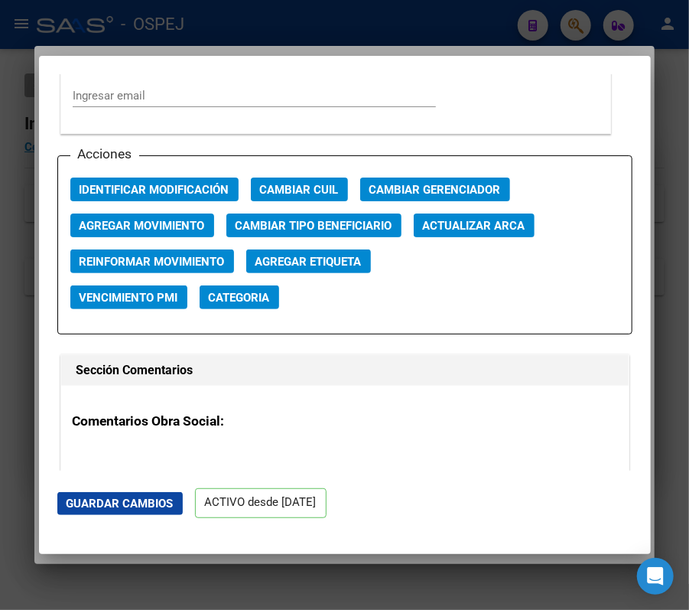
click at [517, 228] on span "Actualizar ARCA" at bounding box center [474, 226] width 103 height 14
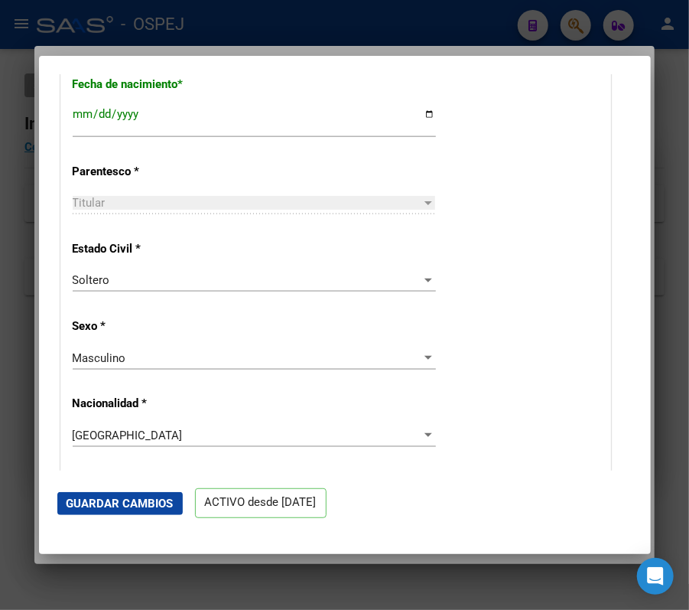
scroll to position [595, 0]
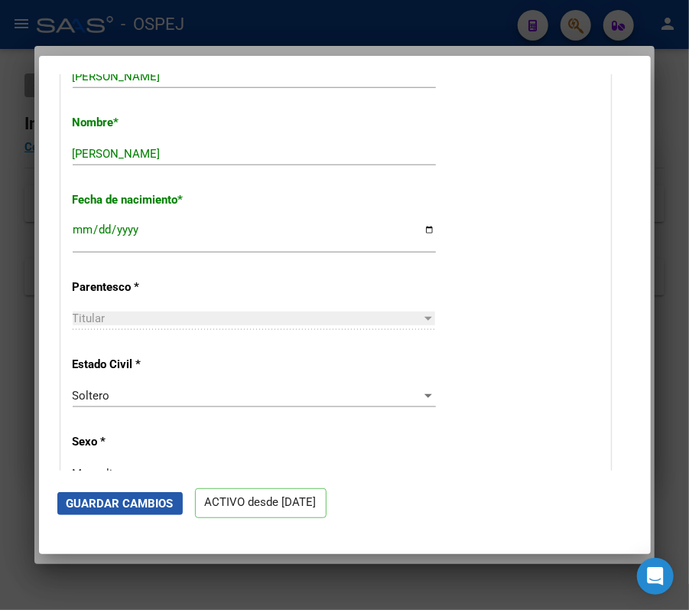
click at [142, 503] on span "Guardar Cambios" at bounding box center [120, 504] width 107 height 14
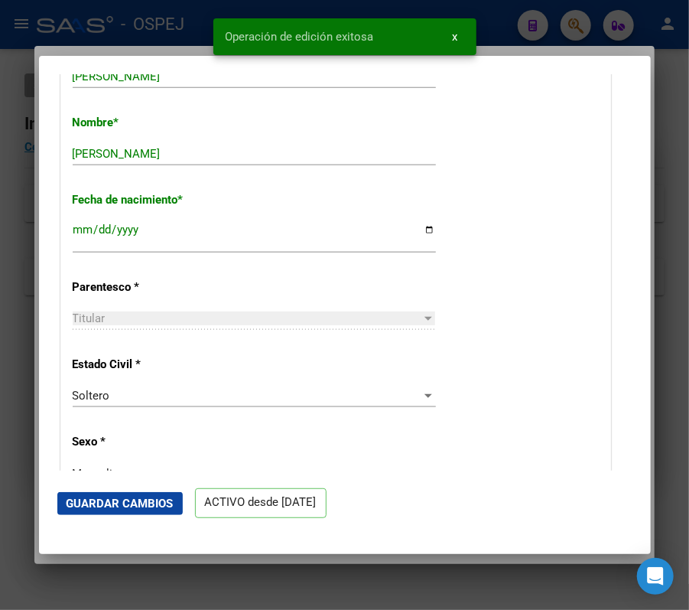
click at [200, 31] on div "Operación de edición exitosa x" at bounding box center [345, 36] width 300 height 73
click at [165, 16] on div at bounding box center [344, 305] width 689 height 610
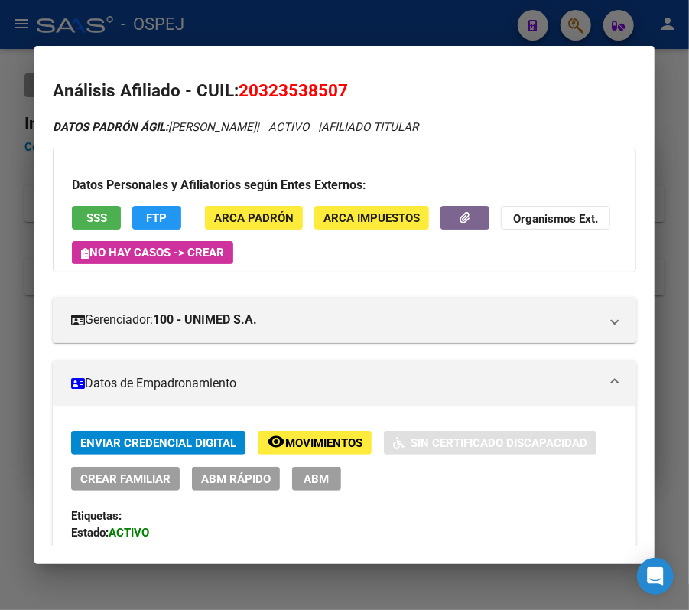
click at [533, 43] on div at bounding box center [344, 305] width 689 height 610
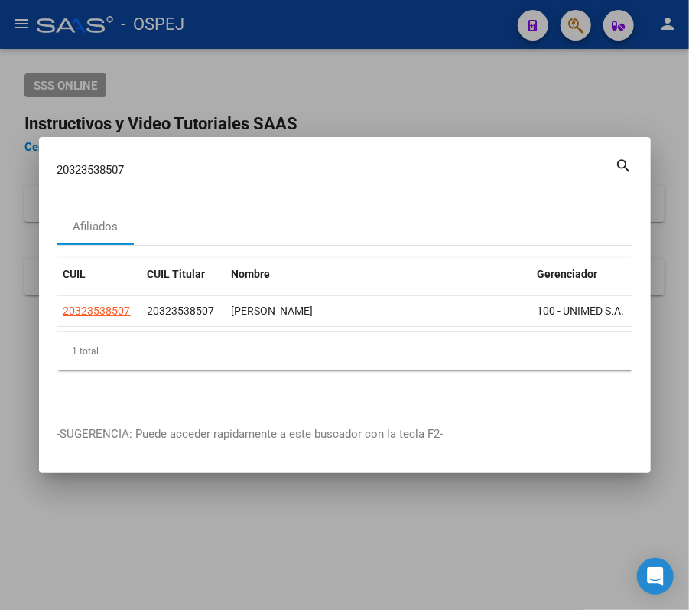
click at [448, 163] on input "20323538507" at bounding box center [336, 170] width 559 height 14
paste input "08476163"
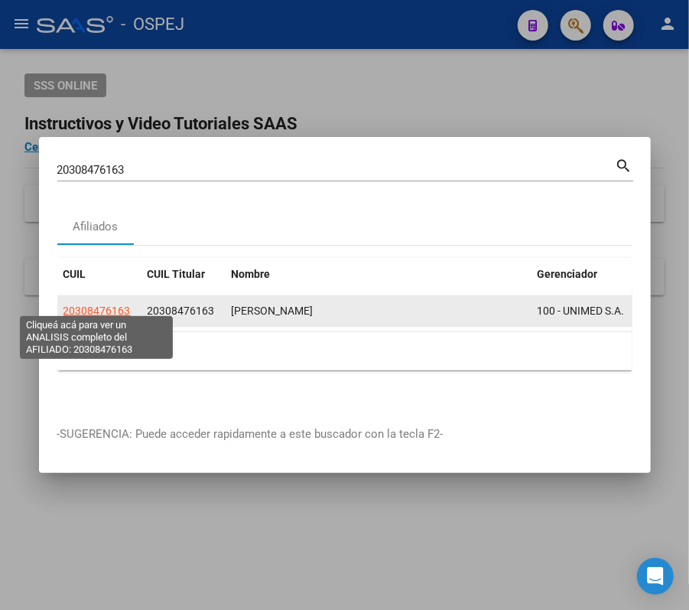
click at [118, 306] on span "20308476163" at bounding box center [97, 311] width 67 height 12
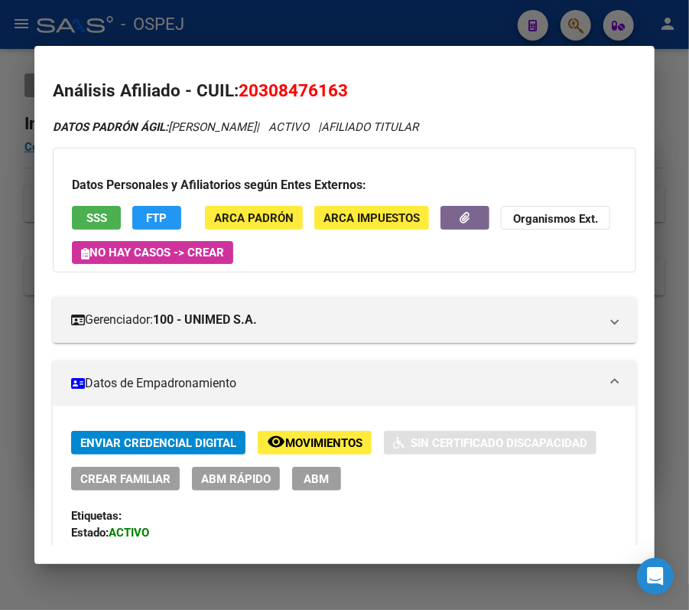
click at [242, 499] on div "Enviar Credencial Digital remove_red_eye Movimientos Sin Certificado Discapacid…" at bounding box center [344, 511] width 547 height 161
click at [252, 481] on span "ABM Rápido" at bounding box center [236, 479] width 70 height 14
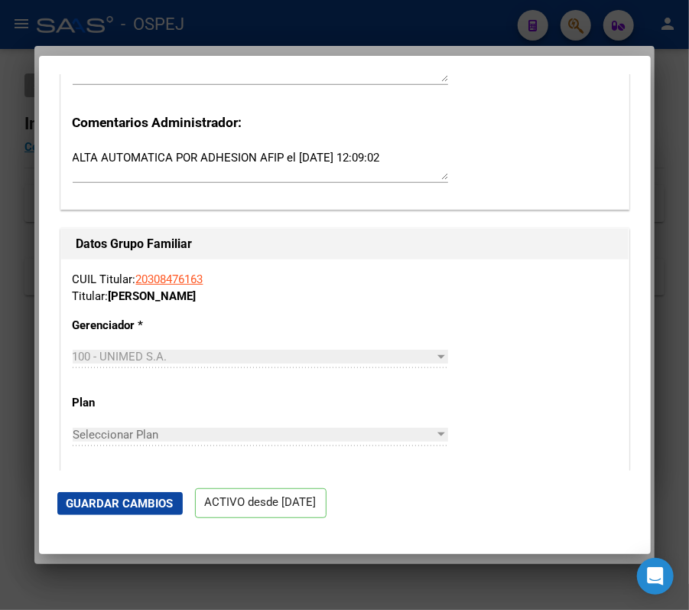
scroll to position [1973, 0]
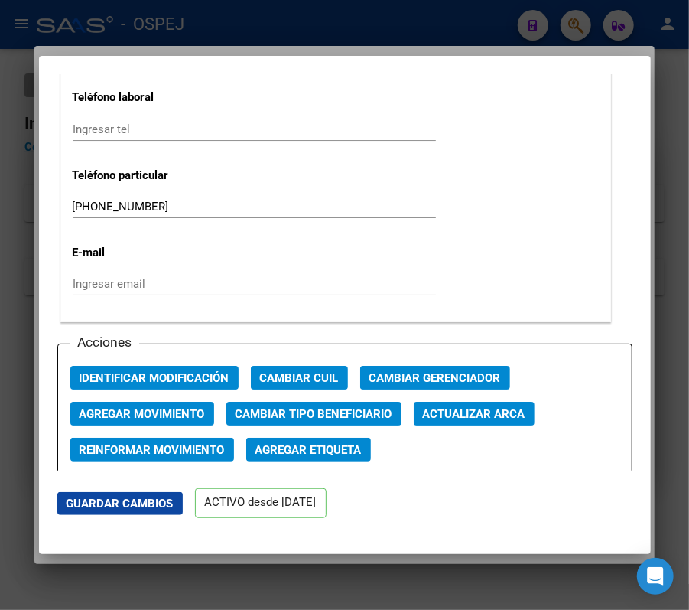
click at [502, 415] on span "Actualizar ARCA" at bounding box center [474, 414] width 103 height 14
click at [634, 312] on mat-dialog-content "ACTIVO desde 01/03/2025 remove_red_eye Movimientos SSS FTP Sin Certificado Disc…" at bounding box center [345, 272] width 612 height 396
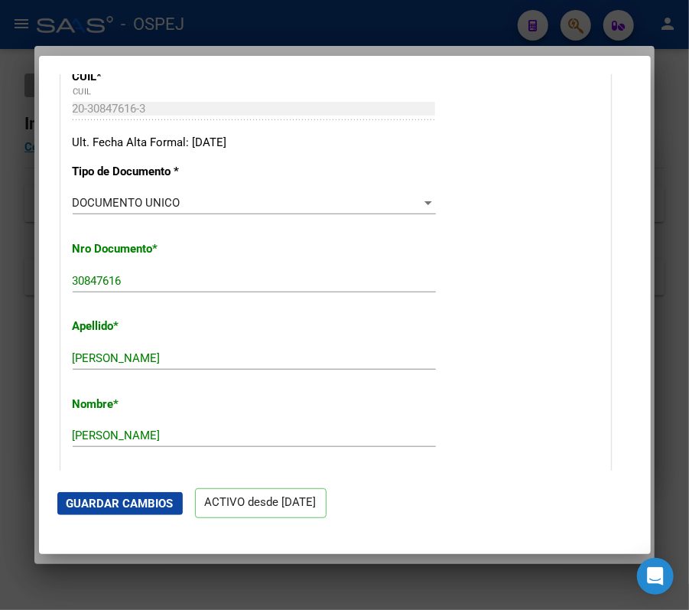
scroll to position [417, 0]
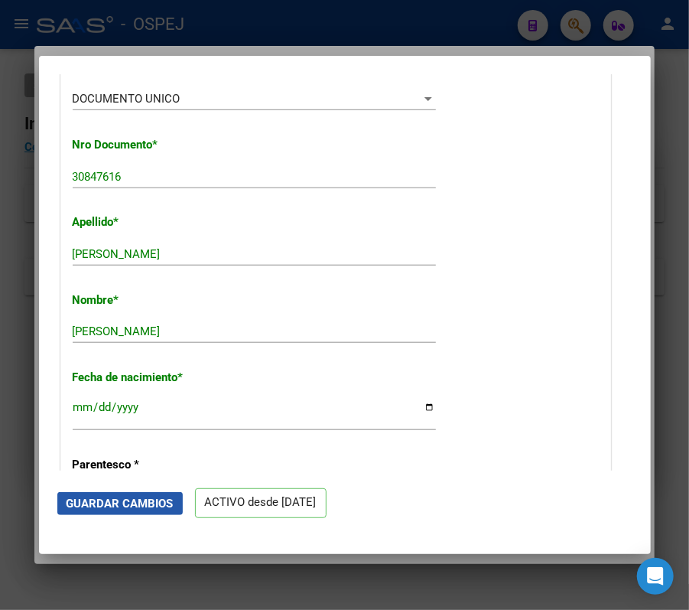
click at [148, 497] on span "Guardar Cambios" at bounding box center [120, 504] width 107 height 14
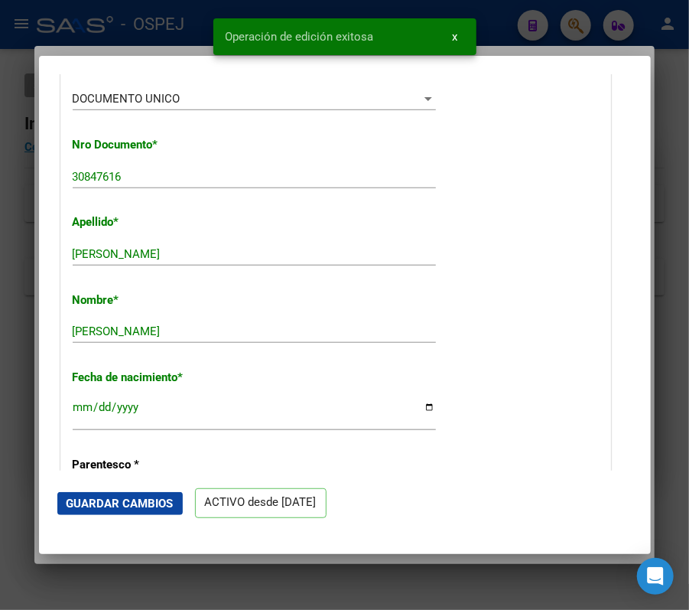
click at [512, 40] on div at bounding box center [344, 305] width 689 height 610
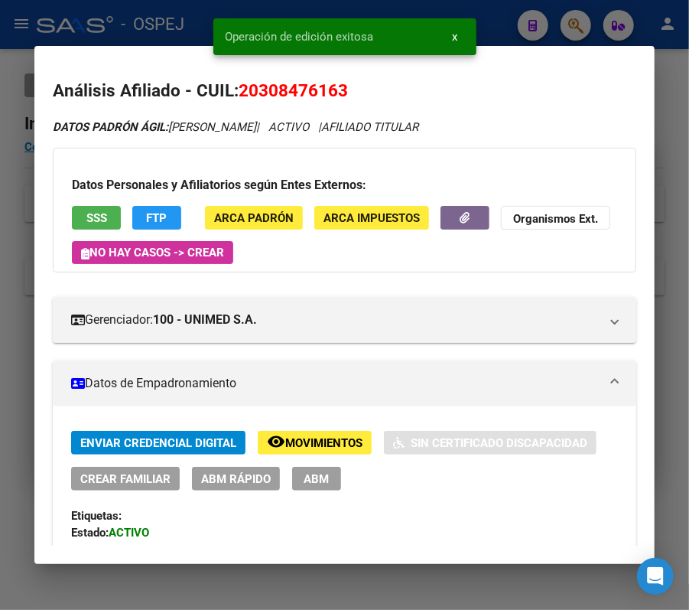
click at [500, 37] on div at bounding box center [344, 305] width 689 height 610
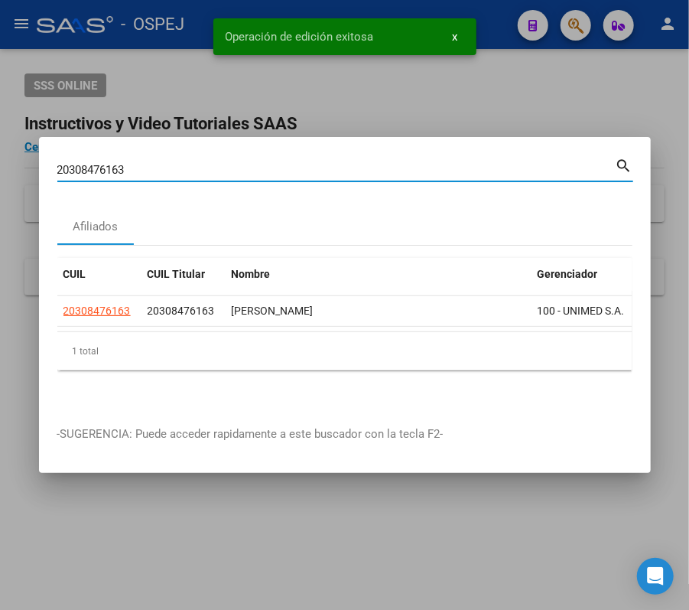
click at [297, 163] on input "20308476163" at bounding box center [336, 170] width 559 height 14
paste input "32754697"
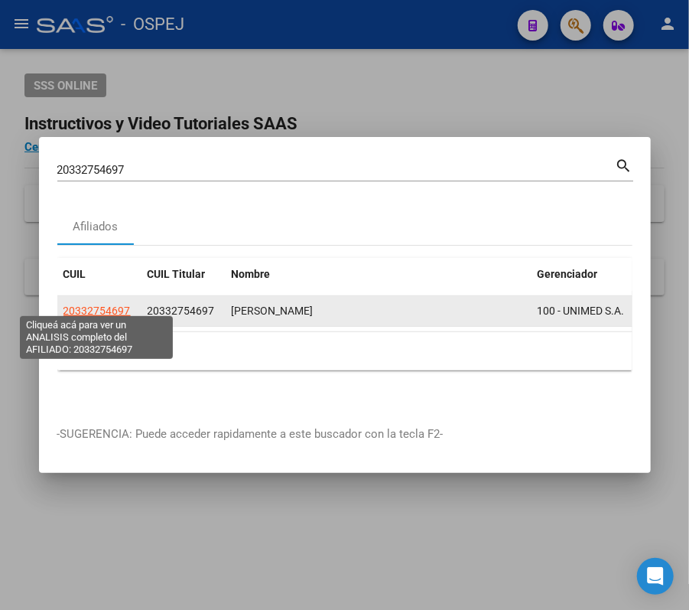
click at [109, 305] on span "20332754697" at bounding box center [97, 311] width 67 height 12
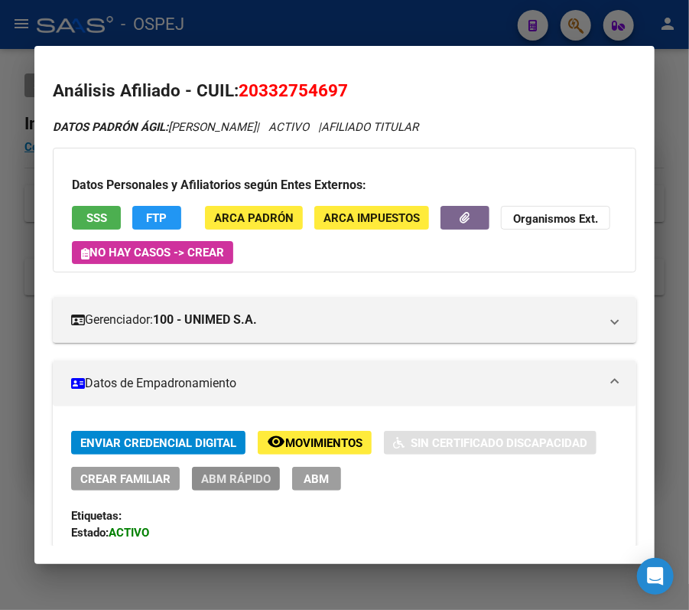
click at [270, 479] on span "ABM Rápido" at bounding box center [236, 479] width 70 height 14
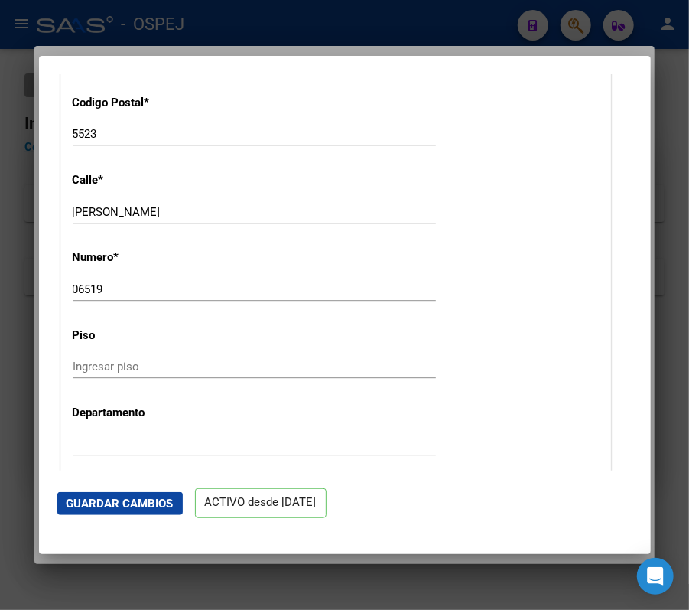
scroll to position [1984, 0]
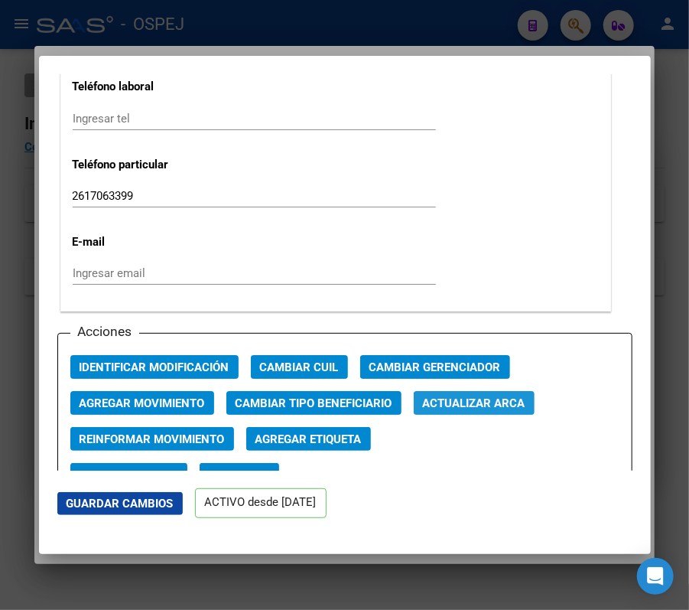
click at [526, 406] on span "Actualizar ARCA" at bounding box center [474, 403] width 103 height 14
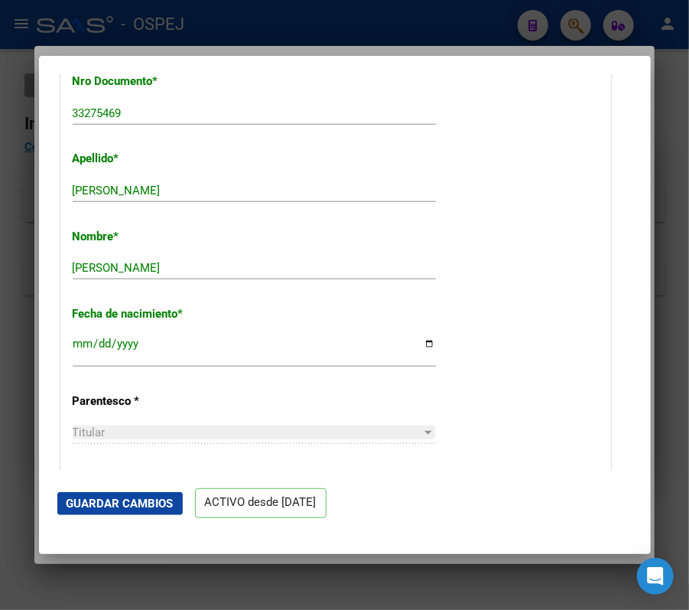
scroll to position [438, 0]
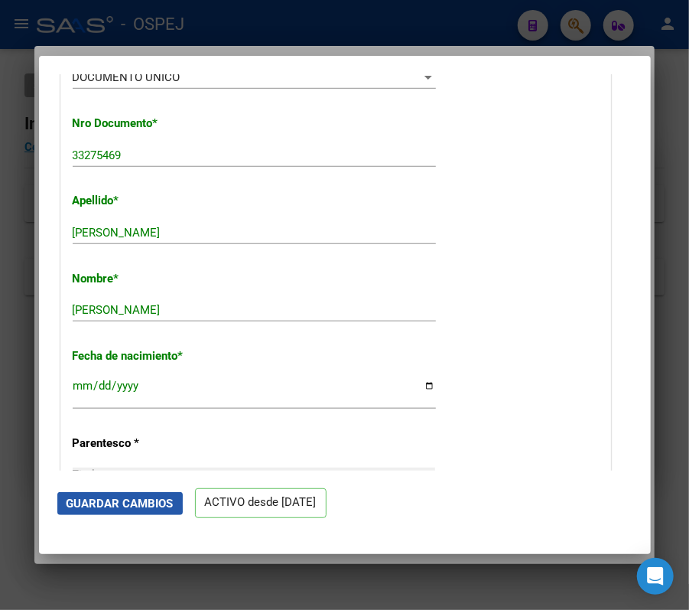
click at [83, 504] on span "Guardar Cambios" at bounding box center [120, 504] width 107 height 14
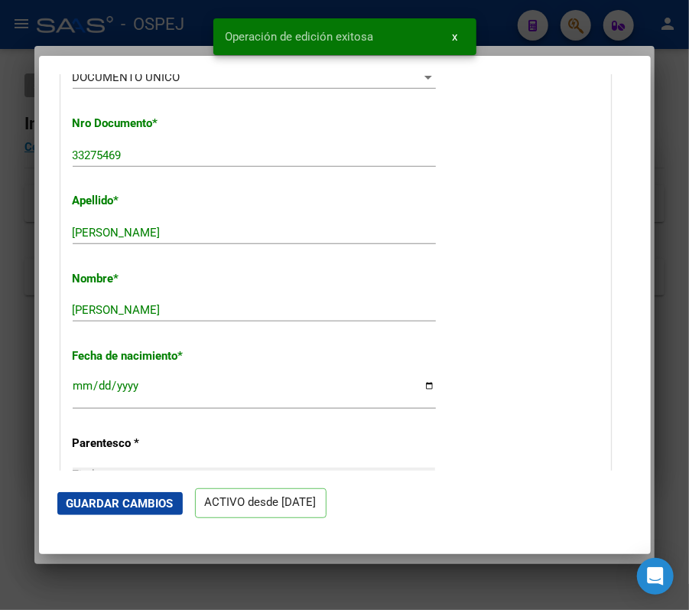
click at [592, 43] on div at bounding box center [344, 305] width 689 height 610
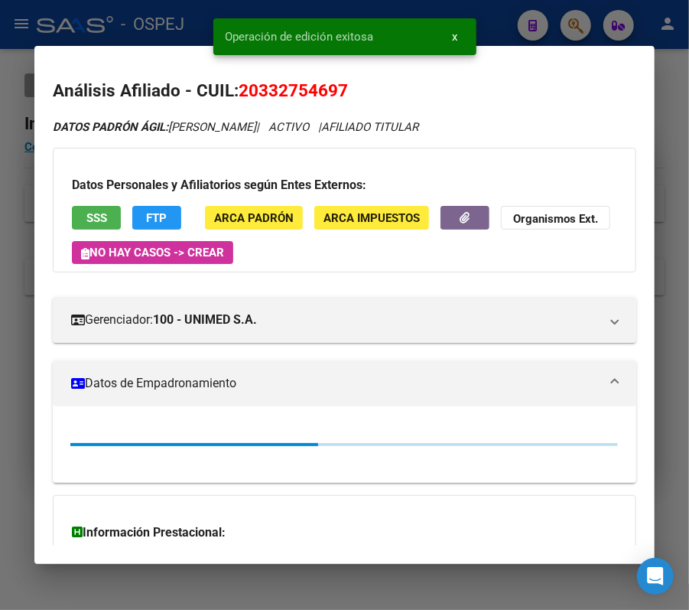
click at [595, 16] on div at bounding box center [344, 305] width 689 height 610
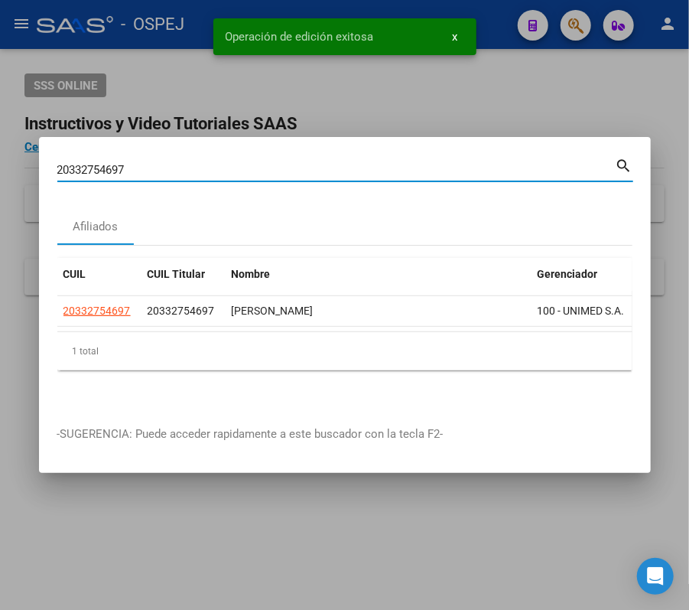
click at [481, 163] on input "20332754697" at bounding box center [336, 170] width 559 height 14
paste input "143111874"
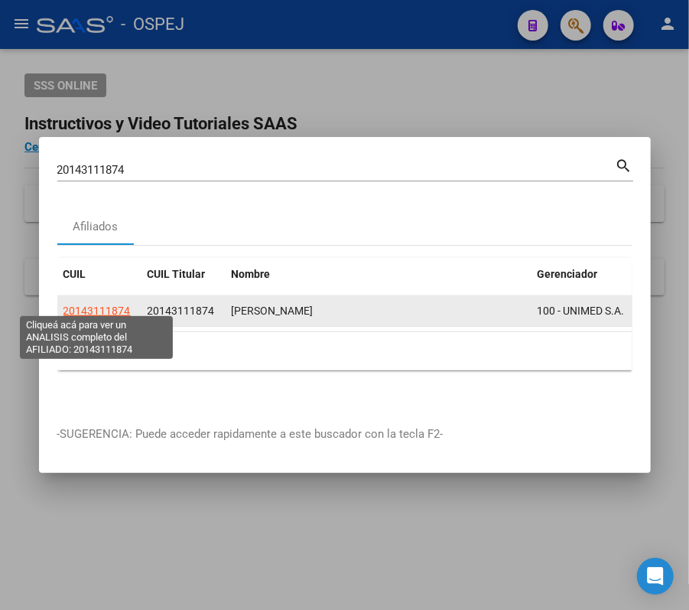
click at [90, 305] on span "20143111874" at bounding box center [97, 311] width 67 height 12
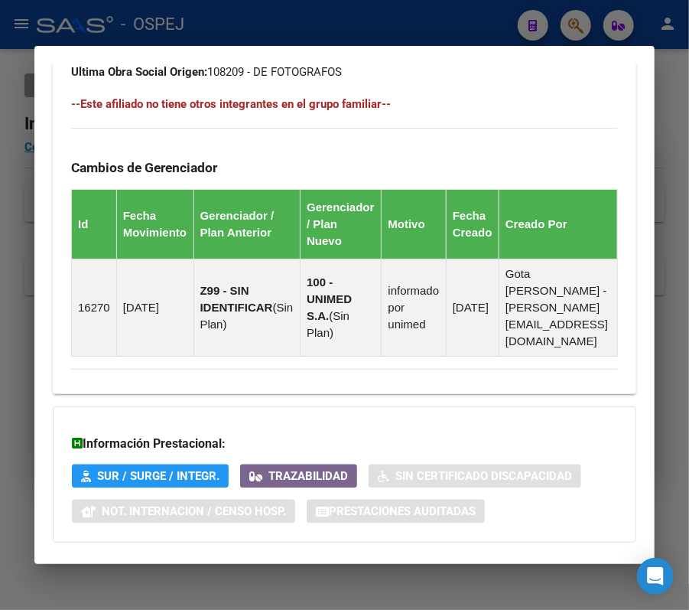
scroll to position [1045, 0]
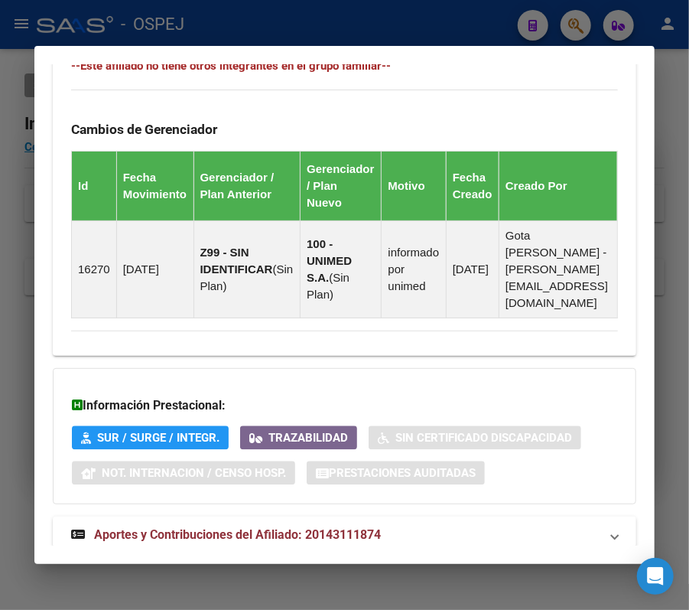
drag, startPoint x: 637, startPoint y: 435, endPoint x: 641, endPoint y: 407, distance: 27.8
click at [641, 407] on mat-dialog-content "Análisis Afiliado - CUIL: 20143111874 DATOS PADRÓN ÁGIL: CABALLERO JORGE ALFRED…" at bounding box center [344, 304] width 621 height 481
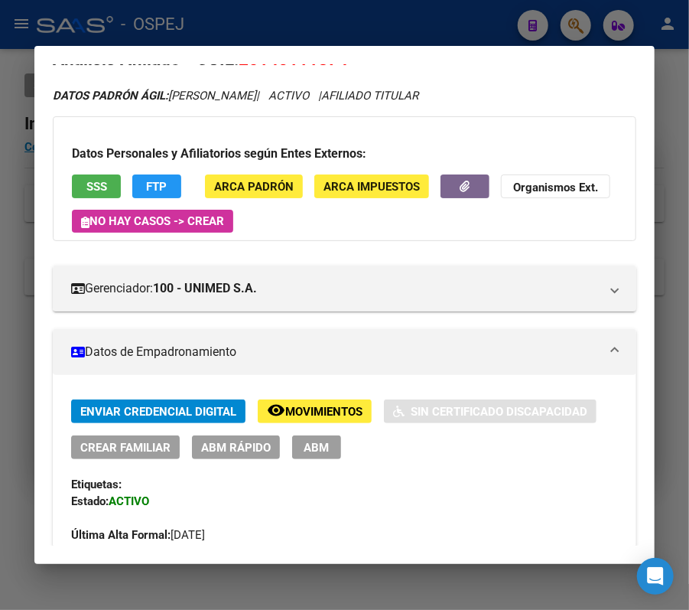
scroll to position [24, 0]
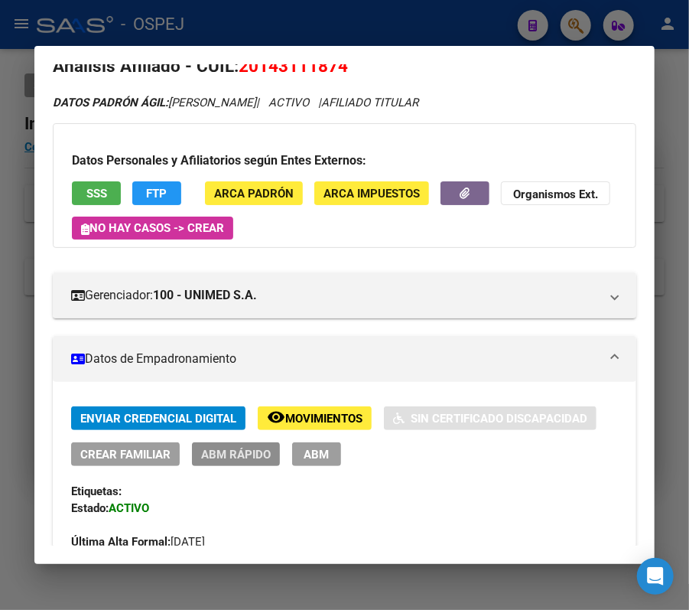
click at [272, 456] on button "ABM Rápido" at bounding box center [236, 454] width 88 height 24
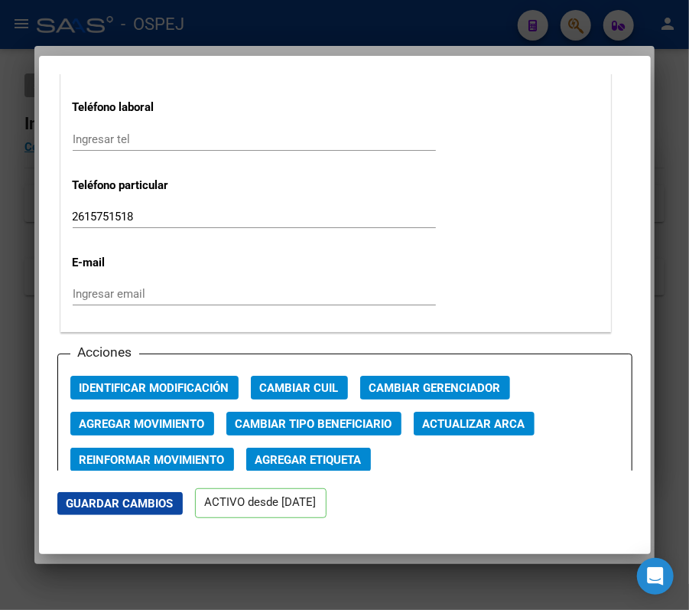
scroll to position [2306, 0]
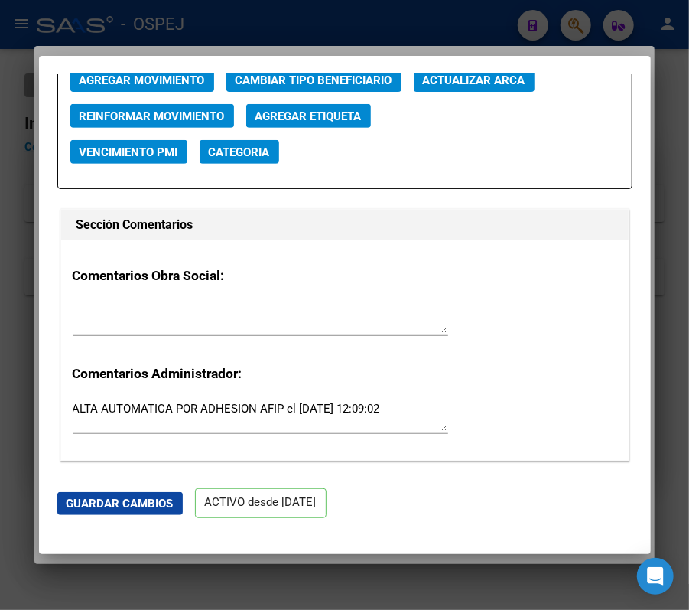
click at [525, 90] on button "Actualizar ARCA" at bounding box center [474, 80] width 121 height 24
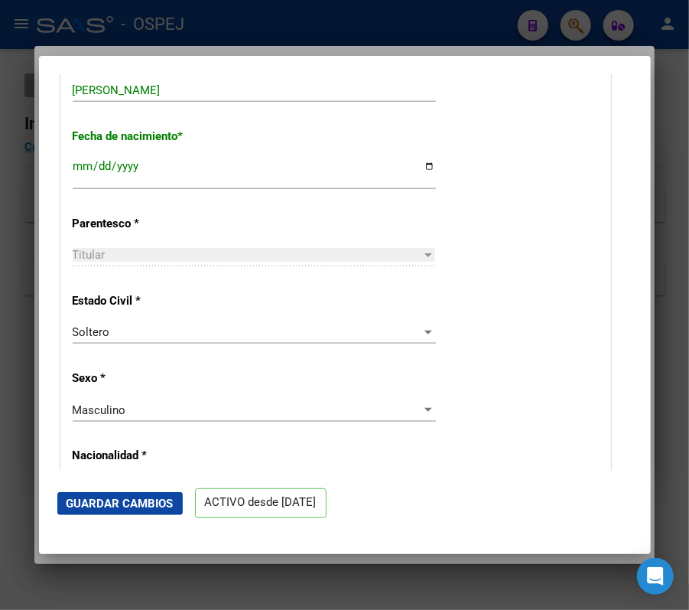
scroll to position [595, 0]
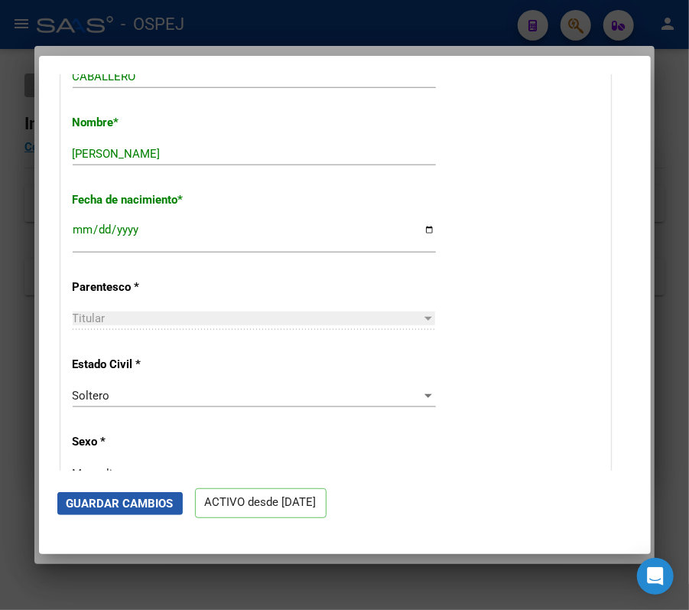
drag, startPoint x: 118, startPoint y: 508, endPoint x: 74, endPoint y: 458, distance: 66.7
click at [118, 507] on span "Guardar Cambios" at bounding box center [120, 504] width 107 height 14
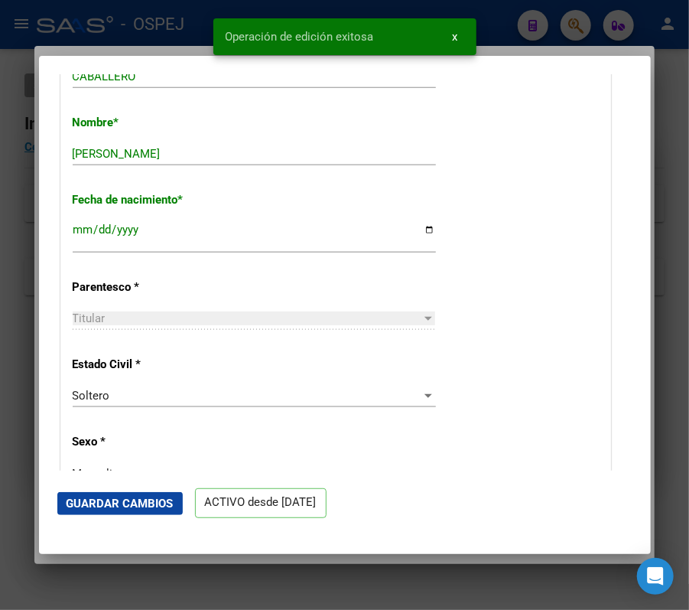
click at [28, 267] on div at bounding box center [344, 305] width 689 height 610
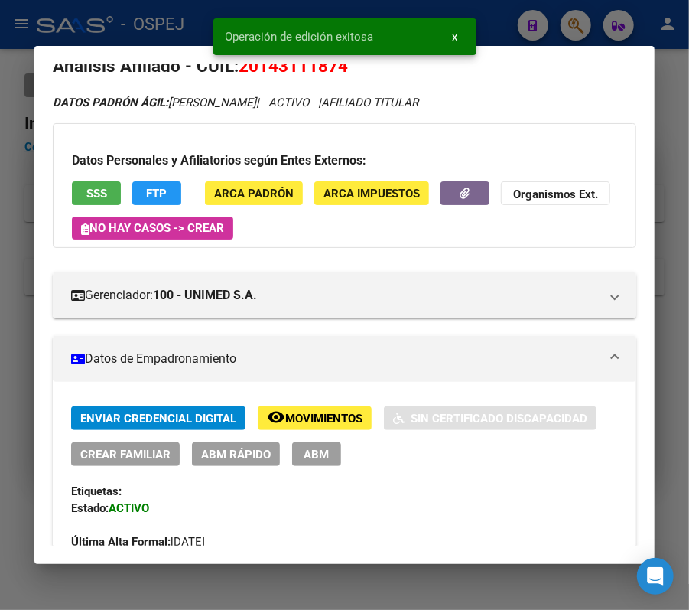
click at [583, 29] on div at bounding box center [344, 305] width 689 height 610
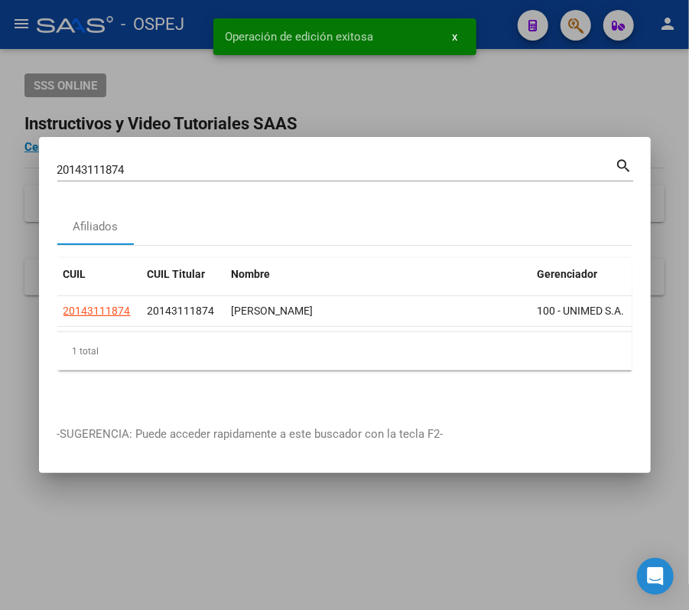
click at [514, 168] on input "20143111874" at bounding box center [336, 170] width 559 height 14
paste input "7363462508"
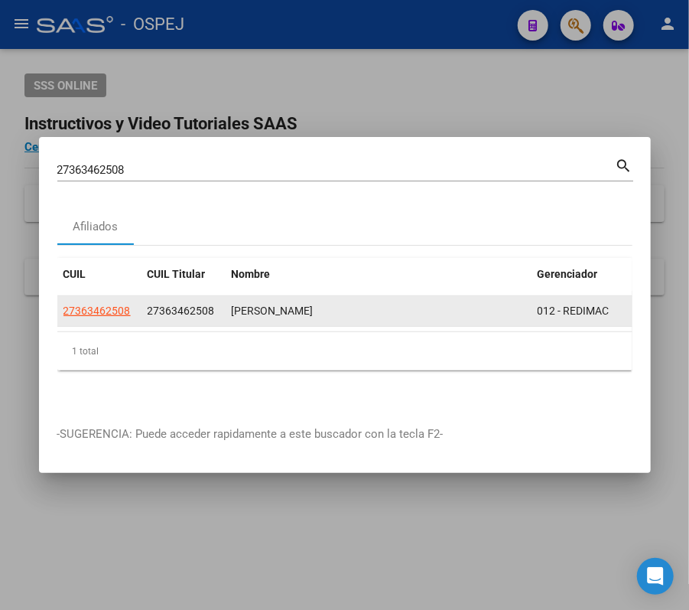
drag, startPoint x: 77, startPoint y: 302, endPoint x: 75, endPoint y: 289, distance: 12.3
click at [75, 296] on datatable-body-cell "27363462508" at bounding box center [99, 311] width 84 height 30
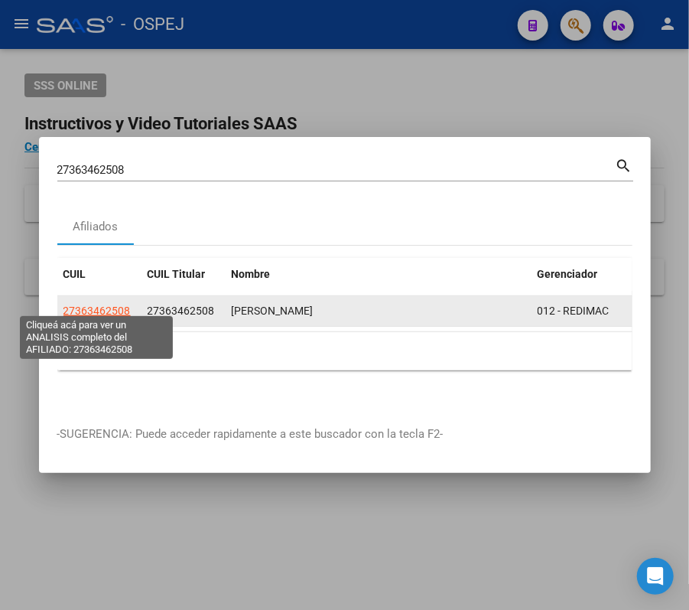
click at [90, 305] on span "27363462508" at bounding box center [97, 311] width 67 height 12
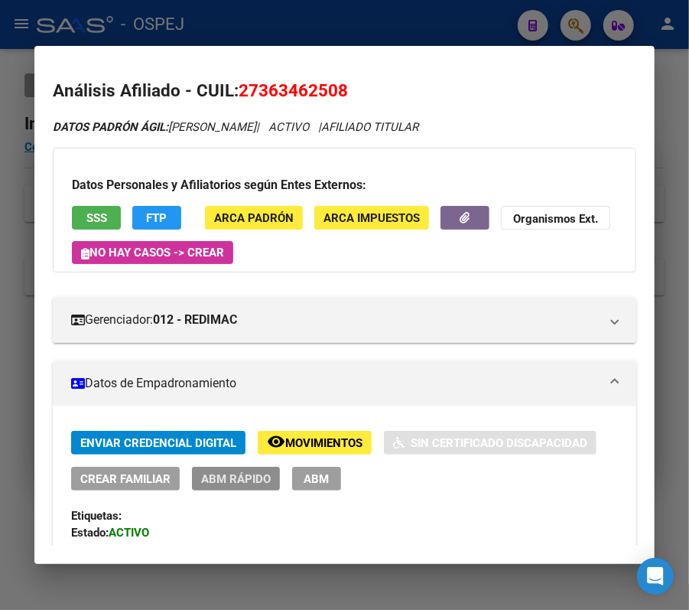
click at [255, 468] on button "ABM Rápido" at bounding box center [236, 479] width 88 height 24
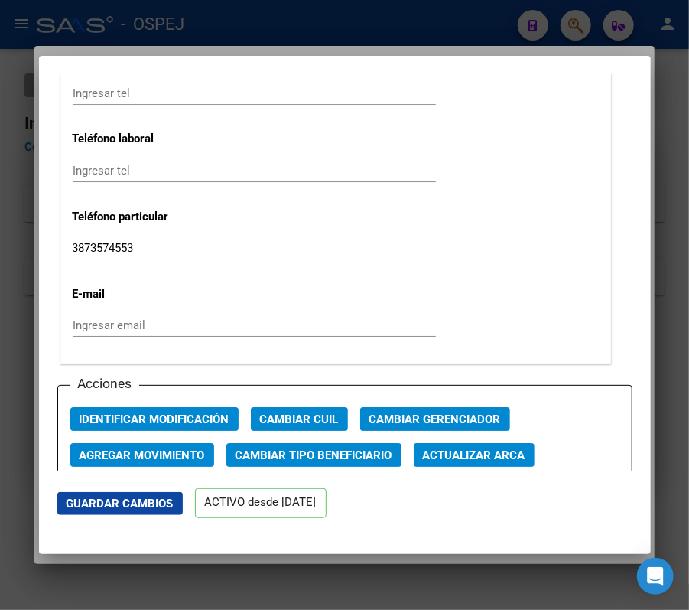
scroll to position [2088, 0]
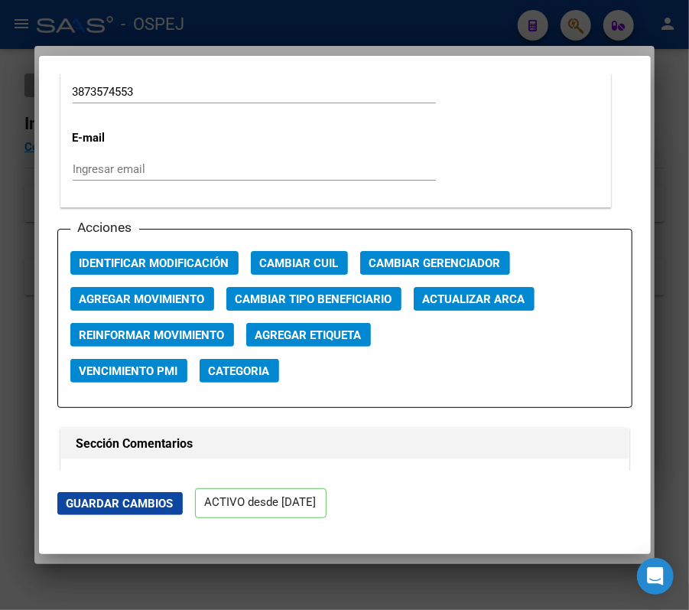
click at [526, 309] on button "Actualizar ARCA" at bounding box center [474, 299] width 121 height 24
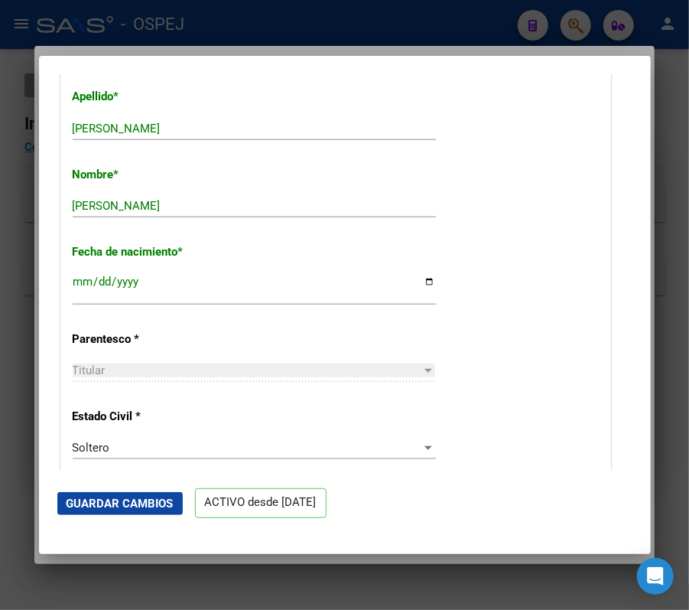
scroll to position [491, 0]
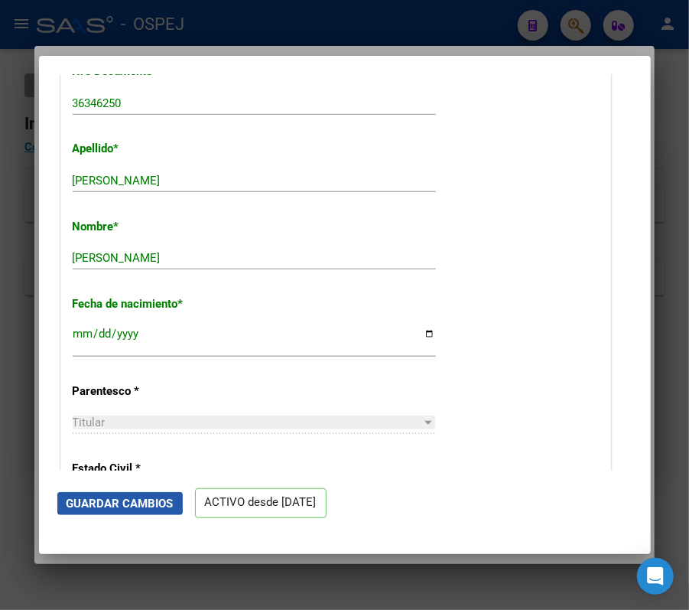
click at [171, 503] on span "Guardar Cambios" at bounding box center [120, 504] width 107 height 14
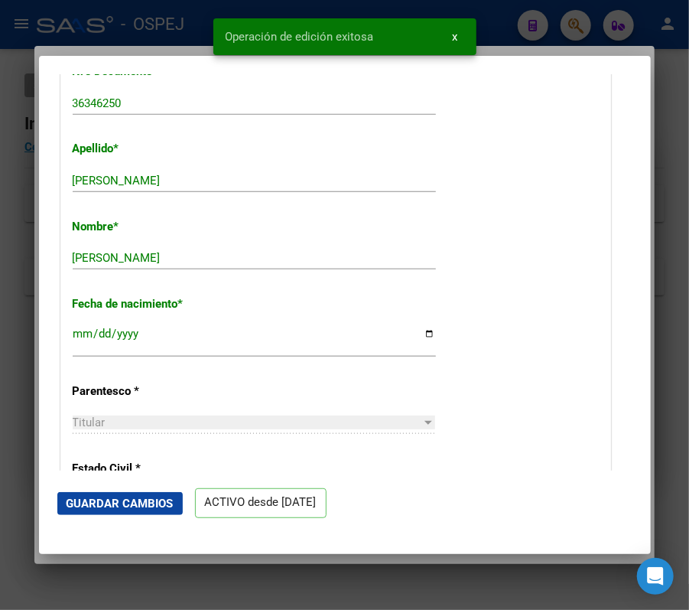
click at [31, 300] on div at bounding box center [344, 305] width 689 height 610
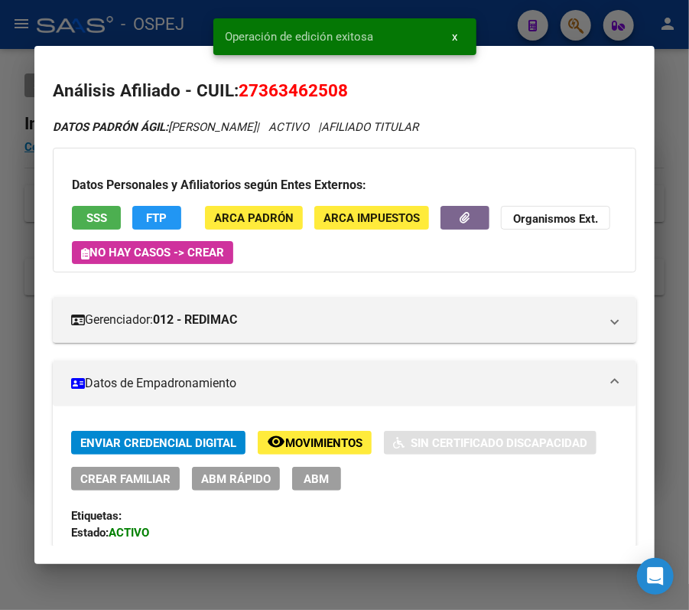
click at [561, 23] on div at bounding box center [344, 305] width 689 height 610
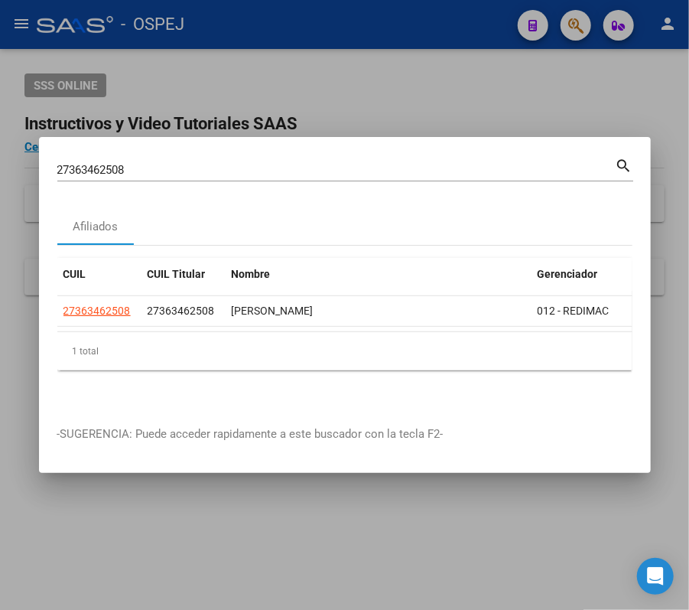
click at [482, 169] on div "27363462508 Buscar (apellido, dni, cuil, nro traspaso, cuit, obra social)" at bounding box center [336, 169] width 559 height 23
click at [478, 167] on input "27363462508" at bounding box center [336, 170] width 559 height 14
paste input "0252214322"
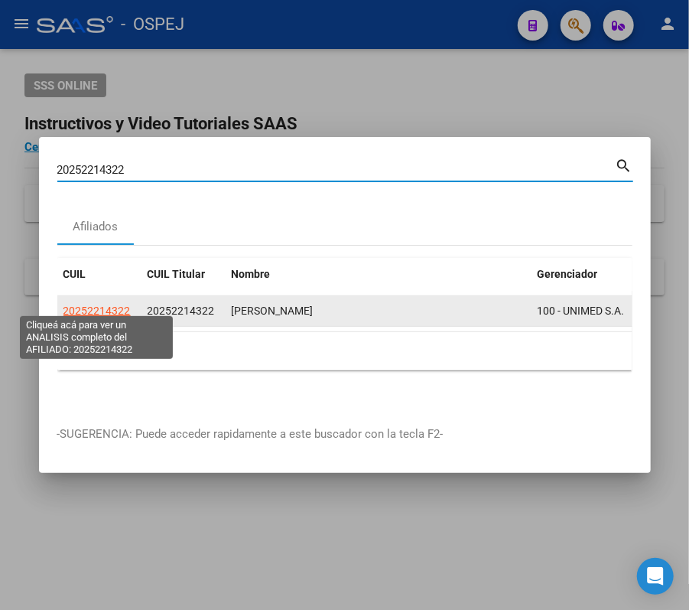
click at [119, 305] on span "20252214322" at bounding box center [97, 311] width 67 height 12
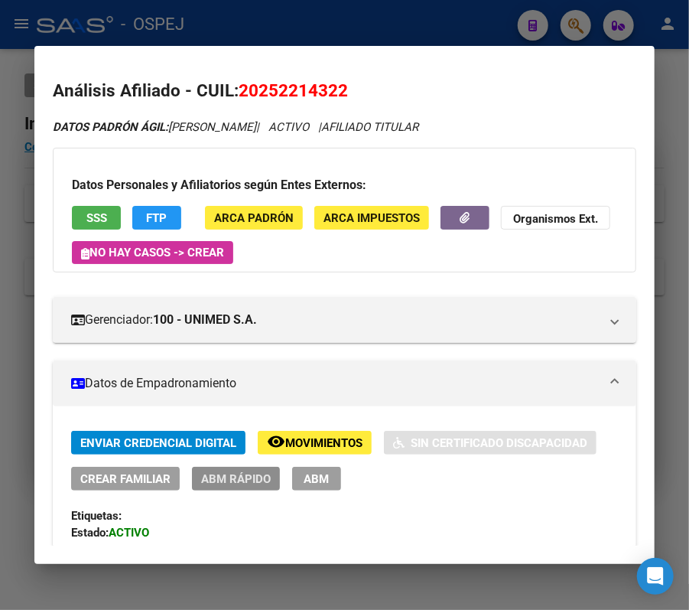
click at [240, 478] on span "ABM Rápido" at bounding box center [236, 479] width 70 height 14
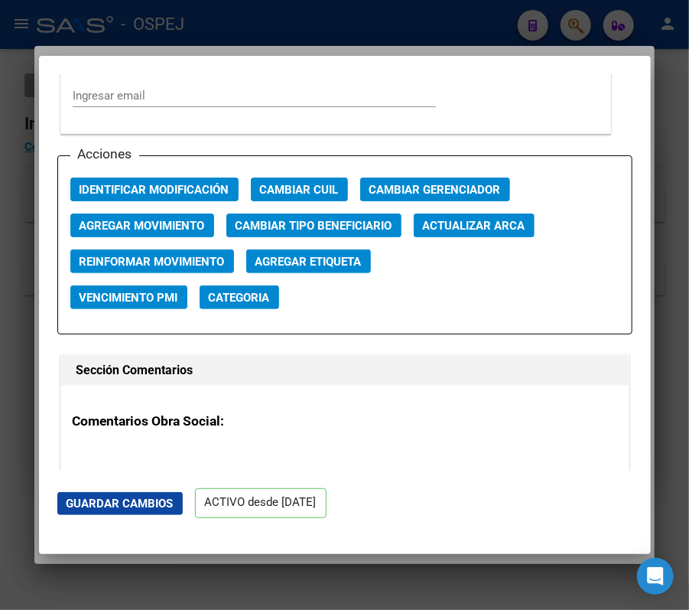
scroll to position [2150, 0]
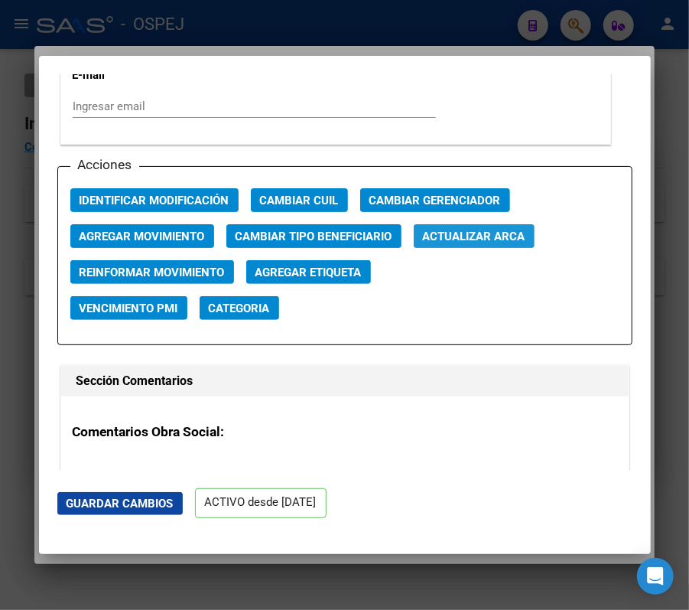
click at [496, 233] on span "Actualizar ARCA" at bounding box center [474, 237] width 103 height 14
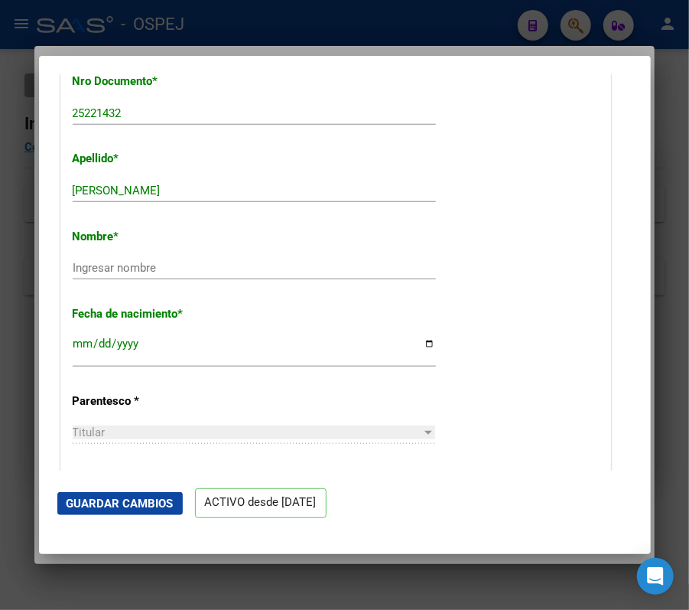
scroll to position [678, 0]
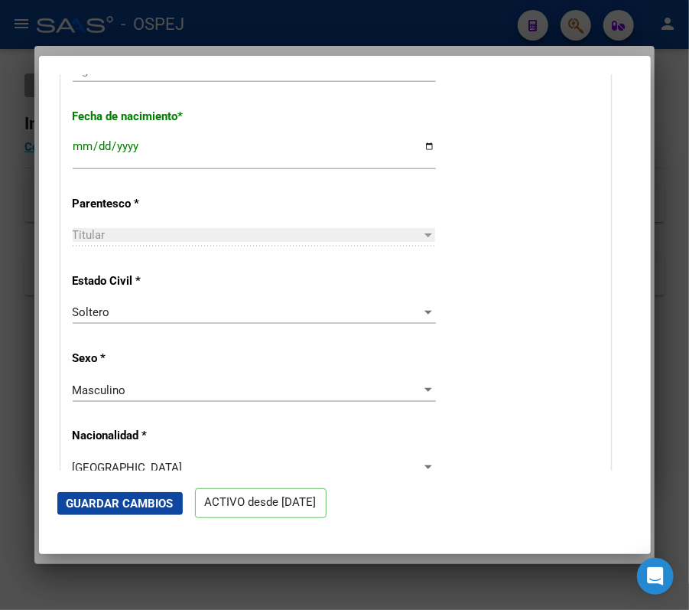
click at [634, 187] on mat-dialog-content "ACTIVO desde 01/03/2025 remove_red_eye Movimientos SSS FTP Sin Certificado Disc…" at bounding box center [345, 272] width 612 height 396
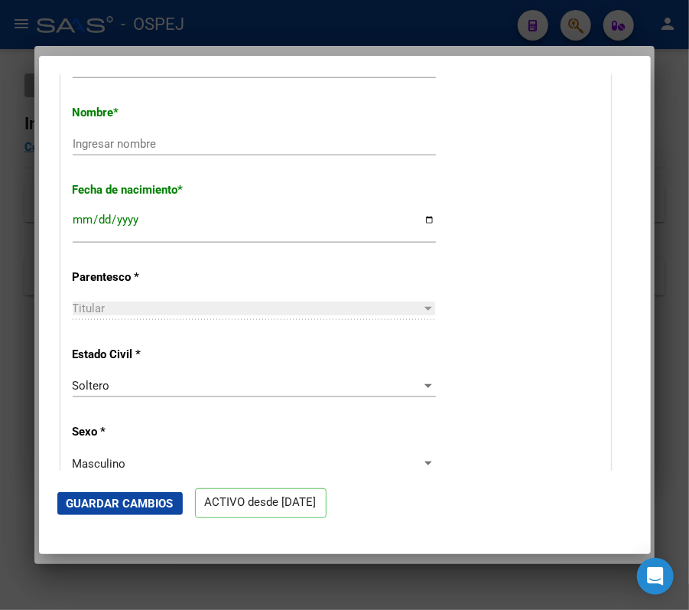
scroll to position [585, 0]
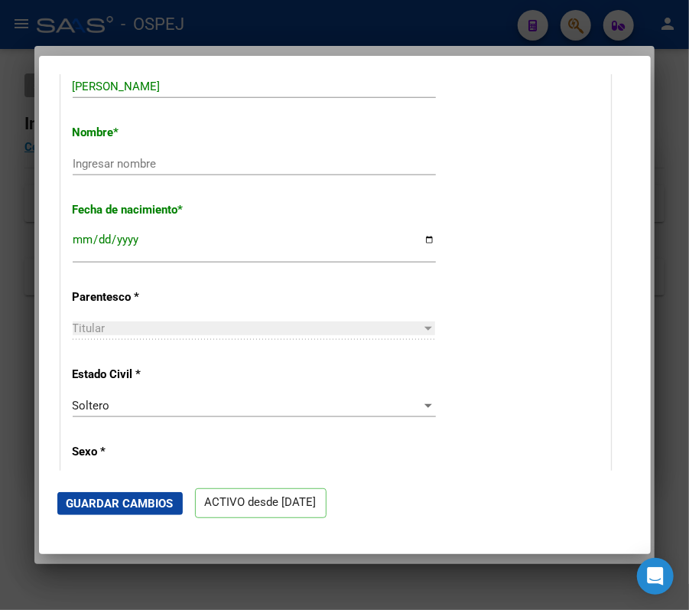
click at [373, 172] on div "Ingresar nombre" at bounding box center [254, 163] width 363 height 23
click at [148, 500] on span "Guardar Cambios" at bounding box center [120, 504] width 107 height 14
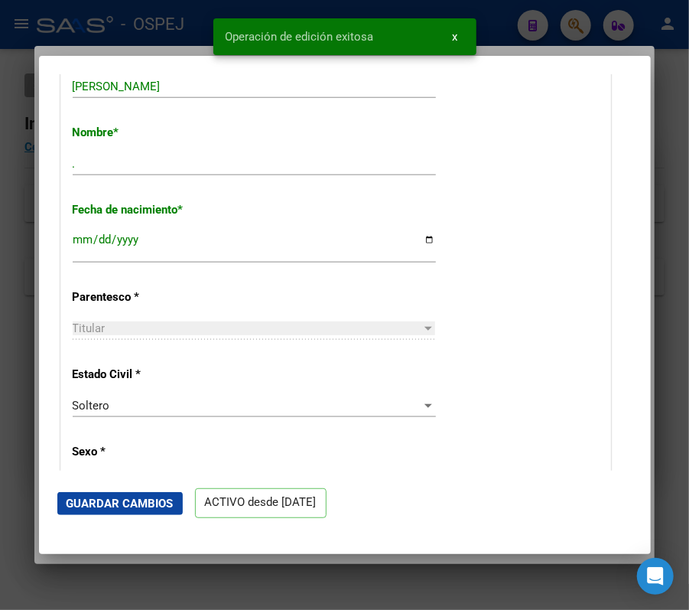
click at [19, 266] on div at bounding box center [344, 305] width 689 height 610
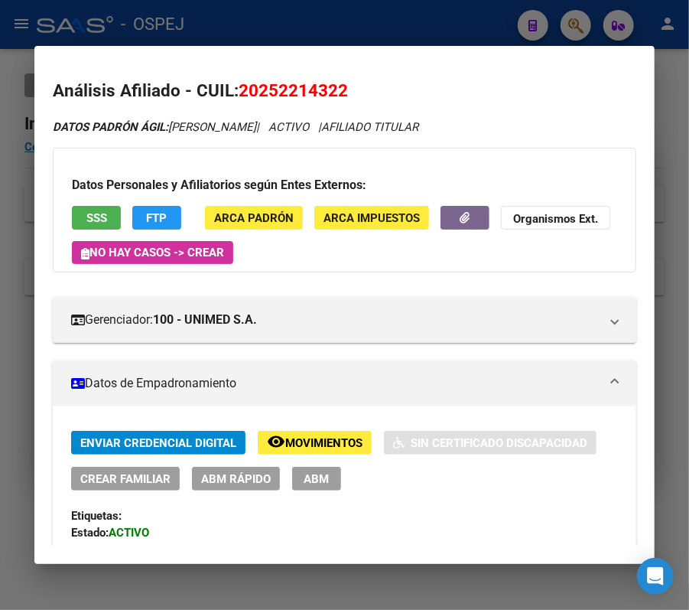
click at [614, 12] on div at bounding box center [344, 305] width 689 height 610
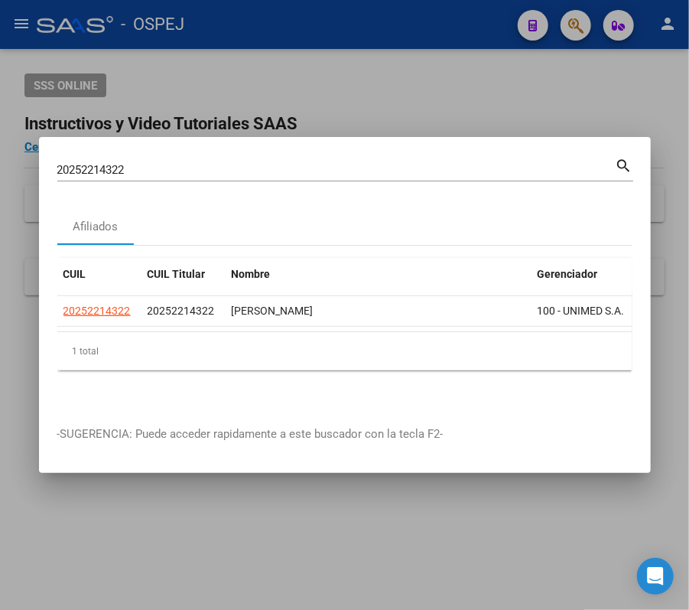
click at [508, 155] on div "20252214322 Buscar (apellido, dni, cuil, nro traspaso, cuit, obra social) search" at bounding box center [345, 168] width 576 height 26
click at [515, 158] on div "20252214322 Buscar (apellido, dni, cuil, nro traspaso, cuit, obra social)" at bounding box center [336, 169] width 559 height 23
click at [522, 163] on input "20252214322" at bounding box center [336, 170] width 559 height 14
paste input "7339767993"
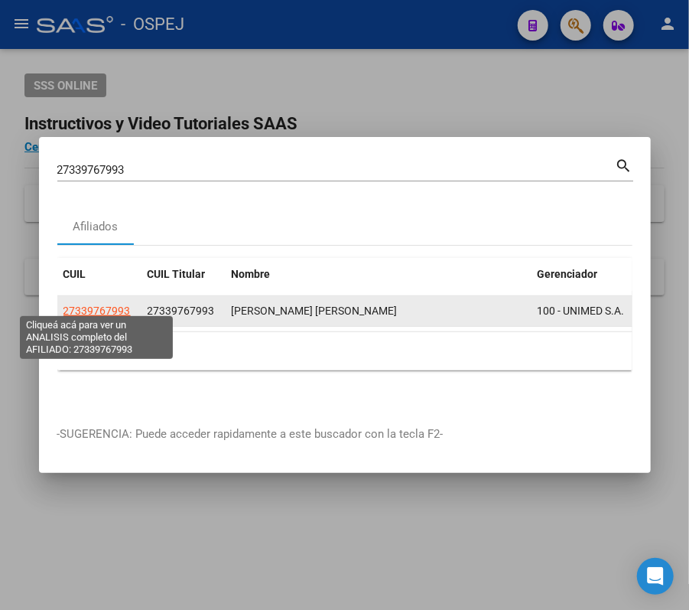
click at [99, 306] on span "27339767993" at bounding box center [97, 311] width 67 height 12
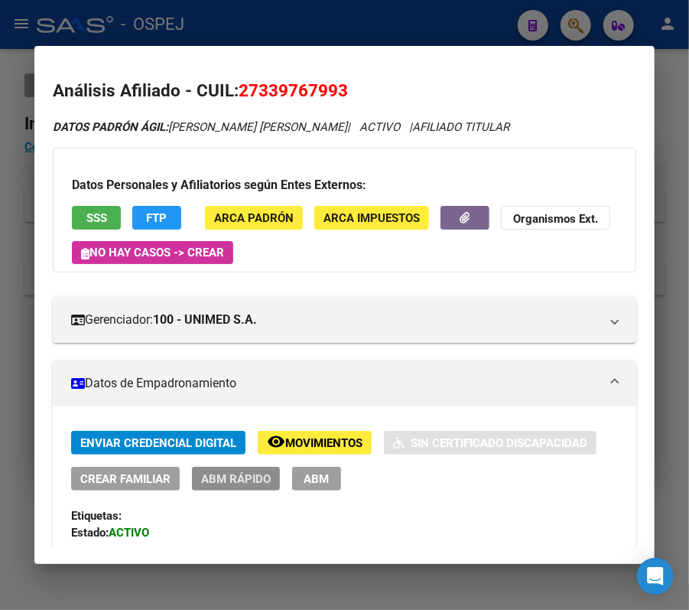
click at [249, 474] on span "ABM Rápido" at bounding box center [236, 479] width 70 height 14
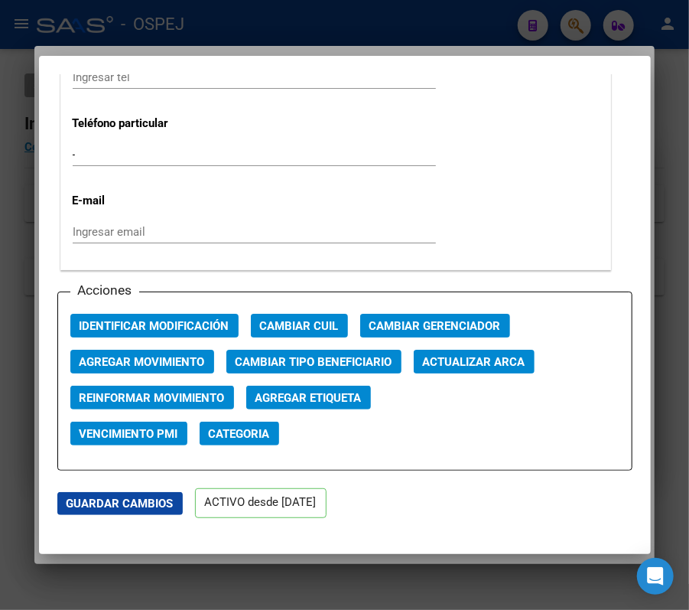
scroll to position [2088, 0]
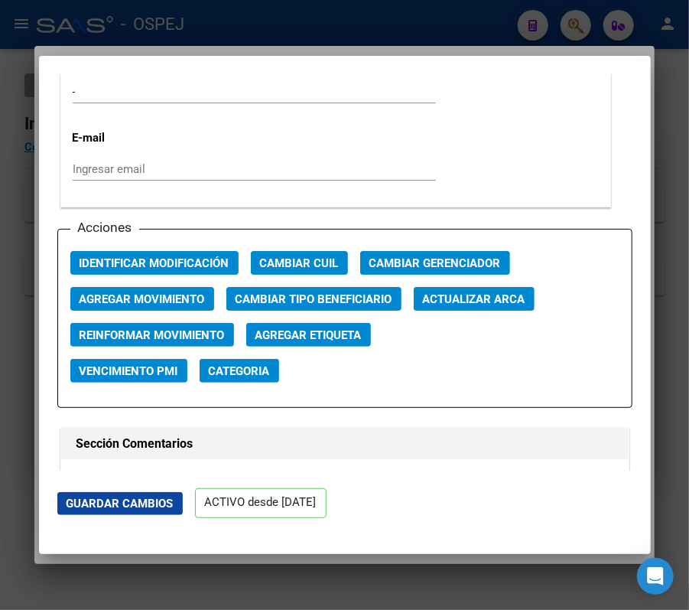
click at [518, 285] on div "Acciones Identificar Modificación Cambiar CUIL Cambiar Gerenciador Agregar Movi…" at bounding box center [344, 318] width 575 height 179
click at [521, 301] on span "Actualizar ARCA" at bounding box center [474, 299] width 103 height 14
drag, startPoint x: 653, startPoint y: 310, endPoint x: 647, endPoint y: 305, distance: 8.1
click at [647, 305] on div "27339767993 Buscar (apellido, dni, cuil, nro traspaso, cuit, obra social) searc…" at bounding box center [344, 305] width 689 height 610
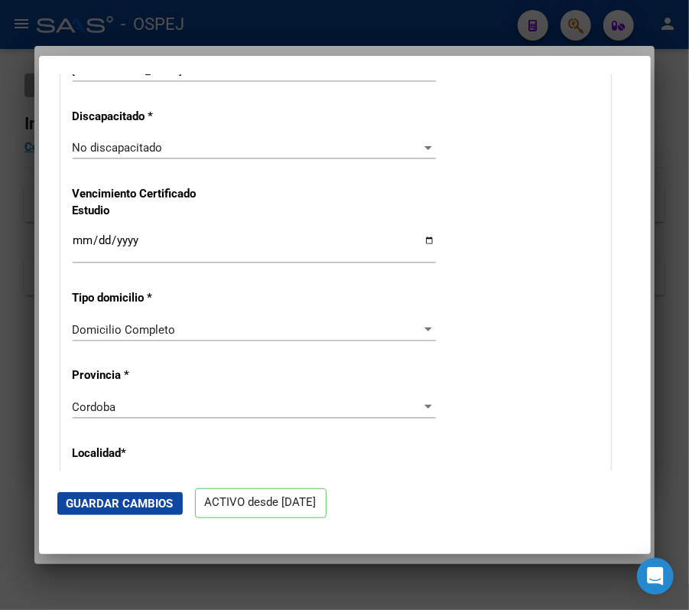
scroll to position [950, 0]
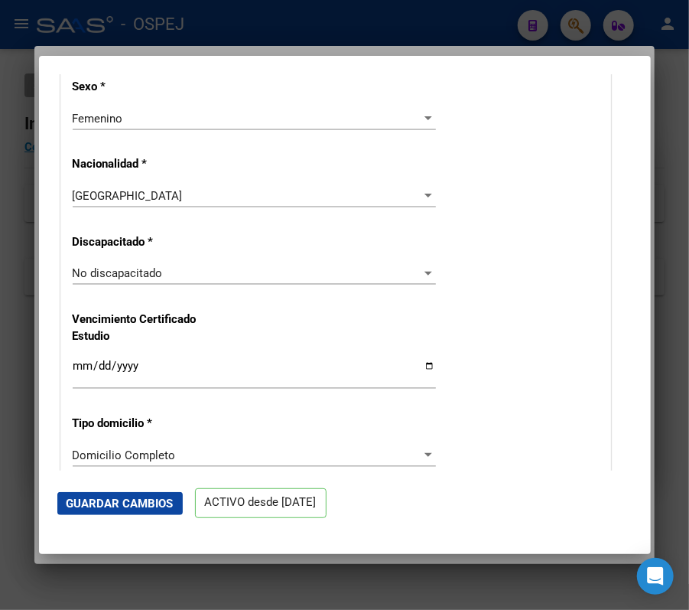
click at [557, 249] on div "Nro Afiliado Ingresar nro CUIL * 27-33976799-3 CUIL ARCA Padrón Ult. Fecha Alta…" at bounding box center [335, 337] width 549 height 2013
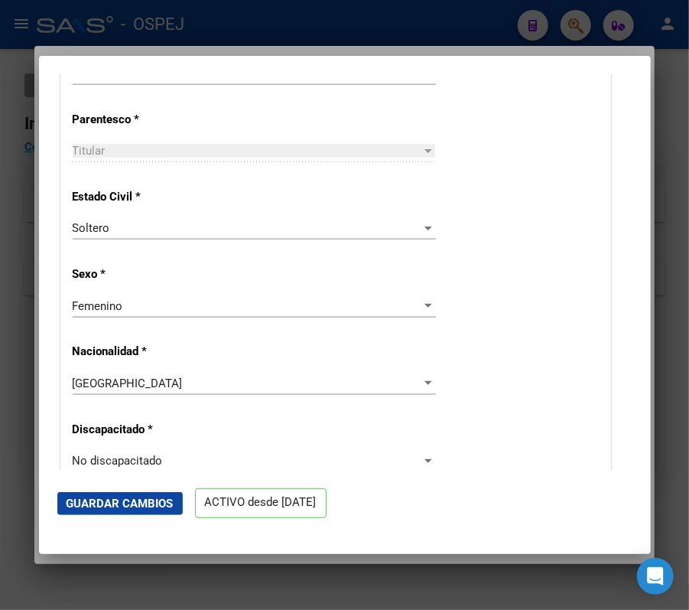
scroll to position [637, 0]
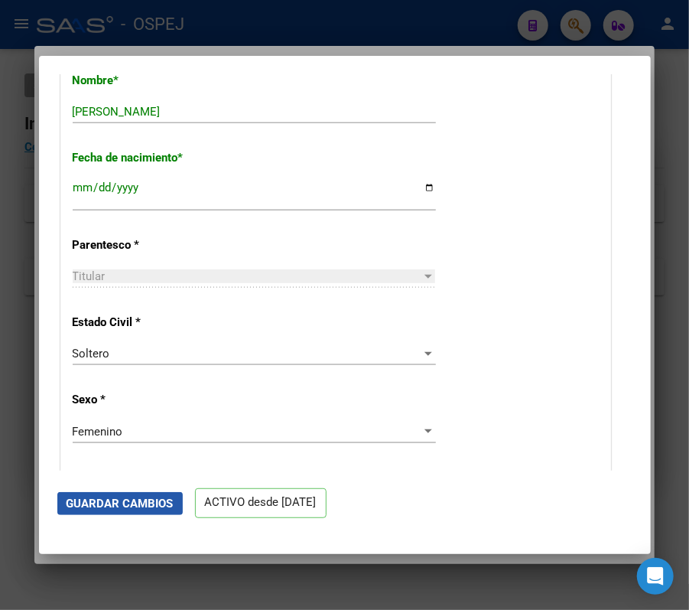
click at [148, 497] on span "Guardar Cambios" at bounding box center [120, 504] width 107 height 14
click at [588, 4] on div at bounding box center [344, 305] width 689 height 610
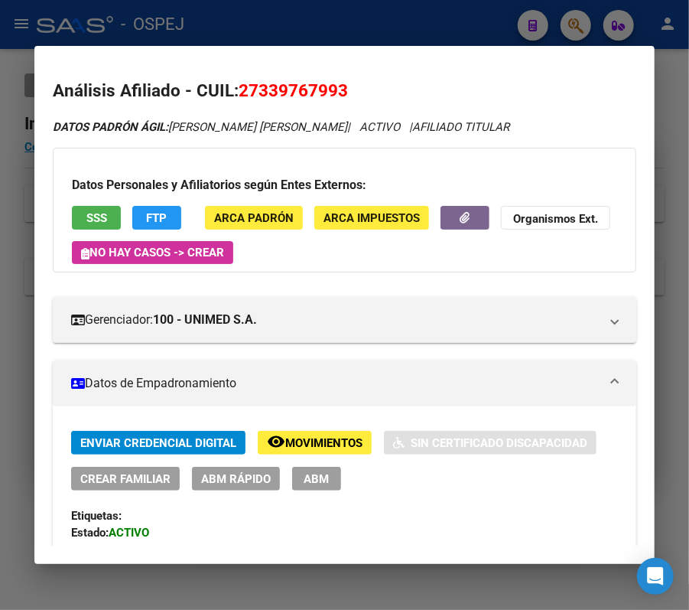
click at [523, 28] on div at bounding box center [344, 305] width 689 height 610
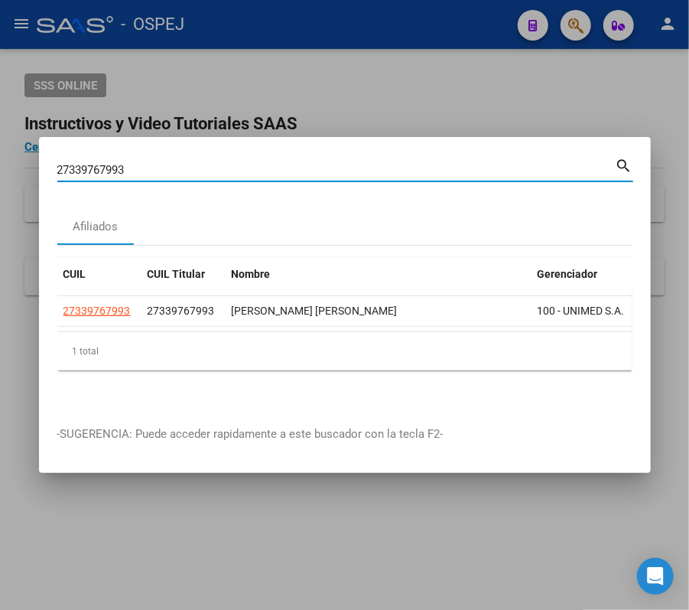
click at [445, 163] on input "27339767993" at bounding box center [336, 170] width 559 height 14
paste input "0282718260"
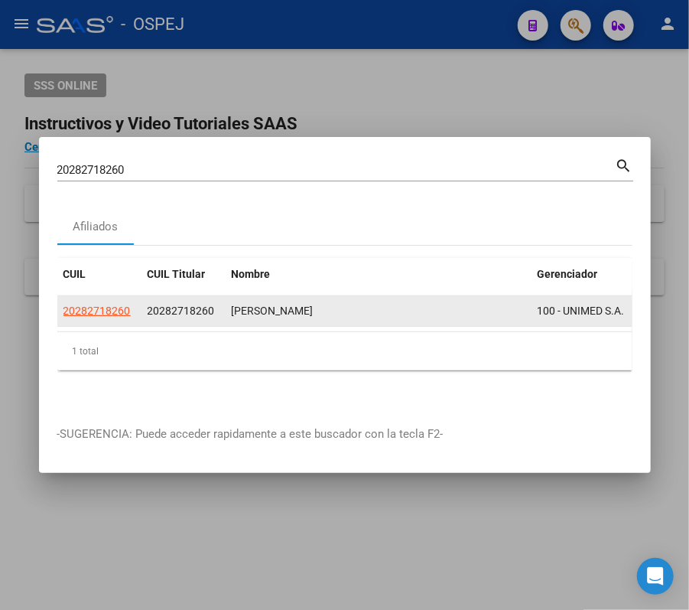
click at [132, 302] on div "20282718260" at bounding box center [100, 311] width 72 height 18
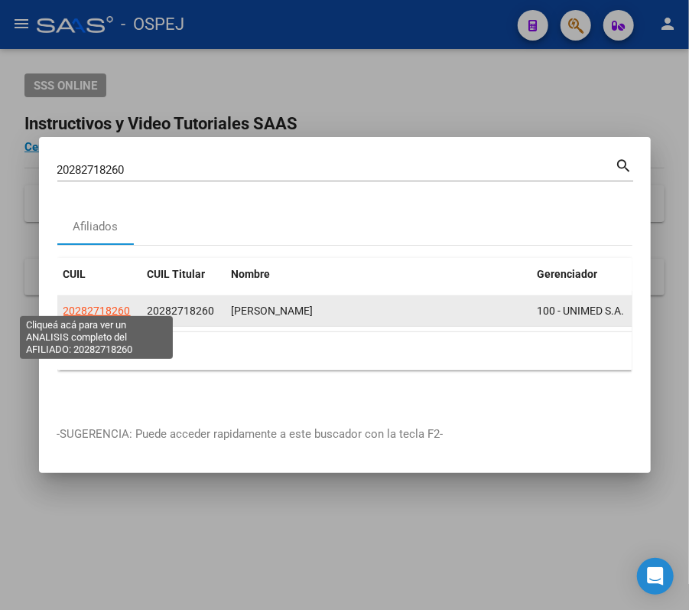
click at [124, 305] on span "20282718260" at bounding box center [97, 311] width 67 height 12
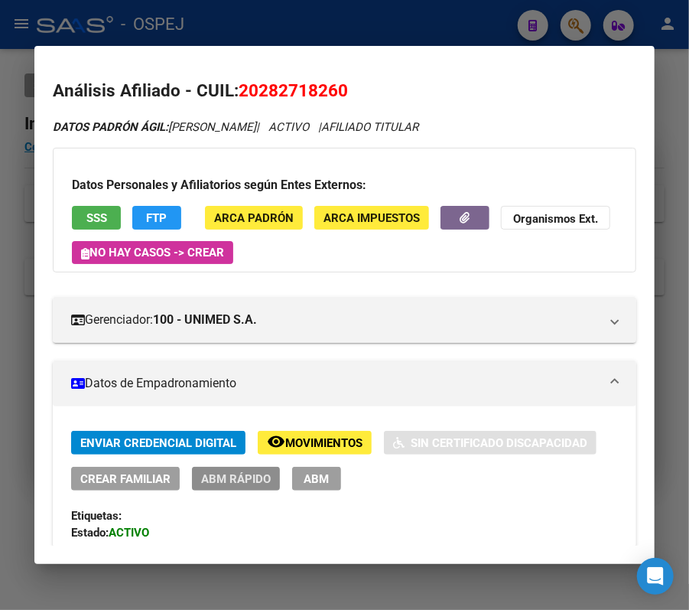
click at [249, 485] on span "ABM Rápido" at bounding box center [236, 479] width 70 height 14
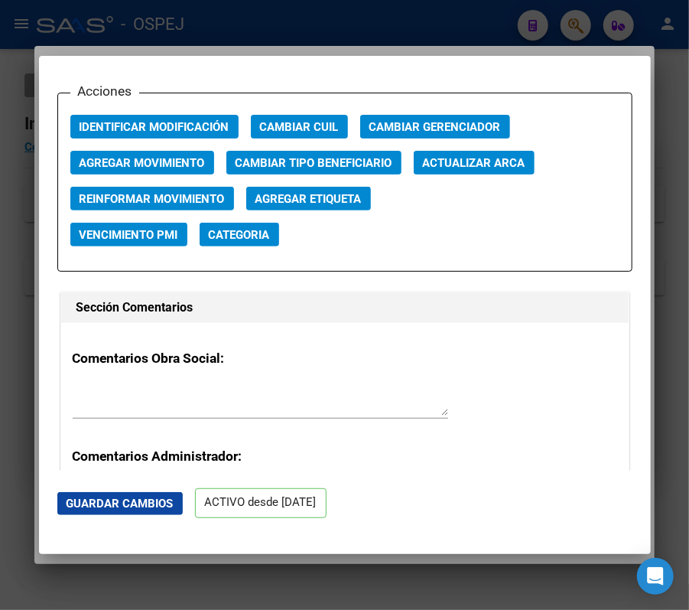
scroll to position [2161, 0]
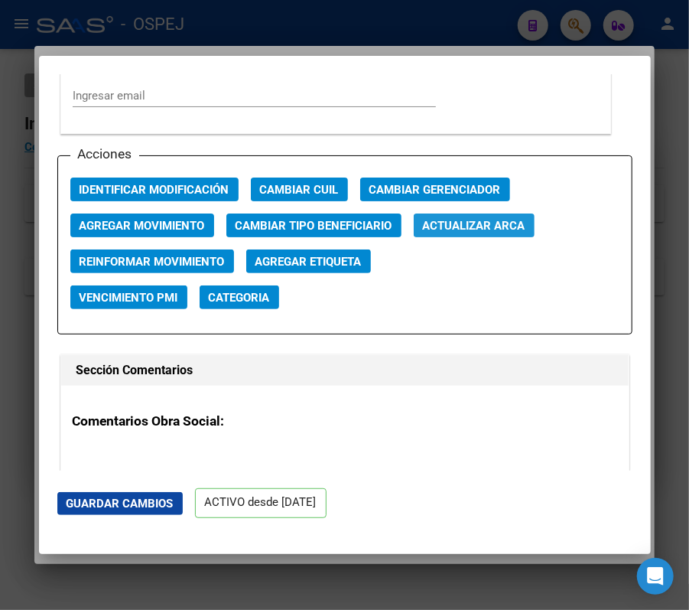
click at [507, 227] on span "Actualizar ARCA" at bounding box center [474, 226] width 103 height 14
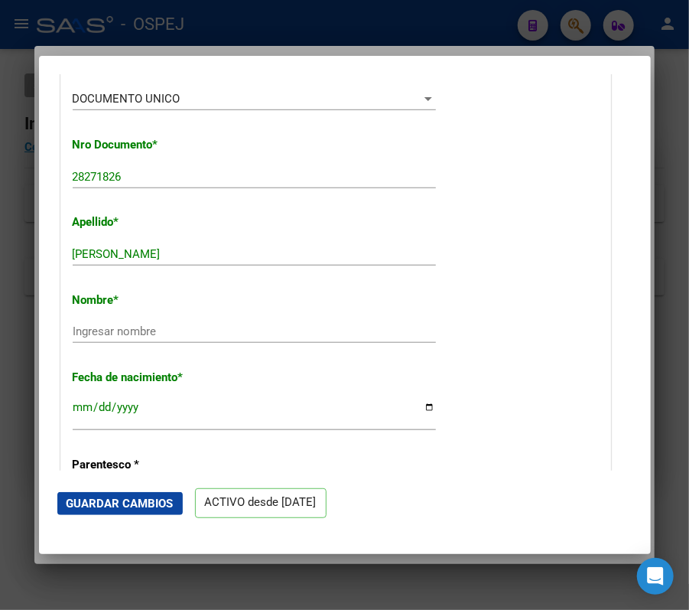
scroll to position [459, 0]
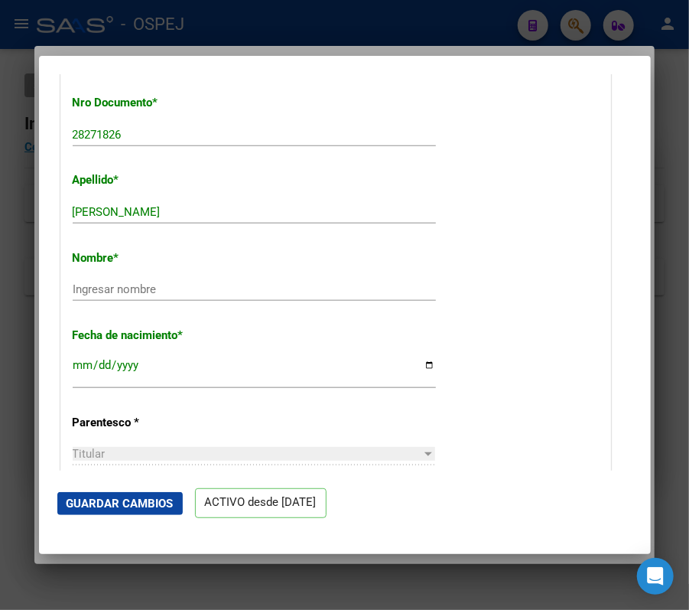
click at [246, 279] on div "Ingresar nombre" at bounding box center [254, 289] width 363 height 23
click at [121, 513] on button "Guardar Cambios" at bounding box center [120, 503] width 126 height 23
click at [629, 16] on div at bounding box center [344, 305] width 689 height 610
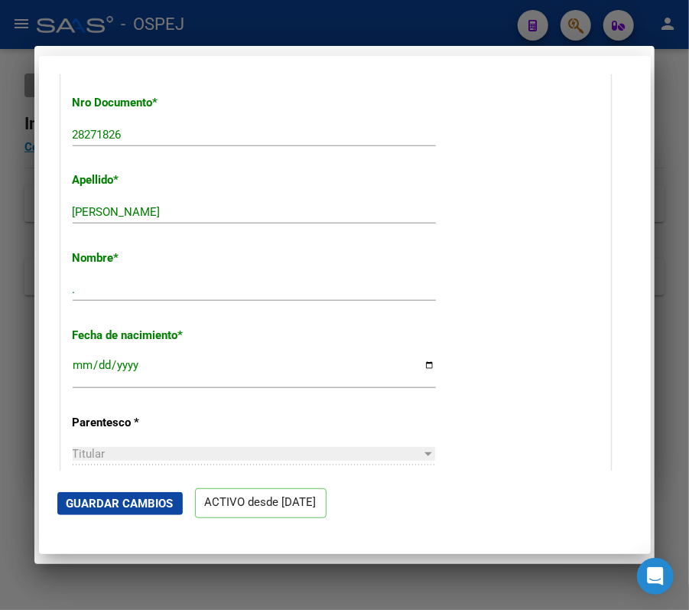
click at [629, 16] on div at bounding box center [344, 305] width 689 height 610
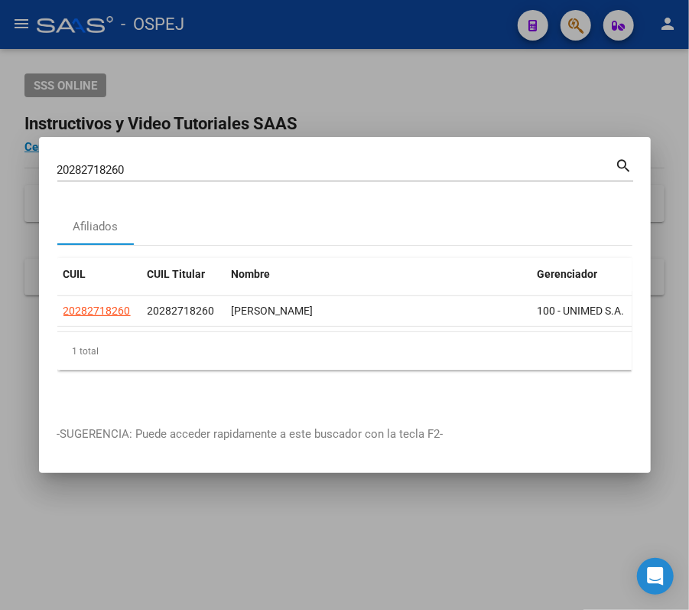
click at [392, 163] on input "20282718260" at bounding box center [336, 170] width 559 height 14
paste input "346854708"
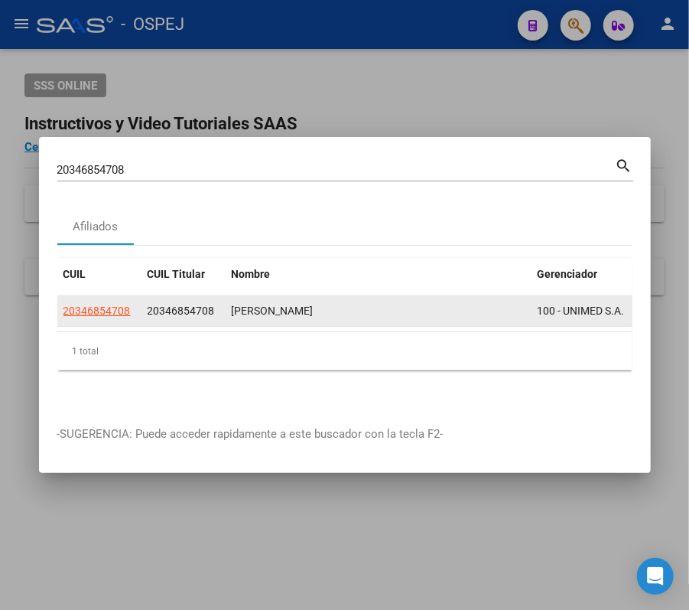
click at [105, 302] on app-link-go-to "20346854708" at bounding box center [97, 311] width 67 height 18
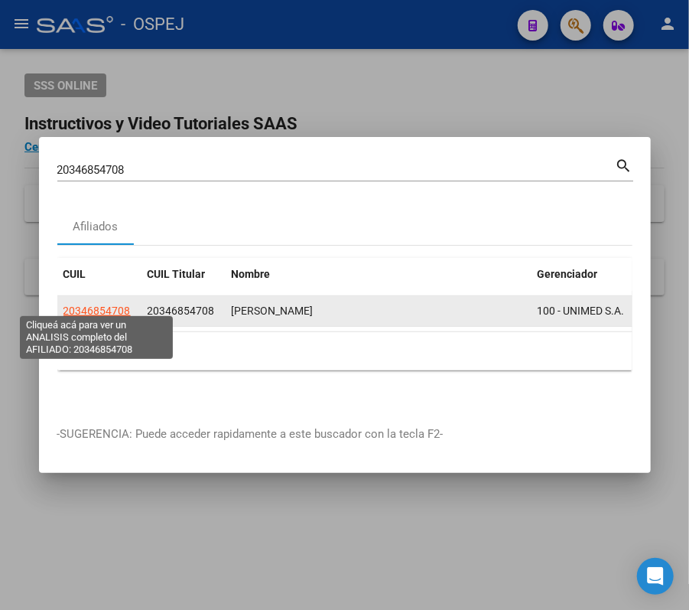
click at [107, 305] on span "20346854708" at bounding box center [97, 311] width 67 height 12
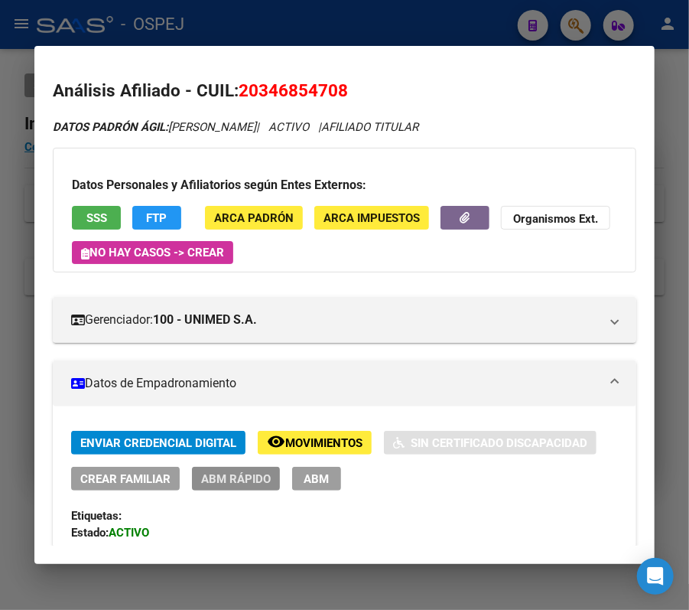
click at [221, 479] on span "ABM Rápido" at bounding box center [236, 479] width 70 height 14
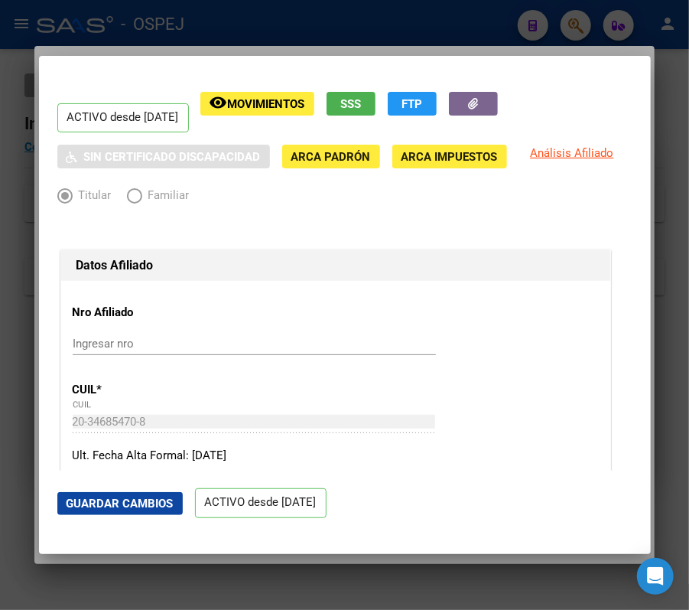
click at [654, 104] on div at bounding box center [344, 305] width 689 height 610
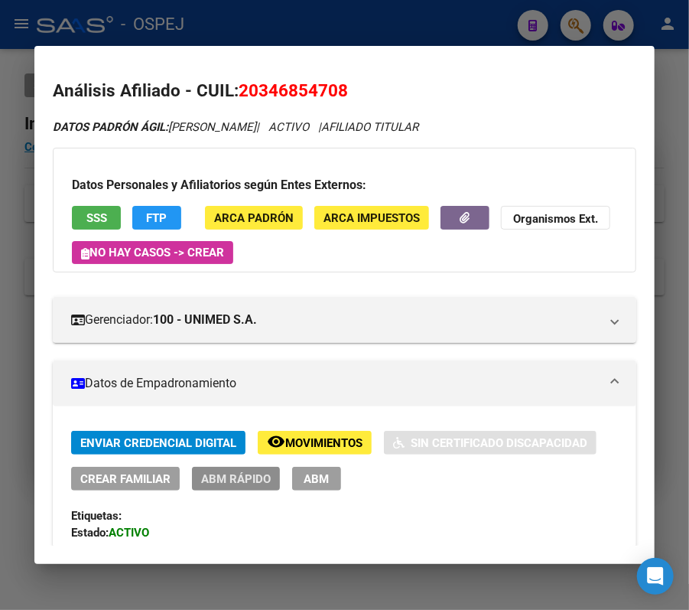
click at [239, 468] on button "ABM Rápido" at bounding box center [236, 479] width 88 height 24
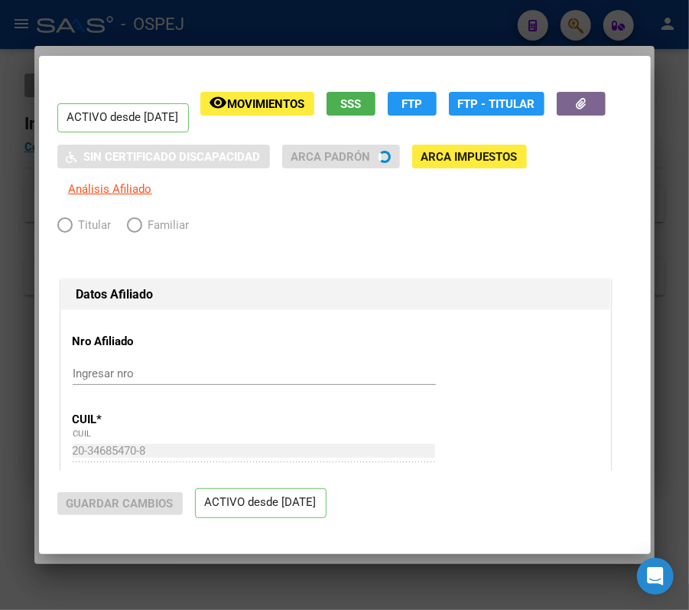
radio input "true"
type input "30-70840617-8"
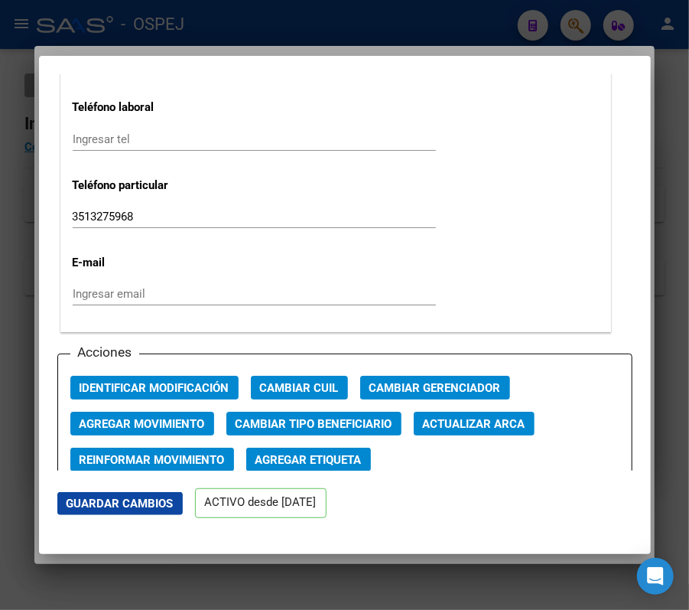
scroll to position [2077, 0]
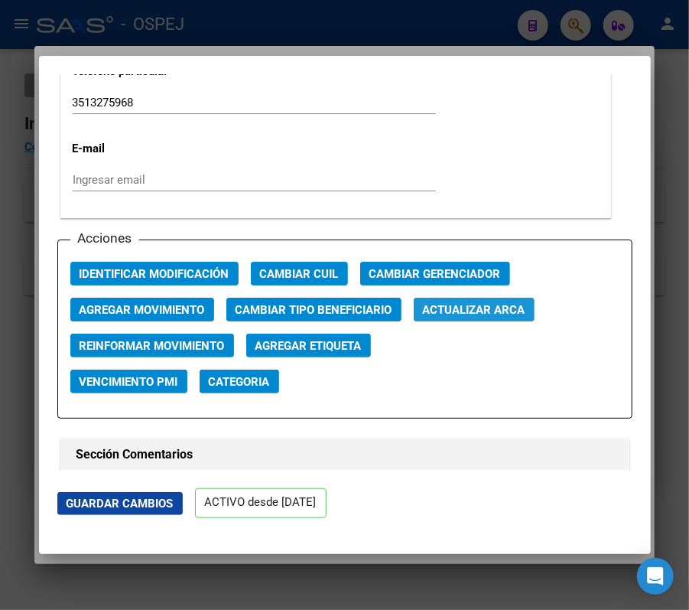
click at [491, 311] on span "Actualizar ARCA" at bounding box center [474, 310] width 103 height 14
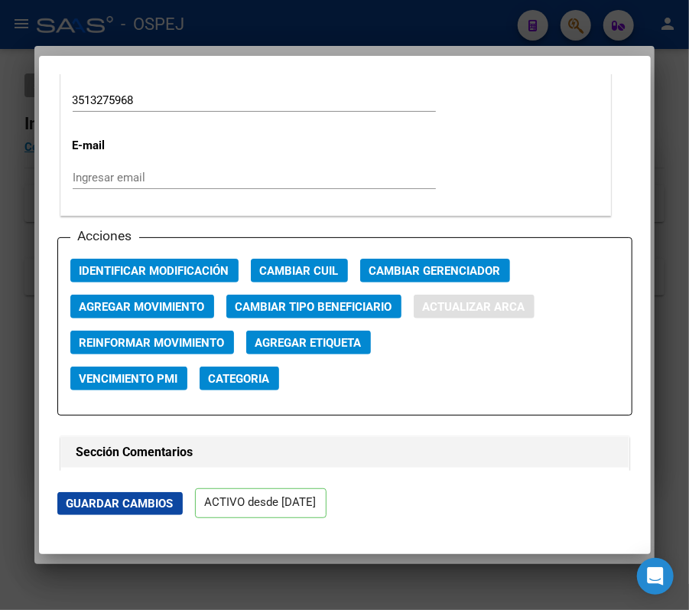
type input "[PERSON_NAME]"
type input "[DATE]"
type input "[GEOGRAPHIC_DATA]"
type input "[PERSON_NAME]"
type input "133"
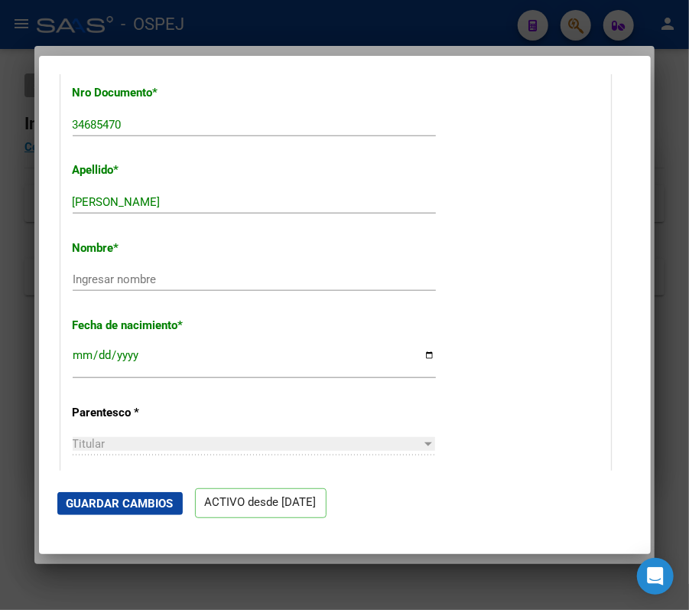
scroll to position [429, 0]
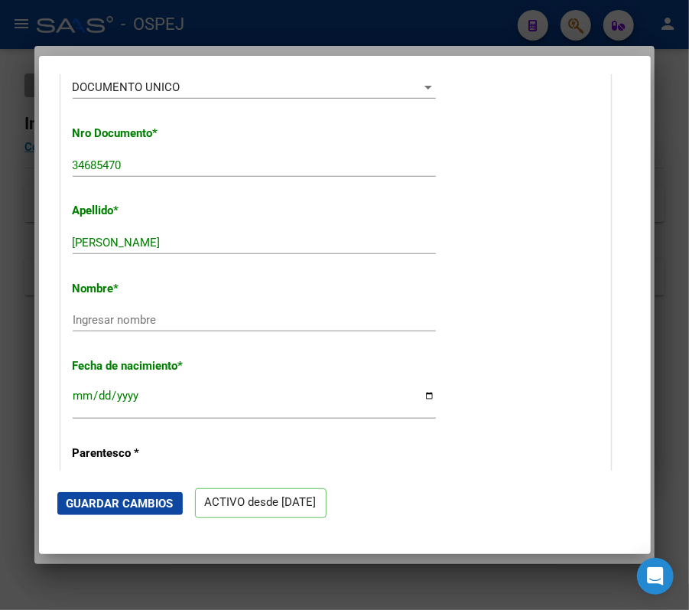
click at [331, 310] on div "Ingresar nombre" at bounding box center [254, 319] width 363 height 23
type input "."
click at [161, 500] on span "Guardar Cambios" at bounding box center [120, 504] width 107 height 14
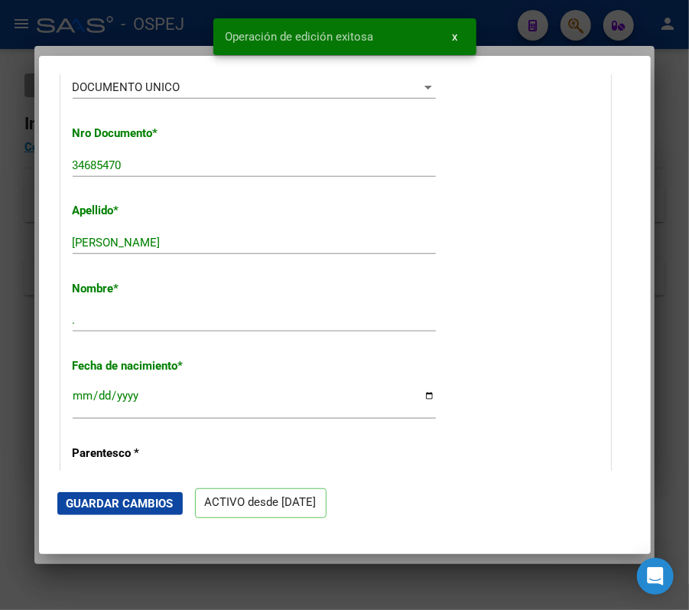
click at [24, 200] on div at bounding box center [344, 305] width 689 height 610
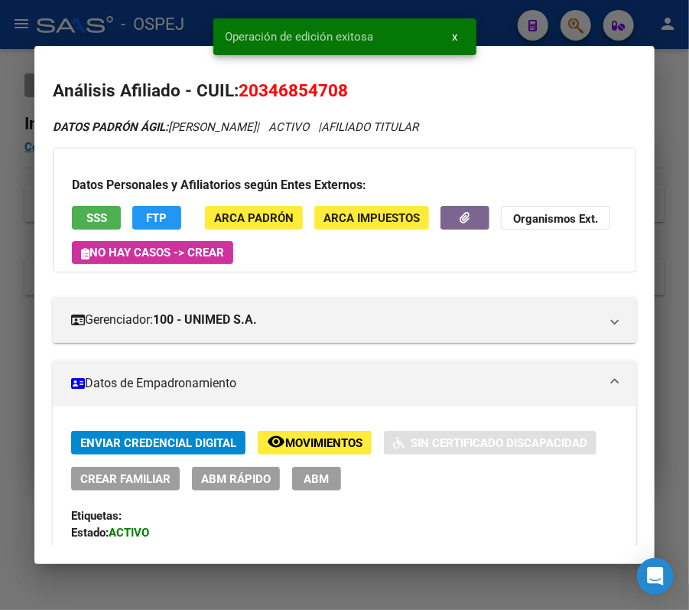
click at [24, 200] on div at bounding box center [344, 305] width 689 height 610
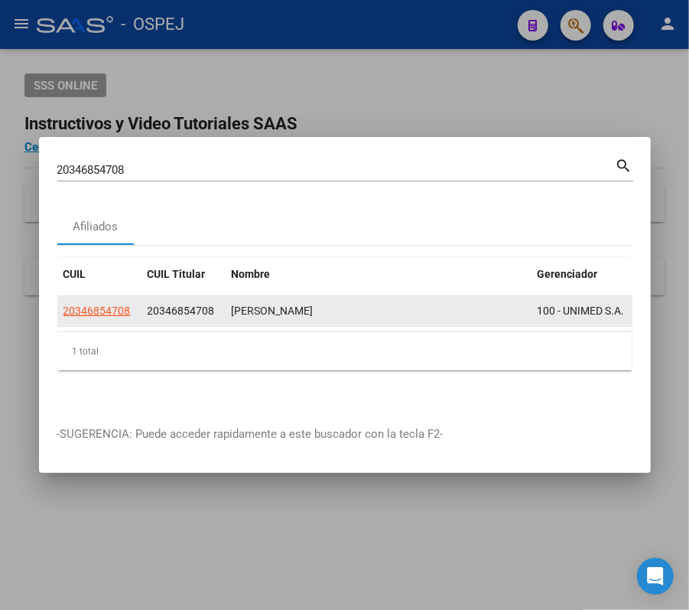
click at [121, 302] on app-link-go-to "20346854708" at bounding box center [97, 311] width 67 height 18
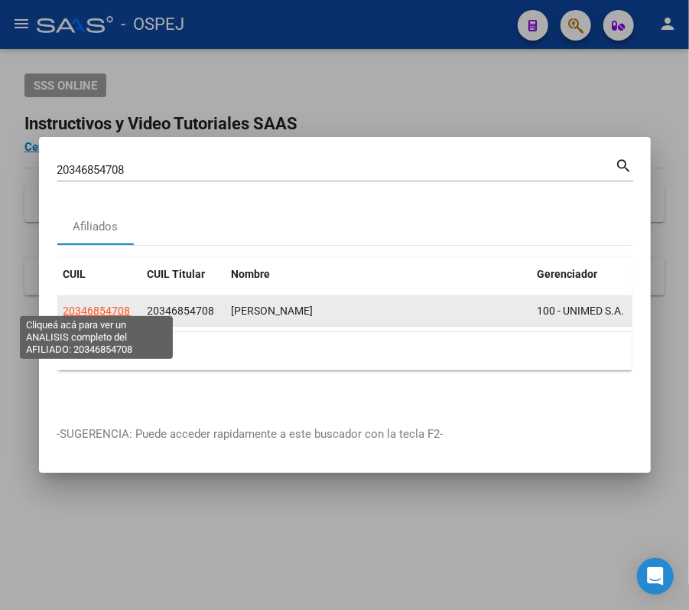
click at [121, 307] on span "20346854708" at bounding box center [97, 311] width 67 height 12
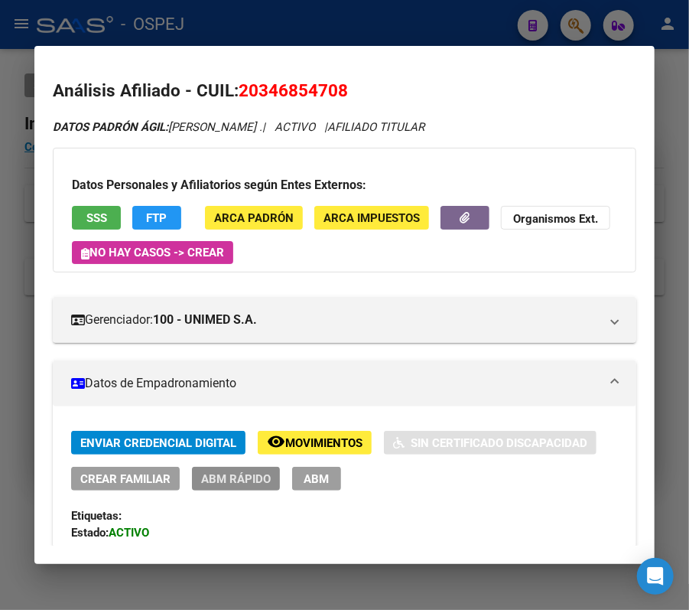
click at [267, 484] on span "ABM Rápido" at bounding box center [236, 479] width 70 height 14
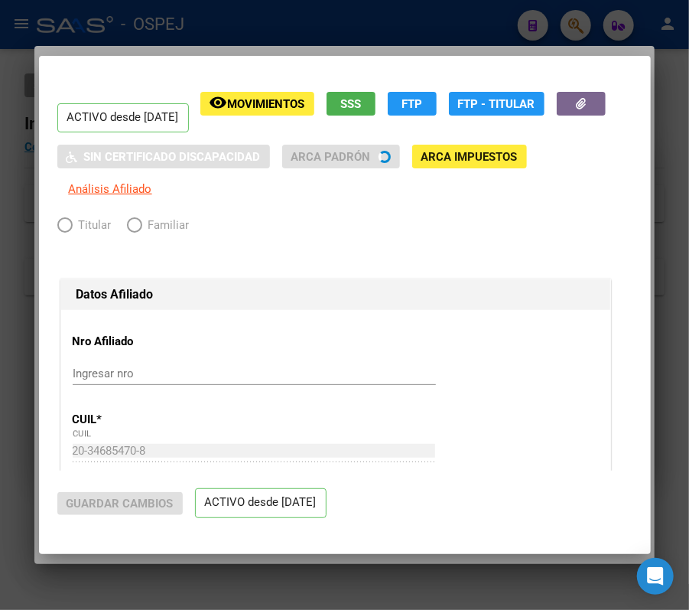
radio input "true"
type input "30-70840617-8"
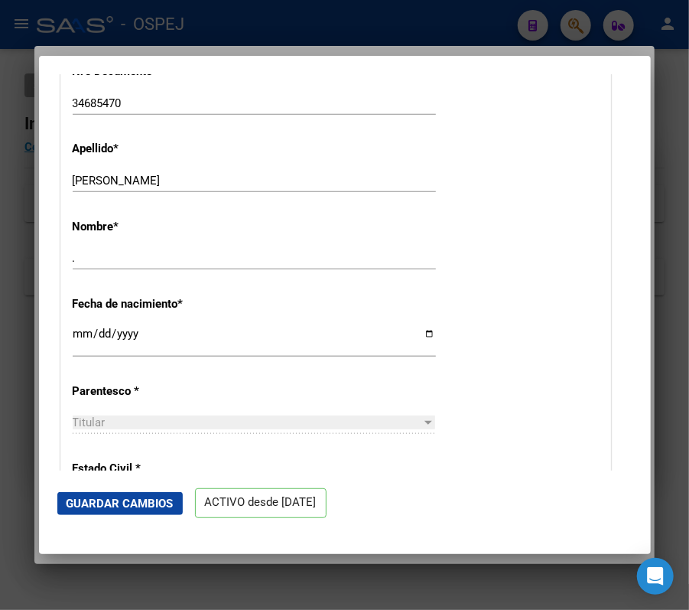
scroll to position [481, 0]
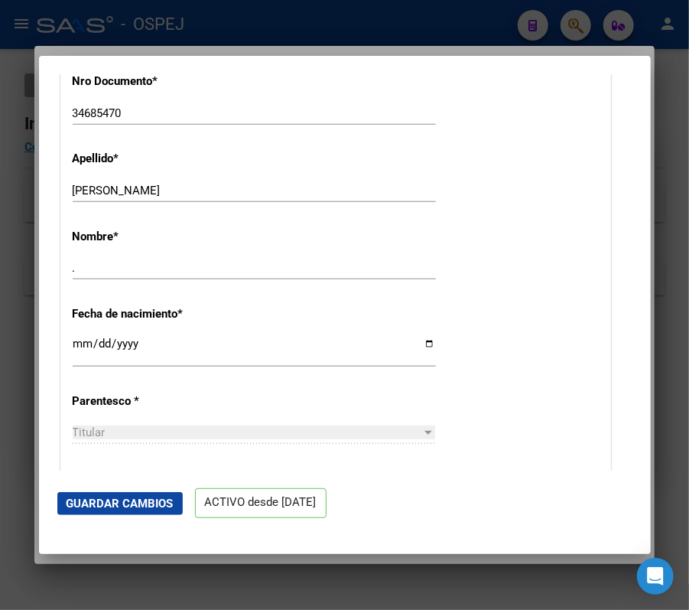
click at [273, 20] on div at bounding box center [344, 305] width 689 height 610
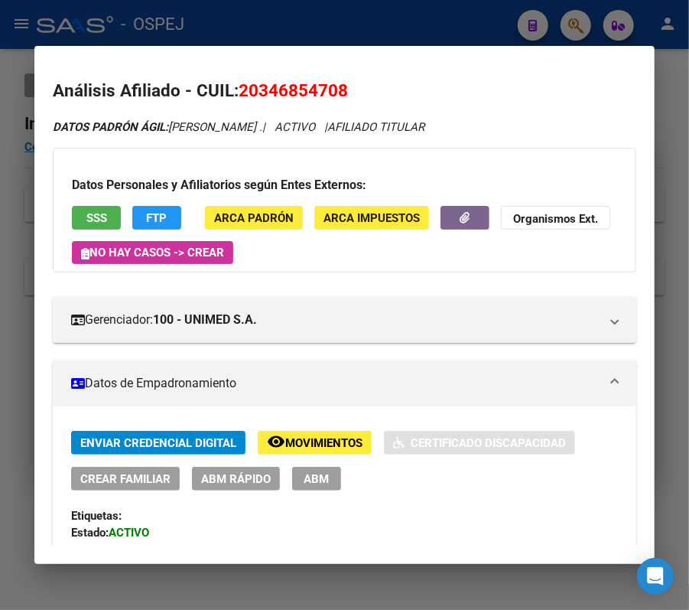
click at [291, 37] on div at bounding box center [344, 305] width 689 height 610
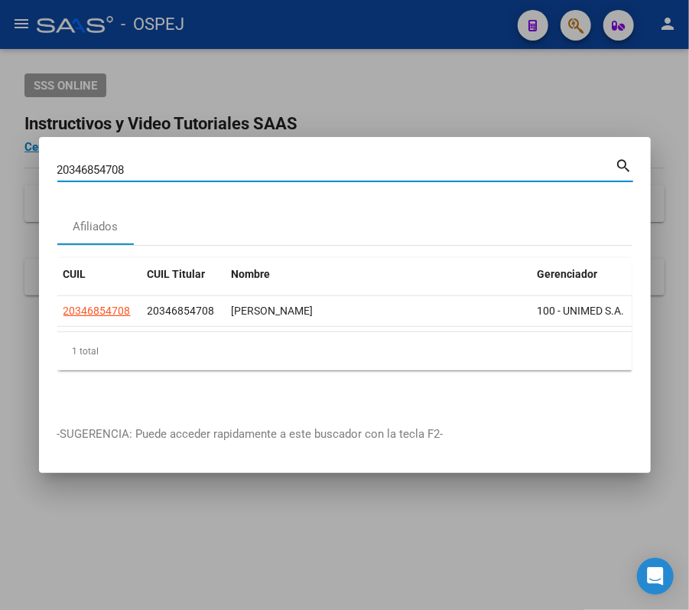
click at [240, 164] on input "20346854708" at bounding box center [336, 170] width 559 height 14
paste input "142208424"
type input "20142208424"
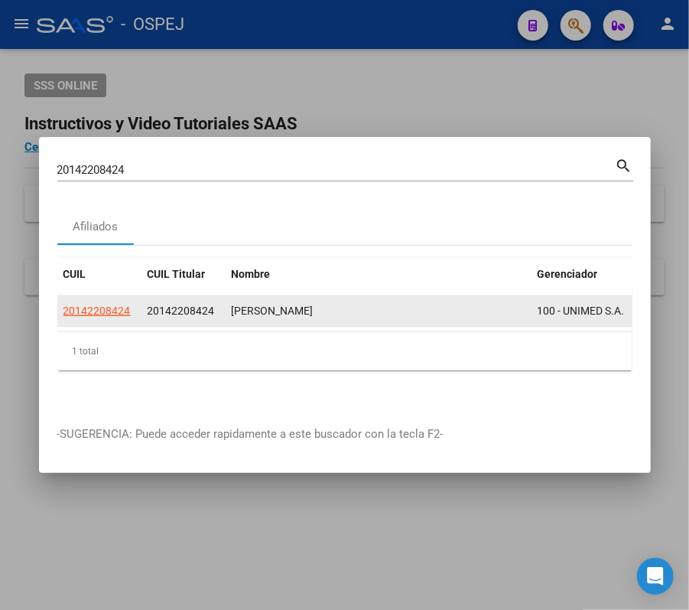
click at [93, 312] on app-link-go-to "20142208424" at bounding box center [97, 311] width 67 height 18
click at [99, 316] on datatable-body-cell "20142208424" at bounding box center [99, 311] width 84 height 30
click at [108, 313] on datatable-body-cell "20142208424" at bounding box center [99, 311] width 84 height 30
click at [110, 311] on app-link-go-to "20142208424" at bounding box center [97, 311] width 67 height 18
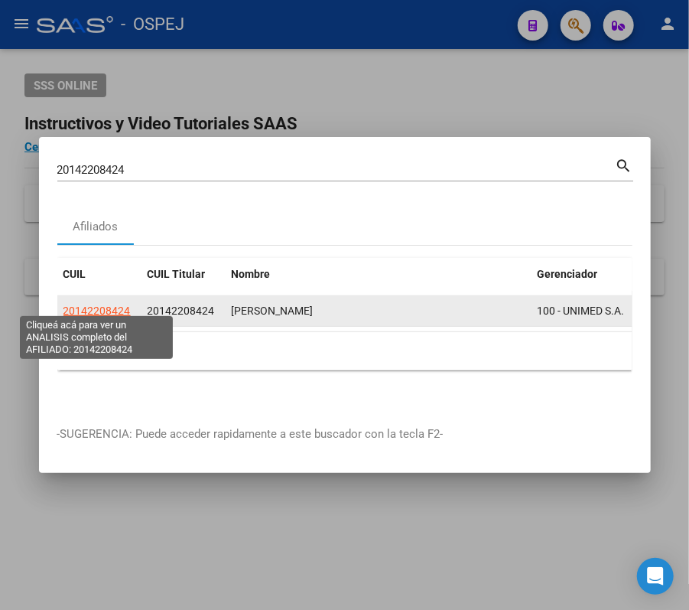
click at [118, 307] on span "20142208424" at bounding box center [97, 311] width 67 height 12
type textarea "20142208424"
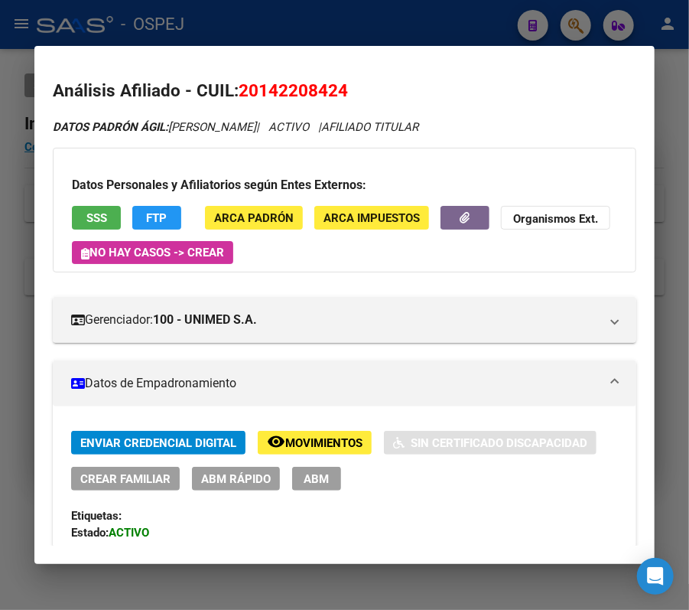
click at [249, 463] on div "Enviar Credencial Digital remove_red_eye Movimientos Sin Certificado Discapacid…" at bounding box center [344, 461] width 547 height 60
click at [265, 481] on span "ABM Rápido" at bounding box center [236, 479] width 70 height 14
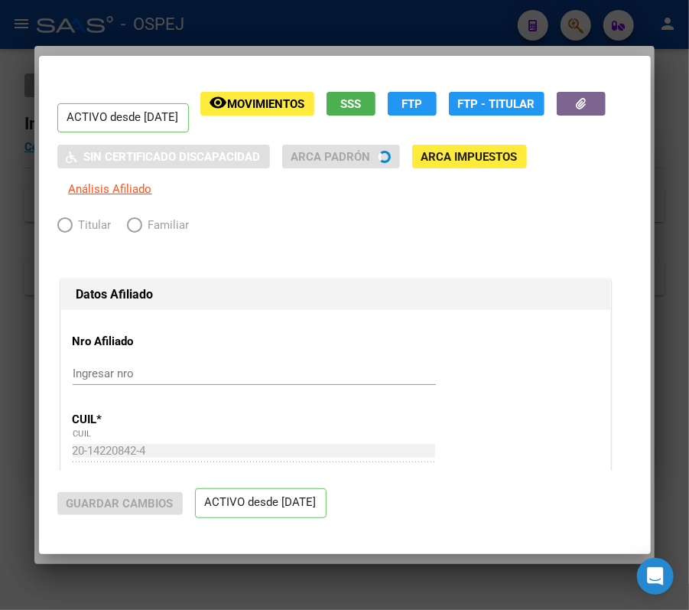
radio input "true"
type input "30-69297553-3"
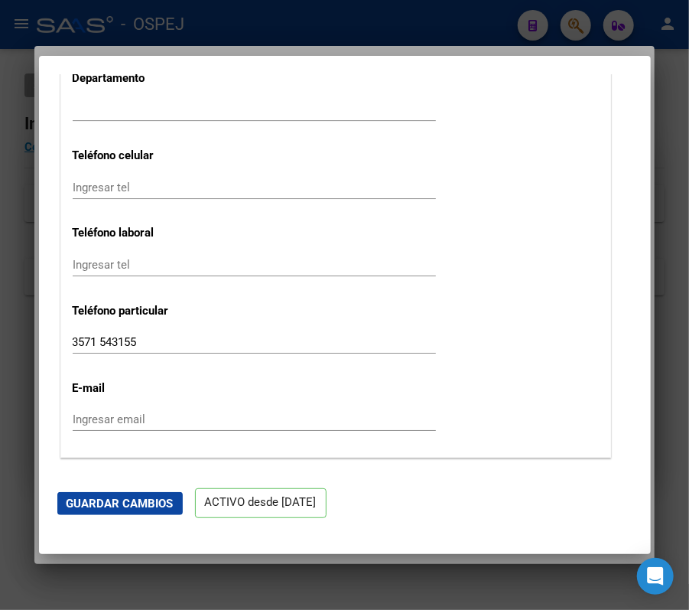
scroll to position [2150, 0]
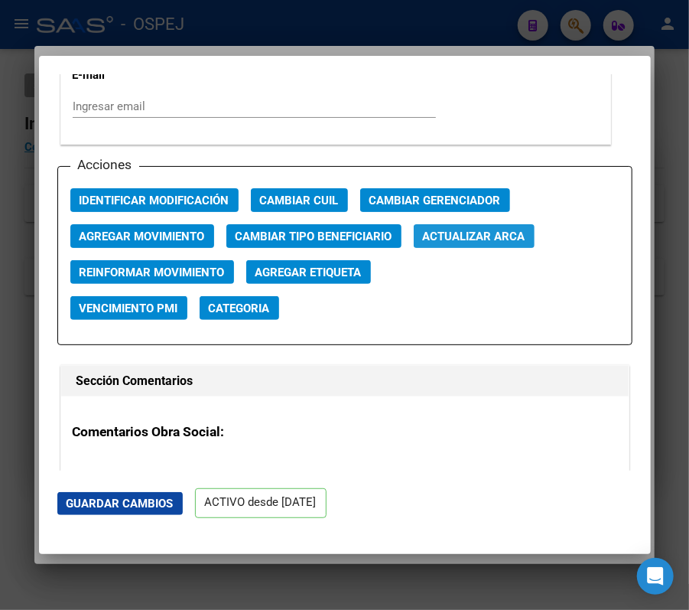
click at [531, 240] on button "Actualizar ARCA" at bounding box center [474, 236] width 121 height 24
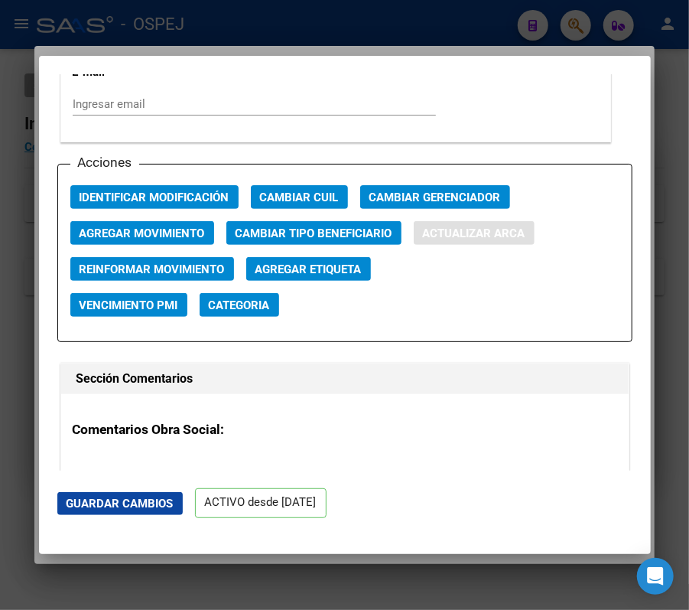
type input "[PERSON_NAME]"
type input "[DATE]"
type input "ALMAFUERTE"
type input "SAN LUIS"
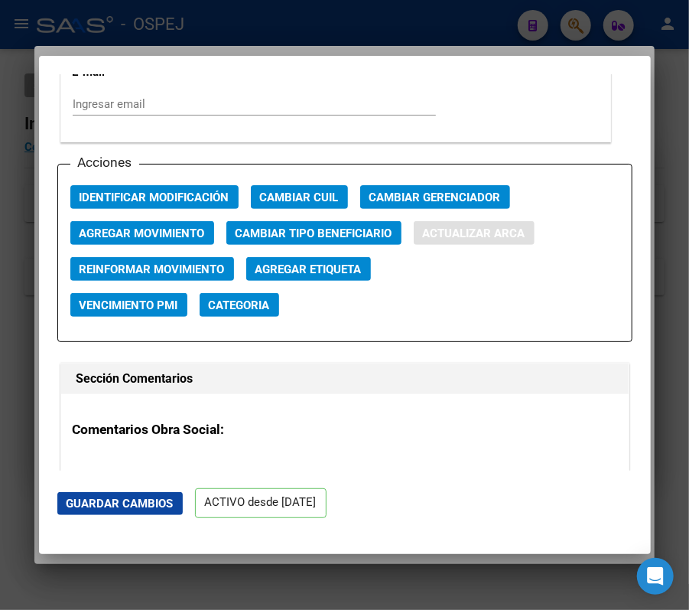
type input "502"
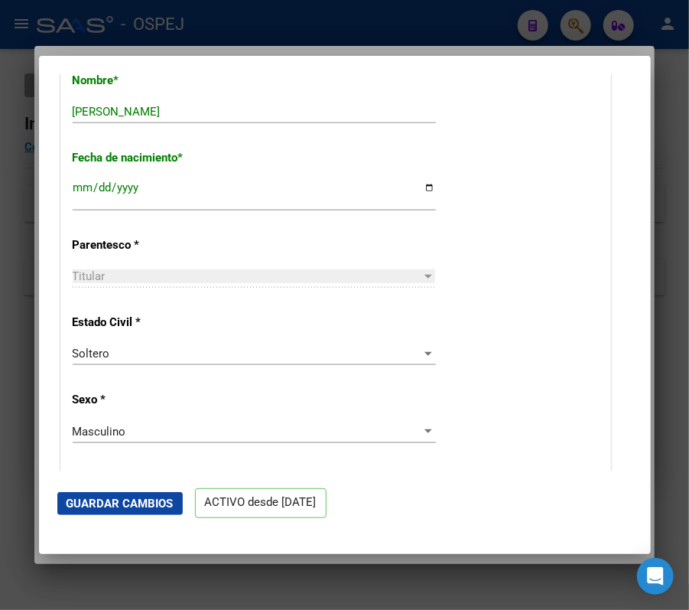
scroll to position [481, 0]
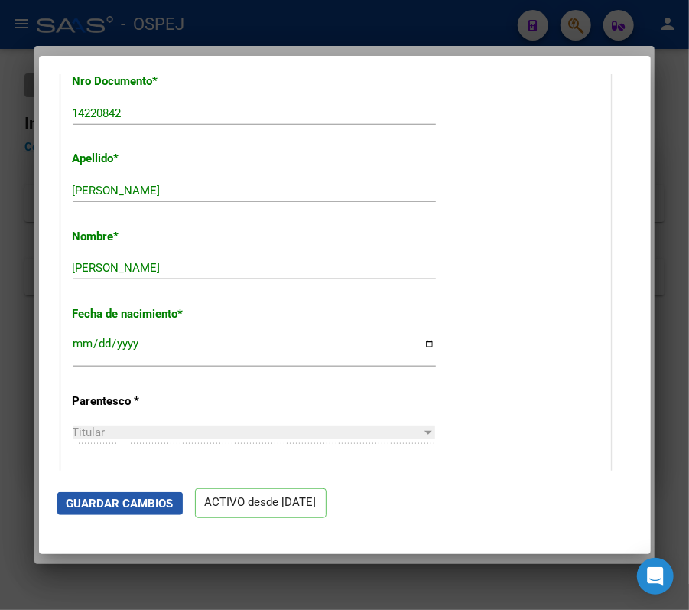
click at [139, 506] on span "Guardar Cambios" at bounding box center [120, 504] width 107 height 14
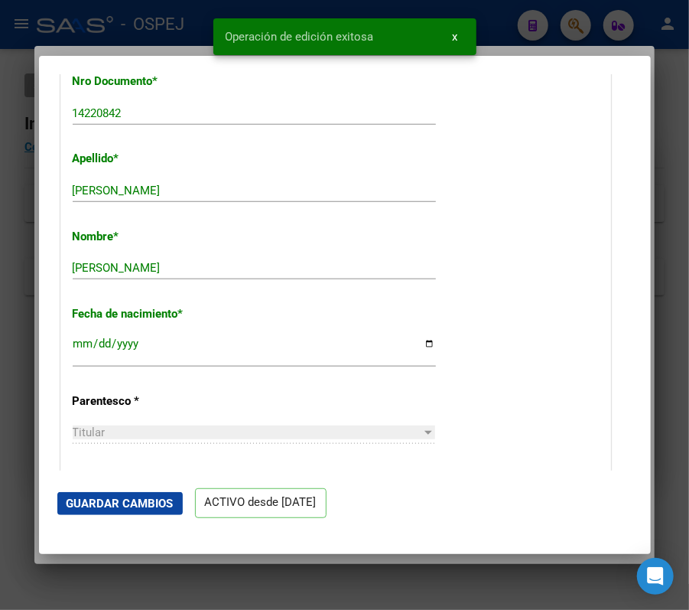
click at [585, 34] on div at bounding box center [344, 305] width 689 height 610
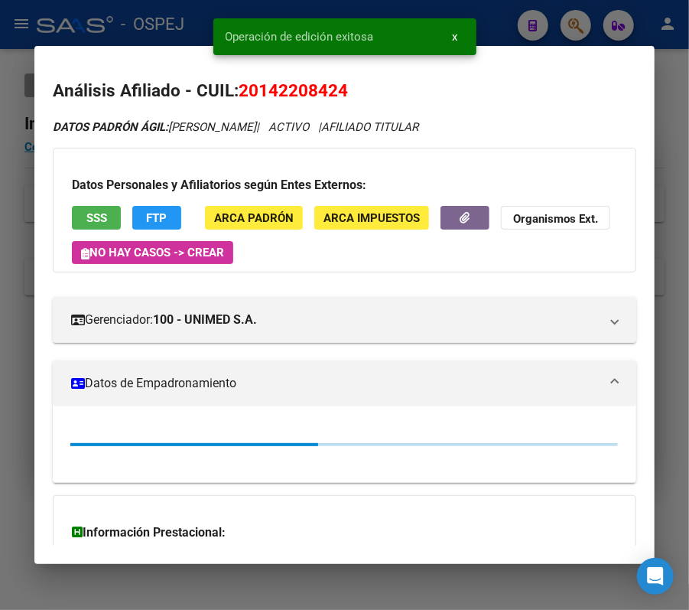
click at [582, 20] on div at bounding box center [344, 305] width 689 height 610
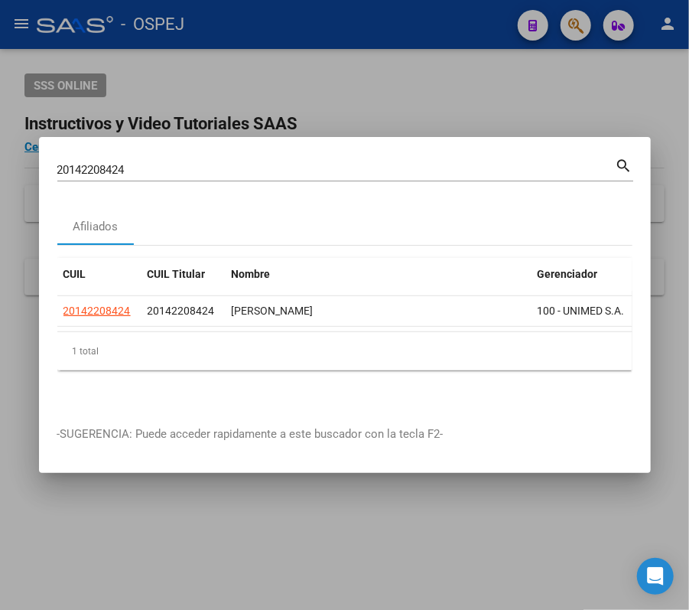
drag, startPoint x: 487, startPoint y: 139, endPoint x: 487, endPoint y: 158, distance: 18.4
click at [487, 158] on mat-dialog-container "20142208424 Buscar (apellido, dni, cuil, nro traspaso, cuit, obra social) searc…" at bounding box center [345, 305] width 612 height 336
click at [487, 163] on input "20142208424" at bounding box center [336, 170] width 559 height 14
paste input "3308170969"
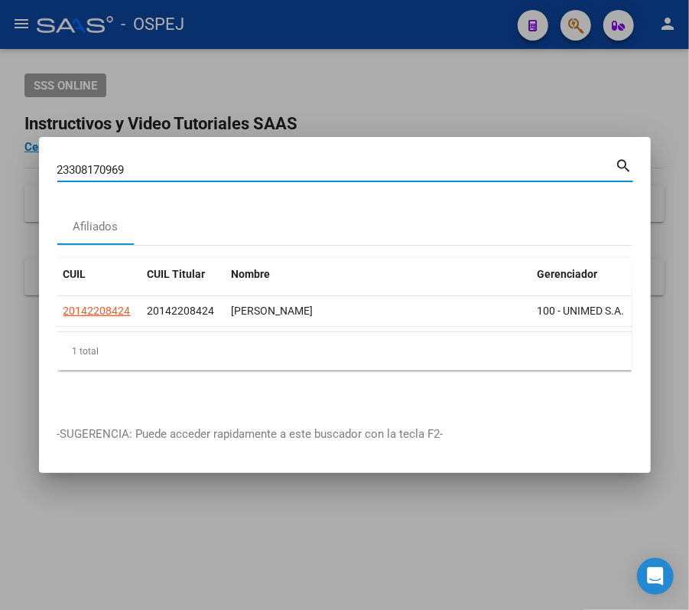
type input "23308170969"
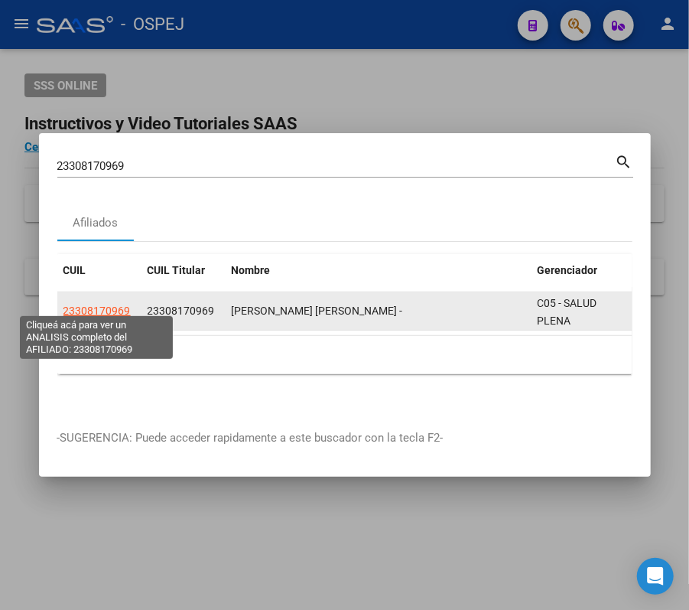
click at [109, 305] on span "23308170969" at bounding box center [97, 311] width 67 height 12
type textarea "23308170969"
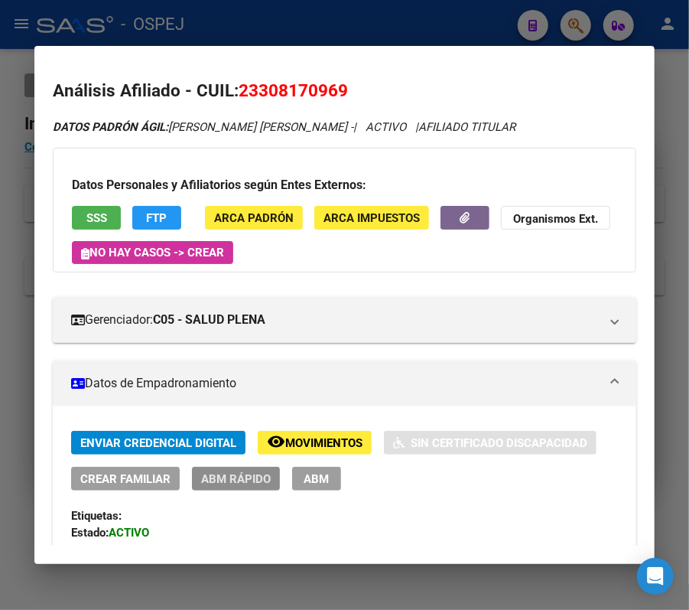
click at [273, 485] on button "ABM Rápido" at bounding box center [236, 479] width 88 height 24
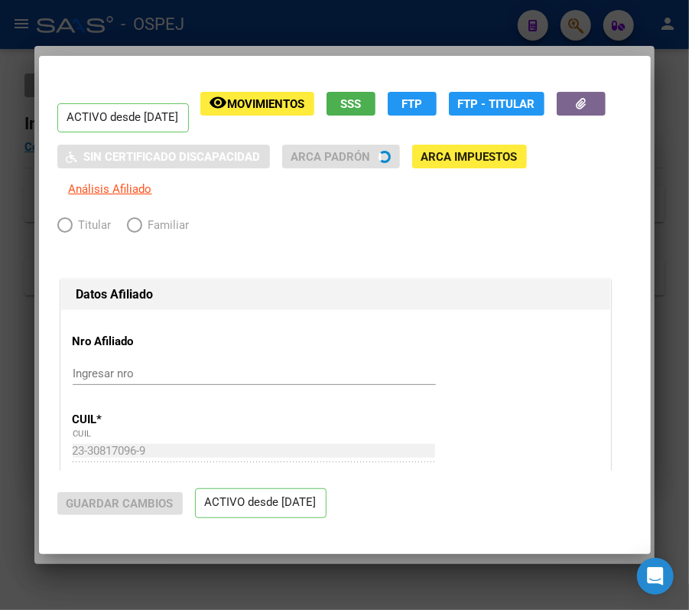
radio input "true"
type input "30-62437909-4"
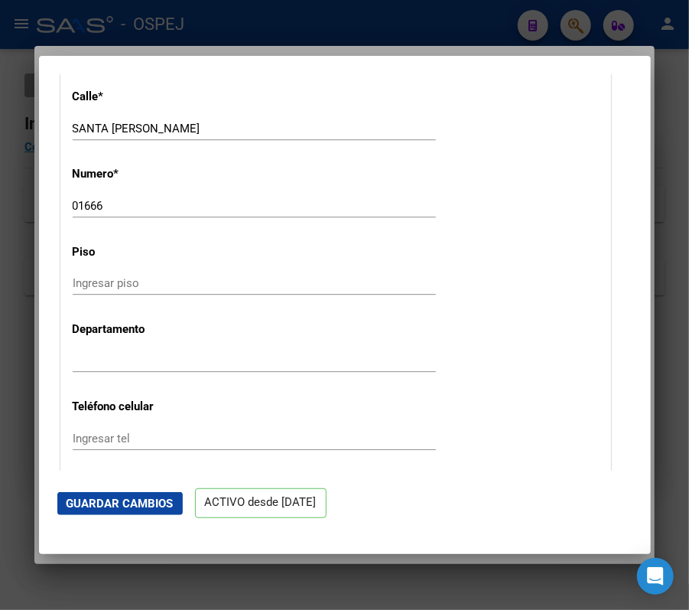
scroll to position [2161, 0]
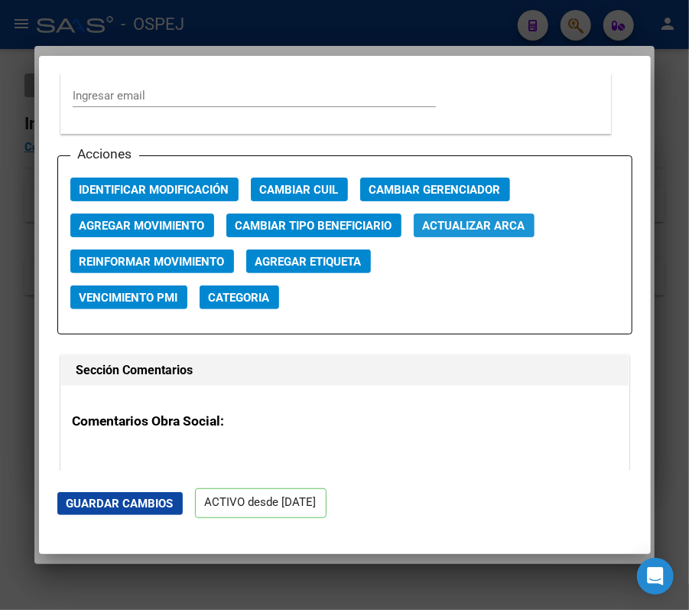
click at [523, 236] on button "Actualizar ARCA" at bounding box center [474, 226] width 121 height 24
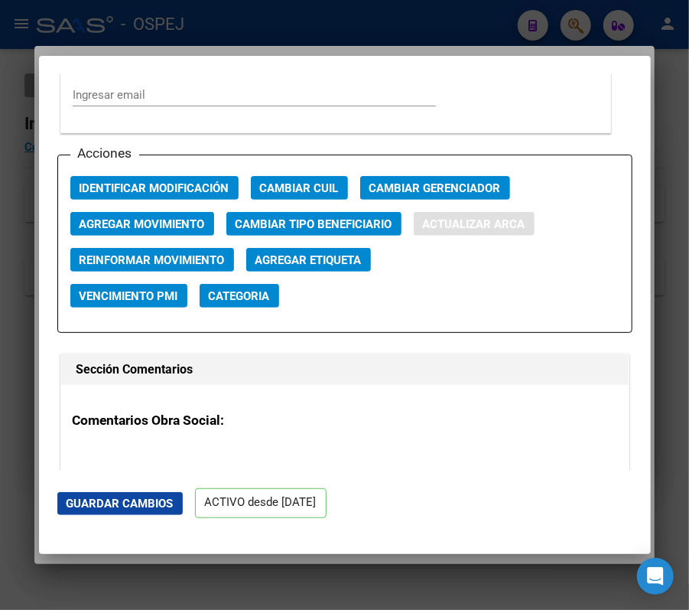
type input "[GEOGRAPHIC_DATA]"
type input "[PERSON_NAME]"
type input "[DATE]"
type input "[PERSON_NAME]"
type input "SANTA [PERSON_NAME]"
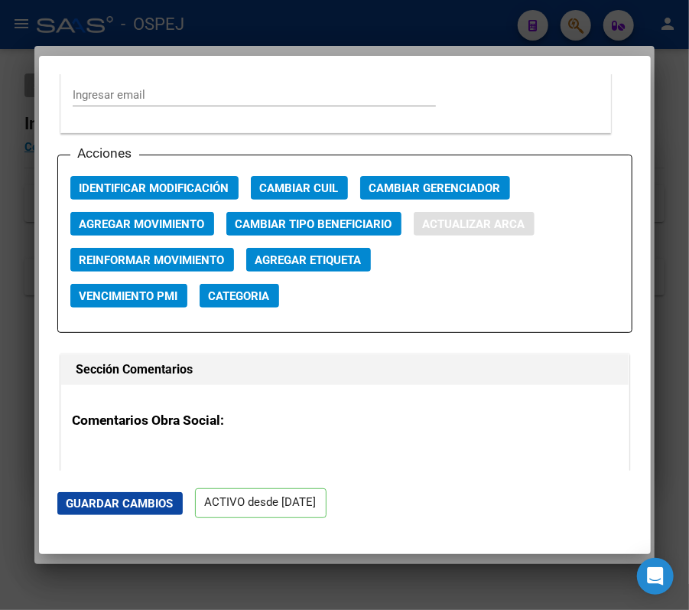
type input "1666"
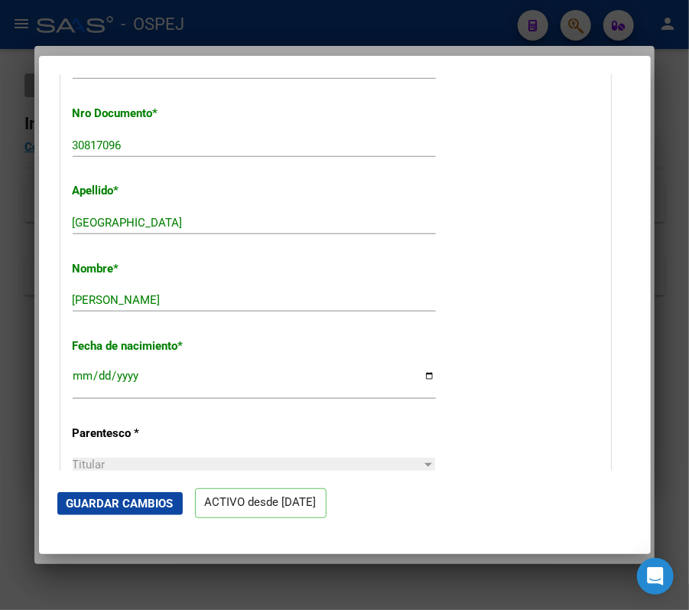
scroll to position [481, 0]
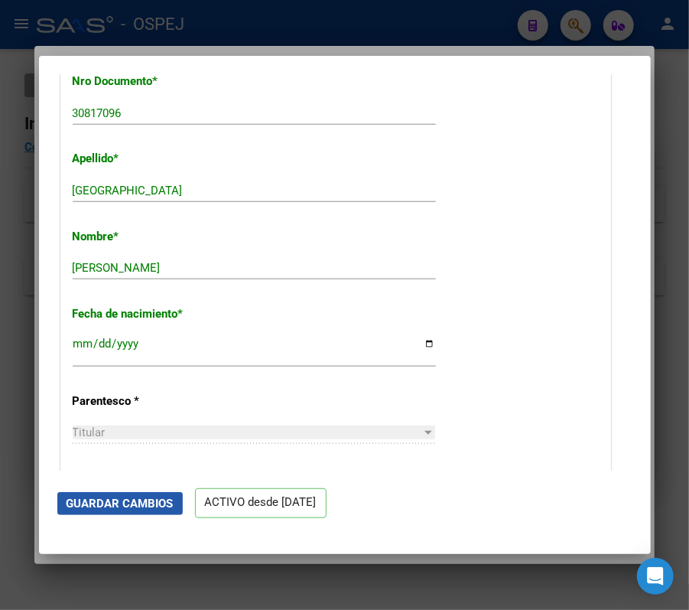
click at [132, 512] on button "Guardar Cambios" at bounding box center [120, 503] width 126 height 23
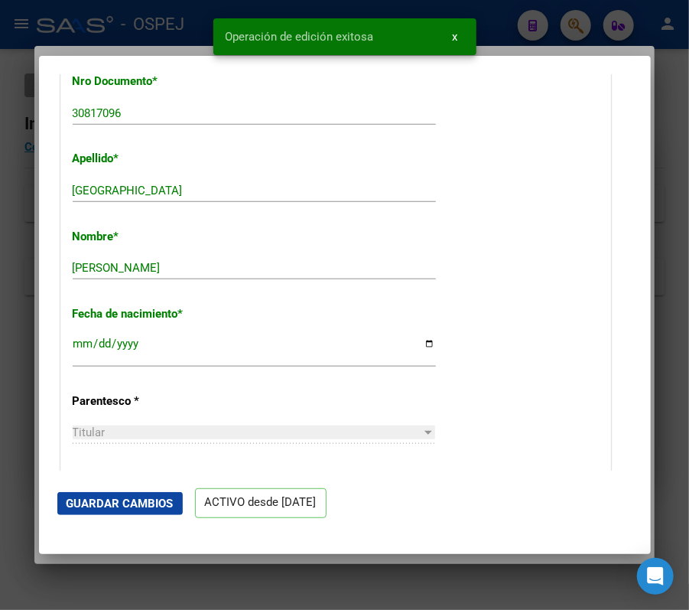
click at [613, 22] on div at bounding box center [344, 305] width 689 height 610
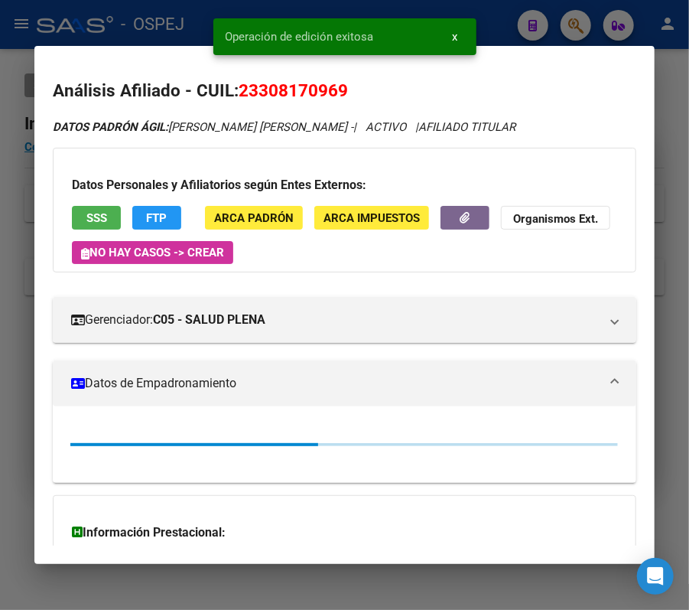
click at [613, 22] on div at bounding box center [344, 305] width 689 height 610
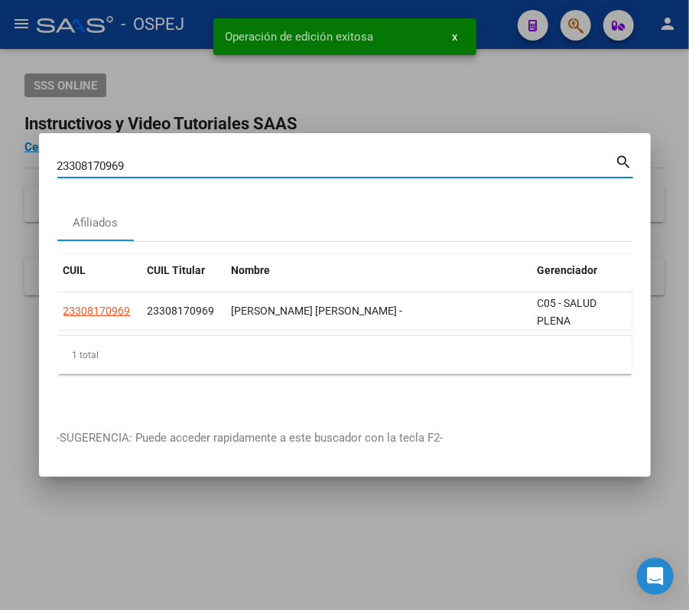
click at [497, 159] on input "23308170969" at bounding box center [336, 166] width 559 height 14
paste input "0370917974"
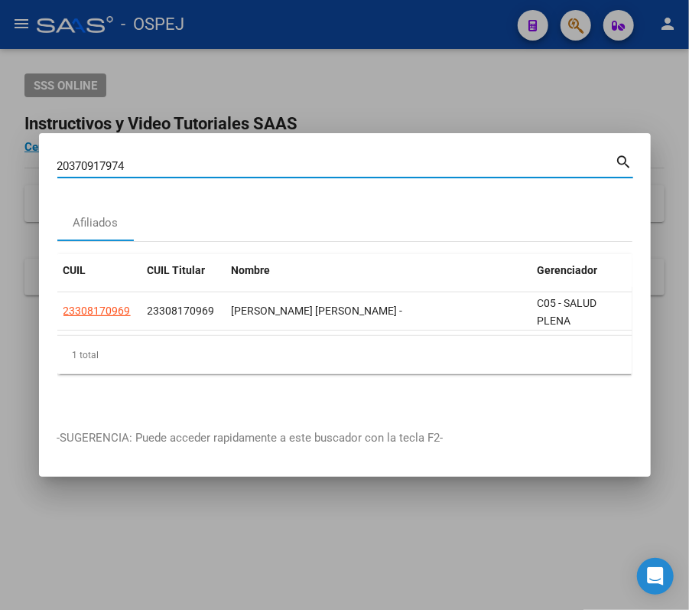
type input "20370917974"
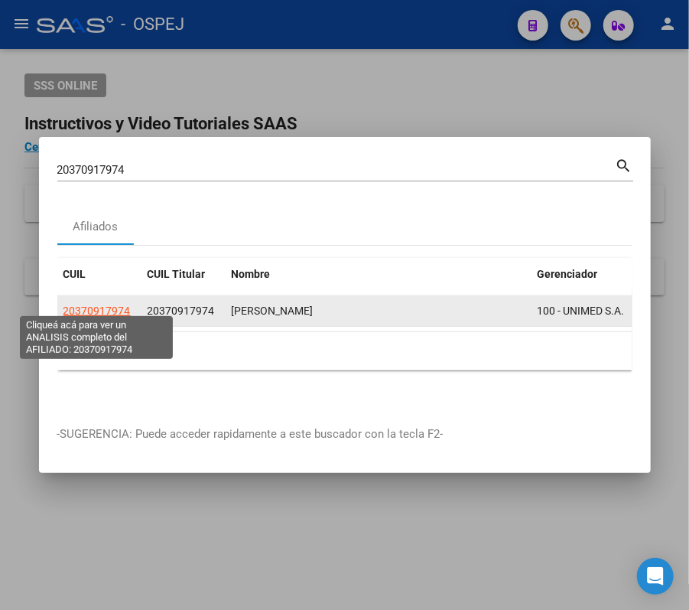
click at [118, 305] on span "20370917974" at bounding box center [97, 311] width 67 height 12
type textarea "20370917974"
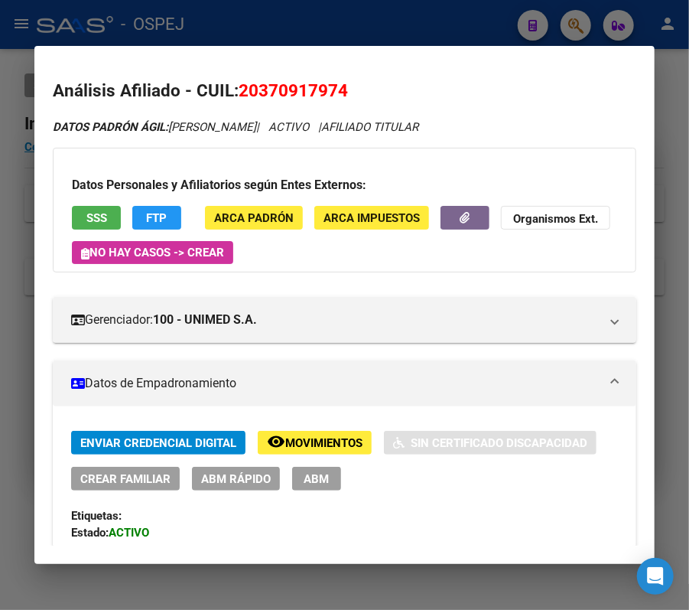
click at [231, 473] on span "ABM Rápido" at bounding box center [236, 479] width 70 height 14
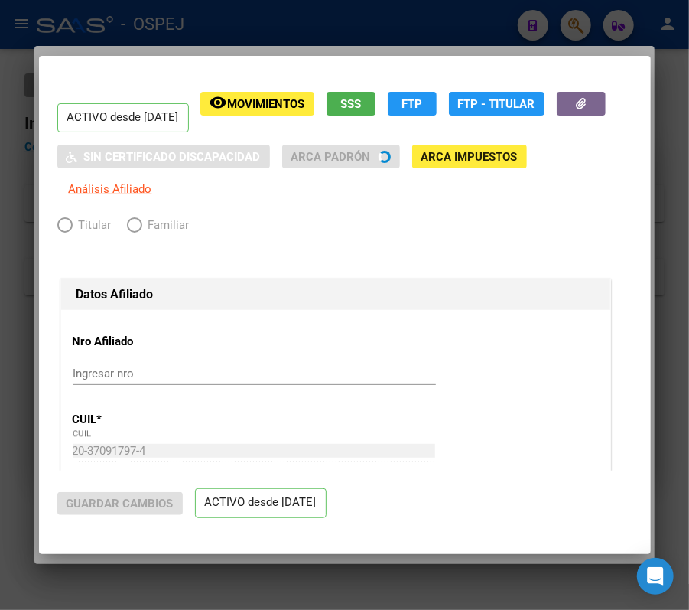
radio input "true"
type input "30-71072380-6"
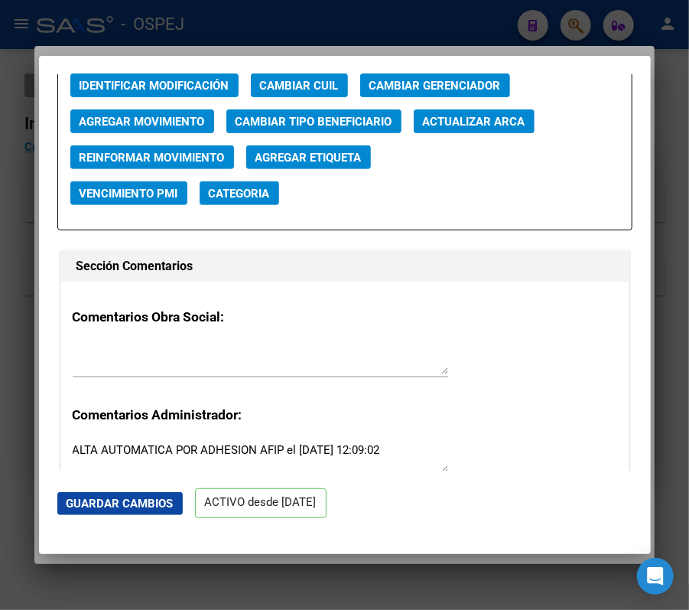
scroll to position [2046, 0]
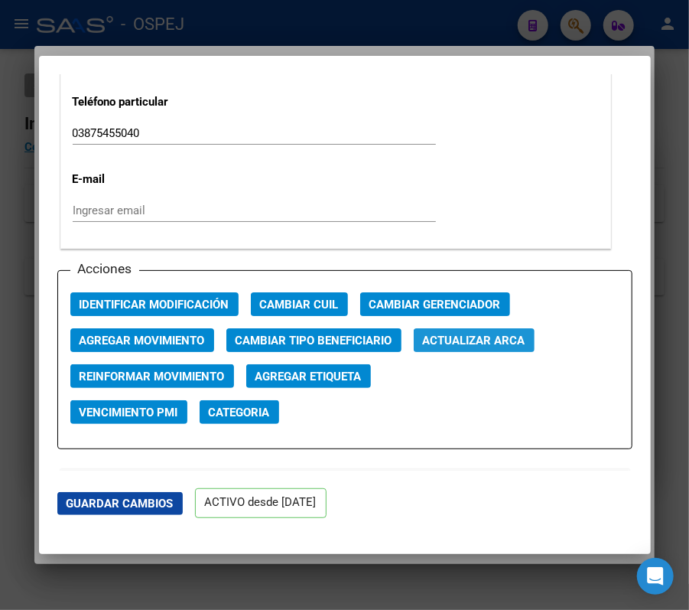
click at [468, 344] on span "Actualizar ARCA" at bounding box center [474, 341] width 103 height 14
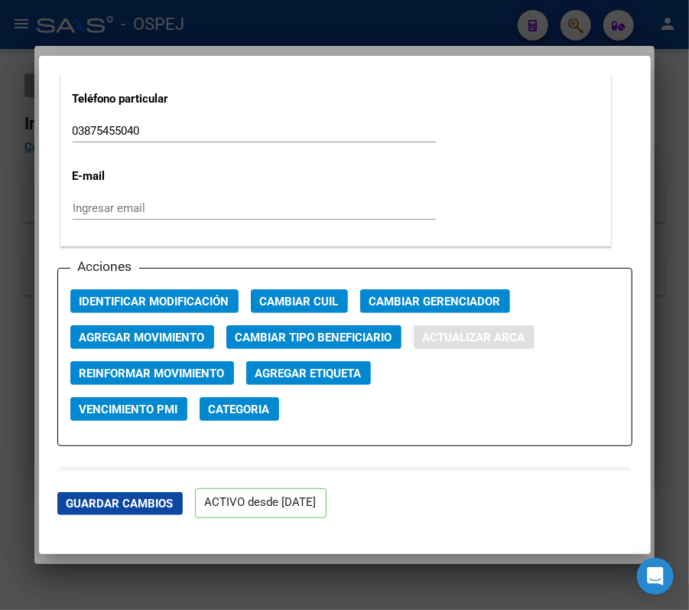
type input "[PERSON_NAME]"
type input "[DATE]"
type input "SANTA [PERSON_NAME]"
type input "BARRIO [GEOGRAPHIC_DATA][PERSON_NAME] - PEAT. 6 C15"
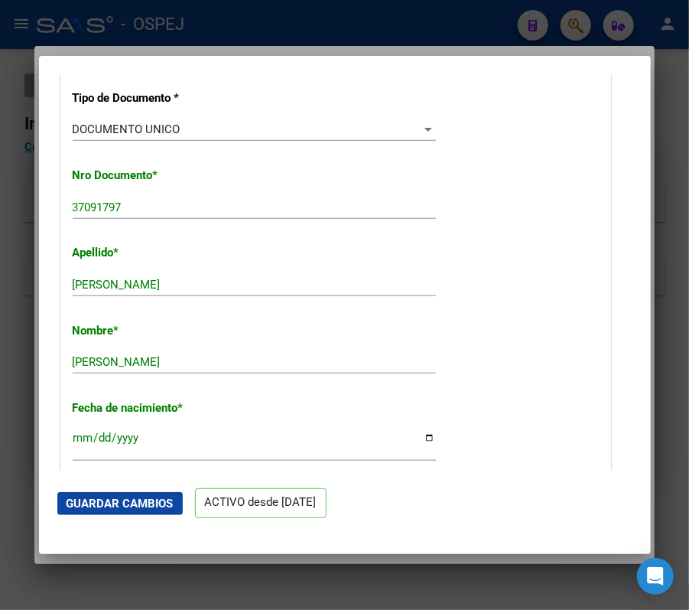
scroll to position [365, 0]
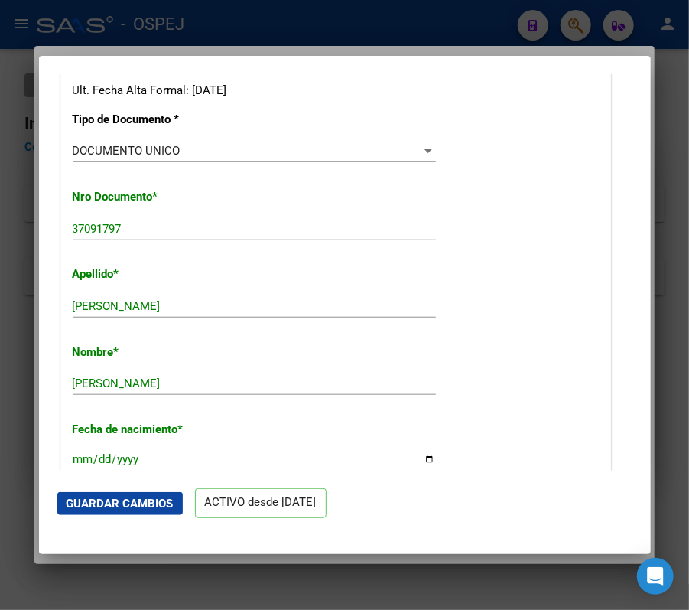
click at [127, 517] on mat-dialog-actions "Guardar Cambios ACTIVO desde [DATE]" at bounding box center [344, 503] width 575 height 65
click at [141, 515] on mat-dialog-actions "Guardar Cambios ACTIVO desde [DATE]" at bounding box center [344, 503] width 575 height 65
click at [132, 481] on mat-dialog-actions "Guardar Cambios ACTIVO desde [DATE]" at bounding box center [344, 503] width 575 height 65
click at [139, 494] on button "Guardar Cambios" at bounding box center [120, 503] width 126 height 23
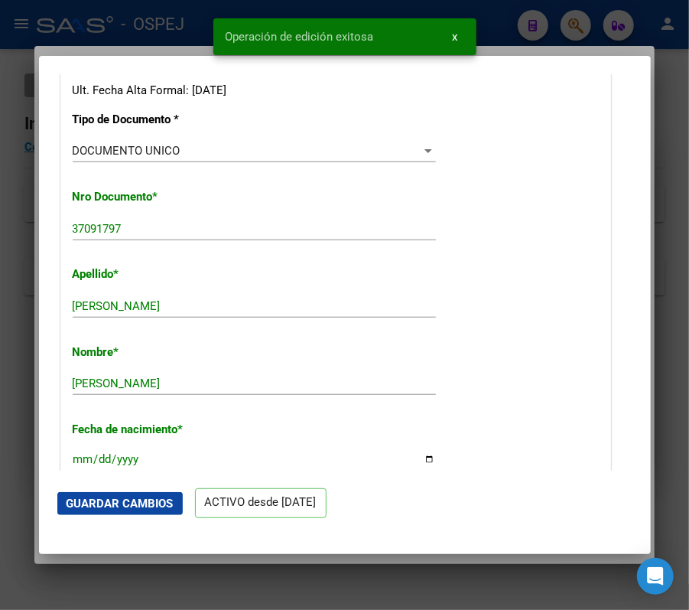
click at [604, 41] on div at bounding box center [344, 305] width 689 height 610
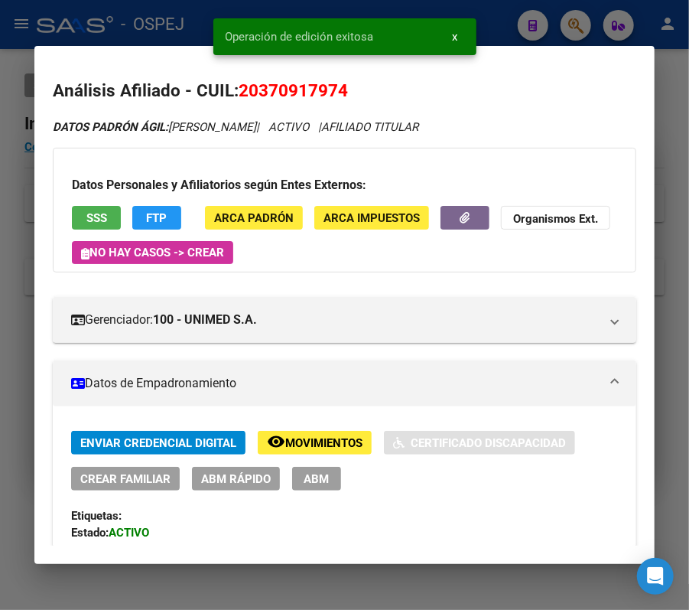
click at [598, 31] on div at bounding box center [344, 305] width 689 height 610
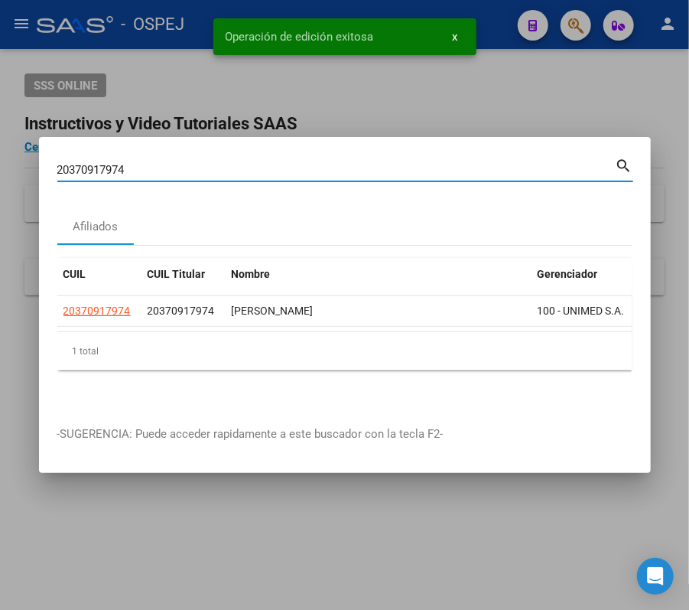
click at [422, 163] on input "20370917974" at bounding box center [336, 170] width 559 height 14
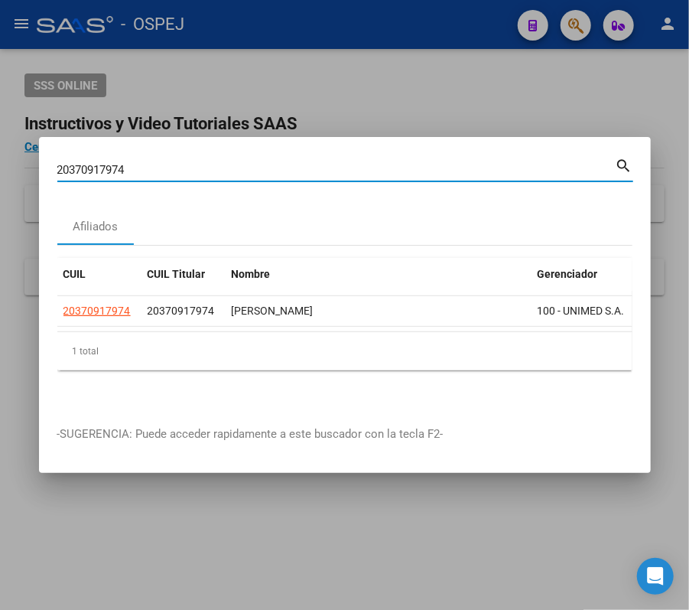
paste input "7312214577"
type input "27312214577"
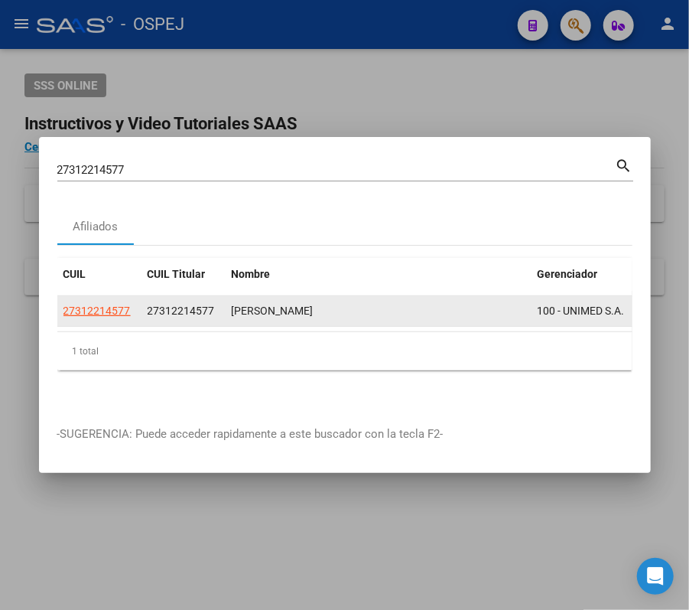
click at [132, 303] on div "27312214577" at bounding box center [100, 311] width 72 height 18
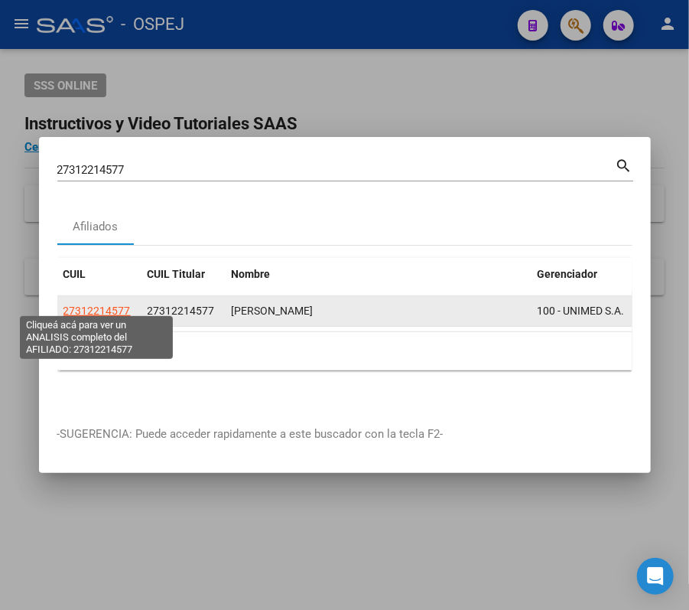
click at [123, 305] on span "27312214577" at bounding box center [97, 311] width 67 height 12
type textarea "27312214577"
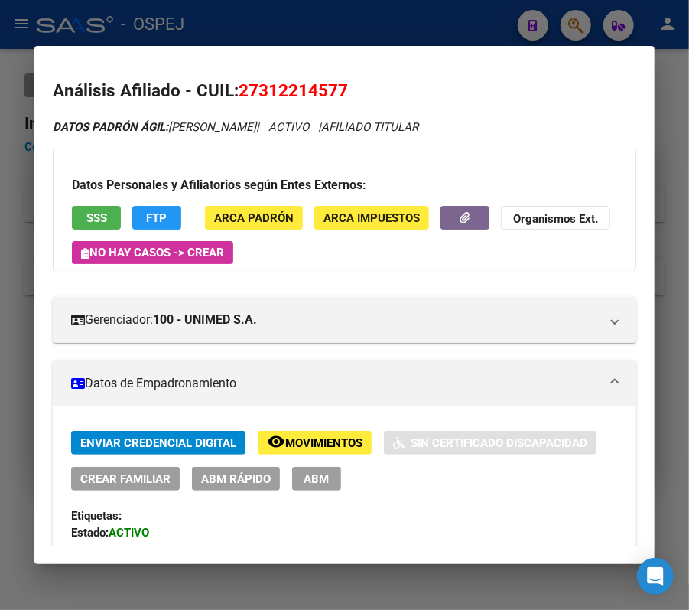
click at [265, 491] on div "Enviar Credencial Digital remove_red_eye Movimientos Sin Certificado Discapacid…" at bounding box center [344, 511] width 547 height 161
click at [257, 485] on span "ABM Rápido" at bounding box center [236, 479] width 70 height 14
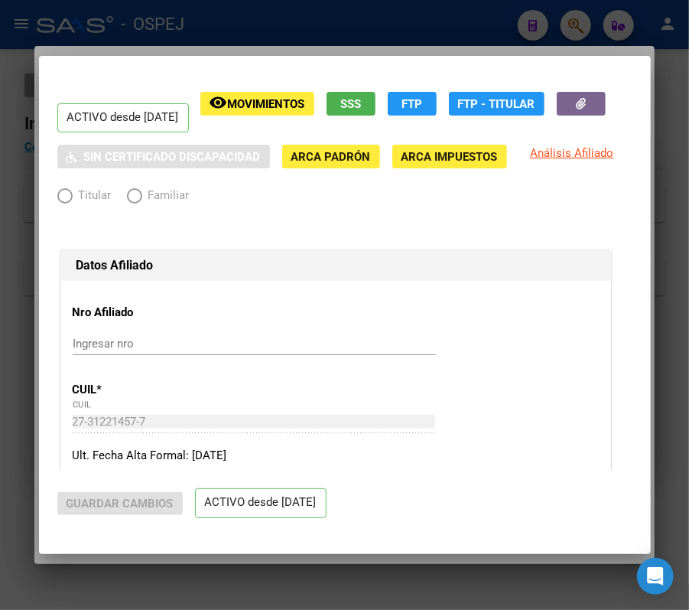
radio input "true"
type input "30-69297553-3"
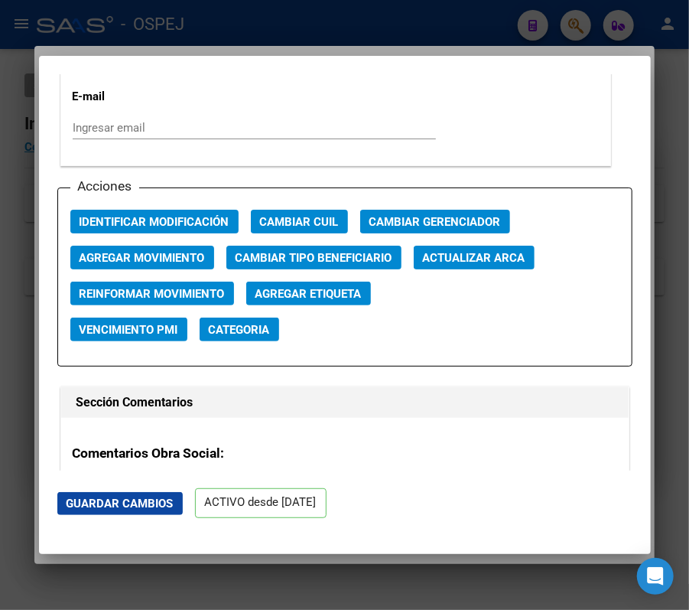
scroll to position [2254, 0]
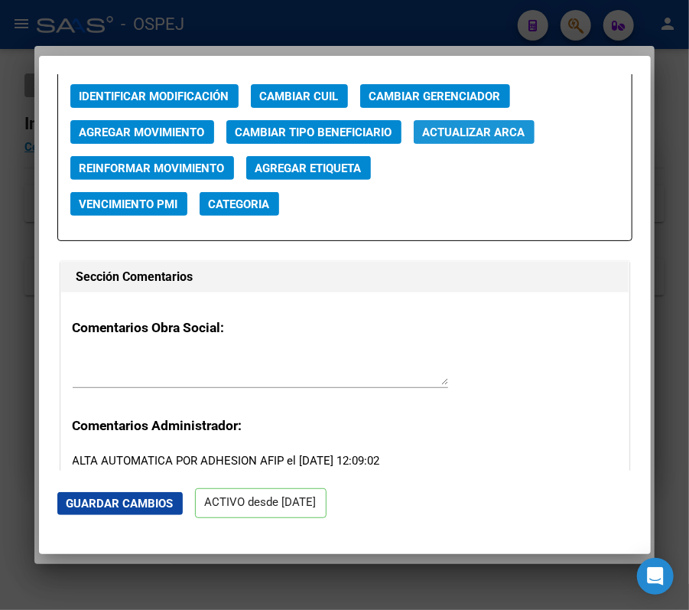
click at [482, 129] on span "Actualizar ARCA" at bounding box center [474, 133] width 103 height 14
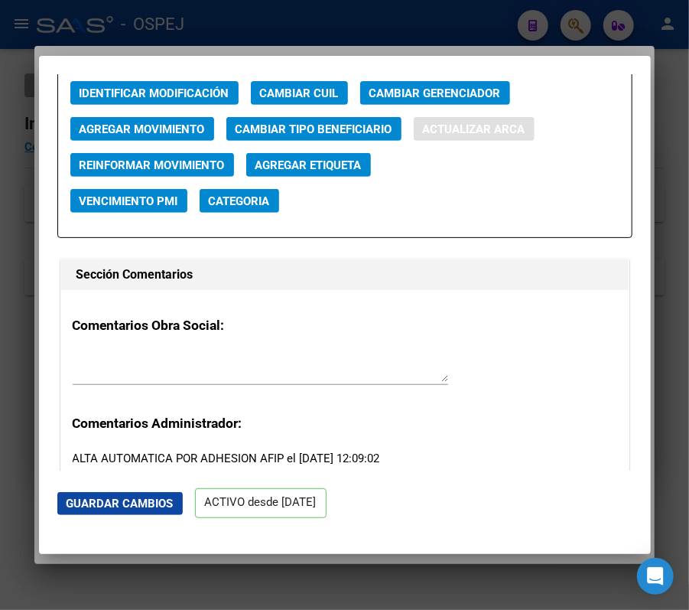
type input "[PERSON_NAME]"
type input "[DATE]"
type input "[PERSON_NAME]"
type input "5125"
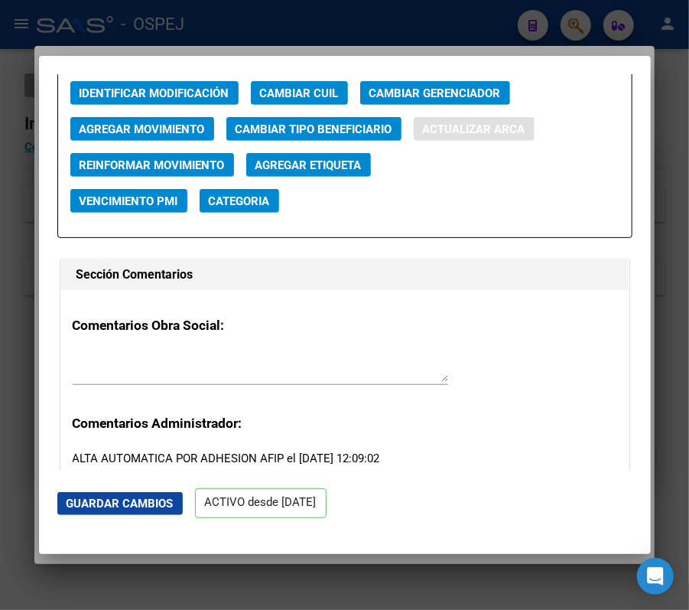
type input "[PERSON_NAME]"
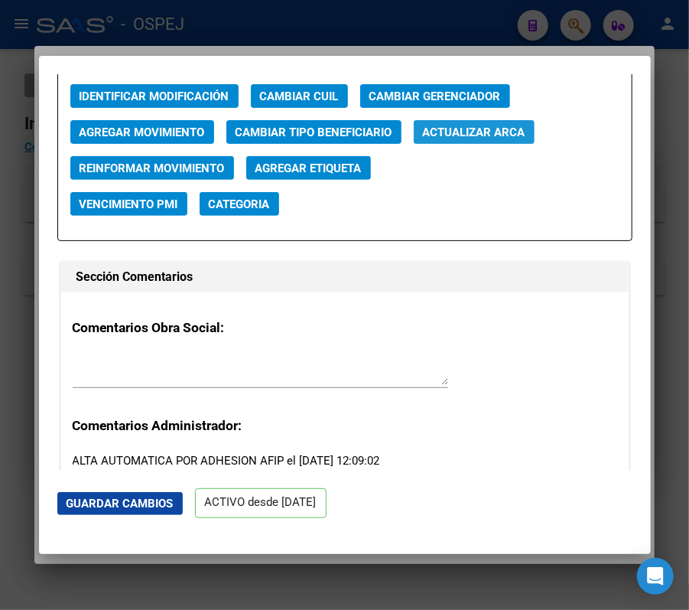
click at [482, 123] on button "Actualizar ARCA" at bounding box center [474, 132] width 121 height 24
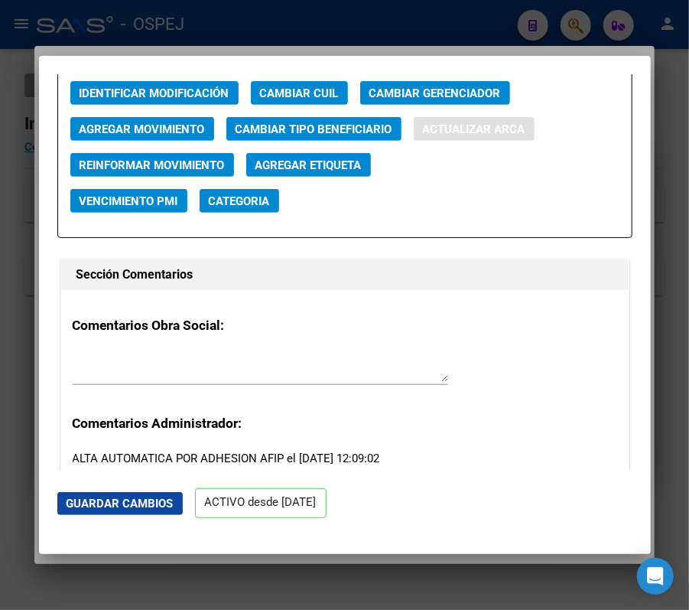
type input "[PERSON_NAME]"
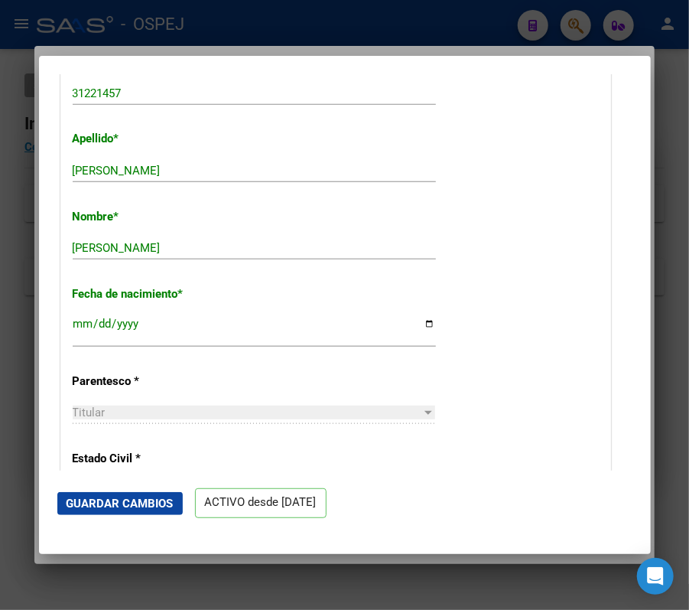
scroll to position [491, 0]
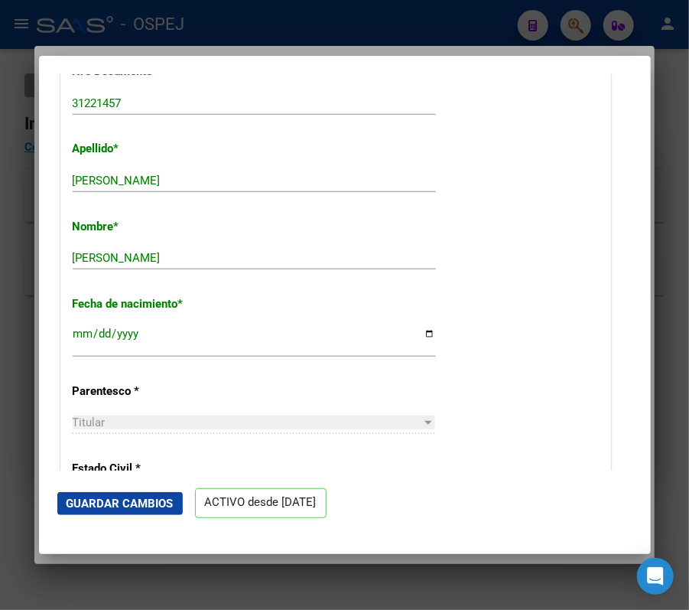
click at [138, 502] on span "Guardar Cambios" at bounding box center [120, 504] width 107 height 14
click at [534, 4] on div at bounding box center [344, 305] width 689 height 610
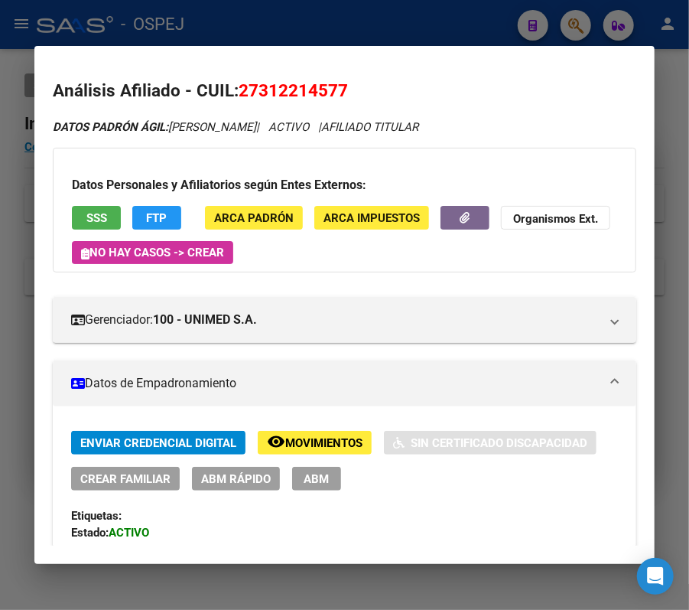
click at [285, 13] on div at bounding box center [344, 305] width 689 height 610
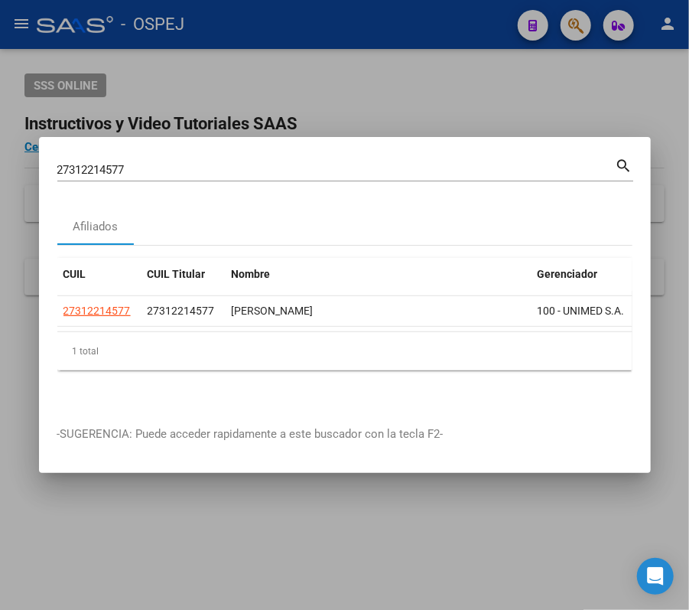
click at [242, 169] on div "27312214577 Buscar (apellido, dni, cuil, [PERSON_NAME], cuit, obra social)" at bounding box center [336, 169] width 559 height 23
click at [240, 171] on div "27312214577 Buscar (apellido, dni, cuil, [PERSON_NAME], cuit, obra social)" at bounding box center [336, 169] width 559 height 23
click at [225, 163] on input "27312214577" at bounding box center [336, 170] width 559 height 14
paste input "272479343"
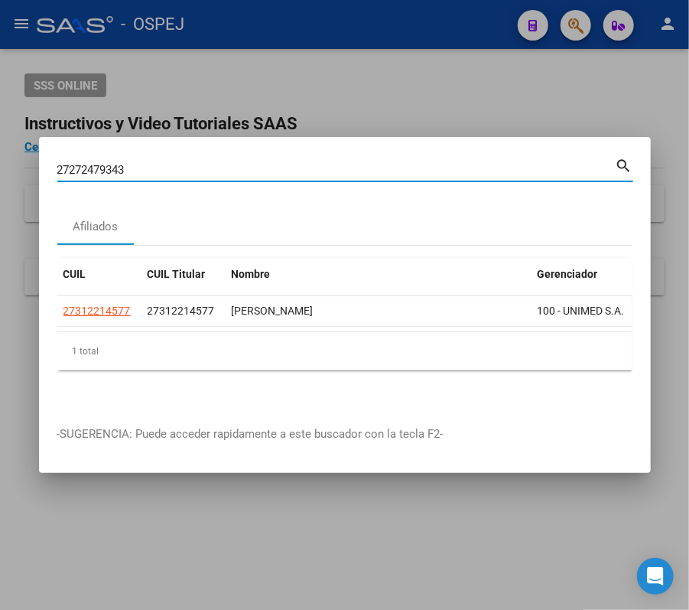
type input "27272479343"
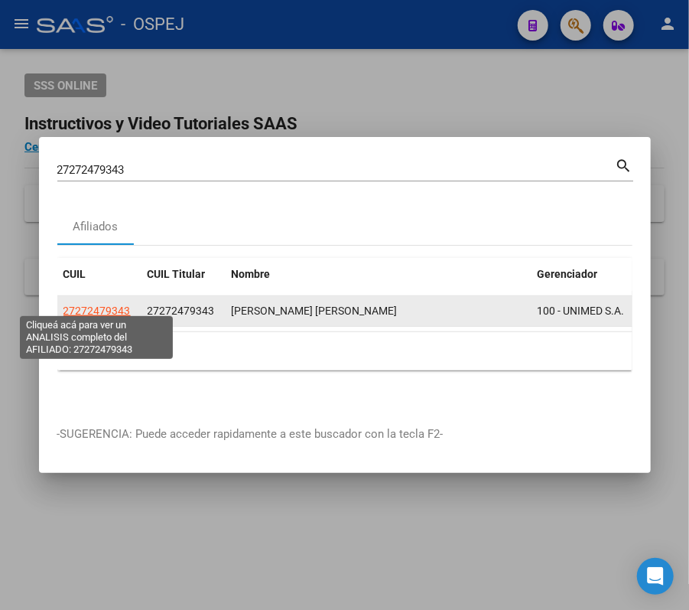
click at [114, 309] on span "27272479343" at bounding box center [97, 311] width 67 height 12
type textarea "27272479343"
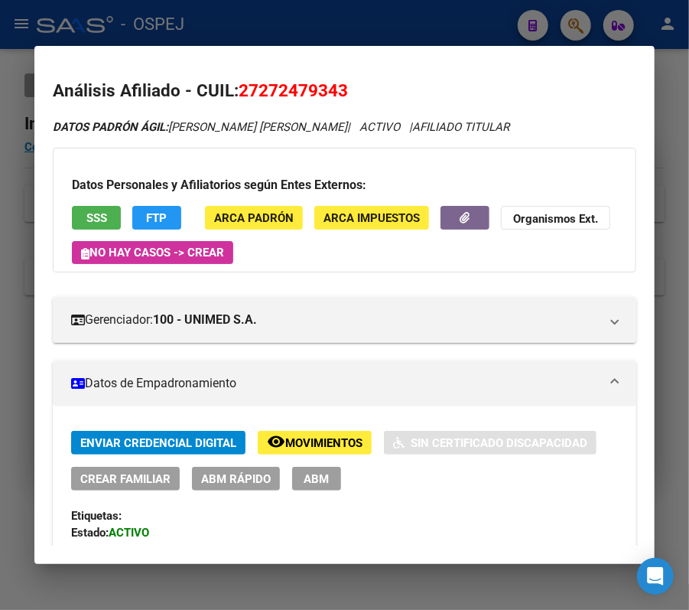
click at [249, 510] on div "Etiquetas:" at bounding box center [344, 515] width 547 height 17
click at [234, 485] on span "ABM Rápido" at bounding box center [236, 479] width 70 height 14
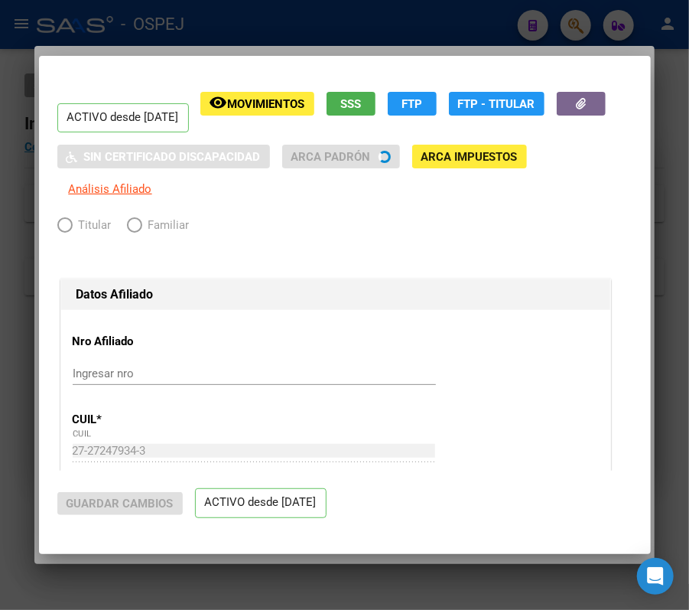
radio input "true"
type input "30-69297553-3"
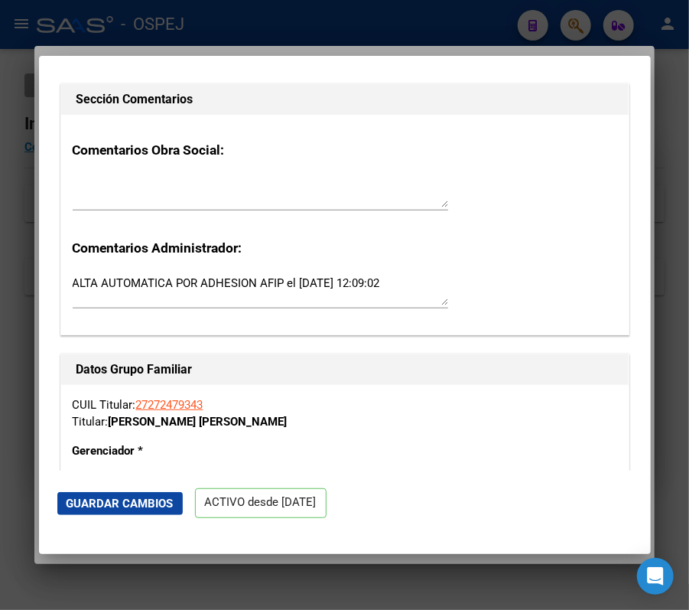
scroll to position [2015, 0]
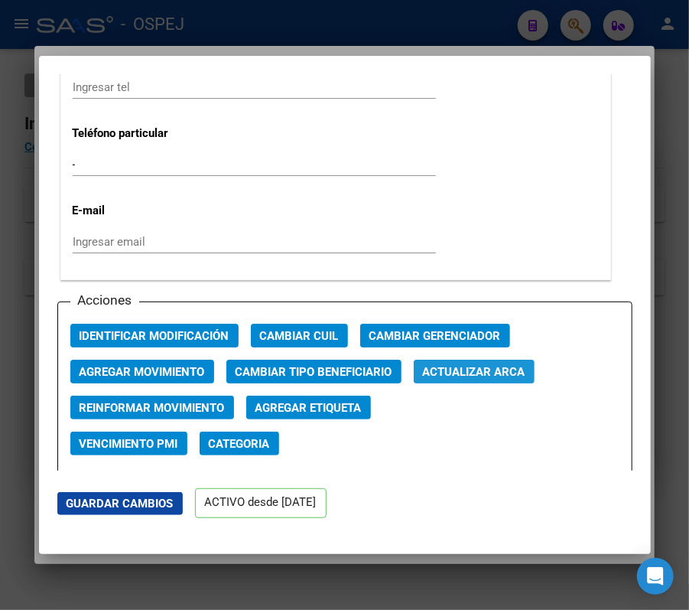
click at [509, 360] on button "Actualizar ARCA" at bounding box center [474, 372] width 121 height 24
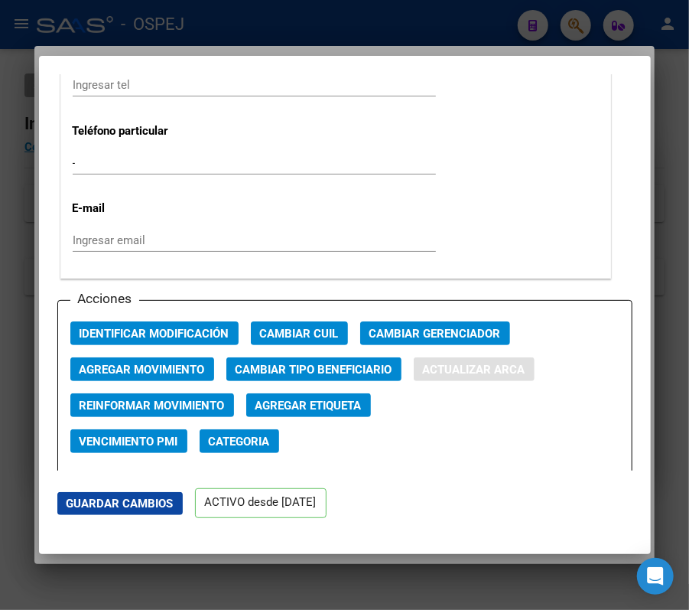
type input "[PERSON_NAME]"
type input "[DATE]"
type input "GENERAL [PERSON_NAME]"
type input "5982"
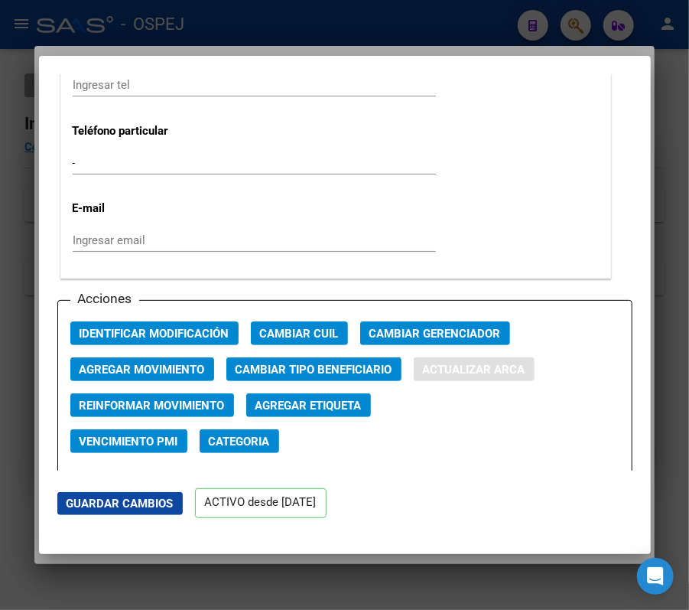
type input "LAVALLE"
type input "444"
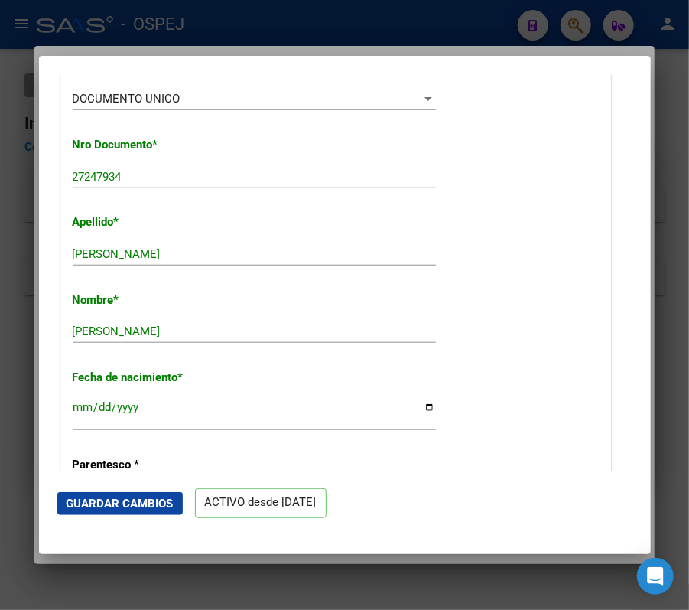
scroll to position [355, 0]
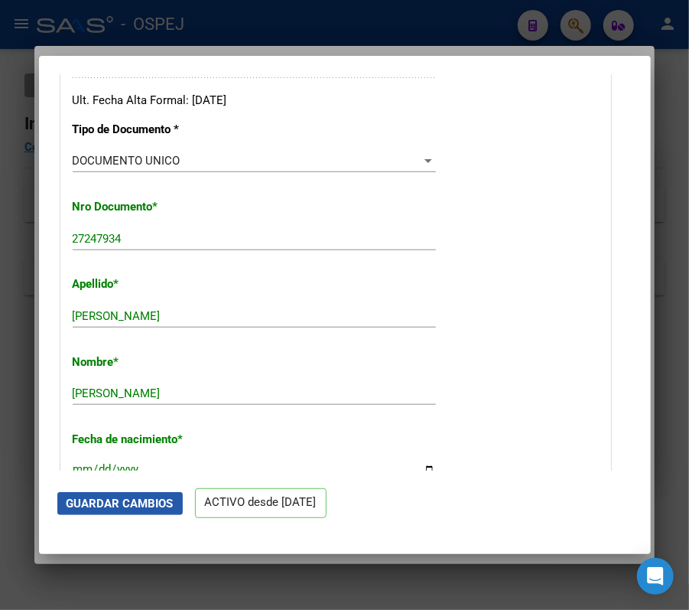
click at [130, 507] on span "Guardar Cambios" at bounding box center [120, 504] width 107 height 14
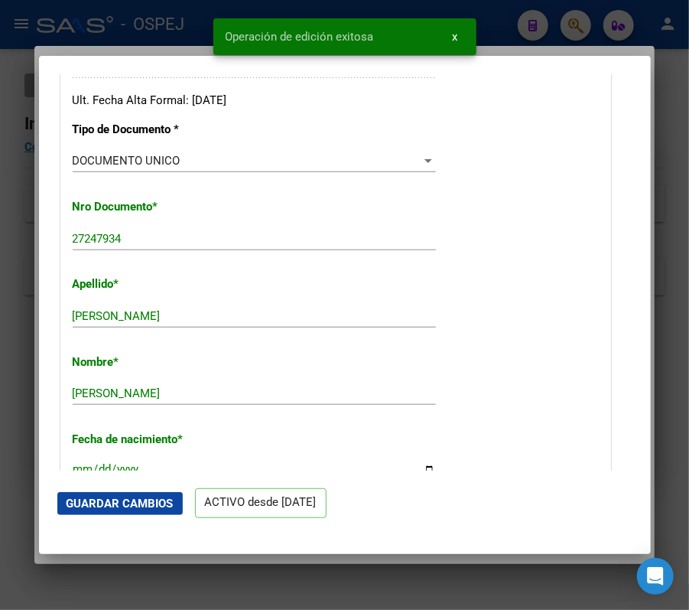
click at [28, 270] on div at bounding box center [344, 305] width 689 height 610
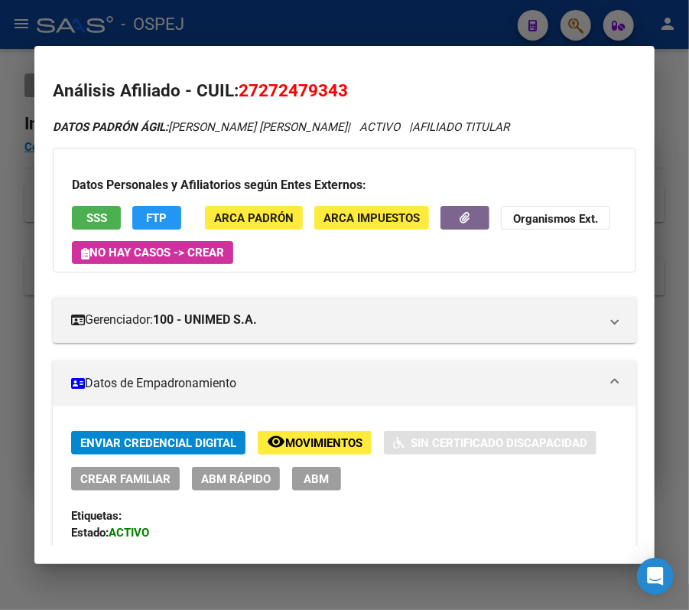
click at [521, 18] on div at bounding box center [344, 305] width 689 height 610
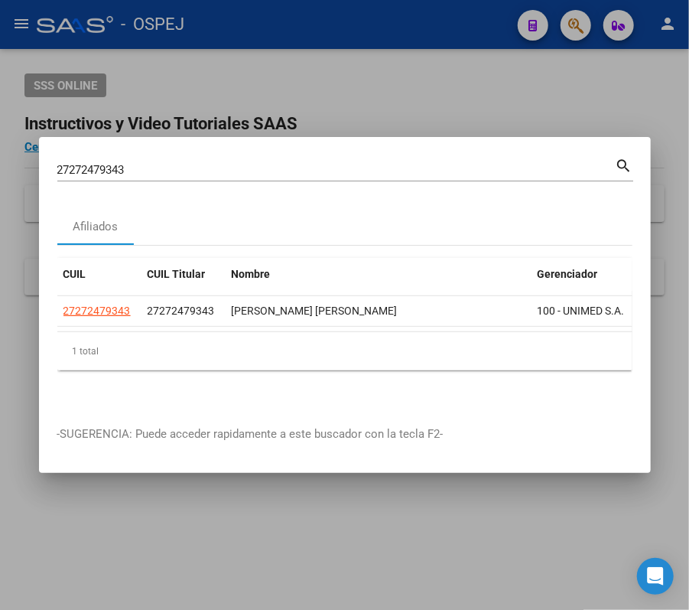
click at [461, 170] on div "27272479343 Buscar (apellido, dni, [PERSON_NAME], [PERSON_NAME], cuit, obra soc…" at bounding box center [336, 169] width 559 height 23
click at [436, 158] on div "27272479343 Buscar (apellido, dni, [PERSON_NAME], [PERSON_NAME], cuit, obra soc…" at bounding box center [336, 169] width 559 height 23
drag, startPoint x: 436, startPoint y: 151, endPoint x: 444, endPoint y: 155, distance: 8.6
click at [442, 158] on div "27272479343 Buscar (apellido, dni, [PERSON_NAME], [PERSON_NAME], cuit, obra soc…" at bounding box center [336, 169] width 559 height 23
click at [450, 163] on input "27272479343" at bounding box center [336, 170] width 559 height 14
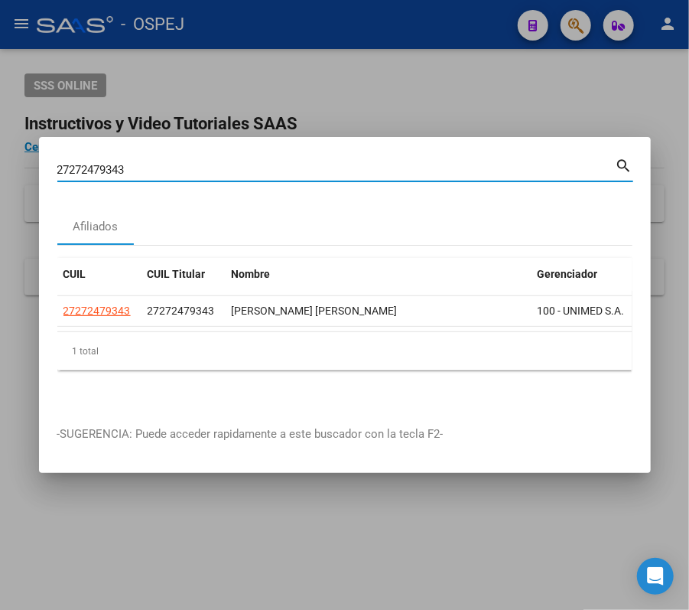
click at [450, 163] on input "27272479343" at bounding box center [336, 170] width 559 height 14
paste input "44509180"
type input "27244509180"
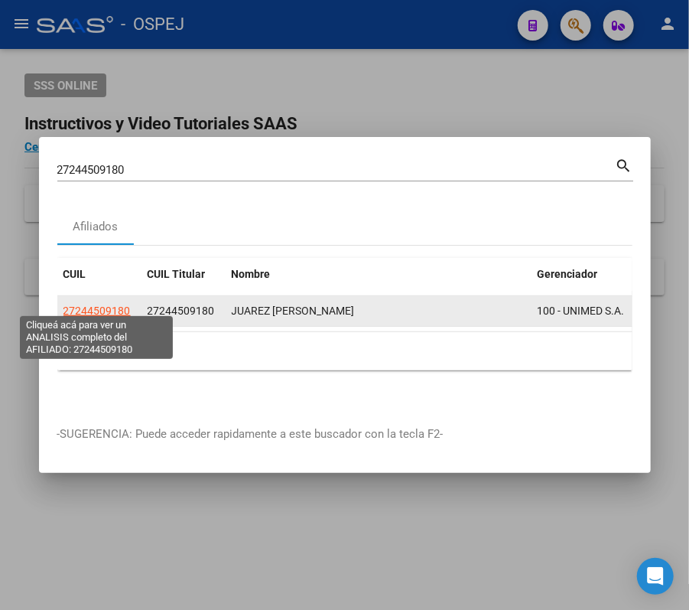
click at [121, 305] on span "27244509180" at bounding box center [97, 311] width 67 height 12
type textarea "27244509180"
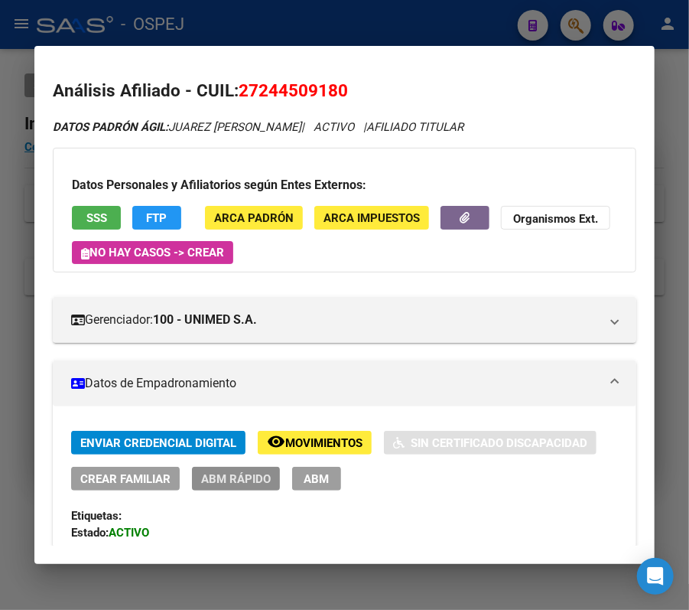
click at [264, 487] on button "ABM Rápido" at bounding box center [236, 479] width 88 height 24
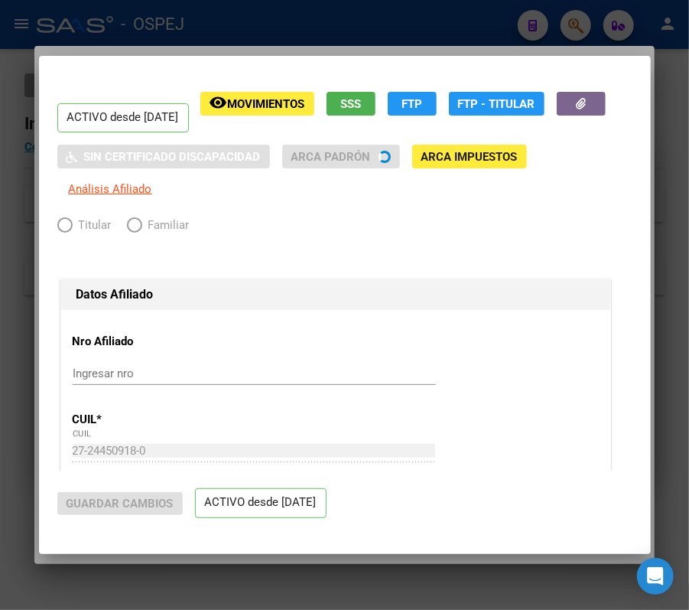
radio input "true"
type input "30-69297553-3"
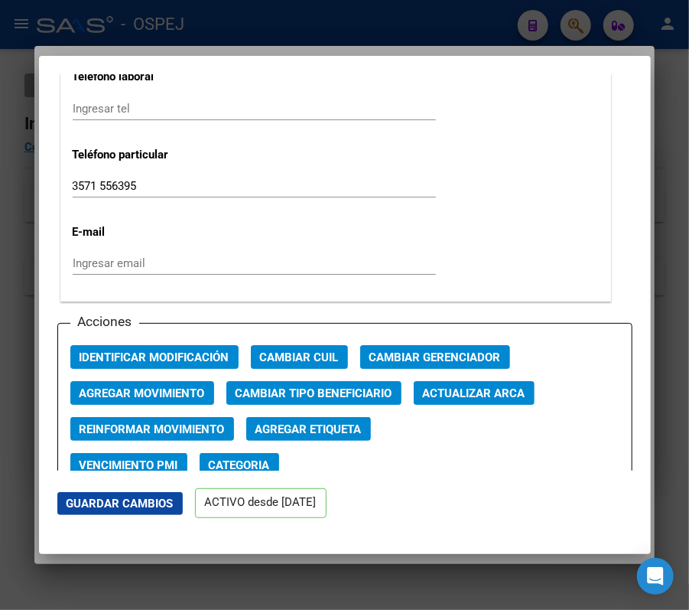
scroll to position [2057, 0]
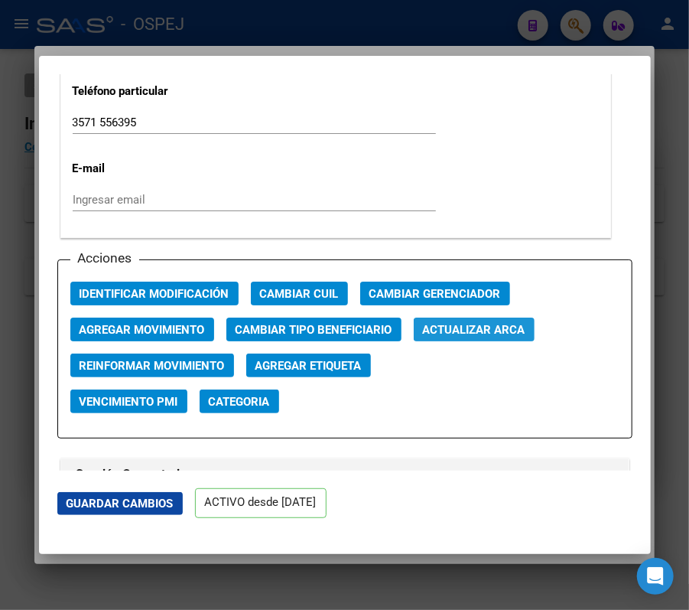
click at [491, 340] on button "Actualizar ARCA" at bounding box center [474, 330] width 121 height 24
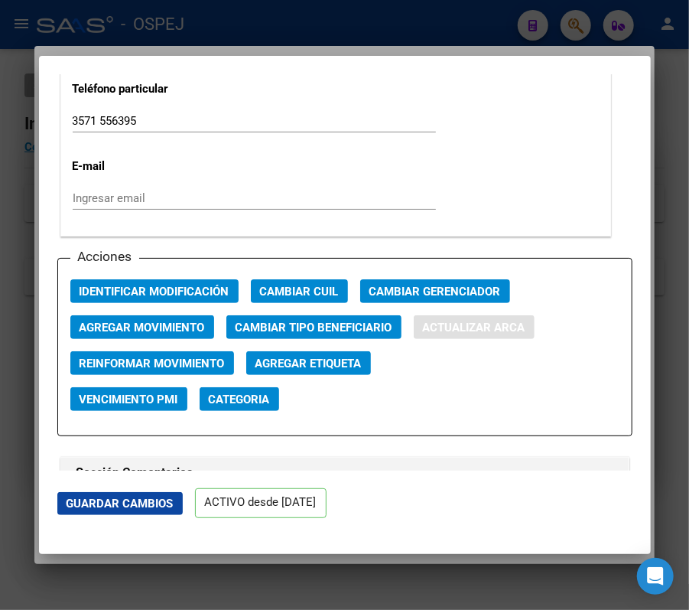
type input "JUAREZ"
type input "[PERSON_NAME]"
type input "[DATE]"
type input "ALMAFUERTE"
type input "[GEOGRAPHIC_DATA]"
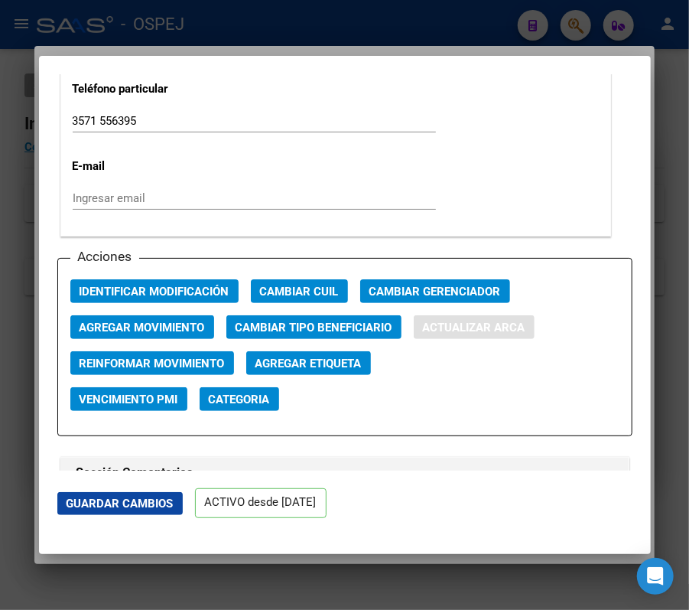
type input "150"
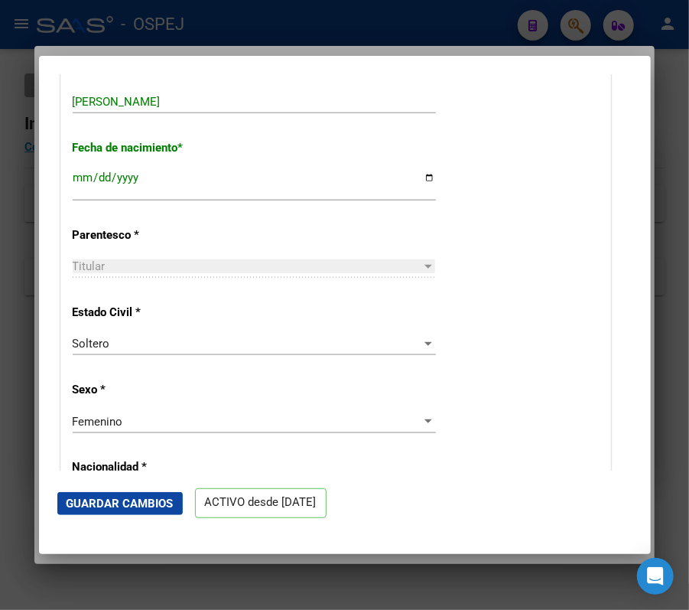
scroll to position [564, 0]
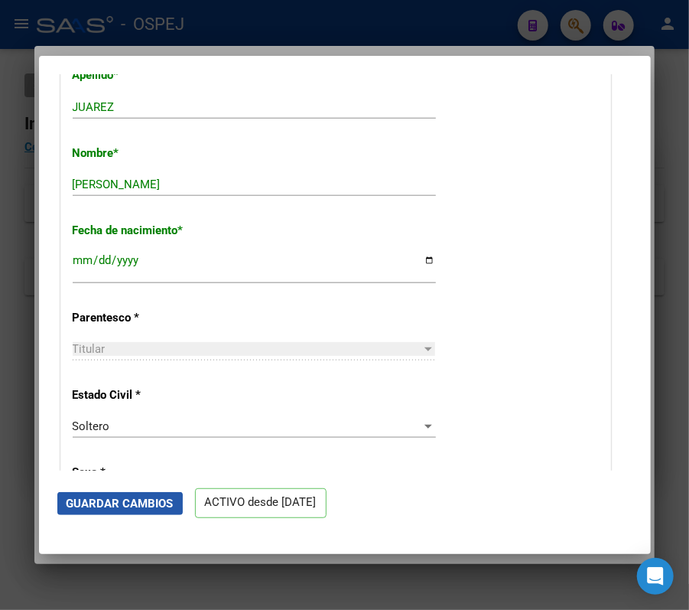
click at [96, 505] on span "Guardar Cambios" at bounding box center [120, 504] width 107 height 14
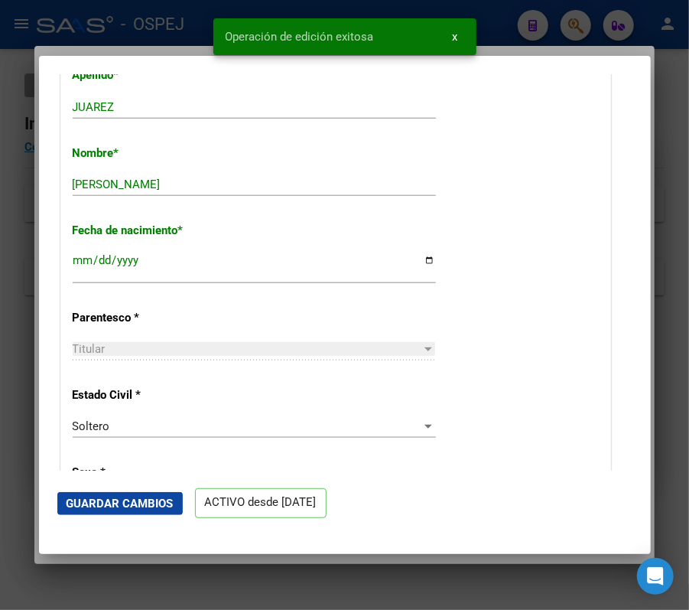
click at [29, 393] on div at bounding box center [344, 305] width 689 height 610
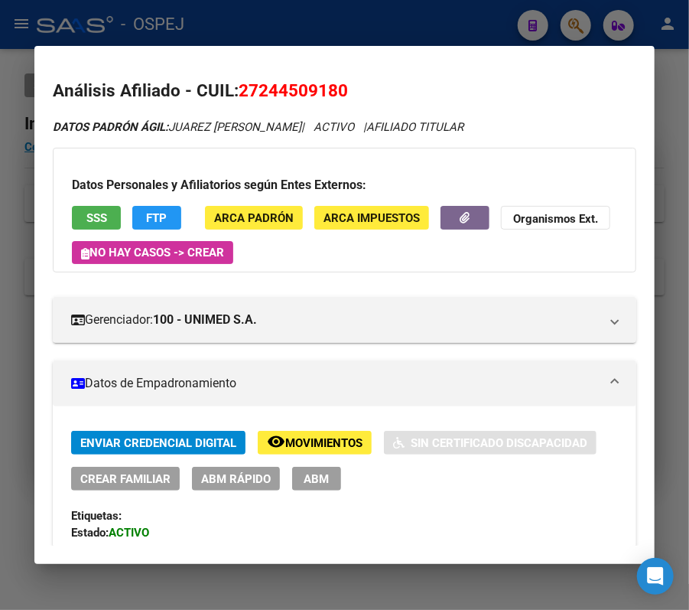
click at [521, 10] on div at bounding box center [344, 305] width 689 height 610
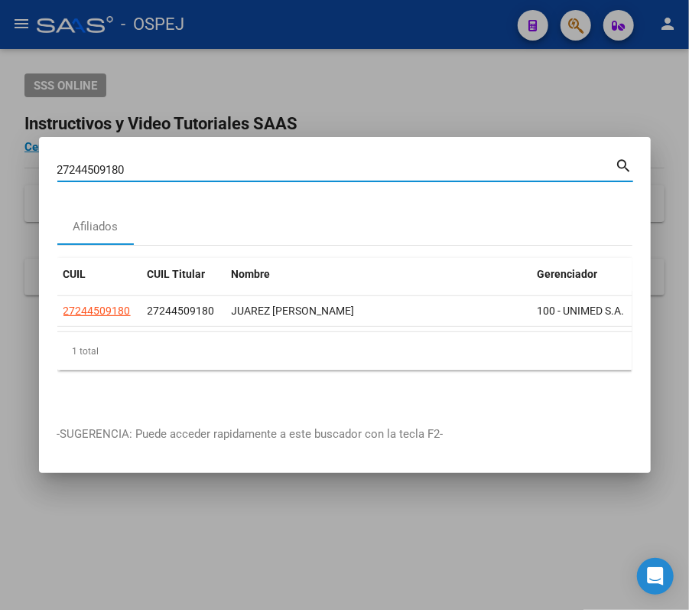
click at [460, 166] on input "27244509180" at bounding box center [336, 170] width 559 height 14
paste input "0290636753"
type input "20290636753"
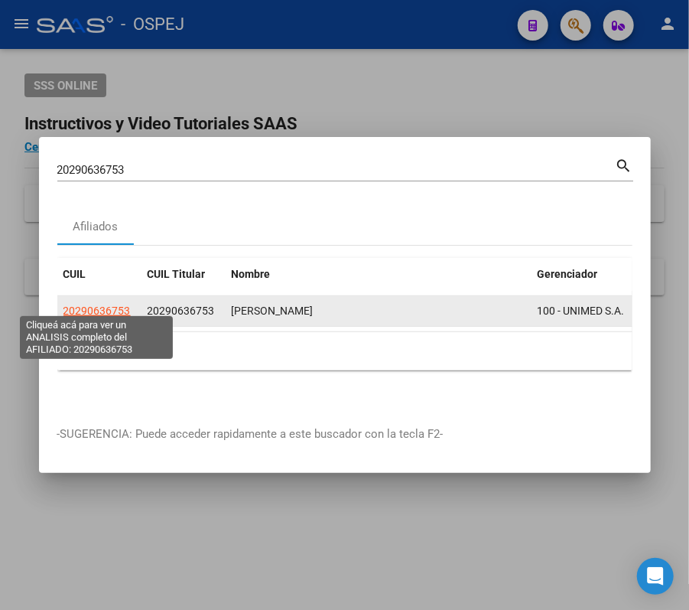
click at [110, 305] on span "20290636753" at bounding box center [97, 311] width 67 height 12
type textarea "20290636753"
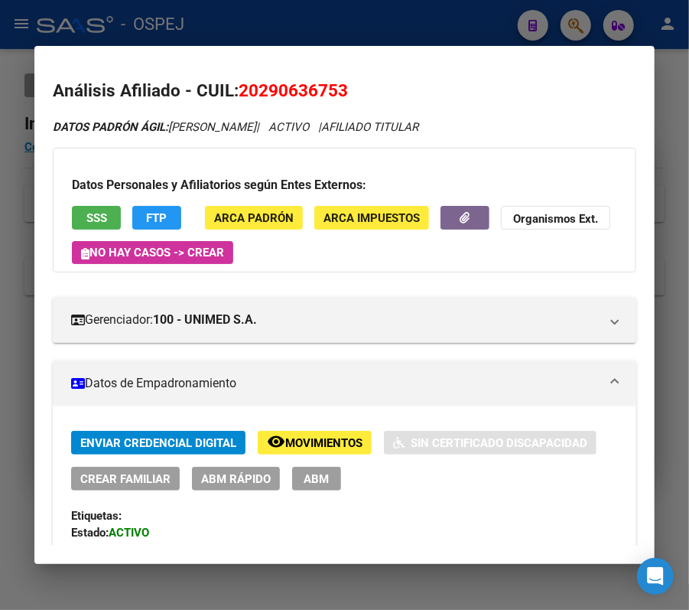
click at [228, 488] on button "ABM Rápido" at bounding box center [236, 479] width 88 height 24
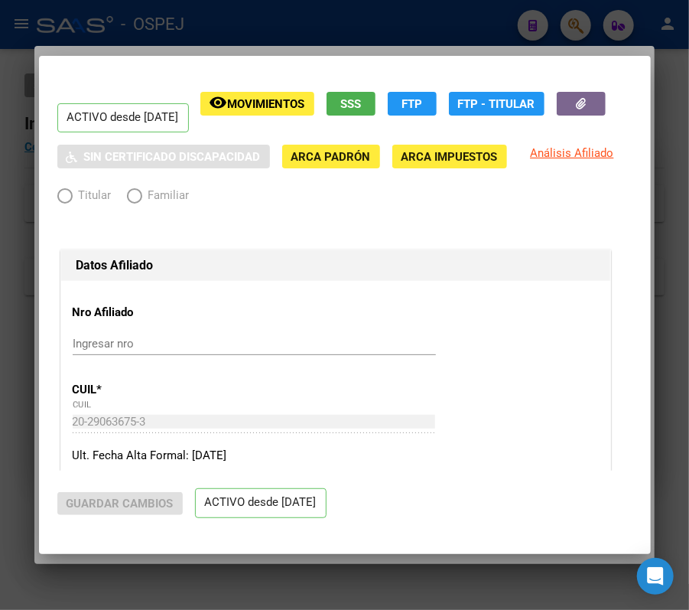
radio input "true"
type input "30-69297553-3"
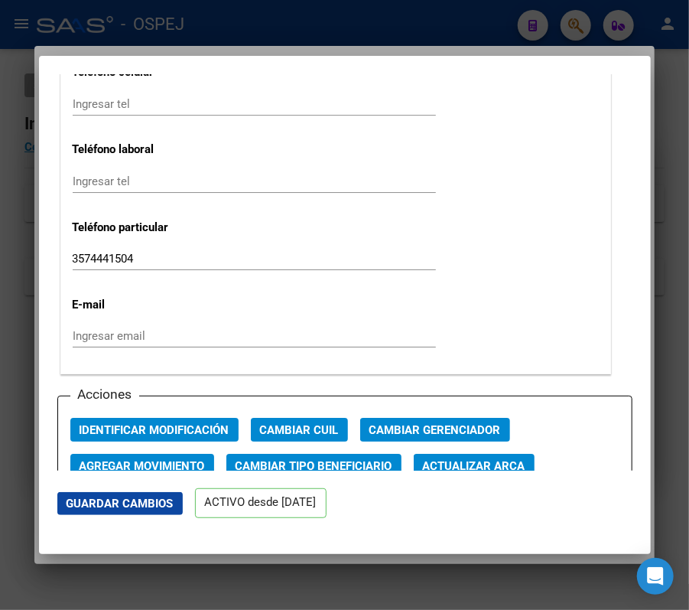
scroll to position [1911, 0]
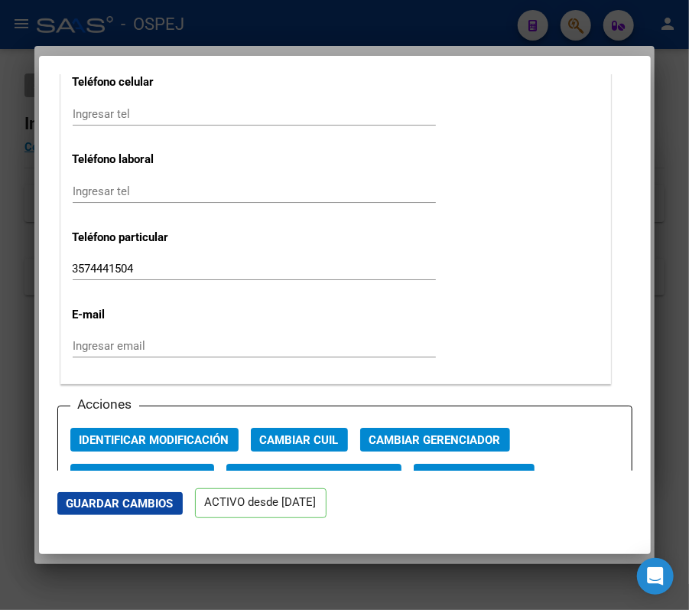
click at [512, 463] on div "Acciones Identificar Modificación Cambiar CUIL Cambiar Gerenciador Agregar Movi…" at bounding box center [344, 495] width 575 height 179
click at [516, 467] on button "Actualizar ARCA" at bounding box center [474, 476] width 121 height 24
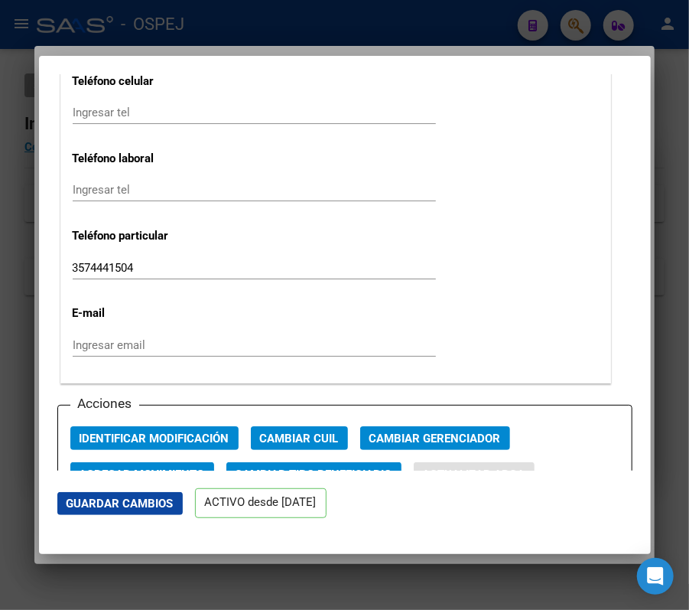
type input "[PERSON_NAME]"
type input "[DATE]"
type input "RIO PRIMERO"
type input "AZCUENAGA"
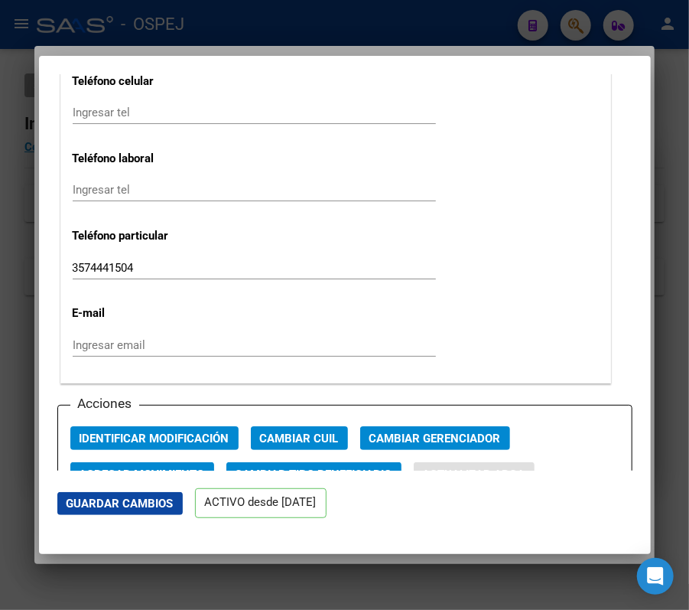
type input "395"
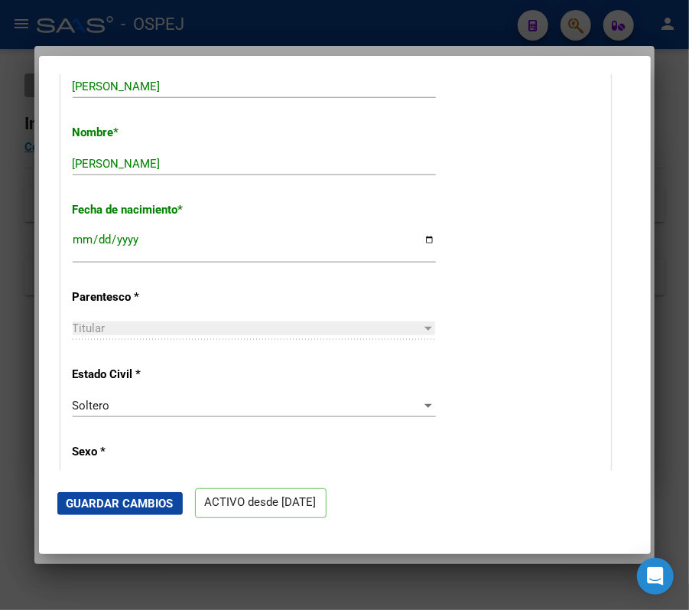
scroll to position [553, 0]
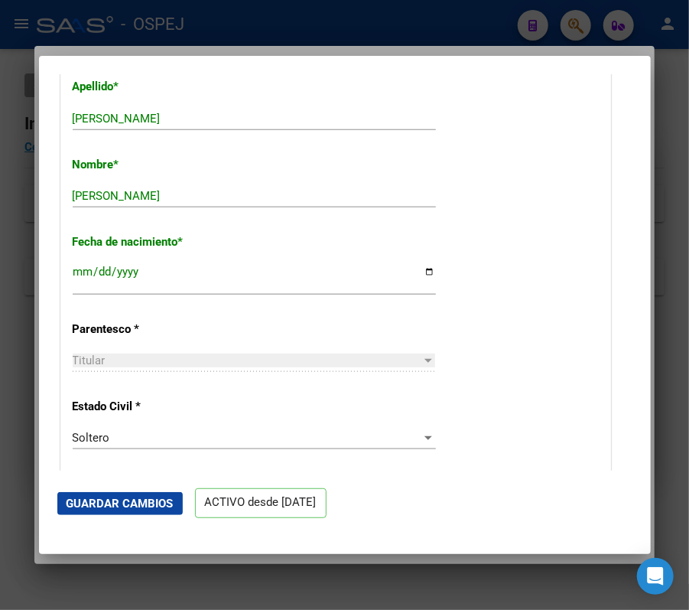
click at [93, 516] on mat-dialog-actions "Guardar Cambios ACTIVO desde [DATE]" at bounding box center [344, 503] width 575 height 65
click at [83, 507] on span "Guardar Cambios" at bounding box center [120, 504] width 107 height 14
click at [139, 497] on span "Guardar Cambios" at bounding box center [120, 504] width 107 height 14
click at [445, 43] on div at bounding box center [344, 305] width 689 height 610
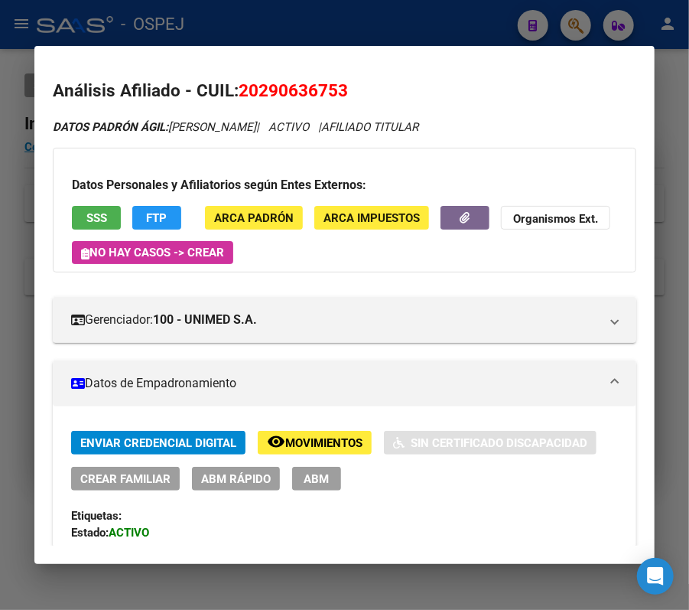
click at [438, 34] on div at bounding box center [344, 305] width 689 height 610
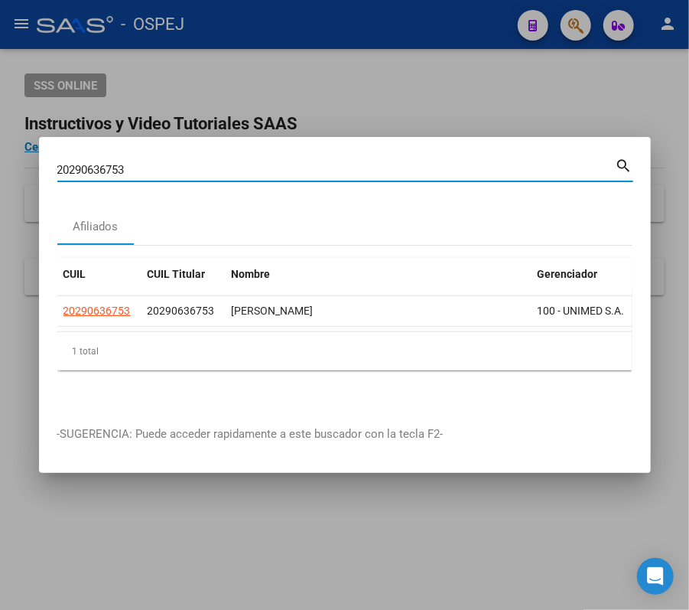
click at [386, 166] on input "20290636753" at bounding box center [336, 170] width 559 height 14
paste input "7296760396"
type input "27296760396"
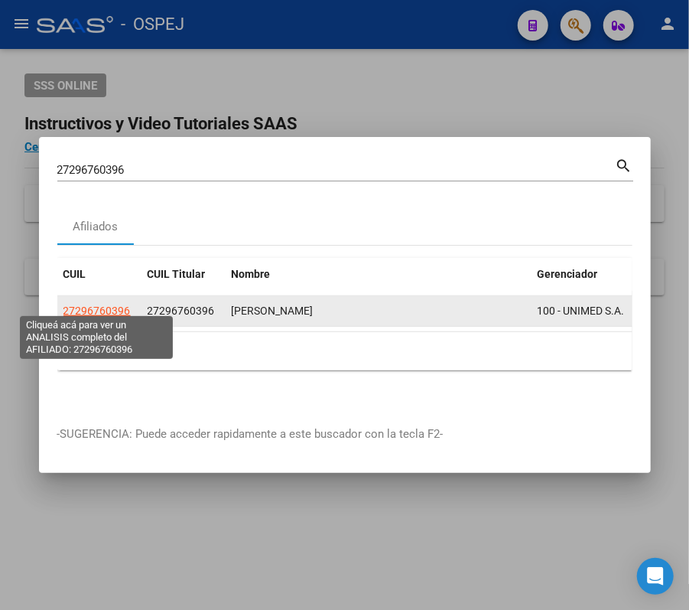
click at [115, 308] on span "27296760396" at bounding box center [97, 311] width 67 height 12
type textarea "27296760396"
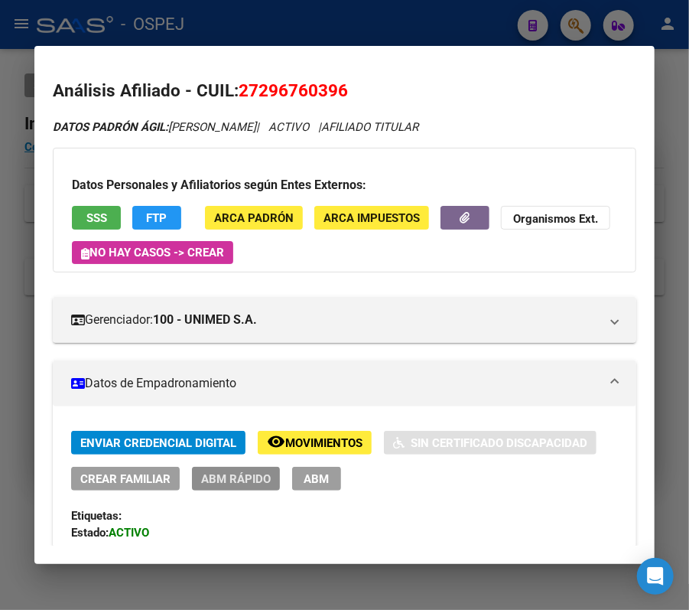
click at [233, 478] on span "ABM Rápido" at bounding box center [236, 479] width 70 height 14
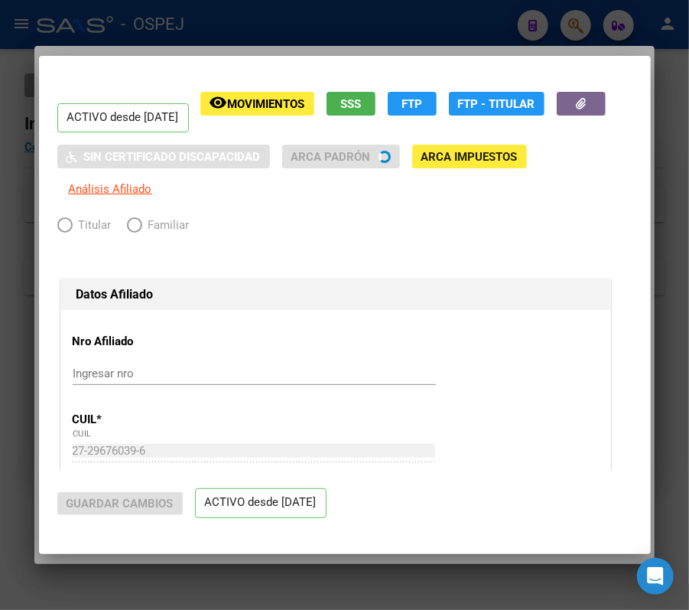
radio input "true"
type input "30-69297553-3"
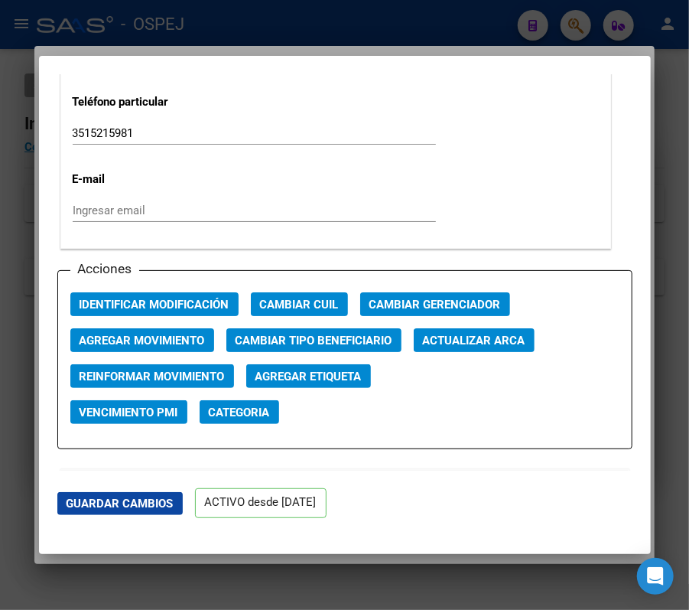
scroll to position [1973, 0]
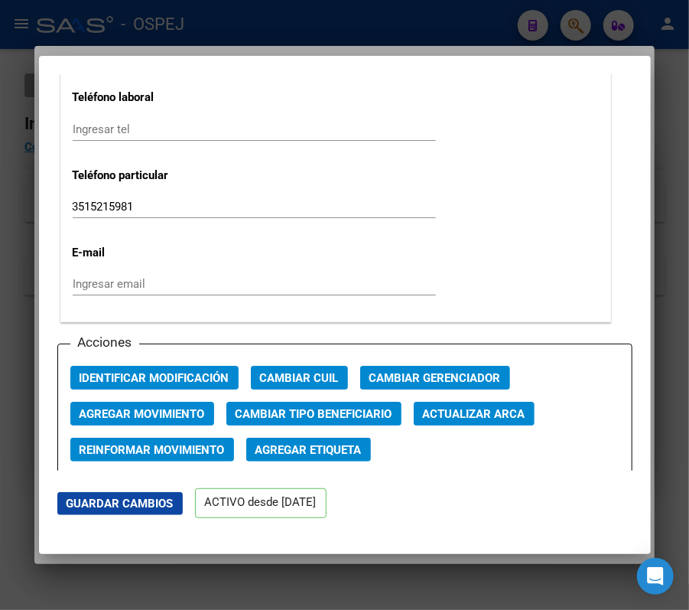
click at [506, 399] on div "Acciones Identificar Modificación Cambiar CUIL Cambiar Gerenciador Agregar Movi…" at bounding box center [344, 433] width 575 height 179
click at [517, 409] on span "Actualizar ARCA" at bounding box center [474, 414] width 103 height 14
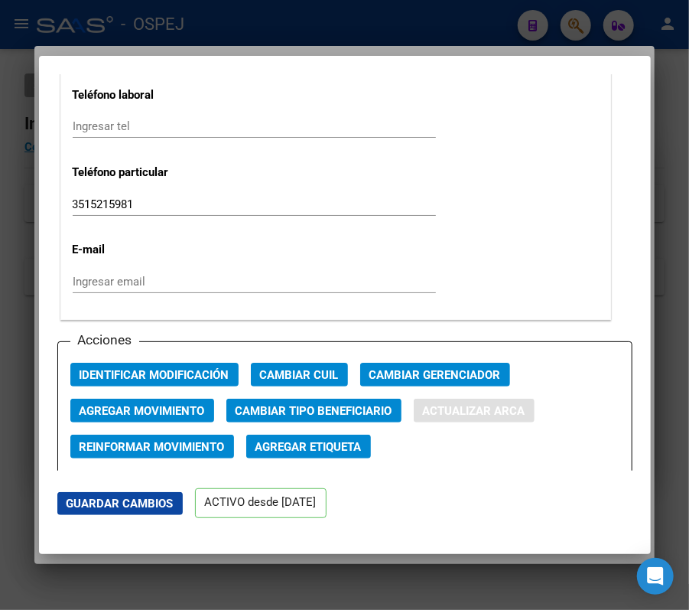
type input "OLIVA"
type input "[PERSON_NAME]"
type input "[DATE]"
type input "MALAGUENO"
type input "359"
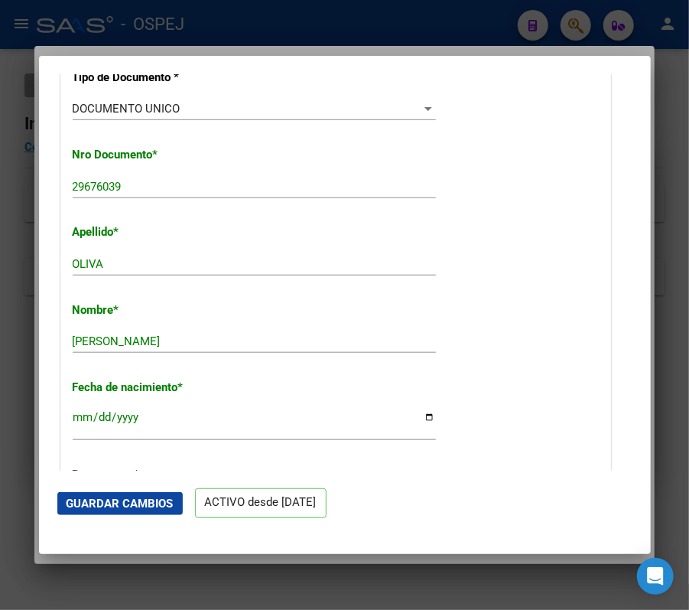
scroll to position [429, 0]
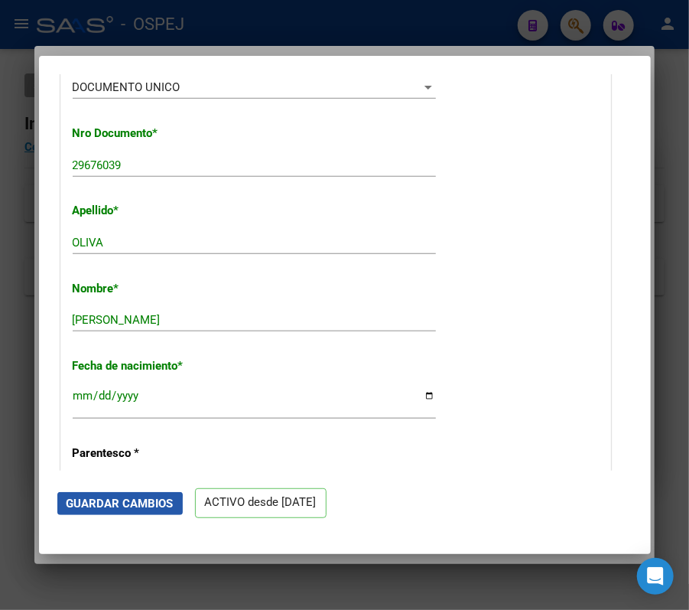
click at [104, 511] on button "Guardar Cambios" at bounding box center [120, 503] width 126 height 23
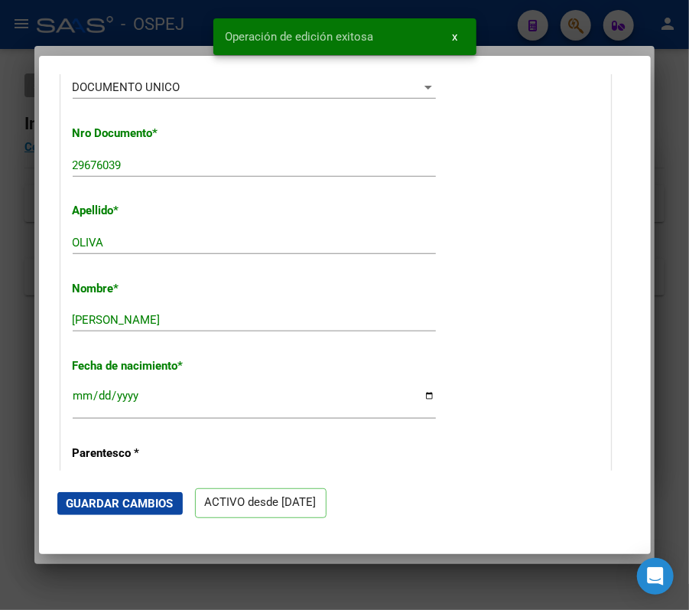
click at [135, 37] on div at bounding box center [344, 305] width 689 height 610
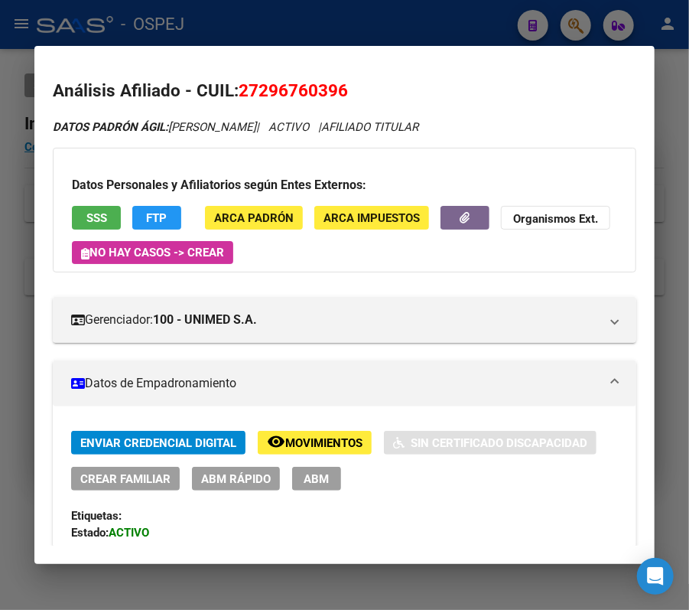
click at [571, 31] on div at bounding box center [344, 305] width 689 height 610
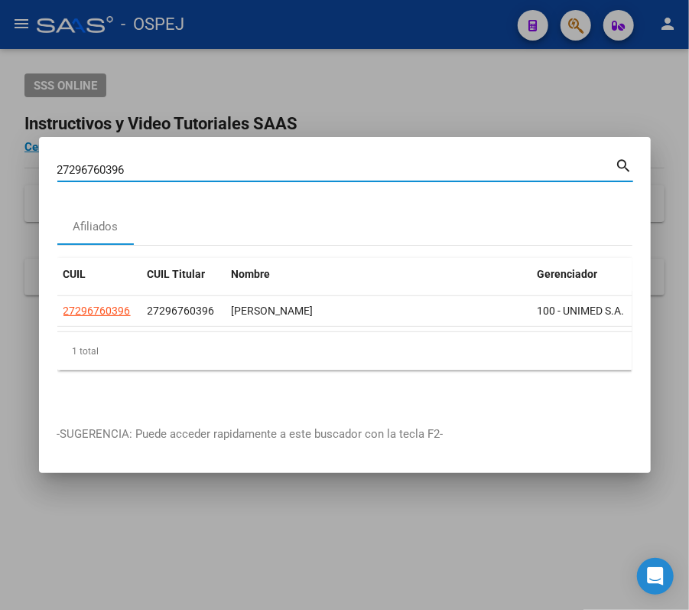
click at [531, 163] on input "27296760396" at bounding box center [336, 170] width 559 height 14
paste input "0207210855"
type input "20207210855"
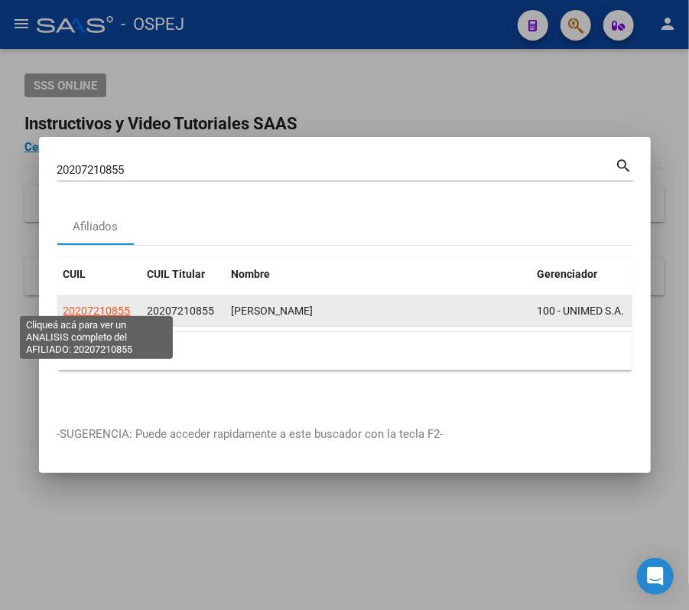
click at [93, 305] on span "20207210855" at bounding box center [97, 311] width 67 height 12
type textarea "20207210855"
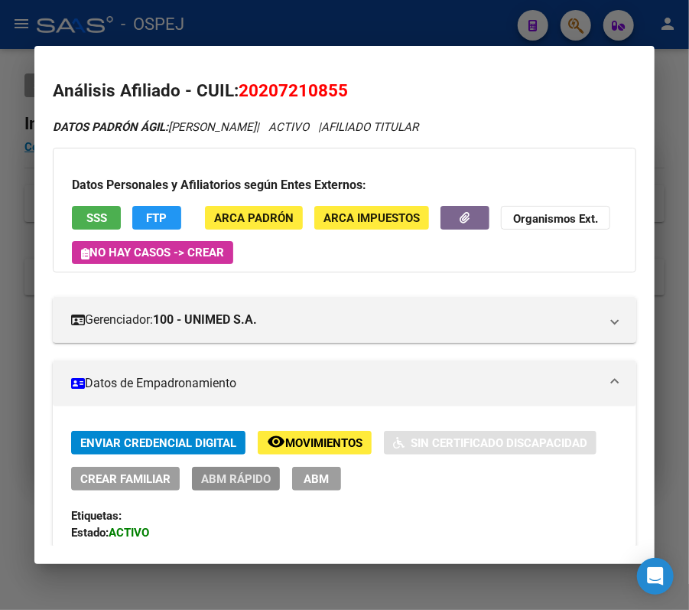
click at [243, 473] on span "ABM Rápido" at bounding box center [236, 479] width 70 height 14
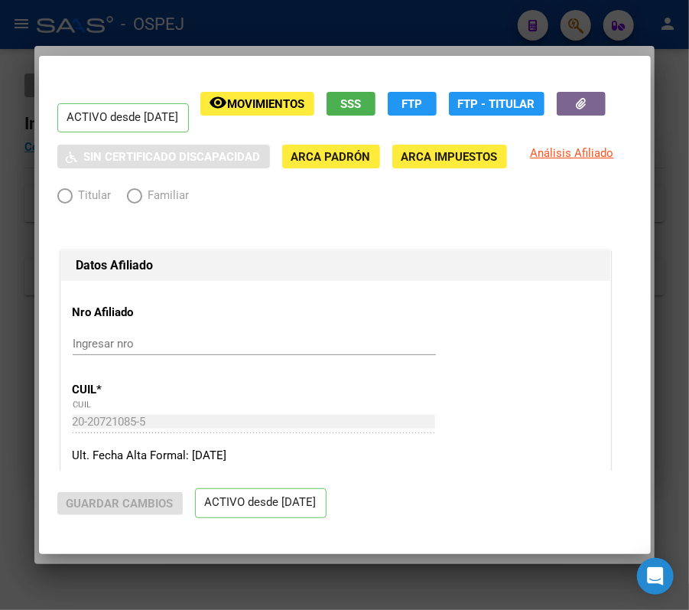
radio input "true"
type input "30-69297553-3"
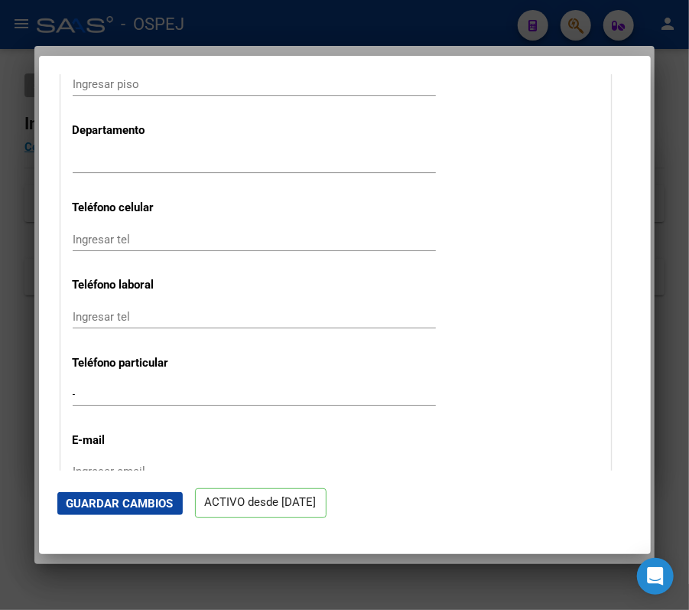
scroll to position [1993, 0]
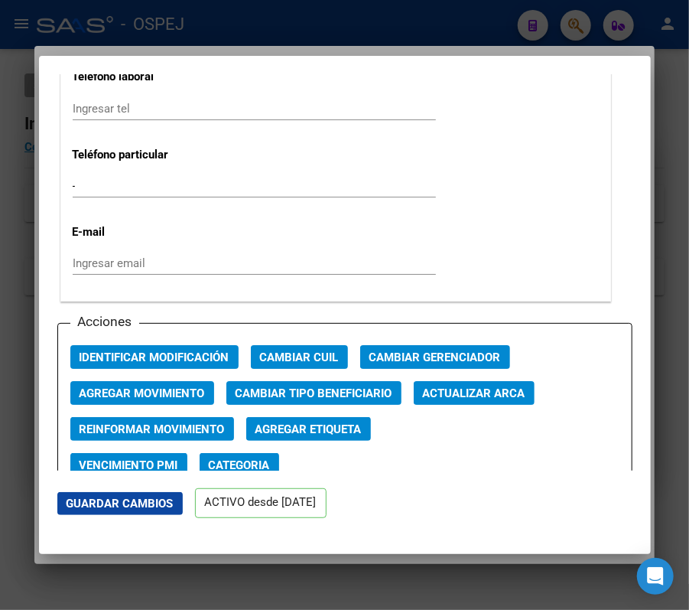
click at [504, 381] on button "Actualizar ARCA" at bounding box center [474, 393] width 121 height 24
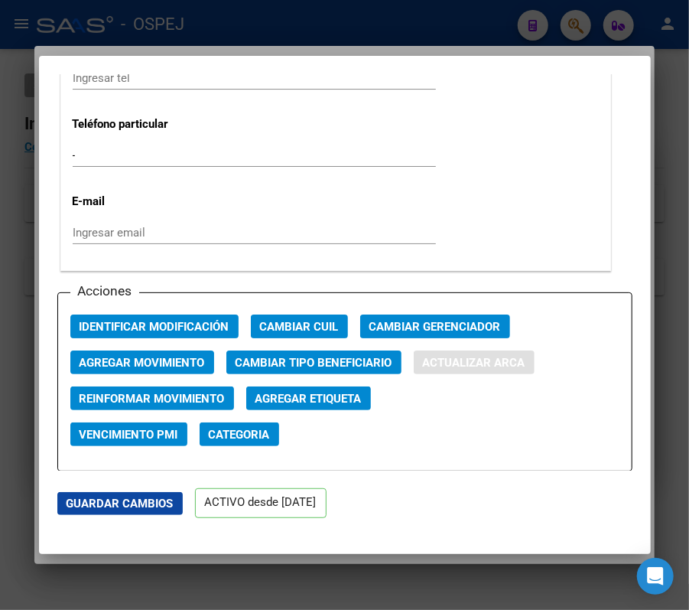
type input "[PERSON_NAME]"
type input "[DATE]"
type input "MERLO"
type input "5881"
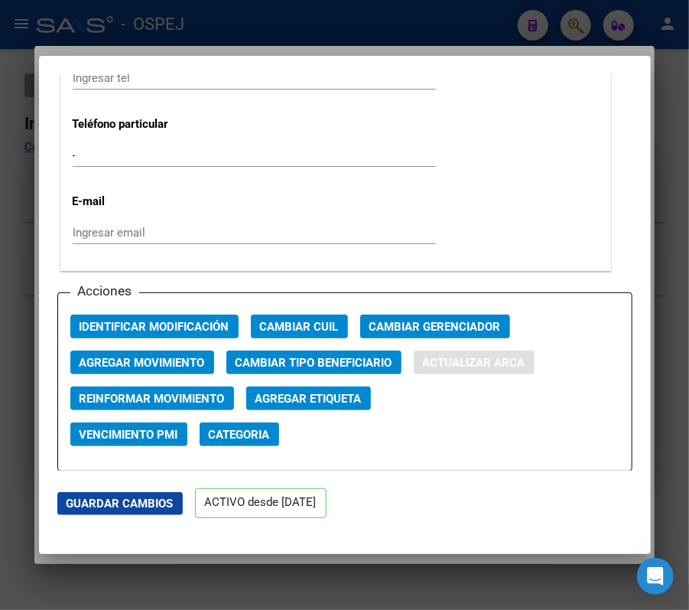
type input "J AZURDUY Y LOS HUARPES"
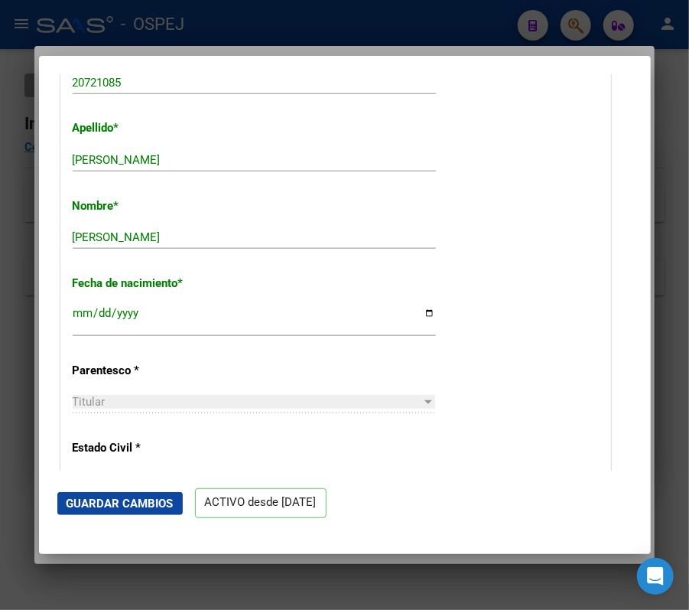
scroll to position [500, 0]
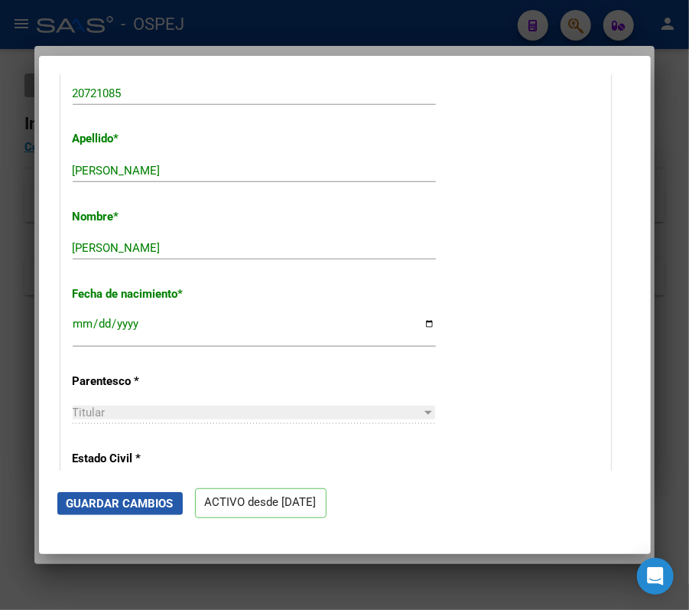
click at [104, 502] on span "Guardar Cambios" at bounding box center [120, 504] width 107 height 14
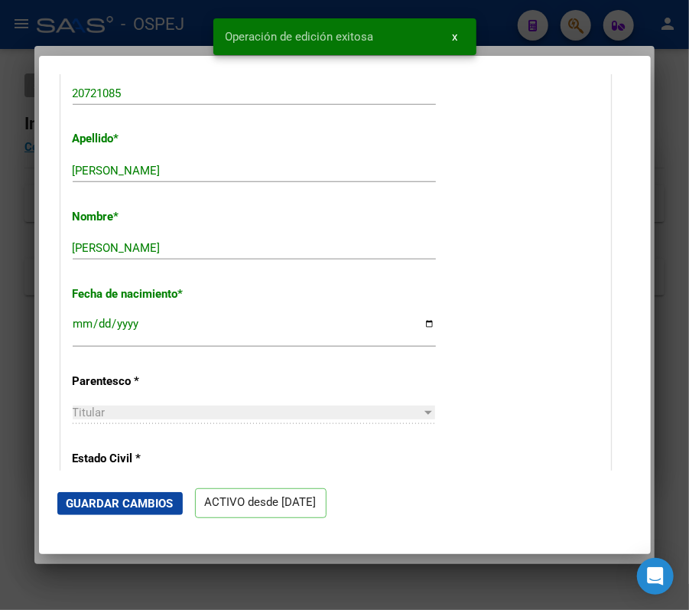
click at [631, 31] on div at bounding box center [344, 305] width 689 height 610
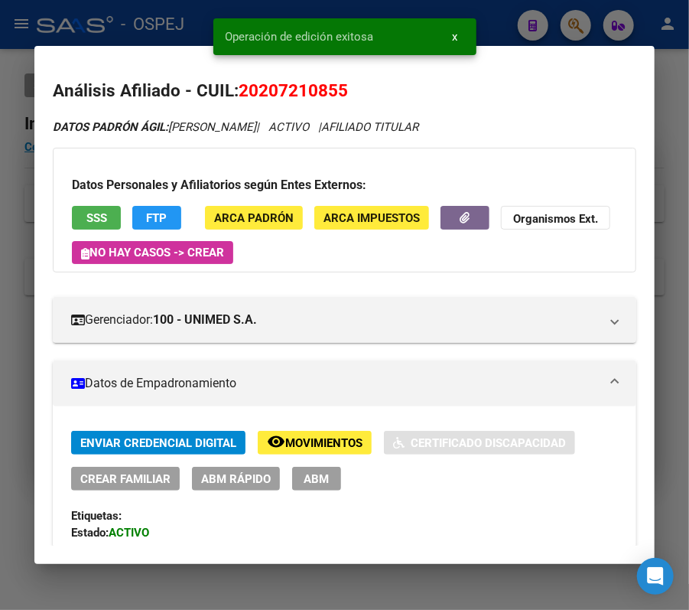
click at [591, 28] on div at bounding box center [344, 305] width 689 height 610
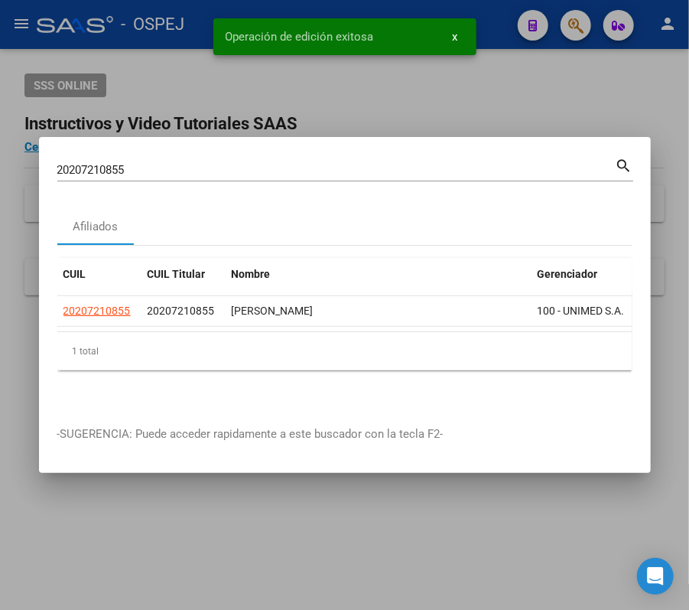
click at [363, 145] on mat-dialog-container "20207210855 Buscar (apellido, dni, cuil, nro traspaso, cuit, obra social) searc…" at bounding box center [345, 305] width 612 height 336
click at [377, 163] on input "20207210855" at bounding box center [336, 170] width 559 height 14
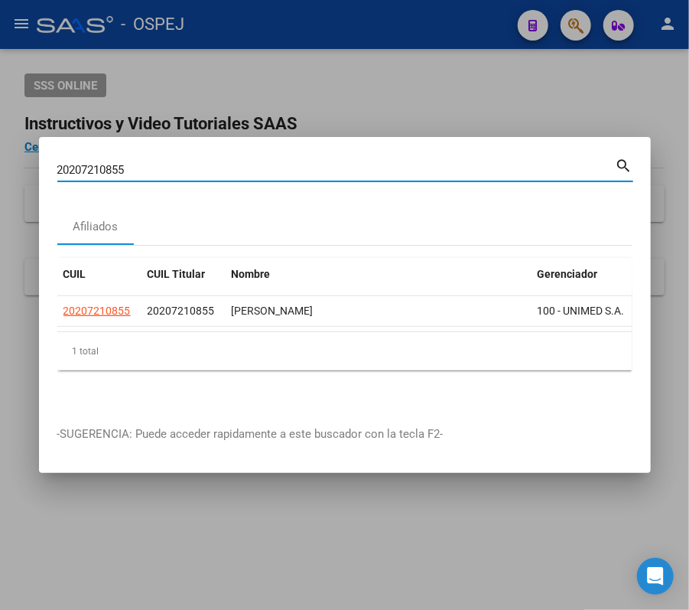
paste input "7236906413"
type input "27236906413"
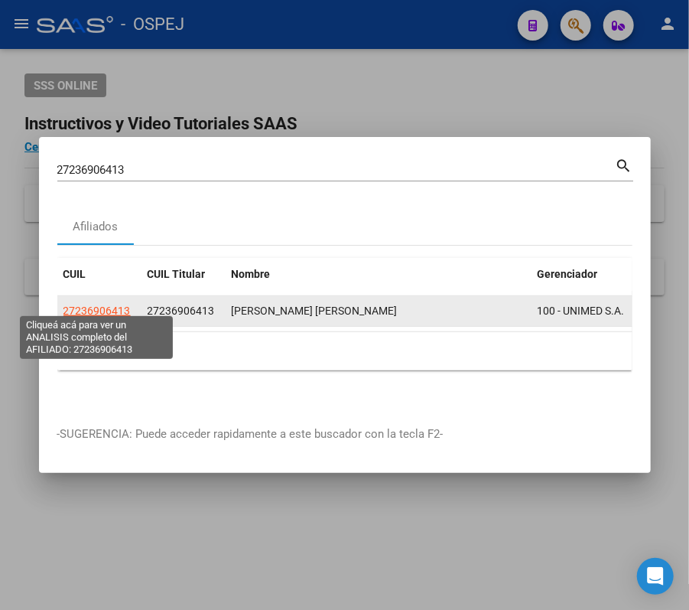
click at [108, 305] on span "27236906413" at bounding box center [97, 311] width 67 height 12
type textarea "27236906413"
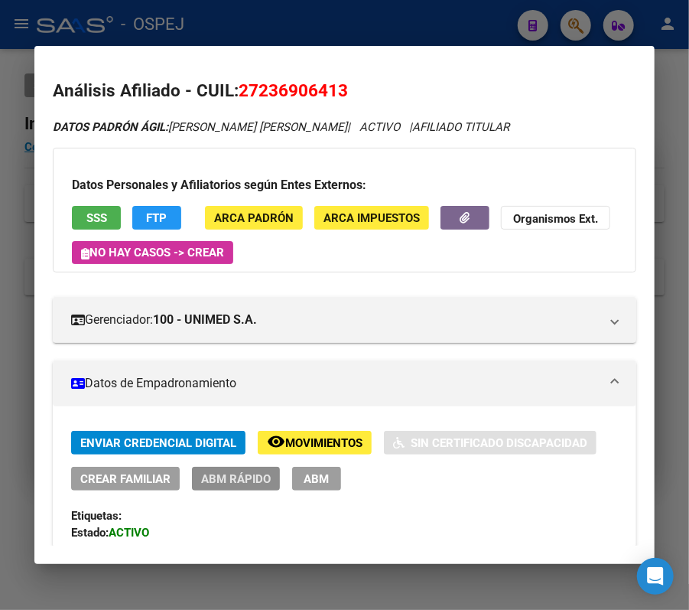
click at [236, 470] on button "ABM Rápido" at bounding box center [236, 479] width 88 height 24
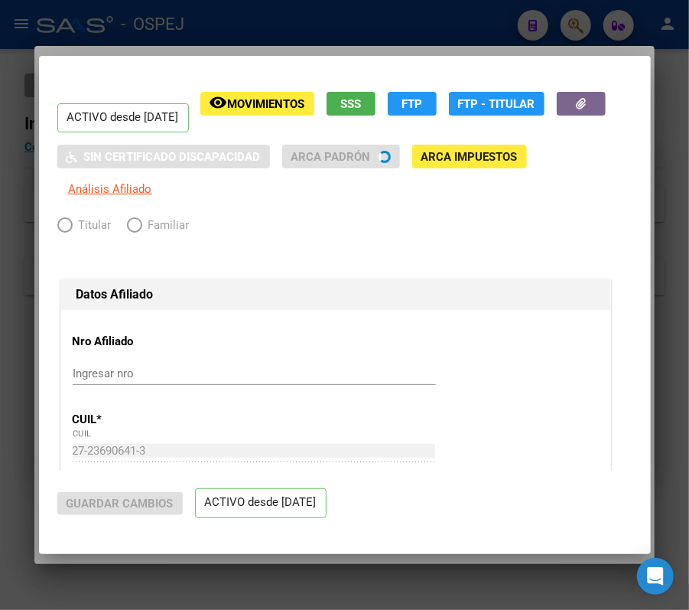
radio input "true"
type input "30-69297553-3"
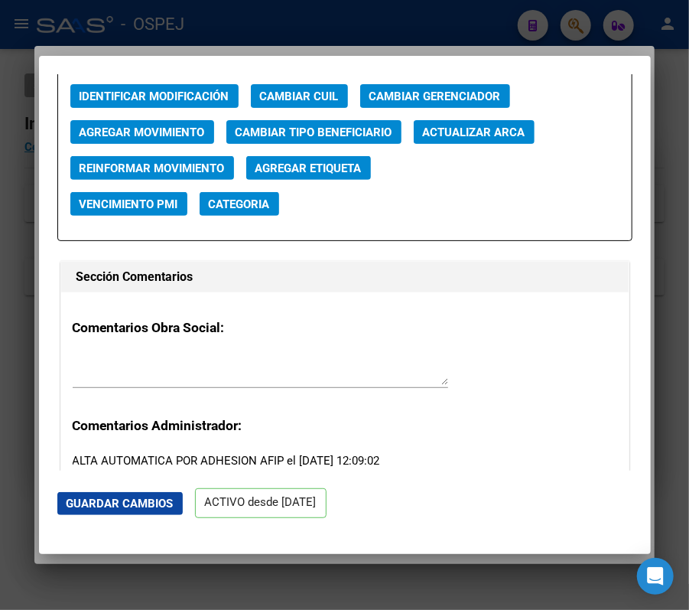
scroll to position [2265, 0]
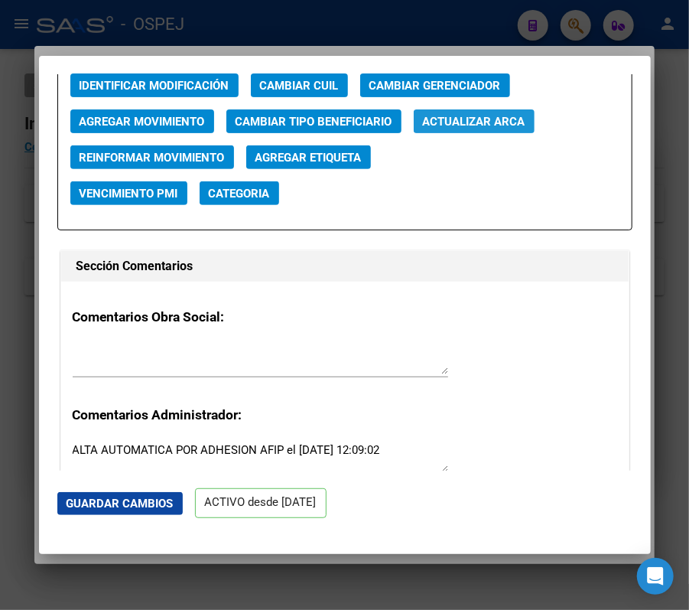
click at [490, 123] on span "Actualizar ARCA" at bounding box center [474, 122] width 103 height 14
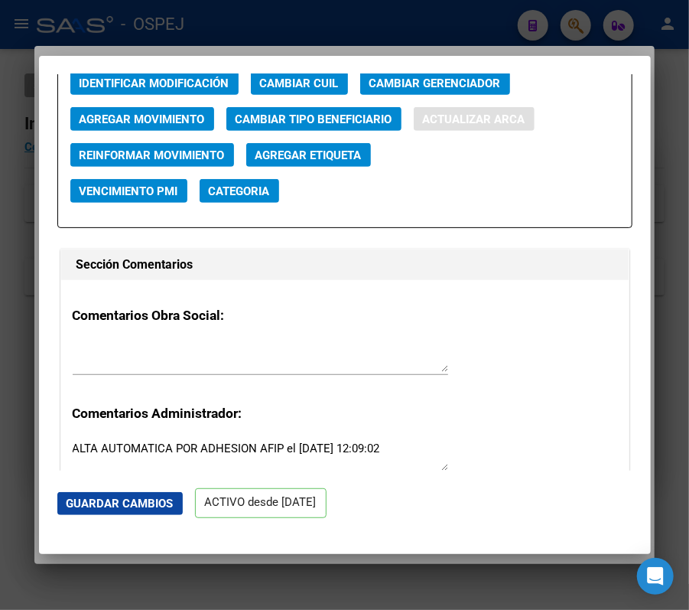
type input "[PERSON_NAME]"
type input "[DATE]"
type input "ALMAFUERTE"
type input "5854"
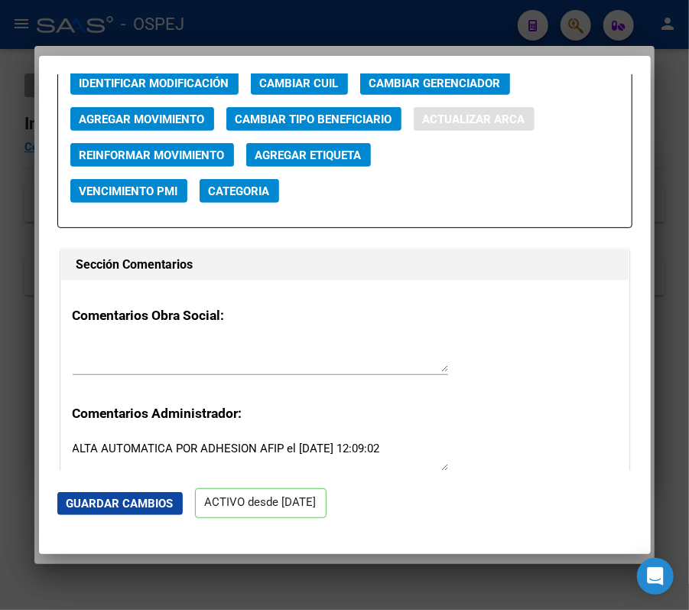
type input "CORRIENTES"
type input "357"
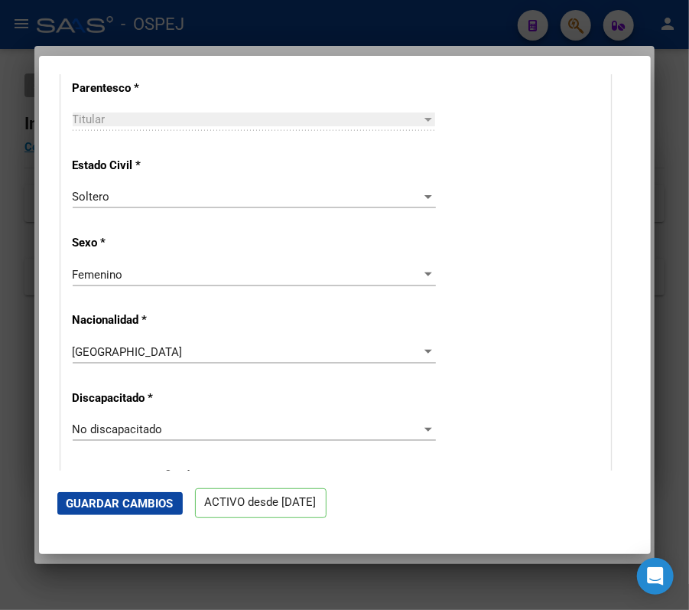
scroll to position [553, 0]
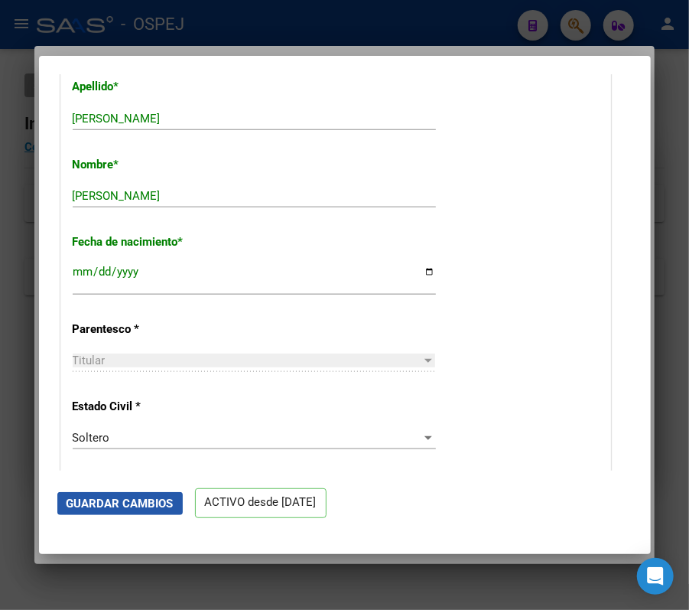
click at [142, 500] on span "Guardar Cambios" at bounding box center [120, 504] width 107 height 14
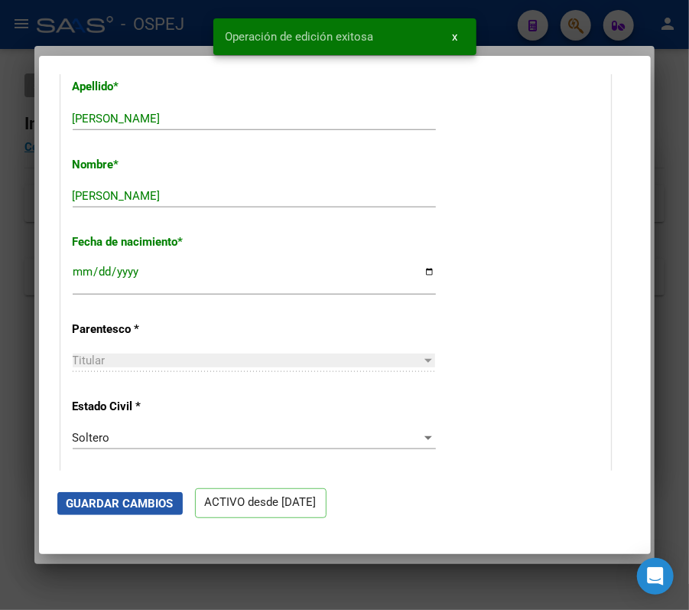
click at [142, 500] on span "Guardar Cambios" at bounding box center [120, 504] width 107 height 14
click at [546, 10] on div at bounding box center [344, 305] width 689 height 610
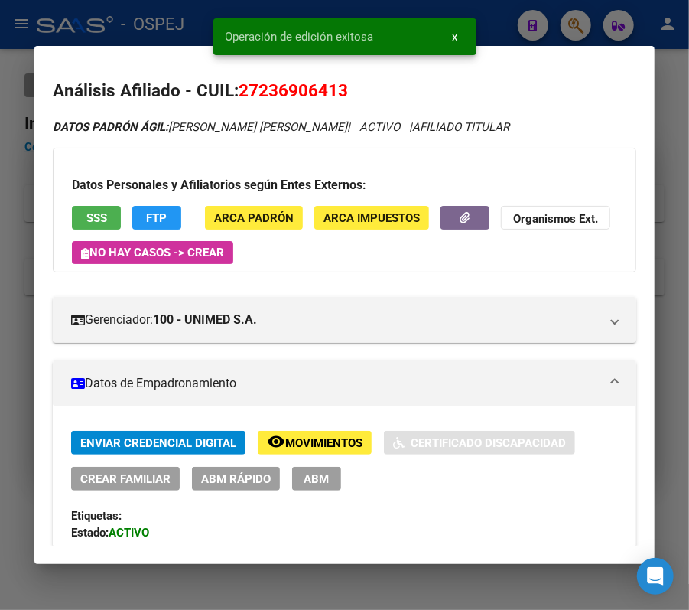
click at [546, 20] on div at bounding box center [344, 305] width 689 height 610
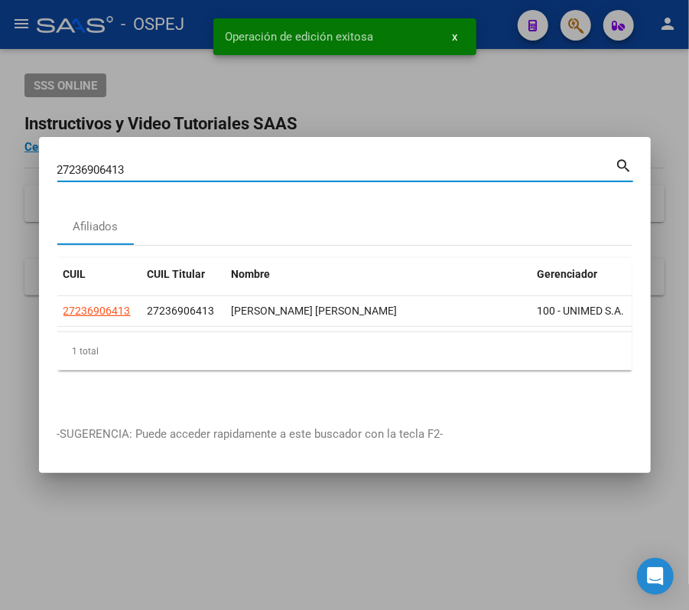
click at [478, 164] on input "27236906413" at bounding box center [336, 170] width 559 height 14
paste input "0277199409"
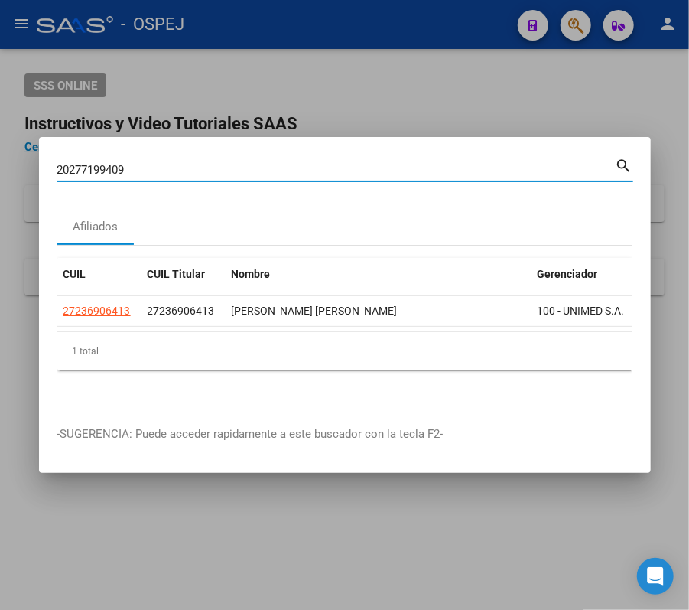
type input "20277199409"
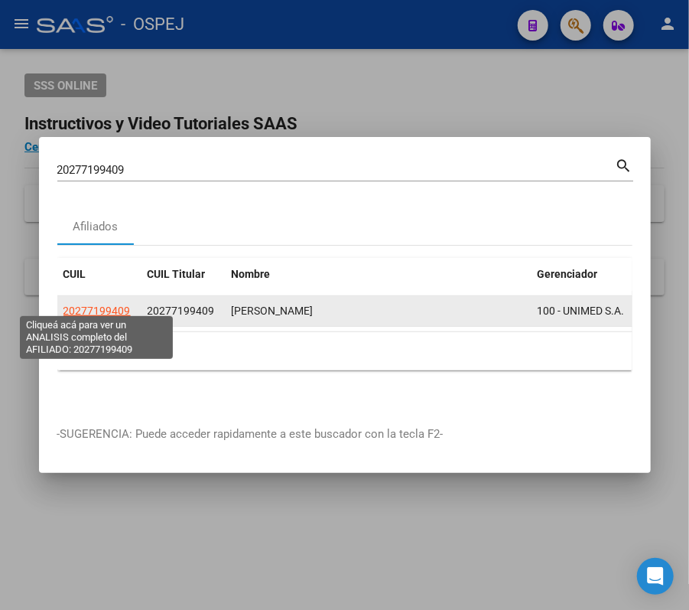
click at [116, 307] on span "20277199409" at bounding box center [97, 311] width 67 height 12
type textarea "20277199409"
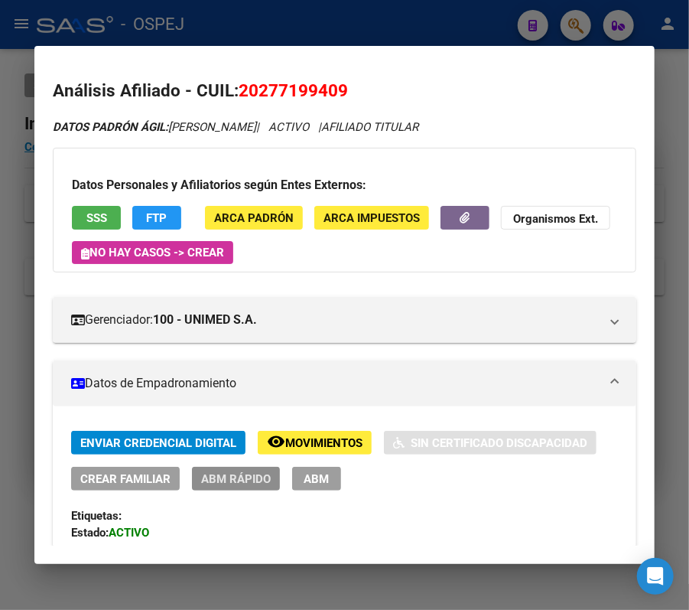
click at [240, 487] on button "ABM Rápido" at bounding box center [236, 479] width 88 height 24
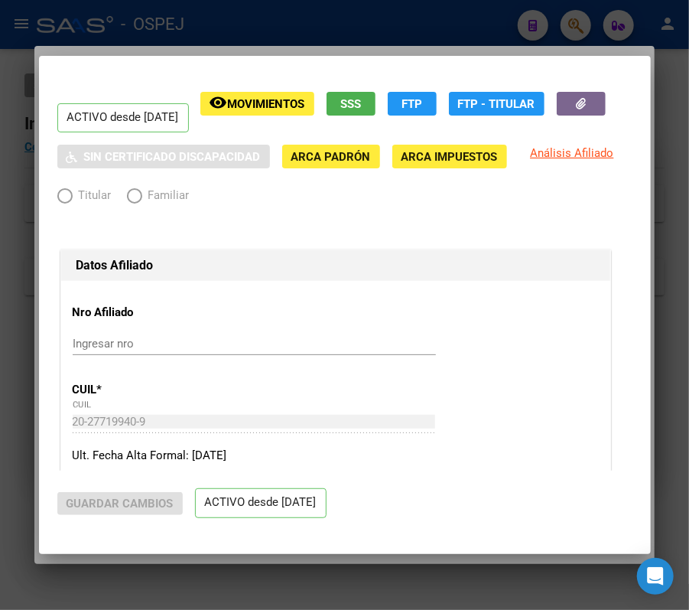
radio input "true"
type input "30-69955101-1"
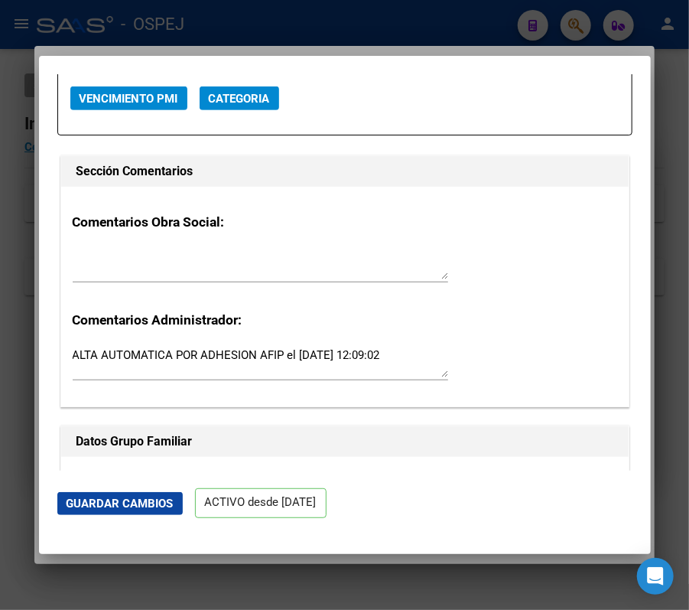
scroll to position [1951, 0]
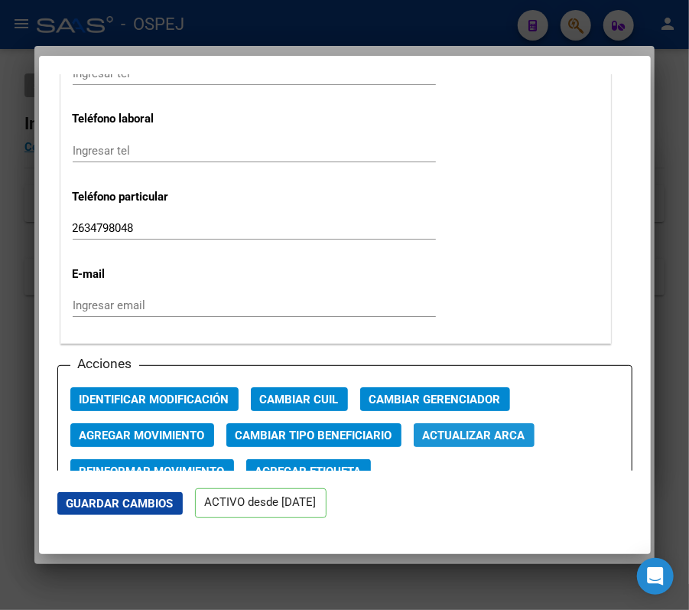
click at [503, 429] on span "Actualizar ARCA" at bounding box center [474, 436] width 103 height 14
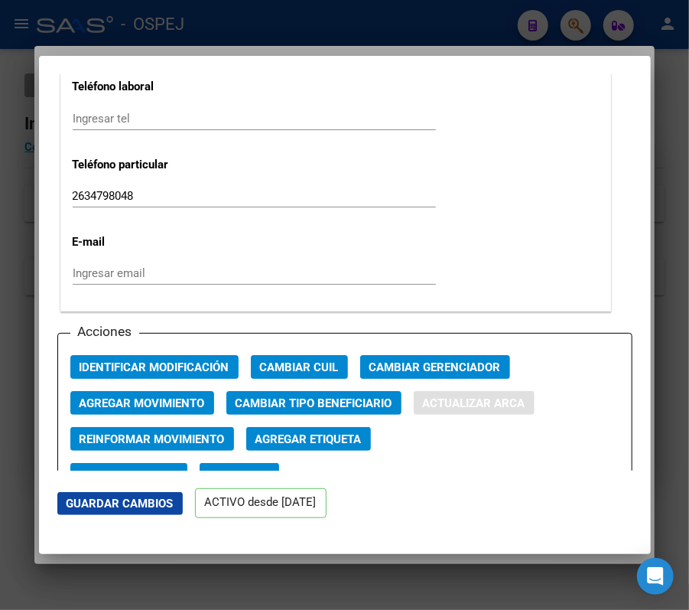
type input "[PERSON_NAME]"
type input "[DATE]"
type input "SAN MARTIN"
type input "MANZANA E CASA"
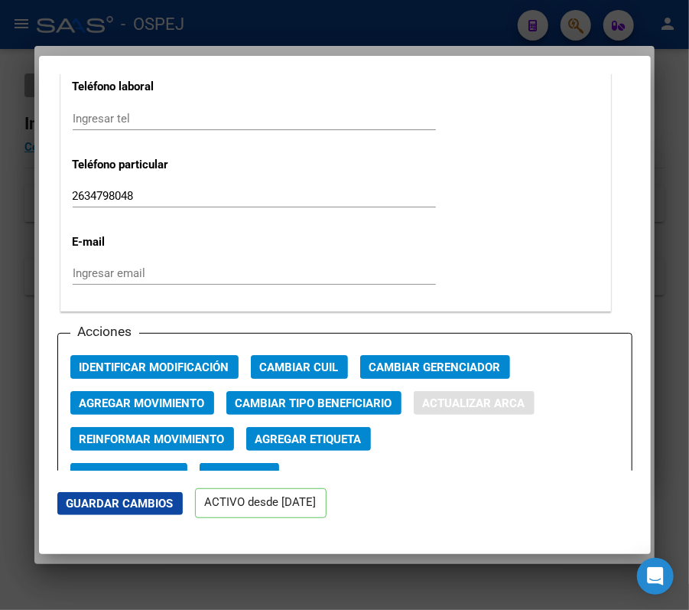
type input "7"
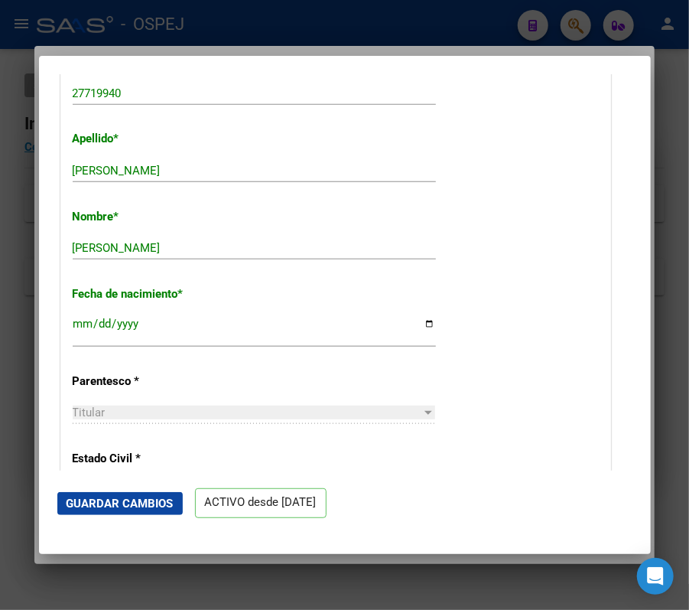
scroll to position [481, 0]
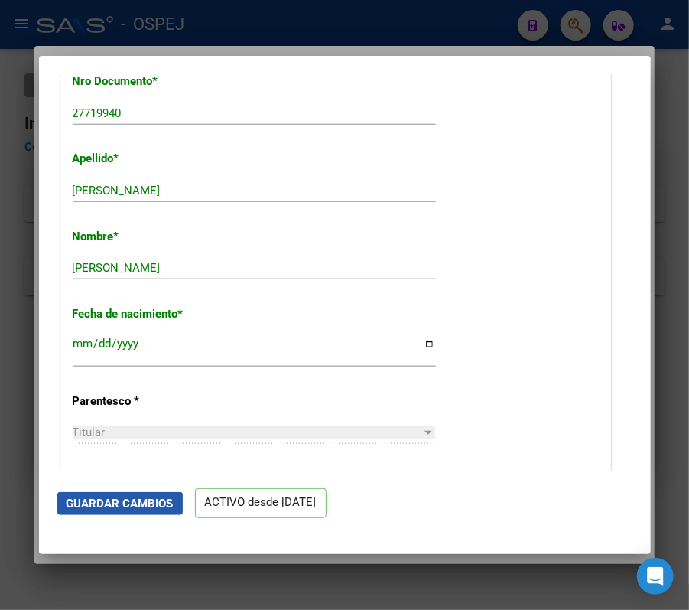
click at [139, 508] on span "Guardar Cambios" at bounding box center [120, 504] width 107 height 14
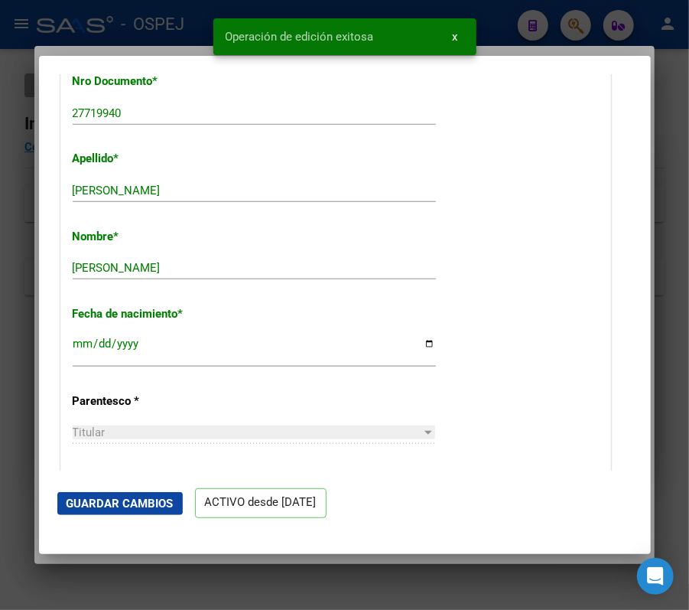
click at [12, 340] on div at bounding box center [344, 305] width 689 height 610
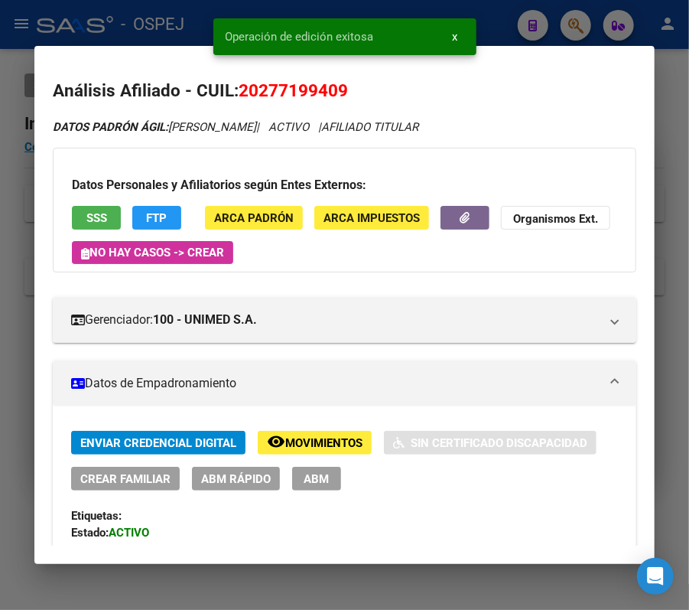
click at [586, 28] on div at bounding box center [344, 305] width 689 height 610
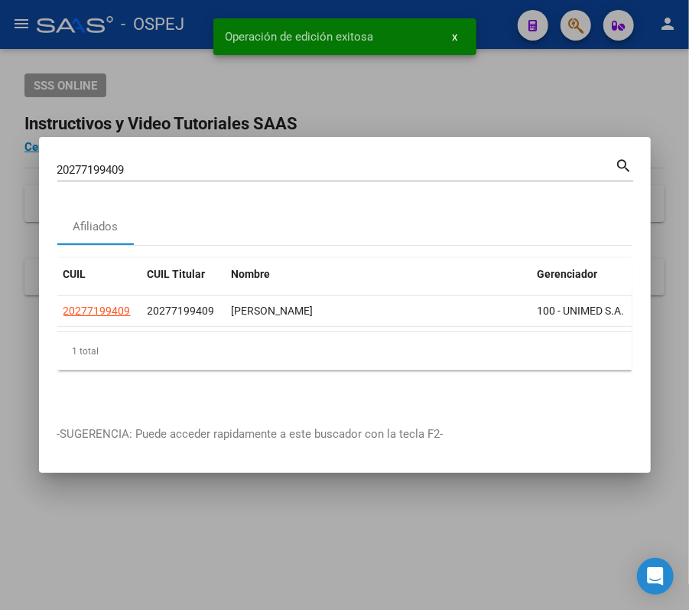
click at [476, 170] on div "20277199409 Buscar (apellido, dni, cuil, [PERSON_NAME], cuit, obra social)" at bounding box center [336, 169] width 559 height 23
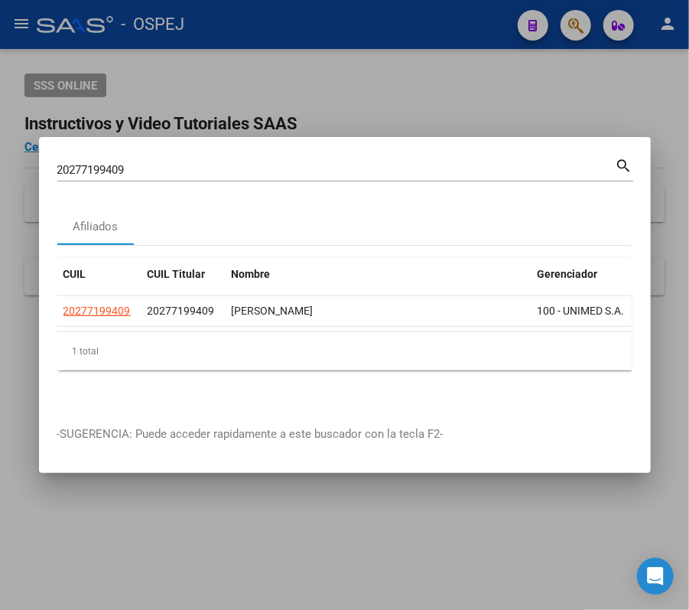
click at [475, 170] on div "20277199409 Buscar (apellido, dni, cuil, [PERSON_NAME], cuit, obra social)" at bounding box center [336, 169] width 559 height 23
drag, startPoint x: 484, startPoint y: 178, endPoint x: 478, endPoint y: 171, distance: 9.2
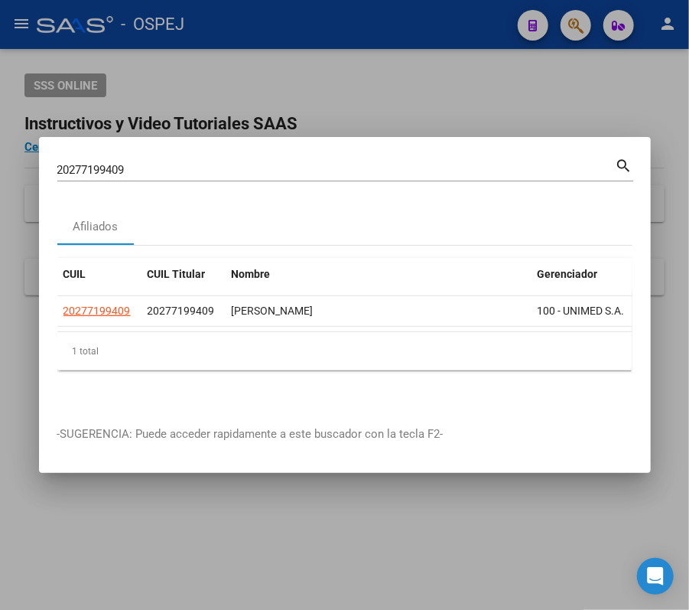
click at [479, 172] on div "20277199409 [PERSON_NAME] (apellido, dni, cuil, [PERSON_NAME], cuit, obra socia…" at bounding box center [345, 175] width 576 height 41
click at [478, 171] on div "20277199409 Buscar (apellido, dni, cuil, [PERSON_NAME], cuit, obra social)" at bounding box center [336, 169] width 559 height 23
click at [470, 166] on input "20277199409" at bounding box center [336, 170] width 559 height 14
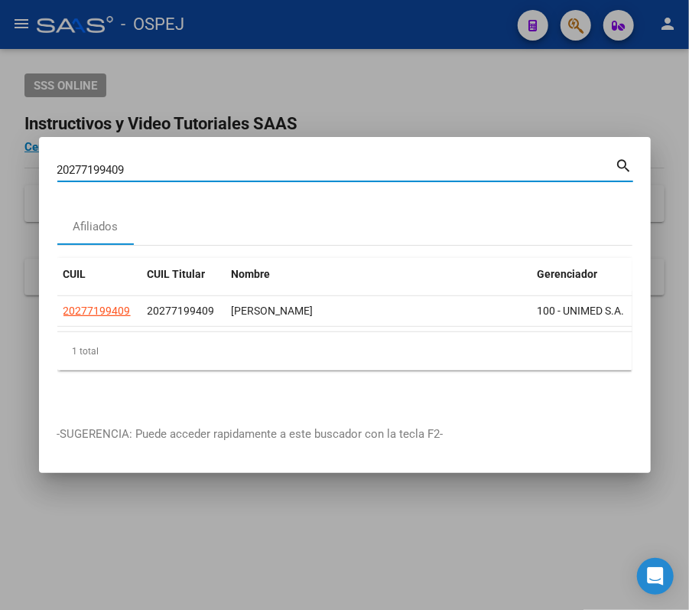
paste input "321743561"
type input "20321743561"
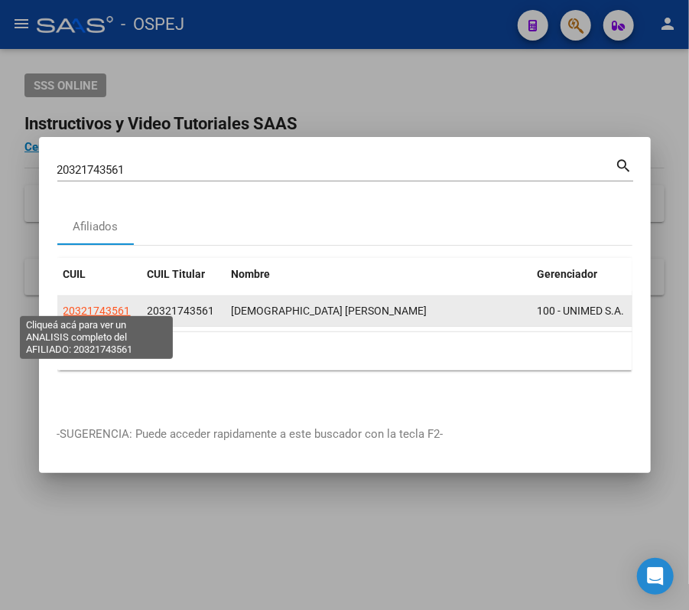
click at [126, 308] on span "20321743561" at bounding box center [97, 311] width 67 height 12
type textarea "20321743561"
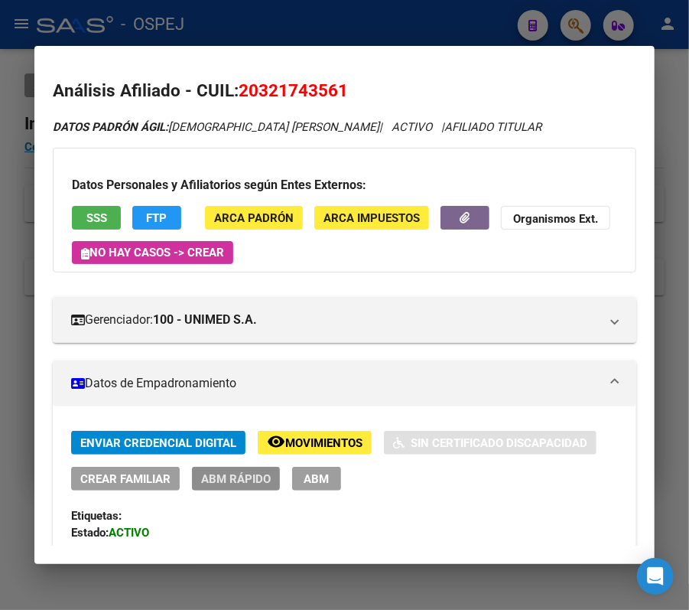
click at [249, 476] on span "ABM Rápido" at bounding box center [236, 479] width 70 height 14
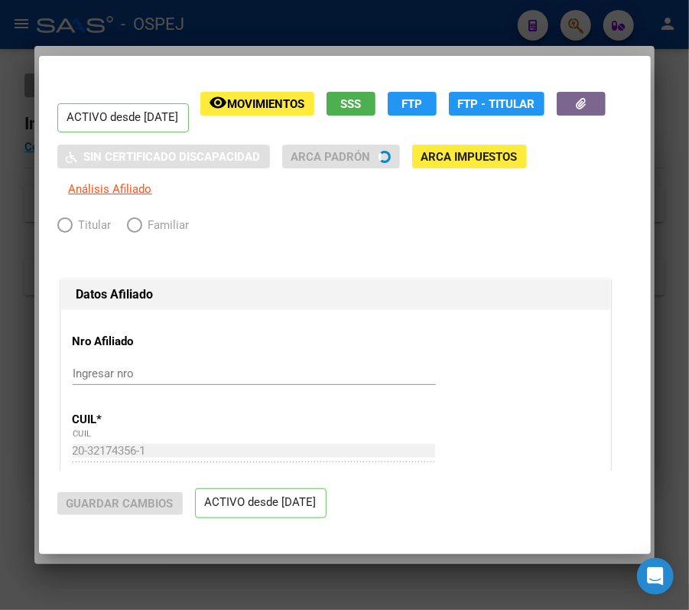
radio input "true"
type input "30-69955101-1"
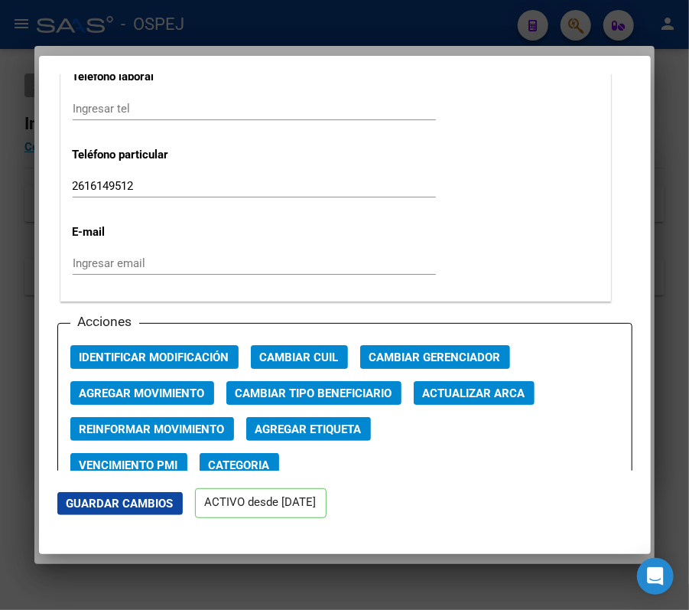
scroll to position [2150, 0]
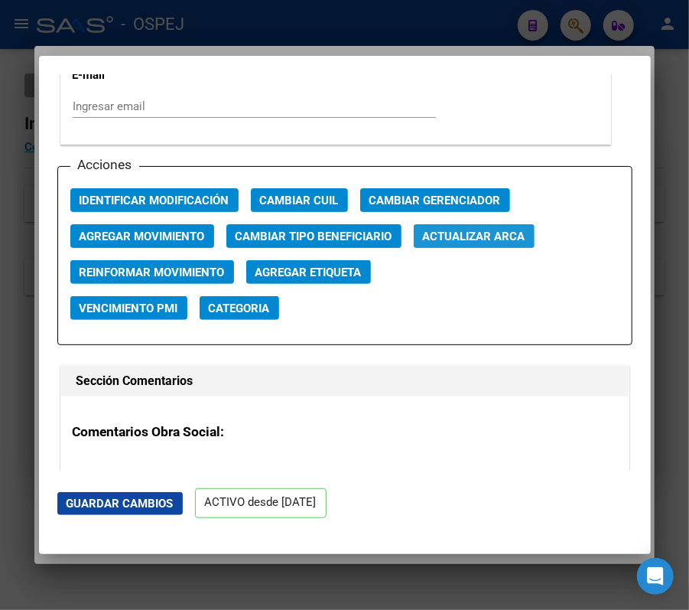
click at [473, 233] on span "Actualizar ARCA" at bounding box center [474, 237] width 103 height 14
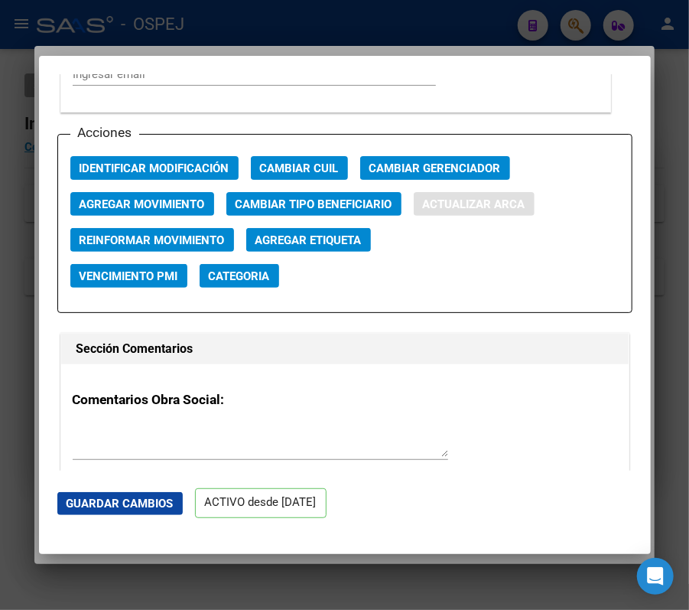
type input "EBRARD"
type input "[PERSON_NAME]"
type input "[DATE]"
type input "RODEO DEL MEDIO"
type input "MANZANA C CASA"
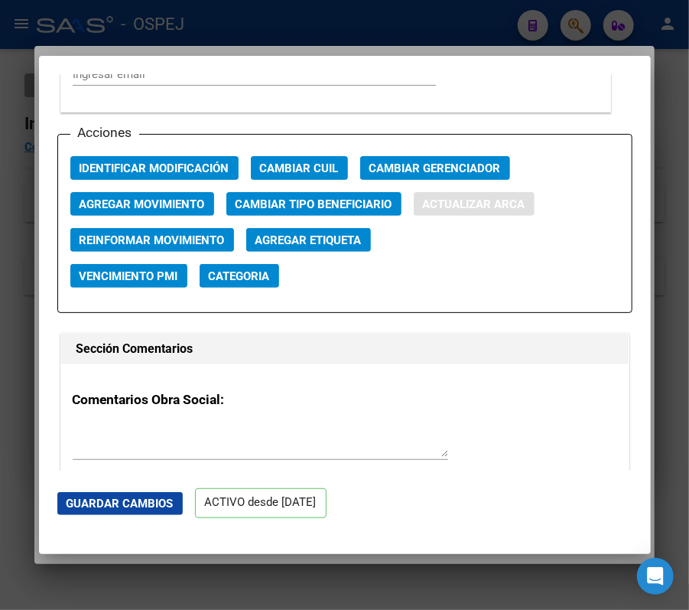
type input "8"
type input "0"
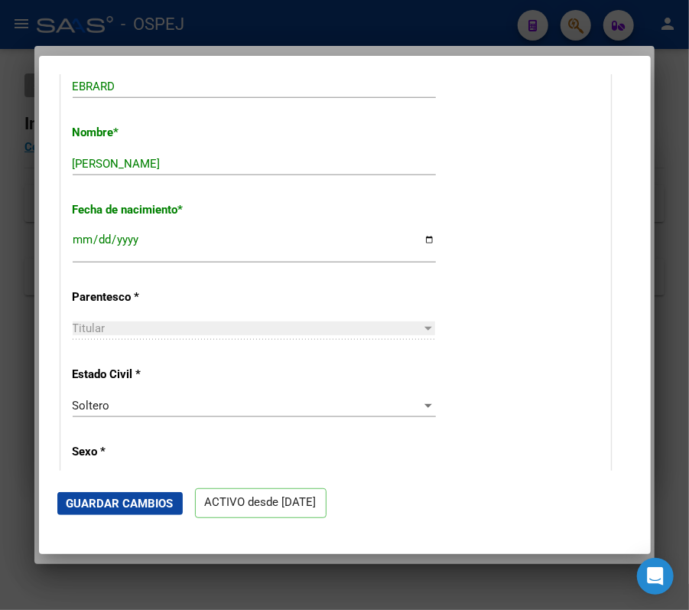
scroll to position [522, 0]
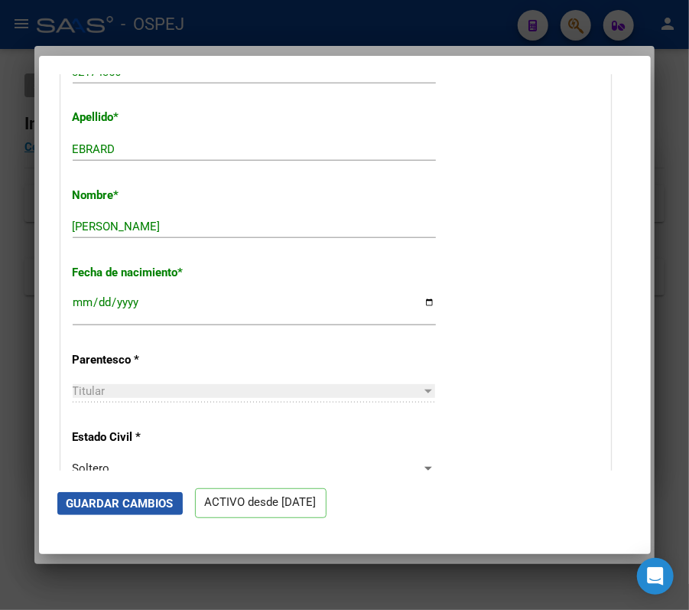
click at [93, 497] on span "Guardar Cambios" at bounding box center [120, 504] width 107 height 14
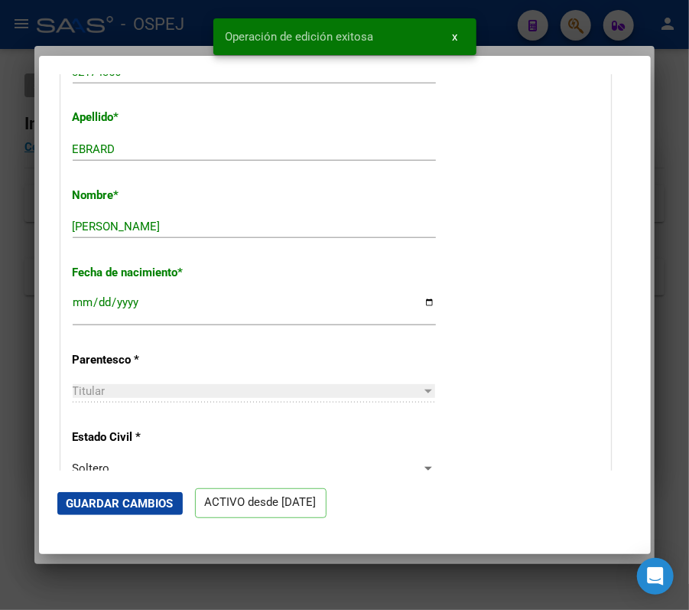
click at [656, 37] on div at bounding box center [344, 305] width 689 height 610
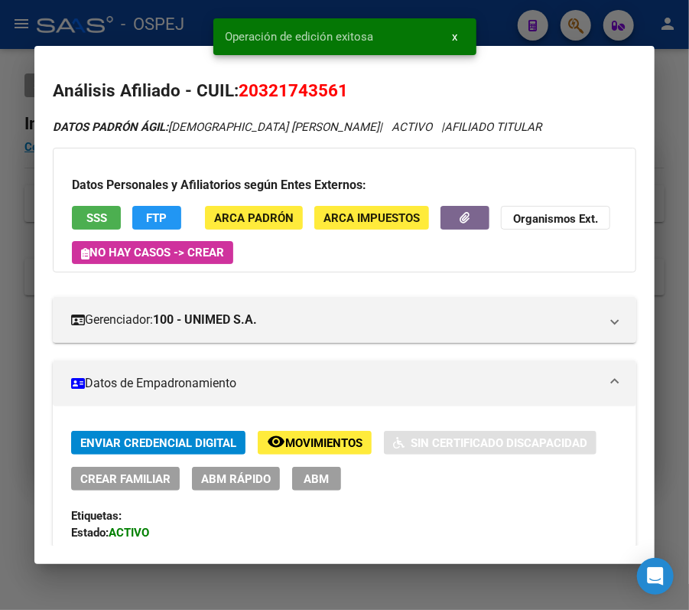
click at [619, 17] on div at bounding box center [344, 305] width 689 height 610
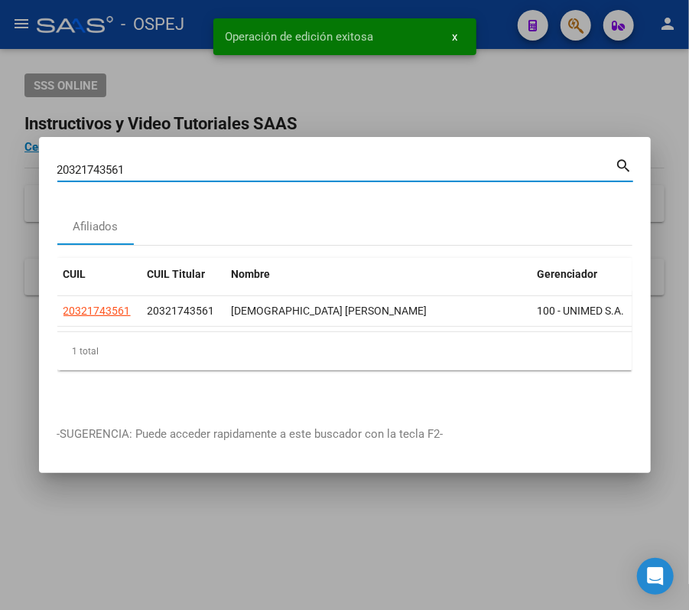
click at [415, 168] on input "20321743561" at bounding box center [336, 170] width 559 height 14
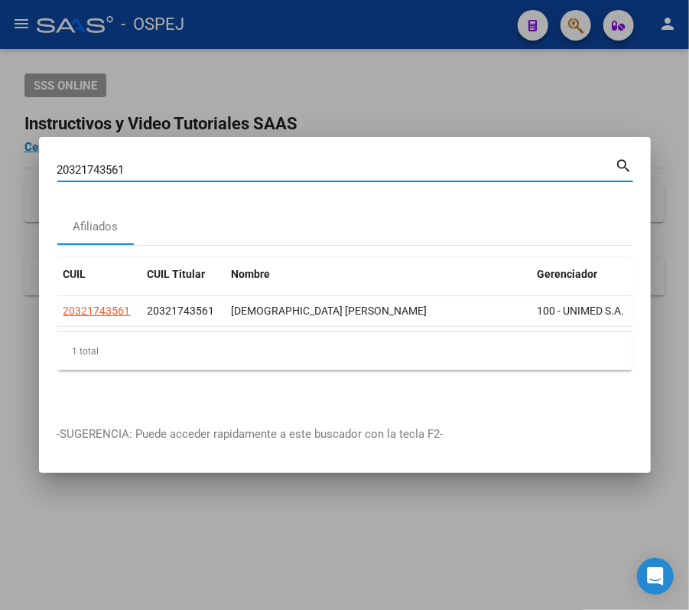
paste input "7248986994"
type input "27248986994"
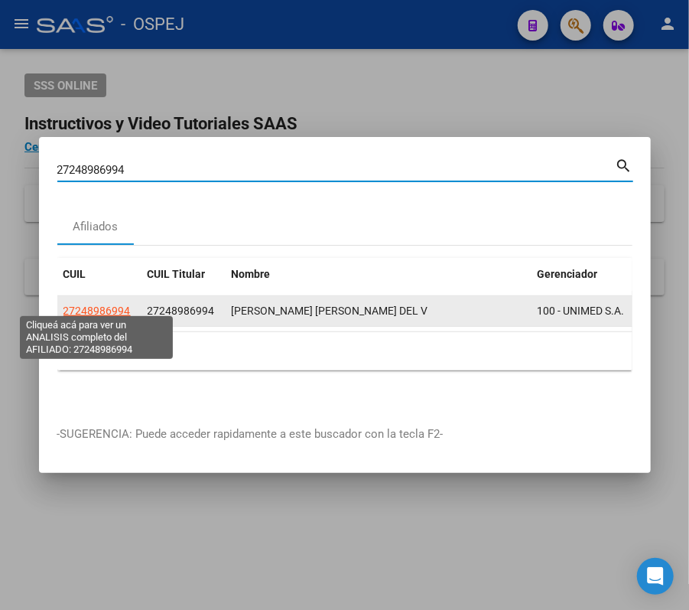
click at [102, 309] on span "27248986994" at bounding box center [97, 311] width 67 height 12
type textarea "27248986994"
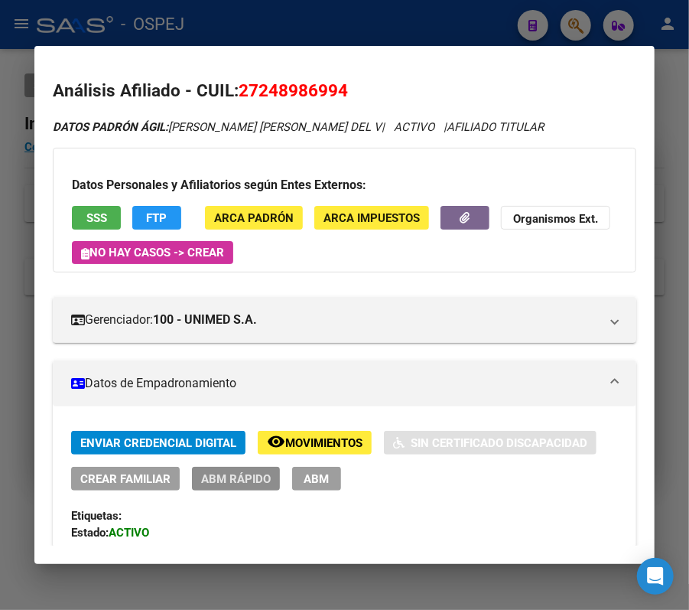
click at [264, 485] on span "ABM Rápido" at bounding box center [236, 479] width 70 height 14
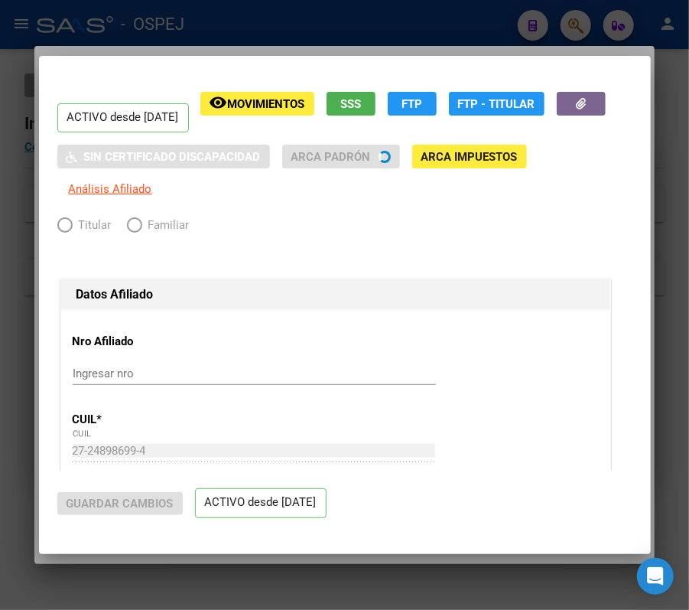
radio input "true"
type input "30-66854166-2"
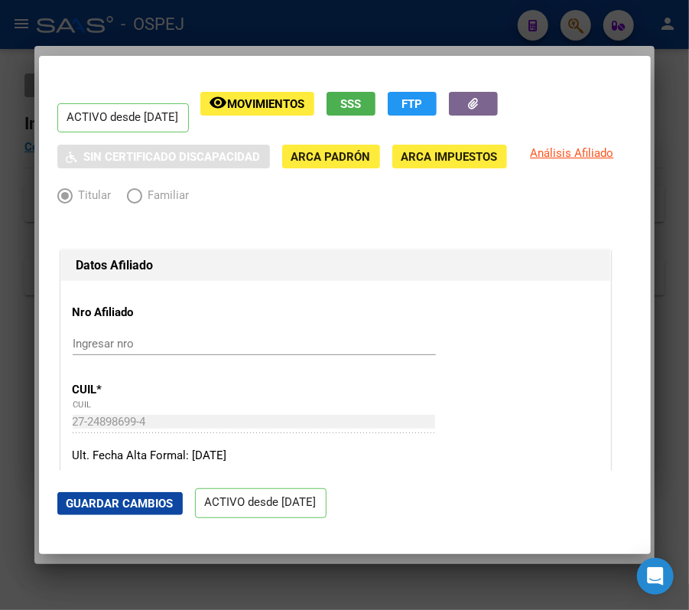
drag, startPoint x: 655, startPoint y: 113, endPoint x: 640, endPoint y: 104, distance: 17.8
click at [640, 104] on div "27248986994 Buscar (apellido, dni, cuil, nro traspaso, cuit, obra social) searc…" at bounding box center [344, 305] width 689 height 610
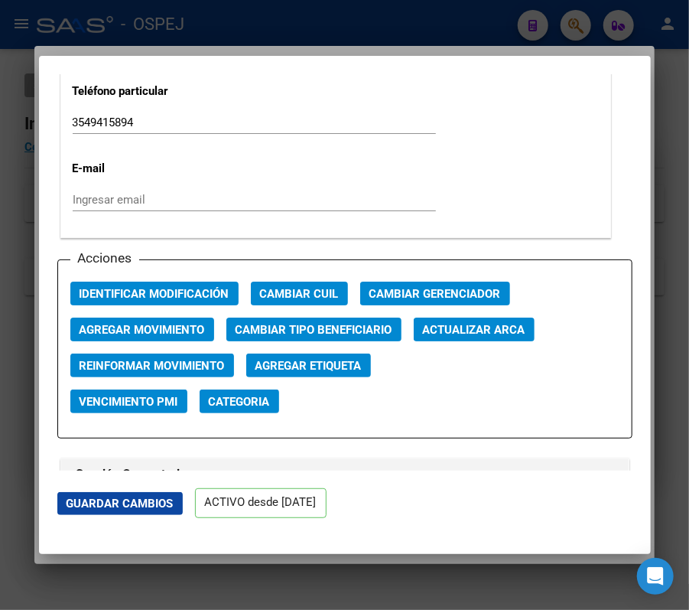
scroll to position [2046, 0]
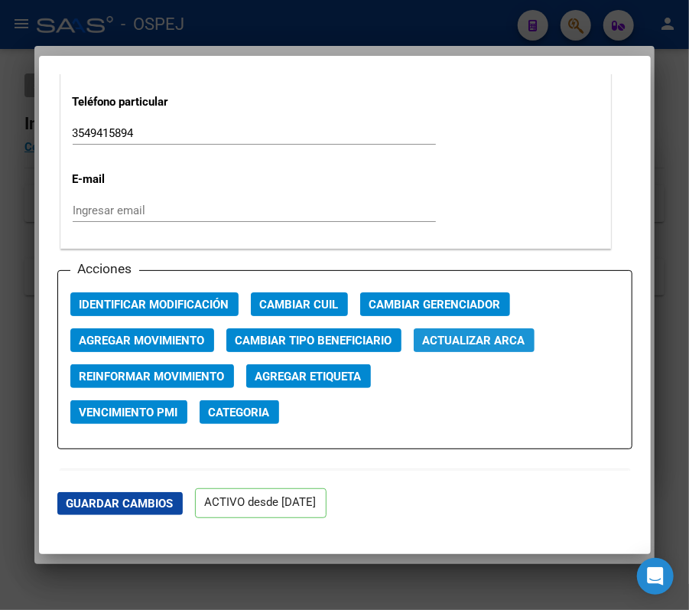
click at [487, 347] on span "Actualizar ARCA" at bounding box center [474, 341] width 103 height 14
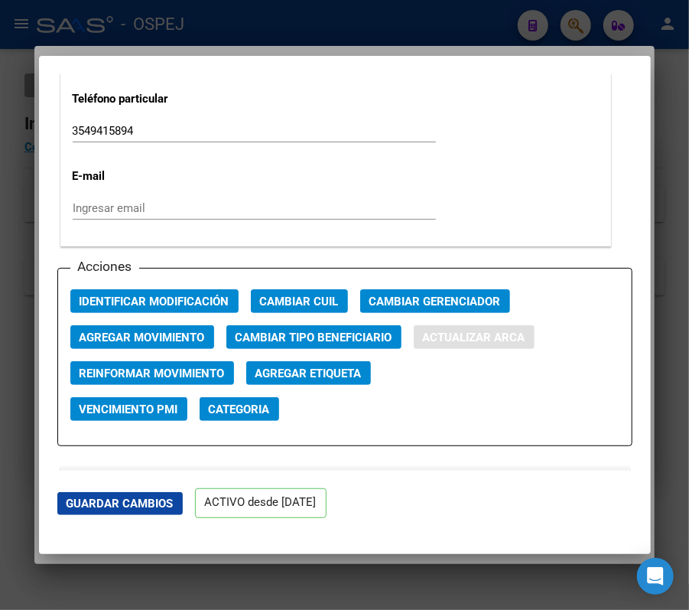
type input "[PERSON_NAME] [PERSON_NAME]"
type input "[DATE]"
type input "LAS CHACRAS (AG"
type input "RONDEAU"
type input "805"
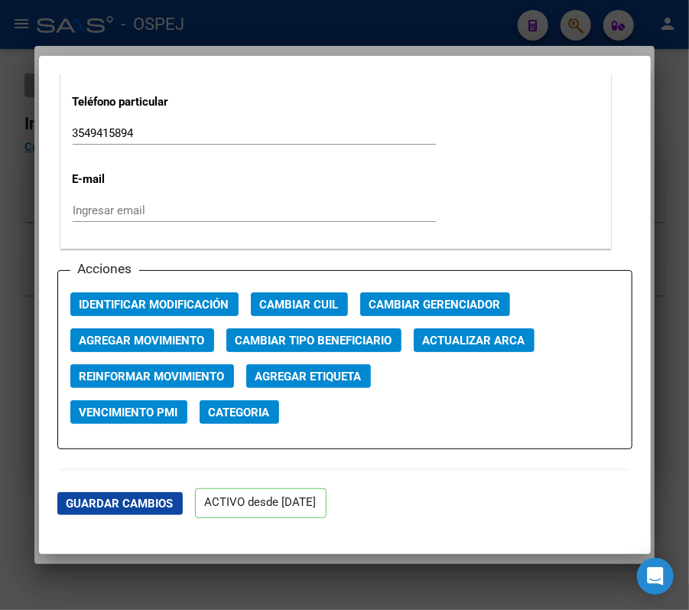
click at [631, 236] on mat-dialog-content "ACTIVO desde [DATE] remove_red_eye Movimientos SSS FTP Sin Certificado Discapac…" at bounding box center [345, 272] width 612 height 396
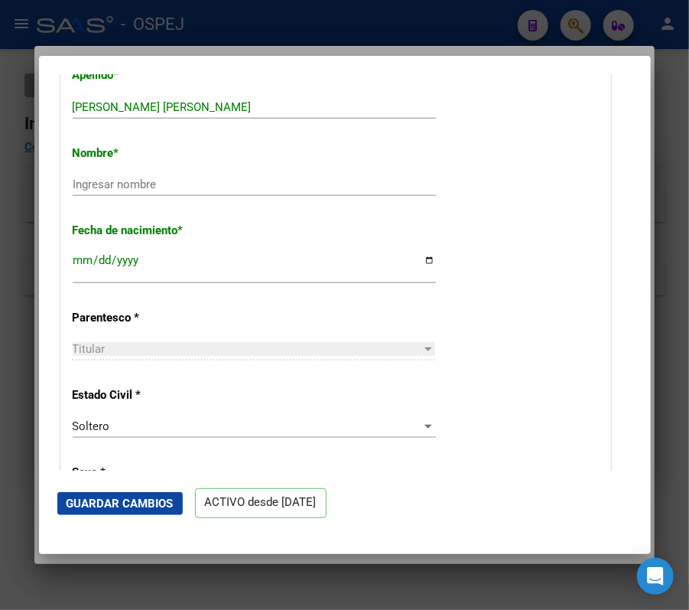
scroll to position [553, 0]
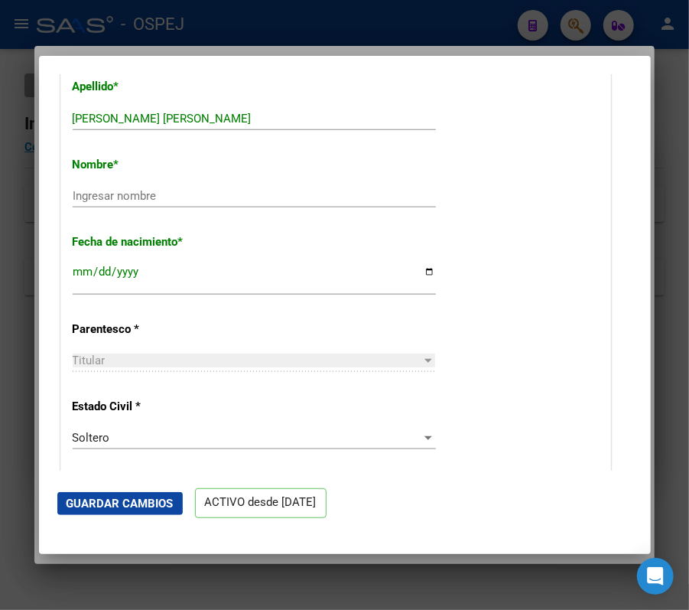
click at [160, 493] on mat-dialog-actions "Guardar Cambios ACTIVO desde [DATE]" at bounding box center [344, 503] width 575 height 65
click at [160, 493] on button "Guardar Cambios" at bounding box center [120, 503] width 126 height 23
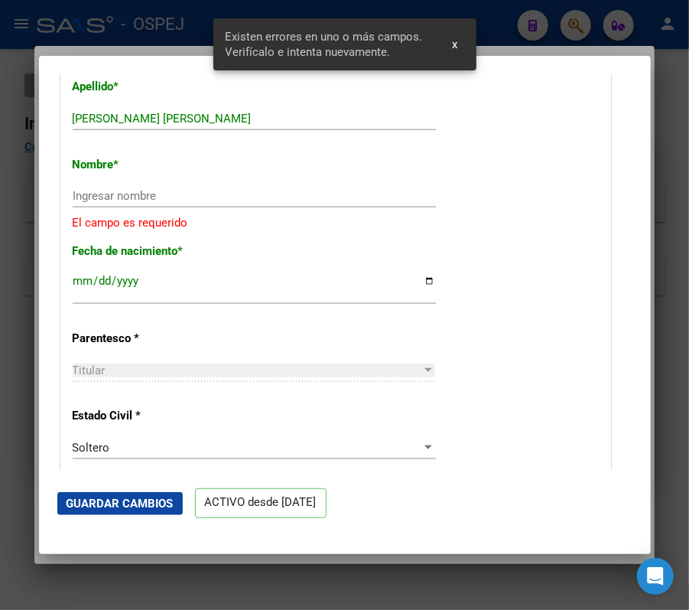
click at [334, 196] on input "Ingresar nombre" at bounding box center [254, 196] width 363 height 14
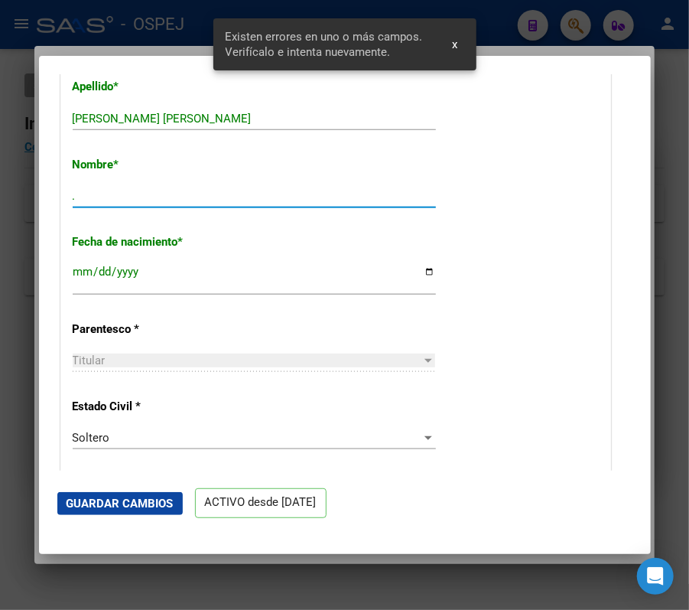
type input "."
click at [124, 515] on mat-dialog-actions "Guardar Cambios ACTIVO desde [DATE]" at bounding box center [344, 503] width 575 height 65
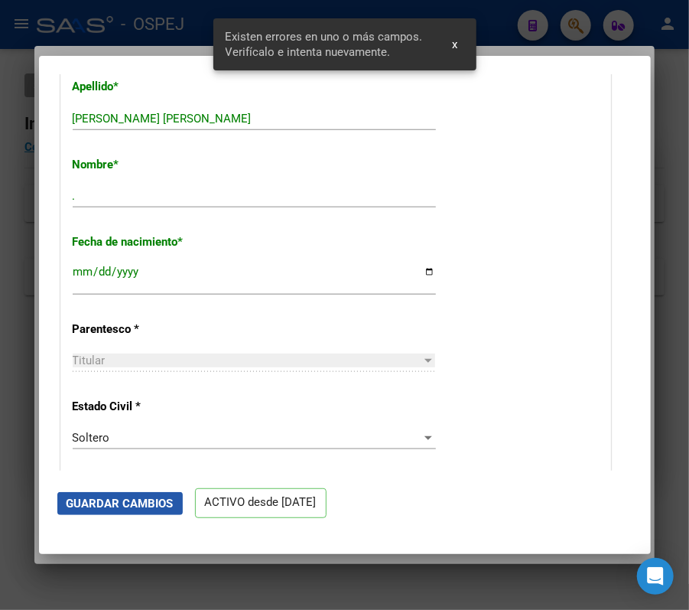
click at [121, 504] on span "Guardar Cambios" at bounding box center [120, 504] width 107 height 14
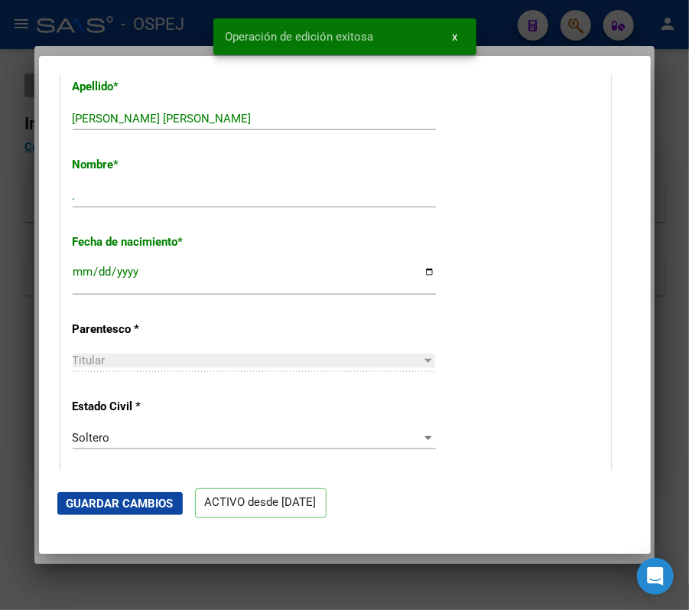
click at [10, 352] on div at bounding box center [344, 305] width 689 height 610
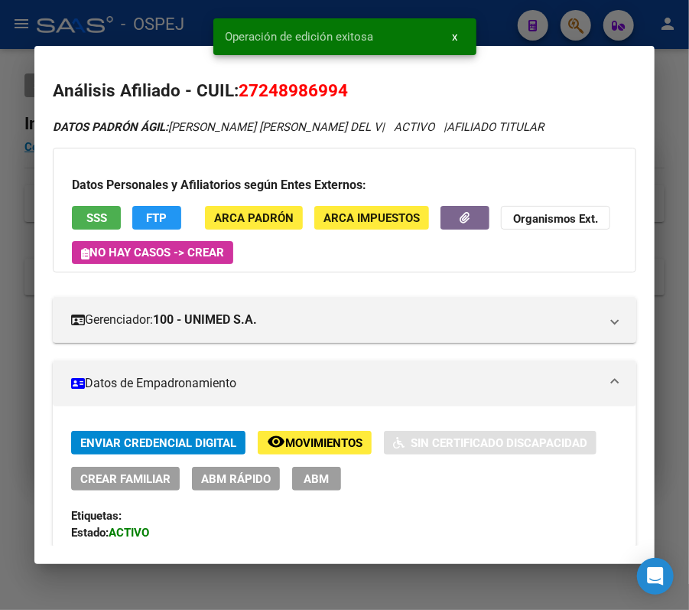
click at [601, 11] on div at bounding box center [344, 305] width 689 height 610
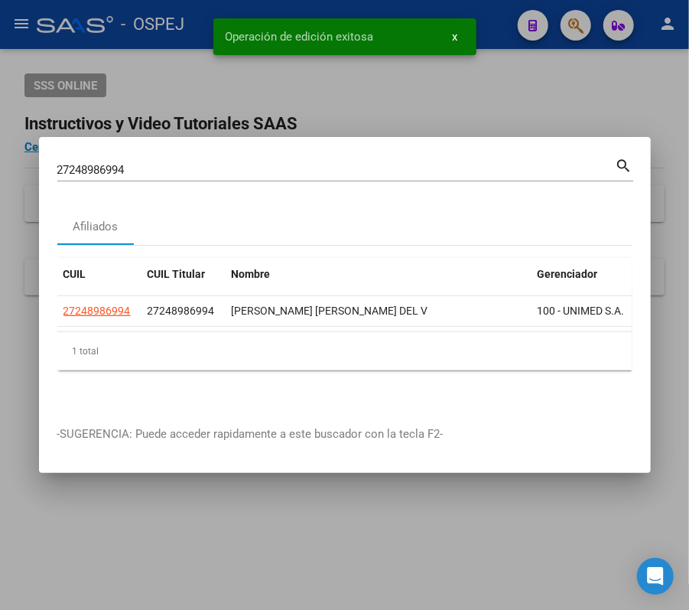
click at [536, 172] on div "27248986994 Buscar (apellido, dni, [PERSON_NAME], [PERSON_NAME], cuit, obra soc…" at bounding box center [336, 169] width 559 height 23
click at [533, 165] on input "27248986994" at bounding box center [336, 170] width 559 height 14
paste input "0268156519"
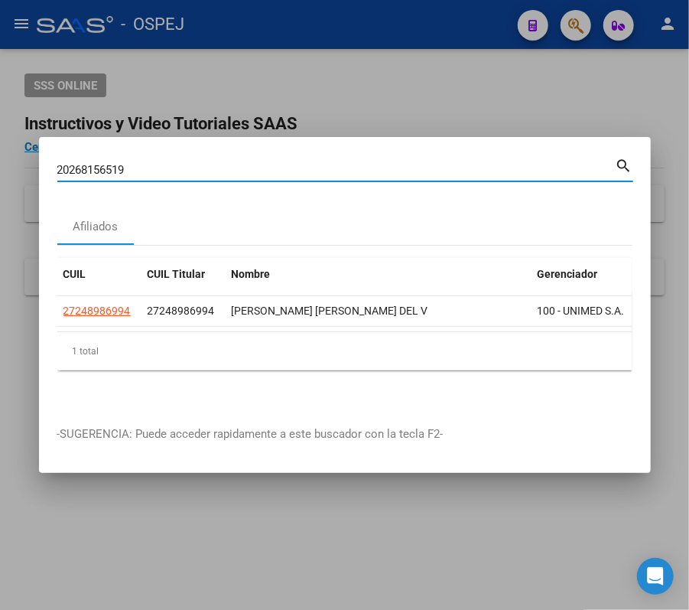
type input "20268156519"
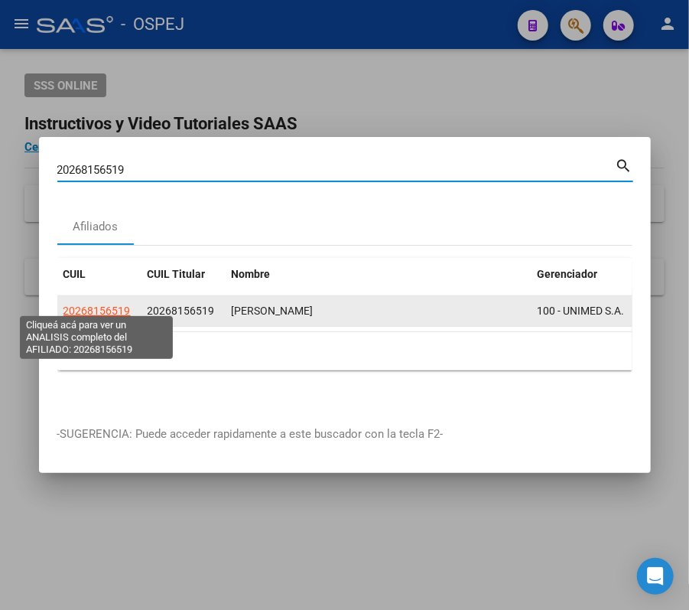
click at [95, 310] on span "20268156519" at bounding box center [97, 311] width 67 height 12
type textarea "20268156519"
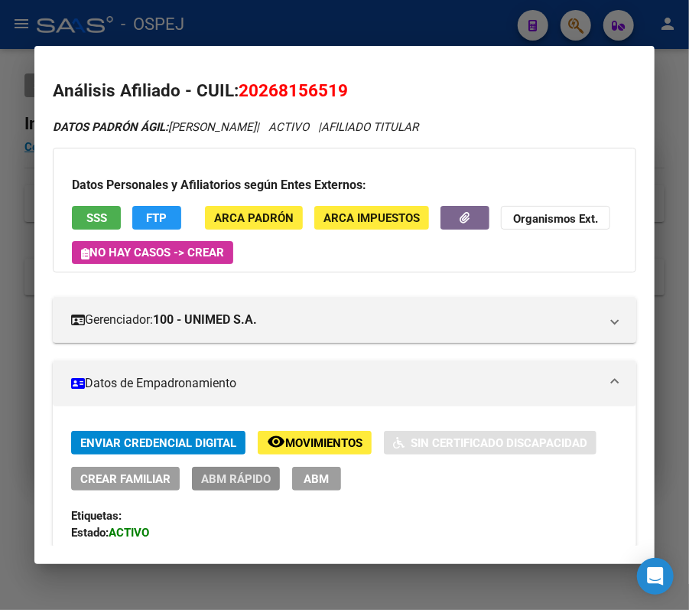
click at [256, 481] on span "ABM Rápido" at bounding box center [236, 479] width 70 height 14
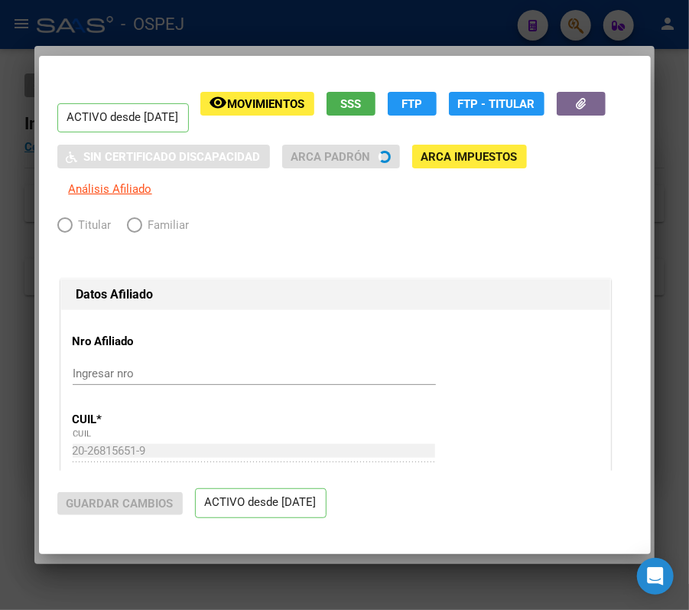
radio input "true"
type input "30-71627500-7"
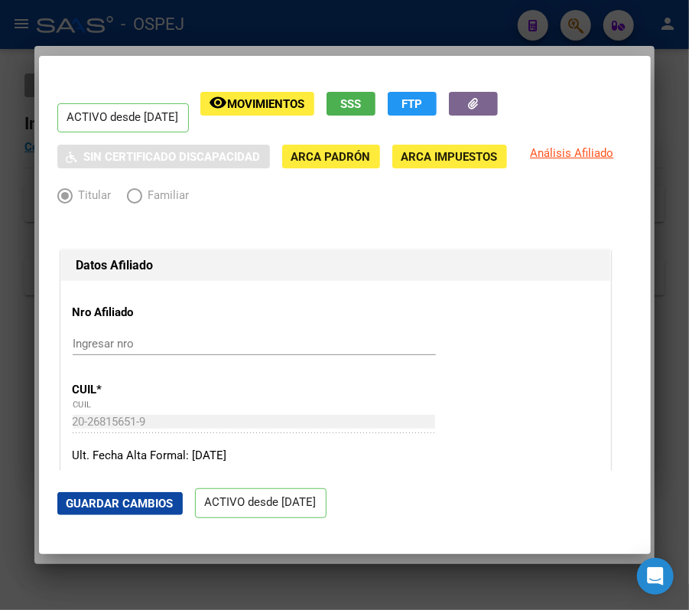
drag, startPoint x: 634, startPoint y: 113, endPoint x: 614, endPoint y: 191, distance: 79.8
click at [612, 223] on mat-dialog-content "ACTIVO desde [DATE] remove_red_eye Movimientos SSS FTP Sin Certificado Discapac…" at bounding box center [345, 272] width 612 height 396
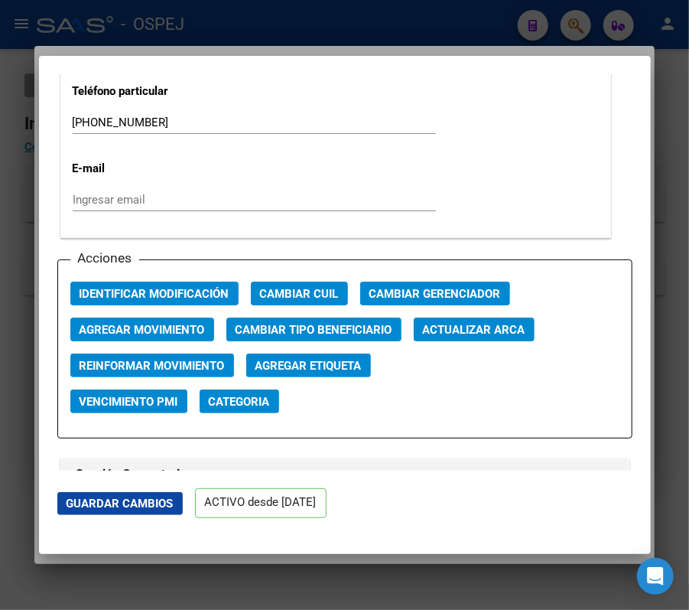
click at [478, 332] on span "Actualizar ARCA" at bounding box center [474, 330] width 103 height 14
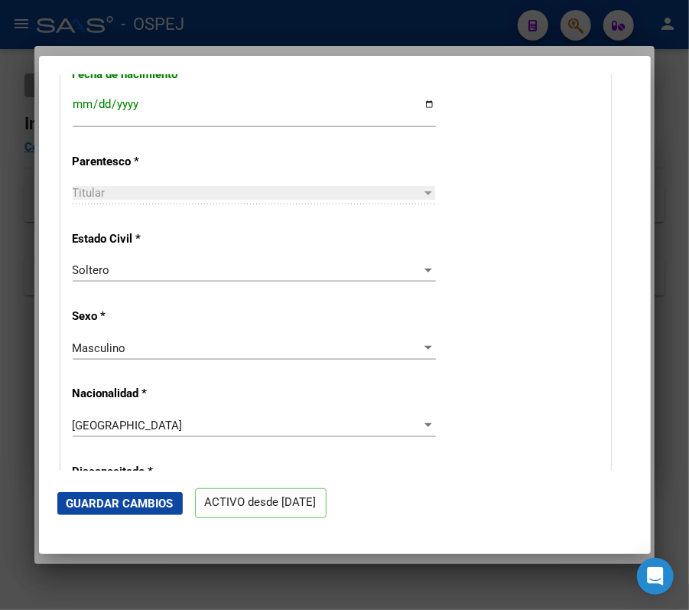
scroll to position [699, 0]
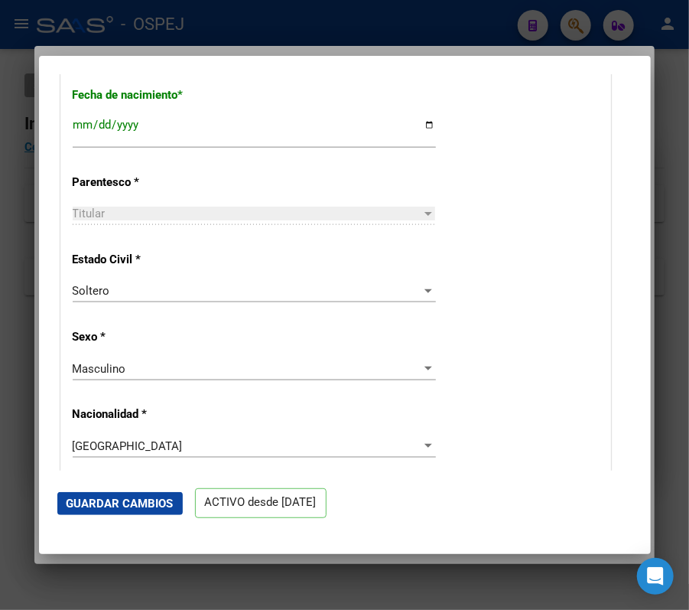
click at [270, 119] on input "[DATE]" at bounding box center [254, 131] width 363 height 24
type input "[DATE]"
click at [138, 500] on span "Guardar Cambios" at bounding box center [120, 504] width 107 height 14
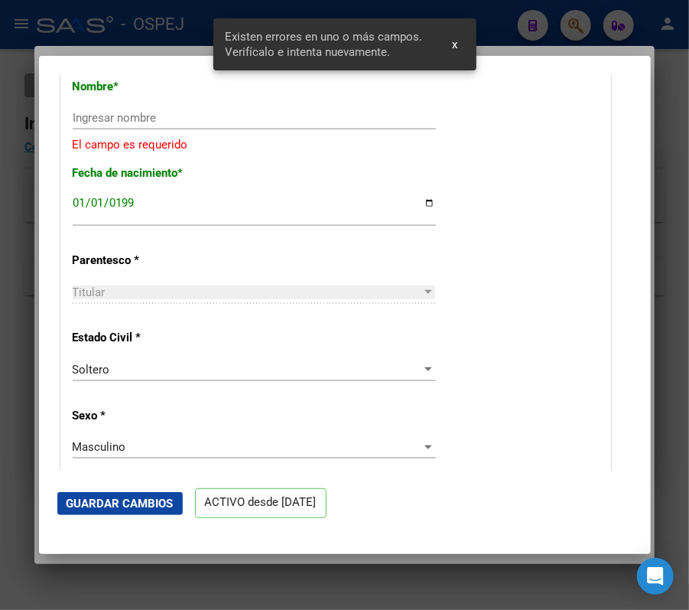
scroll to position [598, 0]
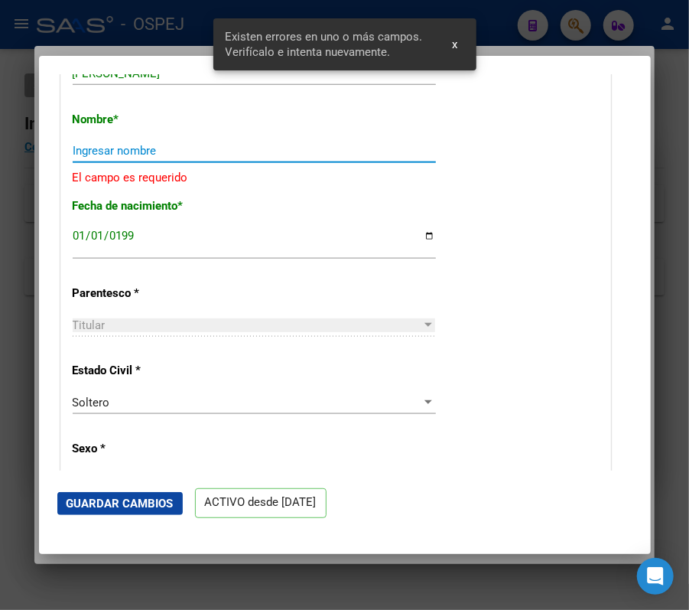
click at [292, 155] on input "Ingresar nombre" at bounding box center [254, 151] width 363 height 14
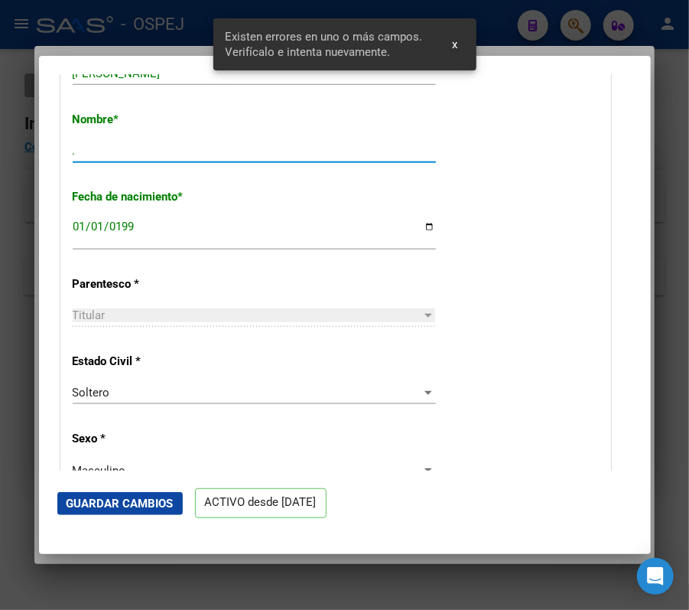
type input "."
click at [126, 505] on span "Guardar Cambios" at bounding box center [120, 504] width 107 height 14
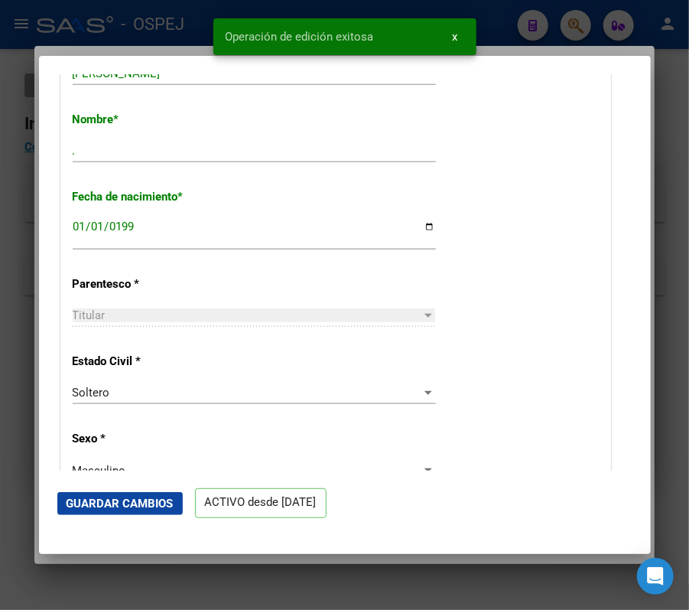
click at [597, 10] on div at bounding box center [344, 305] width 689 height 610
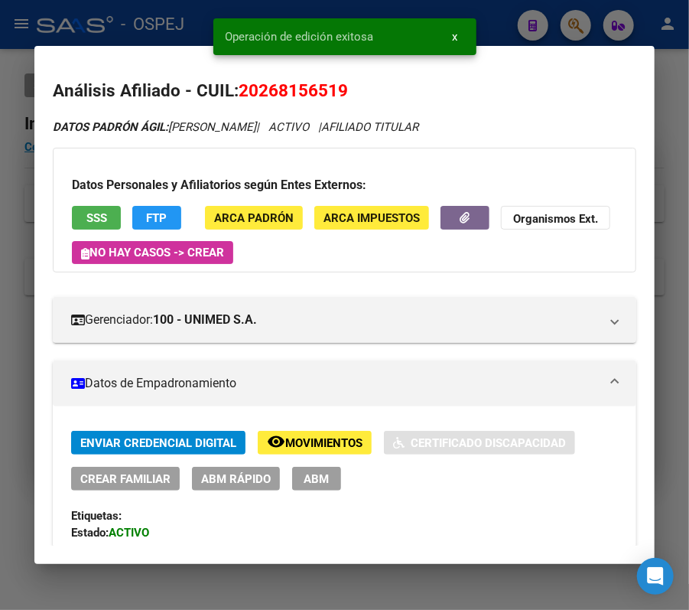
click at [536, 15] on div at bounding box center [344, 305] width 689 height 610
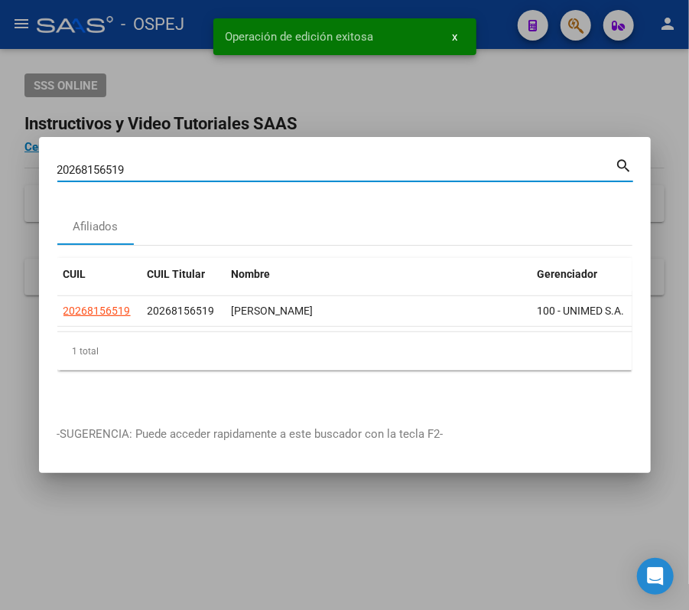
click at [445, 166] on input "20268156519" at bounding box center [336, 170] width 559 height 14
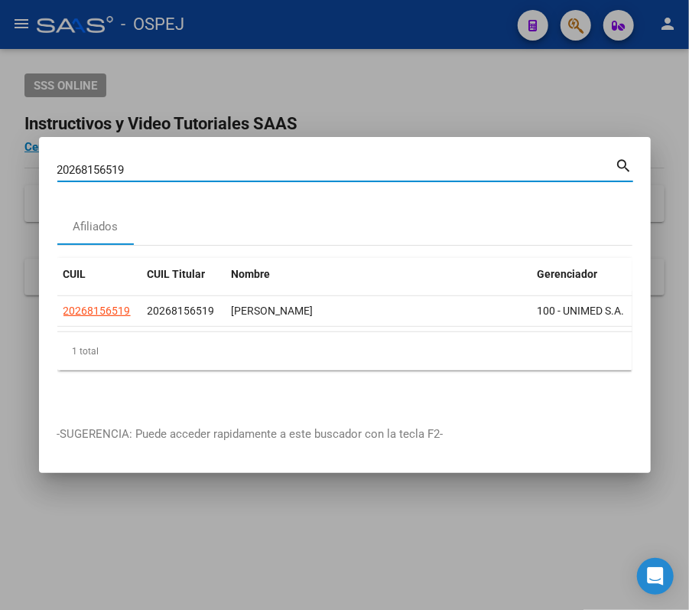
click at [445, 166] on input "20268156519" at bounding box center [336, 170] width 559 height 14
paste input "326245982"
type input "23262459829"
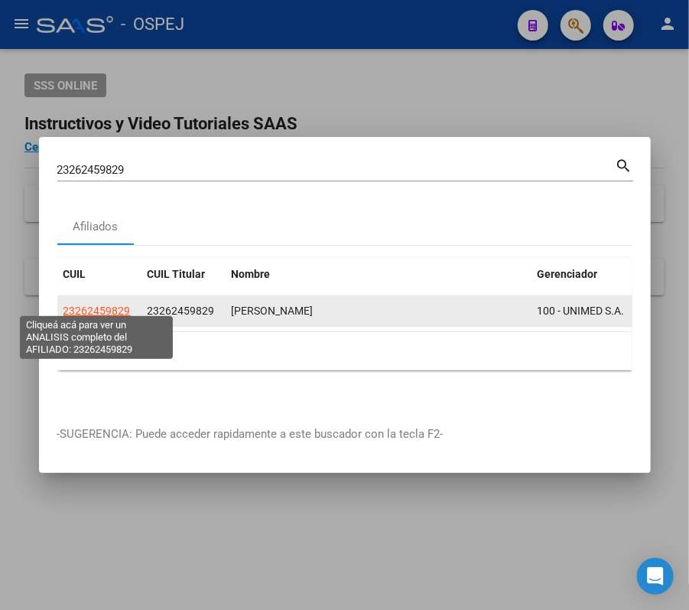
click at [86, 305] on span "23262459829" at bounding box center [97, 311] width 67 height 12
type textarea "23262459829"
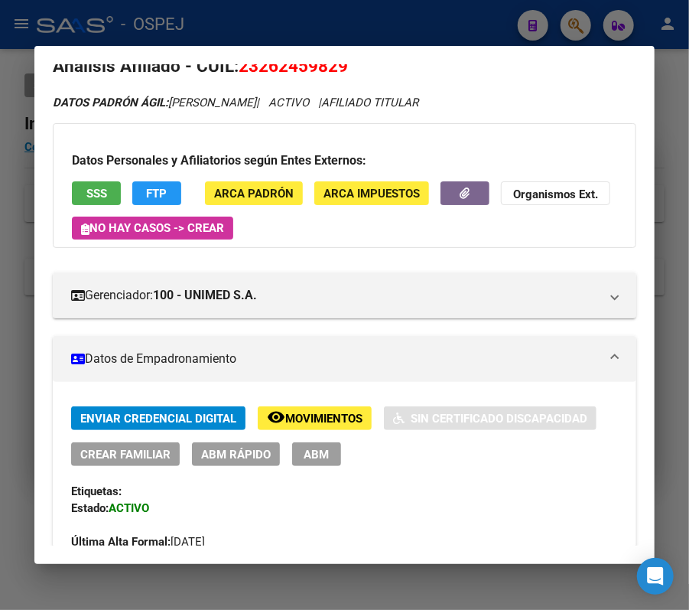
scroll to position [126, 0]
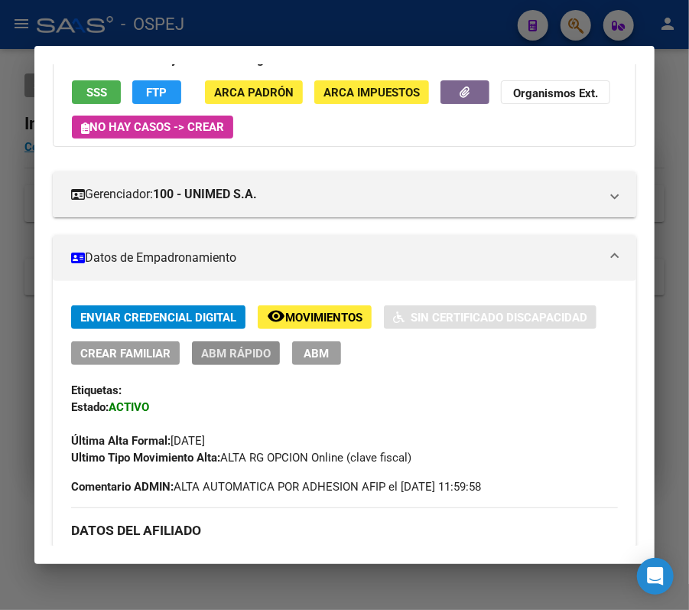
click at [269, 360] on span "ABM Rápido" at bounding box center [236, 354] width 70 height 14
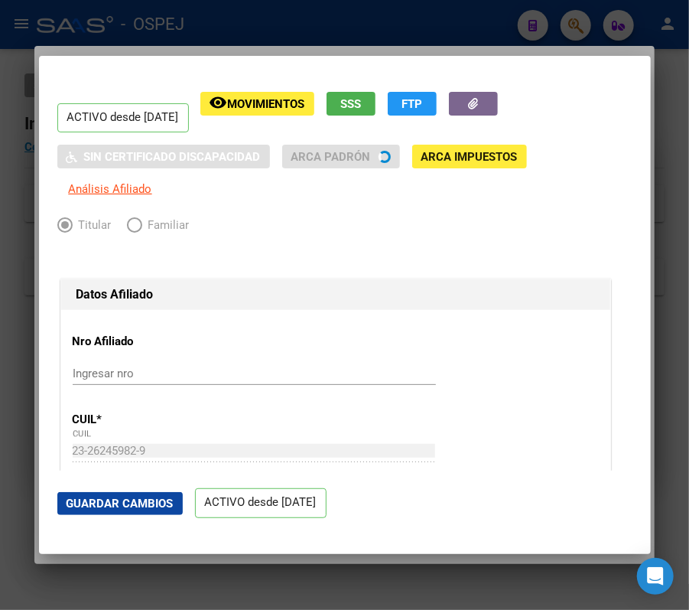
radio input "true"
type input "33-50385092-9"
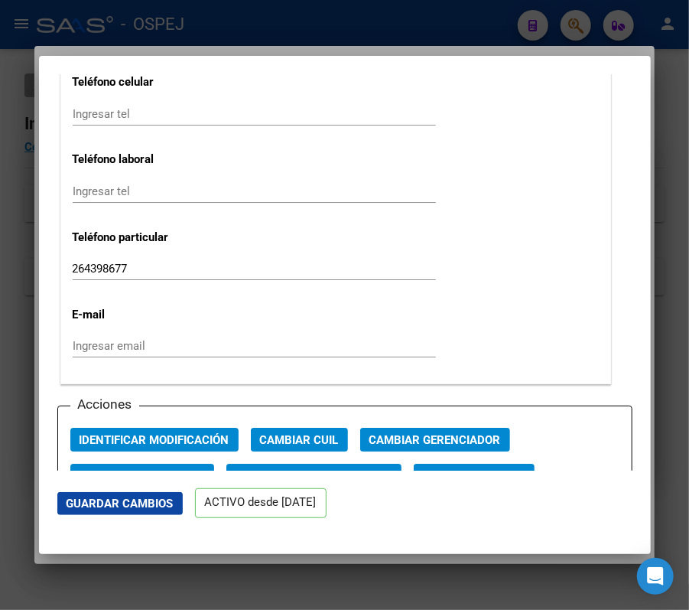
scroll to position [2057, 0]
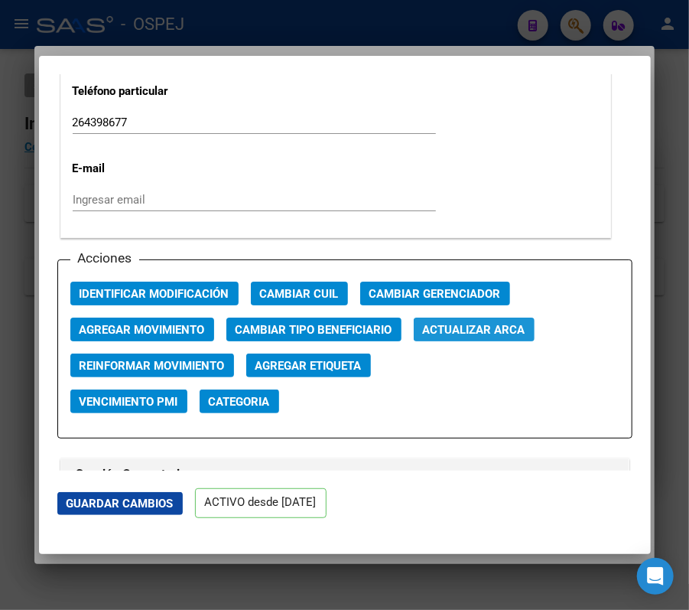
click at [525, 337] on span "Actualizar ARCA" at bounding box center [474, 330] width 103 height 14
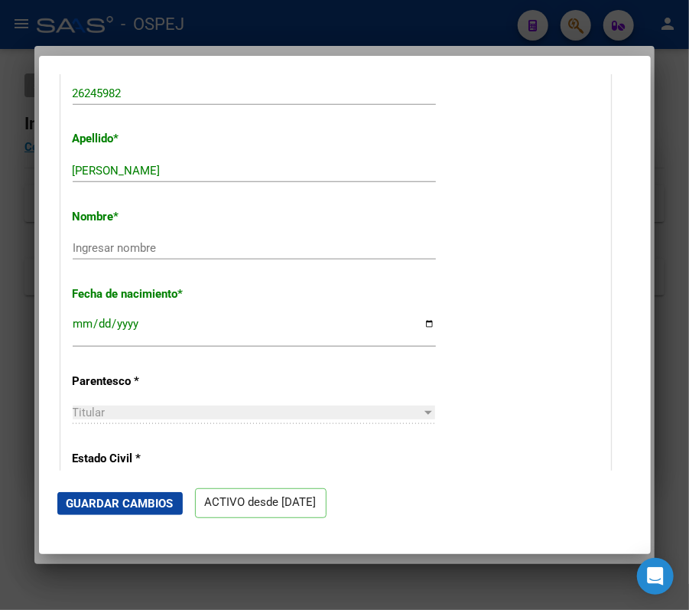
scroll to position [386, 0]
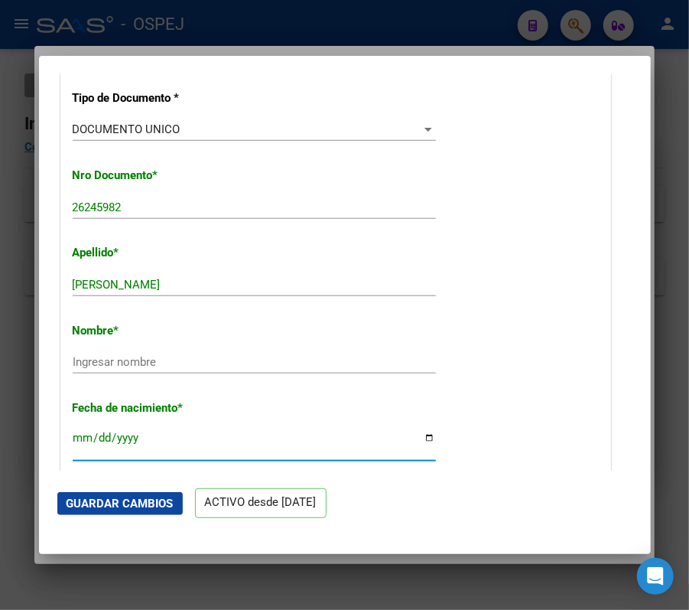
click at [270, 445] on input "[DATE]" at bounding box center [254, 444] width 363 height 24
click at [270, 456] on input "[DATE]" at bounding box center [254, 444] width 363 height 24
type input "[DATE]"
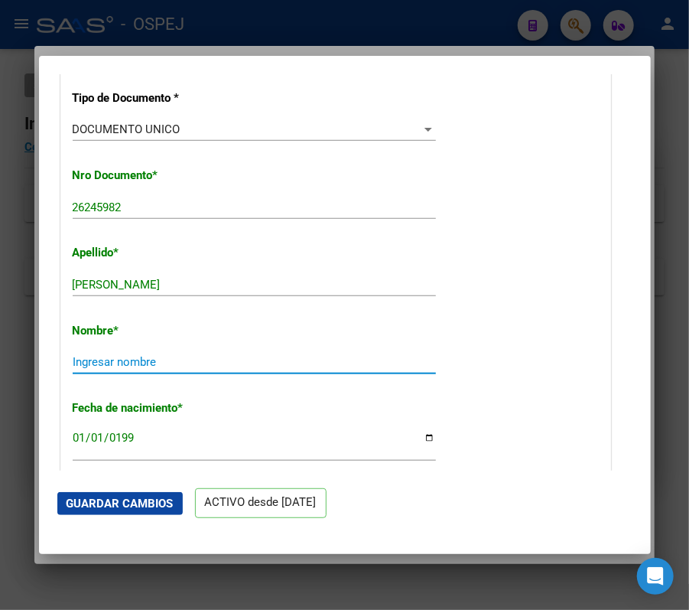
click at [157, 367] on input "Ingresar nombre" at bounding box center [254, 362] width 363 height 14
type input "."
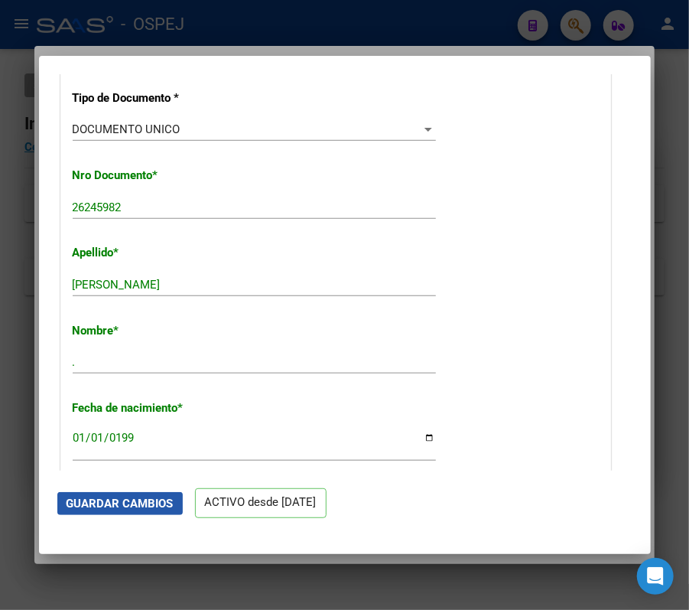
click at [99, 511] on button "Guardar Cambios" at bounding box center [120, 503] width 126 height 23
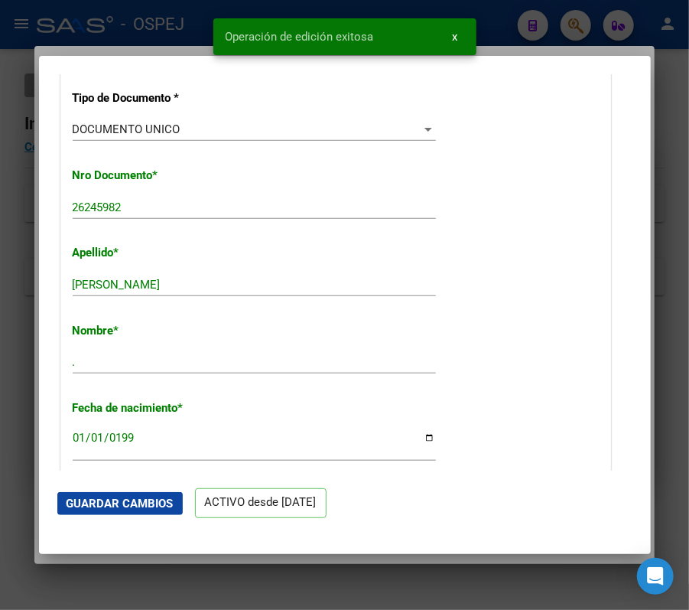
click at [565, 46] on div at bounding box center [344, 305] width 689 height 610
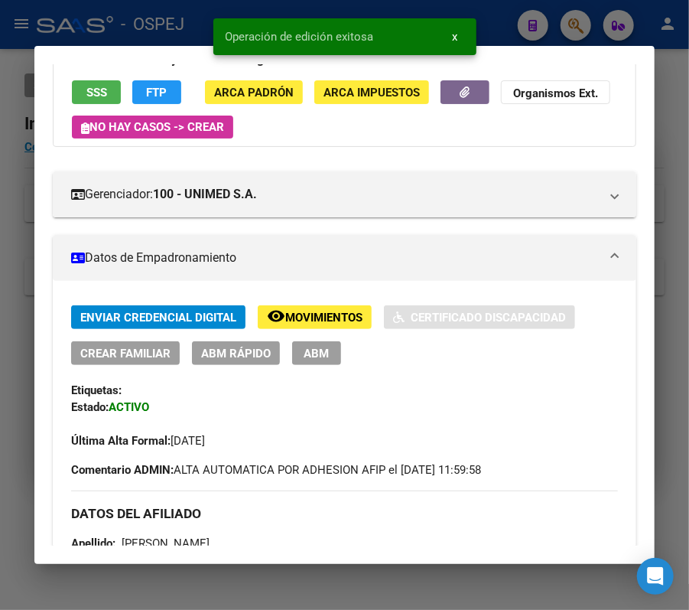
click at [567, 31] on div at bounding box center [344, 305] width 689 height 610
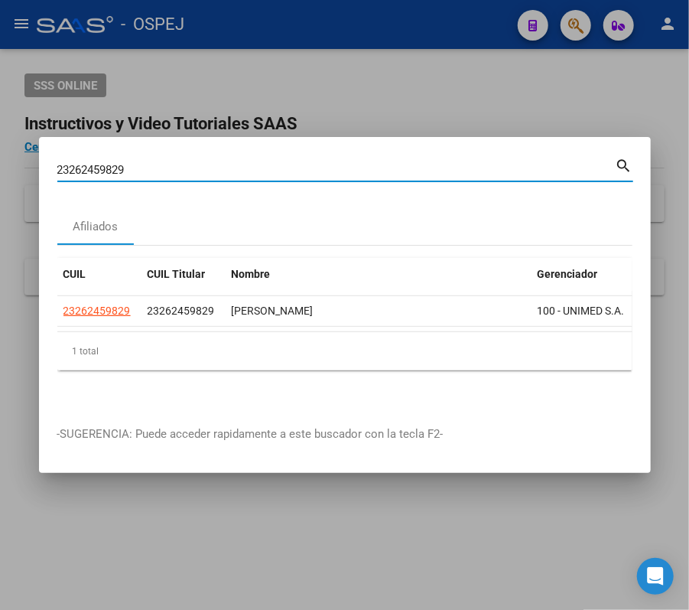
click at [549, 163] on input "23262459829" at bounding box center [336, 170] width 559 height 14
paste input "0335770308"
type input "20335770308"
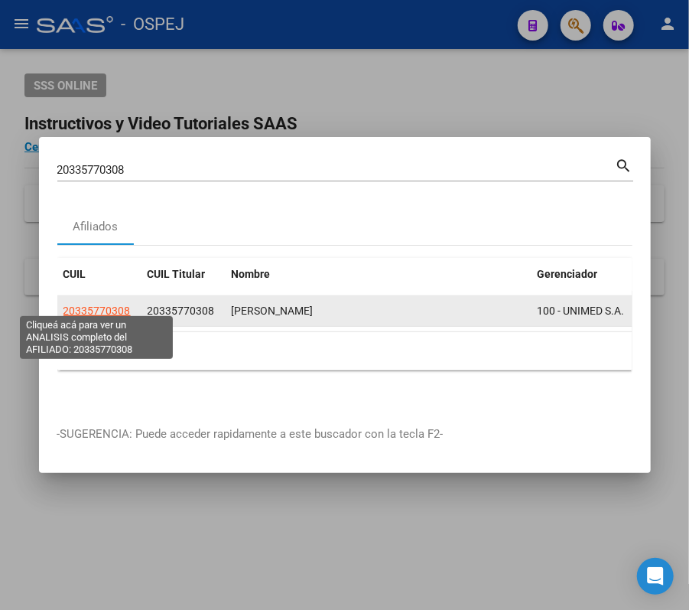
click at [119, 305] on span "20335770308" at bounding box center [97, 311] width 67 height 12
type textarea "20335770308"
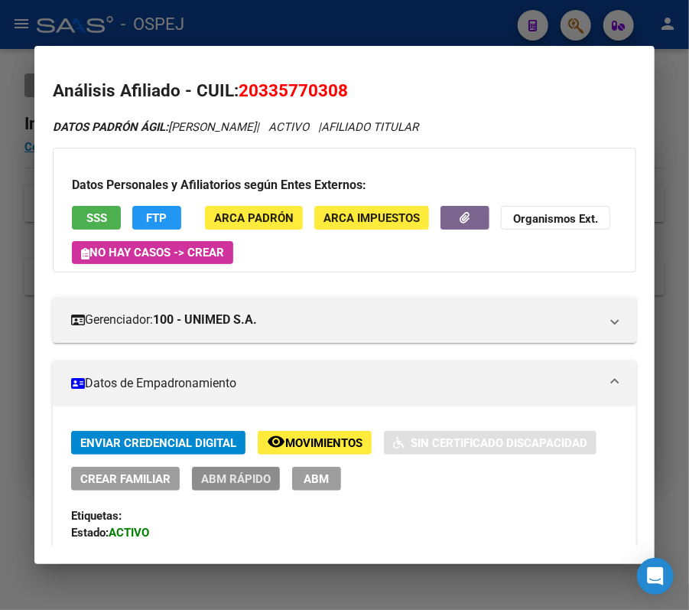
click at [249, 478] on span "ABM Rápido" at bounding box center [236, 479] width 70 height 14
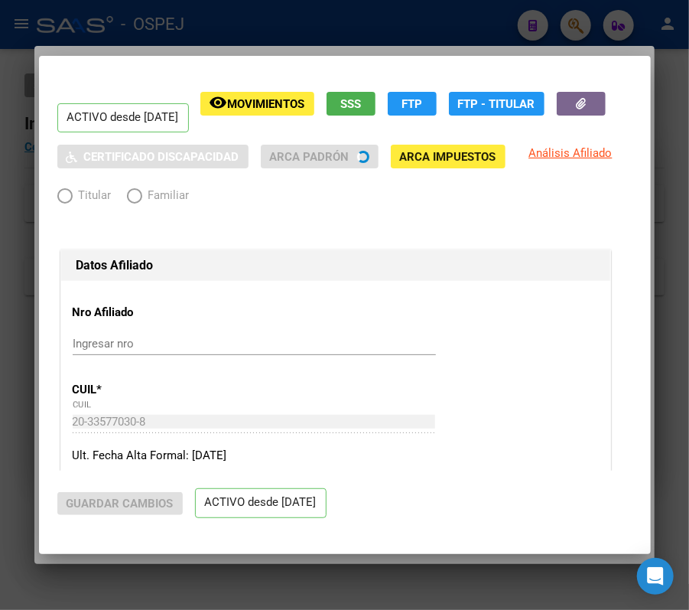
radio input "true"
type input "33-50385092-9"
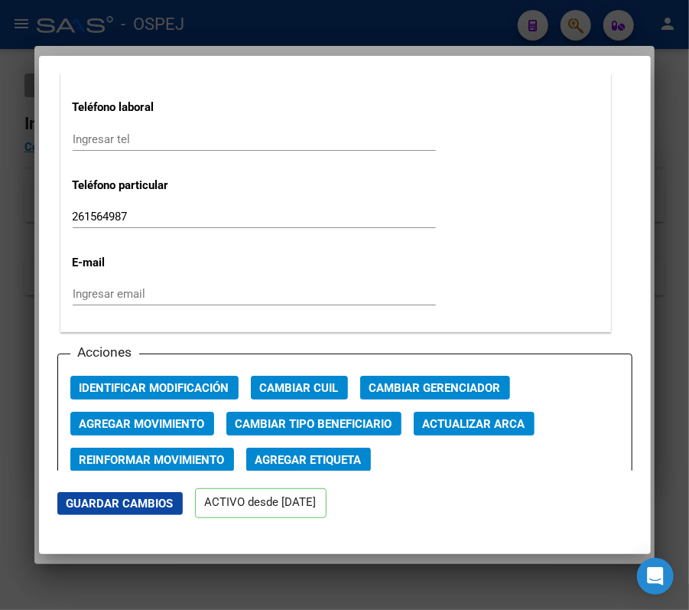
scroll to position [2109, 0]
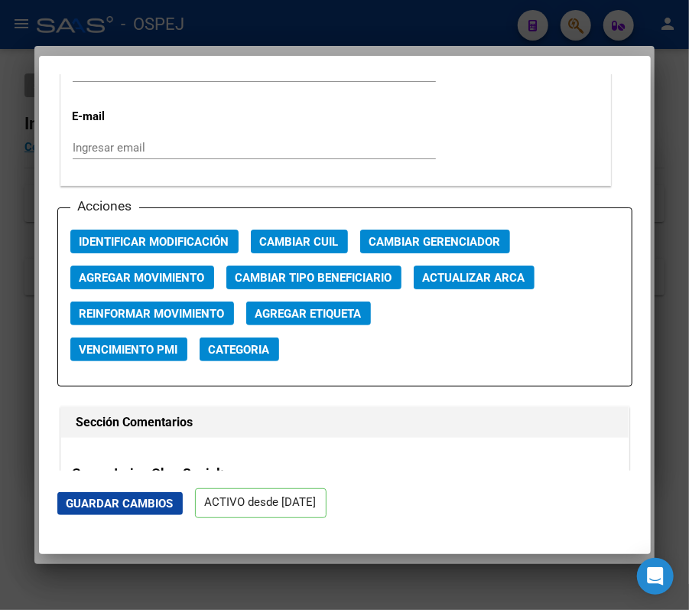
click at [515, 268] on button "Actualizar ARCA" at bounding box center [474, 278] width 121 height 24
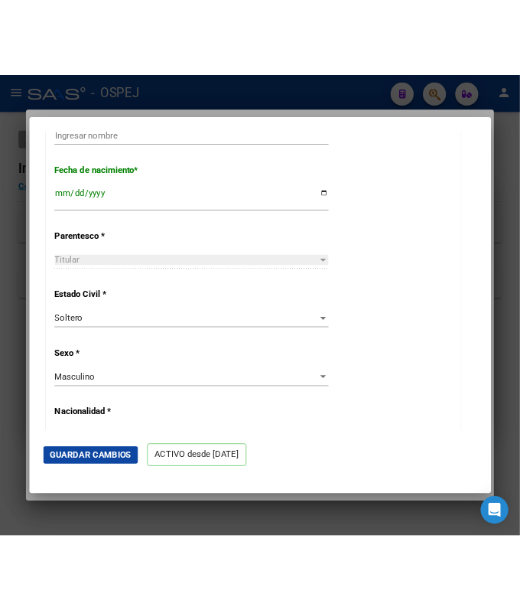
scroll to position [500, 0]
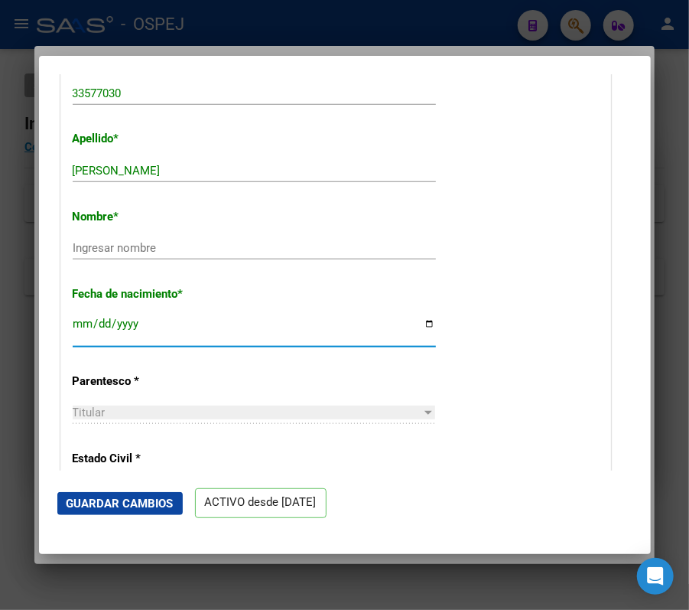
click at [313, 328] on input "[DATE]" at bounding box center [254, 330] width 363 height 24
type input "[DATE]"
click at [283, 233] on div "Nombre * Ingresar nombre" at bounding box center [336, 235] width 526 height 77
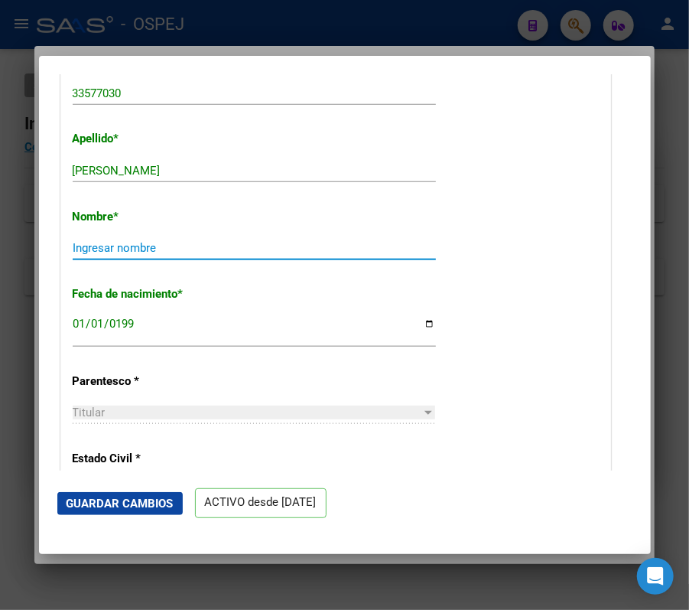
click at [291, 246] on input "Ingresar nombre" at bounding box center [254, 248] width 363 height 14
type input "."
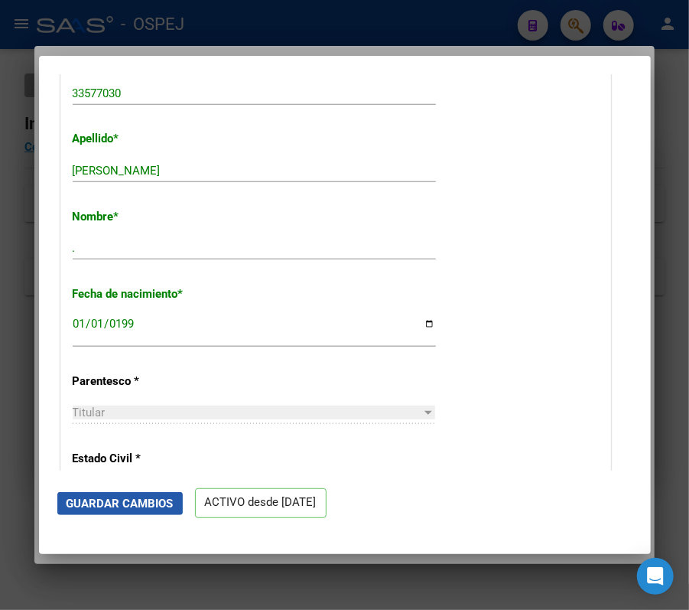
click at [142, 497] on span "Guardar Cambios" at bounding box center [120, 504] width 107 height 14
click at [152, 505] on span "Guardar Cambios" at bounding box center [120, 504] width 107 height 14
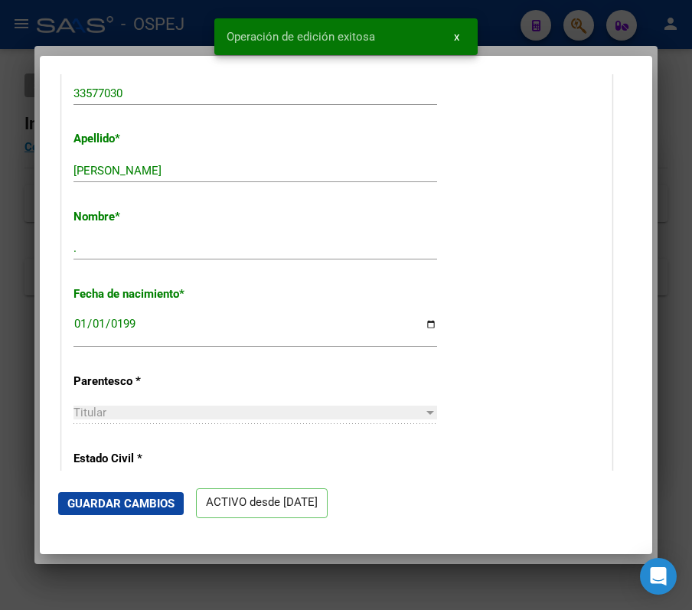
click at [589, 2] on div at bounding box center [346, 305] width 692 height 610
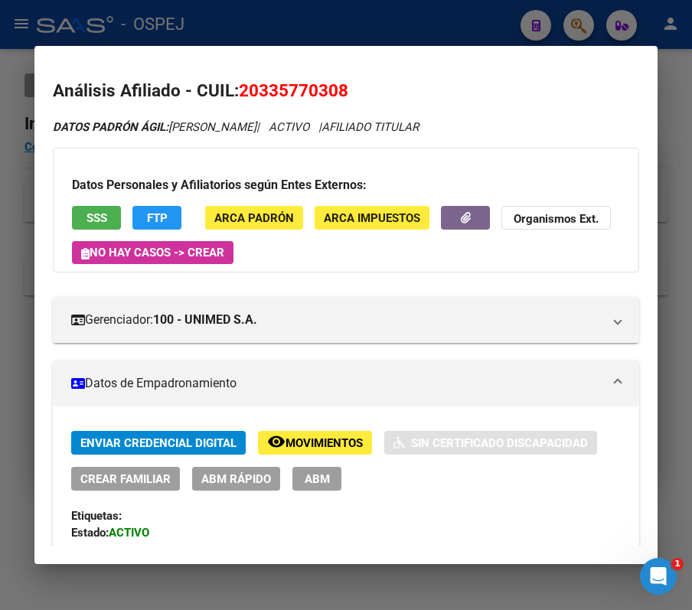
scroll to position [0, 0]
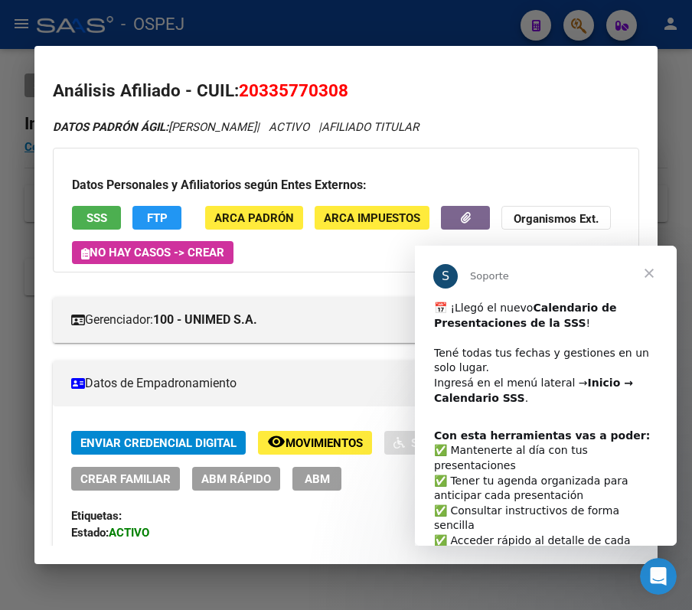
click at [641, 275] on span "Cerrar" at bounding box center [648, 273] width 55 height 55
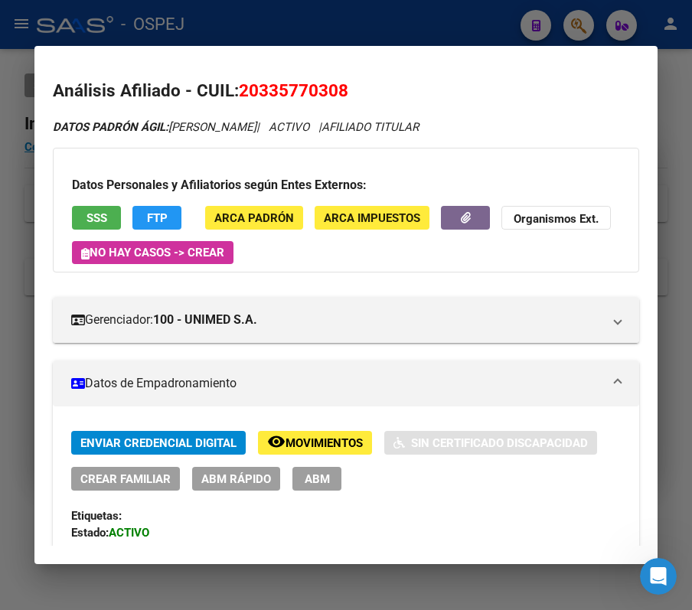
click at [240, 466] on div "Enviar Credencial Digital remove_red_eye Movimientos Sin Certificado Discapacid…" at bounding box center [345, 461] width 549 height 60
click at [245, 472] on span "ABM Rápido" at bounding box center [236, 479] width 70 height 14
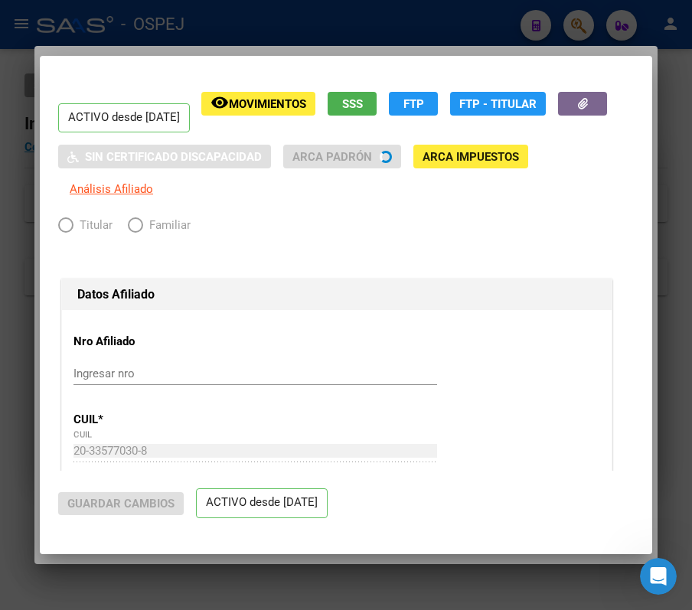
radio input "true"
type input "33-50385092-9"
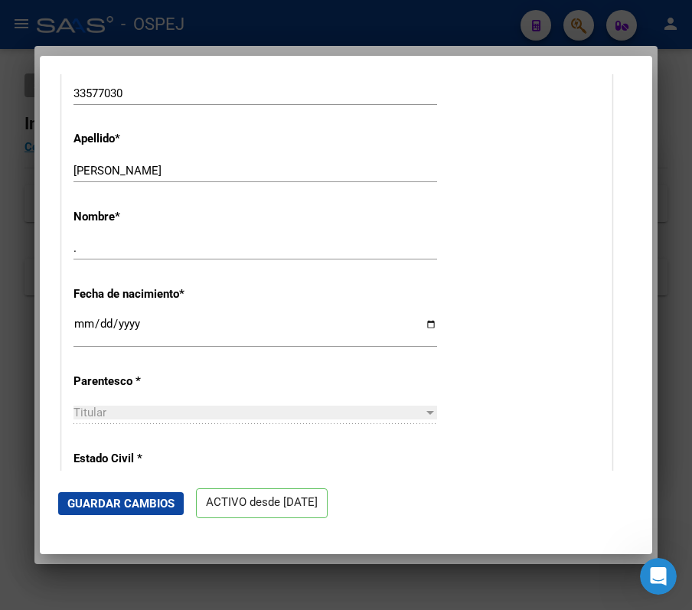
scroll to position [429, 0]
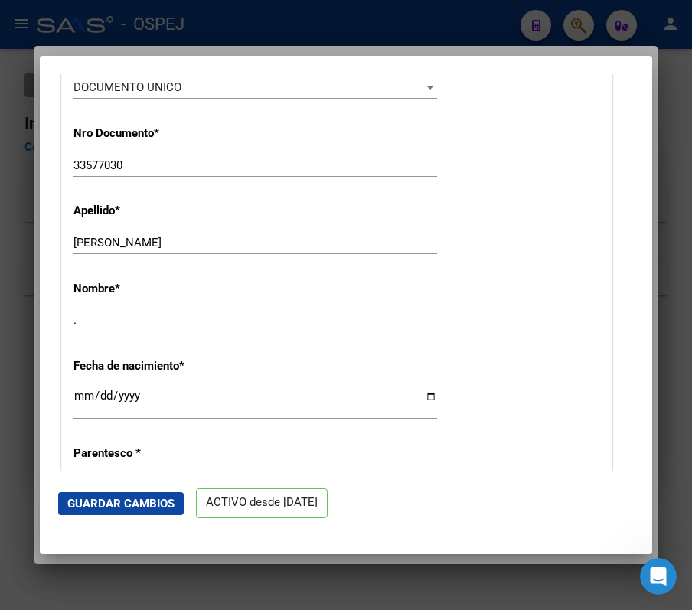
click at [493, 31] on div at bounding box center [346, 305] width 692 height 610
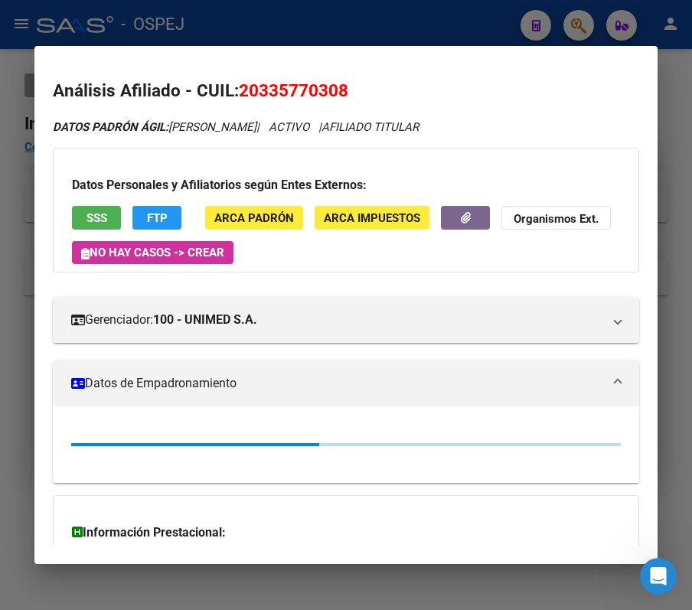
click at [487, 24] on div at bounding box center [346, 305] width 692 height 610
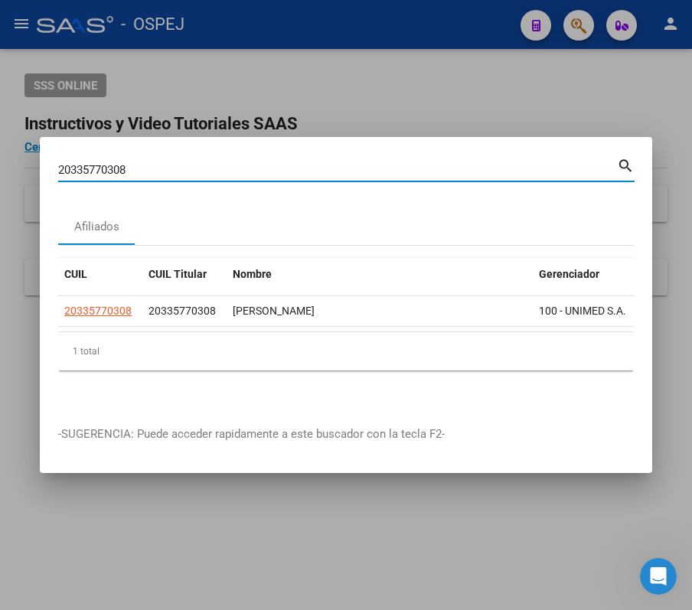
click at [332, 167] on input "20335770308" at bounding box center [337, 170] width 559 height 14
paste input "273579711"
type input "20273579711"
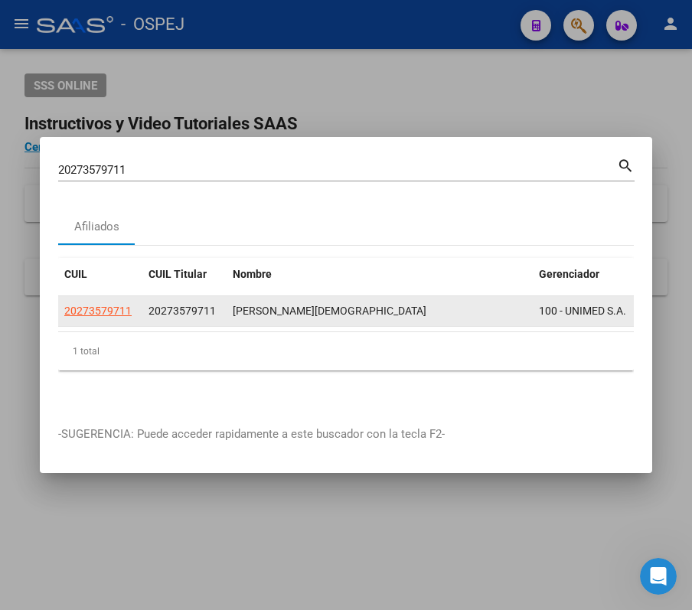
click at [130, 305] on div "20273579711" at bounding box center [100, 311] width 72 height 18
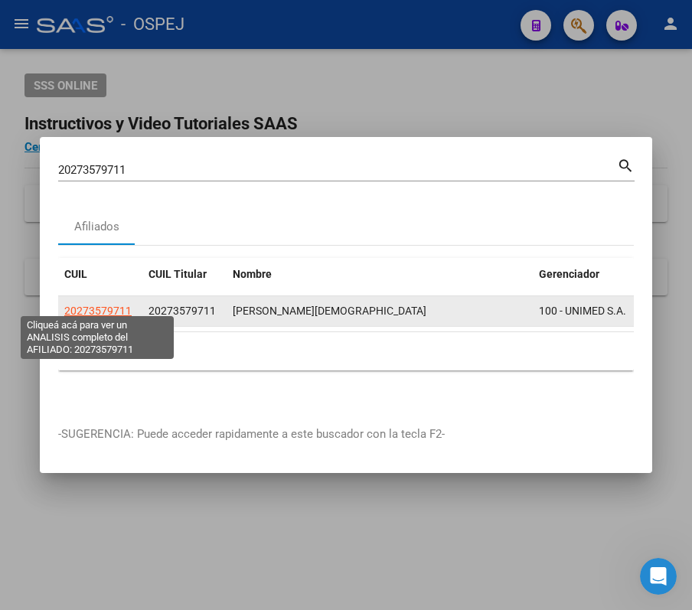
click at [129, 305] on span "20273579711" at bounding box center [97, 311] width 67 height 12
copy span
type textarea "20273579711"
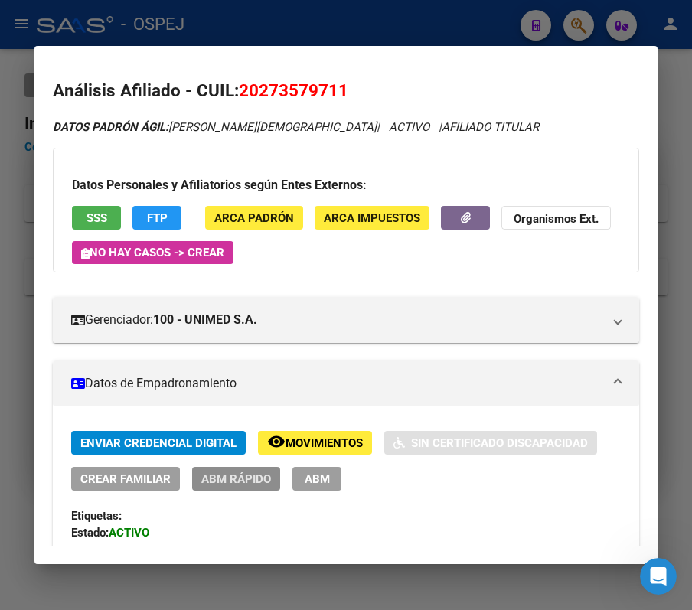
click at [246, 474] on span "ABM Rápido" at bounding box center [236, 479] width 70 height 14
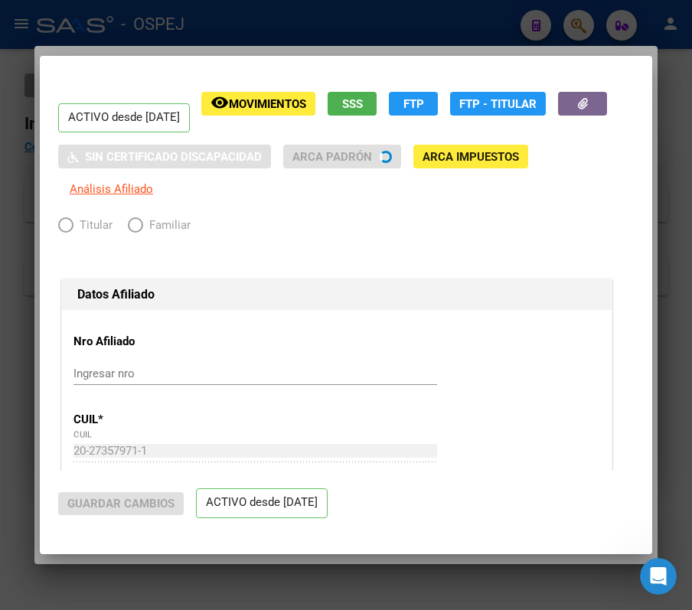
radio input "true"
type input "30-70889578-0"
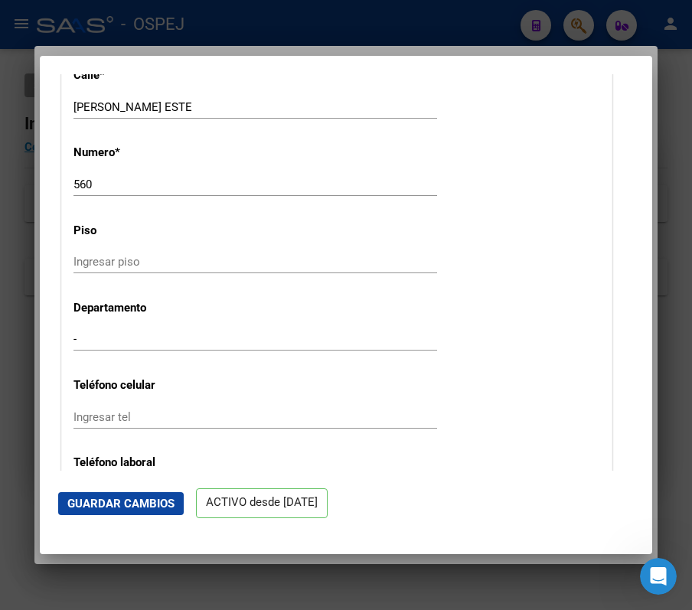
scroll to position [2046, 0]
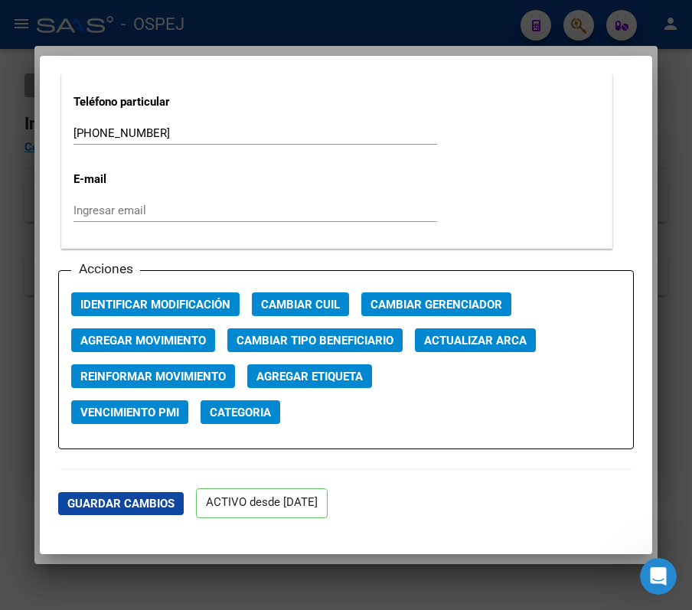
click at [497, 347] on span "Actualizar ARCA" at bounding box center [475, 341] width 103 height 14
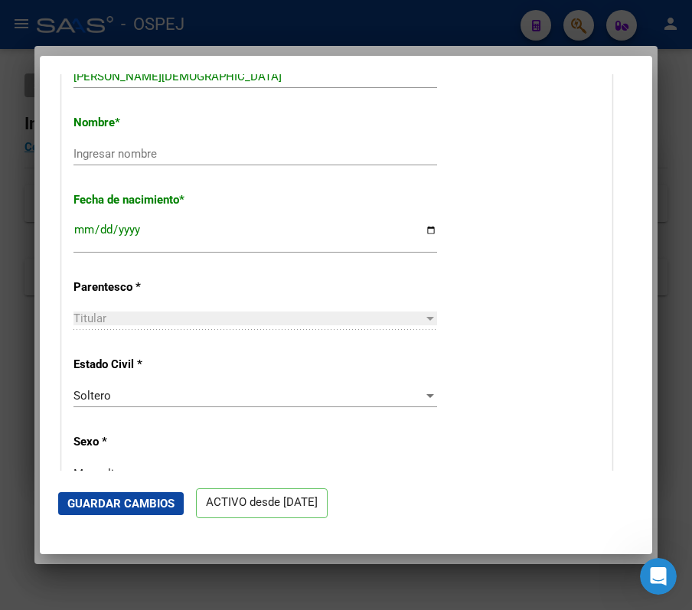
scroll to position [533, 0]
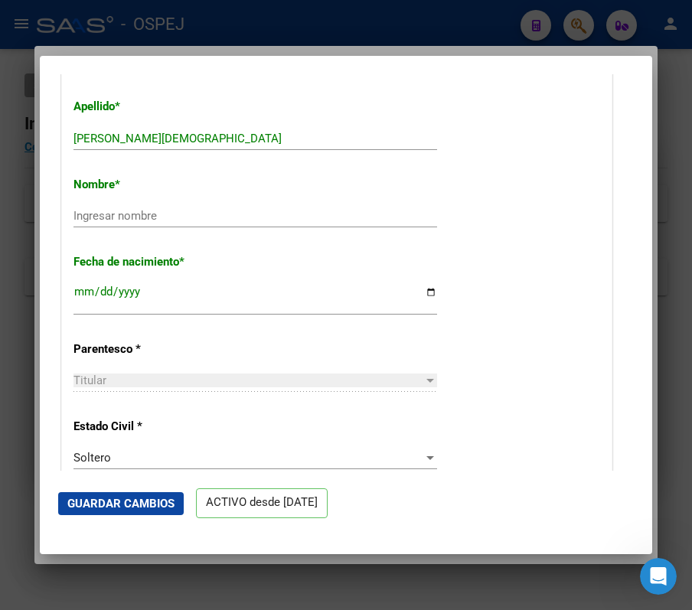
click at [292, 300] on input "[DATE]" at bounding box center [254, 297] width 363 height 24
click at [276, 289] on input "[DATE]" at bounding box center [254, 297] width 363 height 24
type input "[DATE]"
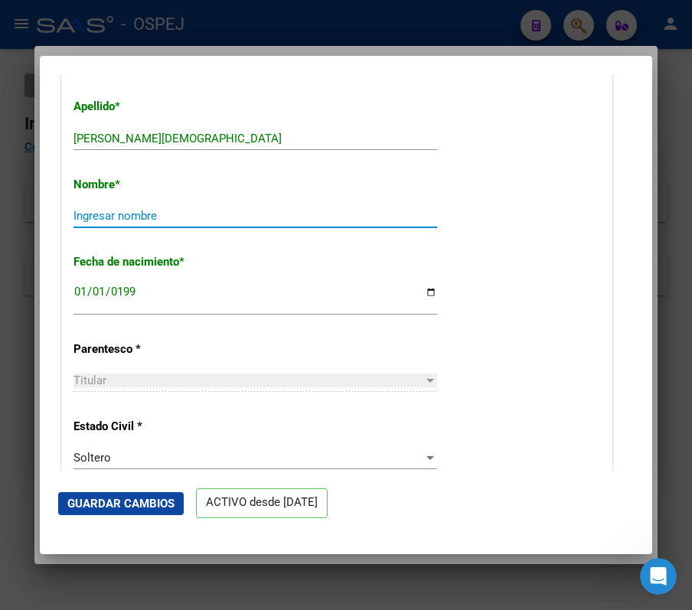
click at [223, 214] on input "Ingresar nombre" at bounding box center [254, 216] width 363 height 14
type input "."
click at [123, 502] on span "Guardar Cambios" at bounding box center [120, 504] width 107 height 14
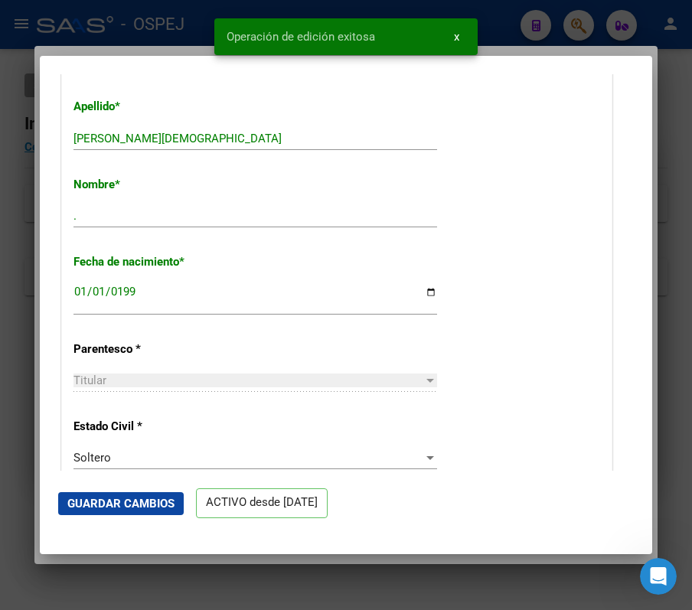
click at [194, 21] on div at bounding box center [346, 305] width 692 height 610
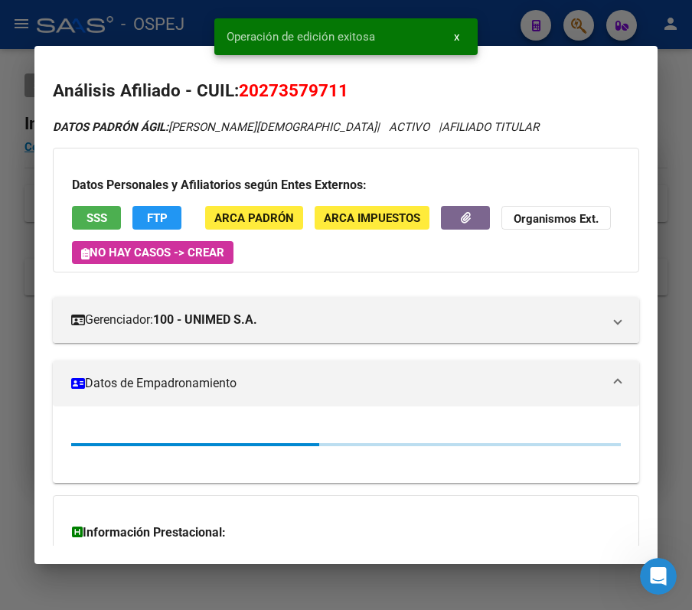
click at [194, 21] on div at bounding box center [346, 305] width 692 height 610
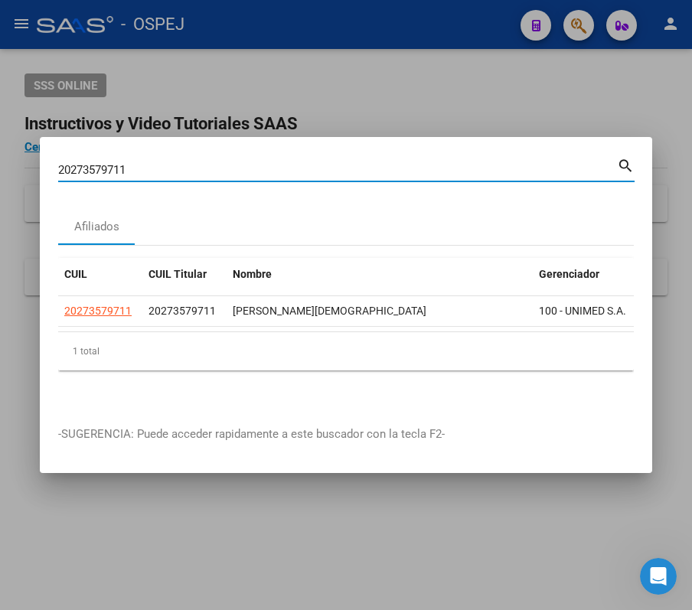
click at [380, 163] on input "20273579711" at bounding box center [337, 170] width 559 height 14
paste input "7384195852"
type input "27384195852"
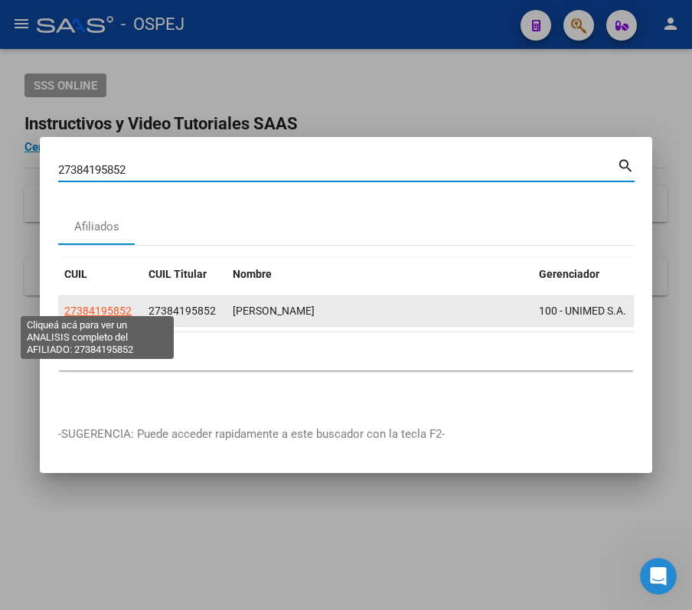
click at [126, 305] on span "27384195852" at bounding box center [97, 311] width 67 height 12
type textarea "27384195852"
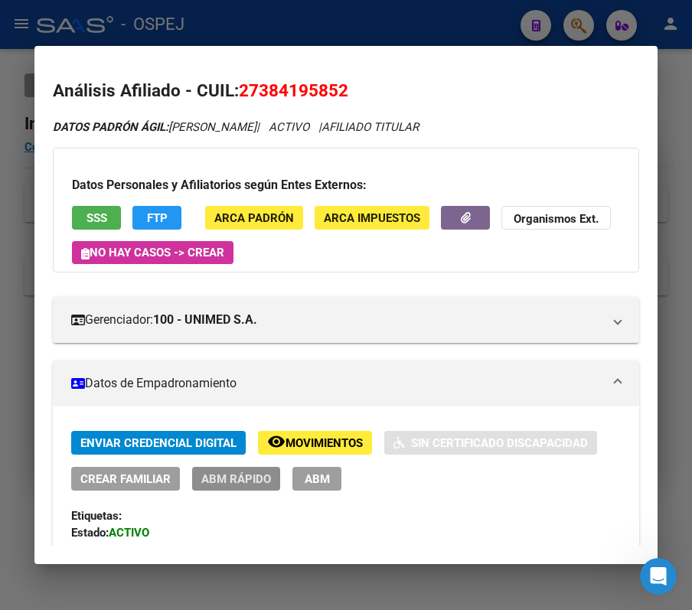
click at [228, 472] on span "ABM Rápido" at bounding box center [236, 479] width 70 height 14
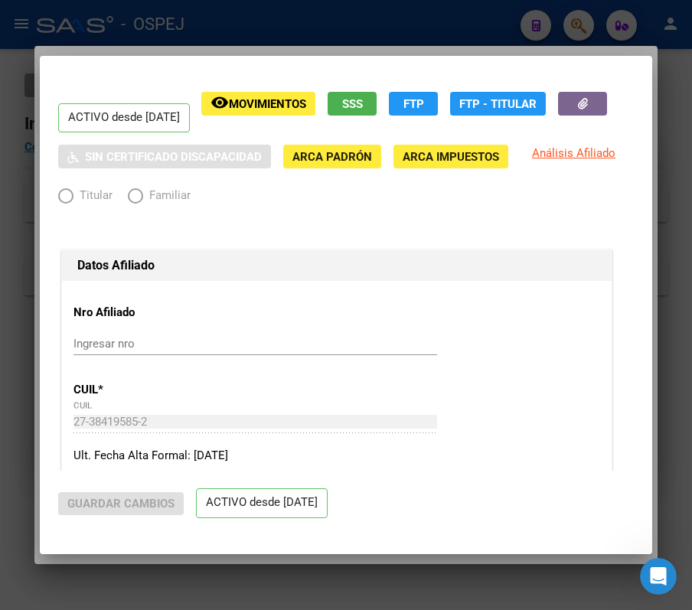
radio input "true"
type input "30-56579176-8"
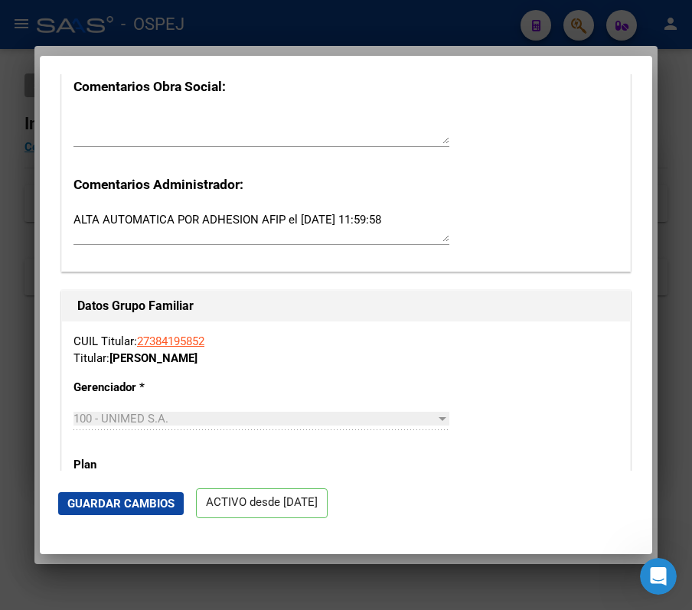
scroll to position [2213, 0]
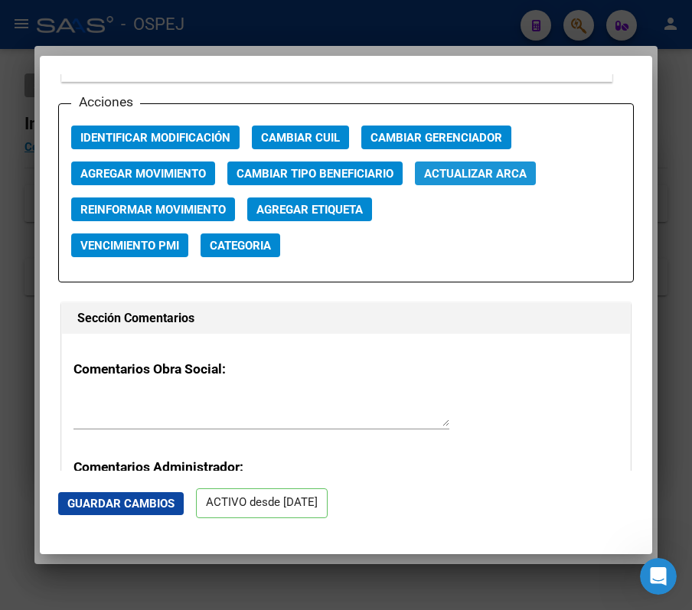
click at [481, 184] on button "Actualizar ARCA" at bounding box center [475, 173] width 121 height 24
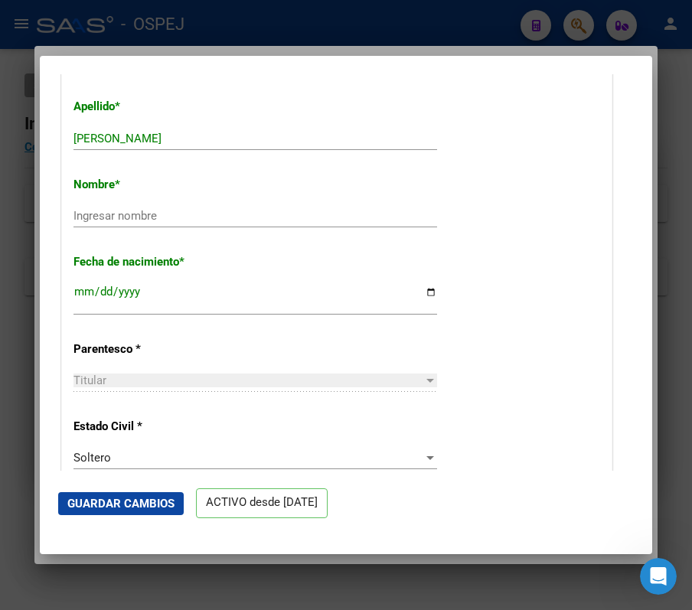
scroll to position [469, 0]
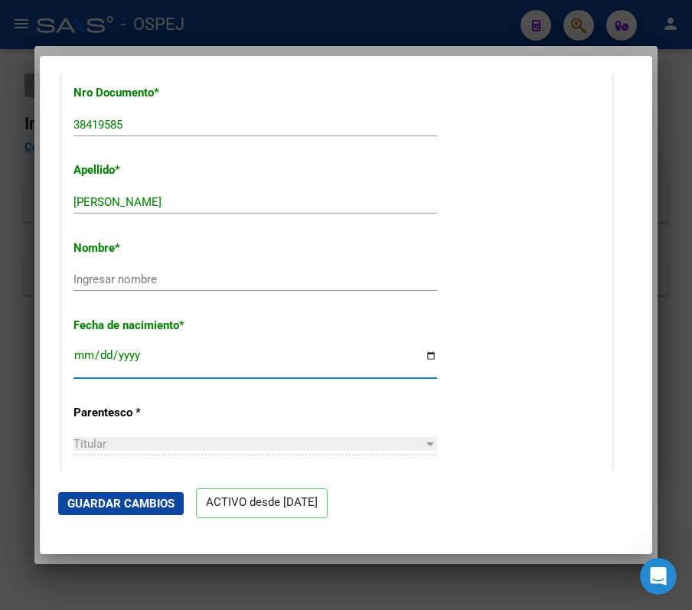
click at [243, 363] on input "[DATE]" at bounding box center [254, 361] width 363 height 24
type input "[DATE]"
click at [259, 291] on div "Ingresar nombre" at bounding box center [254, 279] width 363 height 23
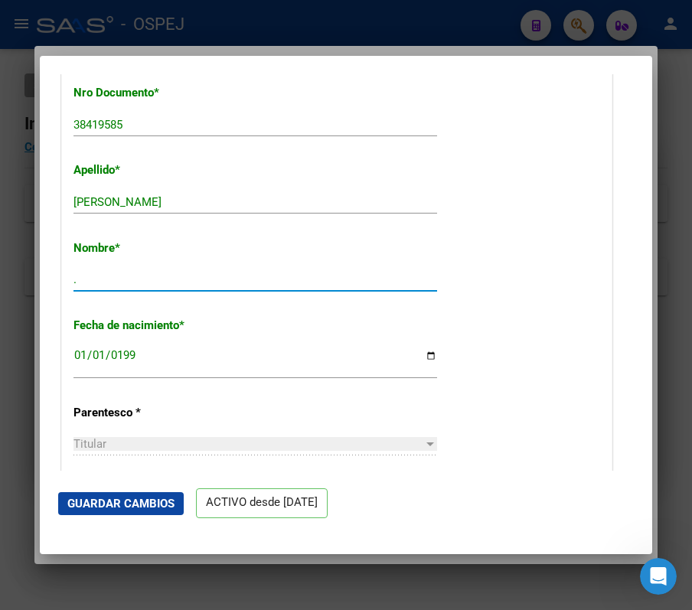
type input "."
click at [74, 514] on button "Guardar Cambios" at bounding box center [121, 503] width 126 height 23
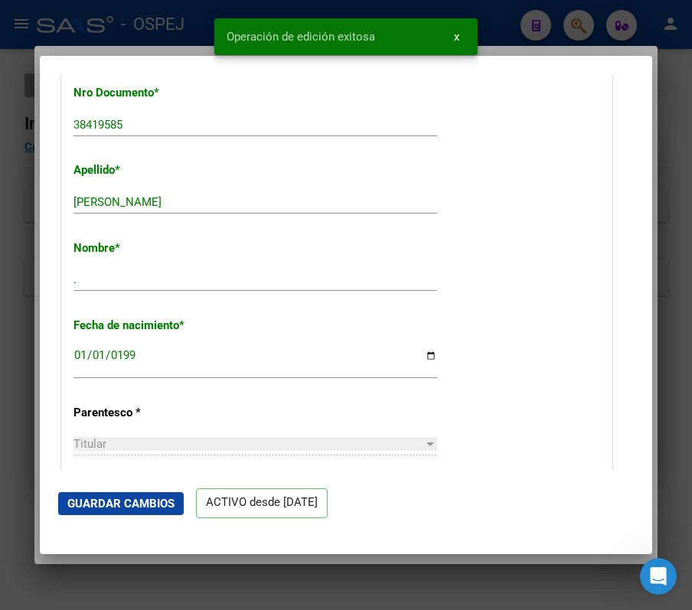
click at [22, 386] on div at bounding box center [346, 305] width 692 height 610
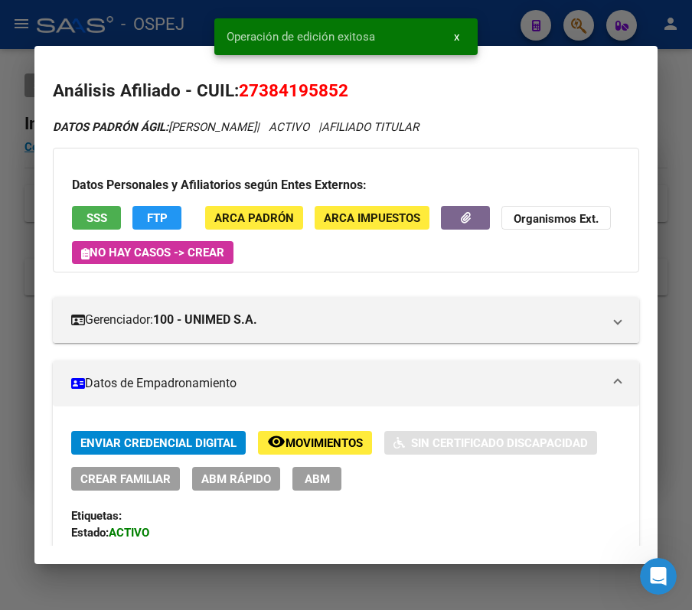
click at [598, 1] on div at bounding box center [346, 305] width 692 height 610
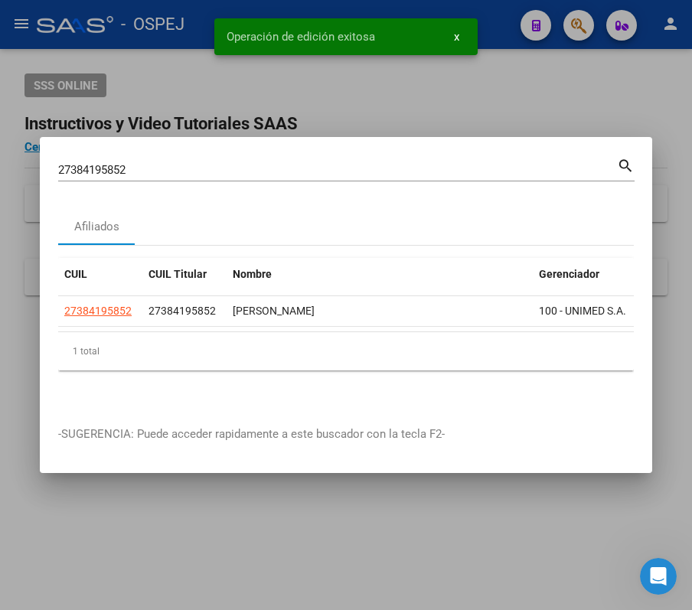
drag, startPoint x: 479, startPoint y: 179, endPoint x: 467, endPoint y: 168, distance: 16.3
click at [474, 174] on div "27384195852 Buscar (apellido, dni, cuil, [PERSON_NAME], cuit, obra social) sear…" at bounding box center [346, 175] width 576 height 41
click at [467, 168] on input "27384195852" at bounding box center [337, 170] width 559 height 14
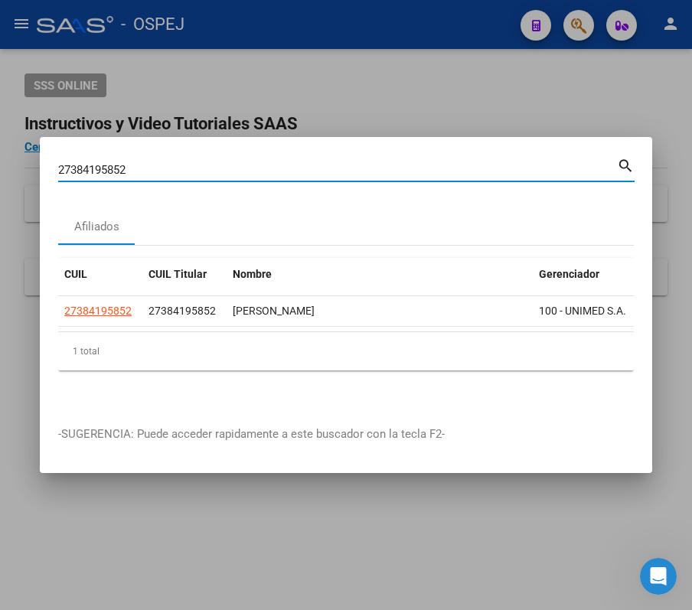
paste input "0429799024"
type input "20429799024"
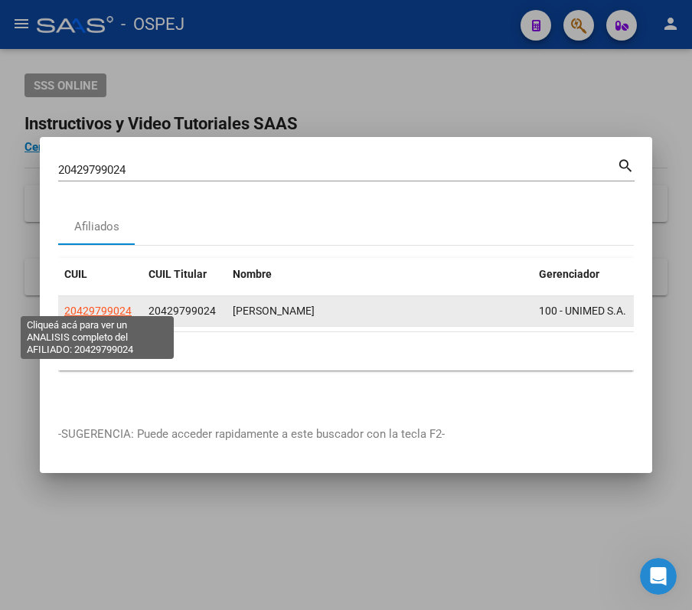
click at [113, 305] on span "20429799024" at bounding box center [97, 311] width 67 height 12
type textarea "20429799024"
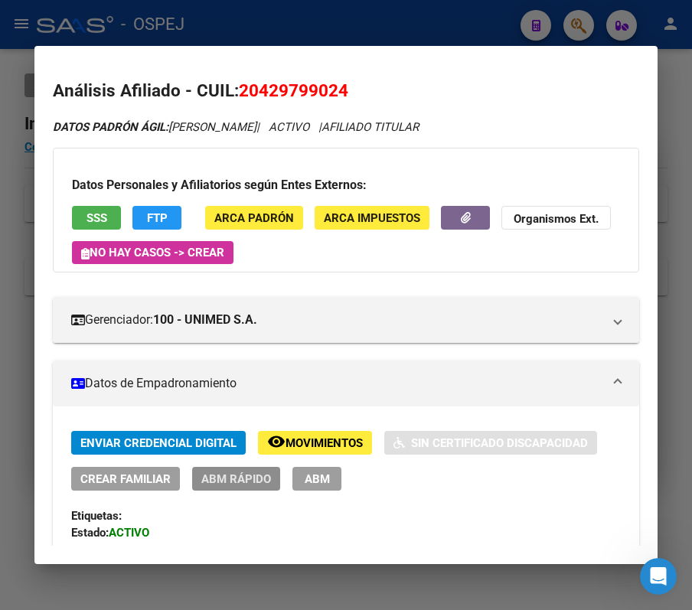
click at [266, 474] on span "ABM Rápido" at bounding box center [236, 479] width 70 height 14
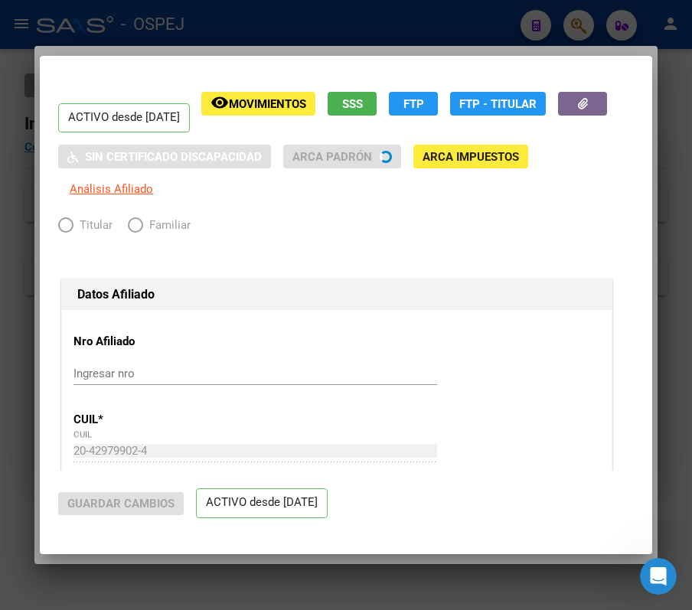
radio input "true"
type input "30-71083021-1"
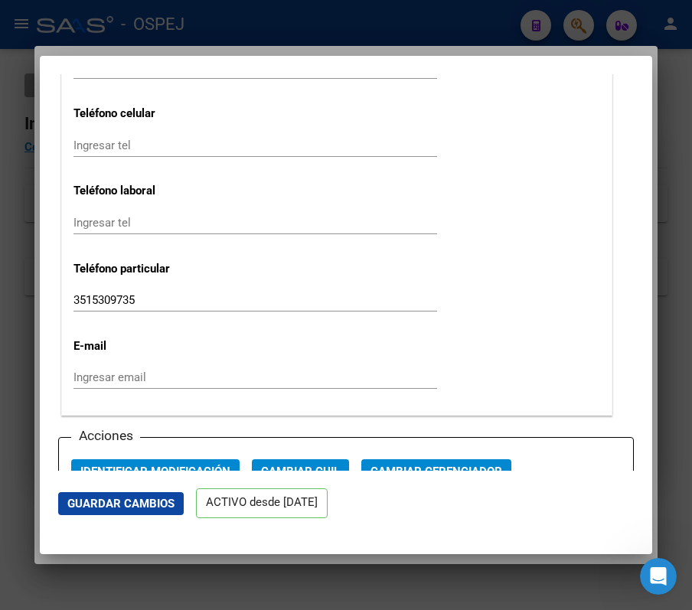
scroll to position [2171, 0]
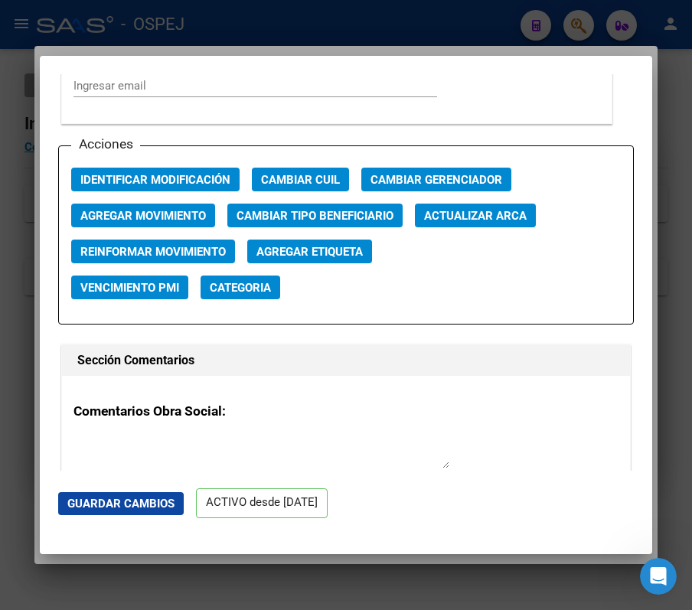
click at [467, 222] on span "Actualizar ARCA" at bounding box center [475, 216] width 103 height 14
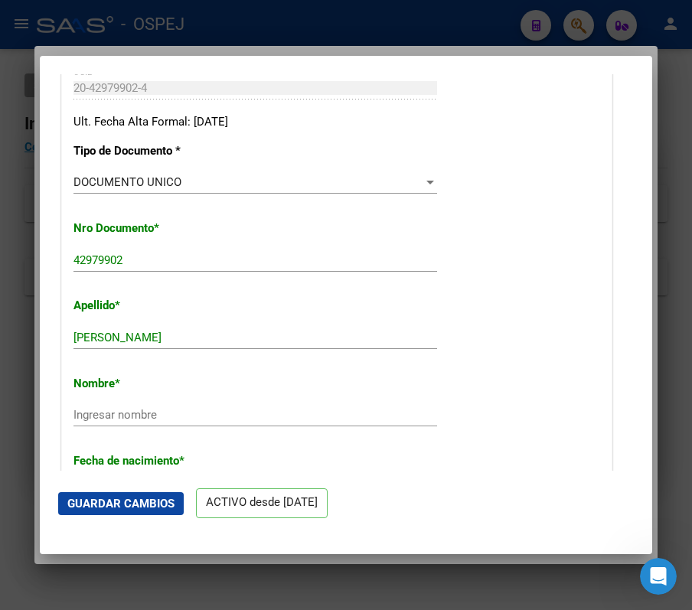
scroll to position [543, 0]
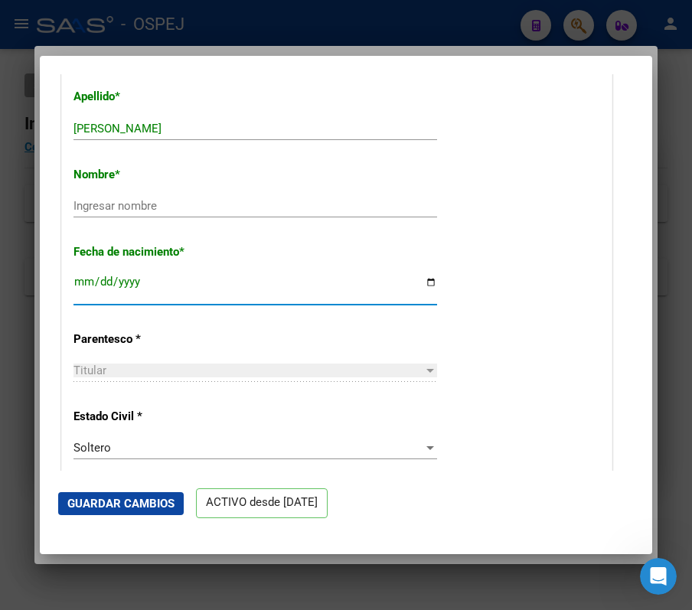
click at [282, 295] on input "[DATE]" at bounding box center [254, 287] width 363 height 24
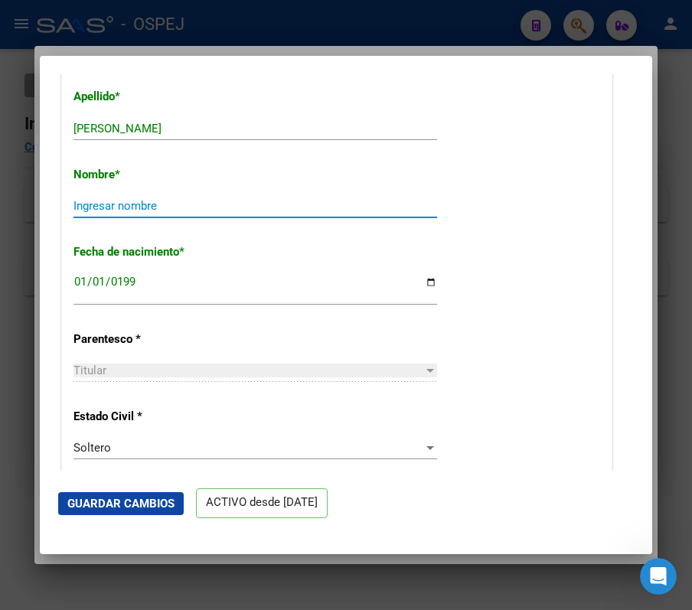
click at [285, 206] on input "Ingresar nombre" at bounding box center [254, 206] width 363 height 14
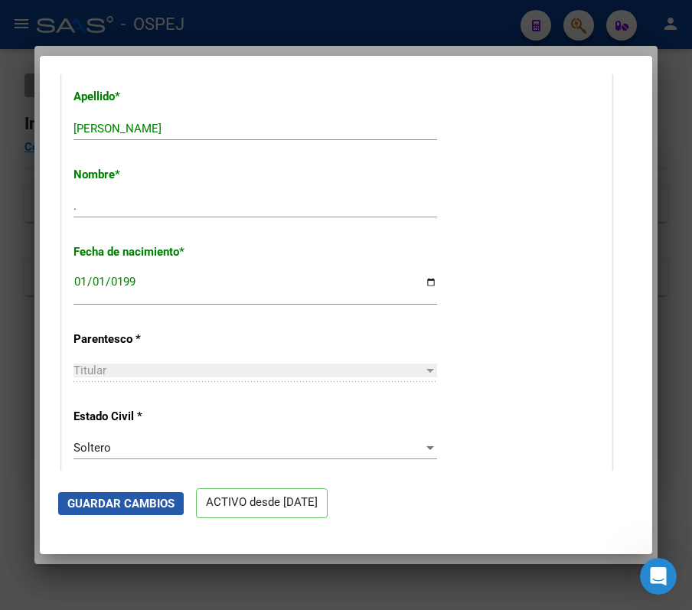
click at [96, 494] on button "Guardar Cambios" at bounding box center [121, 503] width 126 height 23
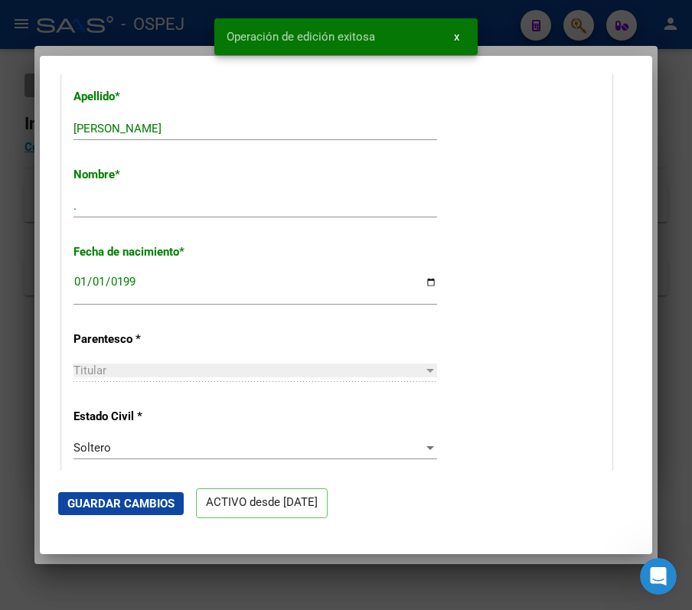
click at [23, 352] on div at bounding box center [346, 305] width 692 height 610
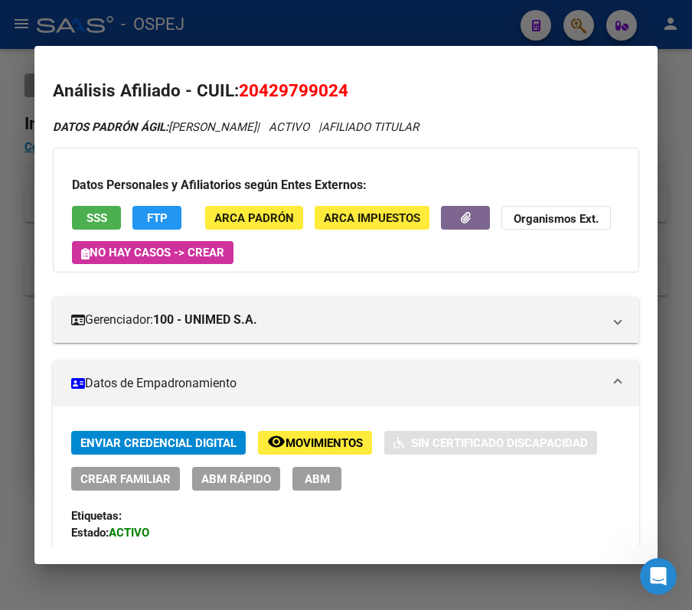
click at [610, 9] on div at bounding box center [346, 305] width 692 height 610
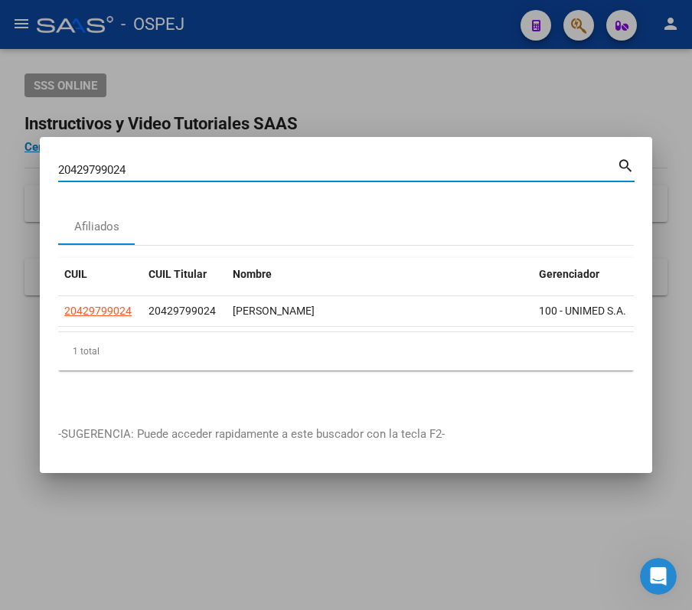
click at [488, 163] on input "20429799024" at bounding box center [337, 170] width 559 height 14
paste input "7439263585"
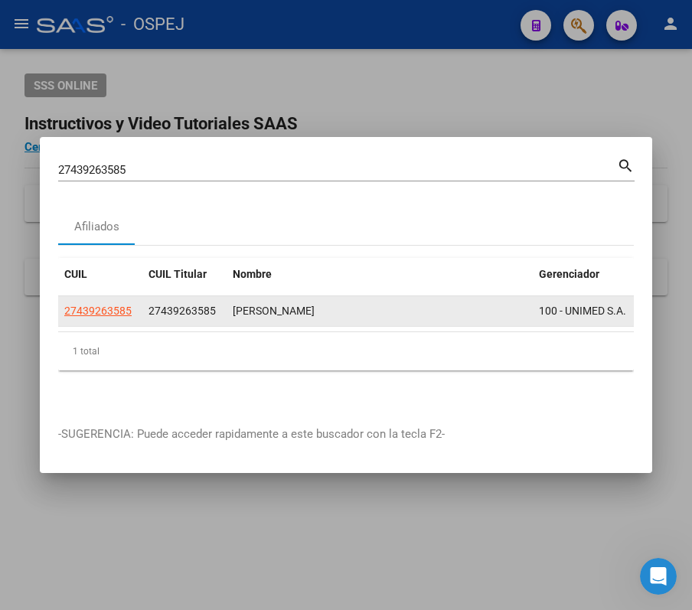
click at [116, 302] on app-link-go-to "27439263585" at bounding box center [97, 311] width 67 height 18
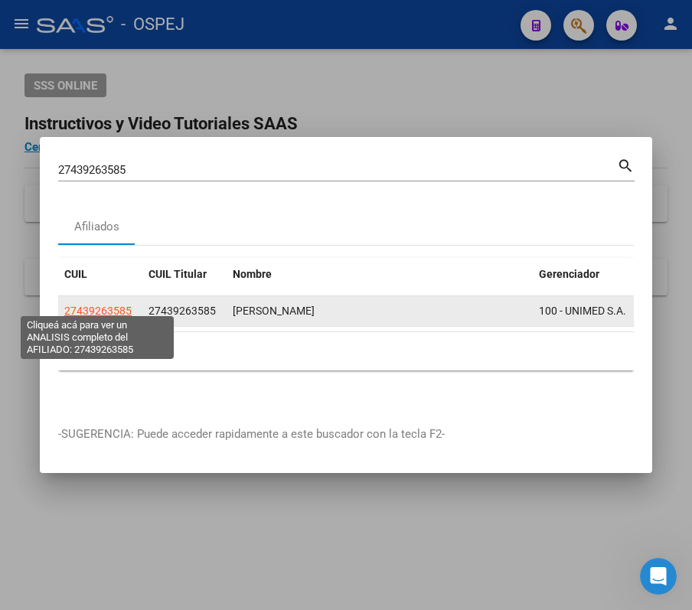
click at [122, 305] on span "27439263585" at bounding box center [97, 311] width 67 height 12
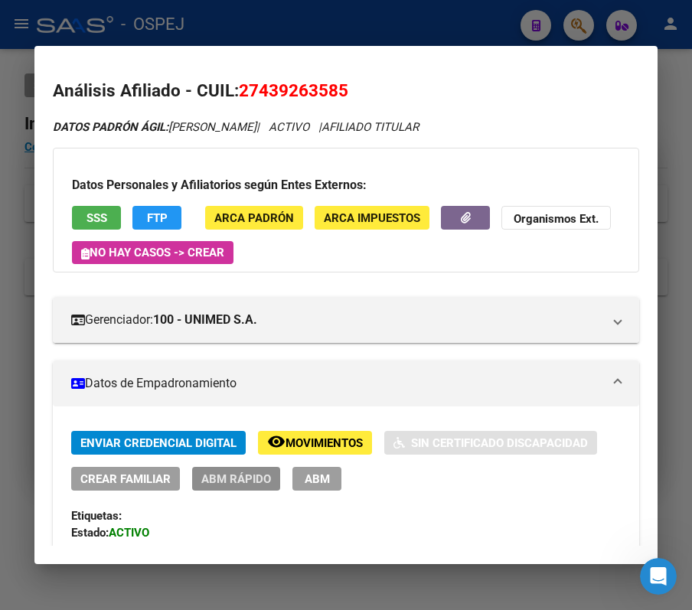
click at [249, 472] on span "ABM Rápido" at bounding box center [236, 479] width 70 height 14
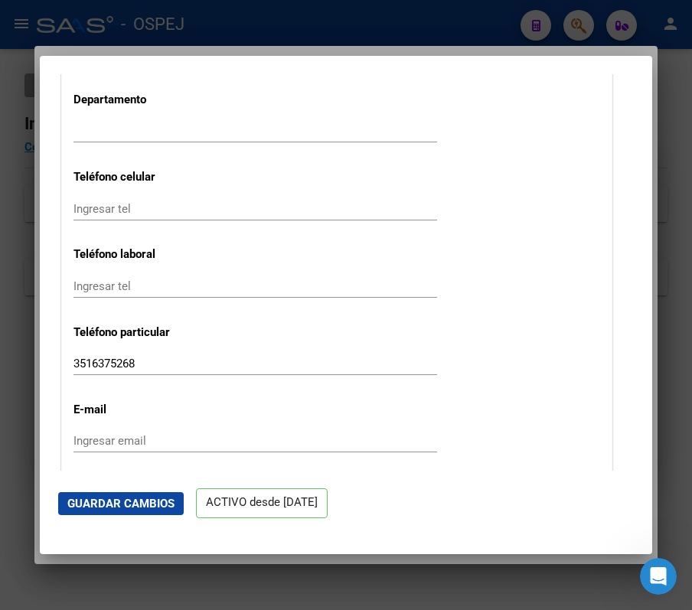
scroll to position [1963, 0]
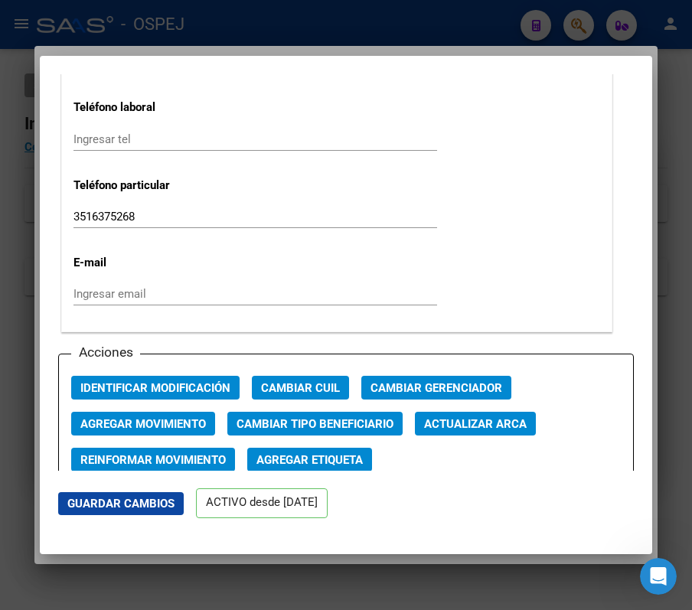
click at [505, 429] on span "Actualizar ARCA" at bounding box center [475, 424] width 103 height 14
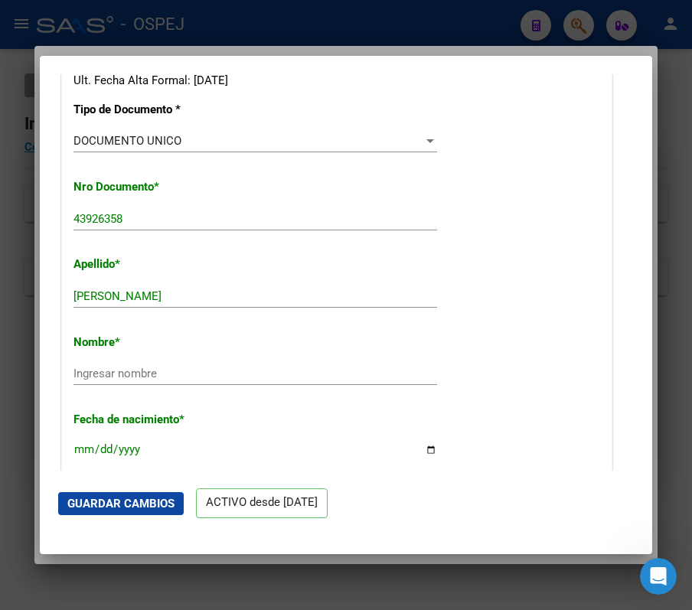
scroll to position [522, 0]
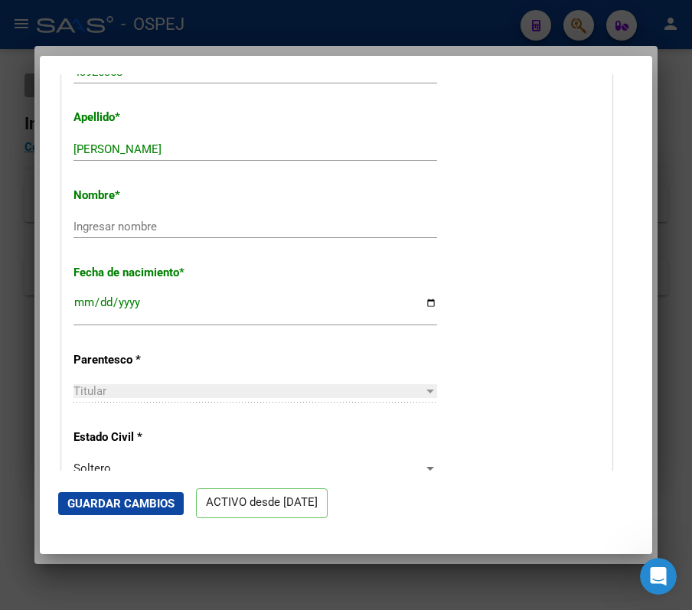
click at [273, 306] on input "[DATE]" at bounding box center [254, 308] width 363 height 24
click at [136, 303] on input "[DATE]" at bounding box center [254, 308] width 363 height 24
click at [266, 225] on input "Ingresar nombre" at bounding box center [254, 227] width 363 height 14
click at [153, 499] on span "Guardar Cambios" at bounding box center [120, 504] width 107 height 14
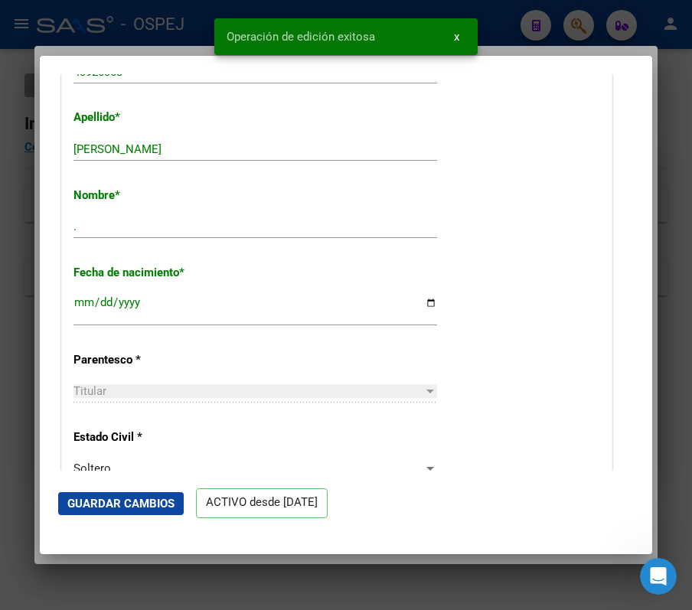
click at [595, 31] on div at bounding box center [346, 305] width 692 height 610
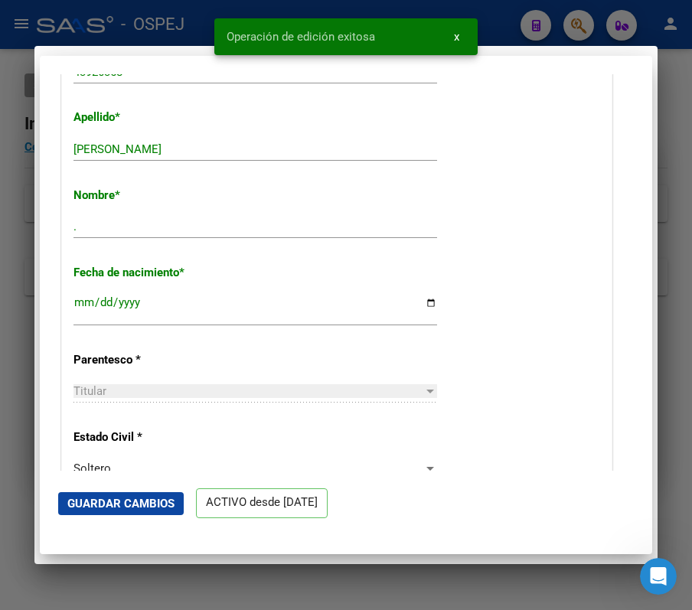
click at [595, 28] on div at bounding box center [346, 305] width 692 height 610
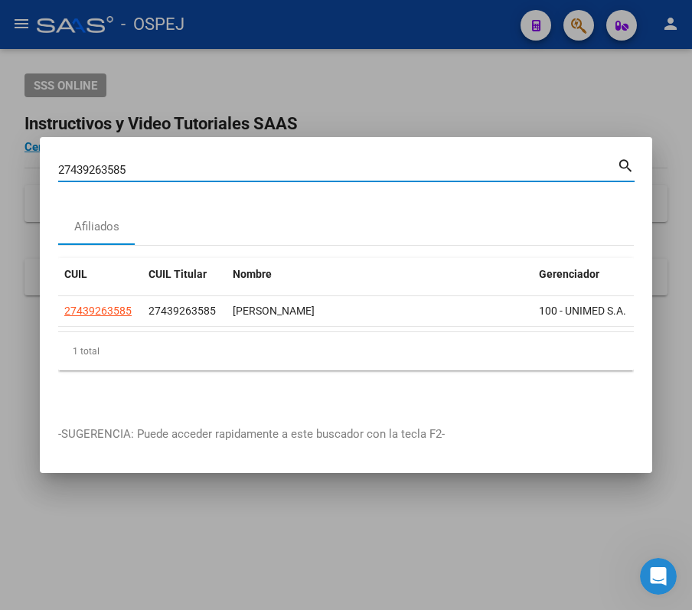
click at [395, 167] on input "27439263585" at bounding box center [337, 170] width 559 height 14
paste input "368335113"
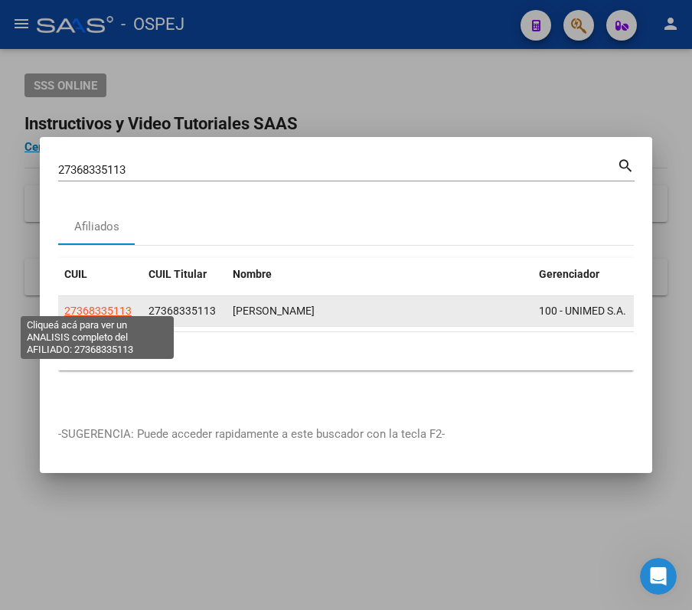
click at [124, 305] on span "27368335113" at bounding box center [97, 311] width 67 height 12
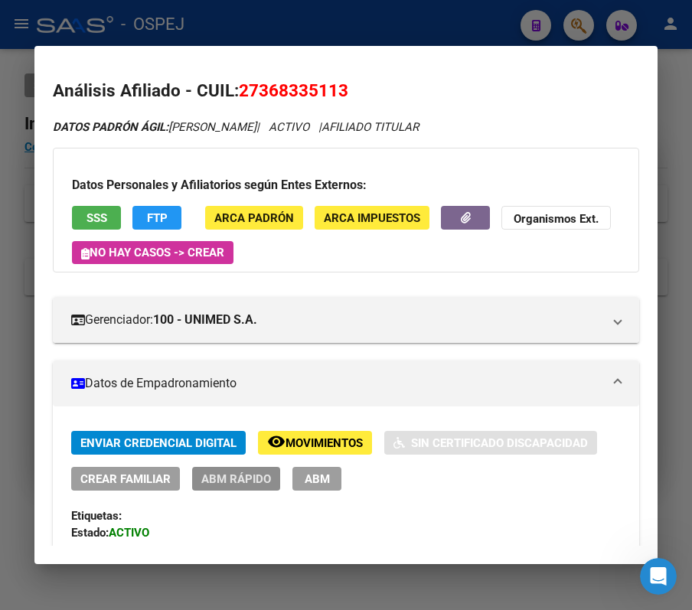
click at [253, 481] on span "ABM Rápido" at bounding box center [236, 479] width 70 height 14
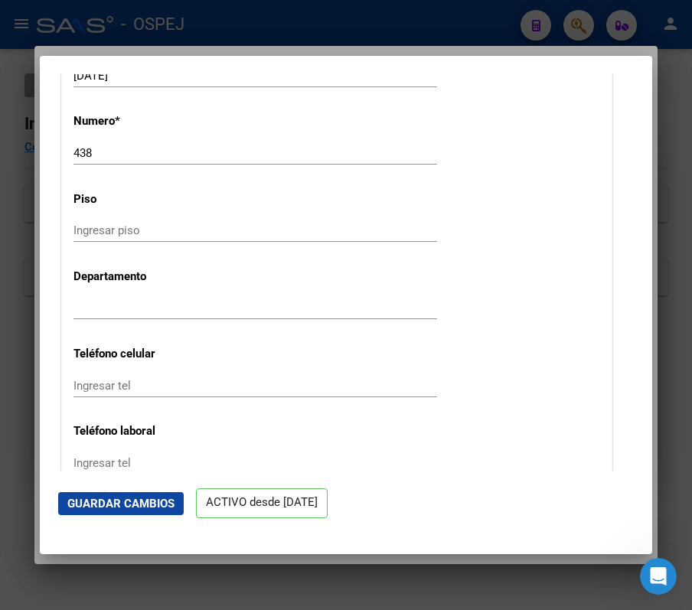
scroll to position [2150, 0]
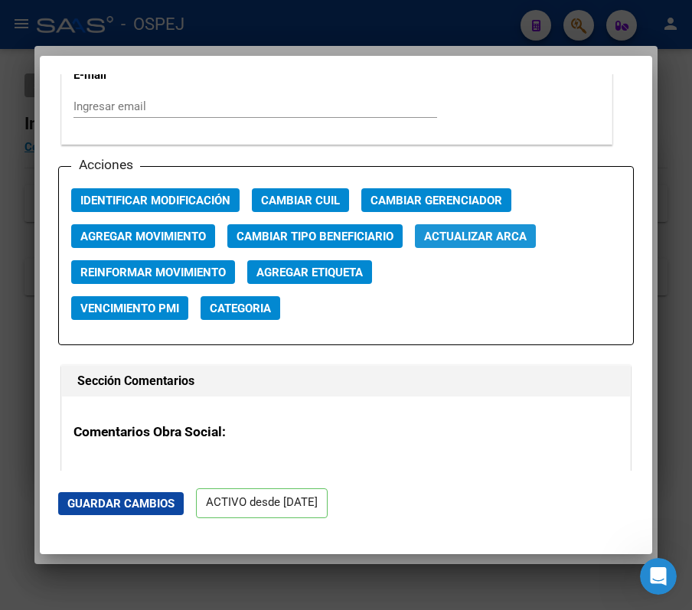
click at [506, 230] on span "Actualizar ARCA" at bounding box center [475, 237] width 103 height 14
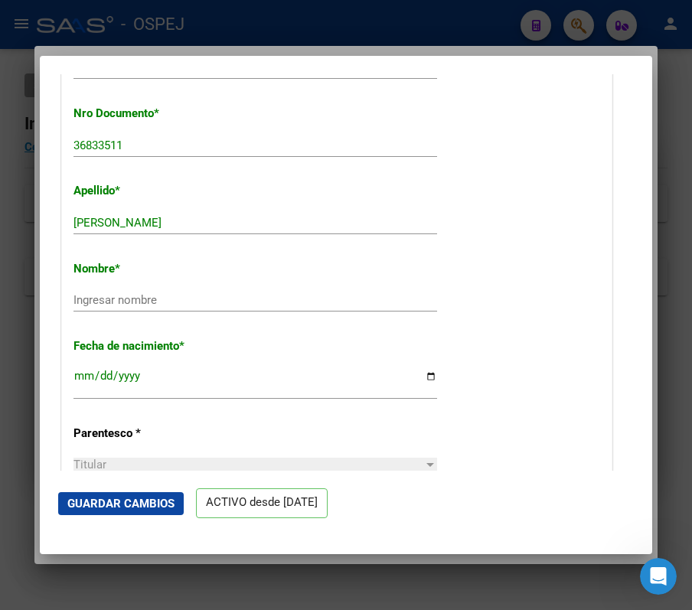
scroll to position [396, 0]
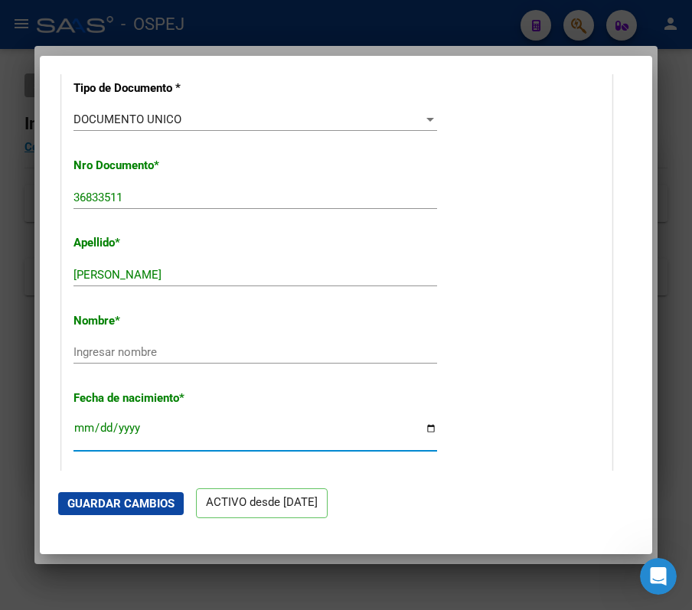
click at [122, 425] on input "[DATE]" at bounding box center [254, 434] width 363 height 24
click at [187, 341] on div "Nombre * Ingresar nombre" at bounding box center [336, 339] width 526 height 77
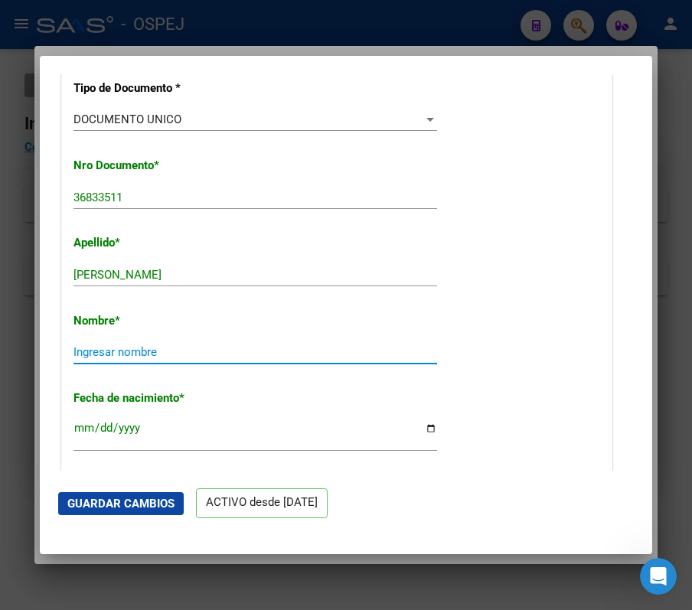
click at [197, 358] on input "Ingresar nombre" at bounding box center [254, 352] width 363 height 14
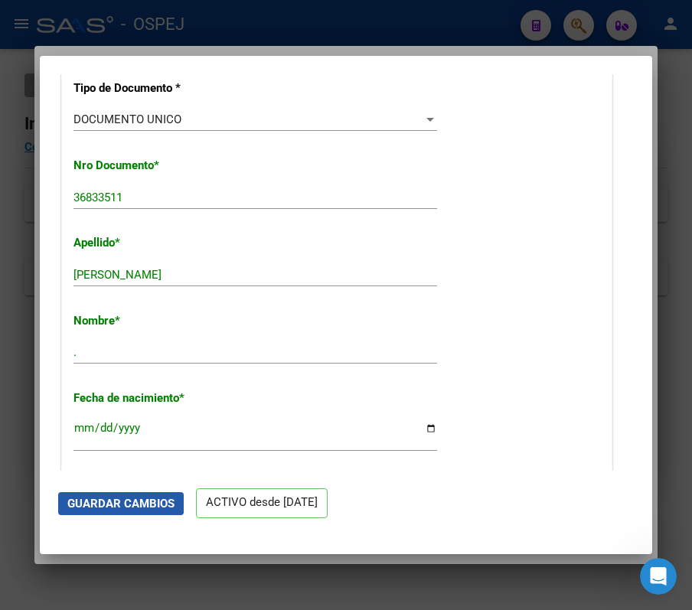
click at [99, 500] on span "Guardar Cambios" at bounding box center [120, 504] width 107 height 14
click at [171, 497] on span "Guardar Cambios" at bounding box center [120, 504] width 107 height 14
click at [565, 26] on div at bounding box center [346, 305] width 692 height 610
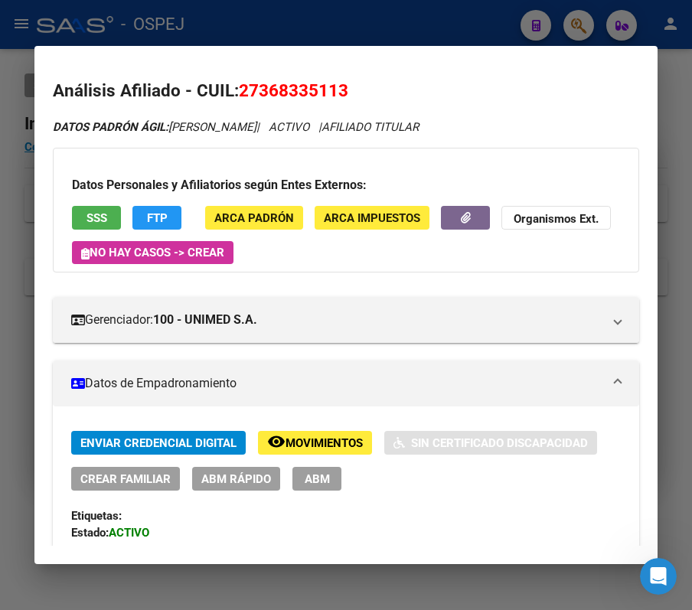
click at [442, 28] on div at bounding box center [346, 305] width 692 height 610
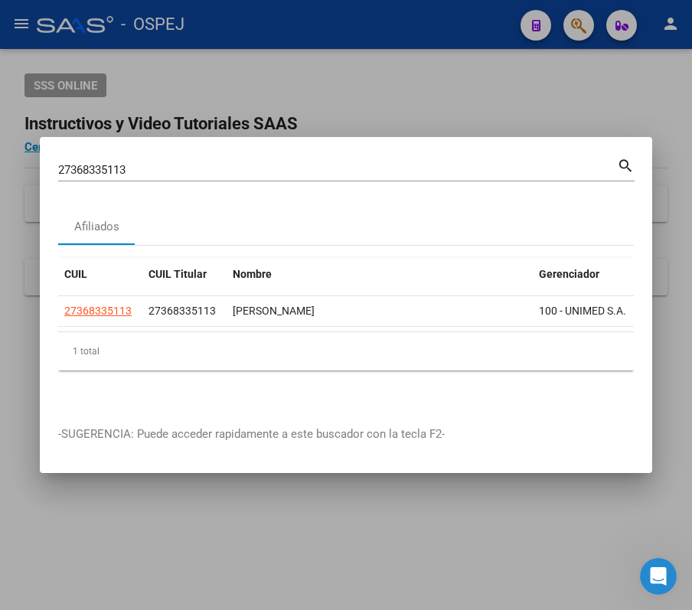
click at [409, 155] on div "27368335113 Buscar (apellido, dni, [PERSON_NAME], [PERSON_NAME], cuit, obra soc…" at bounding box center [346, 168] width 576 height 26
click at [411, 158] on div "27368335113 Buscar (apellido, dni, [PERSON_NAME], [PERSON_NAME], cuit, obra soc…" at bounding box center [337, 169] width 559 height 23
click at [416, 169] on div "27368335113 Buscar (apellido, dni, [PERSON_NAME], [PERSON_NAME], cuit, obra soc…" at bounding box center [337, 169] width 559 height 23
click at [403, 163] on input "27368335113" at bounding box center [337, 170] width 559 height 14
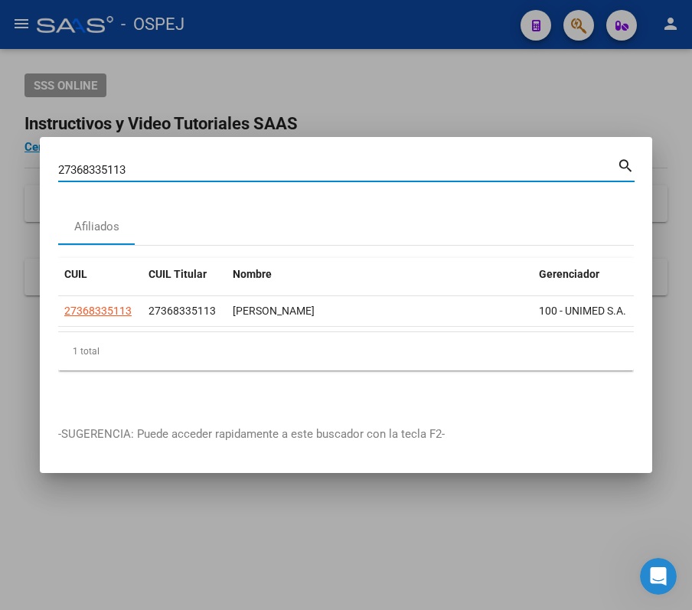
click at [403, 163] on input "27368335113" at bounding box center [337, 170] width 559 height 14
paste input "0301170042"
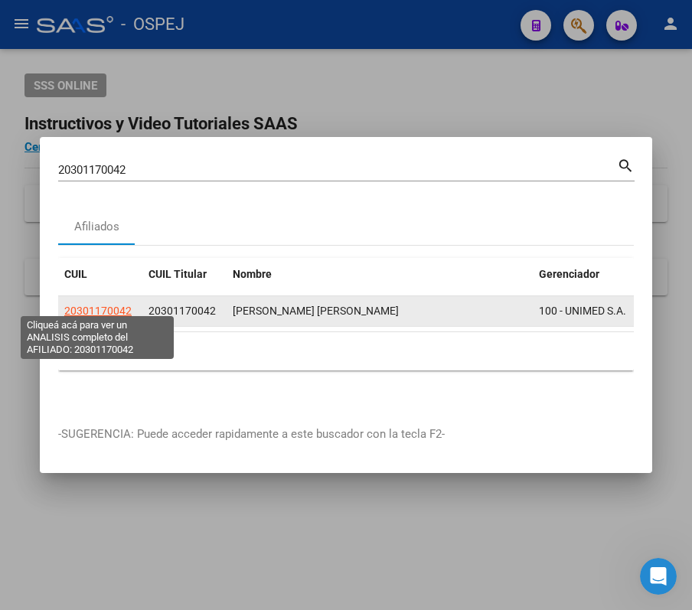
click at [81, 305] on span "20301170042" at bounding box center [97, 311] width 67 height 12
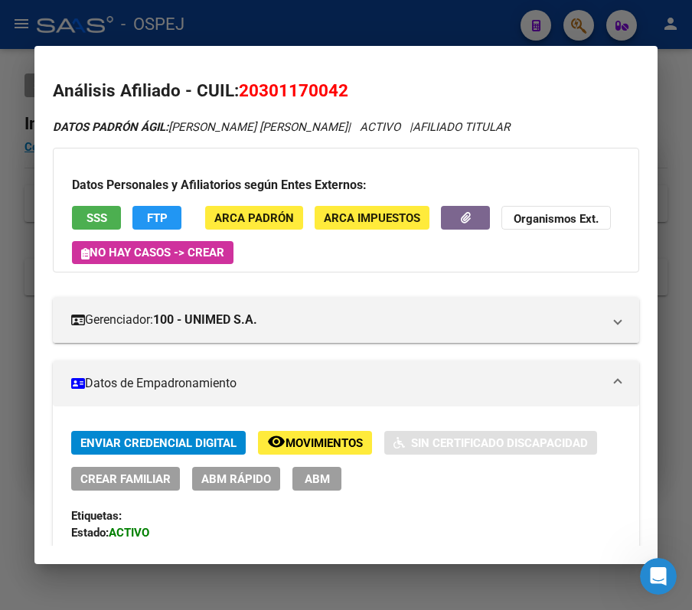
click at [264, 475] on span "ABM Rápido" at bounding box center [236, 479] width 70 height 14
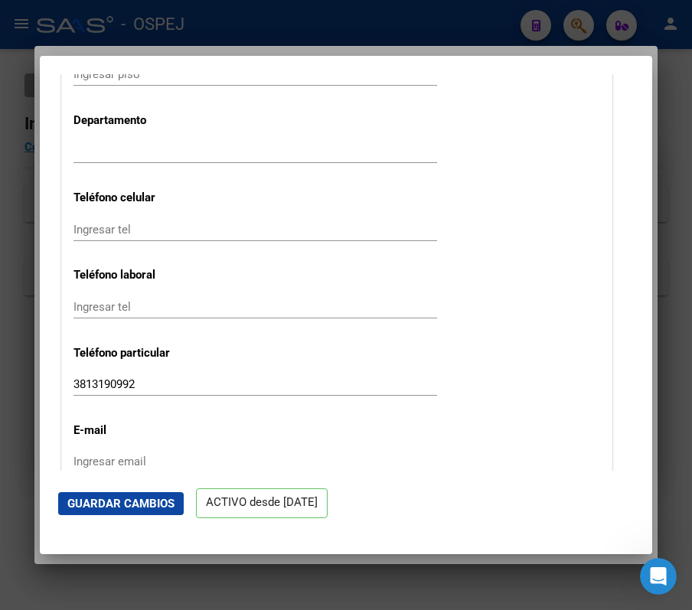
scroll to position [1921, 0]
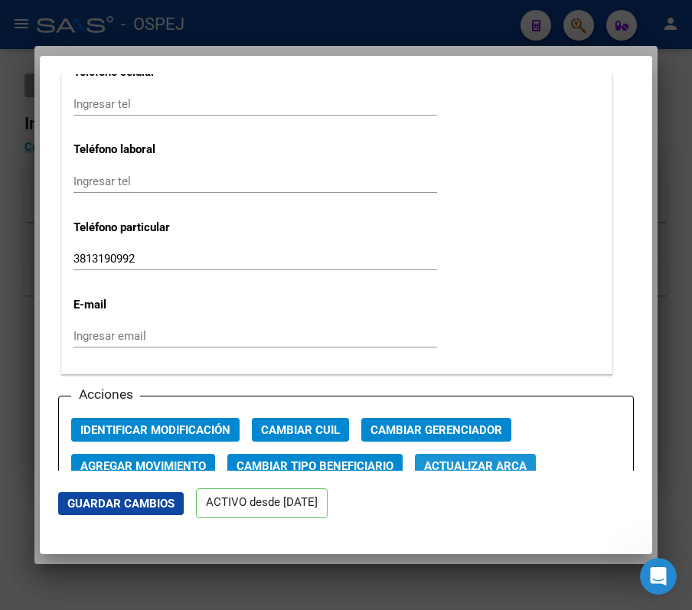
click at [484, 459] on span "Actualizar ARCA" at bounding box center [475, 466] width 103 height 14
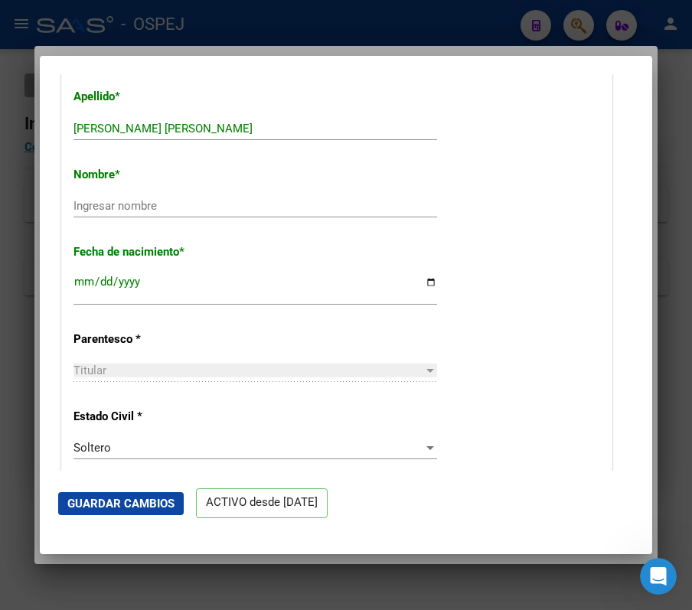
scroll to position [500, 0]
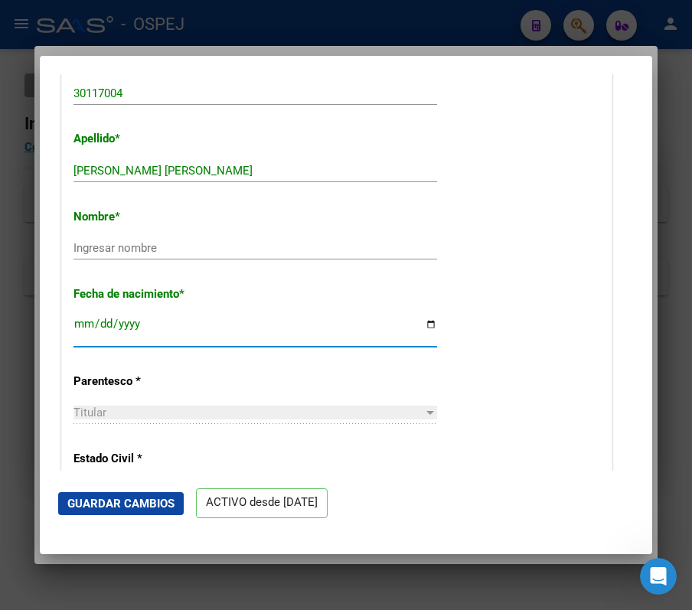
drag, startPoint x: 178, startPoint y: 328, endPoint x: 161, endPoint y: 323, distance: 17.5
click at [161, 323] on input "[DATE]" at bounding box center [254, 330] width 363 height 24
click at [126, 332] on input "[DATE]" at bounding box center [254, 330] width 363 height 24
click at [126, 324] on input "[DATE]" at bounding box center [254, 330] width 363 height 24
click at [169, 233] on div "Nombre * Ingresar nombre" at bounding box center [336, 235] width 526 height 77
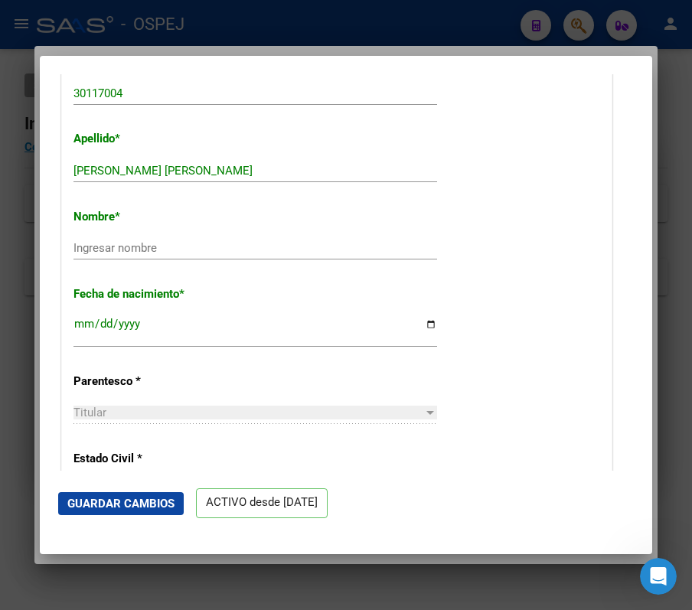
click at [184, 246] on input "Ingresar nombre" at bounding box center [254, 248] width 363 height 14
click at [139, 500] on span "Guardar Cambios" at bounding box center [120, 504] width 107 height 14
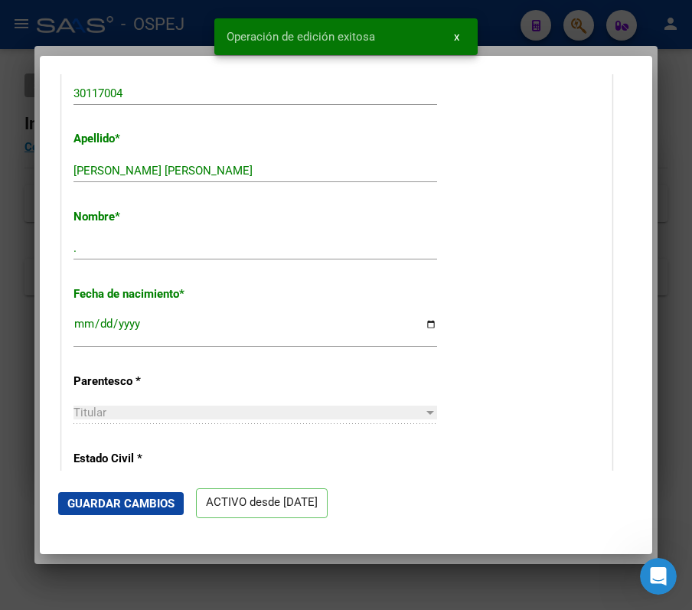
drag, startPoint x: 546, startPoint y: 18, endPoint x: 554, endPoint y: 5, distance: 16.1
click at [553, 6] on div at bounding box center [346, 305] width 692 height 610
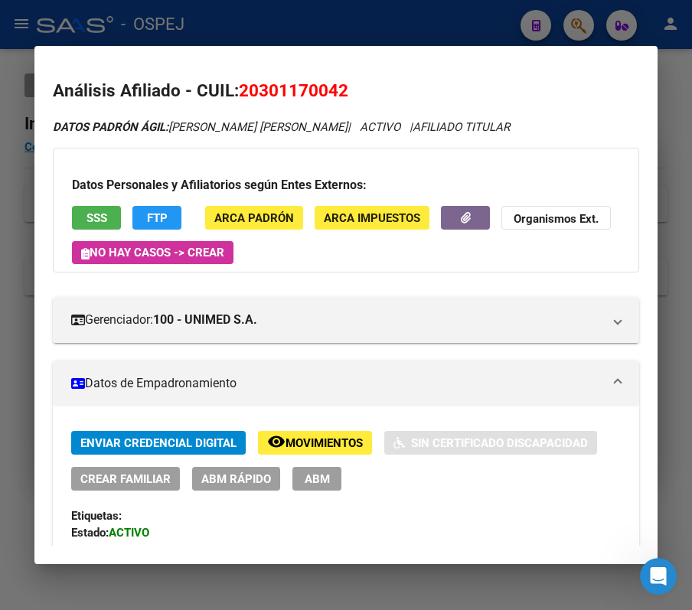
click at [560, 22] on div at bounding box center [346, 305] width 692 height 610
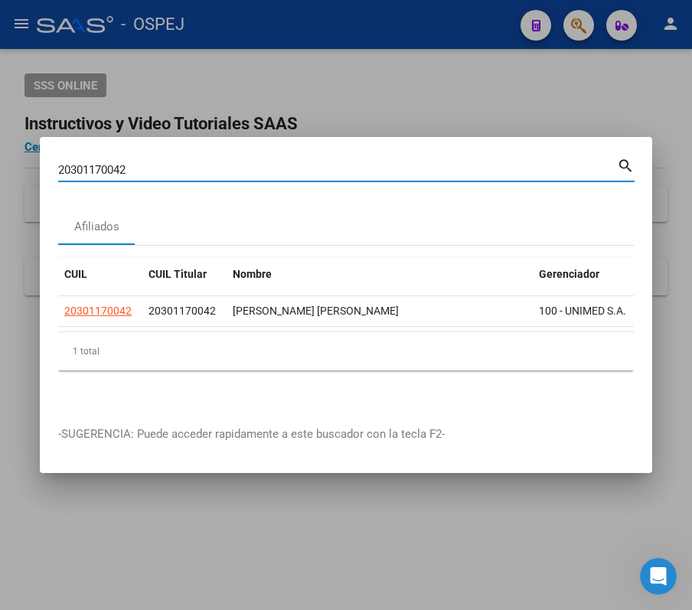
click at [491, 164] on input "20301170042" at bounding box center [337, 170] width 559 height 14
paste input "7329254173"
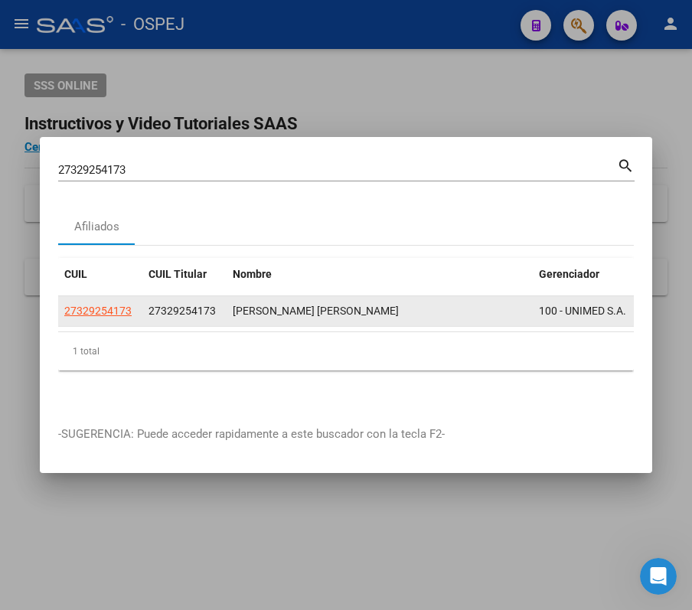
click at [107, 302] on app-link-go-to "27329254173" at bounding box center [97, 311] width 67 height 18
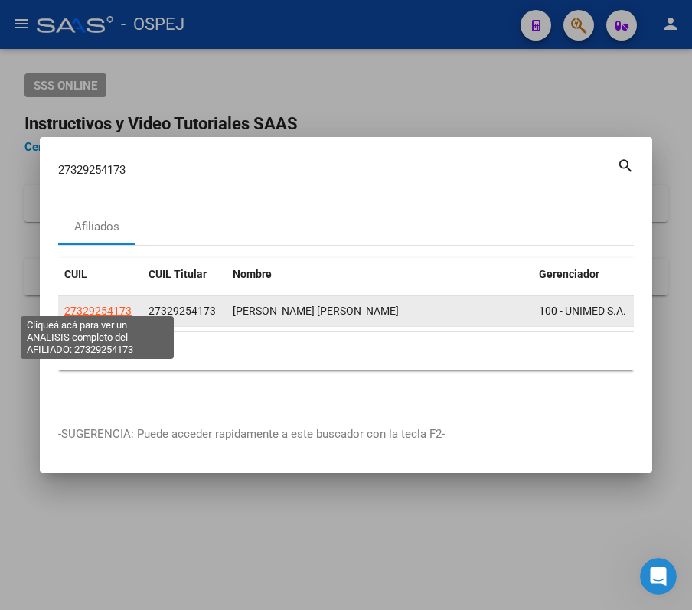
click at [110, 306] on span "27329254173" at bounding box center [97, 311] width 67 height 12
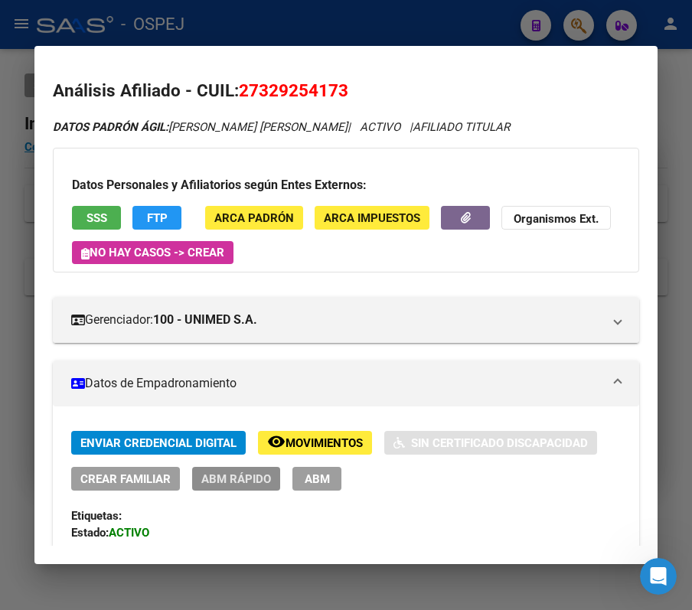
click at [259, 478] on span "ABM Rápido" at bounding box center [236, 479] width 70 height 14
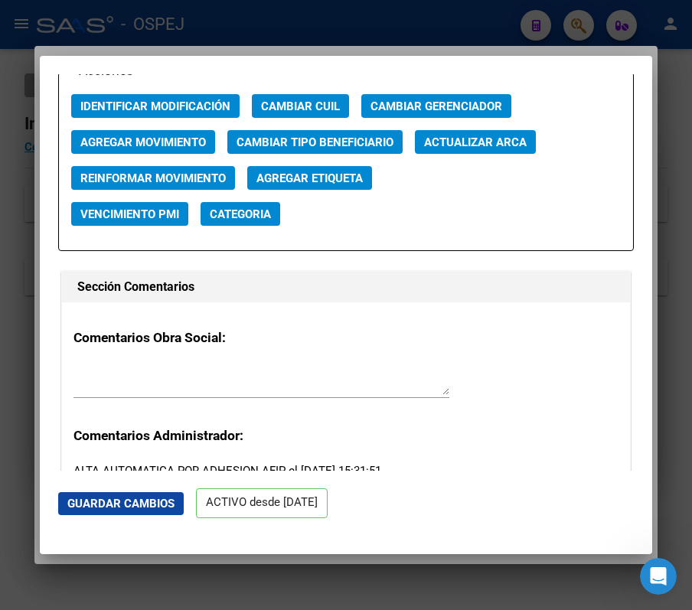
scroll to position [2057, 0]
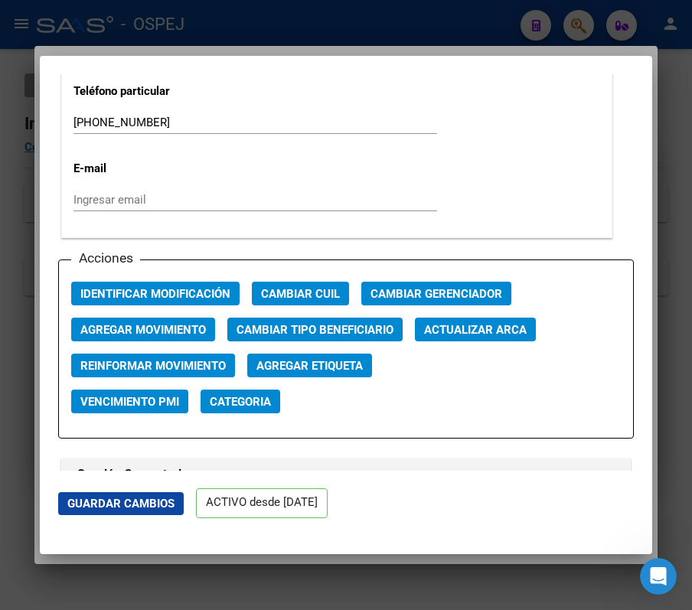
click at [499, 321] on button "Actualizar ARCA" at bounding box center [475, 330] width 121 height 24
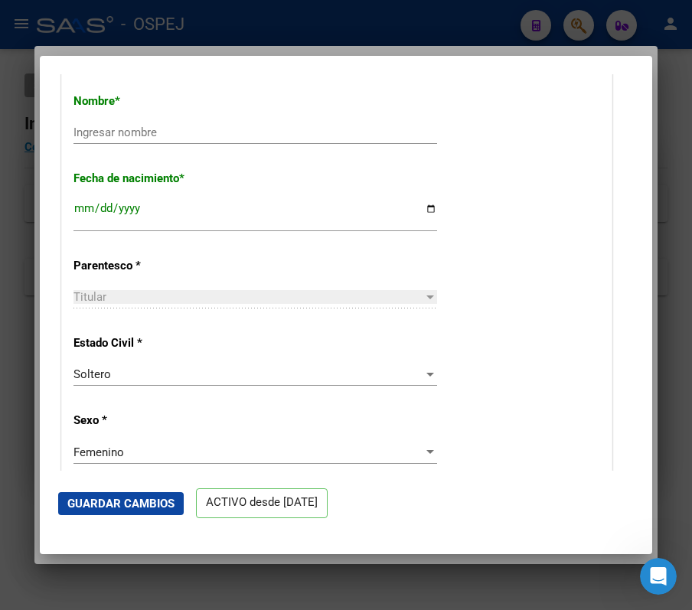
scroll to position [313, 0]
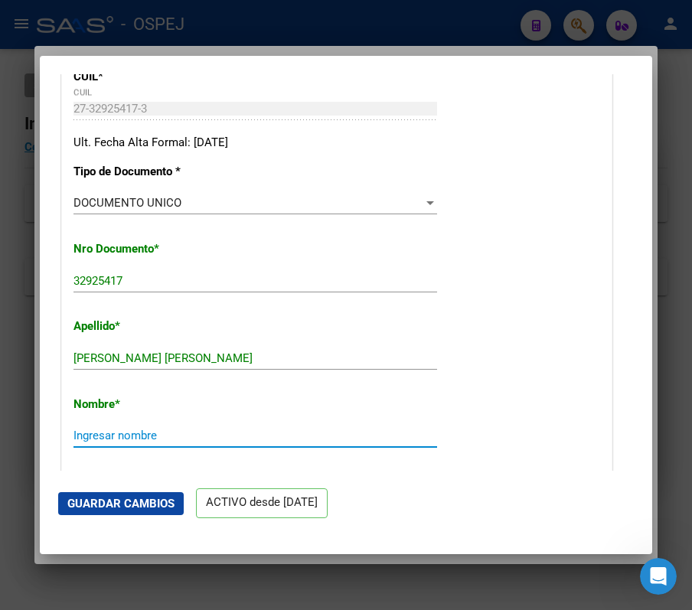
click at [124, 433] on input "Ingresar nombre" at bounding box center [254, 436] width 363 height 14
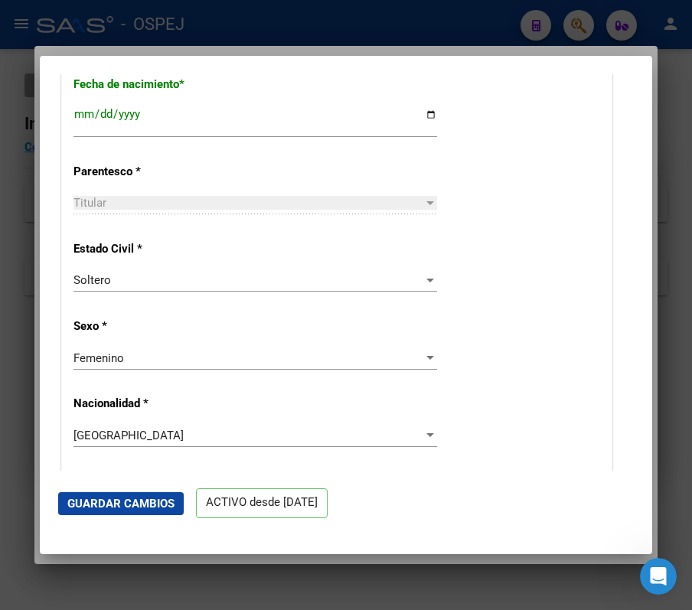
scroll to position [574, 0]
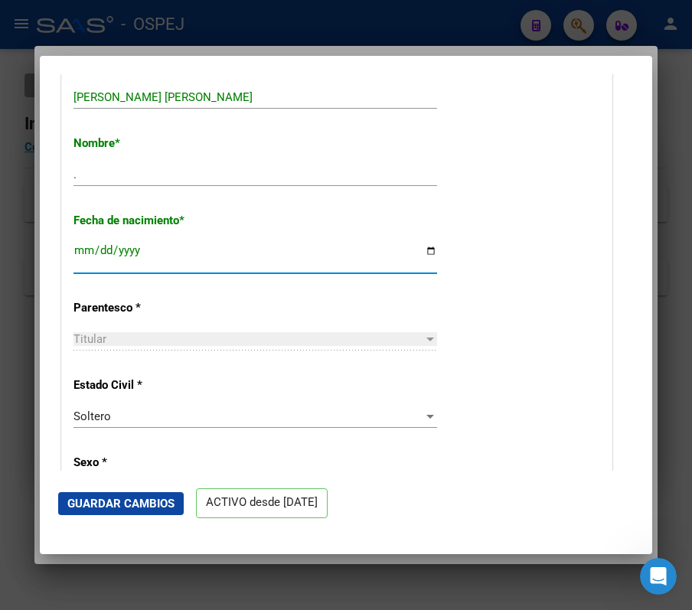
click at [126, 254] on input "[DATE]" at bounding box center [254, 256] width 363 height 24
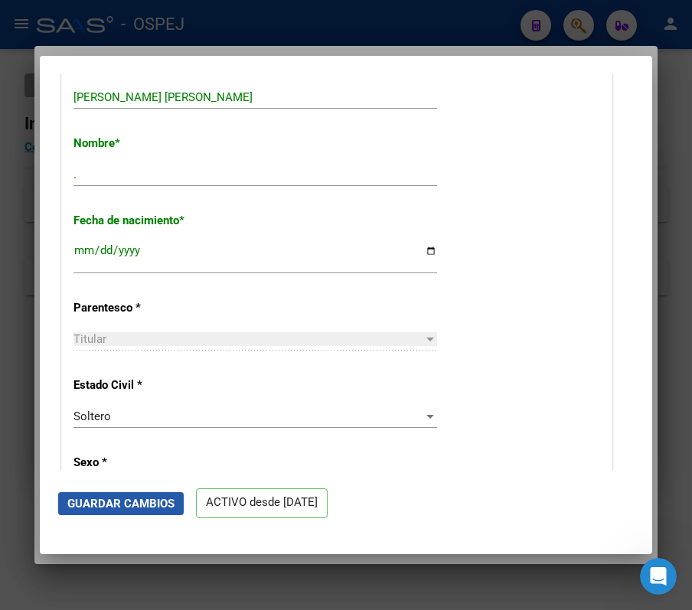
click at [152, 508] on span "Guardar Cambios" at bounding box center [120, 504] width 107 height 14
click at [551, 29] on div at bounding box center [346, 305] width 692 height 610
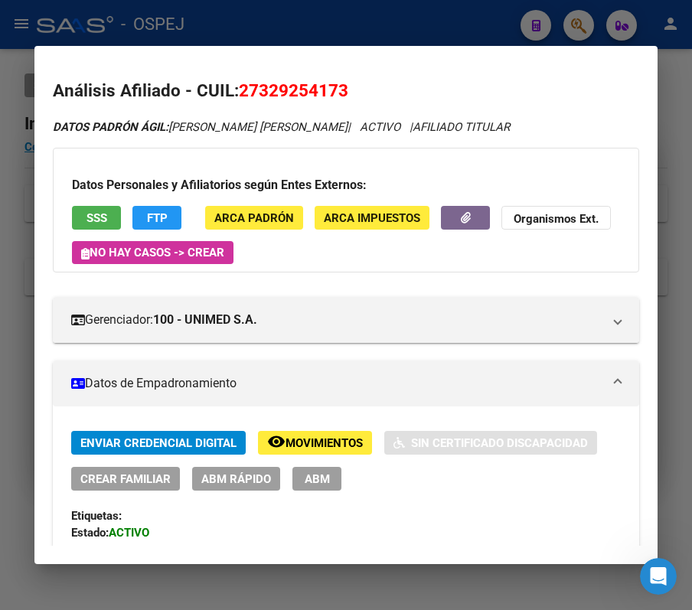
click at [551, 29] on div at bounding box center [346, 305] width 692 height 610
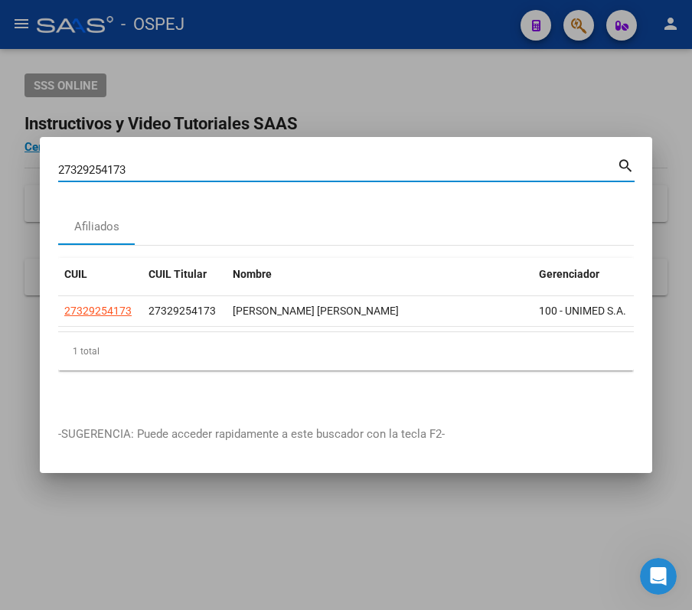
click at [459, 163] on input "27329254173" at bounding box center [337, 170] width 559 height 14
paste input "0376255132"
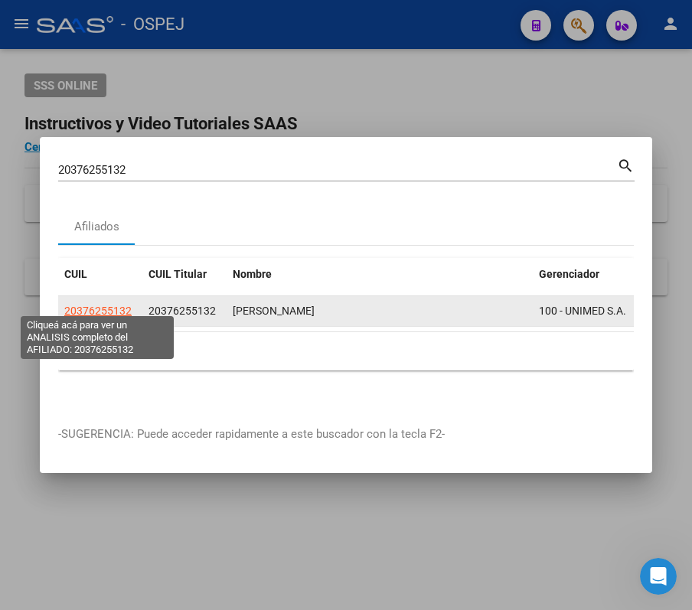
click at [102, 305] on span "20376255132" at bounding box center [97, 311] width 67 height 12
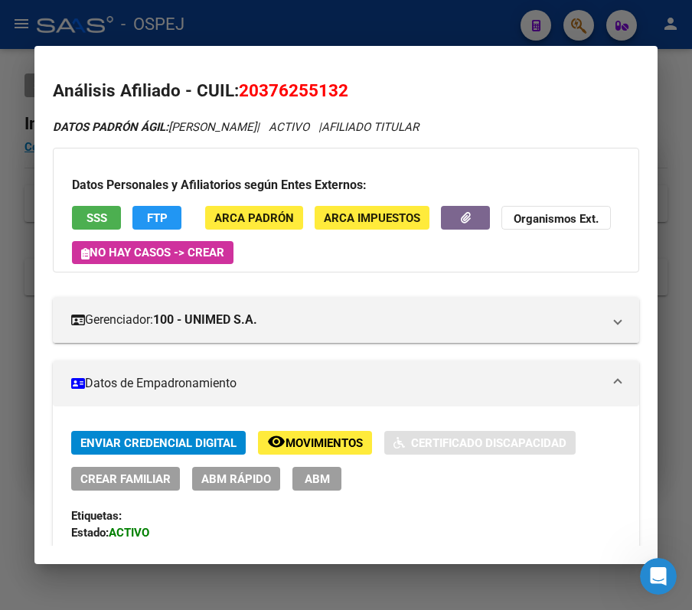
drag, startPoint x: 393, startPoint y: 404, endPoint x: 341, endPoint y: 349, distance: 75.3
click at [266, 482] on span "ABM Rápido" at bounding box center [236, 479] width 70 height 14
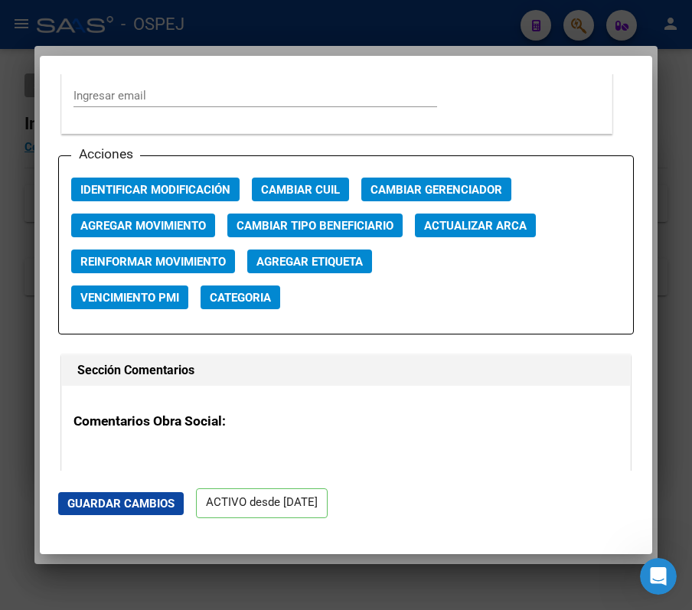
scroll to position [2119, 0]
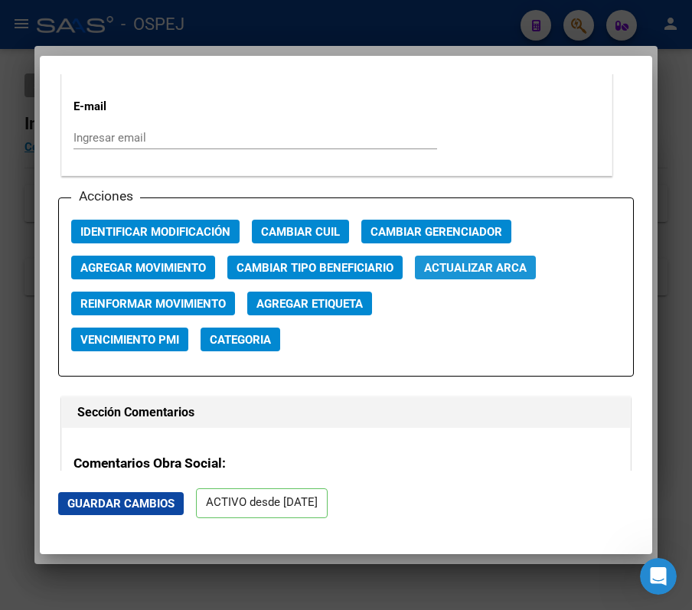
click at [432, 266] on span "Actualizar ARCA" at bounding box center [475, 268] width 103 height 14
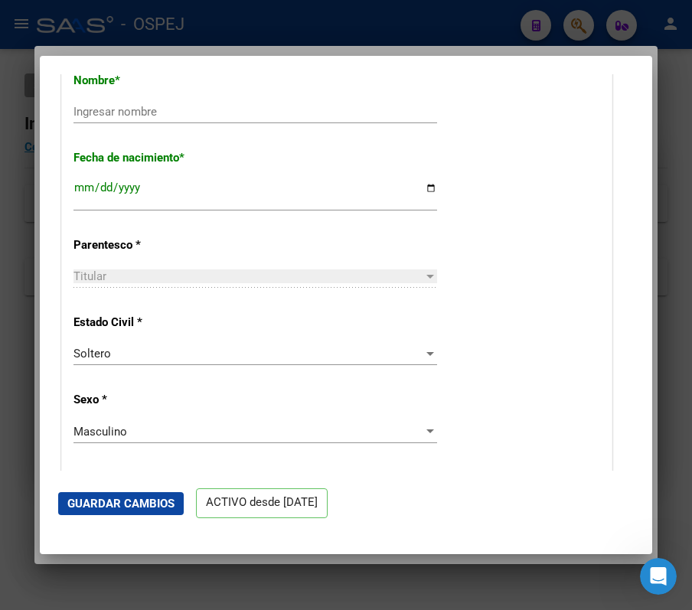
scroll to position [595, 0]
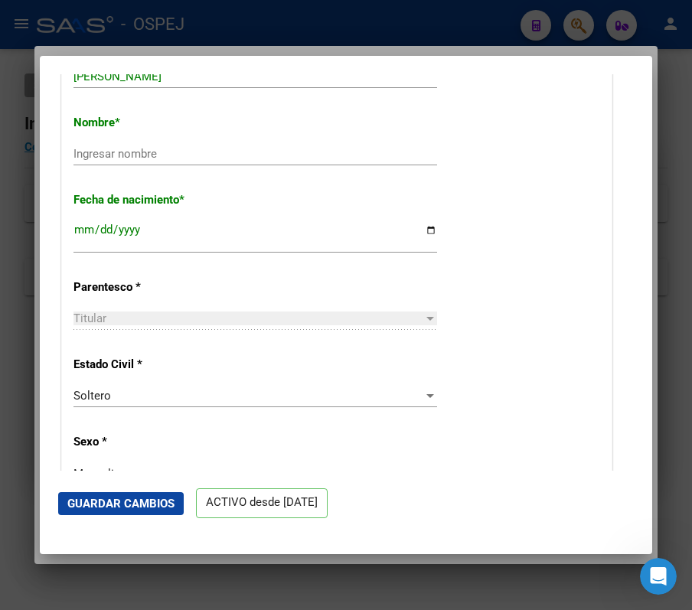
click at [393, 145] on div "Ingresar nombre" at bounding box center [254, 153] width 363 height 23
click at [318, 243] on input "[DATE]" at bounding box center [254, 235] width 363 height 24
click at [133, 231] on input "[DATE]" at bounding box center [254, 235] width 363 height 24
click at [116, 508] on span "Guardar Cambios" at bounding box center [120, 504] width 107 height 14
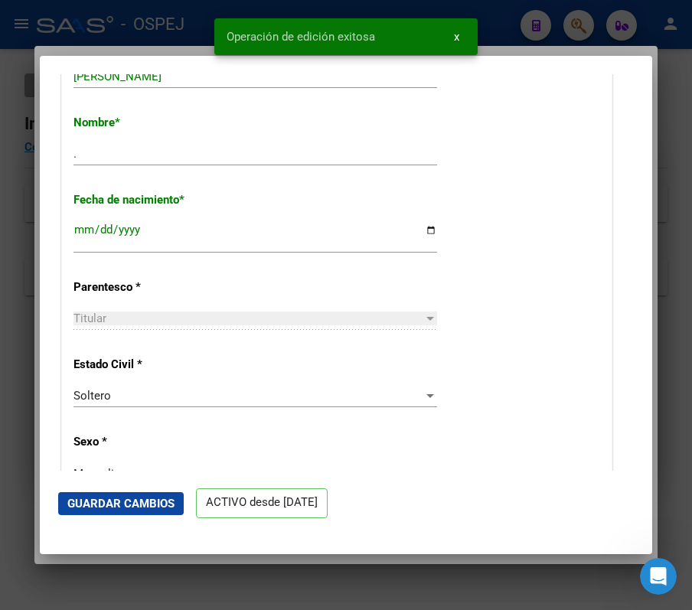
click at [533, 17] on div at bounding box center [346, 305] width 692 height 610
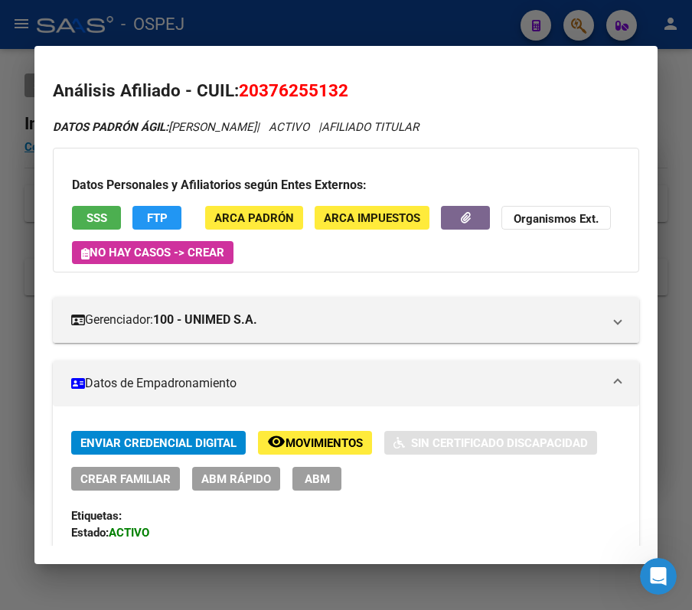
click at [520, 21] on div at bounding box center [346, 305] width 692 height 610
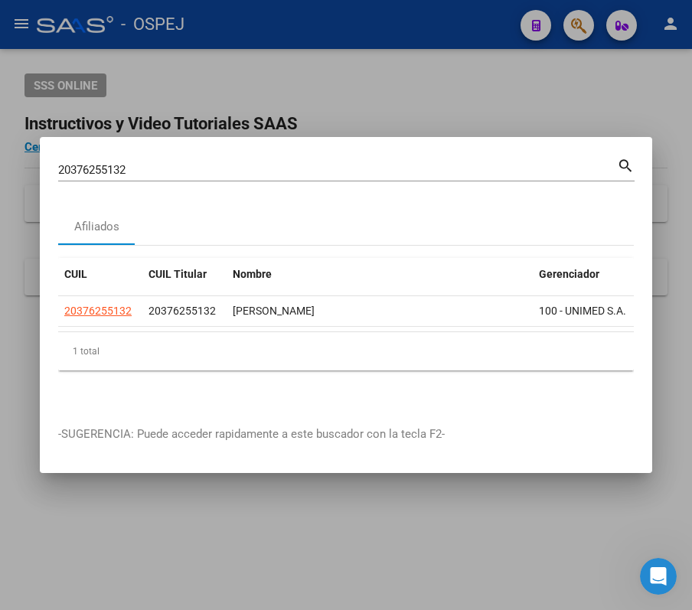
click at [497, 176] on div "20376255132 Buscar (apellido, dni, cuil, [PERSON_NAME], cuit, obra social) sear…" at bounding box center [346, 175] width 576 height 41
click at [490, 170] on div "20376255132 Buscar (apellido, dni, cuil, [PERSON_NAME], cuit, obra social)" at bounding box center [337, 169] width 559 height 23
click at [478, 163] on input "20376255132" at bounding box center [337, 170] width 559 height 14
paste input "409658343"
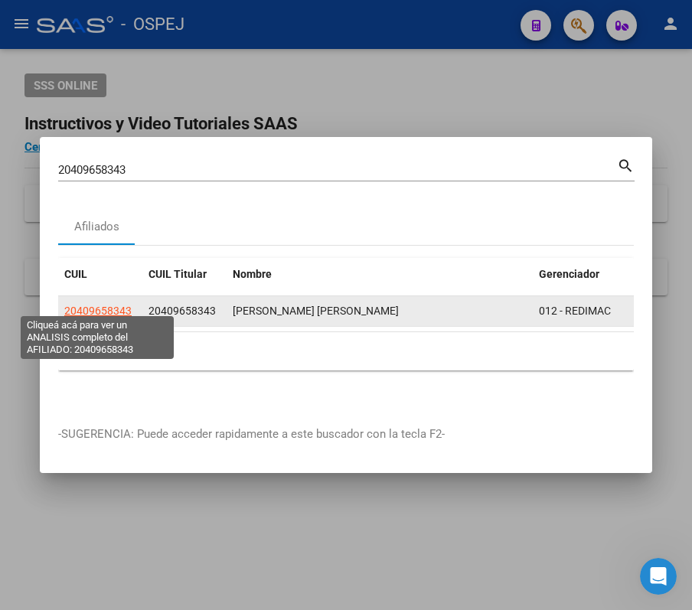
drag, startPoint x: 87, startPoint y: 292, endPoint x: 93, endPoint y: 298, distance: 8.1
click at [93, 298] on datatable-body-cell "20409658343" at bounding box center [100, 311] width 84 height 30
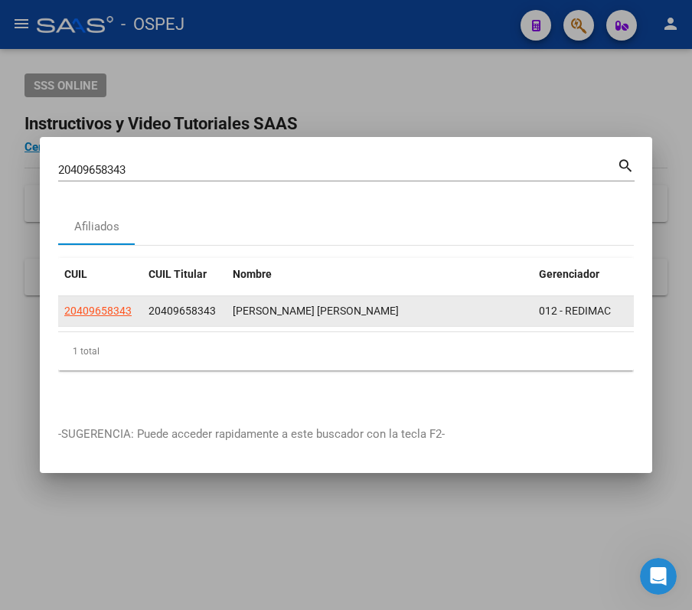
click at [93, 305] on span "20409658343" at bounding box center [97, 311] width 67 height 12
copy span "20409"
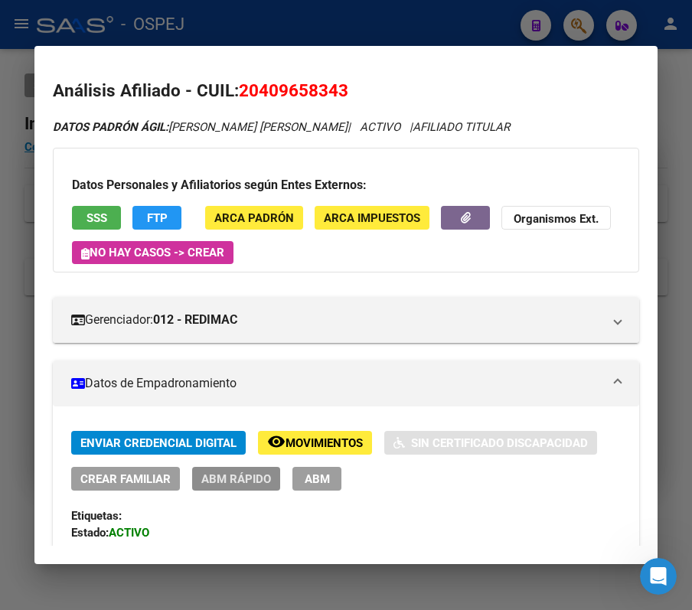
click at [254, 474] on span "ABM Rápido" at bounding box center [236, 479] width 70 height 14
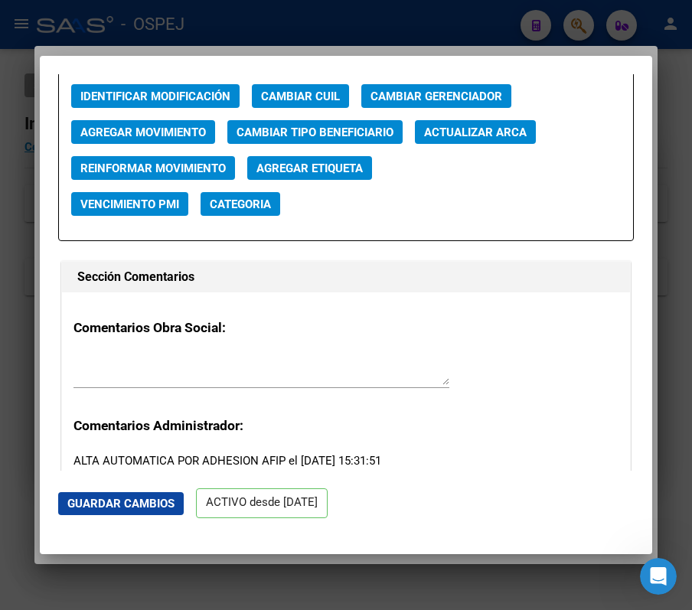
scroll to position [1984, 0]
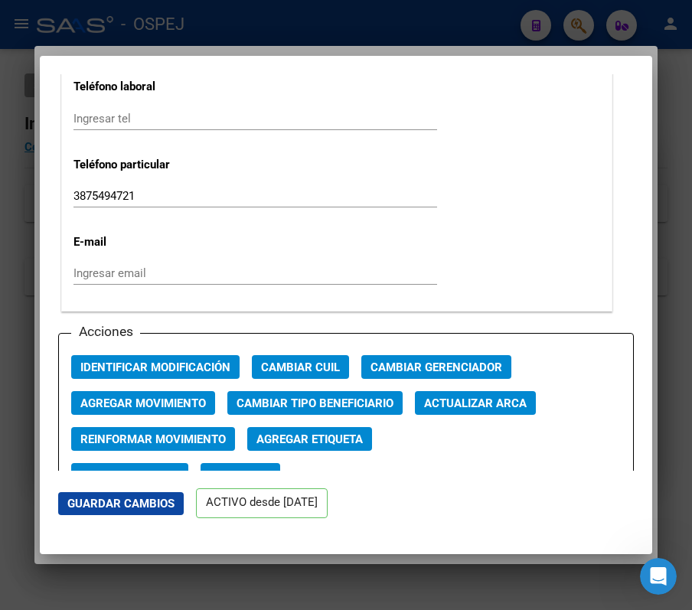
click at [500, 410] on span "Actualizar ARCA" at bounding box center [475, 403] width 103 height 14
click at [638, 313] on mat-dialog-content "ACTIVO desde [DATE] remove_red_eye Movimientos SSS FTP Sin Certificado Discapac…" at bounding box center [346, 272] width 612 height 396
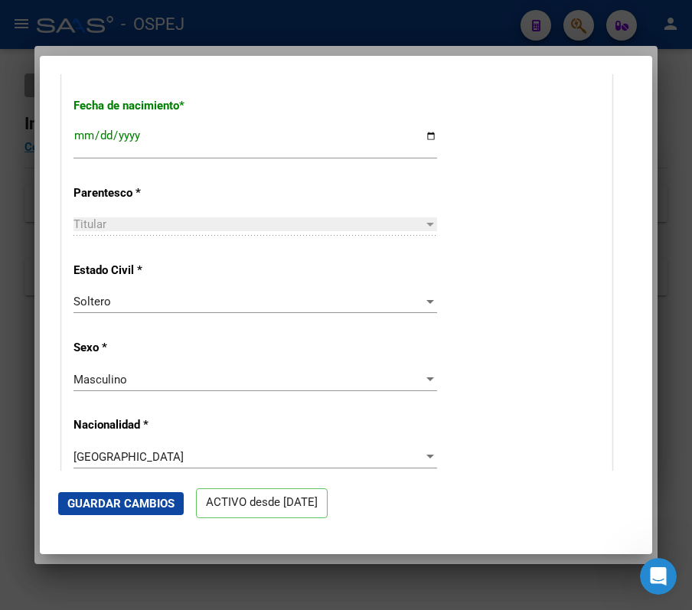
scroll to position [626, 0]
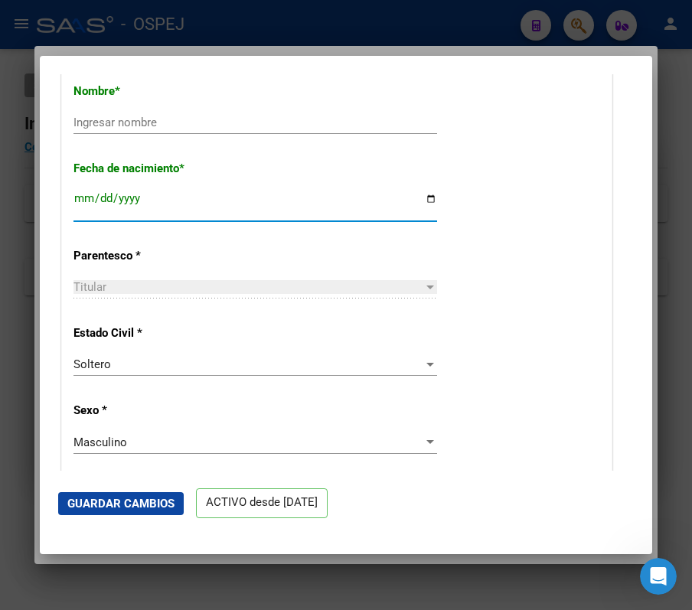
click at [123, 193] on input "[DATE]" at bounding box center [254, 204] width 363 height 24
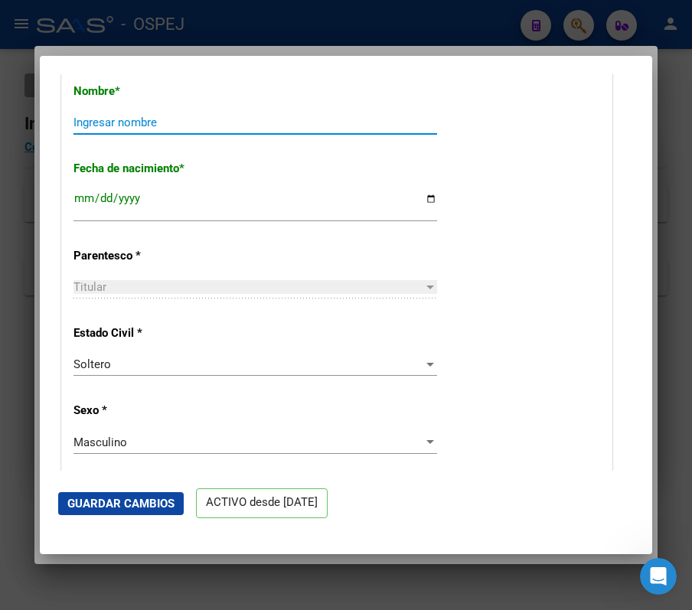
click at [231, 124] on input "Ingresar nombre" at bounding box center [254, 123] width 363 height 14
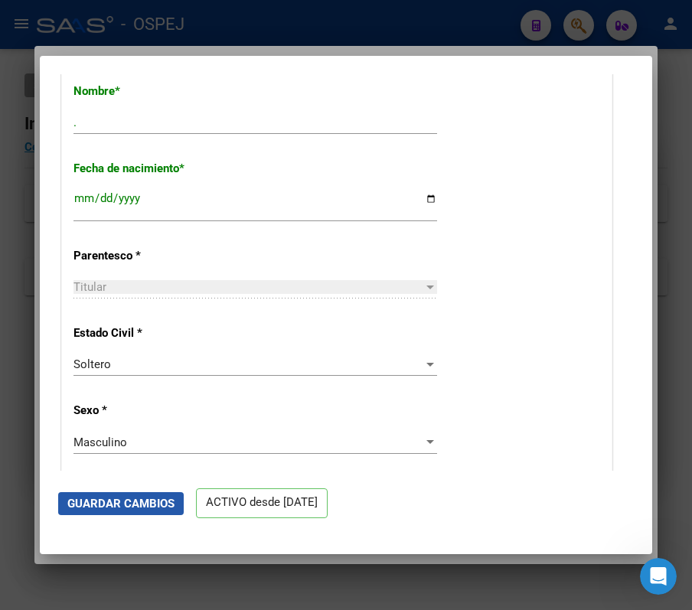
click at [150, 500] on span "Guardar Cambios" at bounding box center [120, 504] width 107 height 14
click at [71, 493] on button "Guardar Cambios" at bounding box center [121, 503] width 126 height 23
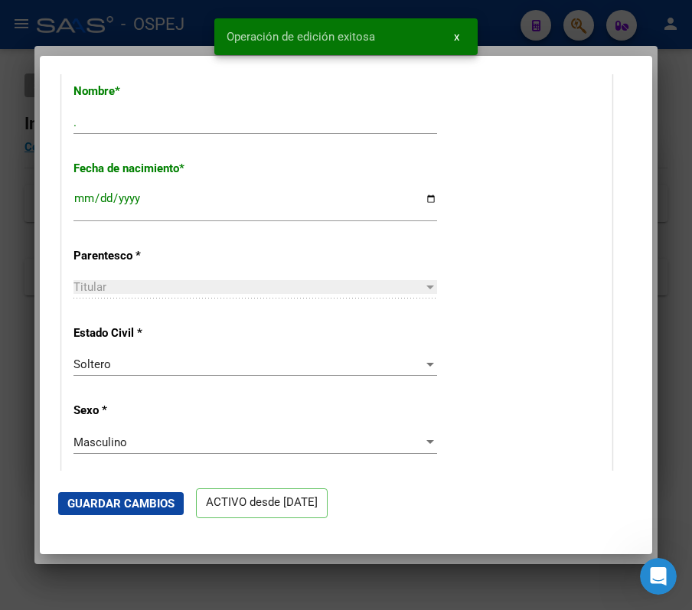
click at [606, 37] on div at bounding box center [346, 305] width 692 height 610
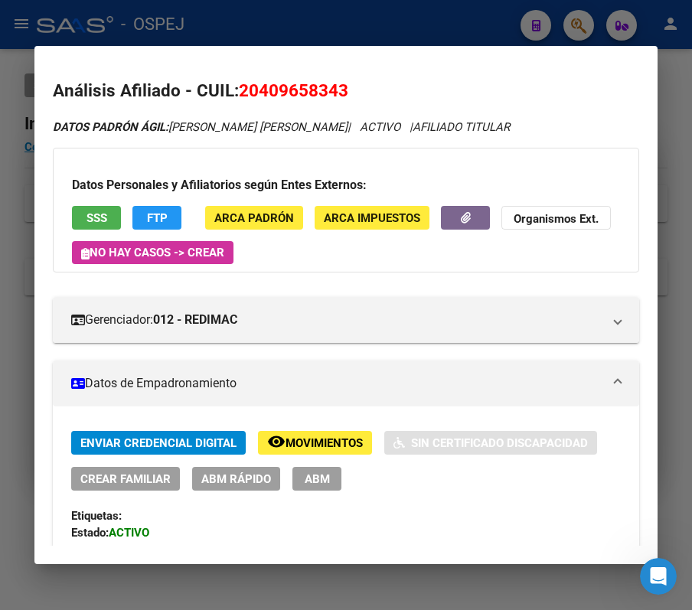
click at [527, 35] on div at bounding box center [346, 305] width 692 height 610
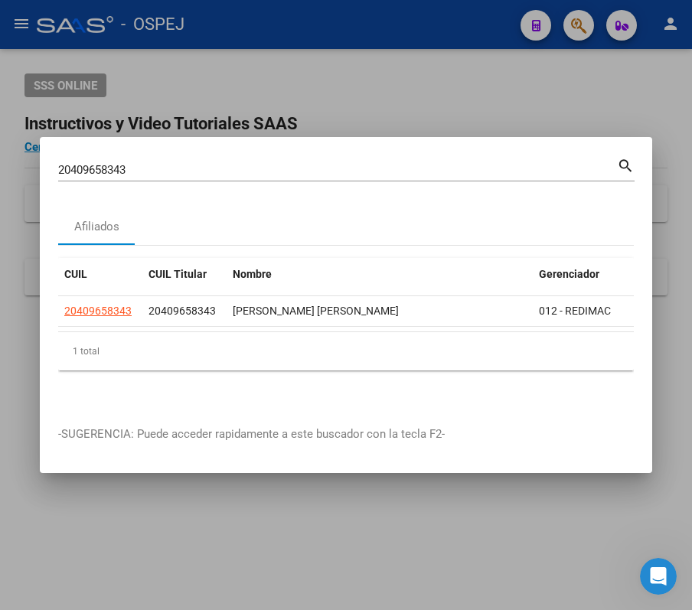
click at [401, 163] on input "20409658343" at bounding box center [337, 170] width 559 height 14
paste input "372863936"
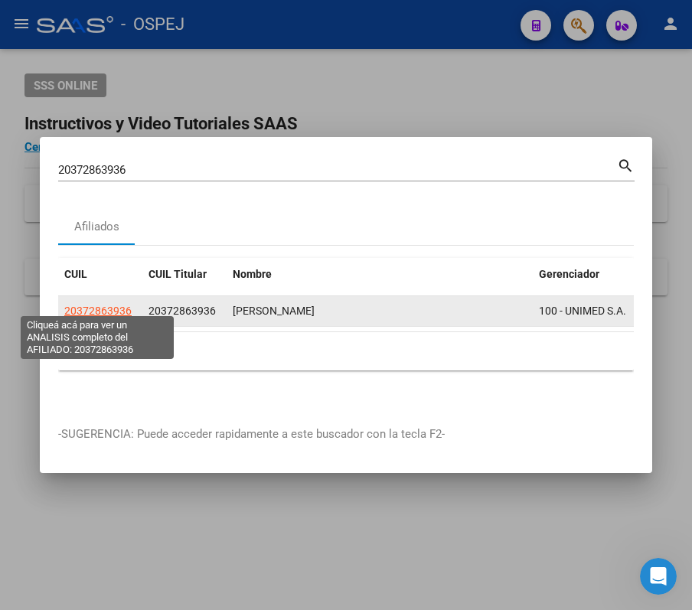
click at [99, 307] on span "20372863936" at bounding box center [97, 311] width 67 height 12
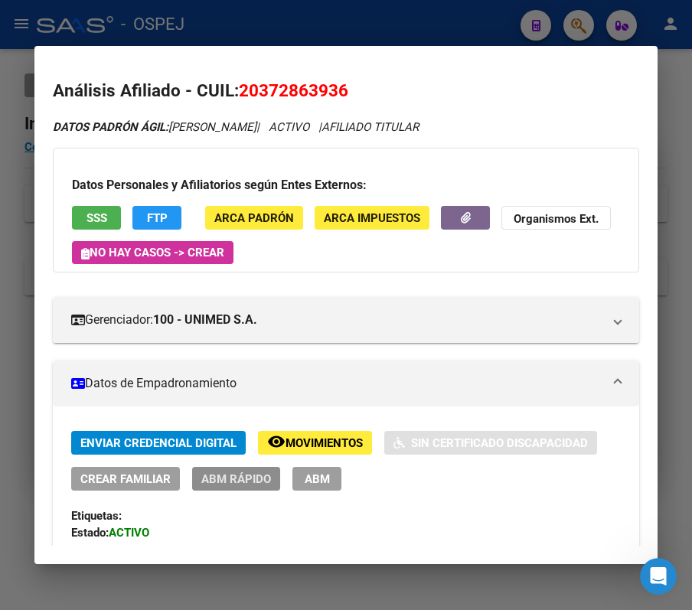
click at [262, 476] on span "ABM Rápido" at bounding box center [236, 479] width 70 height 14
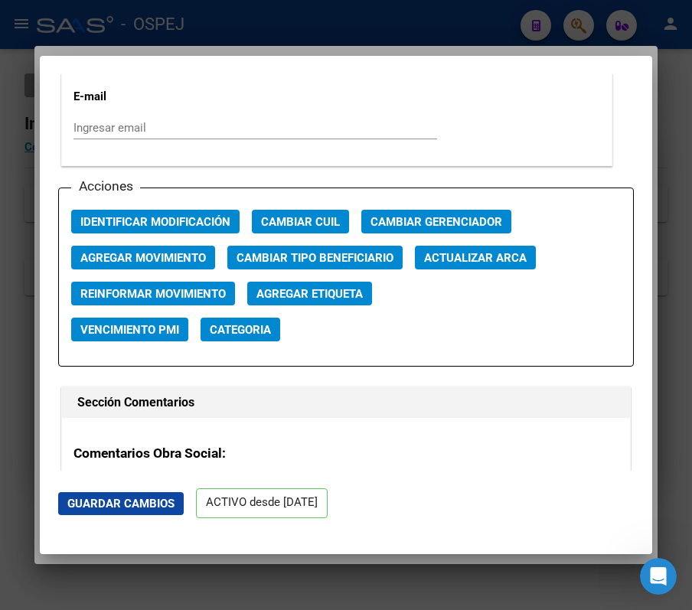
scroll to position [2171, 0]
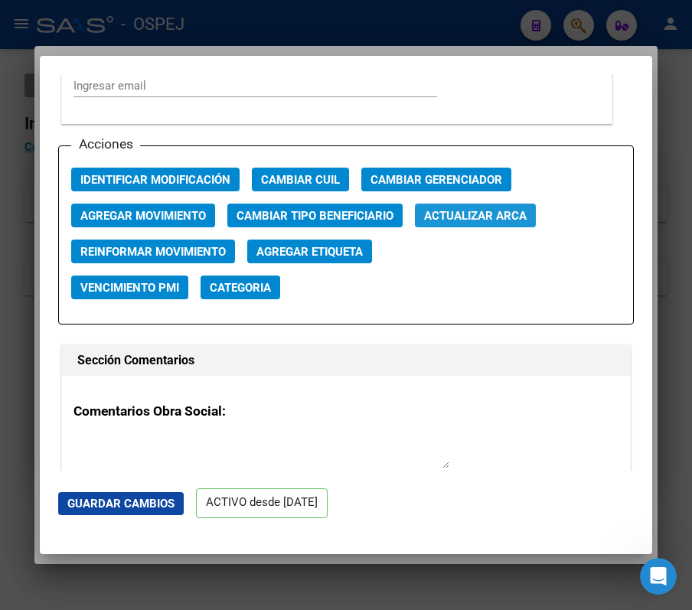
click at [520, 227] on button "Actualizar ARCA" at bounding box center [475, 216] width 121 height 24
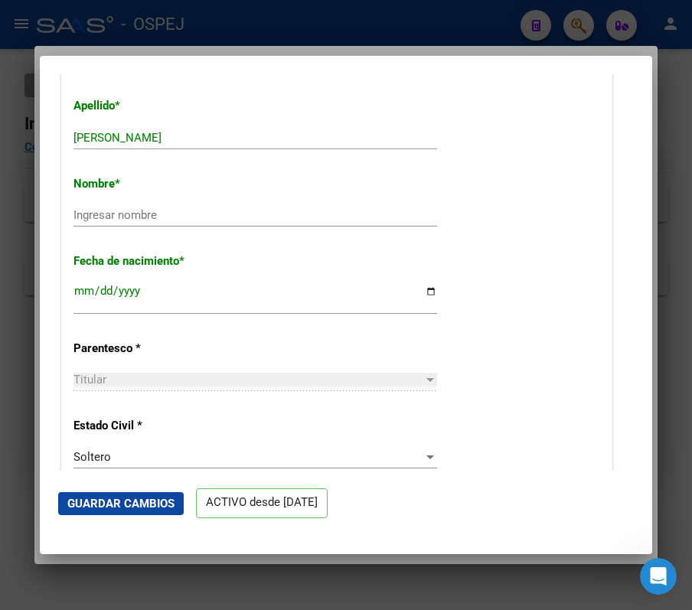
scroll to position [513, 0]
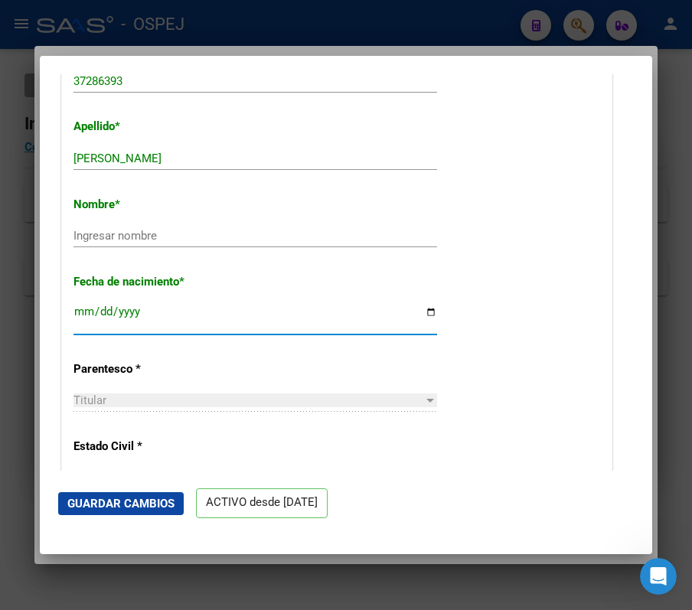
click at [139, 310] on input "[DATE]" at bounding box center [254, 317] width 363 height 24
click at [130, 310] on input "[DATE]" at bounding box center [254, 317] width 363 height 24
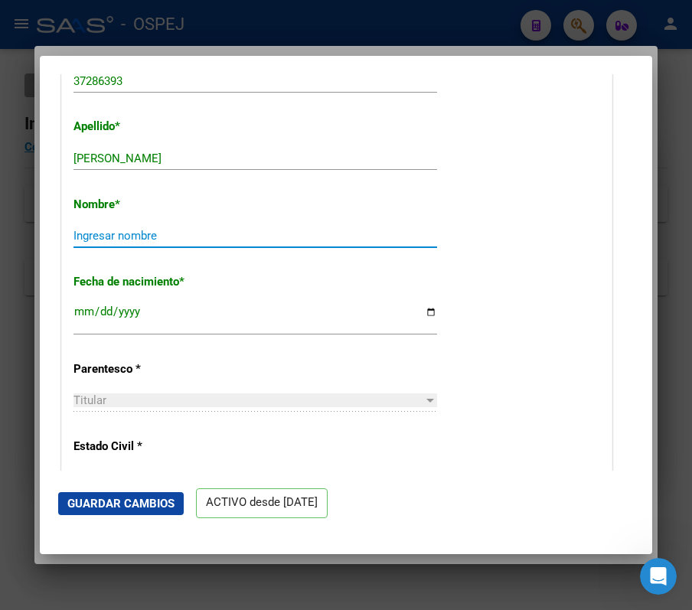
click at [155, 230] on input "Ingresar nombre" at bounding box center [254, 236] width 363 height 14
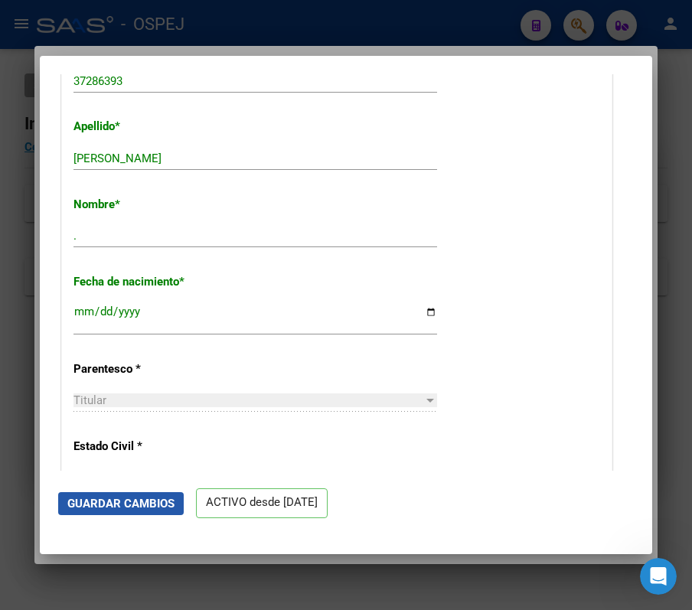
click at [162, 511] on button "Guardar Cambios" at bounding box center [121, 503] width 126 height 23
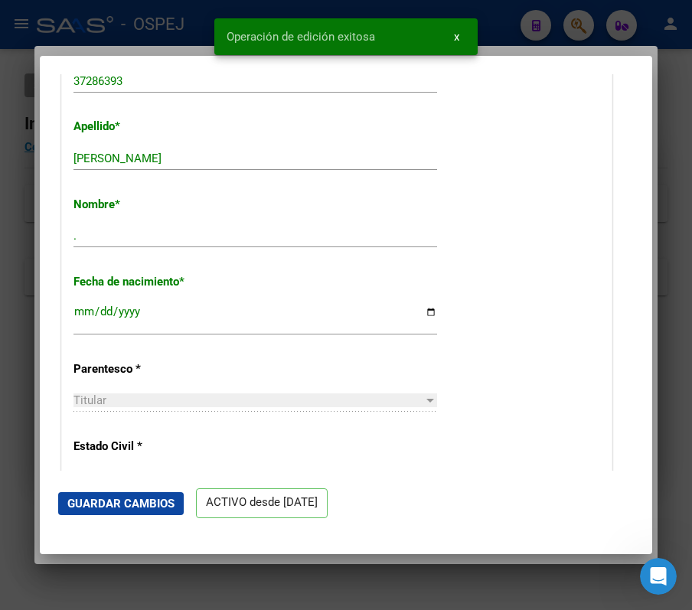
click at [510, 37] on div at bounding box center [346, 305] width 692 height 610
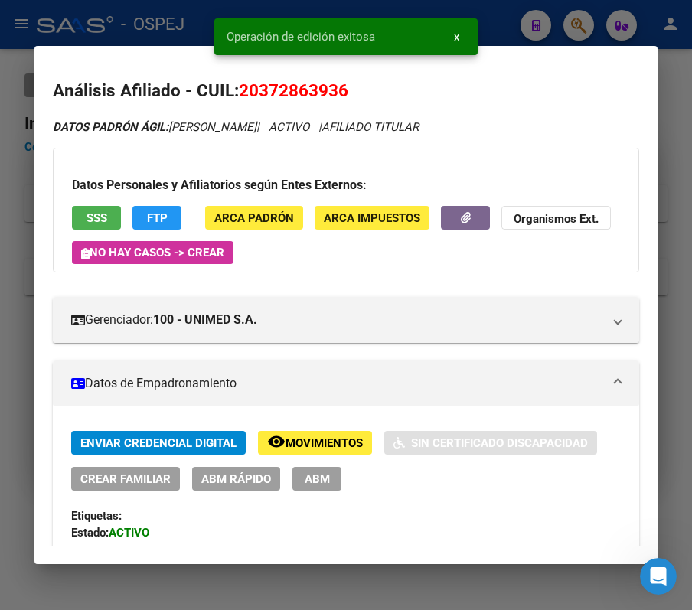
click at [496, 23] on div at bounding box center [346, 305] width 692 height 610
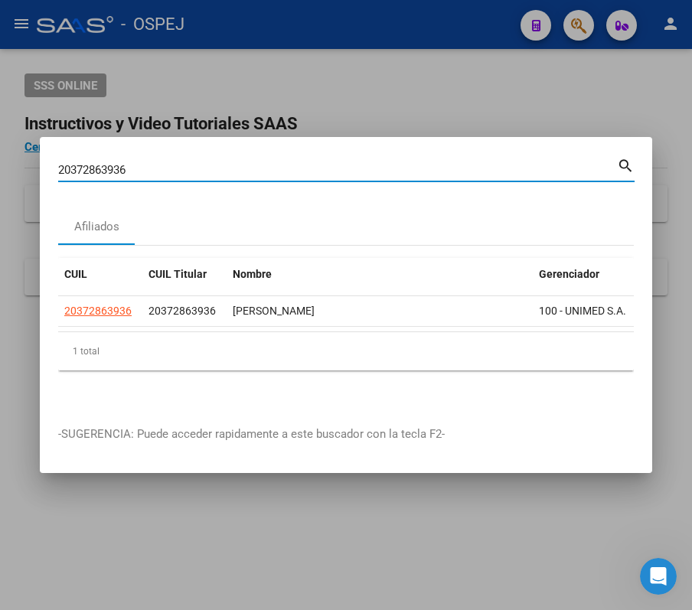
click at [451, 165] on input "20372863936" at bounding box center [337, 170] width 559 height 14
paste input "7395366772"
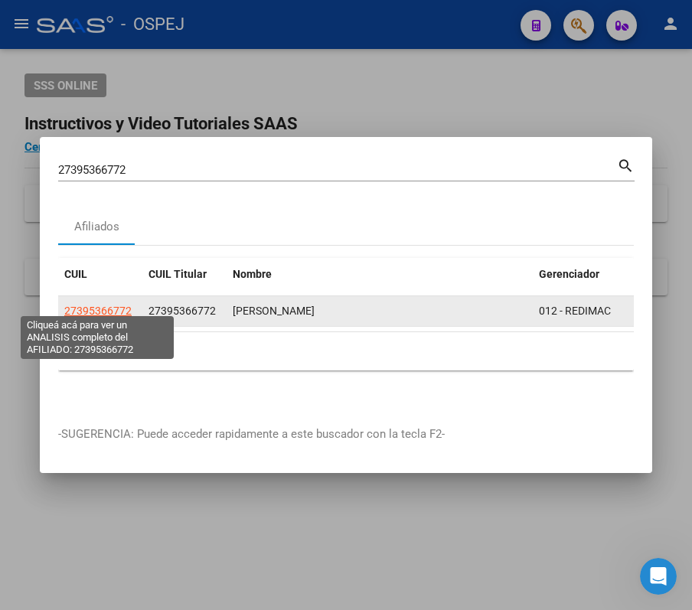
click at [96, 305] on span "27395366772" at bounding box center [97, 311] width 67 height 12
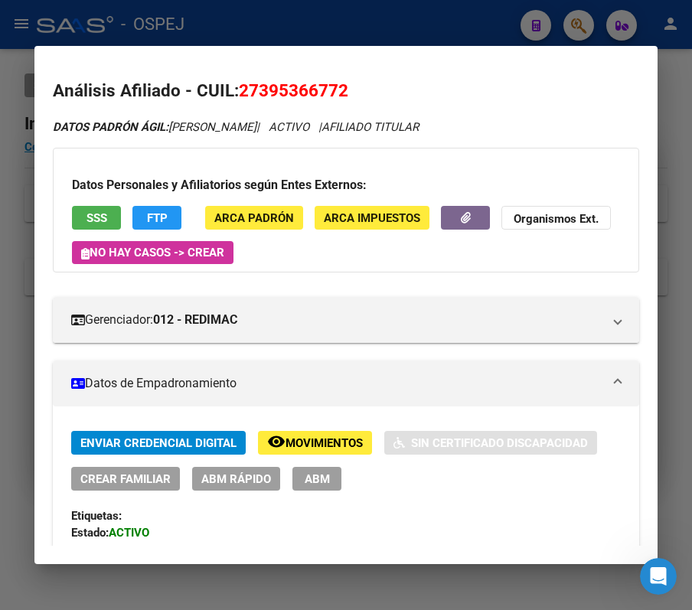
click at [658, 144] on div at bounding box center [346, 305] width 692 height 610
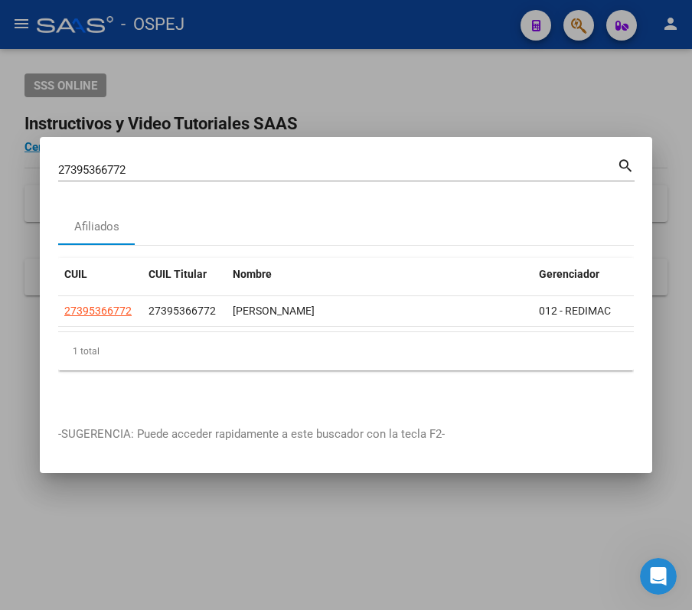
drag, startPoint x: 513, startPoint y: 148, endPoint x: 514, endPoint y: 157, distance: 8.6
click at [514, 157] on div "27395366772 Buscar (apellido, dni, cuil, [PERSON_NAME], cuit, obra social) sear…" at bounding box center [346, 168] width 576 height 26
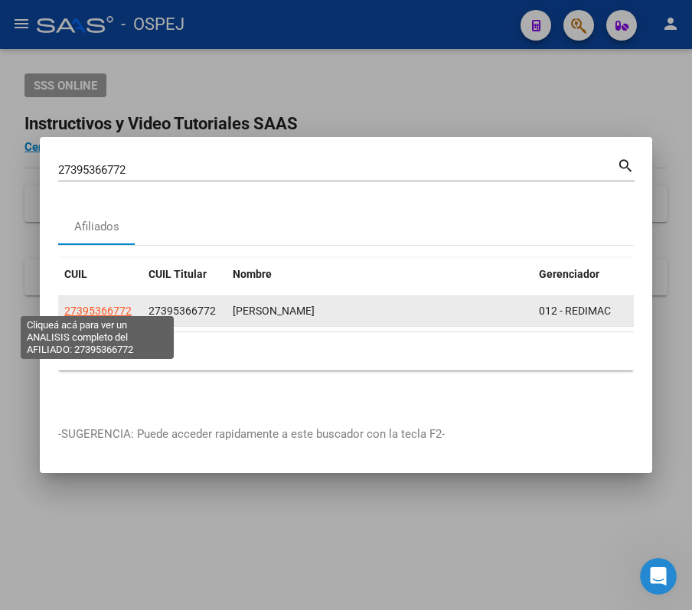
click at [121, 305] on span "27395366772" at bounding box center [97, 311] width 67 height 12
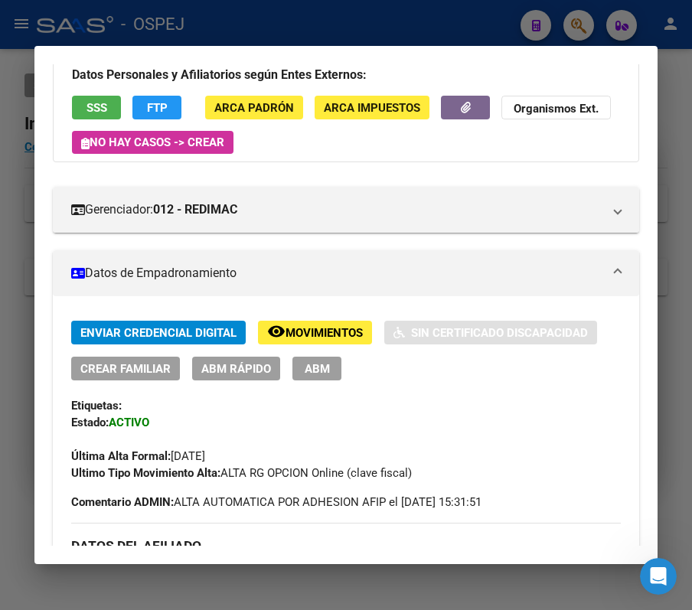
scroll to position [403, 0]
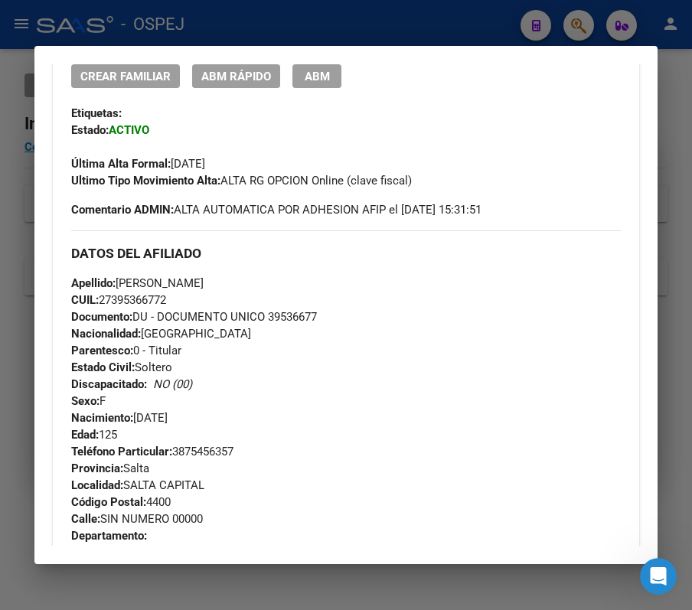
click at [219, 64] on button "ABM Rápido" at bounding box center [236, 76] width 88 height 24
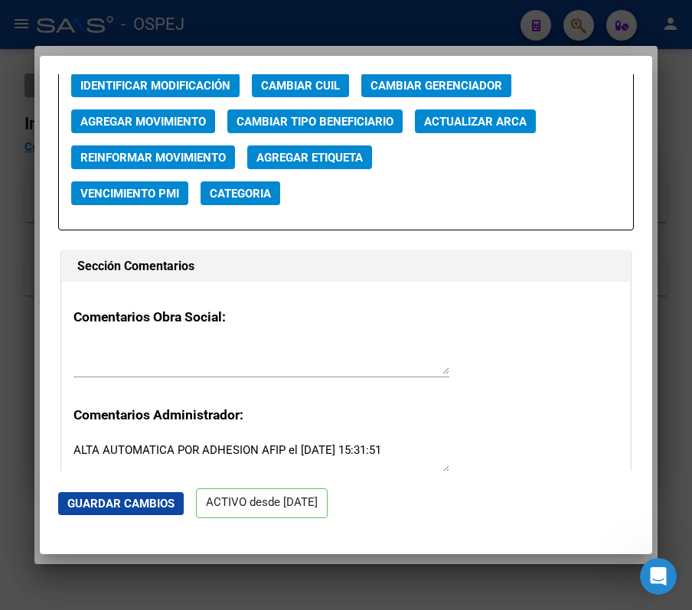
scroll to position [1931, 0]
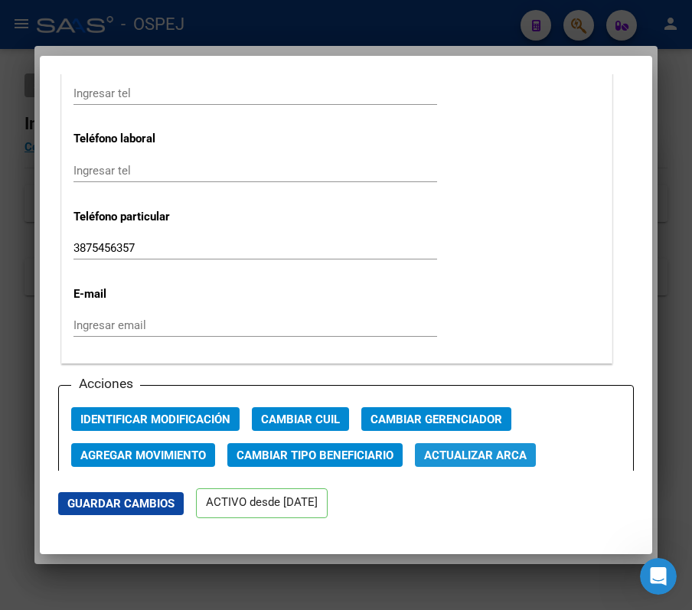
click at [510, 454] on span "Actualizar ARCA" at bounding box center [475, 455] width 103 height 14
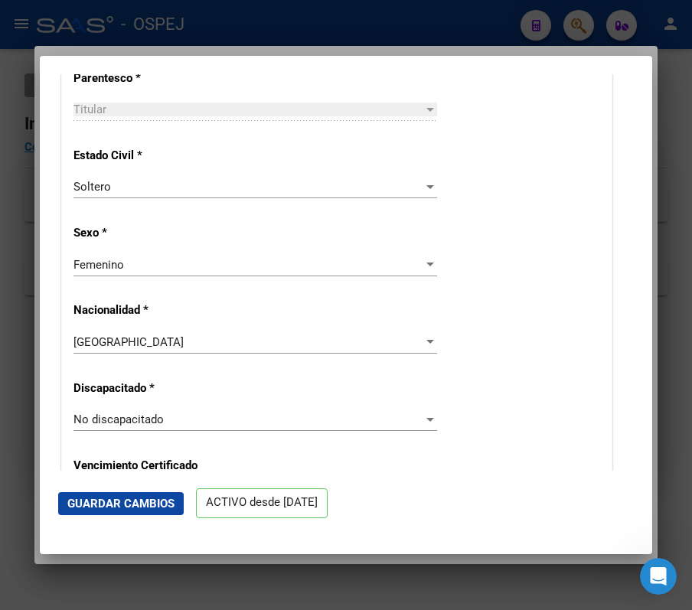
scroll to position [637, 0]
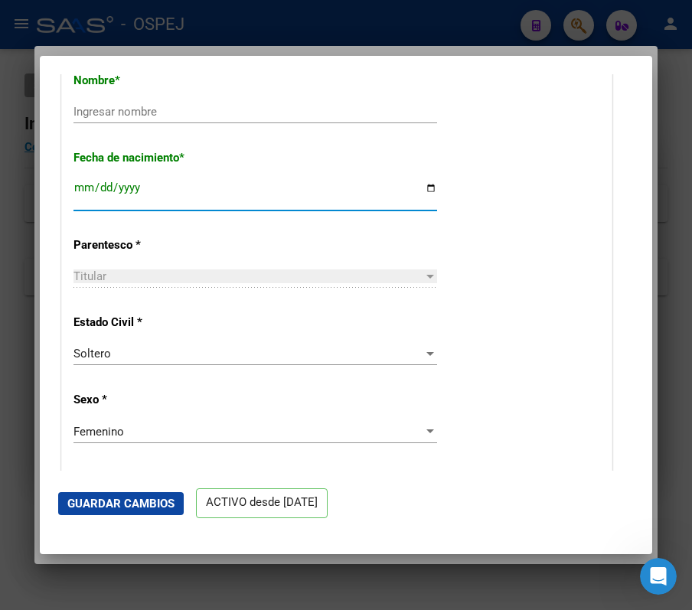
click at [130, 184] on input "[DATE]" at bounding box center [254, 193] width 363 height 24
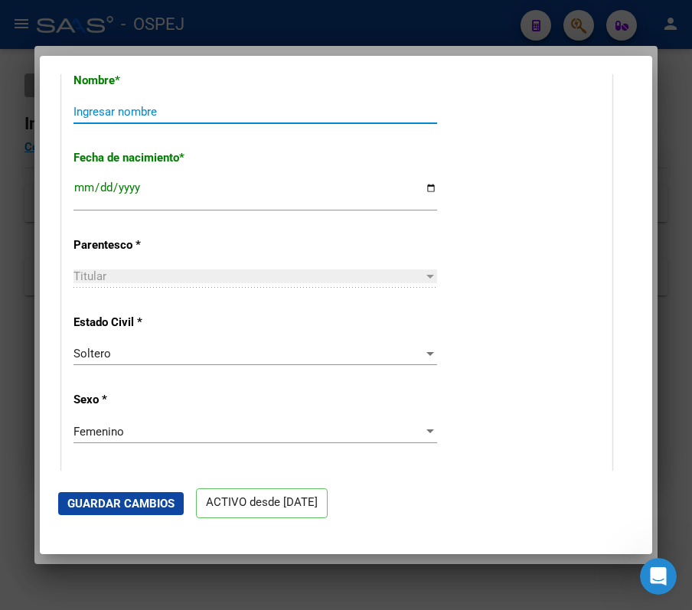
click at [245, 109] on input "Ingresar nombre" at bounding box center [254, 112] width 363 height 14
click at [99, 491] on mat-dialog-actions "Guardar Cambios ACTIVO desde [DATE]" at bounding box center [345, 503] width 575 height 65
click at [103, 497] on span "Guardar Cambios" at bounding box center [120, 504] width 107 height 14
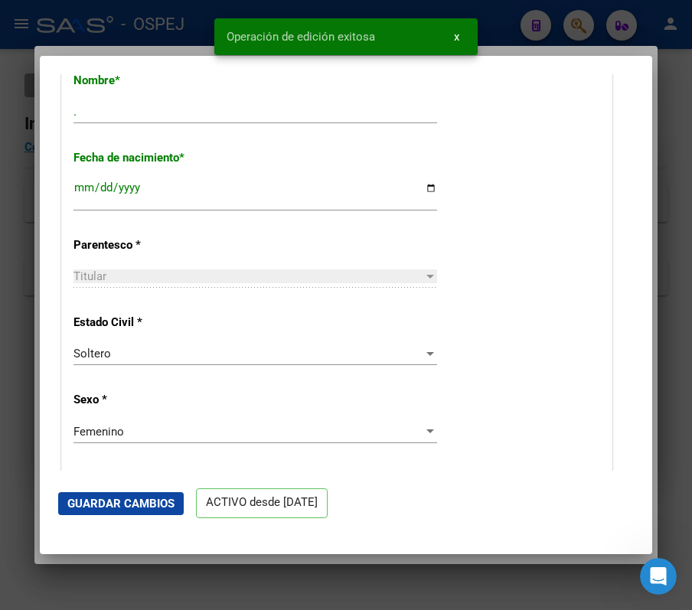
click at [583, 21] on div at bounding box center [346, 305] width 692 height 610
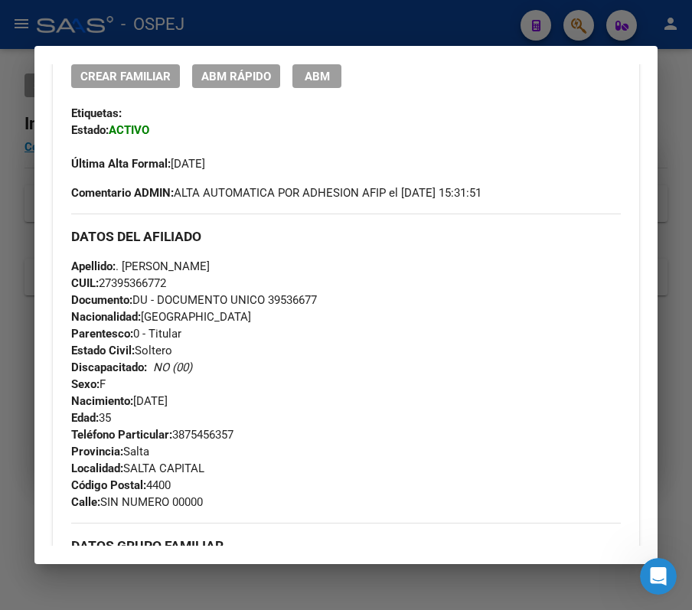
scroll to position [0, 0]
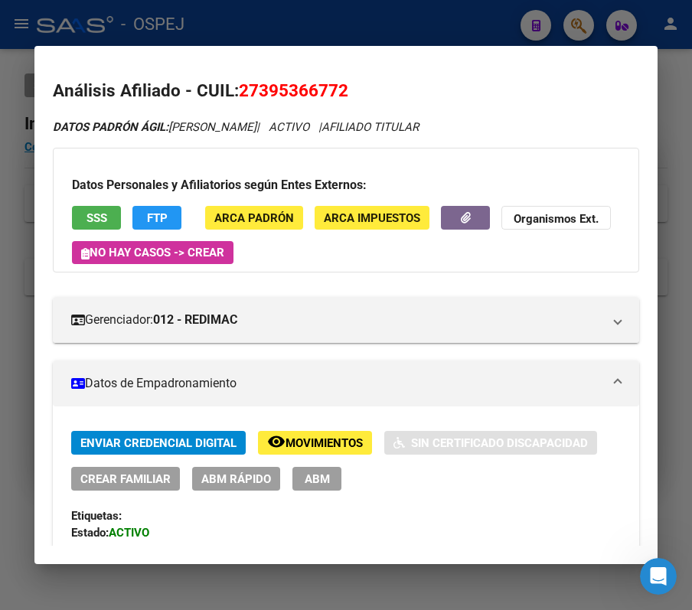
click at [552, 29] on div at bounding box center [346, 305] width 692 height 610
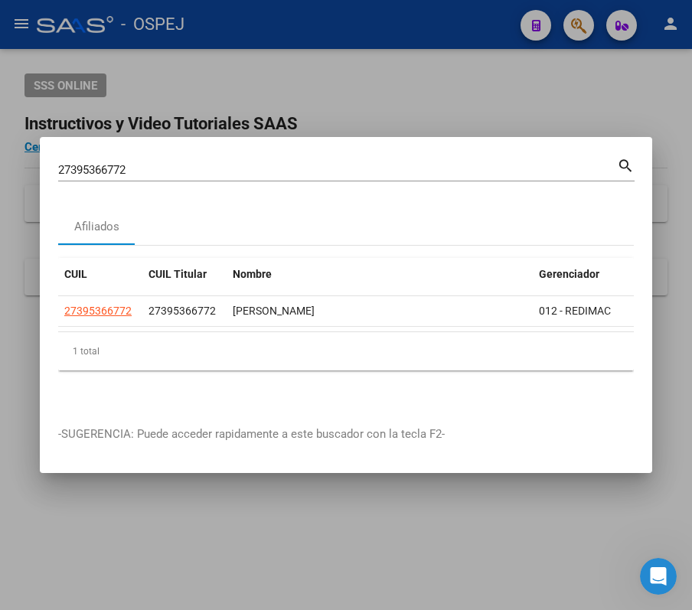
click at [496, 179] on div "27395366772 Buscar (apellido, dni, cuil, [PERSON_NAME], cuit, obra social) sear…" at bounding box center [346, 175] width 576 height 41
click at [484, 170] on div "27395366772 Buscar (apellido, dni, [PERSON_NAME], nro traspaso, cuit, obra soci…" at bounding box center [337, 169] width 559 height 23
paste input "27319251834"
click at [484, 170] on div "2739536677227319251834 Buscar (apellido, dni, [PERSON_NAME], nro traspaso, cuit…" at bounding box center [337, 169] width 559 height 23
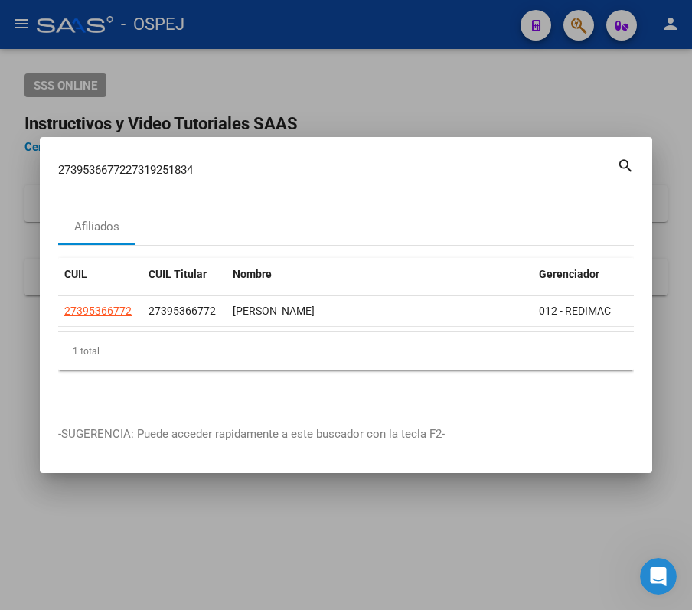
click at [484, 170] on div "2739536677227319251834 Buscar (apellido, dni, [PERSON_NAME], nro traspaso, cuit…" at bounding box center [337, 169] width 559 height 23
click at [467, 163] on input "2739536677227319251834" at bounding box center [337, 170] width 559 height 14
paste input
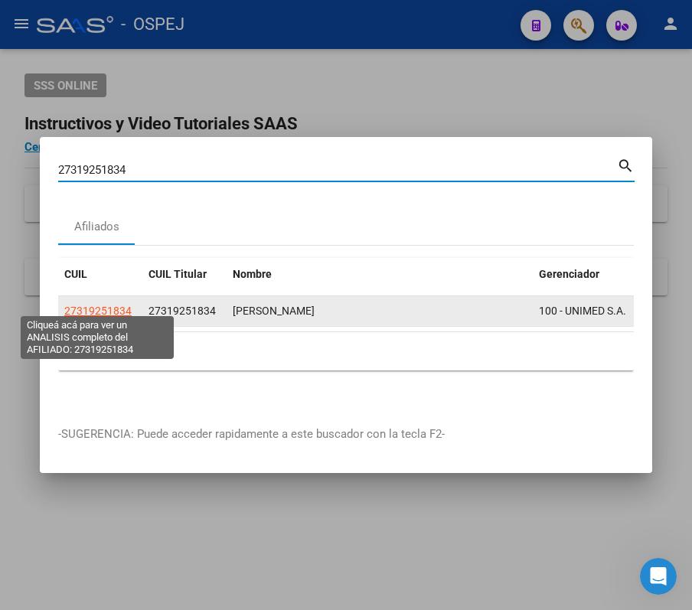
click at [114, 308] on span "27319251834" at bounding box center [97, 311] width 67 height 12
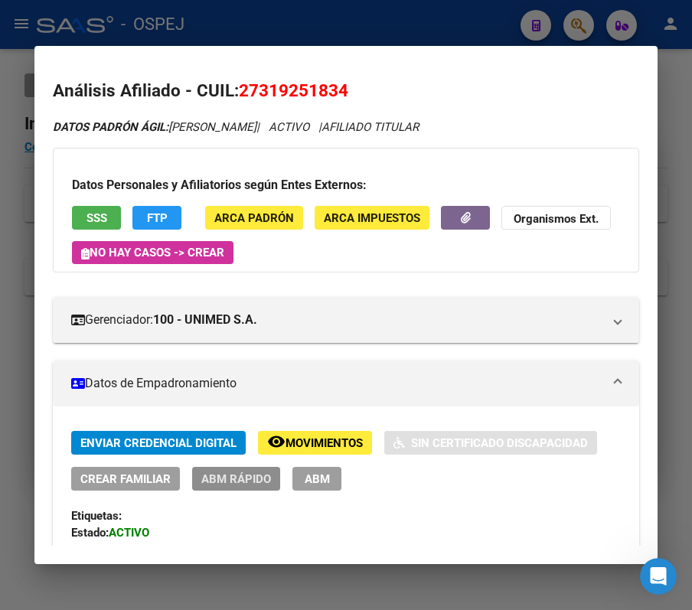
click at [258, 470] on button "ABM Rápido" at bounding box center [236, 479] width 88 height 24
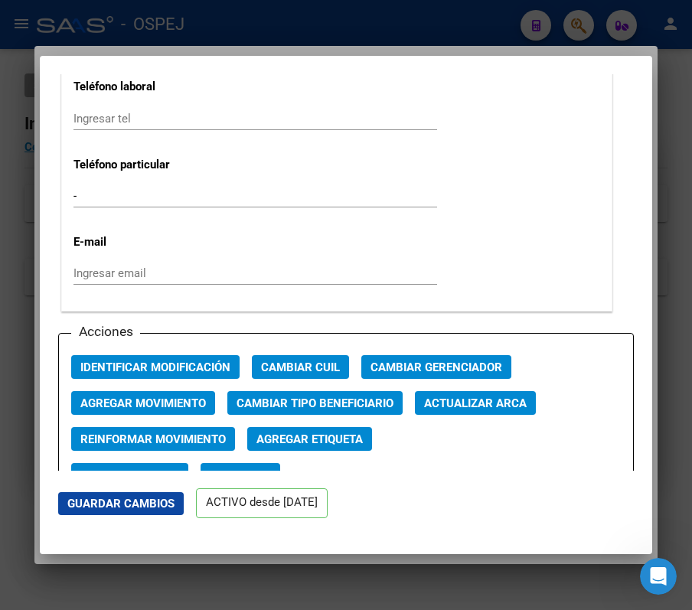
scroll to position [1973, 0]
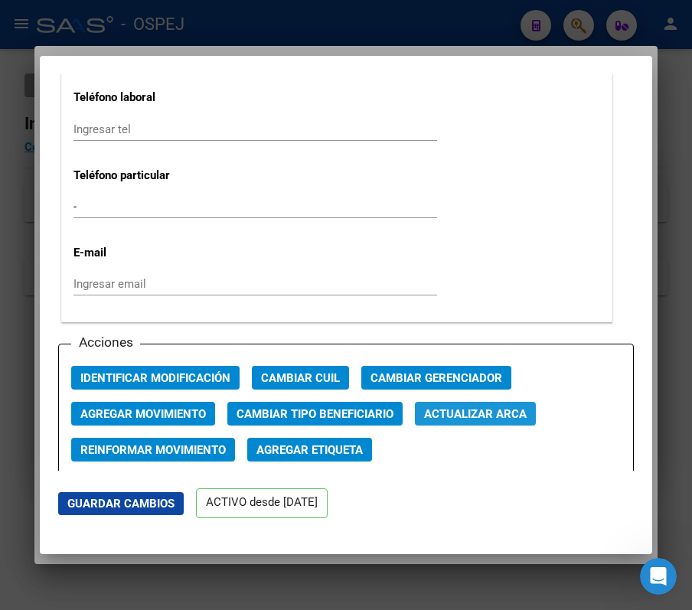
click at [525, 413] on span "Actualizar ARCA" at bounding box center [475, 414] width 103 height 14
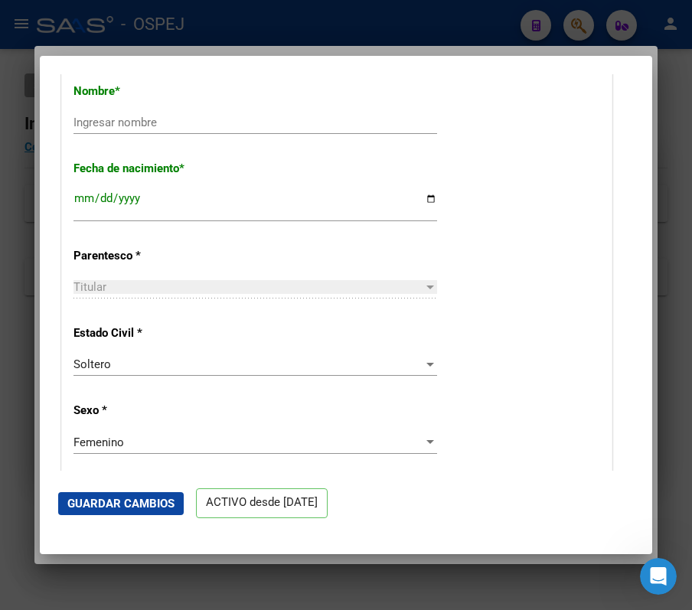
scroll to position [533, 0]
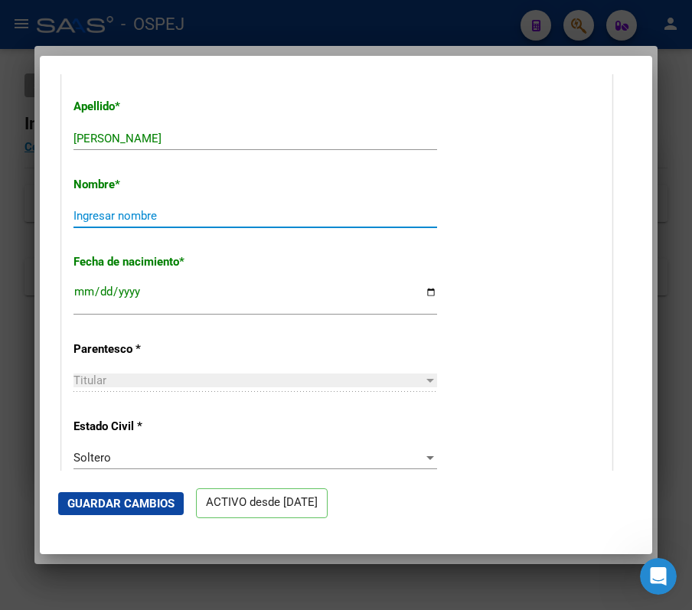
click at [279, 222] on input "Ingresar nombre" at bounding box center [254, 216] width 363 height 14
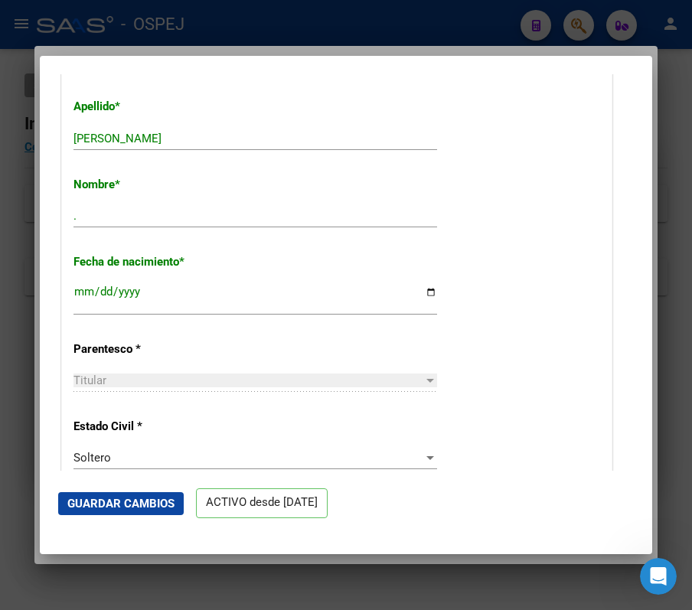
drag, startPoint x: 144, startPoint y: 285, endPoint x: 158, endPoint y: 295, distance: 17.5
click at [158, 295] on div "[DATE] Ingresar fecha" at bounding box center [254, 298] width 363 height 33
click at [127, 283] on div "[DATE] Ingresar fecha" at bounding box center [254, 298] width 363 height 33
click at [138, 291] on input "[DATE]" at bounding box center [254, 297] width 363 height 24
click at [110, 506] on span "Guardar Cambios" at bounding box center [120, 504] width 107 height 14
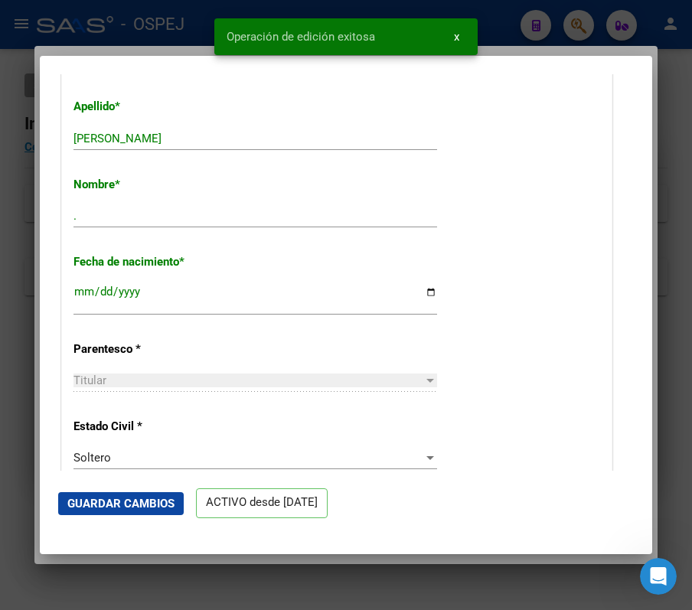
click at [672, 12] on div at bounding box center [346, 305] width 692 height 610
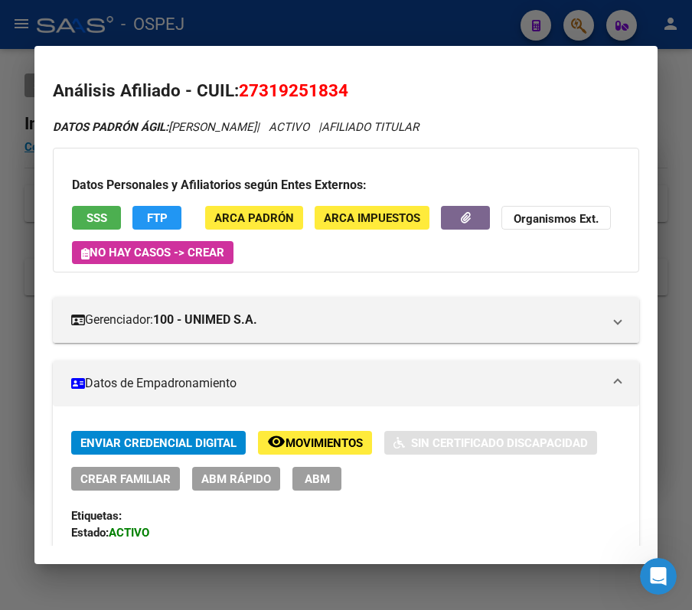
click at [316, 22] on div at bounding box center [346, 305] width 692 height 610
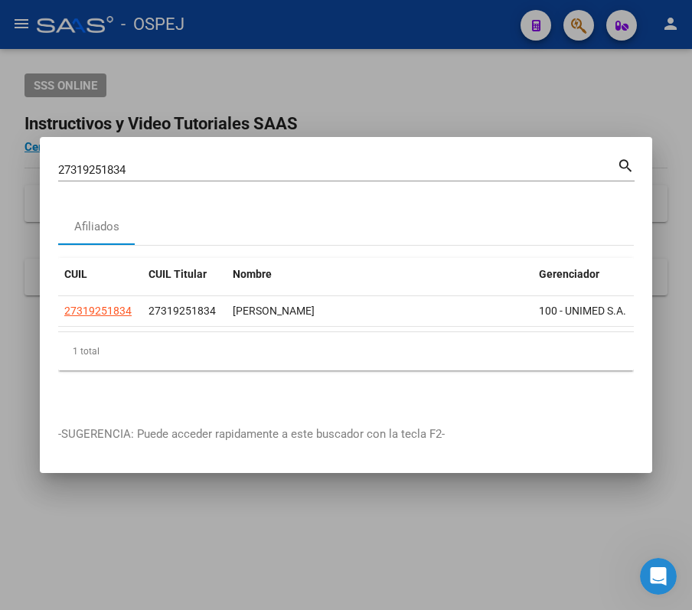
click at [256, 181] on div "27319251834 Buscar (apellido, dni, cuil, [PERSON_NAME], cuit, obra social) sear…" at bounding box center [346, 175] width 576 height 41
click at [233, 164] on input "27319251834" at bounding box center [337, 170] width 559 height 14
paste input "0375769019"
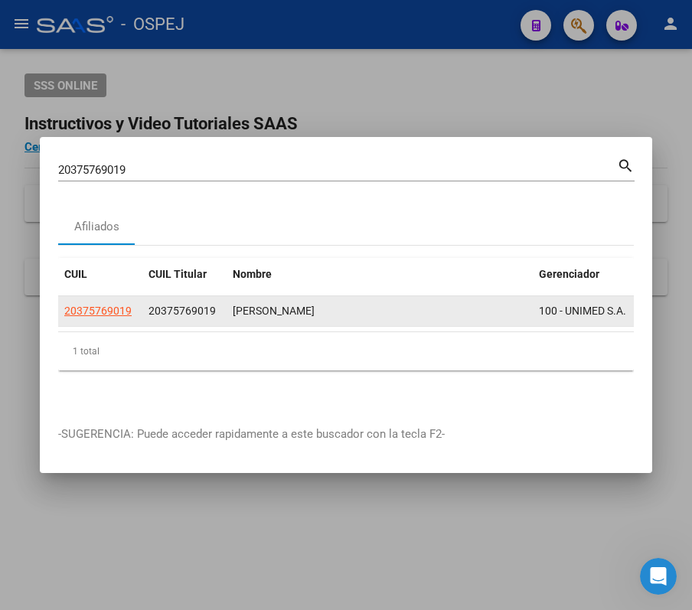
drag, startPoint x: 111, startPoint y: 311, endPoint x: 103, endPoint y: 292, distance: 20.9
click at [108, 302] on app-link-go-to "20375769019" at bounding box center [97, 311] width 67 height 18
click at [103, 296] on datatable-body-cell "20375769019" at bounding box center [100, 311] width 84 height 30
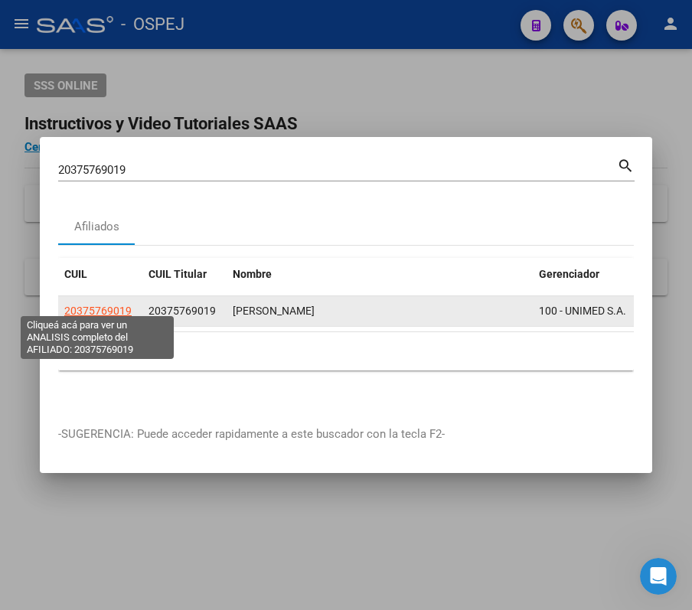
click at [115, 305] on span "20375769019" at bounding box center [97, 311] width 67 height 12
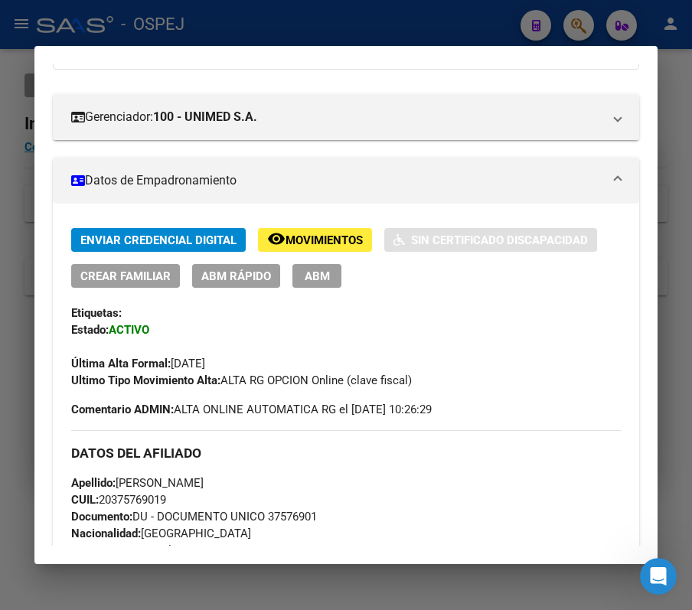
scroll to position [210, 0]
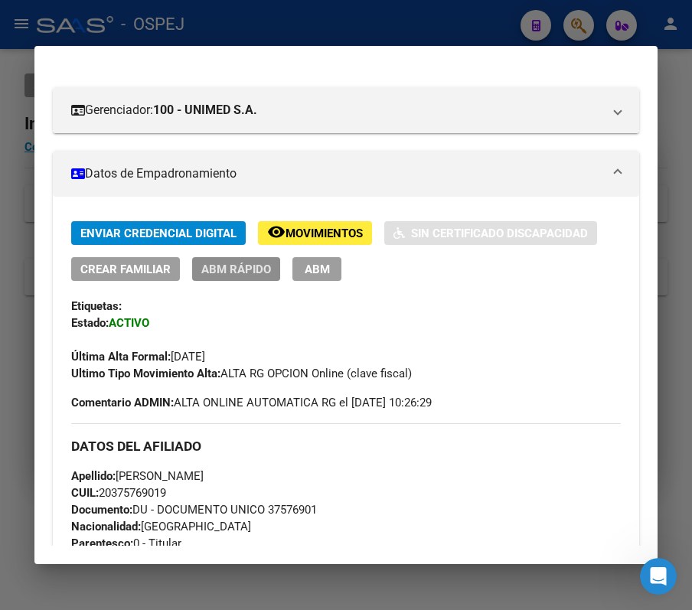
click at [257, 262] on span "ABM Rápido" at bounding box center [236, 269] width 70 height 14
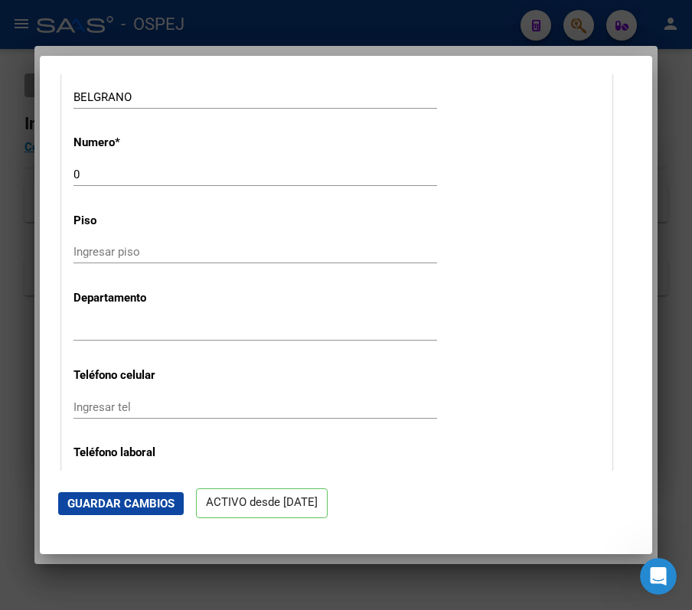
scroll to position [2119, 0]
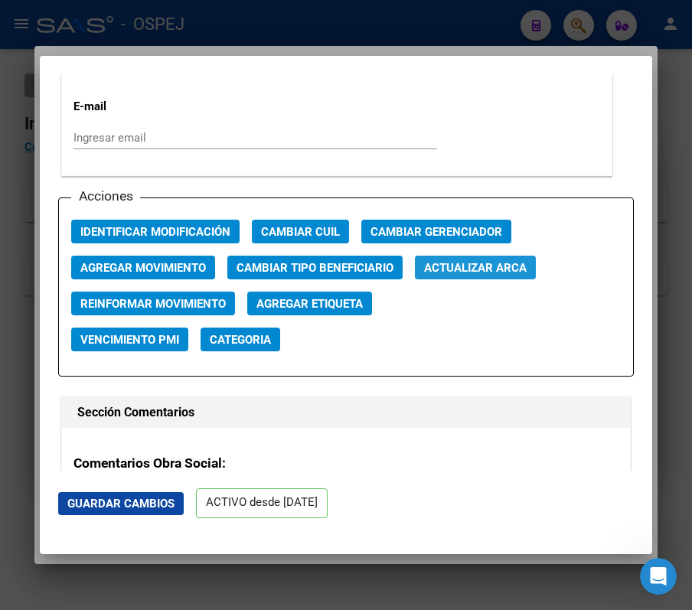
click at [506, 270] on span "Actualizar ARCA" at bounding box center [475, 268] width 103 height 14
click at [653, 323] on div at bounding box center [346, 305] width 692 height 610
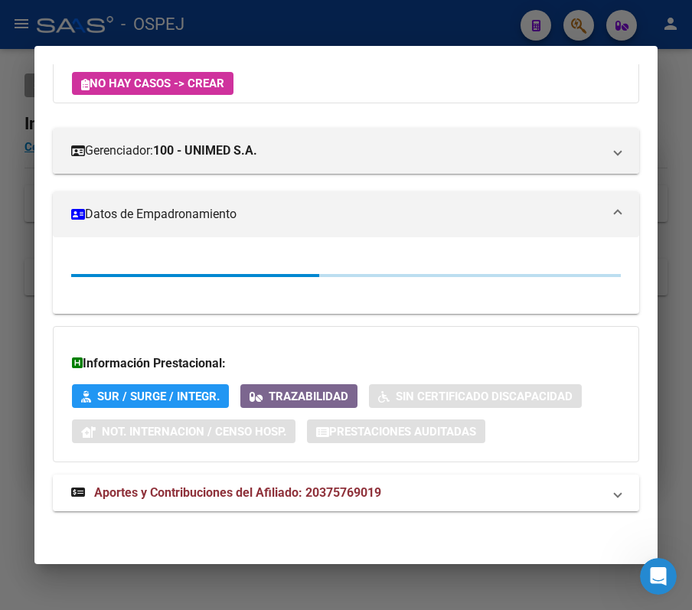
scroll to position [210, 0]
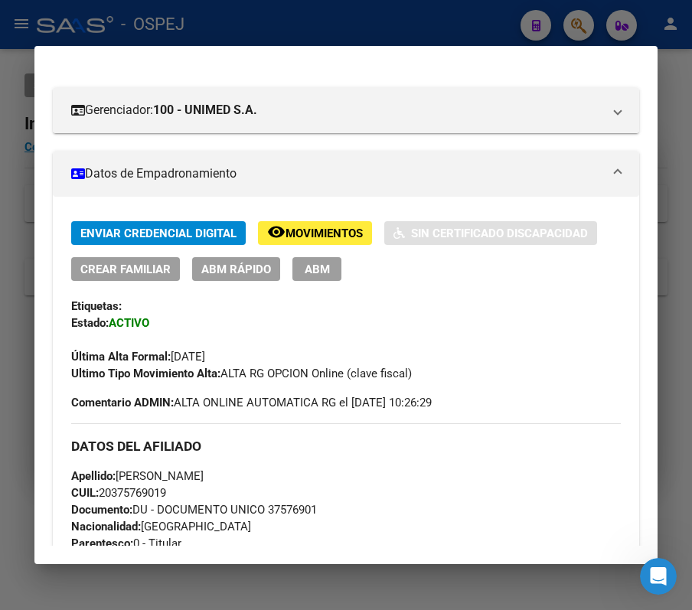
click at [251, 265] on span "ABM Rápido" at bounding box center [236, 269] width 70 height 14
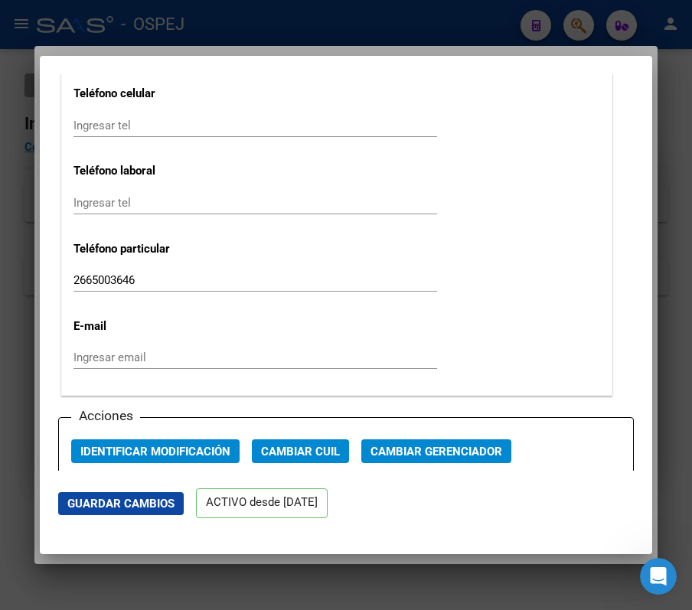
scroll to position [2150, 0]
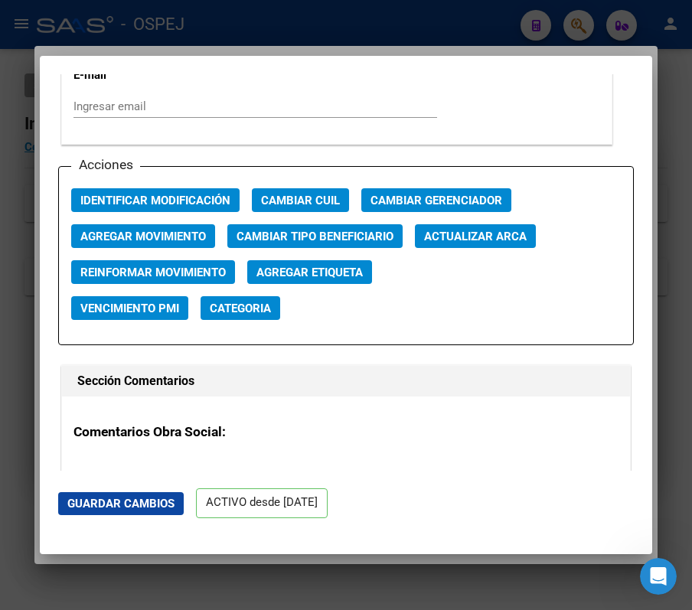
click at [481, 252] on div "Acciones Identificar Modificación Cambiar CUIL Cambiar Gerenciador Agregar Movi…" at bounding box center [345, 255] width 575 height 179
click at [472, 245] on button "Actualizar ARCA" at bounding box center [475, 236] width 121 height 24
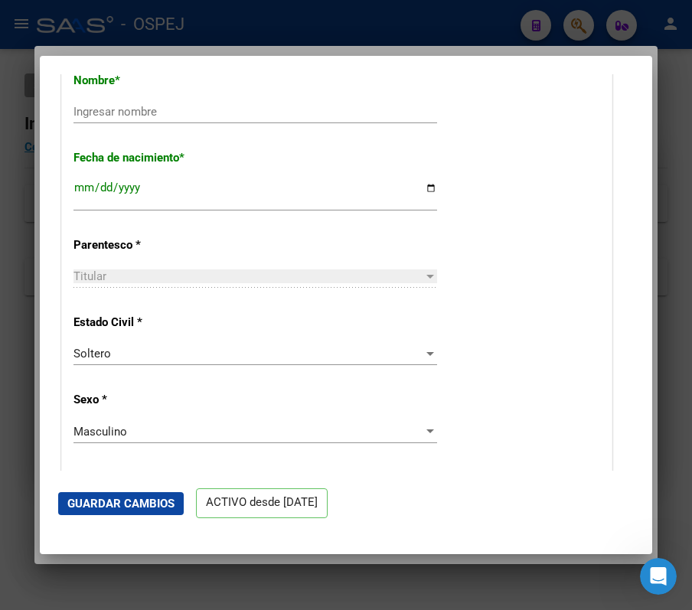
scroll to position [533, 0]
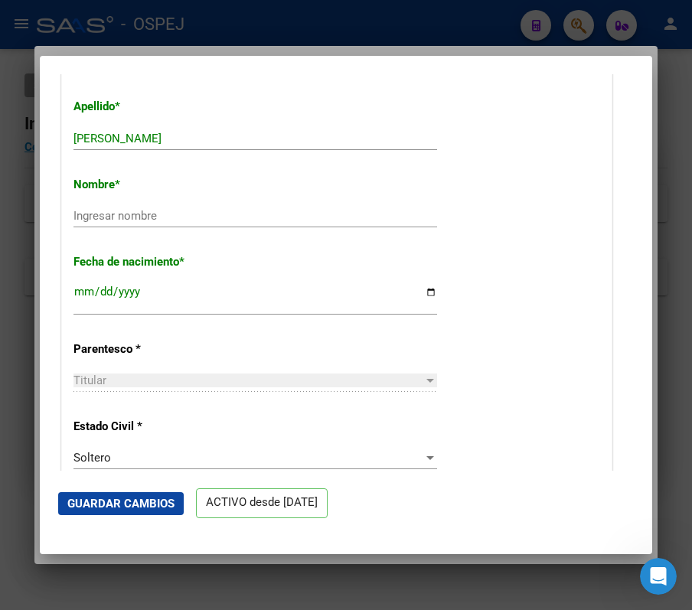
click at [124, 289] on input "[DATE]" at bounding box center [254, 297] width 363 height 24
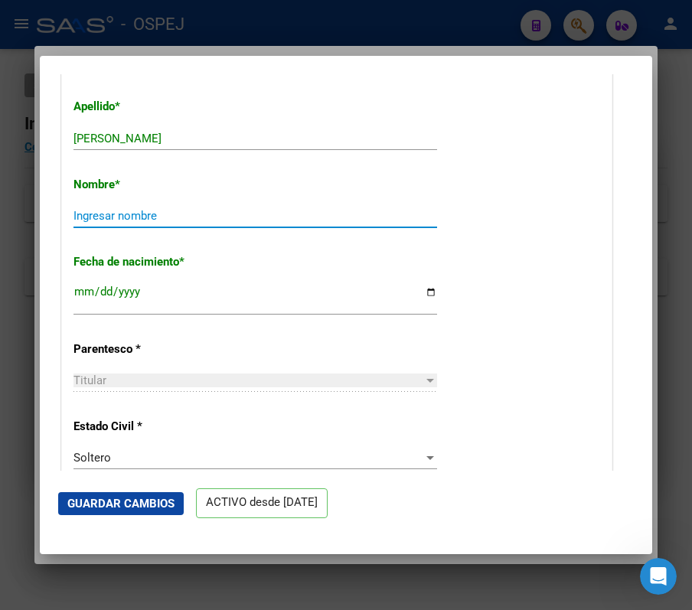
click at [184, 222] on input "Ingresar nombre" at bounding box center [254, 216] width 363 height 14
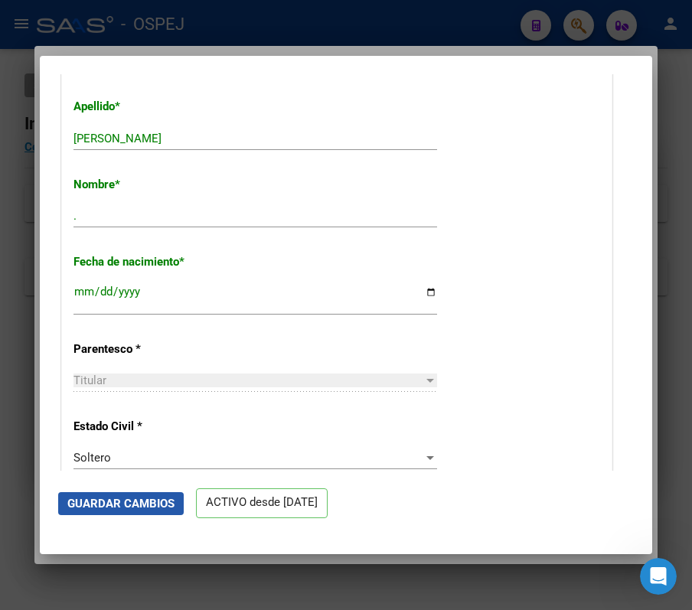
click at [102, 506] on span "Guardar Cambios" at bounding box center [120, 504] width 107 height 14
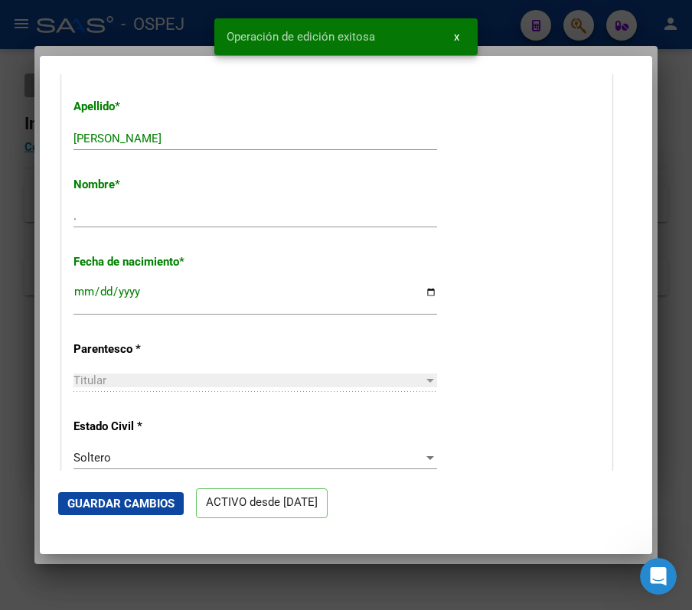
click at [178, 25] on div at bounding box center [346, 305] width 692 height 610
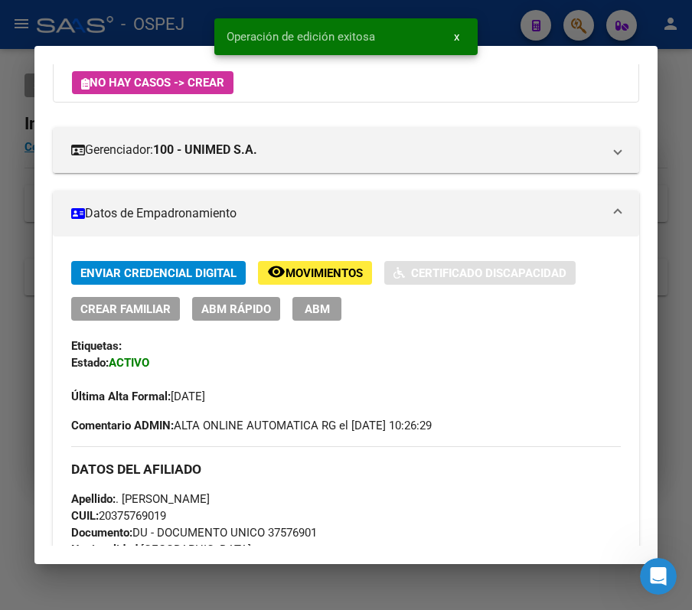
scroll to position [210, 0]
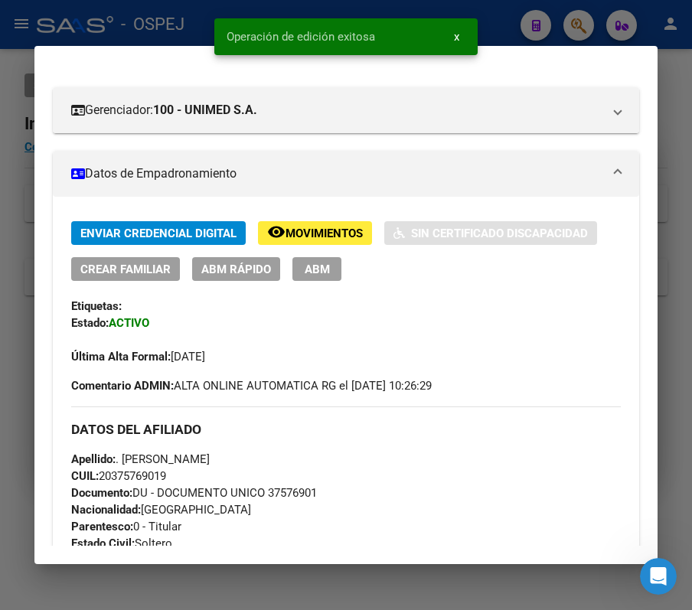
click at [178, 25] on div at bounding box center [346, 305] width 692 height 610
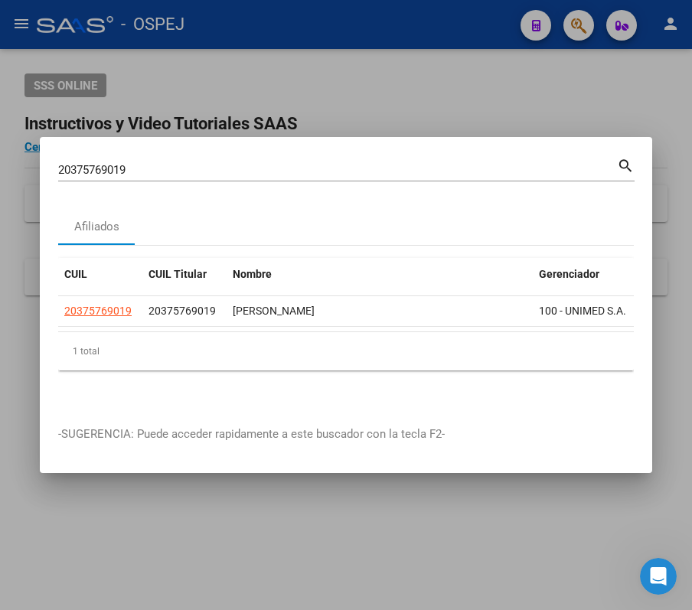
click at [496, 164] on input "20375769019" at bounding box center [337, 170] width 559 height 14
paste input "335431643"
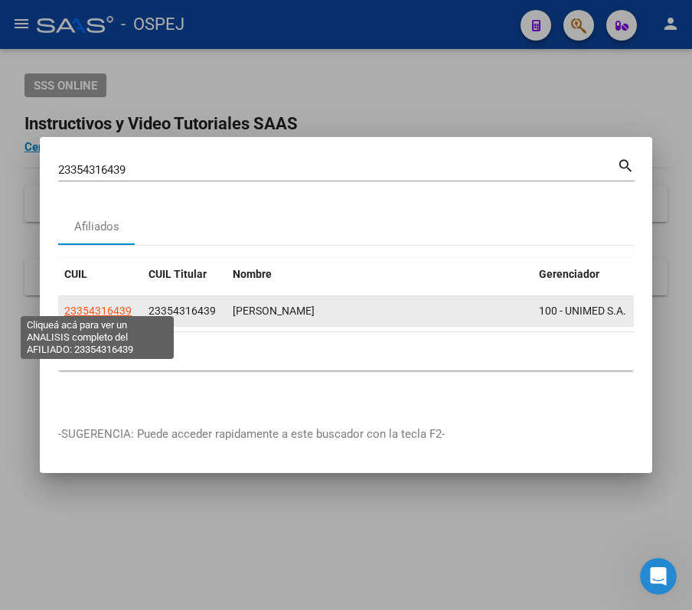
click at [116, 305] on span "23354316439" at bounding box center [97, 311] width 67 height 12
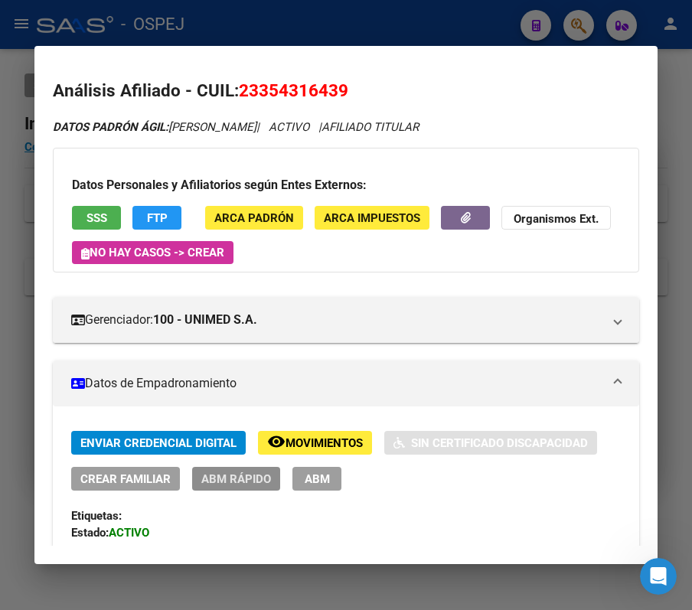
click at [252, 486] on span "ABM Rápido" at bounding box center [236, 479] width 70 height 14
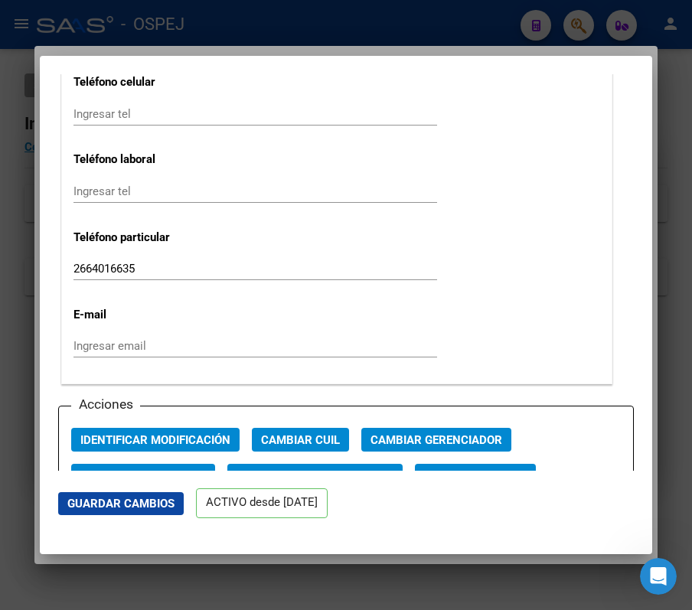
scroll to position [2015, 0]
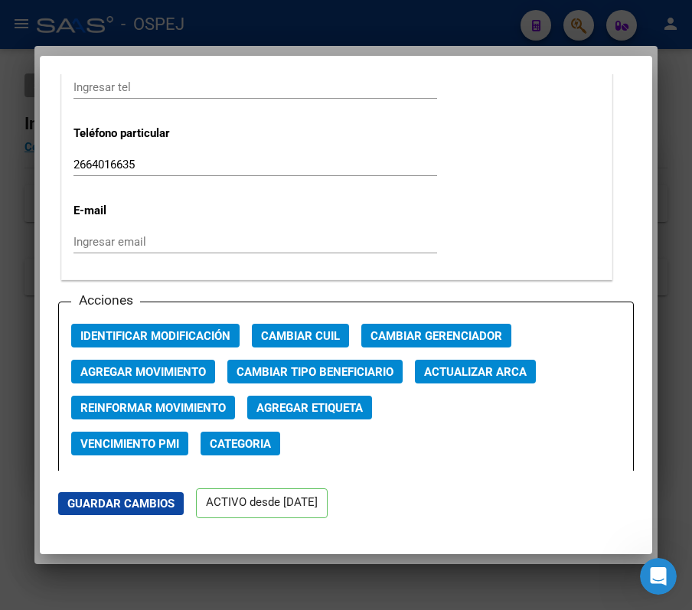
click at [499, 375] on span "Actualizar ARCA" at bounding box center [475, 372] width 103 height 14
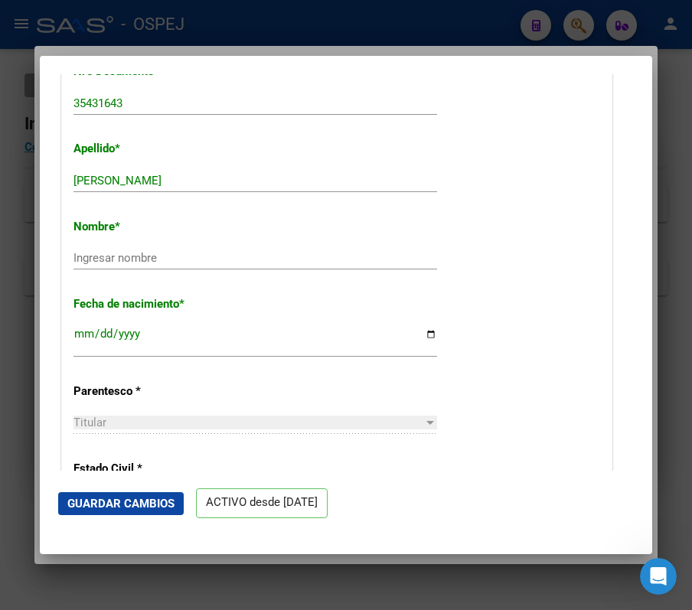
scroll to position [459, 0]
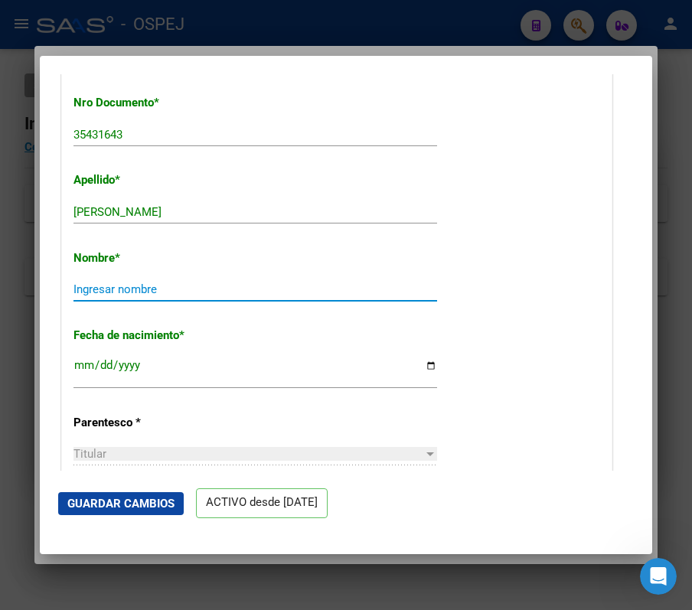
click at [170, 294] on input "Ingresar nombre" at bounding box center [254, 289] width 363 height 14
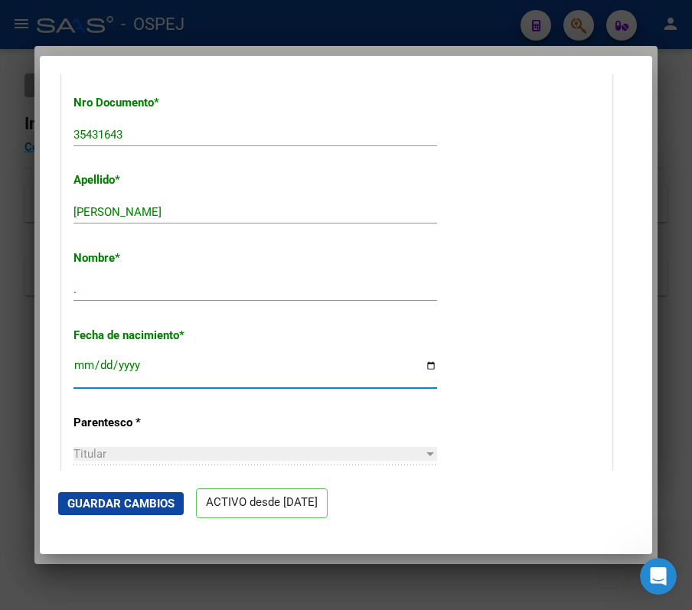
click at [127, 360] on input "[DATE]" at bounding box center [254, 371] width 363 height 24
drag, startPoint x: 69, startPoint y: 471, endPoint x: 80, endPoint y: 482, distance: 15.2
click at [80, 482] on app-form-afiliado-create-edit "ACTIVO desde [DATE] remove_red_eye Movimientos SSS FTP Sin Certificado Discapac…" at bounding box center [345, 304] width 575 height 461
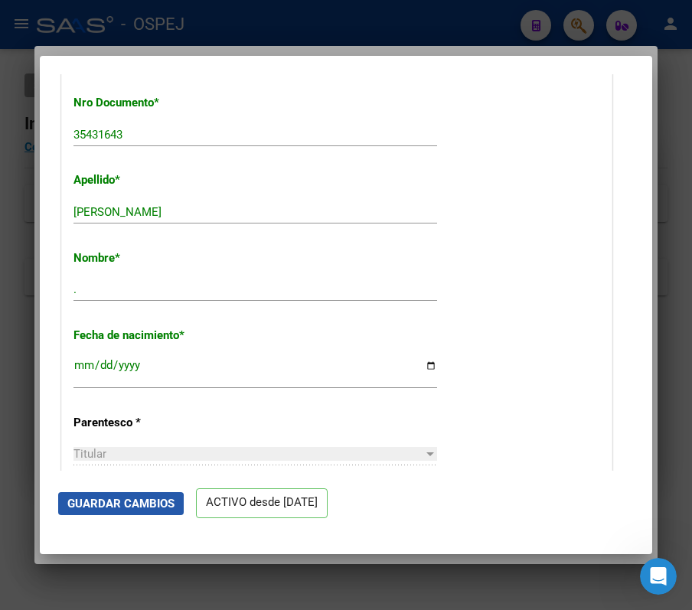
click at [106, 505] on span "Guardar Cambios" at bounding box center [120, 504] width 107 height 14
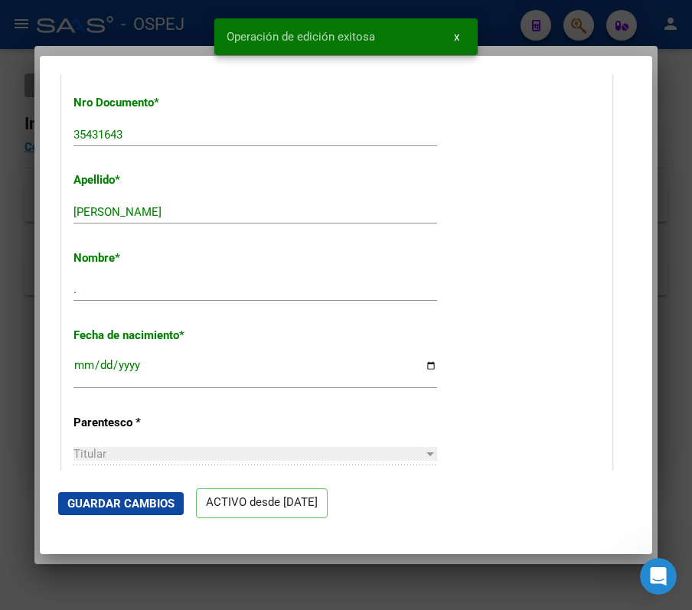
click at [132, 24] on div at bounding box center [346, 305] width 692 height 610
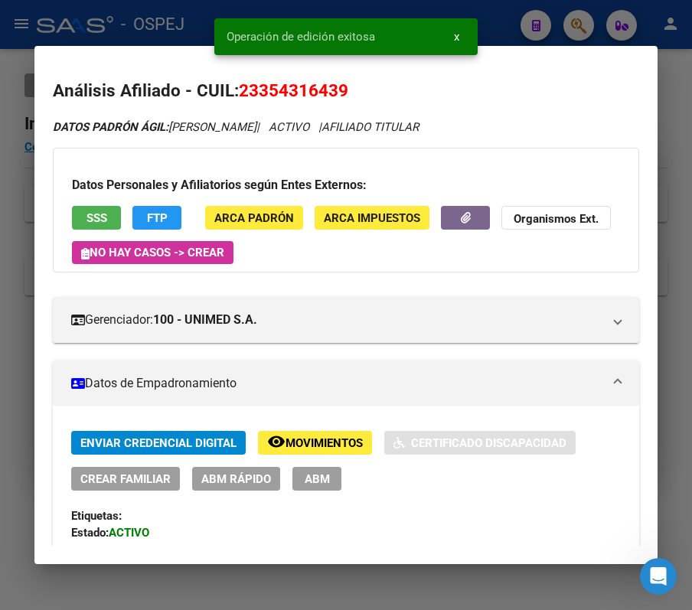
click at [130, 24] on div at bounding box center [346, 305] width 692 height 610
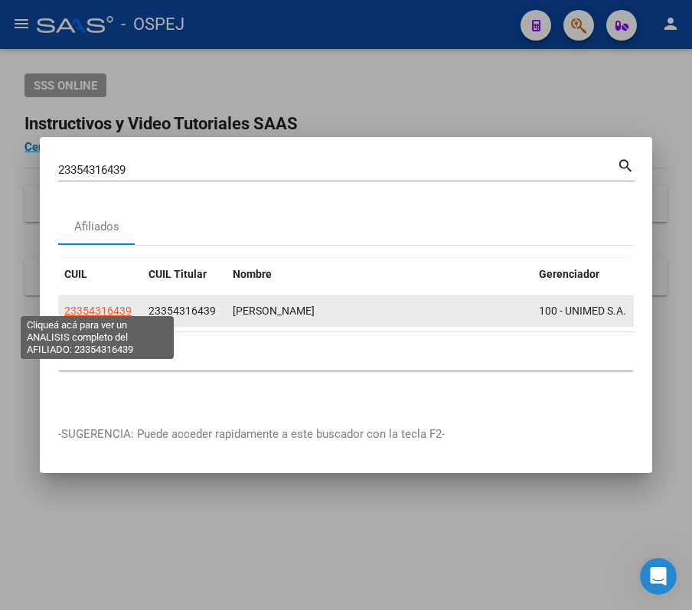
click at [104, 305] on span "23354316439" at bounding box center [97, 311] width 67 height 12
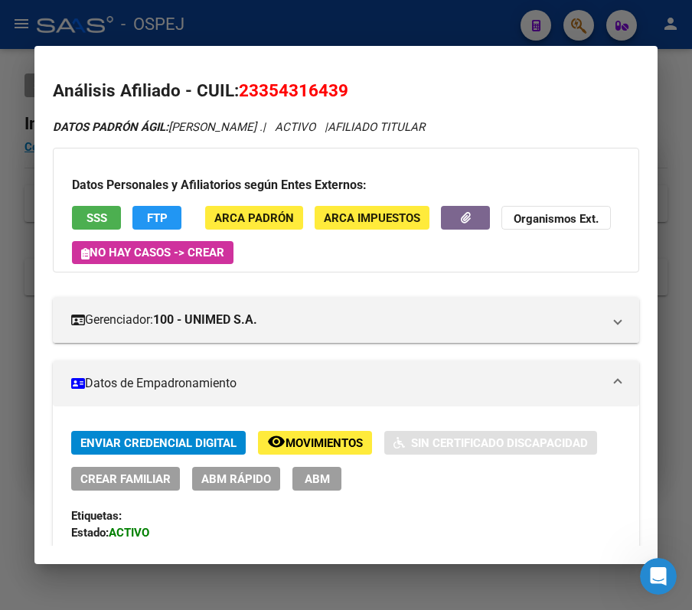
click at [265, 470] on button "ABM Rápido" at bounding box center [236, 479] width 88 height 24
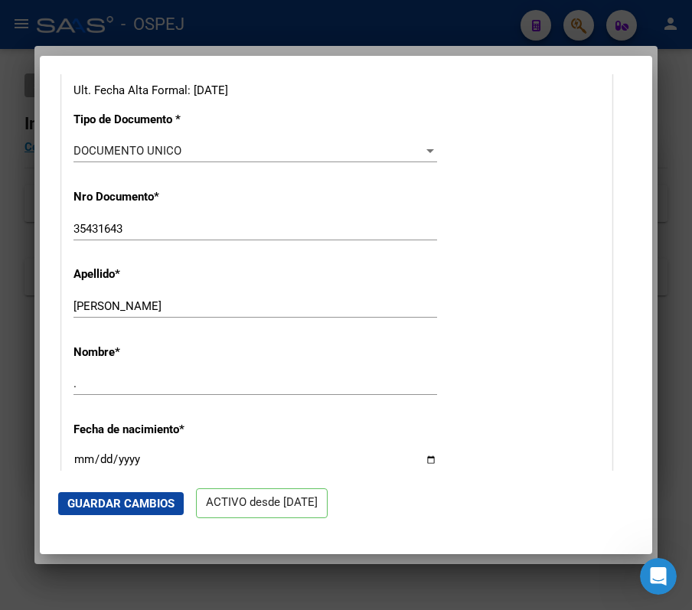
scroll to position [386, 0]
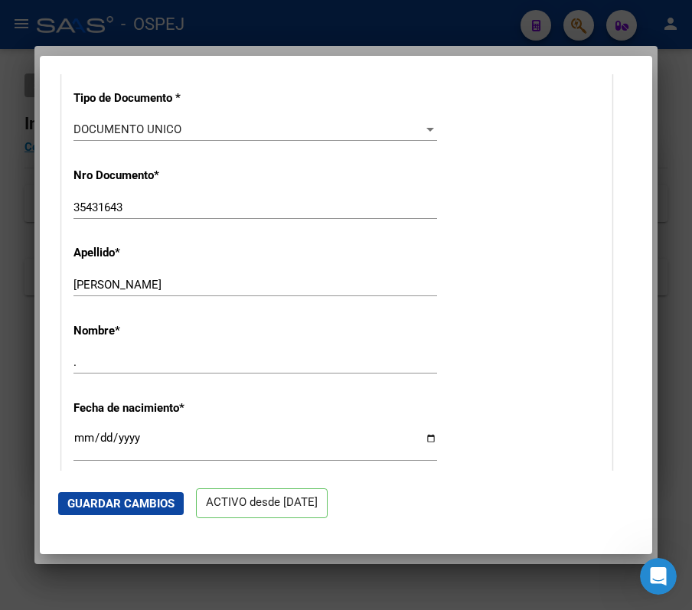
click at [10, 340] on div at bounding box center [346, 305] width 692 height 610
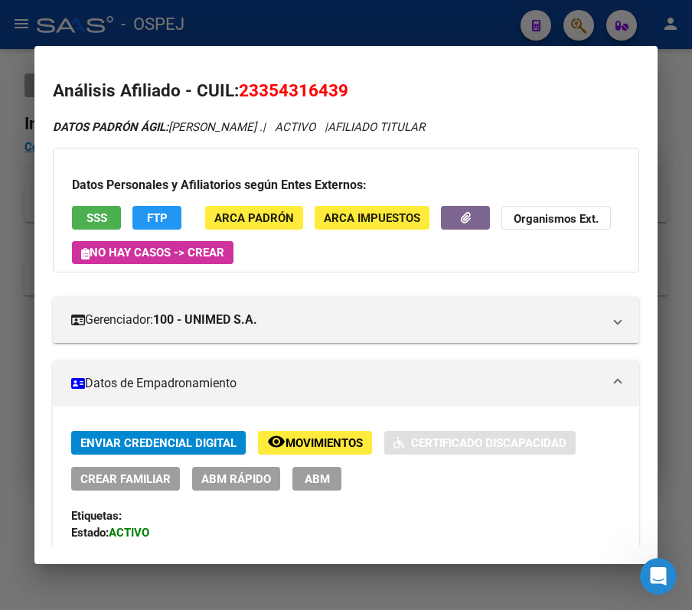
click at [10, 313] on div at bounding box center [346, 305] width 692 height 610
